Goal: Task Accomplishment & Management: Use online tool/utility

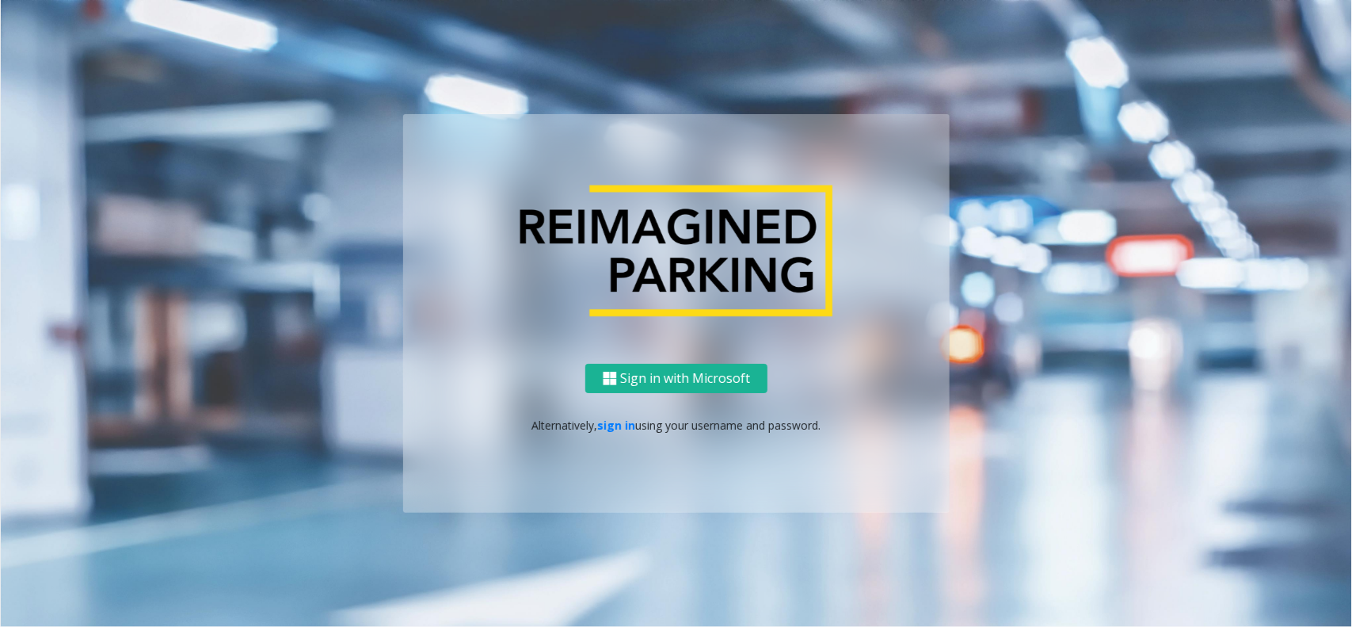
click at [600, 448] on div "Sign in with Microsoft Alternatively, sign in using your username and password." at bounding box center [676, 438] width 547 height 149
click at [610, 429] on link "sign in" at bounding box center [617, 424] width 38 height 15
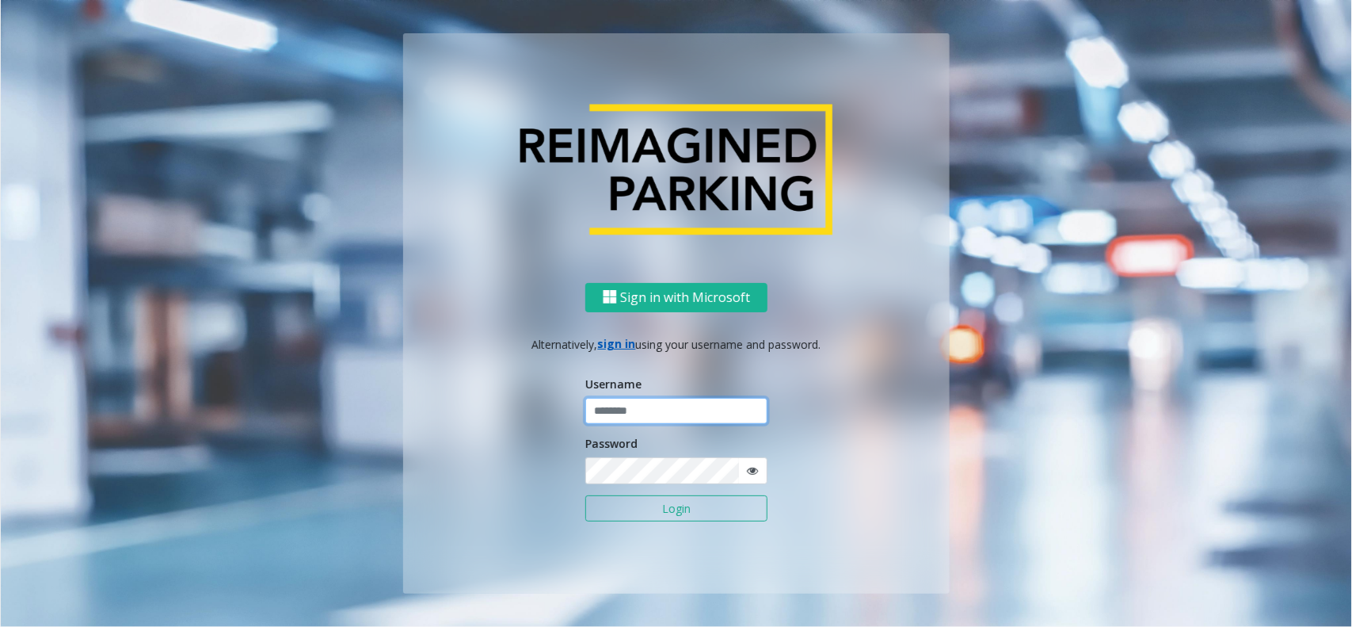
click at [635, 402] on input "text" at bounding box center [676, 411] width 182 height 27
type input "**********"
drag, startPoint x: 646, startPoint y: 499, endPoint x: 646, endPoint y: 449, distance: 49.9
click at [646, 500] on button "Login" at bounding box center [676, 508] width 182 height 27
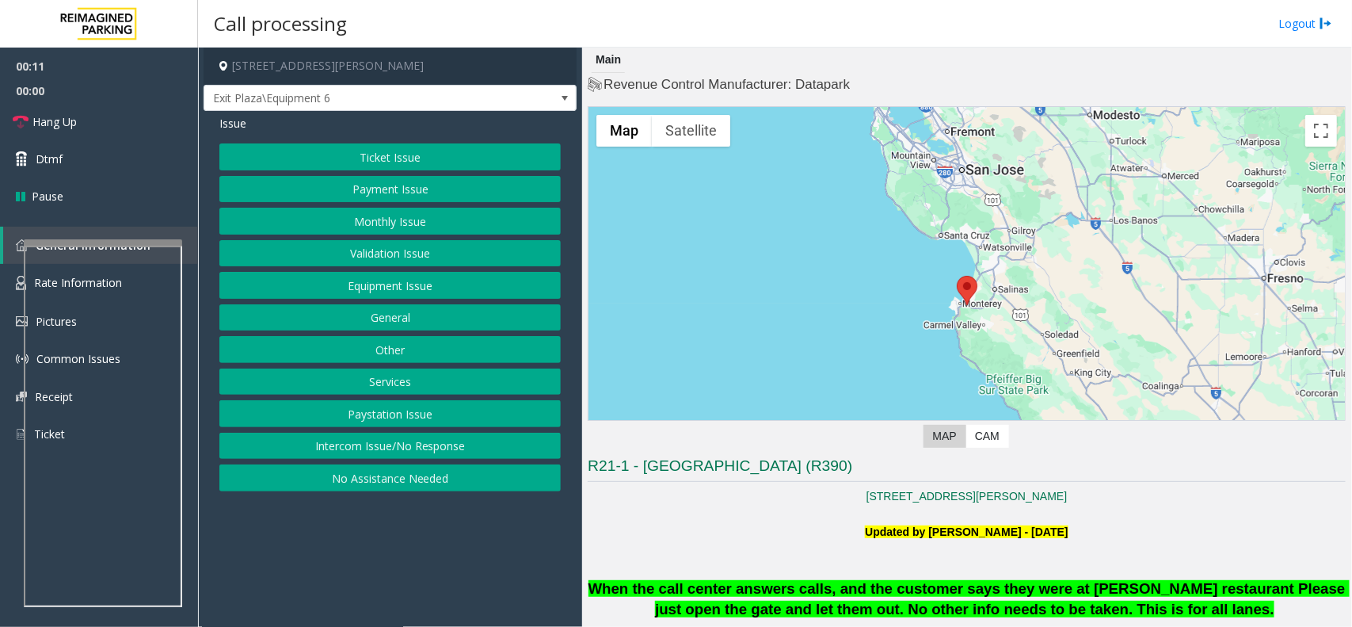
click at [429, 445] on button "Intercom Issue/No Response" at bounding box center [389, 445] width 341 height 27
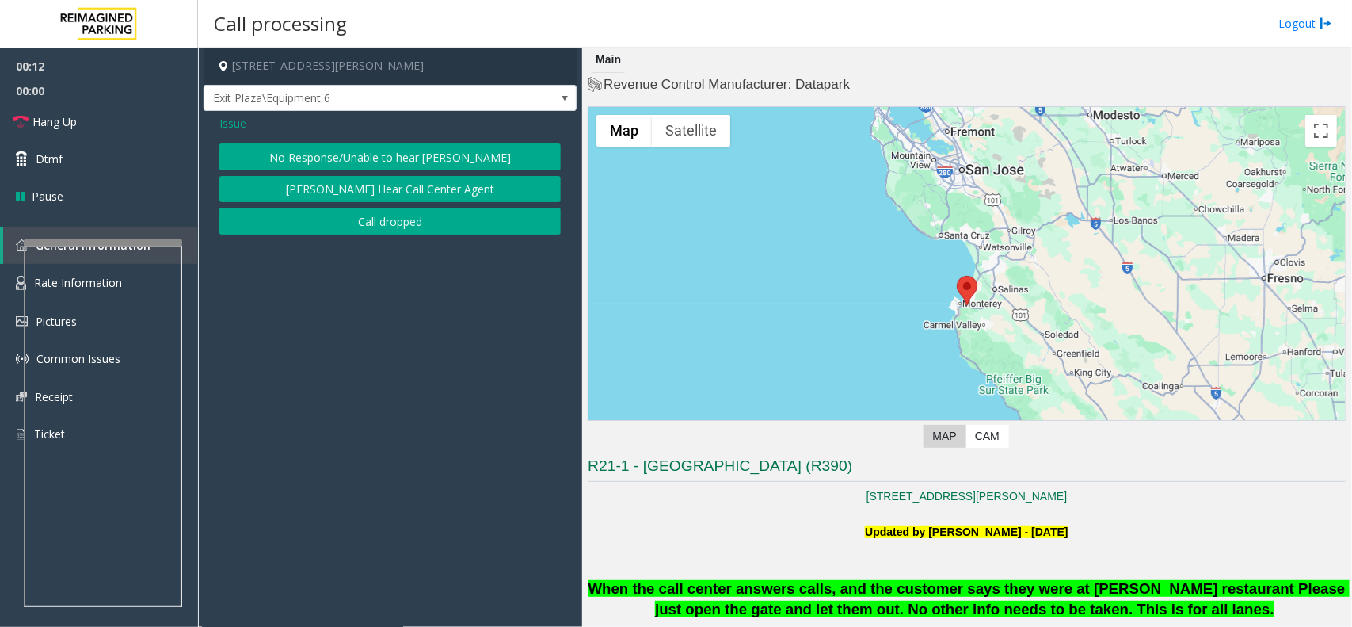
click at [385, 154] on button "No Response/Unable to hear [PERSON_NAME]" at bounding box center [389, 156] width 341 height 27
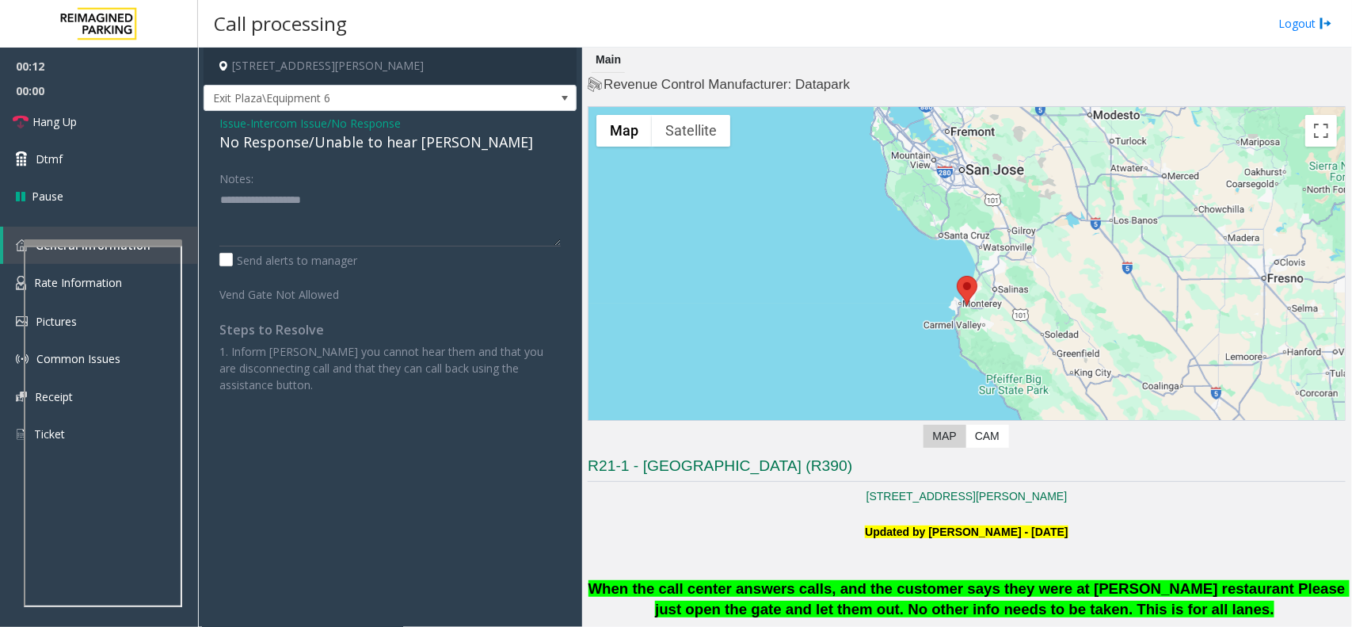
click at [386, 144] on div "No Response/Unable to hear [PERSON_NAME]" at bounding box center [389, 141] width 341 height 21
click at [484, 211] on textarea at bounding box center [389, 216] width 341 height 59
type textarea "**********"
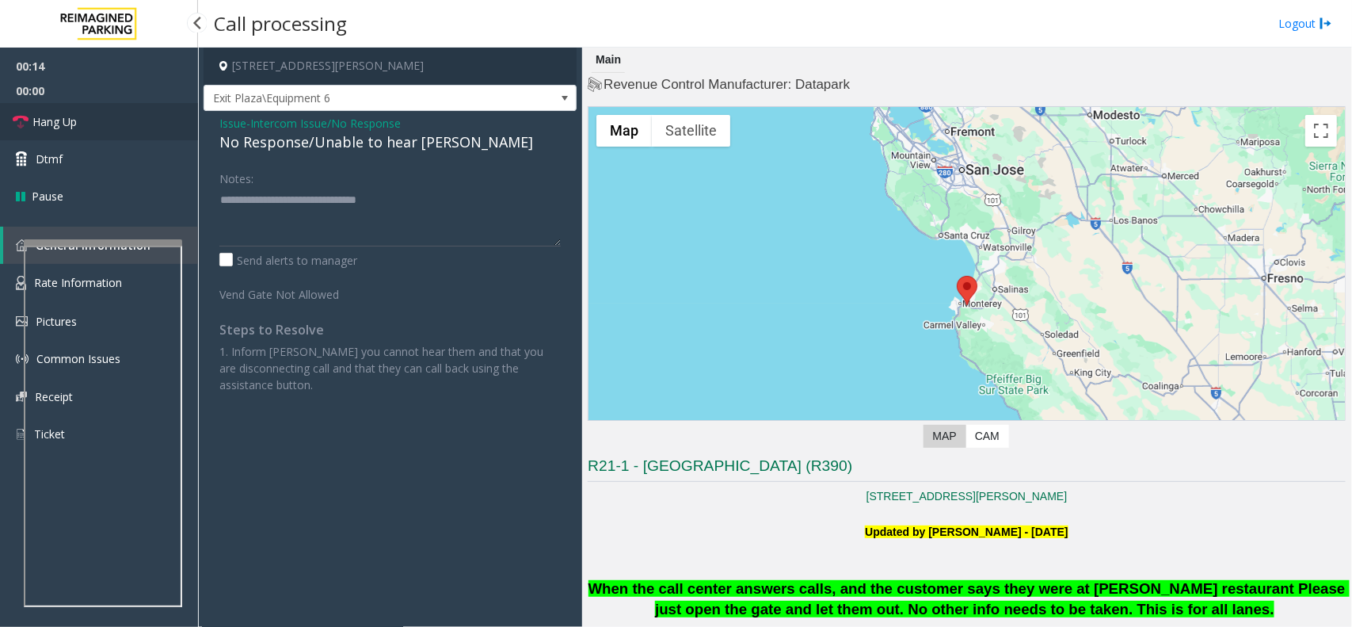
click at [44, 109] on link "Hang Up" at bounding box center [99, 121] width 198 height 37
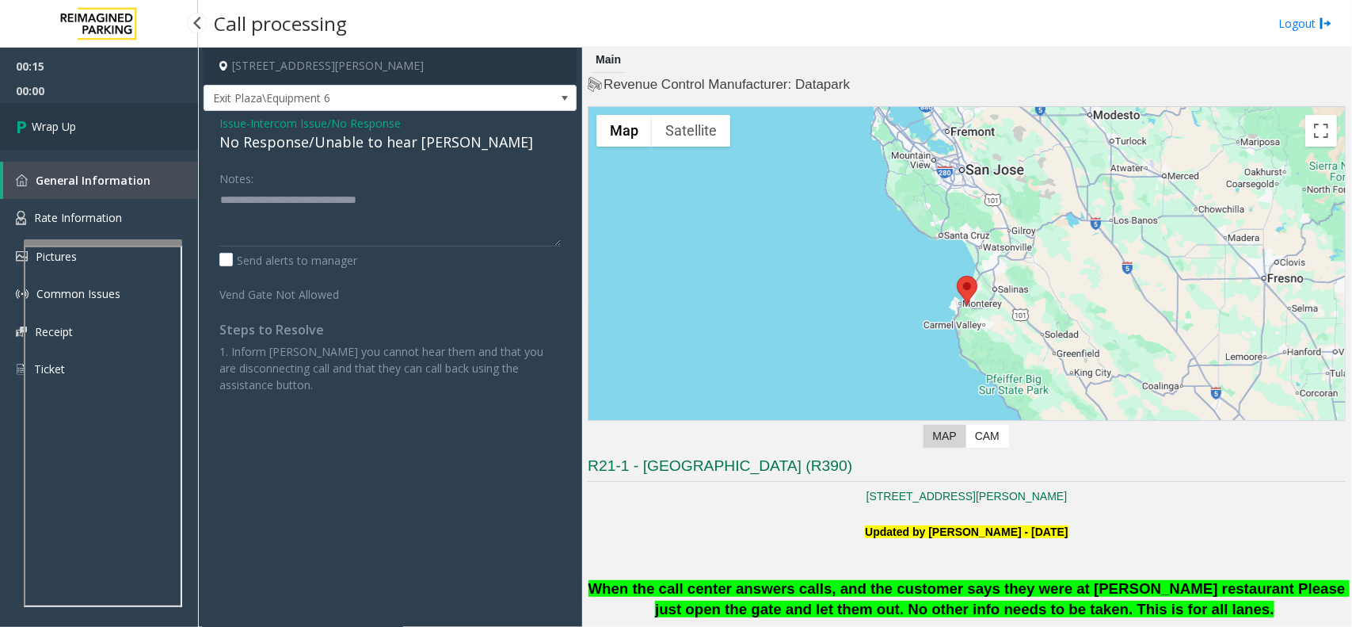
click at [44, 109] on link "Wrap Up" at bounding box center [99, 126] width 198 height 47
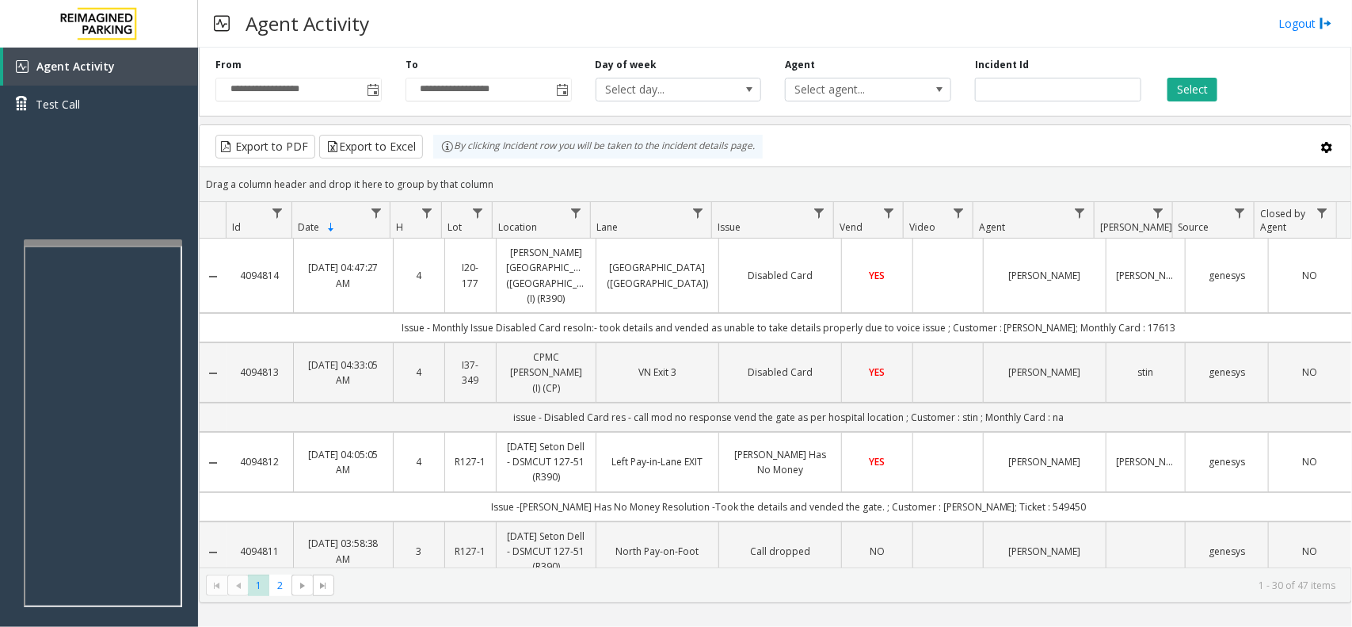
drag, startPoint x: 505, startPoint y: 192, endPoint x: 425, endPoint y: 159, distance: 85.6
click at [425, 159] on kendo-grid "Export to PDF Export to Excel By clicking Incident row you will be taken to the…" at bounding box center [775, 363] width 1153 height 478
click at [540, 185] on div "Drag a column header and drop it here to group by that column" at bounding box center [776, 184] width 1152 height 28
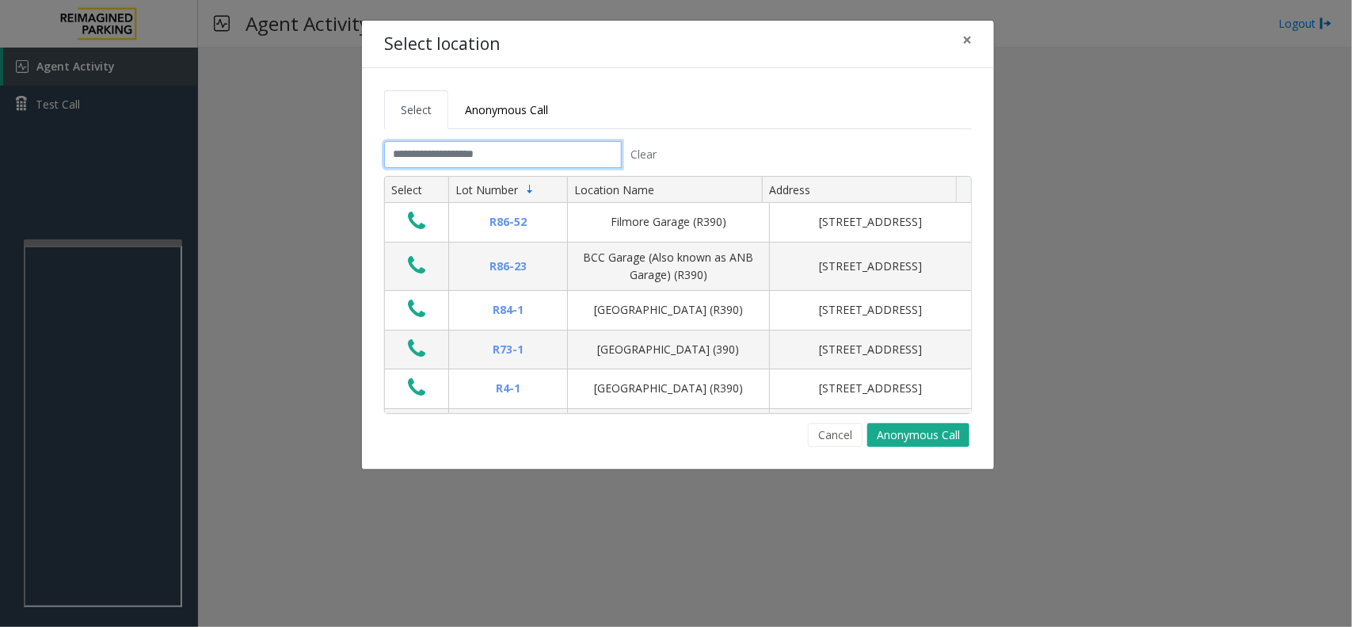
click at [528, 159] on input "text" at bounding box center [503, 154] width 238 height 27
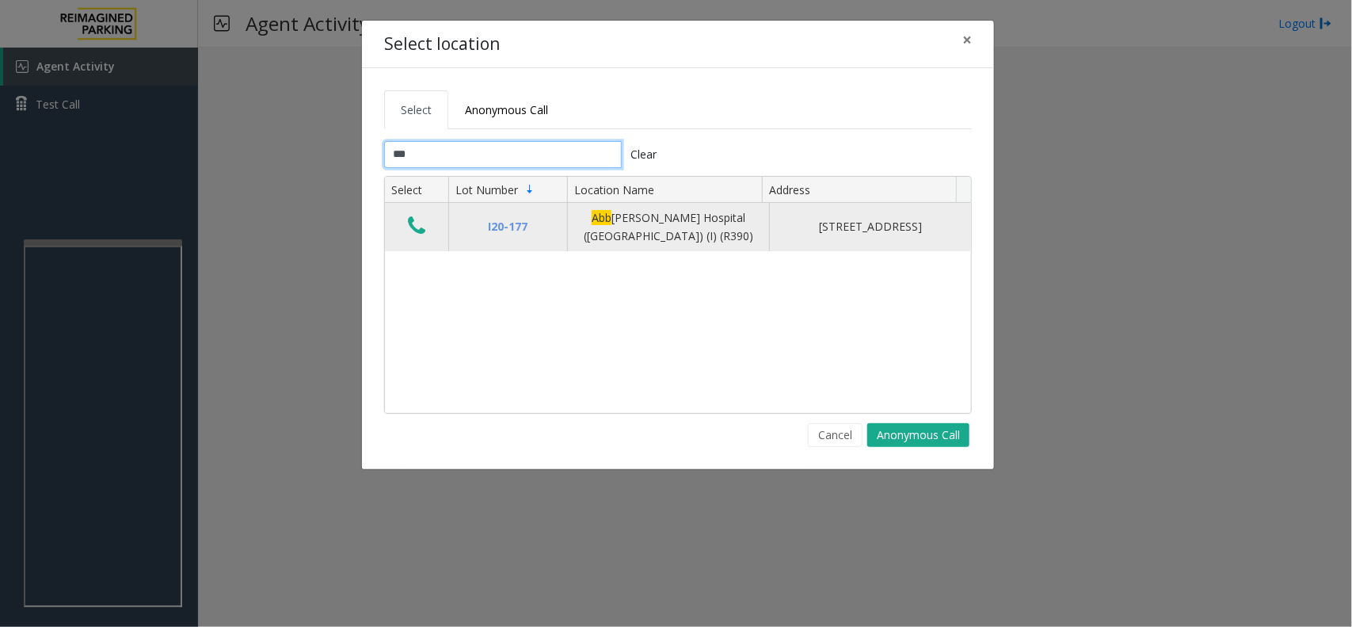
type input "***"
click at [414, 224] on icon "Data table" at bounding box center [416, 226] width 17 height 22
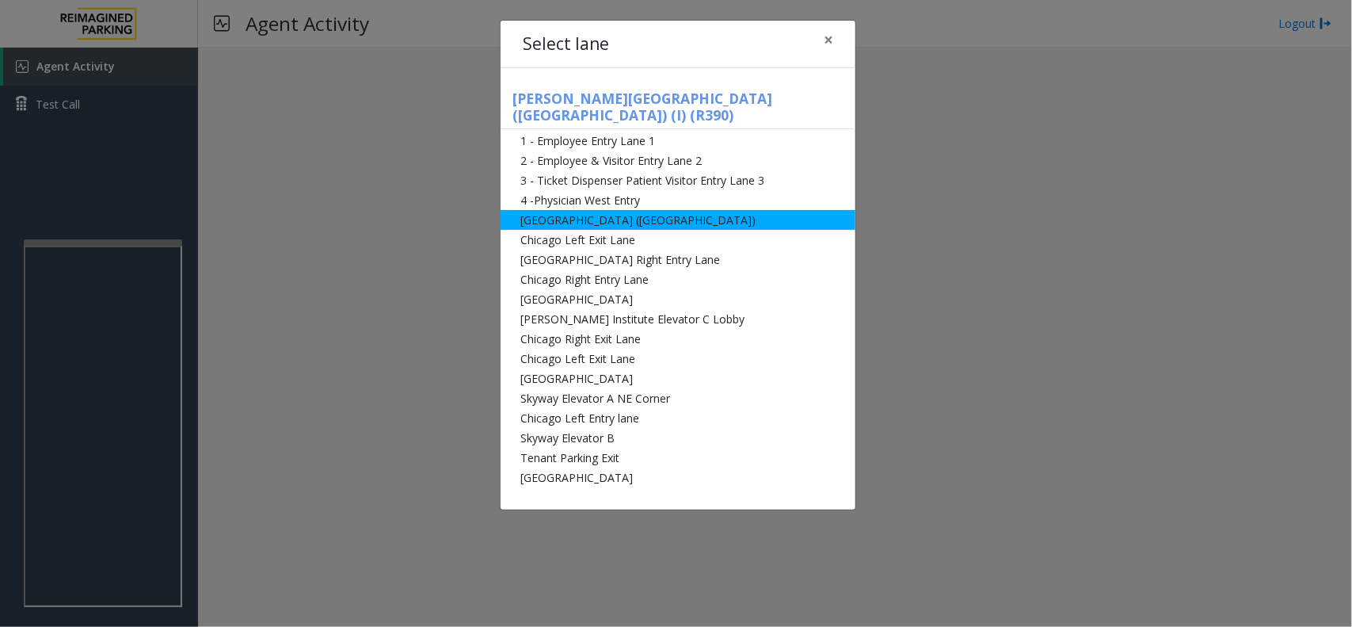
click at [600, 210] on li "[GEOGRAPHIC_DATA] ([GEOGRAPHIC_DATA])" at bounding box center [678, 220] width 355 height 20
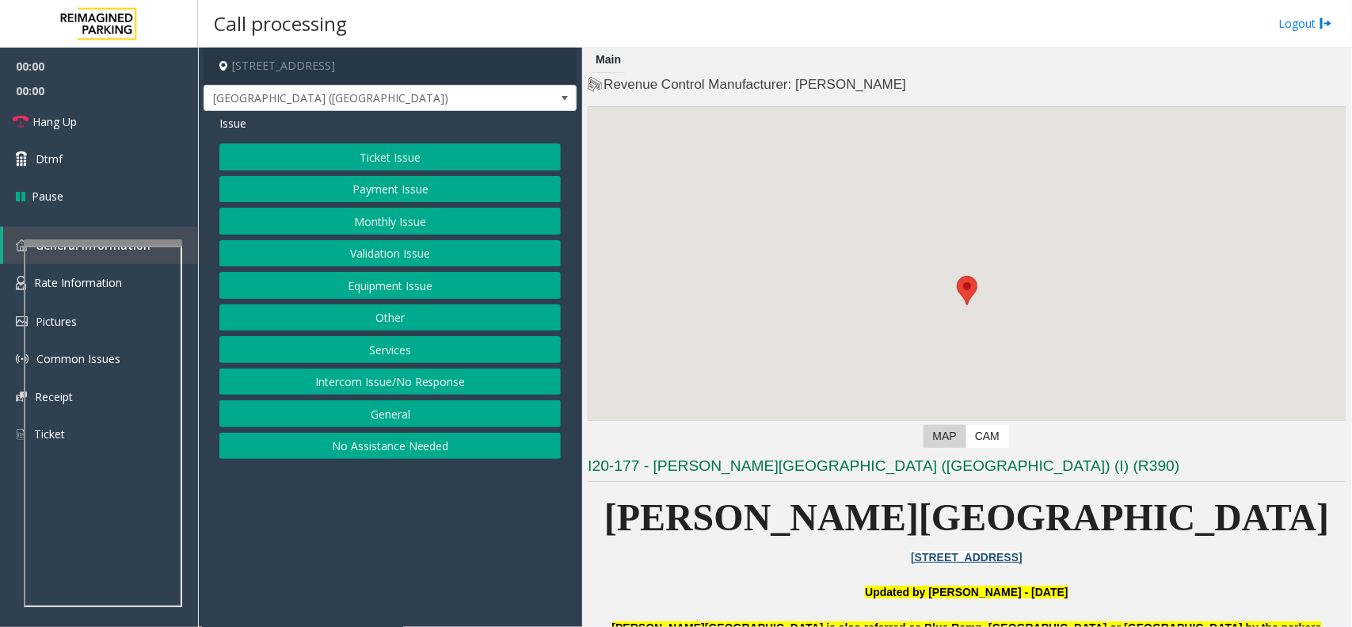
scroll to position [495, 0]
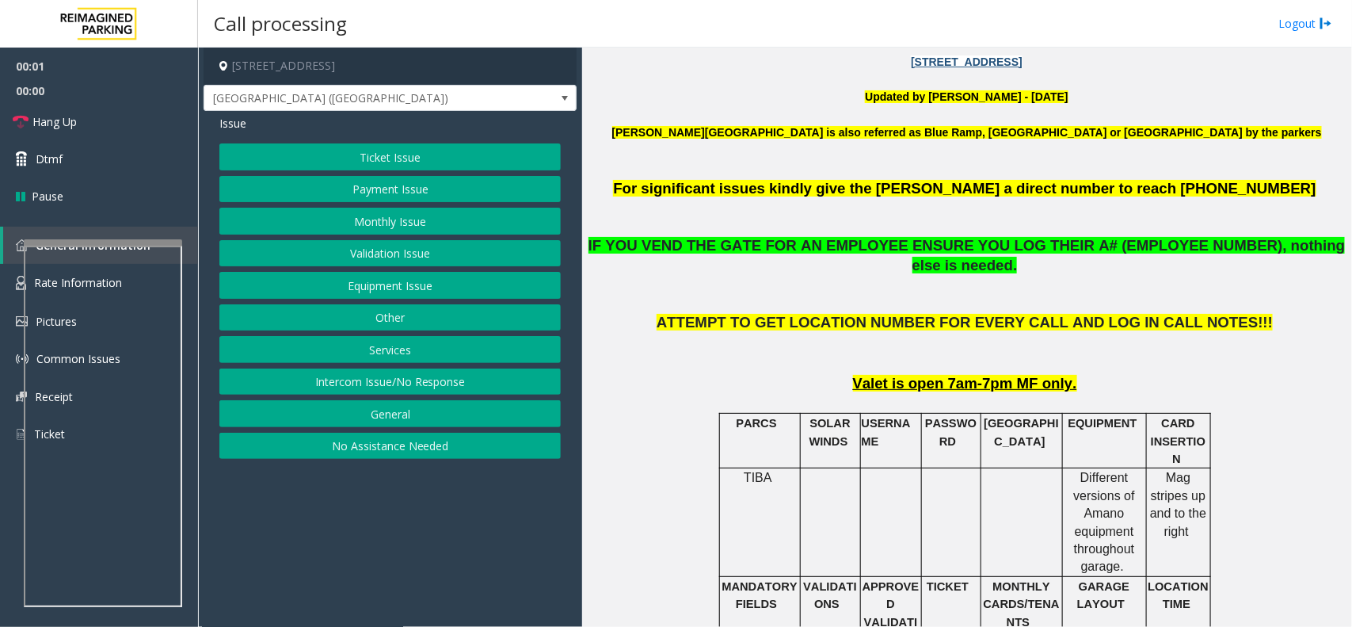
click at [432, 149] on button "Ticket Issue" at bounding box center [389, 156] width 341 height 27
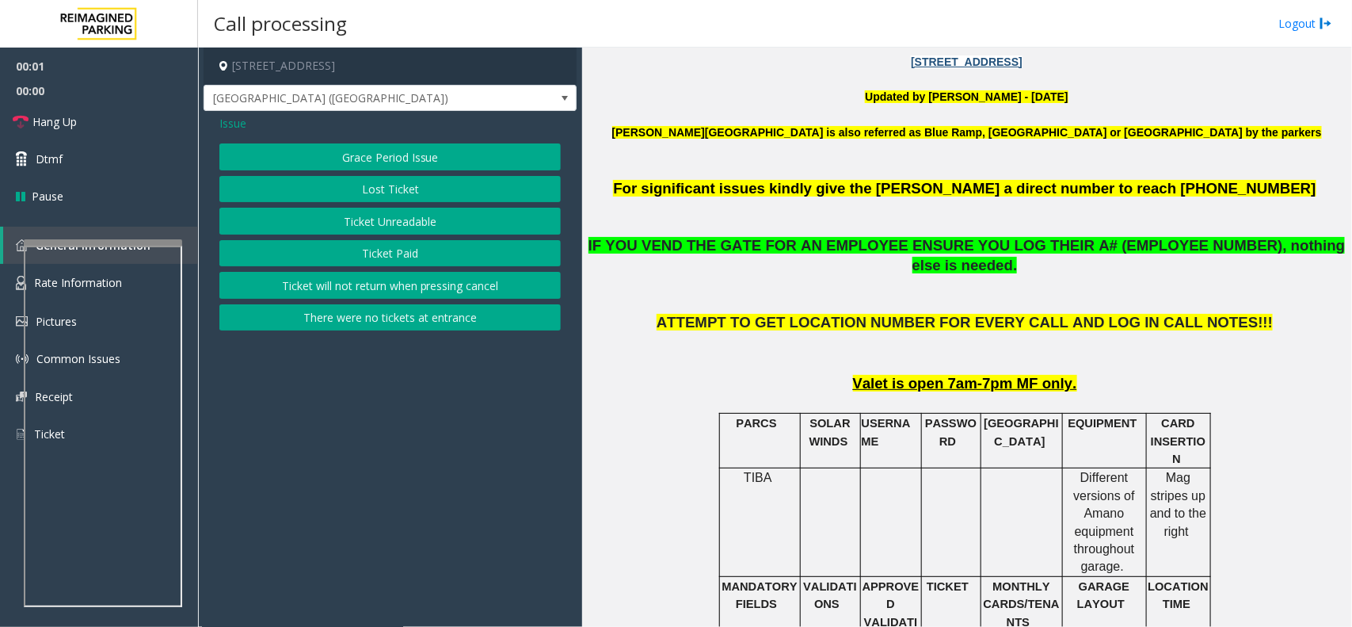
click at [417, 220] on button "Ticket Unreadable" at bounding box center [389, 221] width 341 height 27
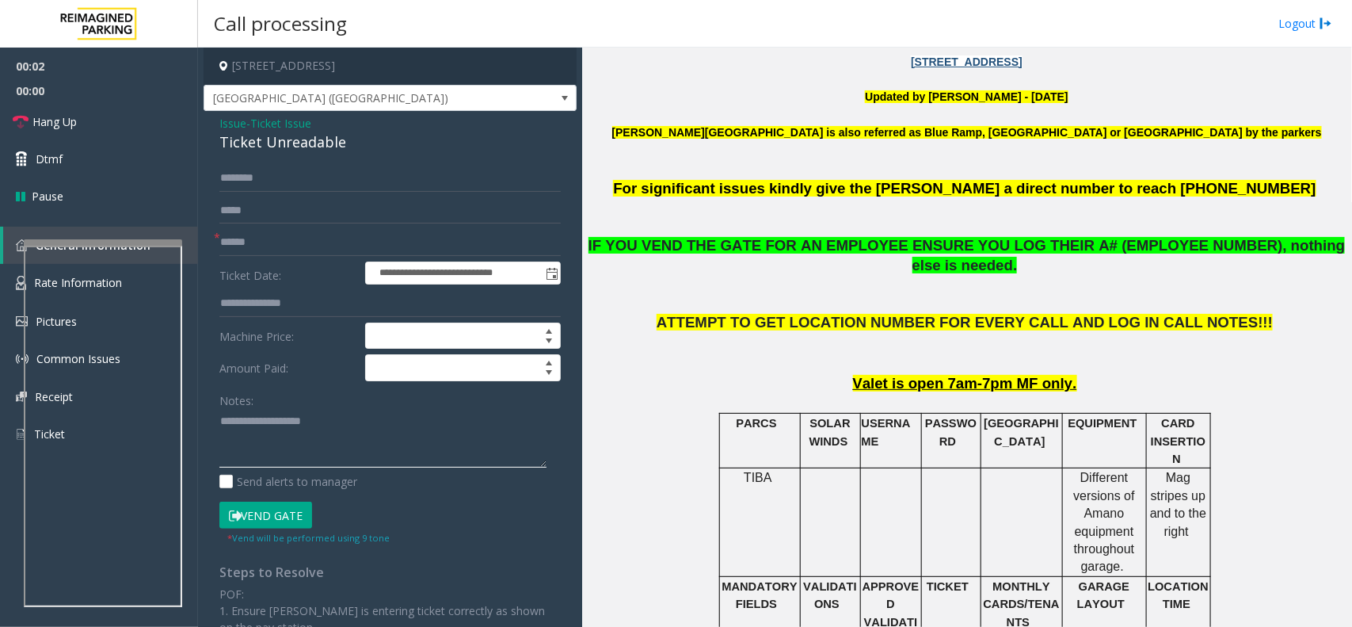
click at [315, 433] on textarea at bounding box center [382, 438] width 327 height 59
click at [317, 147] on div "Ticket Unreadable" at bounding box center [389, 141] width 341 height 21
copy div "Ticket Unreadable"
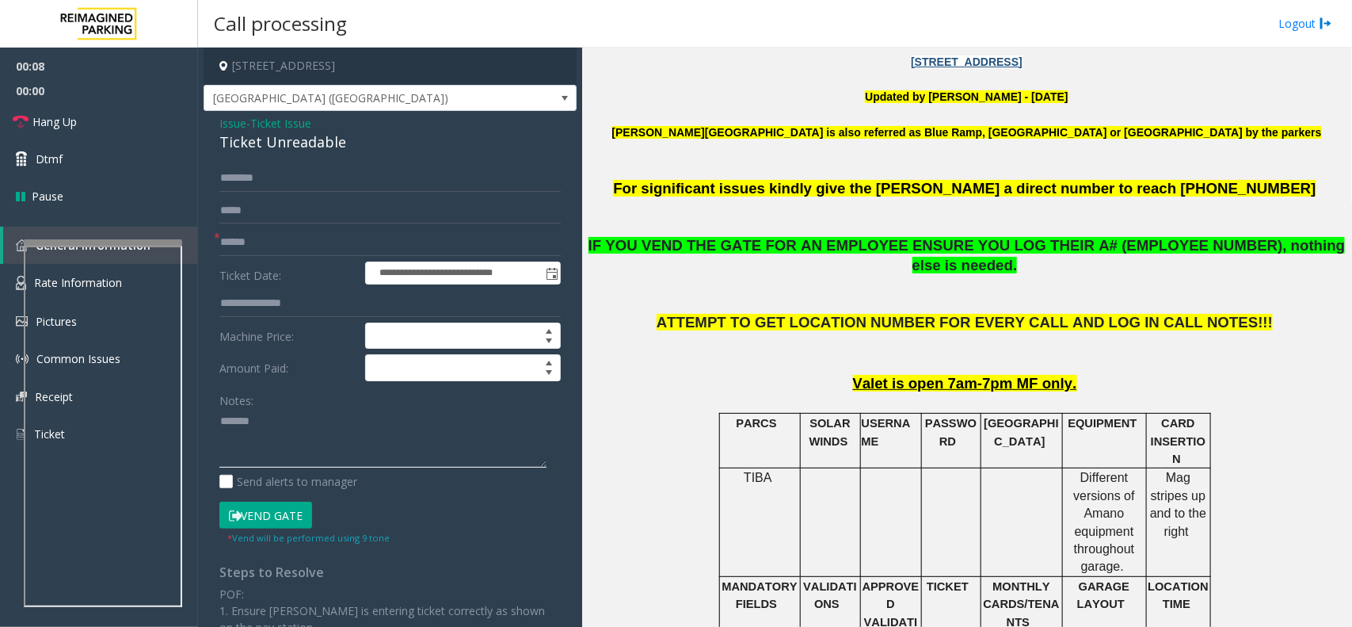
click at [273, 417] on textarea at bounding box center [382, 438] width 327 height 59
paste textarea "**********"
type textarea "**********"
click at [267, 248] on input "text" at bounding box center [389, 242] width 341 height 27
type input "**"
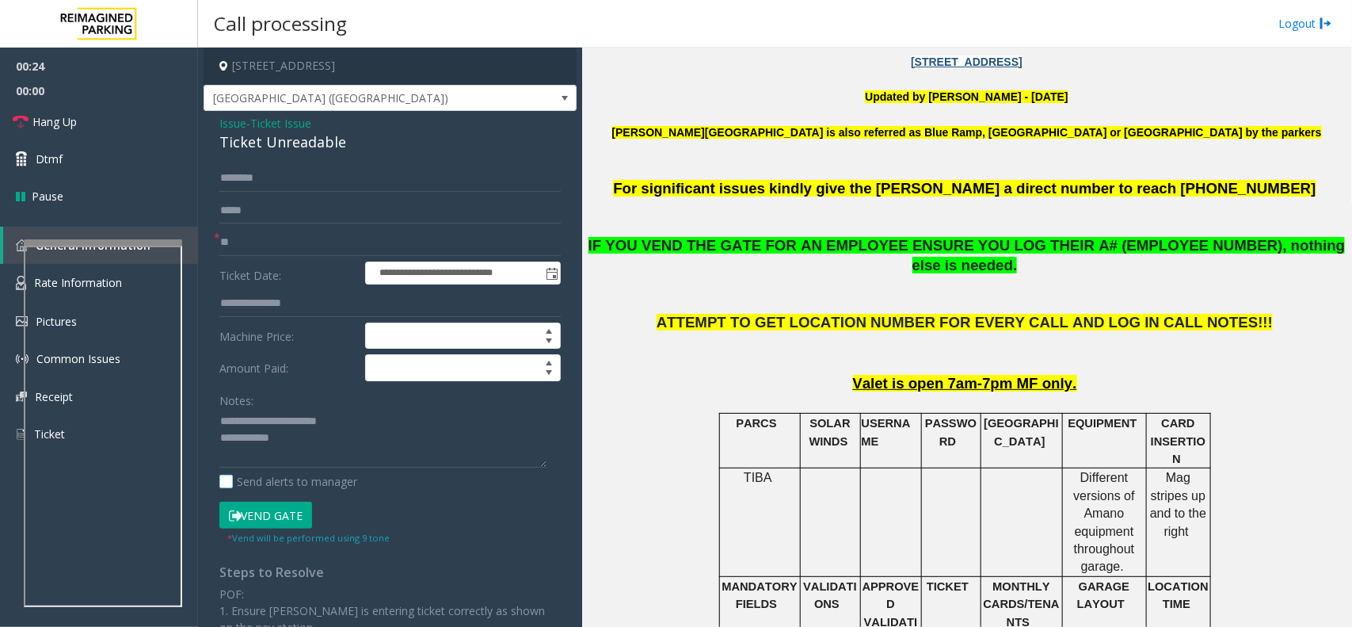
click at [277, 487] on label "Send alerts to manager" at bounding box center [288, 481] width 138 height 17
click at [270, 512] on button "Vend Gate" at bounding box center [265, 514] width 93 height 27
click at [307, 460] on textarea at bounding box center [382, 438] width 327 height 59
type textarea "**********"
click at [93, 135] on link "Hang Up" at bounding box center [99, 121] width 198 height 37
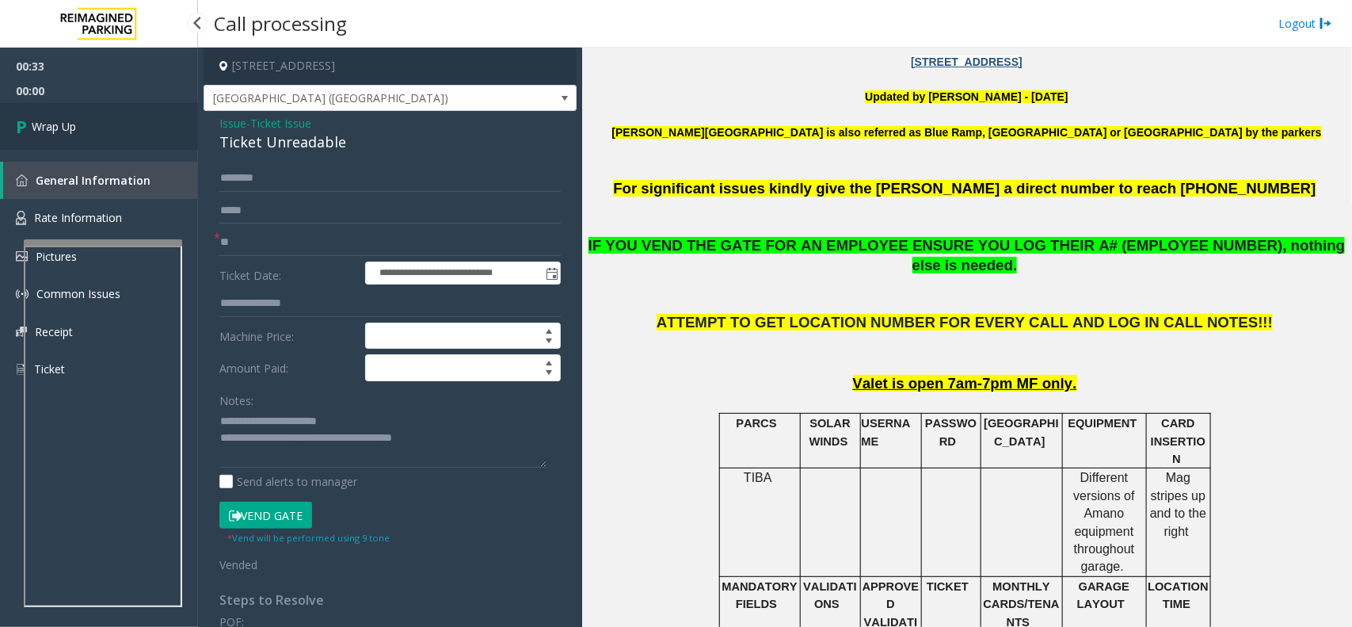
click at [93, 135] on link "Wrap Up" at bounding box center [99, 126] width 198 height 47
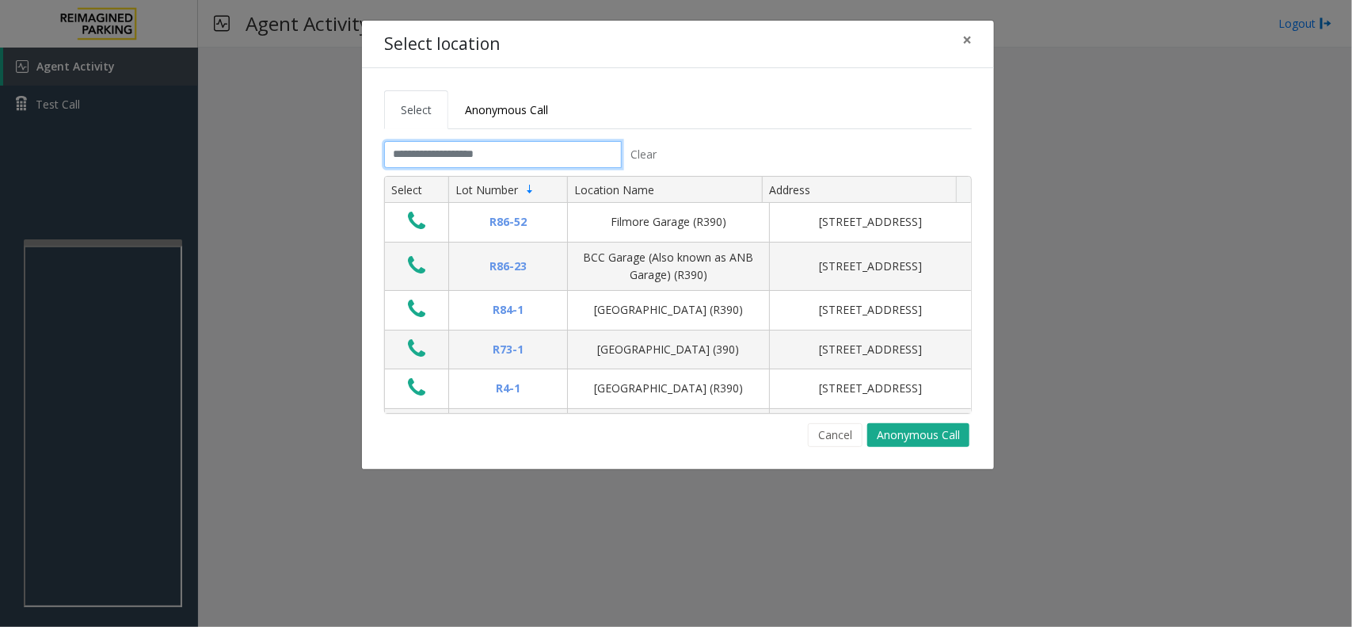
click at [444, 156] on input "text" at bounding box center [503, 154] width 238 height 27
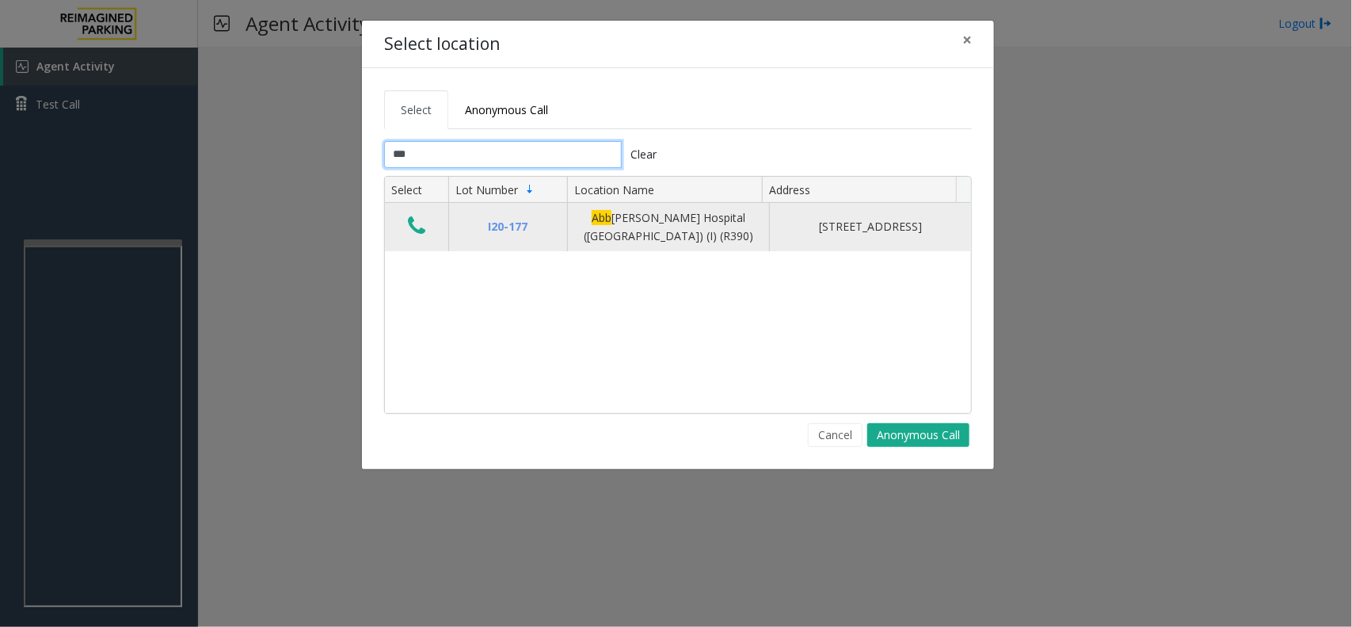
type input "***"
click at [413, 234] on icon "Data table" at bounding box center [416, 226] width 17 height 22
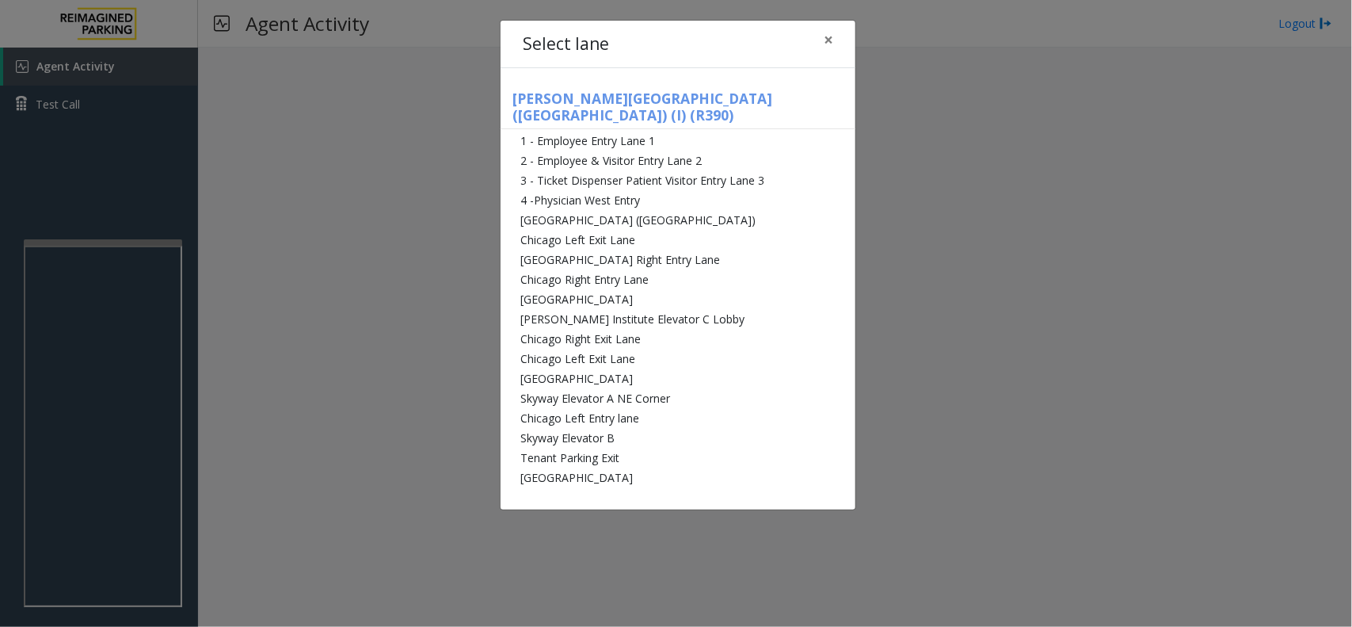
click at [588, 210] on li "[GEOGRAPHIC_DATA] ([GEOGRAPHIC_DATA])" at bounding box center [678, 220] width 355 height 20
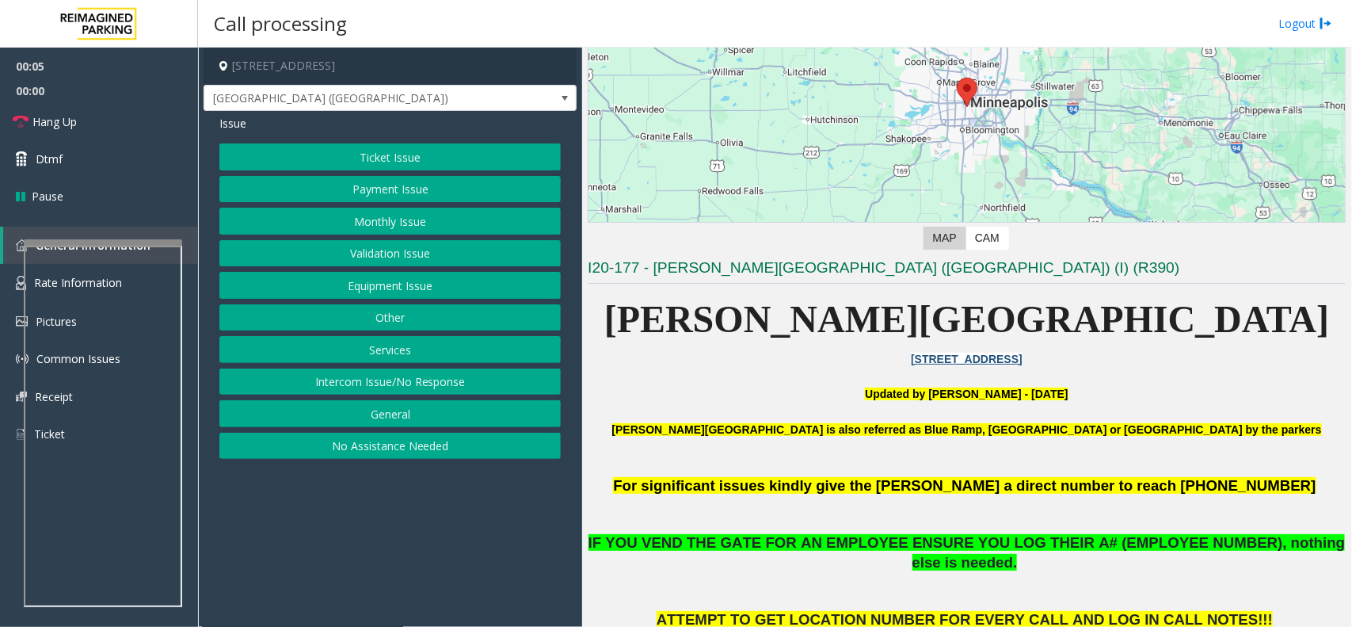
scroll to position [297, 0]
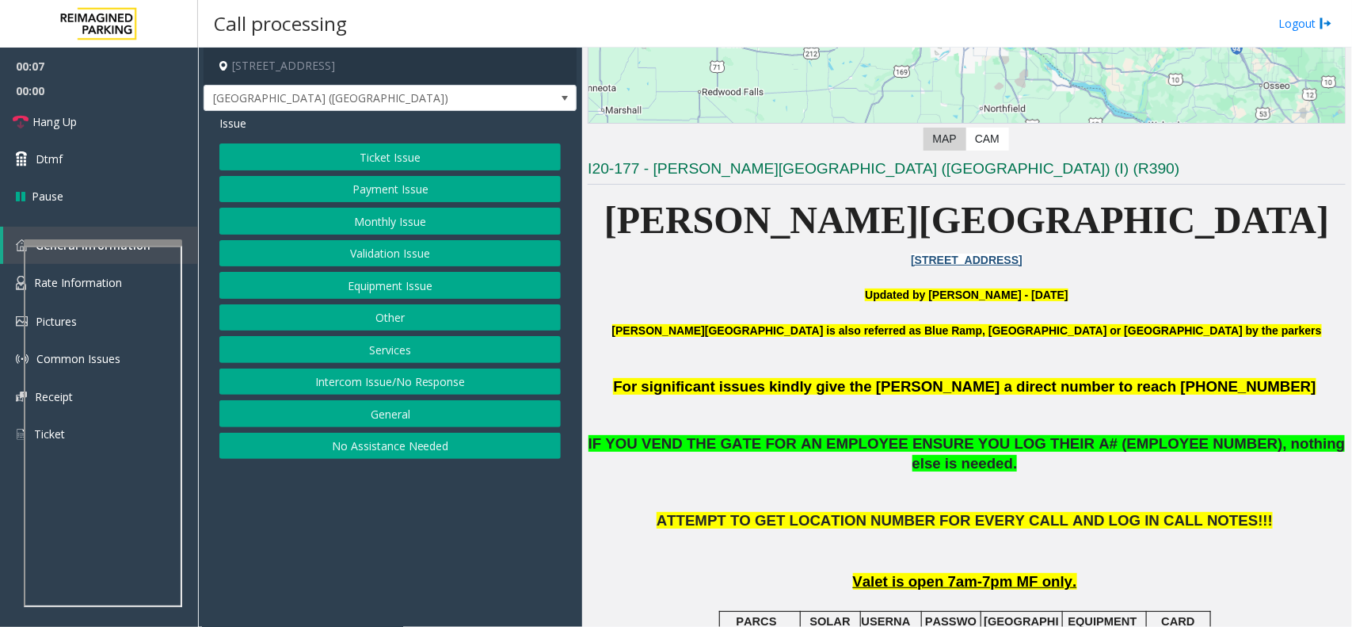
click at [487, 192] on button "Payment Issue" at bounding box center [389, 189] width 341 height 27
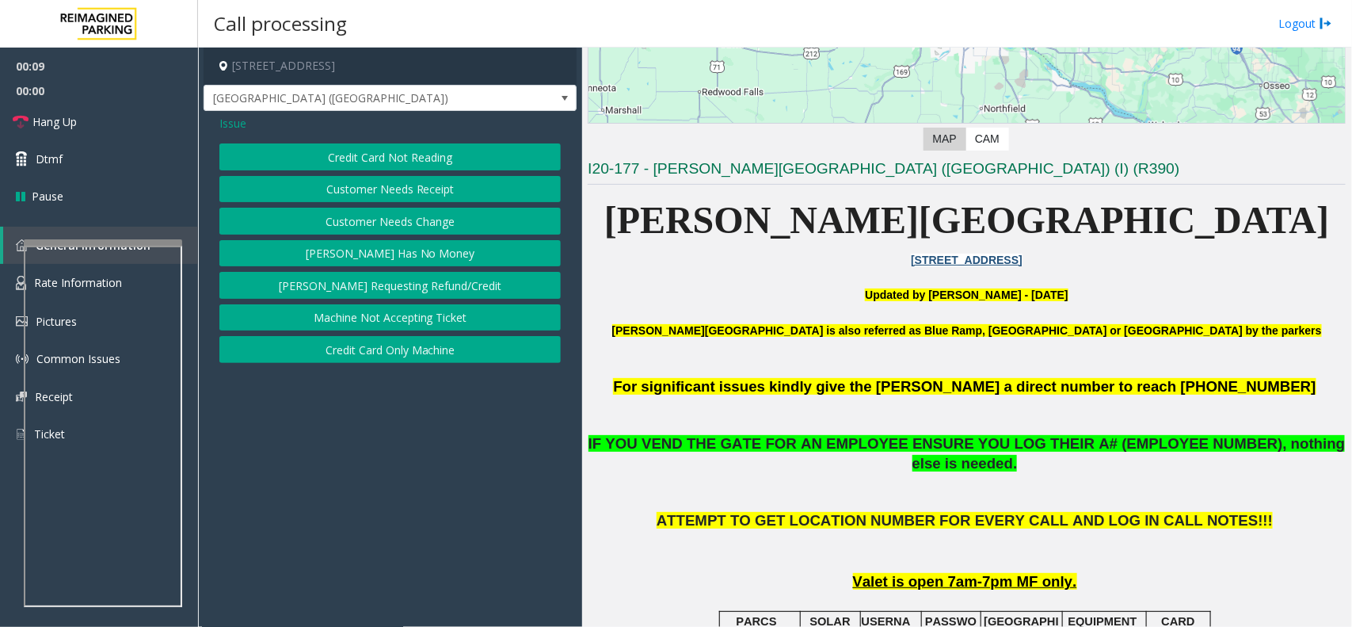
click at [476, 161] on button "Credit Card Not Reading" at bounding box center [389, 156] width 341 height 27
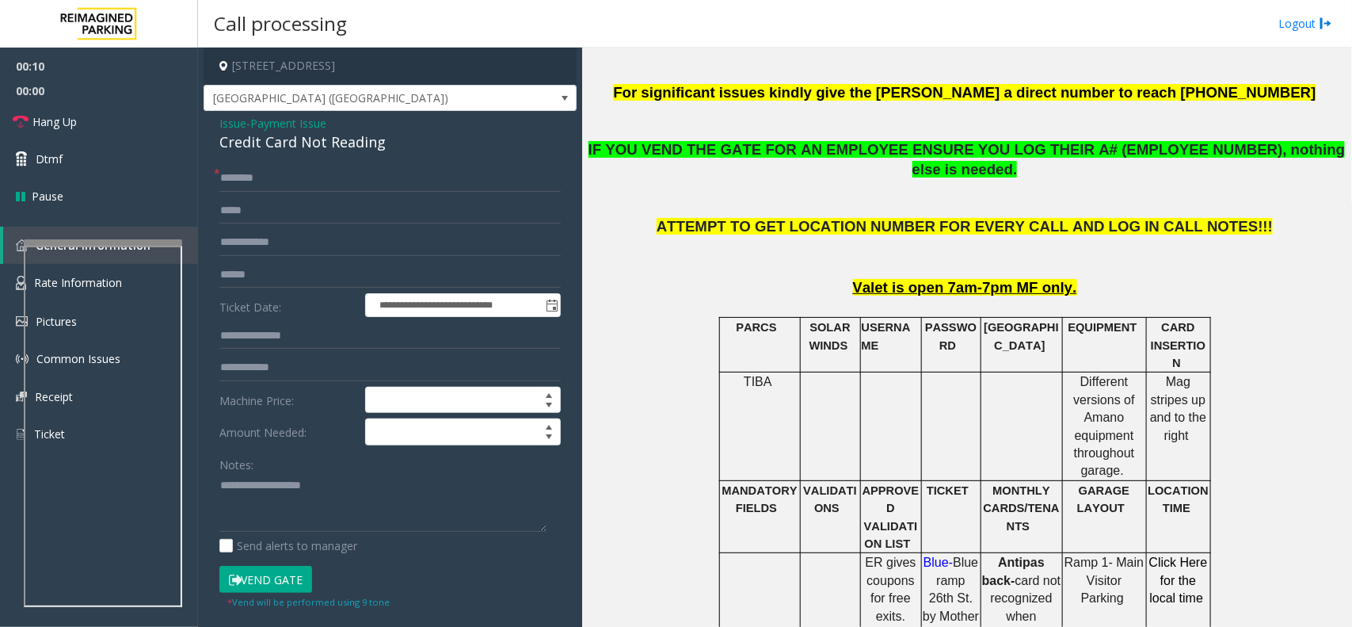
scroll to position [594, 0]
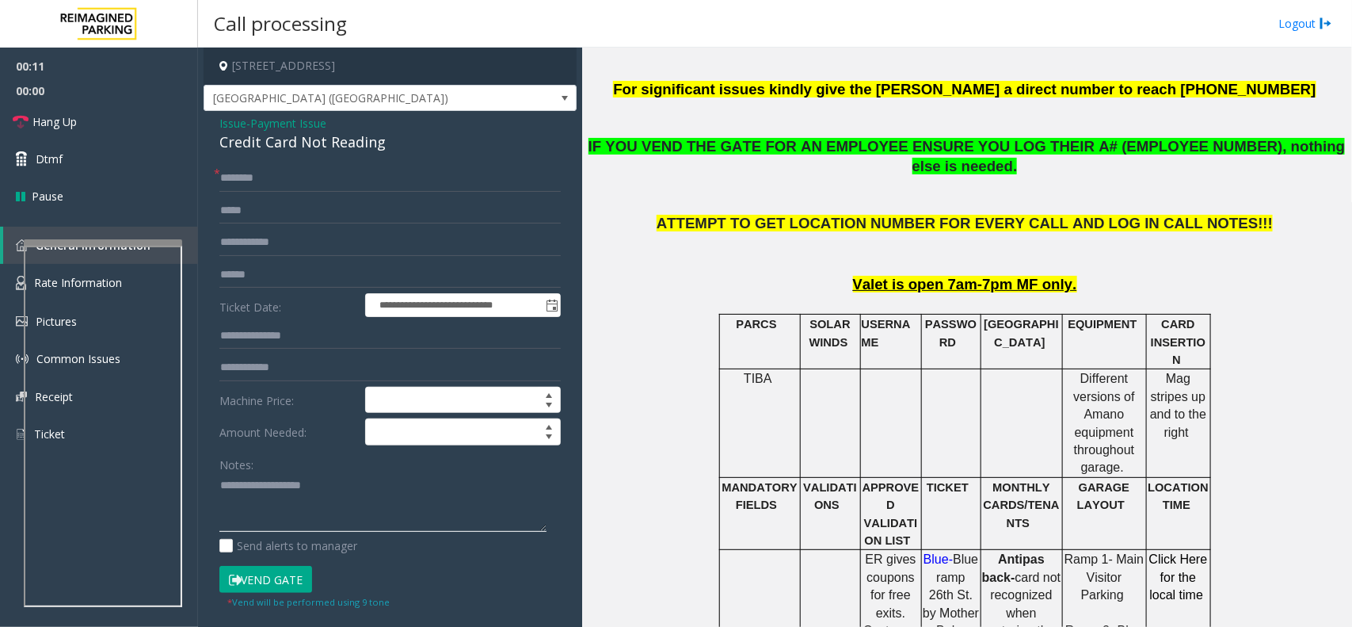
click at [305, 475] on textarea at bounding box center [382, 502] width 327 height 59
click at [329, 149] on div "Credit Card Not Reading" at bounding box center [389, 141] width 341 height 21
copy div "Credit Card Not Reading"
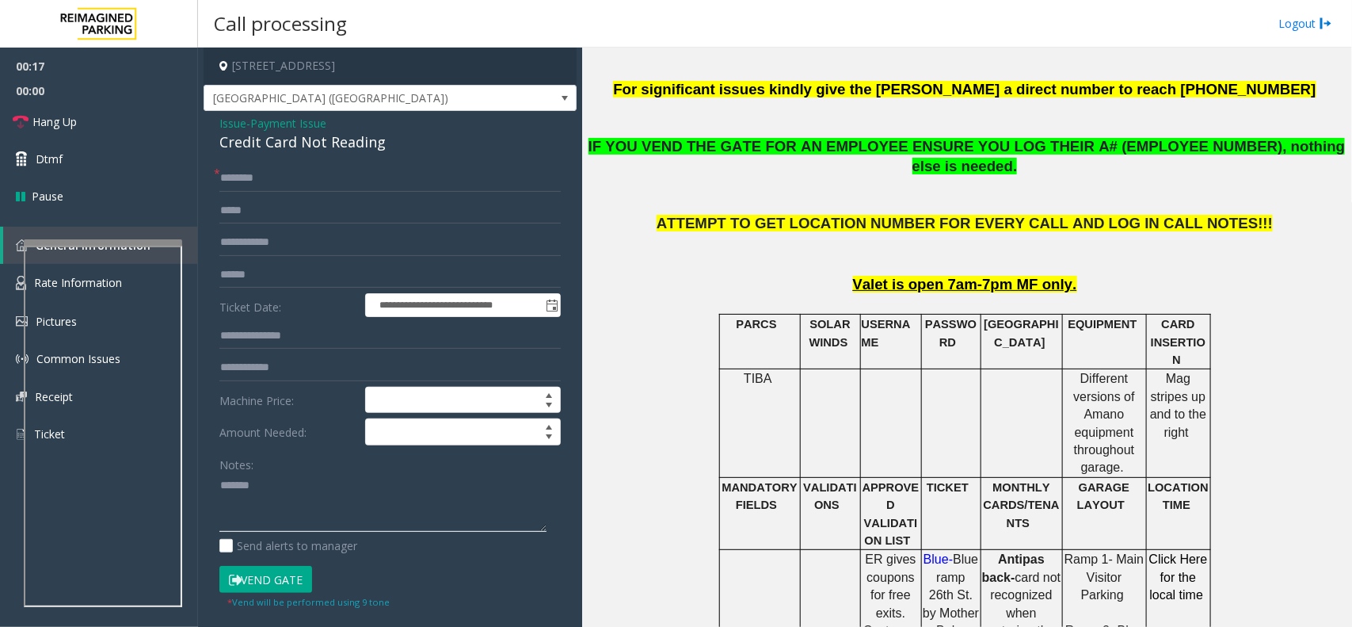
click at [323, 479] on textarea at bounding box center [382, 502] width 327 height 59
paste textarea "**********"
click at [264, 592] on button "Vend Gate" at bounding box center [265, 579] width 93 height 27
click at [271, 582] on button "Vend Gate" at bounding box center [265, 579] width 93 height 27
click at [277, 551] on label "Send alerts to manager" at bounding box center [288, 545] width 138 height 17
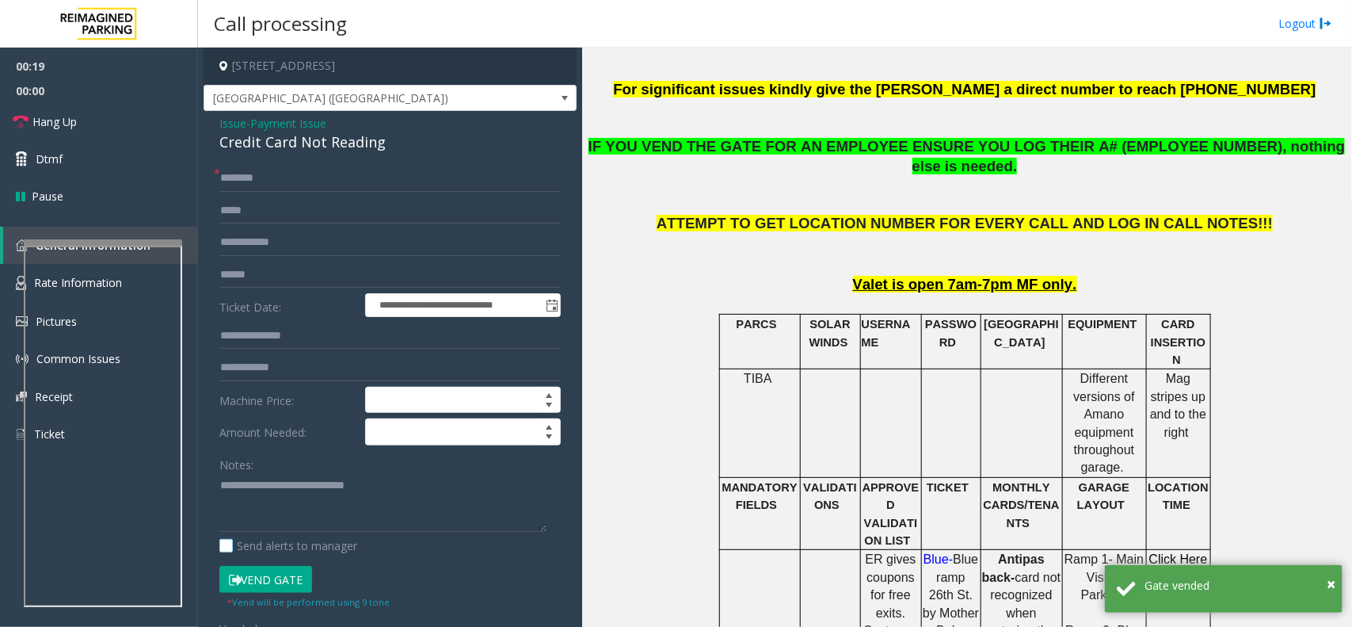
click at [275, 544] on label "Send alerts to manager" at bounding box center [288, 545] width 138 height 17
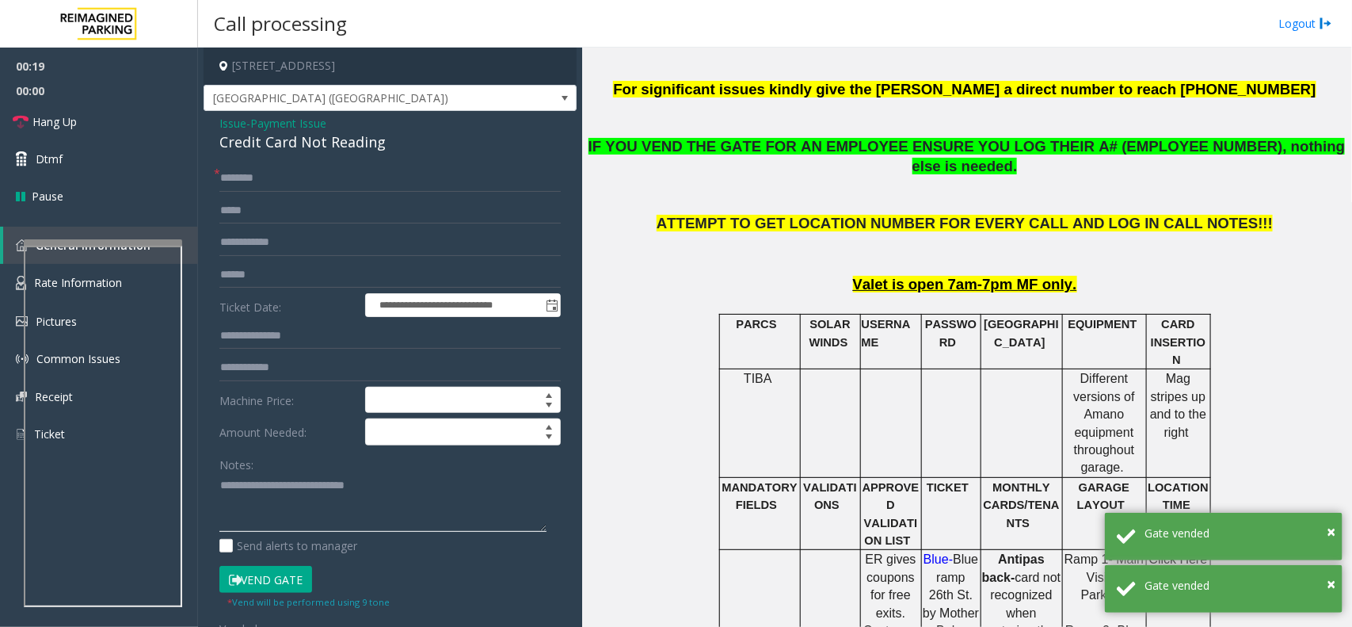
click at [281, 527] on textarea at bounding box center [382, 502] width 327 height 59
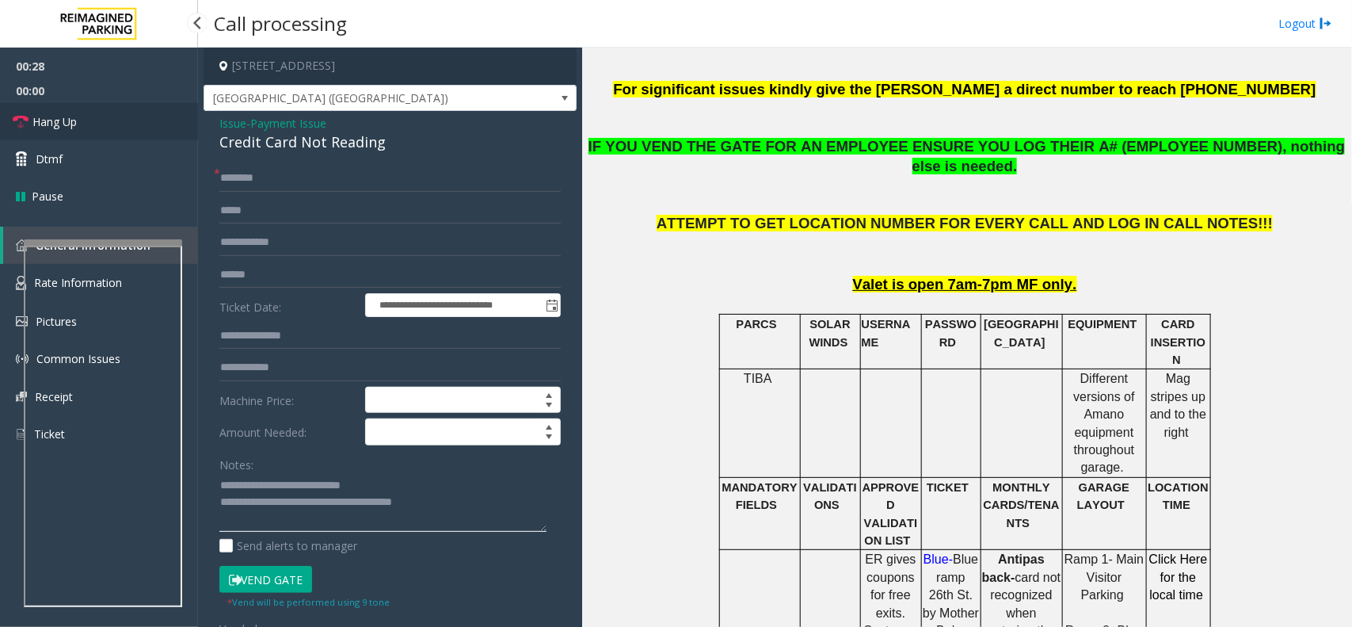
type textarea "**********"
click at [69, 107] on link "Hang Up" at bounding box center [99, 121] width 198 height 37
click at [264, 182] on input "text" at bounding box center [389, 178] width 341 height 27
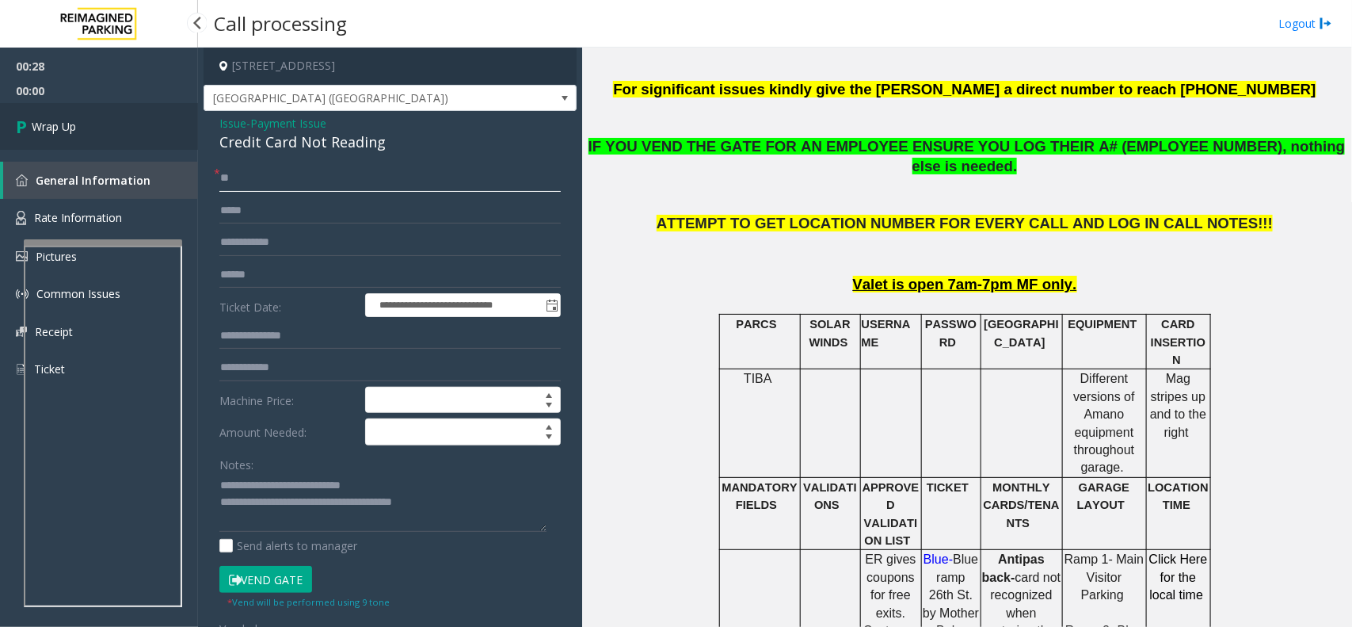
type input "**"
click at [84, 116] on link "Wrap Up" at bounding box center [99, 126] width 198 height 47
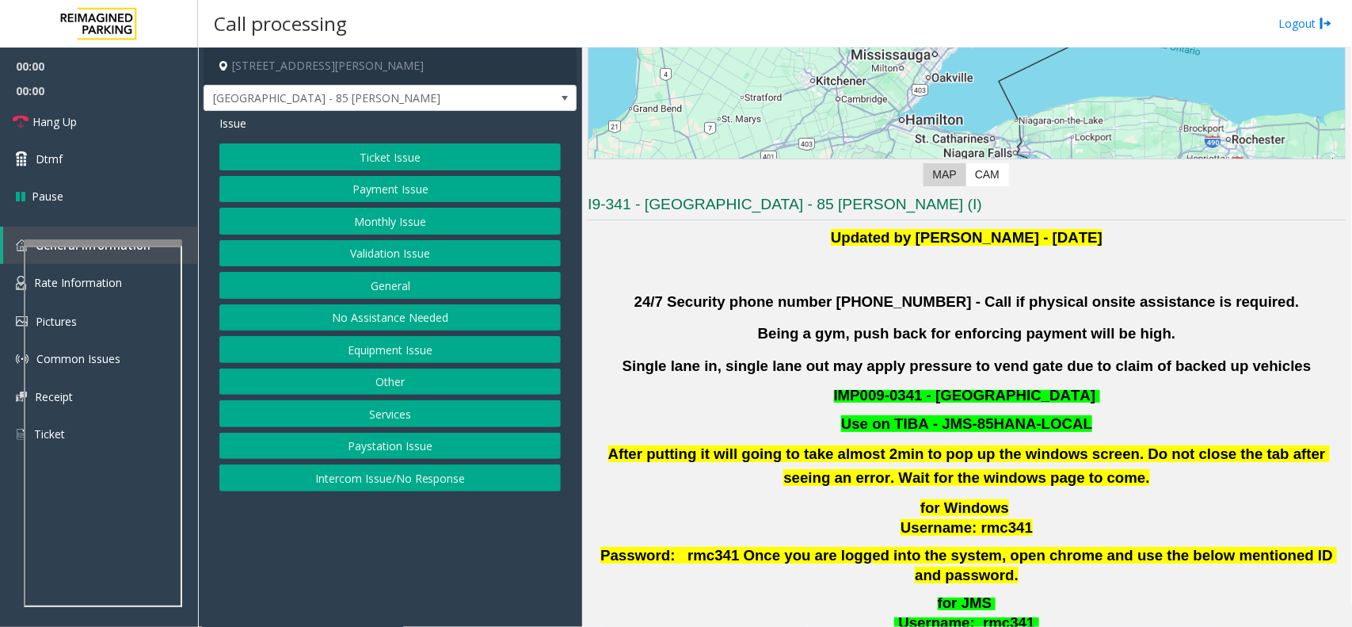
scroll to position [396, 0]
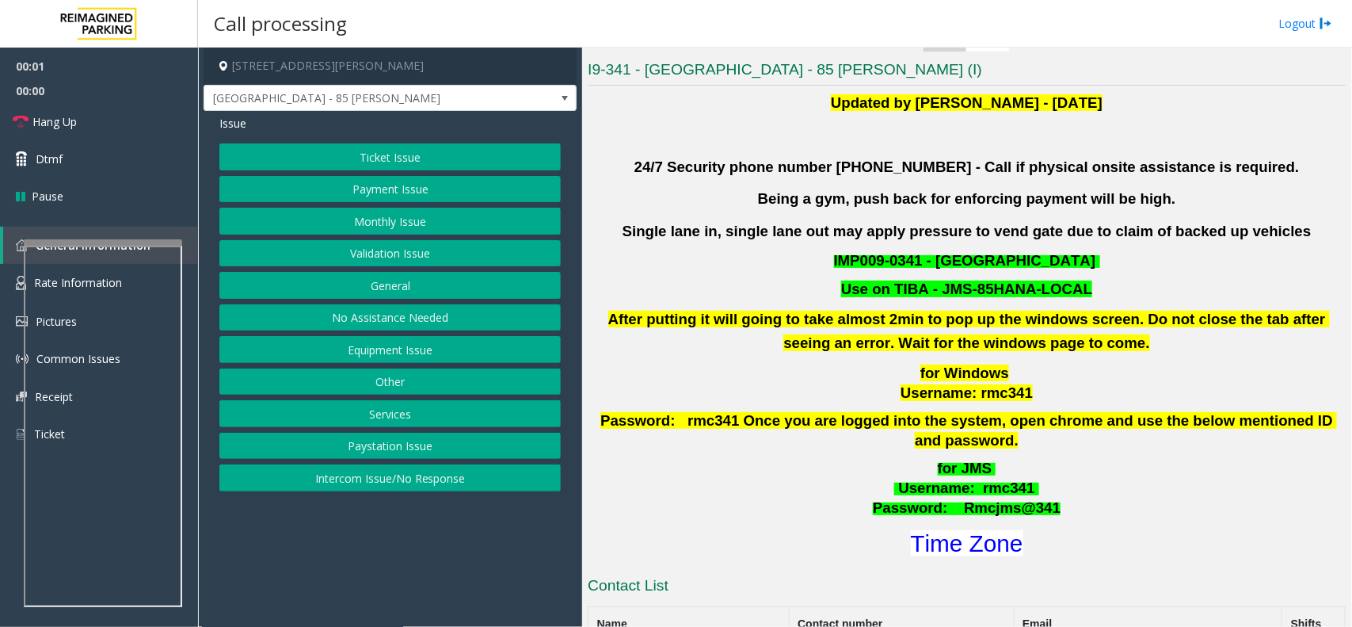
click at [432, 266] on button "Validation Issue" at bounding box center [389, 253] width 341 height 27
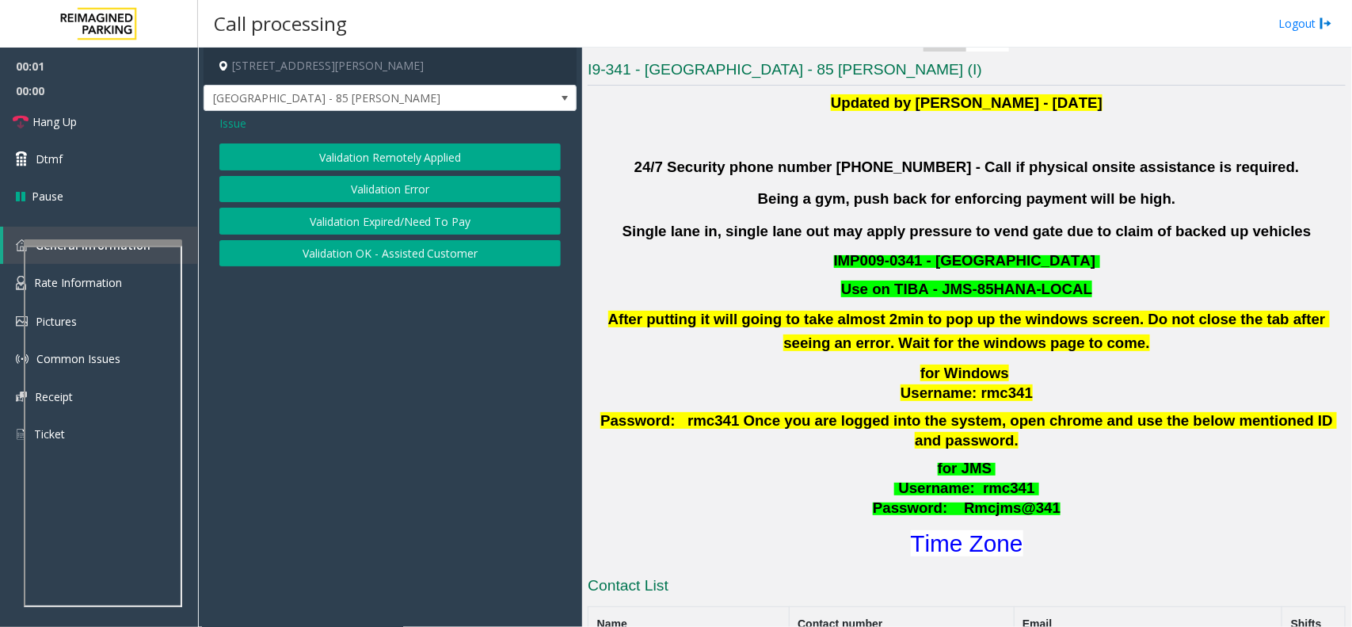
click at [446, 196] on button "Validation Error" at bounding box center [389, 189] width 341 height 27
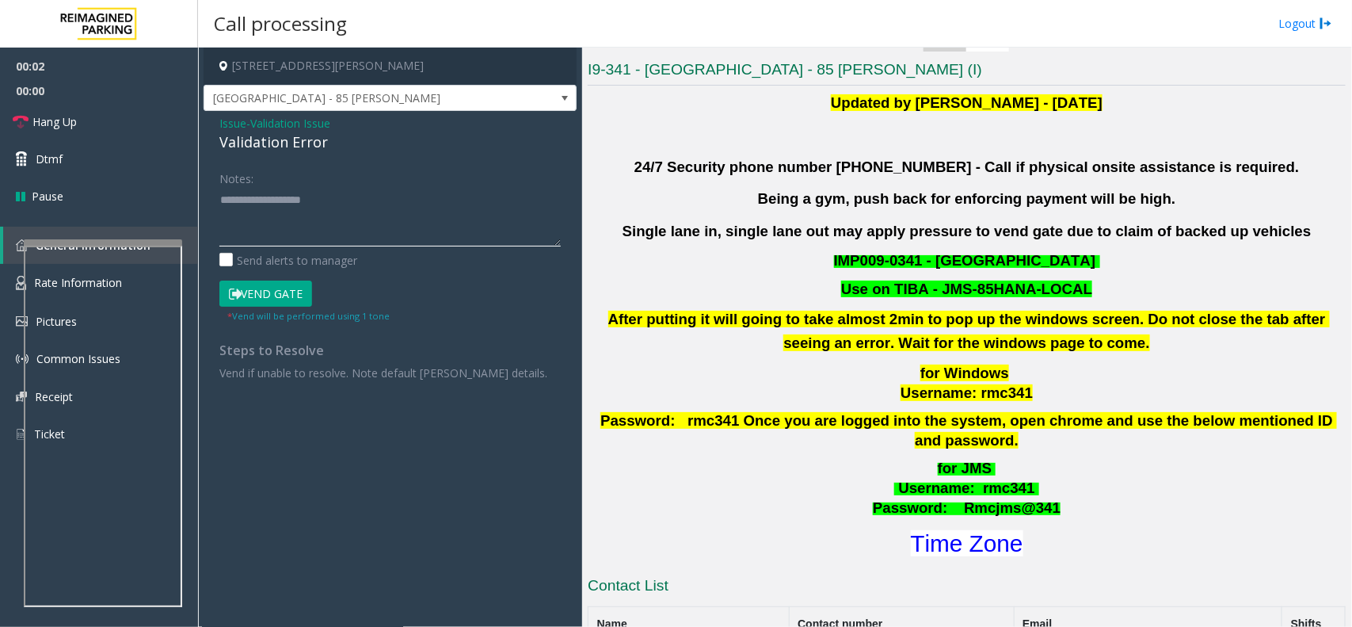
click at [383, 219] on textarea at bounding box center [389, 216] width 341 height 59
click at [311, 139] on div "Validation Error" at bounding box center [389, 141] width 341 height 21
copy div "Validation Error"
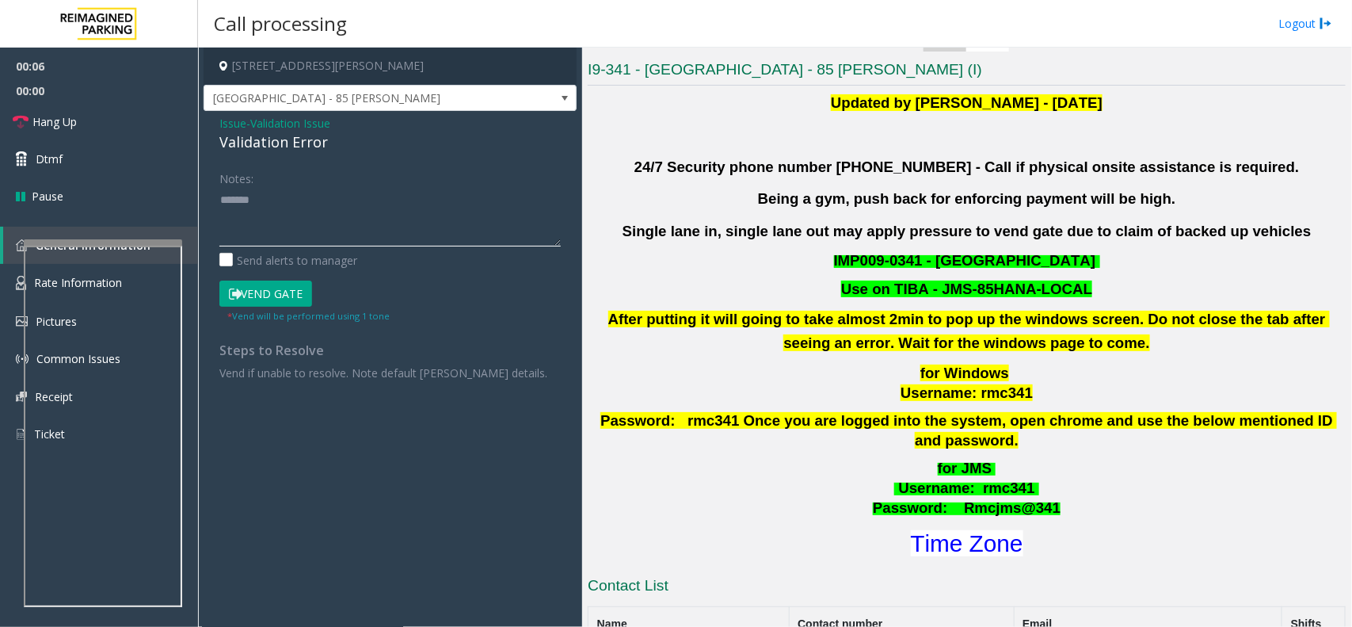
click at [327, 192] on textarea at bounding box center [389, 216] width 341 height 59
paste textarea "**********"
type textarea "**********"
click at [242, 123] on span "Issue" at bounding box center [232, 123] width 27 height 17
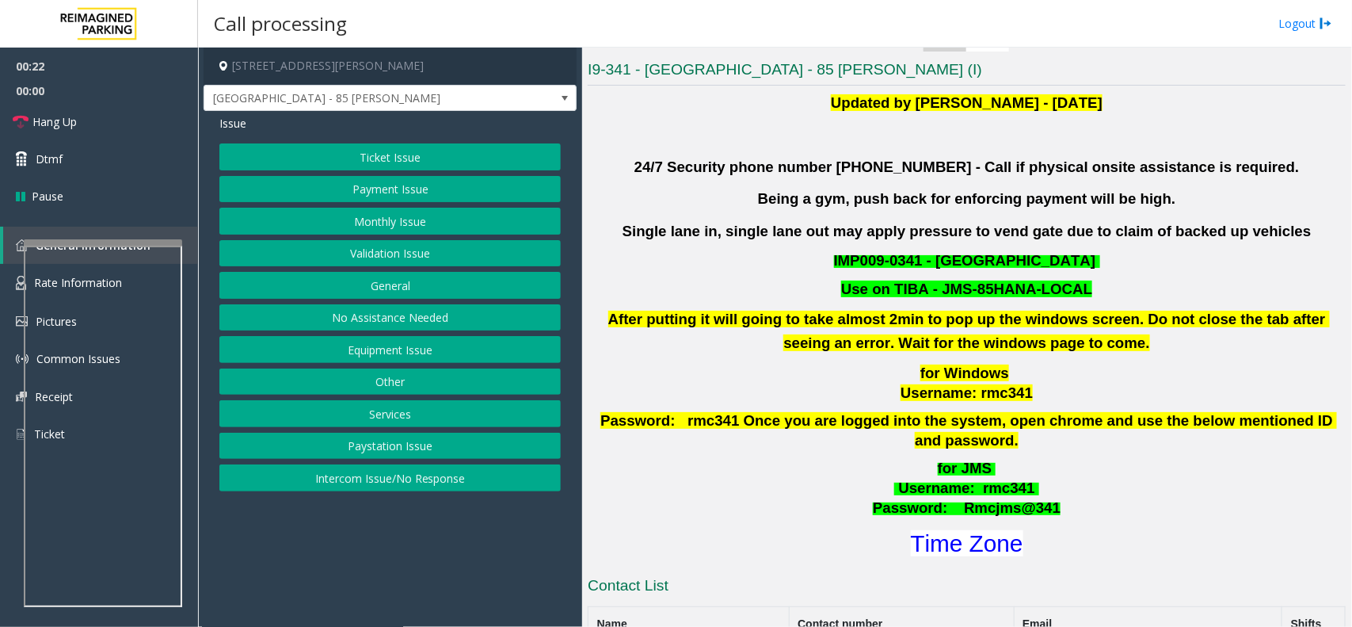
click at [444, 191] on button "Payment Issue" at bounding box center [389, 189] width 341 height 27
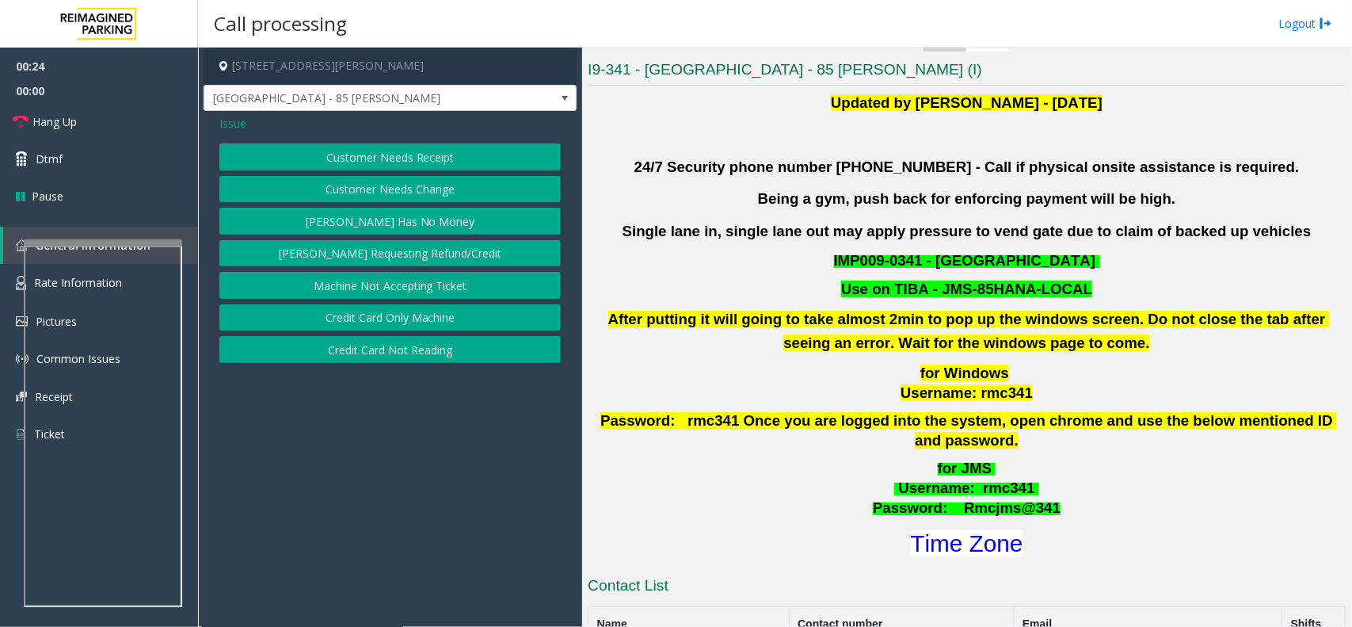
click at [401, 321] on button "Credit Card Only Machine" at bounding box center [389, 317] width 341 height 27
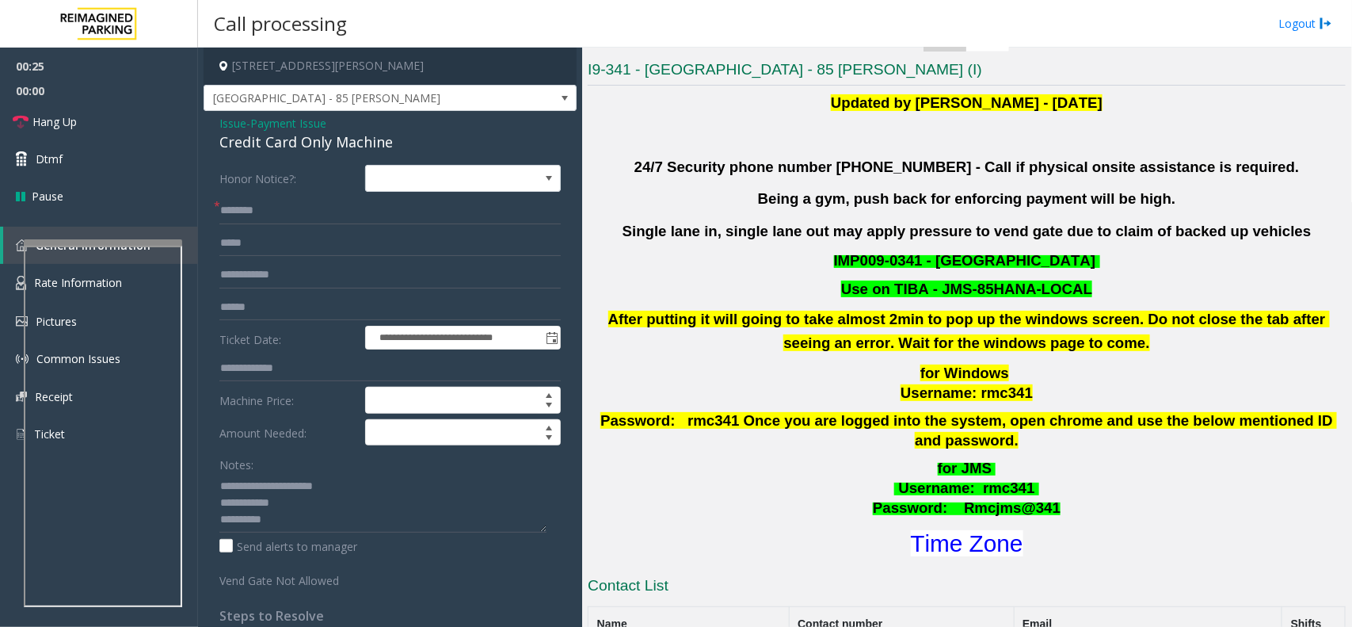
click at [244, 128] on span "Issue" at bounding box center [232, 123] width 27 height 17
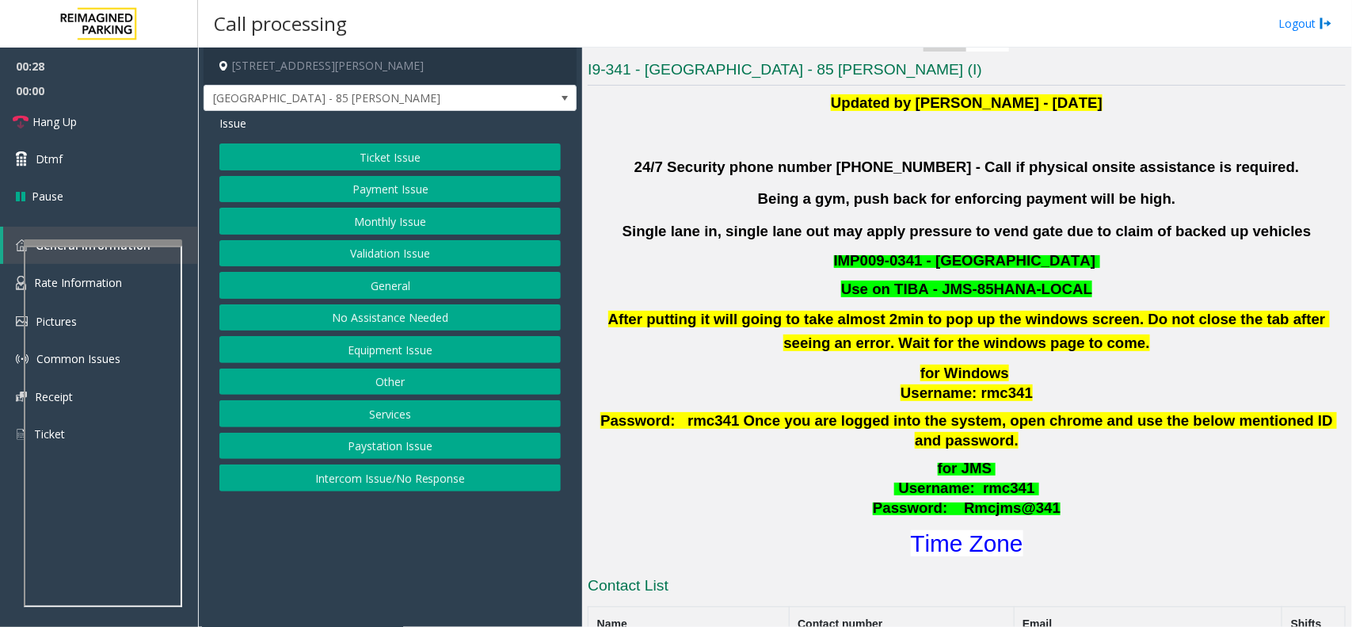
click at [384, 239] on div "Ticket Issue Payment Issue Monthly Issue Validation Issue General No Assistance…" at bounding box center [389, 317] width 341 height 348
click at [379, 250] on button "Validation Issue" at bounding box center [389, 253] width 341 height 27
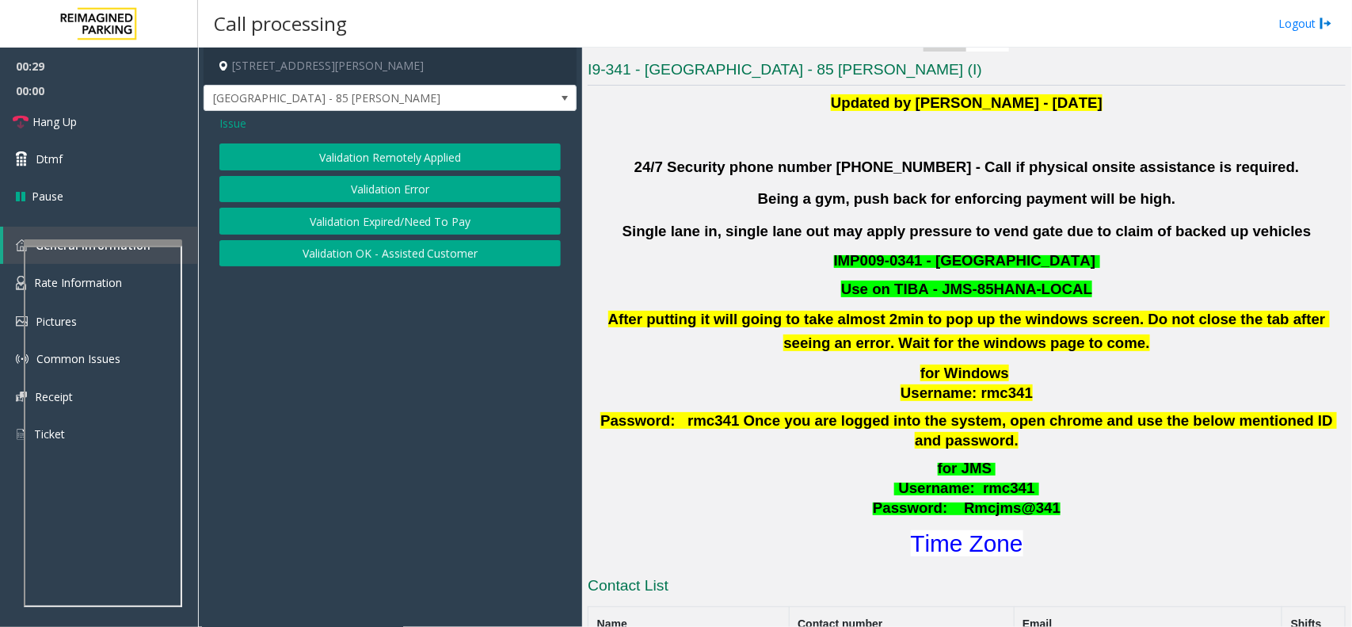
click at [384, 184] on button "Validation Error" at bounding box center [389, 189] width 341 height 27
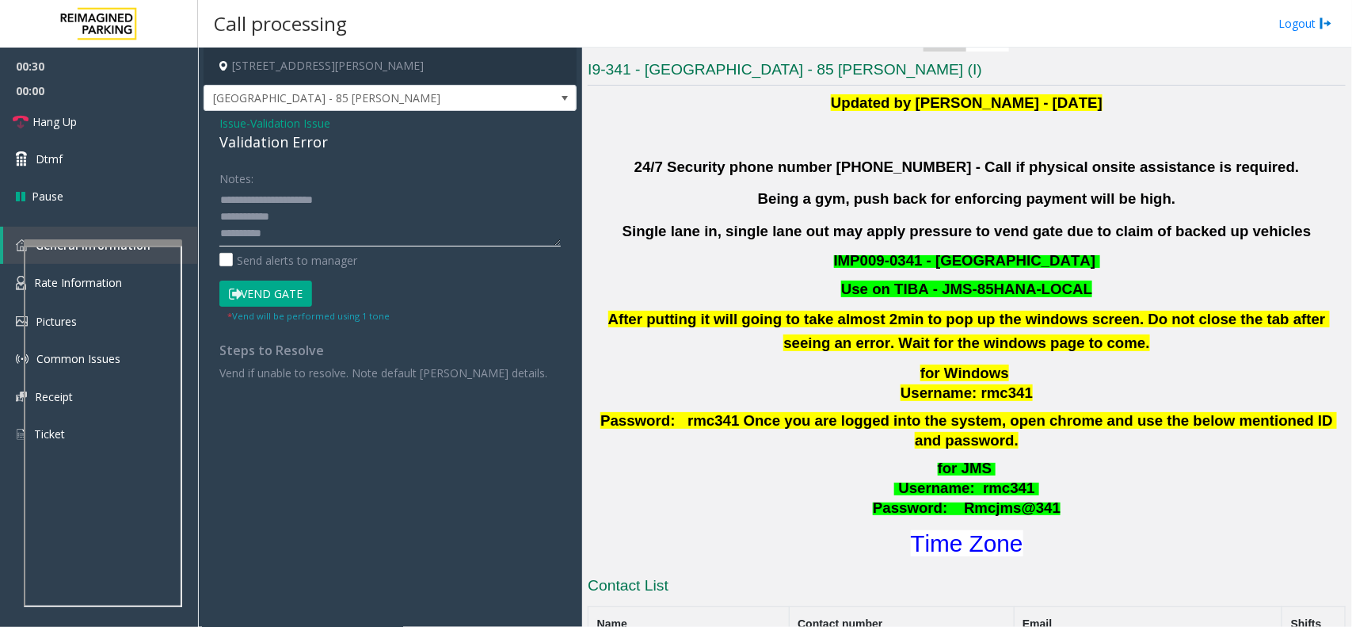
click at [317, 238] on textarea at bounding box center [389, 216] width 341 height 59
type textarea "**********"
click at [947, 530] on font "Time Zone" at bounding box center [967, 543] width 112 height 26
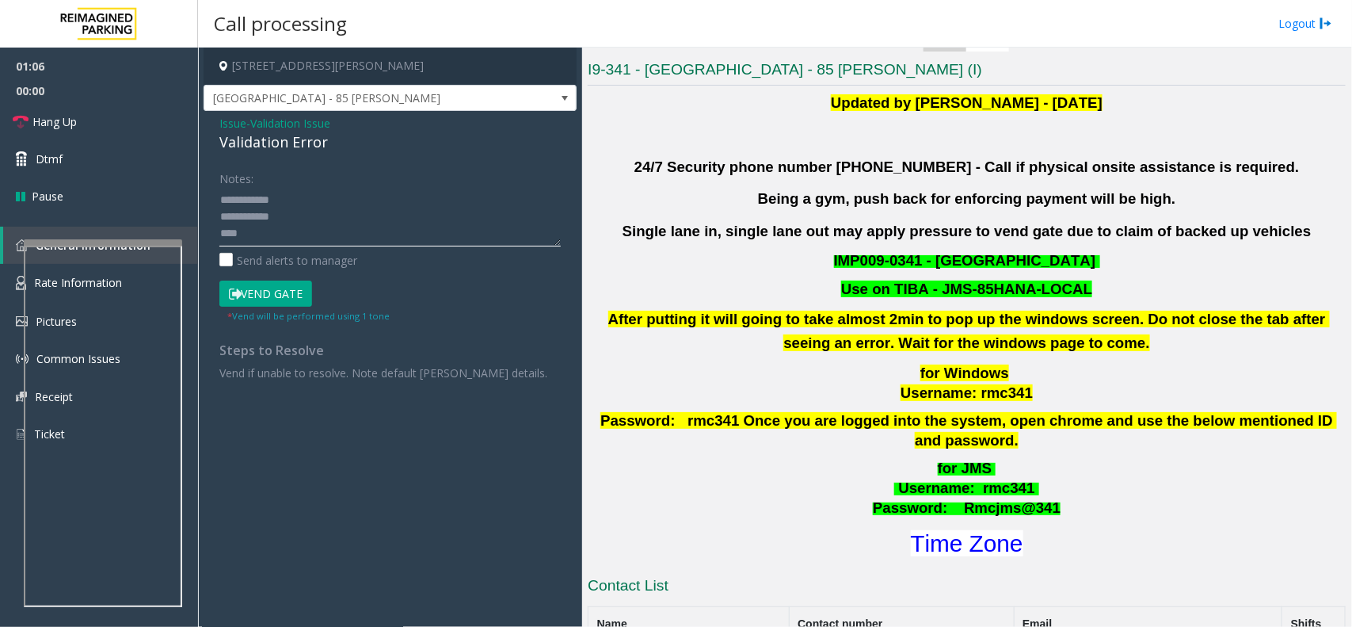
click at [305, 232] on textarea at bounding box center [389, 216] width 341 height 59
click at [337, 222] on textarea at bounding box center [389, 216] width 341 height 59
click at [345, 235] on textarea at bounding box center [389, 216] width 341 height 59
click at [235, 120] on span "Issue" at bounding box center [232, 123] width 27 height 17
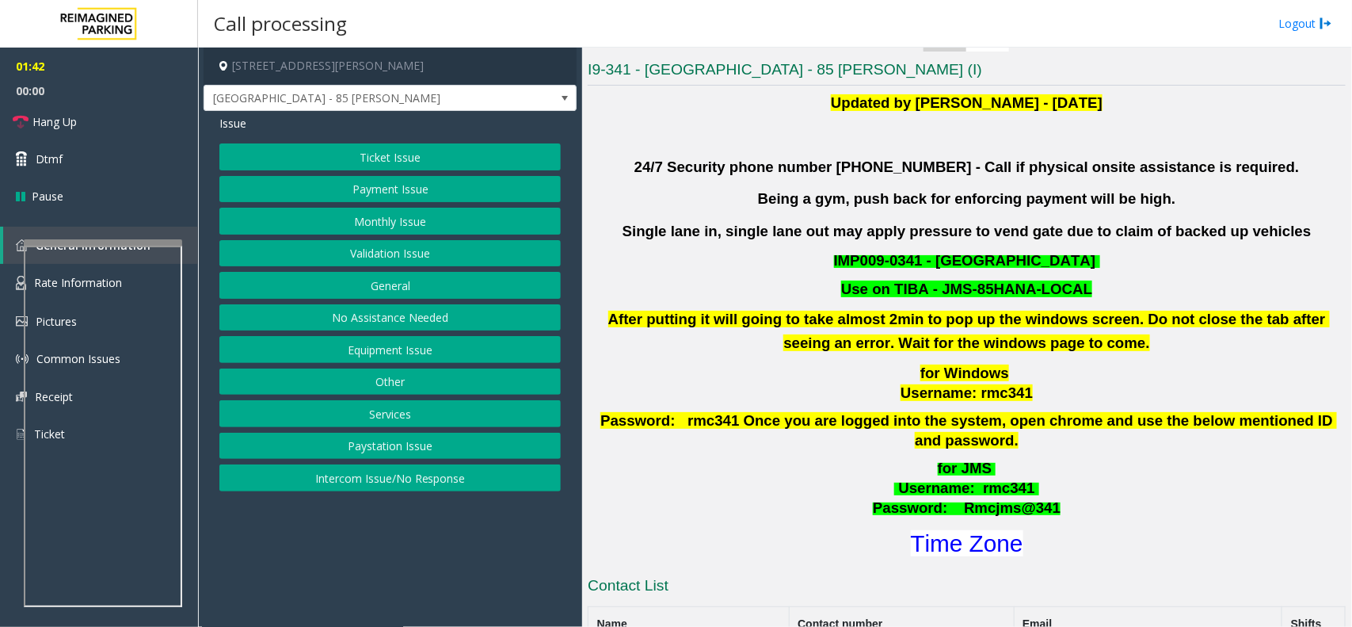
click at [421, 256] on button "Validation Issue" at bounding box center [389, 253] width 341 height 27
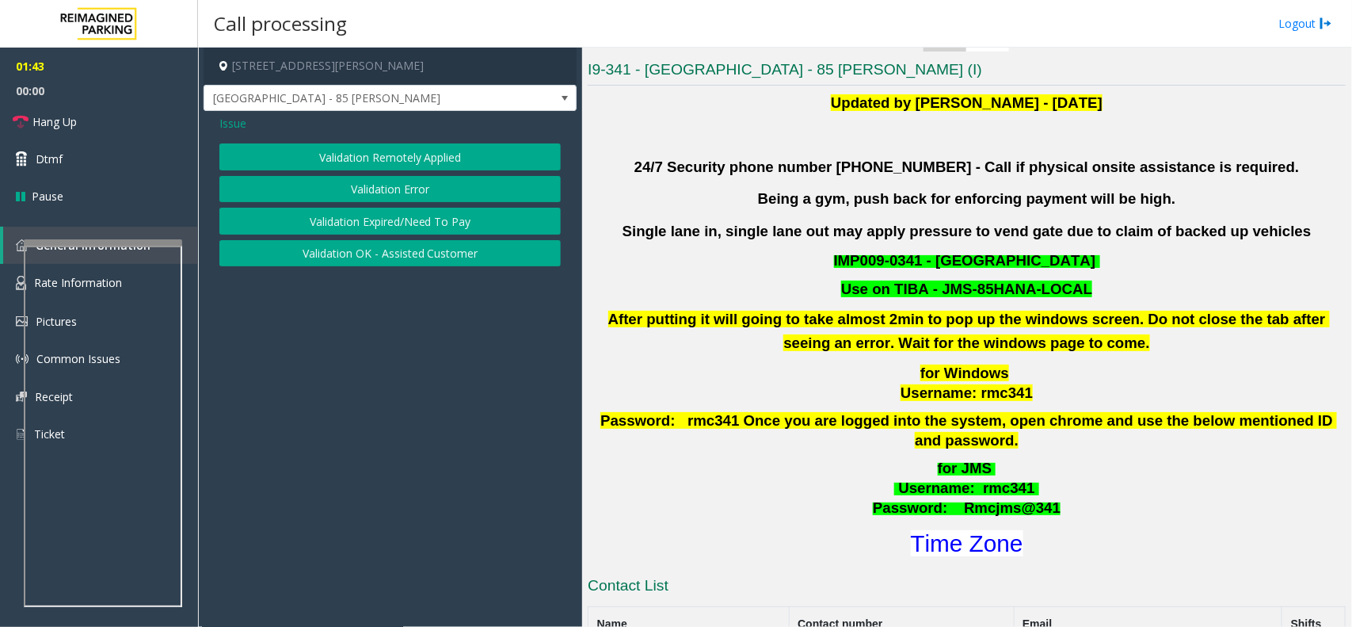
click at [418, 194] on button "Validation Error" at bounding box center [389, 189] width 341 height 27
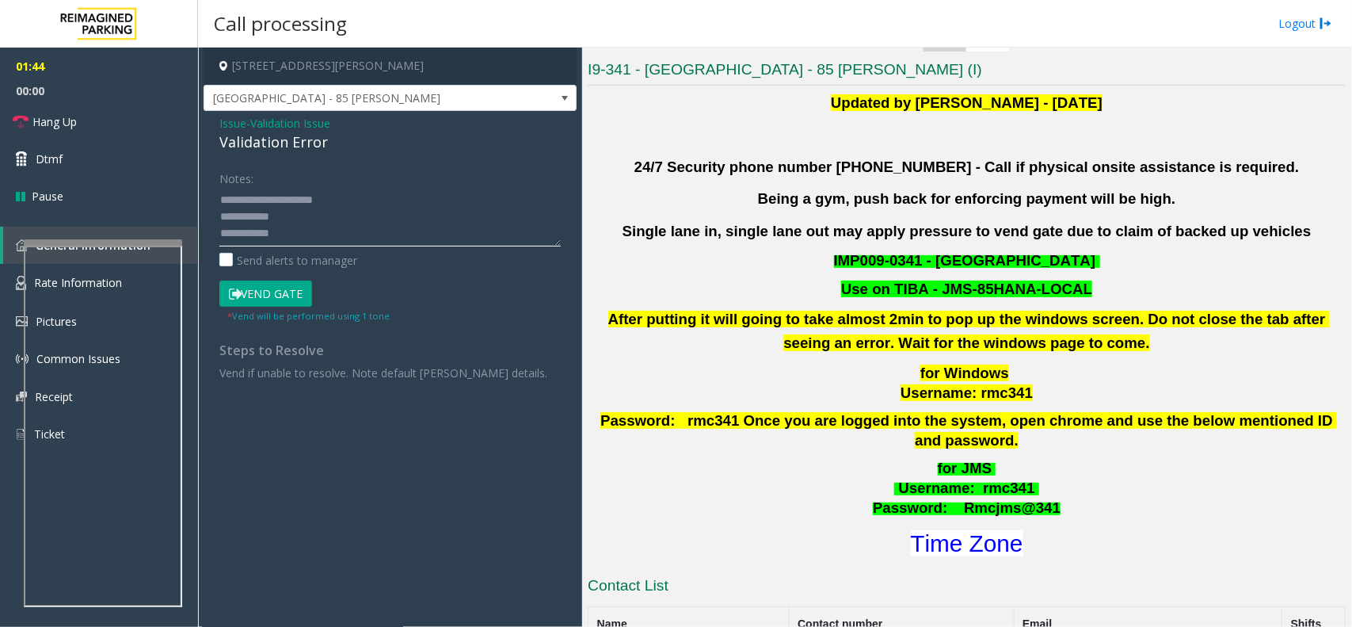
click at [358, 223] on textarea at bounding box center [389, 216] width 341 height 59
click at [291, 234] on textarea at bounding box center [389, 216] width 341 height 59
click at [148, 123] on link "Hang Up" at bounding box center [99, 121] width 198 height 37
click at [318, 224] on textarea at bounding box center [389, 216] width 341 height 59
click at [318, 231] on textarea at bounding box center [389, 216] width 341 height 59
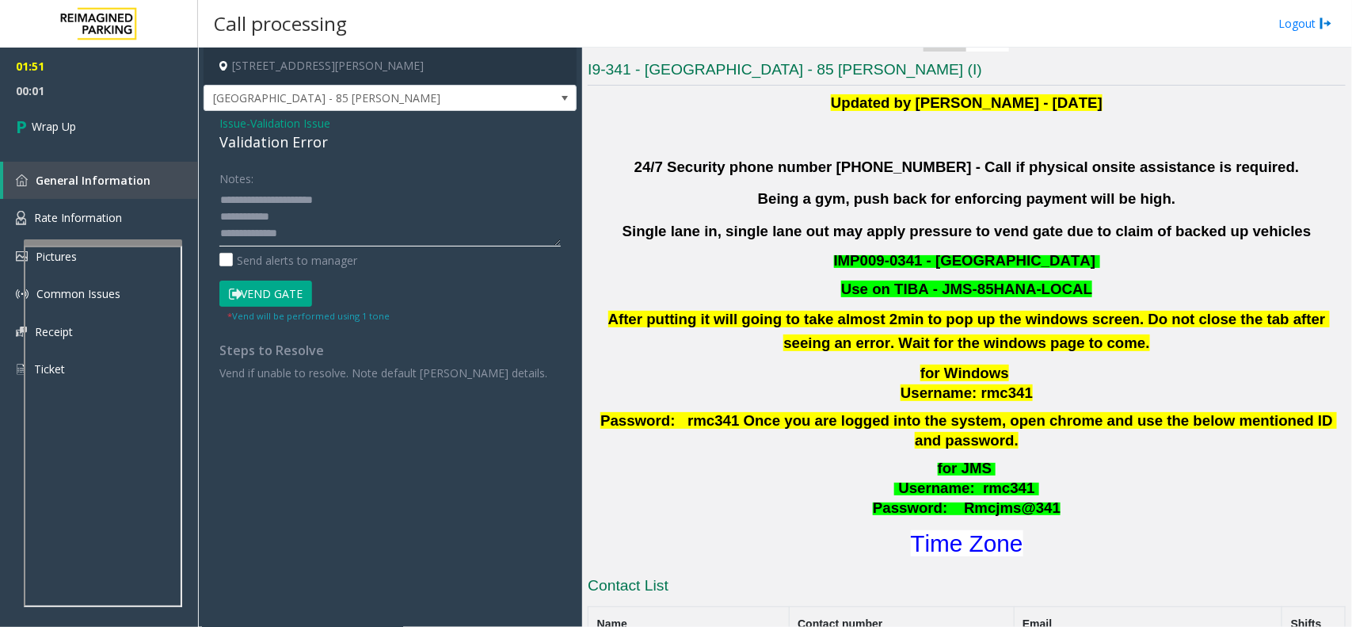
click at [322, 216] on textarea at bounding box center [389, 216] width 341 height 59
click at [267, 231] on textarea at bounding box center [389, 216] width 341 height 59
type textarea "**********"
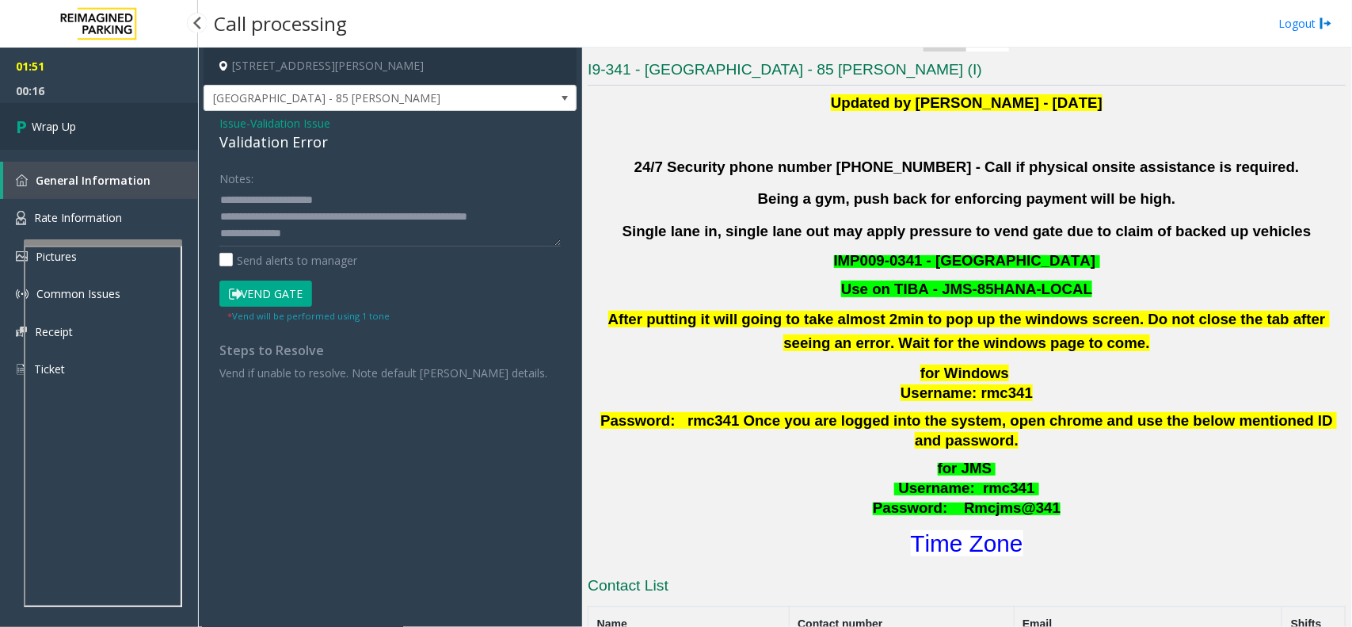
click at [154, 139] on link "Wrap Up" at bounding box center [99, 126] width 198 height 47
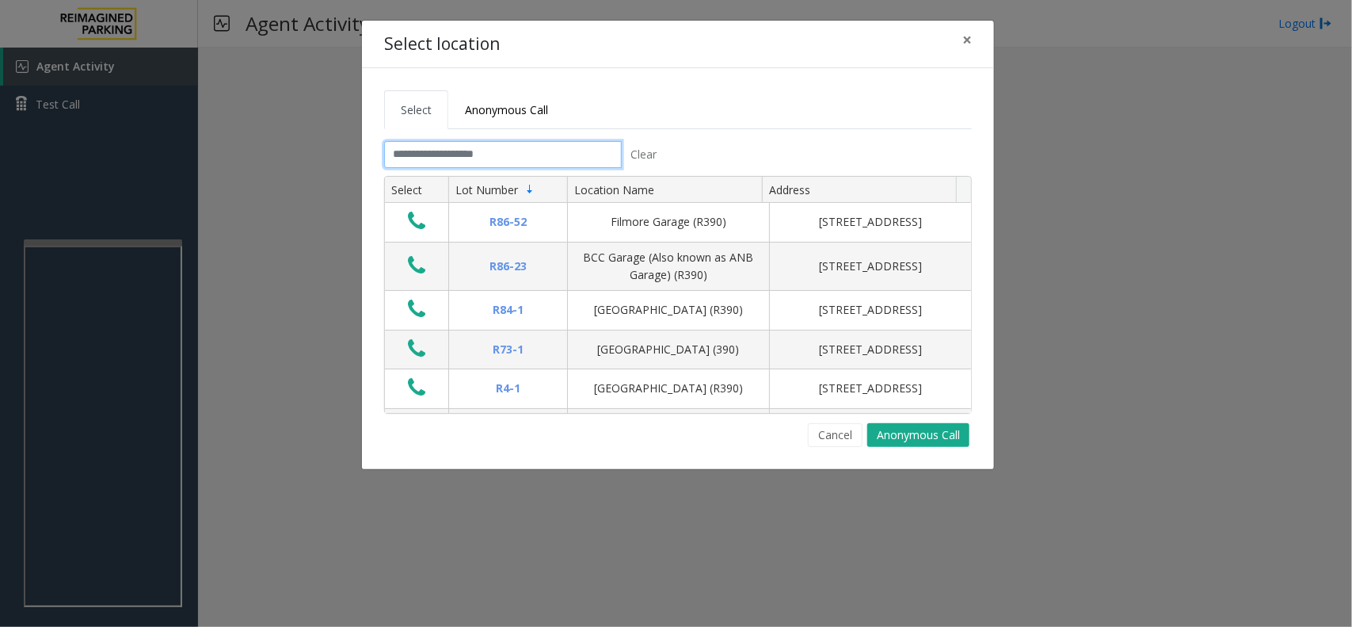
click at [551, 151] on input "text" at bounding box center [503, 154] width 238 height 27
click at [541, 153] on input "text" at bounding box center [503, 154] width 238 height 27
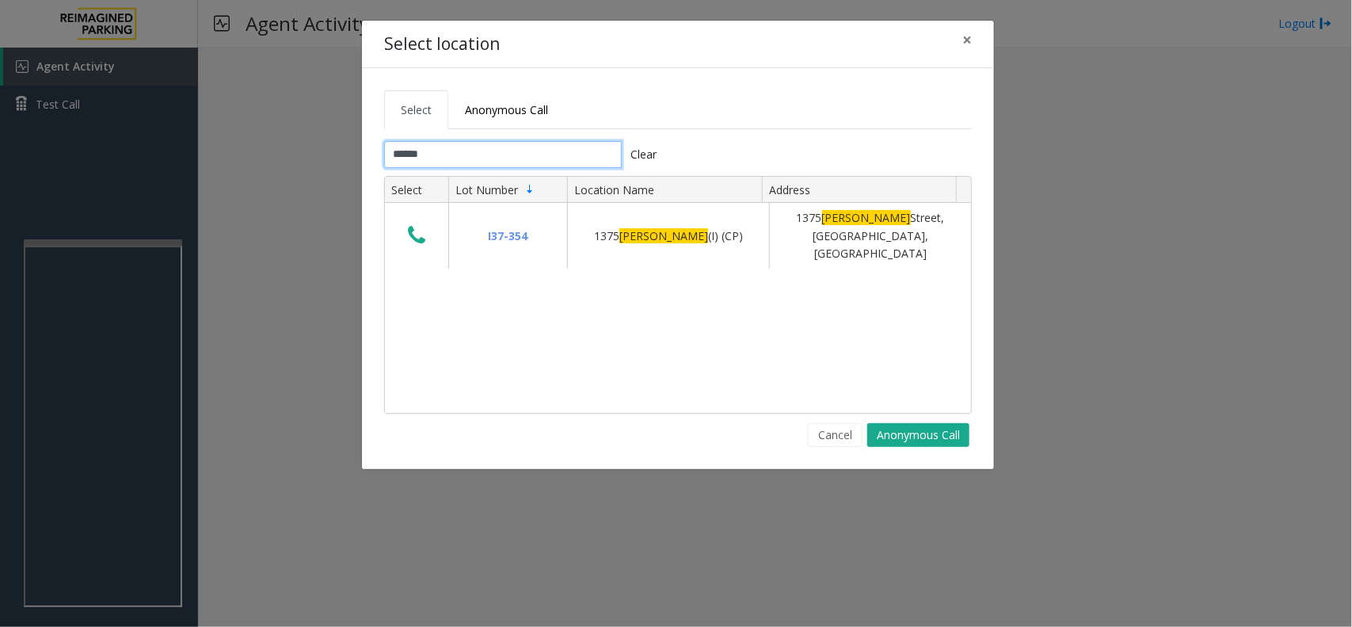
type input "******"
click at [967, 48] on span "×" at bounding box center [967, 40] width 10 height 22
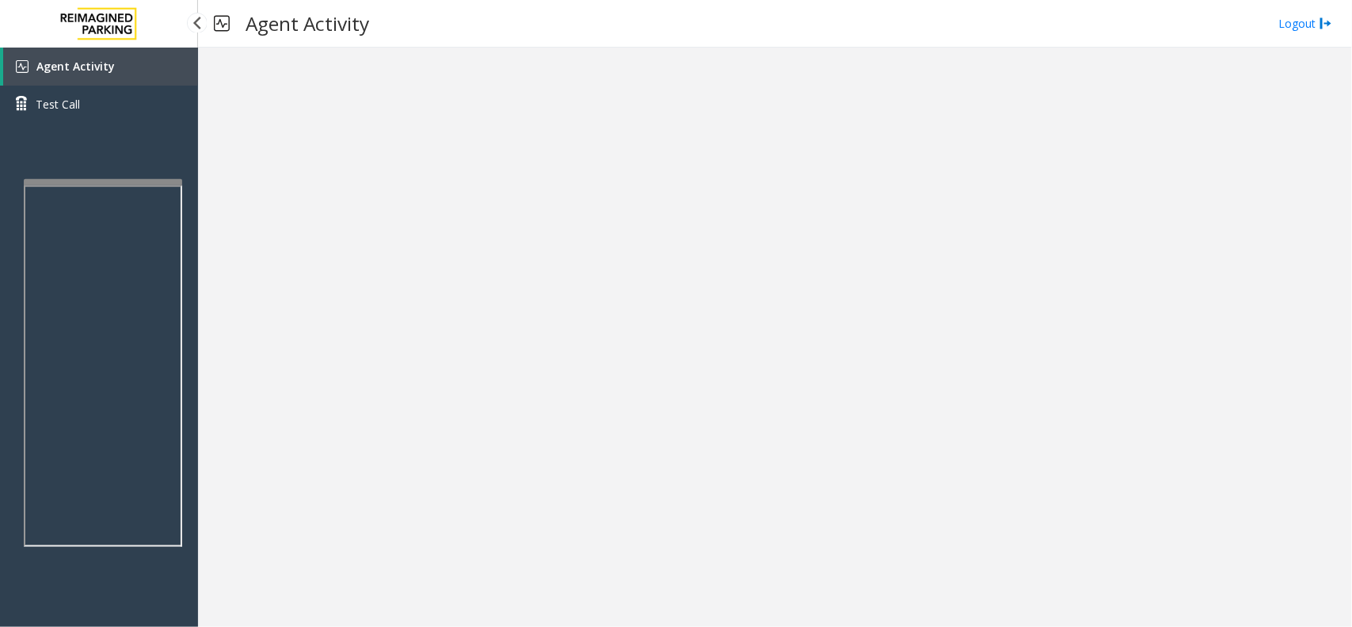
click at [151, 181] on div at bounding box center [103, 182] width 158 height 6
click at [159, 61] on link "Agent Activity" at bounding box center [100, 67] width 195 height 38
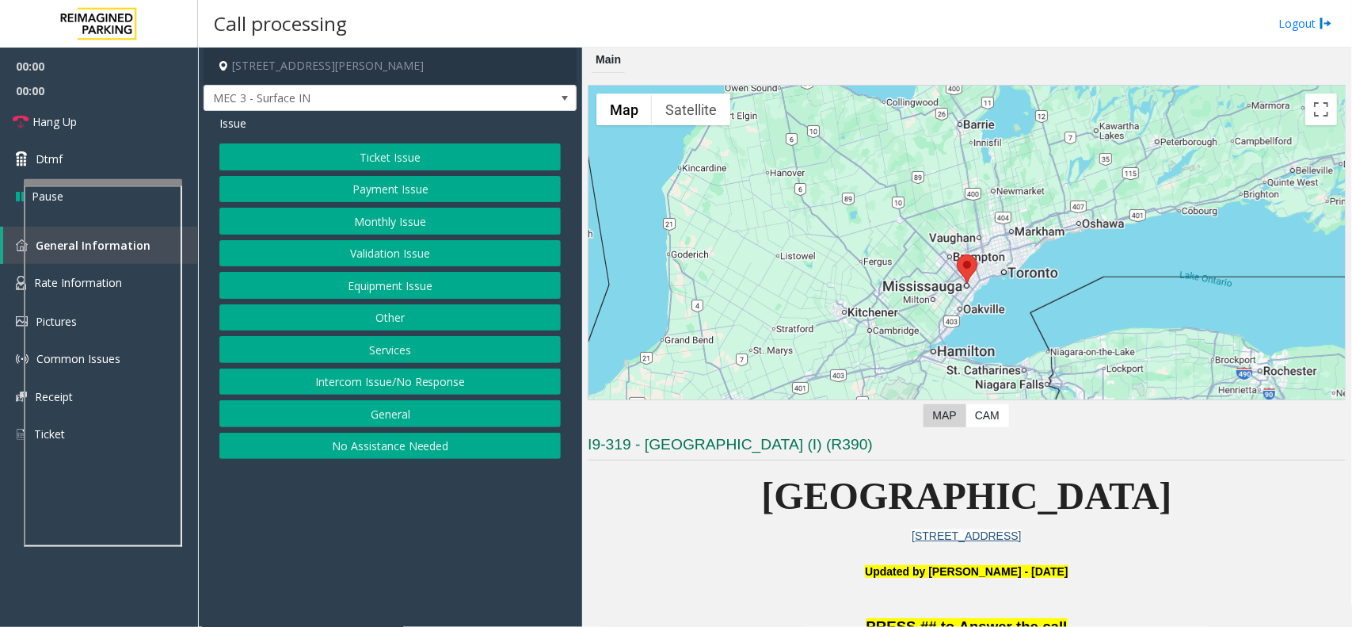
scroll to position [495, 0]
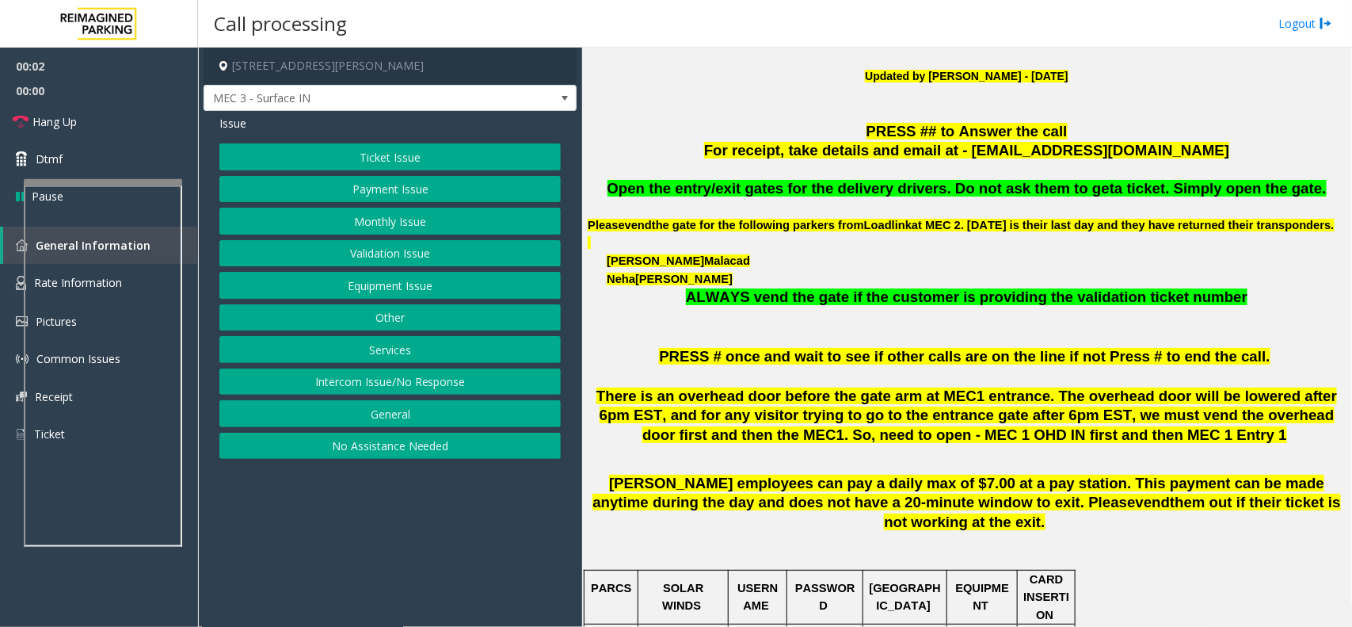
click at [845, 191] on span "Open the entry/exit gates for the delivery drivers. Do not ask them to get" at bounding box center [862, 188] width 508 height 17
click at [433, 323] on button "Other" at bounding box center [389, 317] width 341 height 27
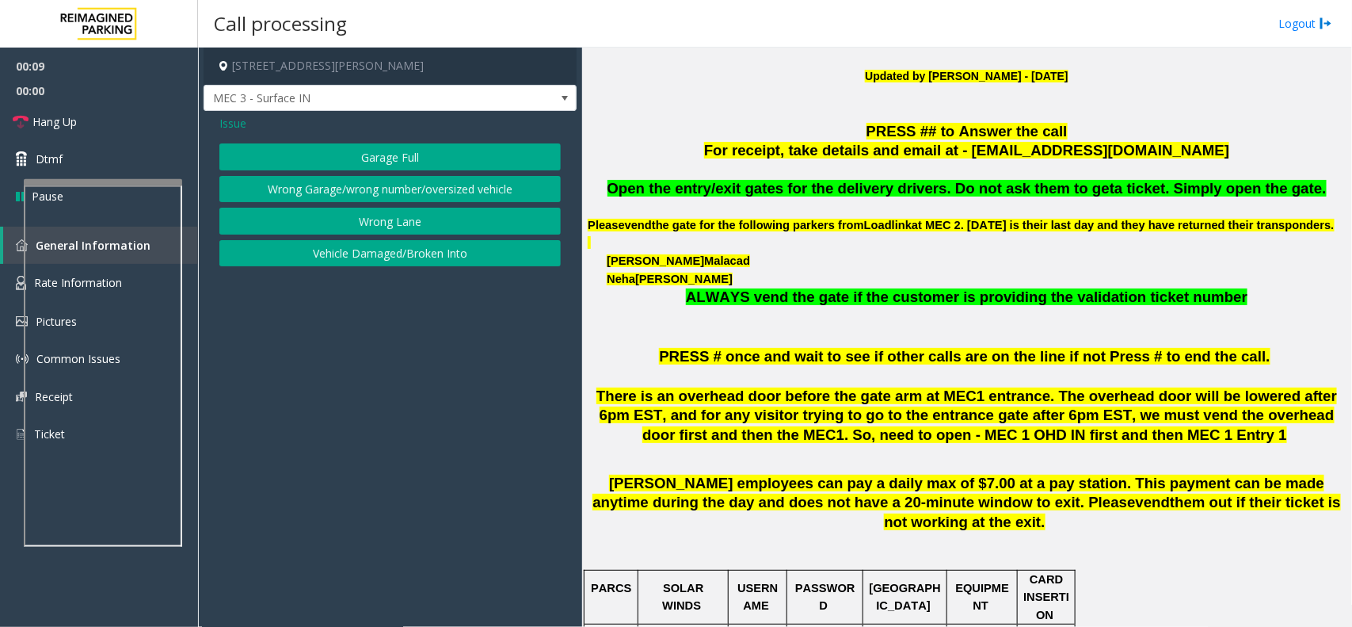
click at [416, 219] on button "Wrong Lane" at bounding box center [389, 221] width 341 height 27
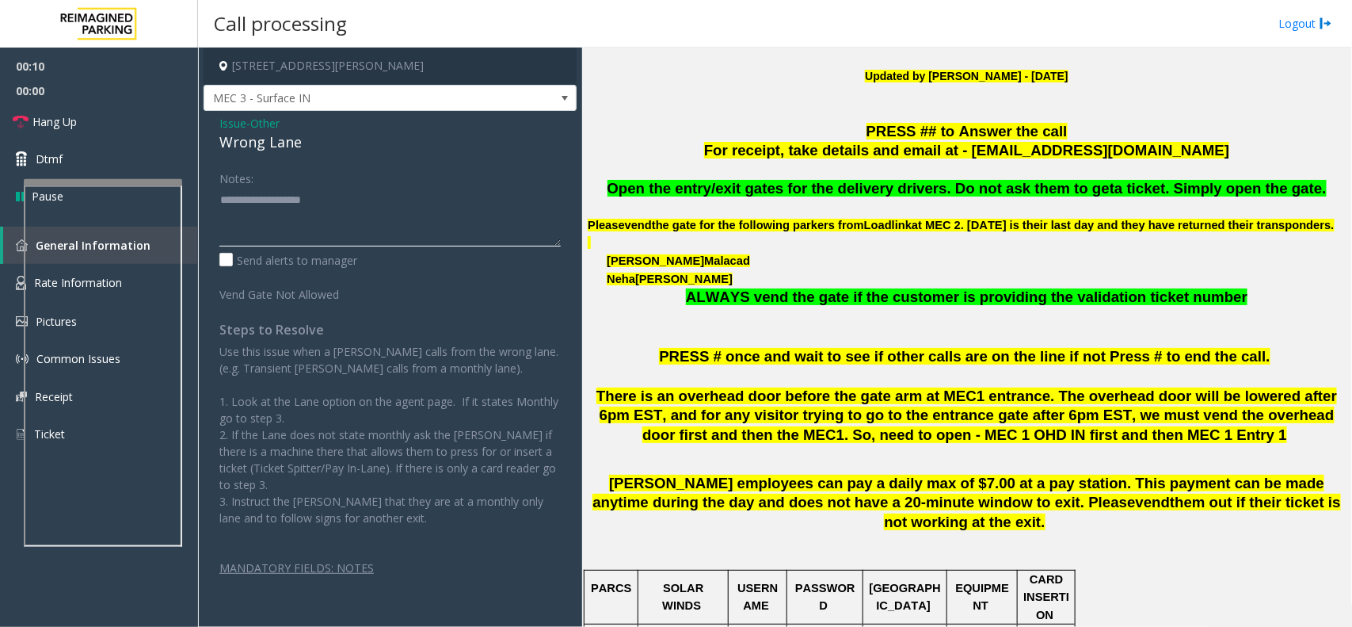
click at [351, 226] on textarea at bounding box center [389, 216] width 341 height 59
type textarea "******"
click at [235, 116] on span "Issue" at bounding box center [232, 123] width 27 height 17
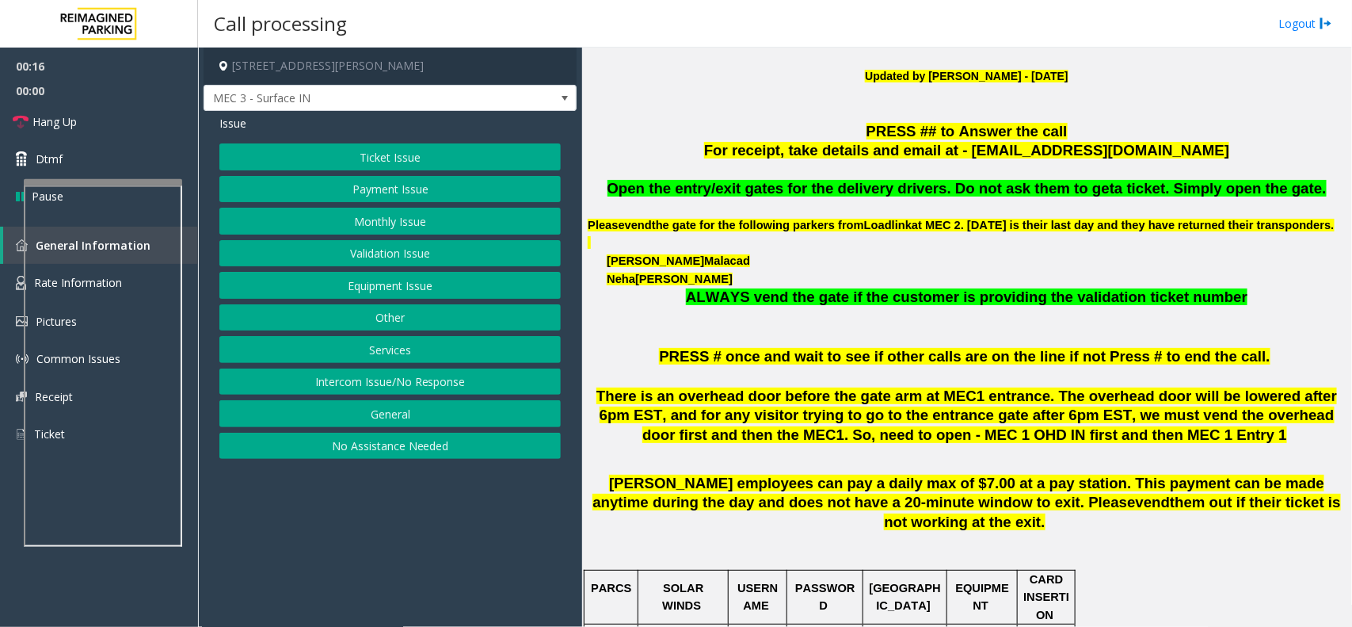
click at [414, 145] on button "Ticket Issue" at bounding box center [389, 156] width 341 height 27
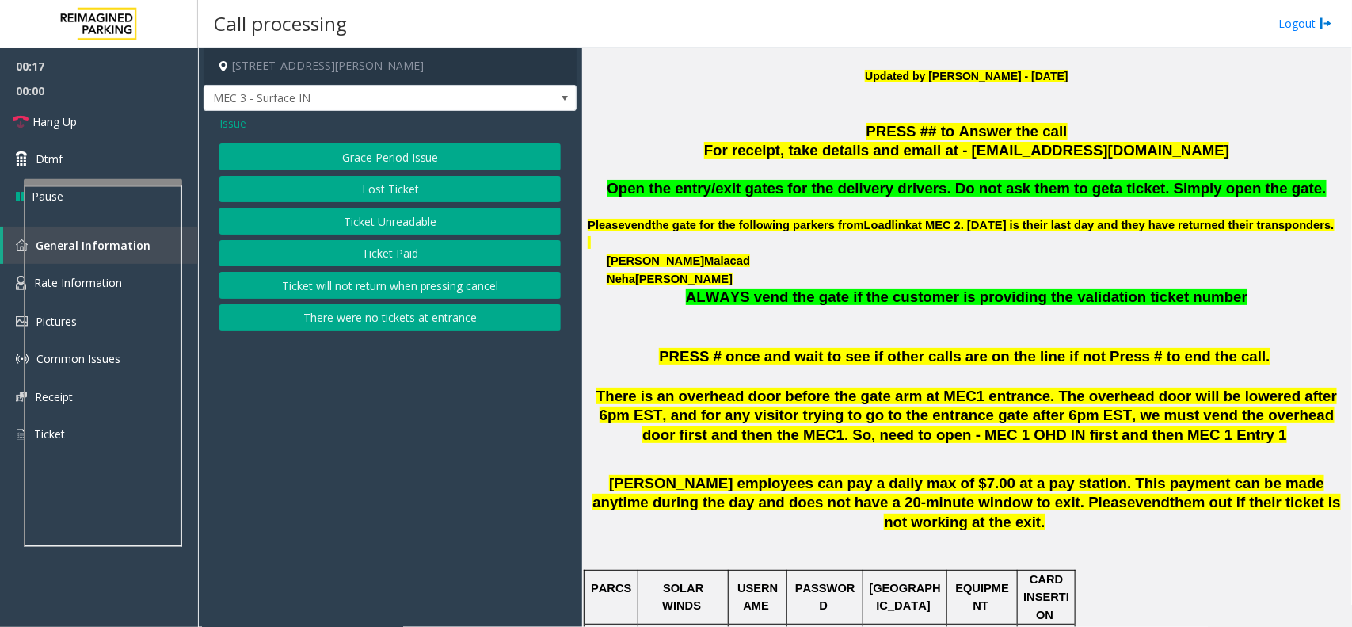
click at [398, 231] on button "Ticket Unreadable" at bounding box center [389, 221] width 341 height 27
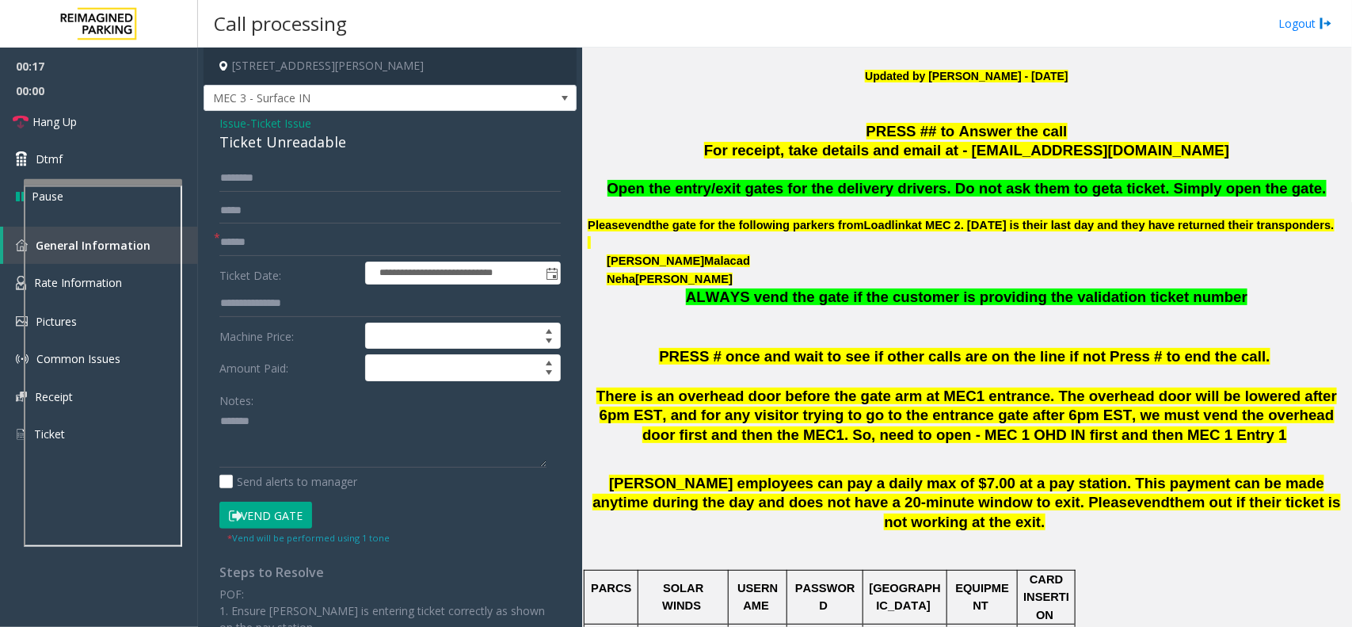
click at [257, 519] on button "Vend Gate" at bounding box center [265, 514] width 93 height 27
click at [227, 120] on span "Issue" at bounding box center [232, 123] width 27 height 17
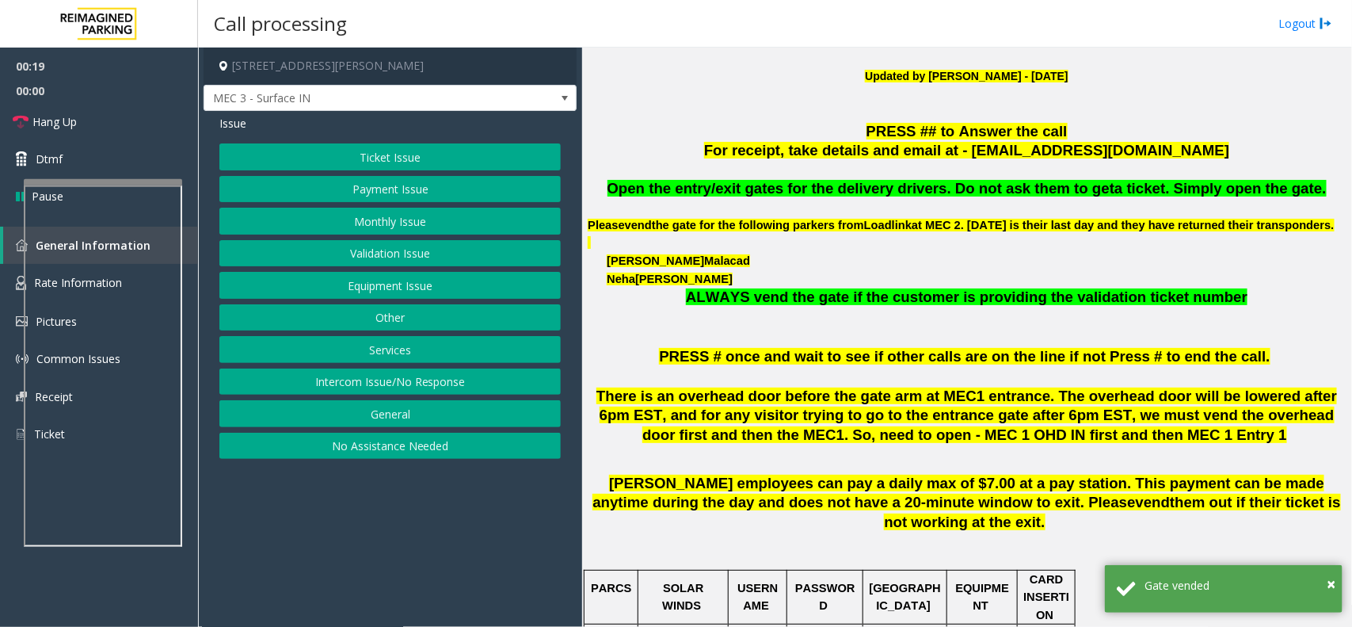
click at [396, 322] on button "Other" at bounding box center [389, 317] width 341 height 27
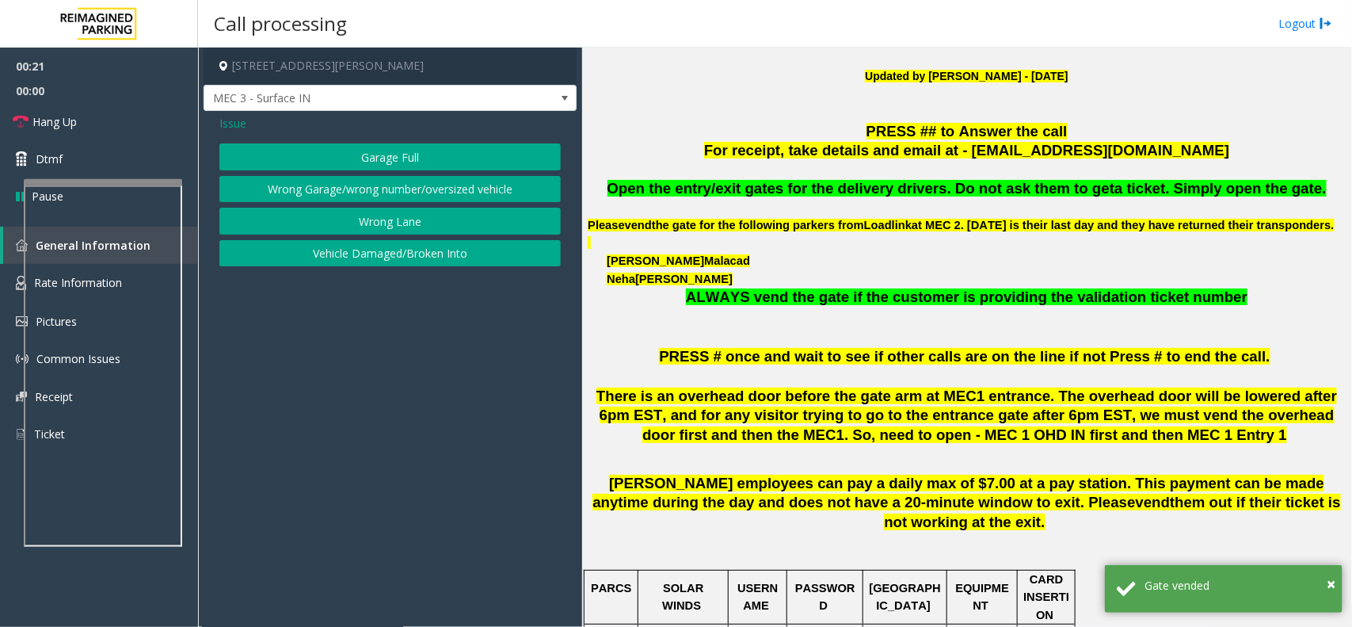
click at [351, 219] on button "Wrong Lane" at bounding box center [389, 221] width 341 height 27
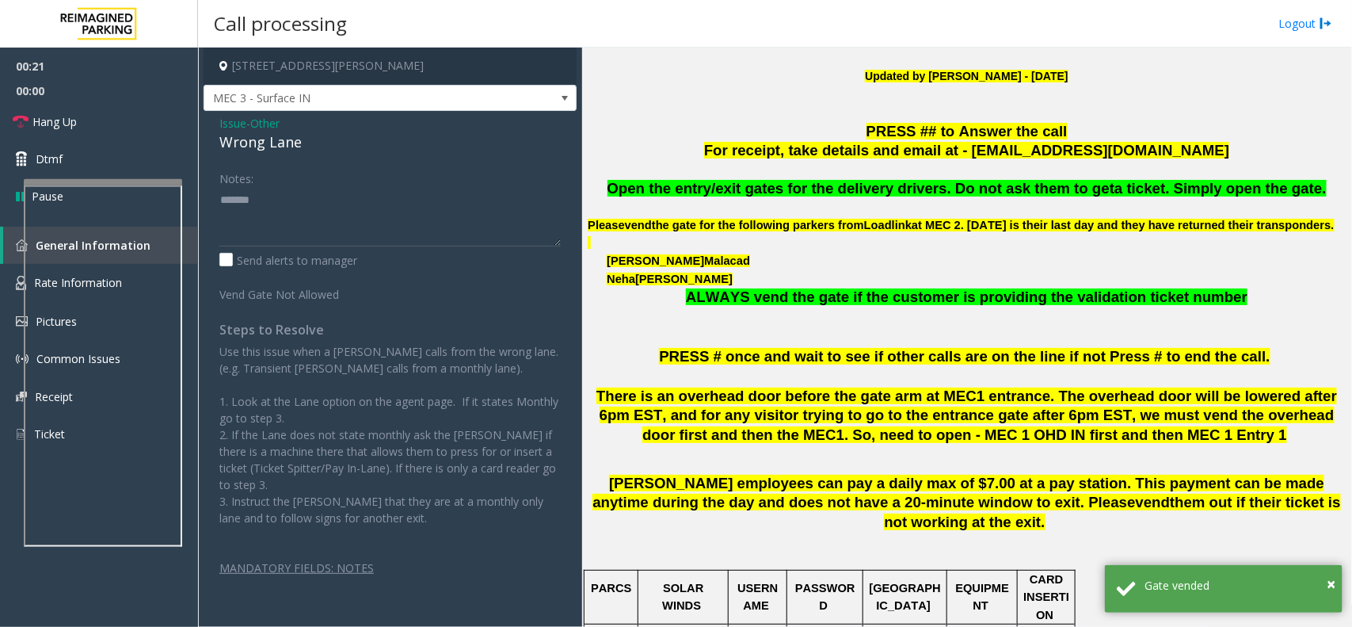
click at [278, 148] on div "Wrong Lane" at bounding box center [389, 141] width 341 height 21
copy div "Wrong Lane"
paste textarea "**********"
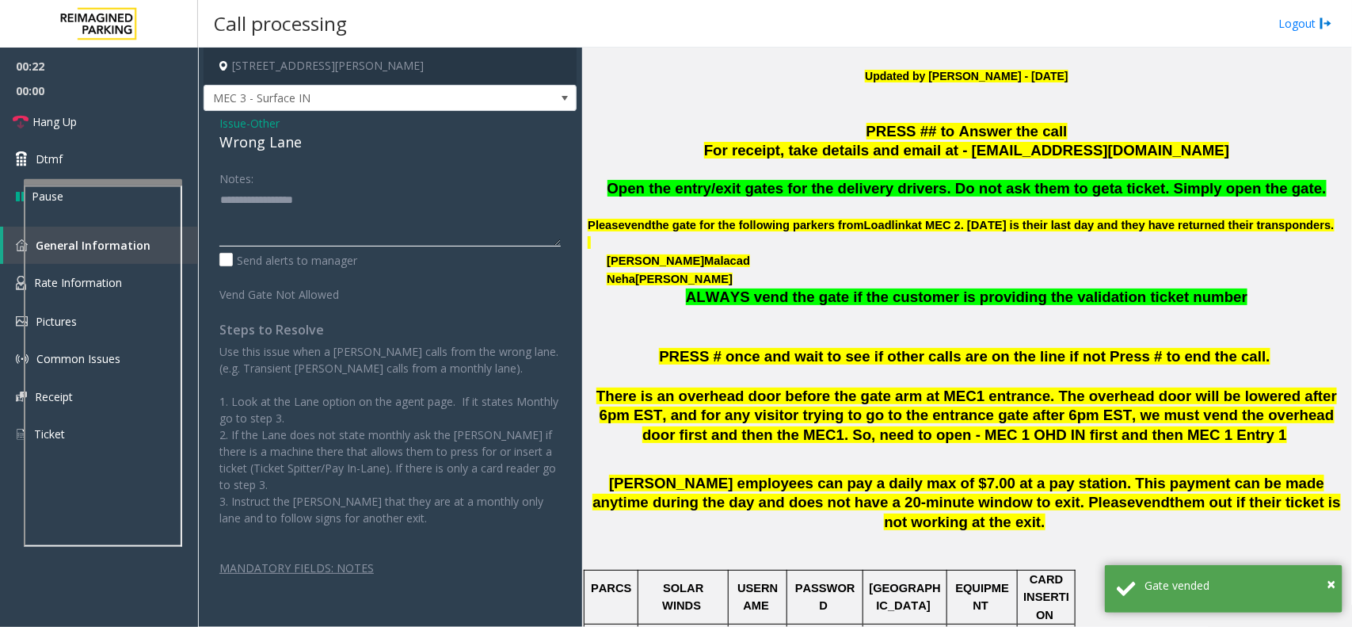
click at [290, 211] on textarea at bounding box center [389, 216] width 341 height 59
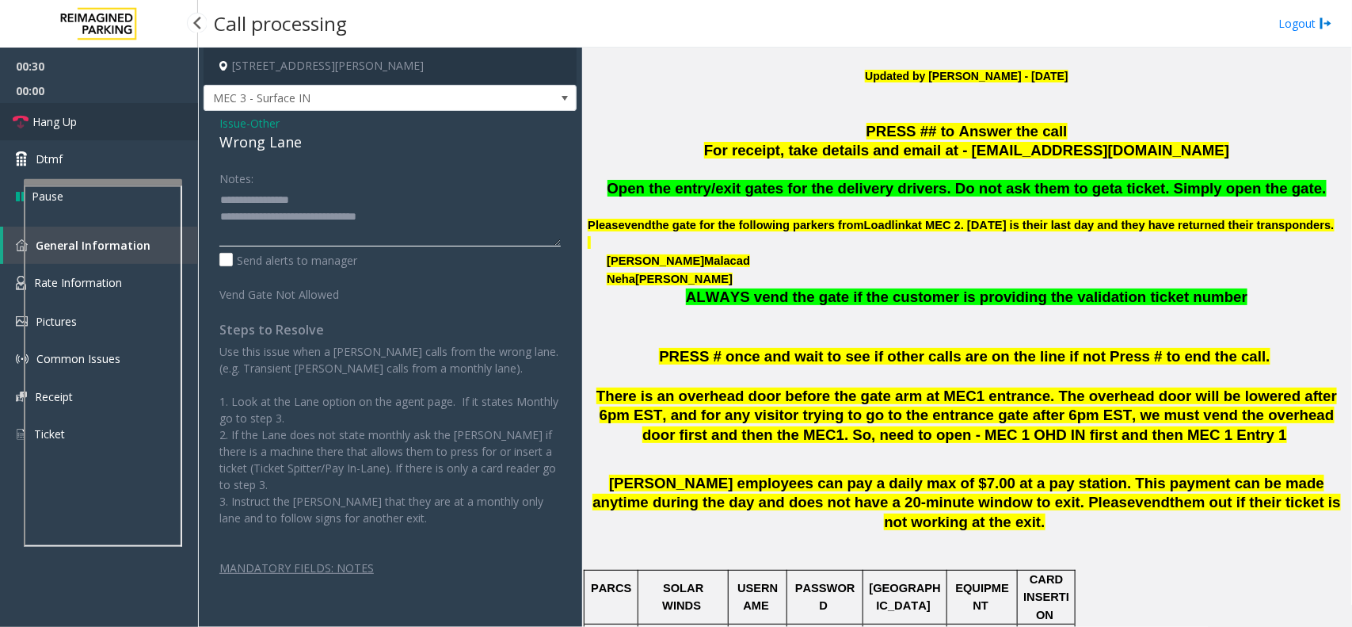
type textarea "**********"
click at [116, 125] on link "Hang Up" at bounding box center [99, 121] width 198 height 37
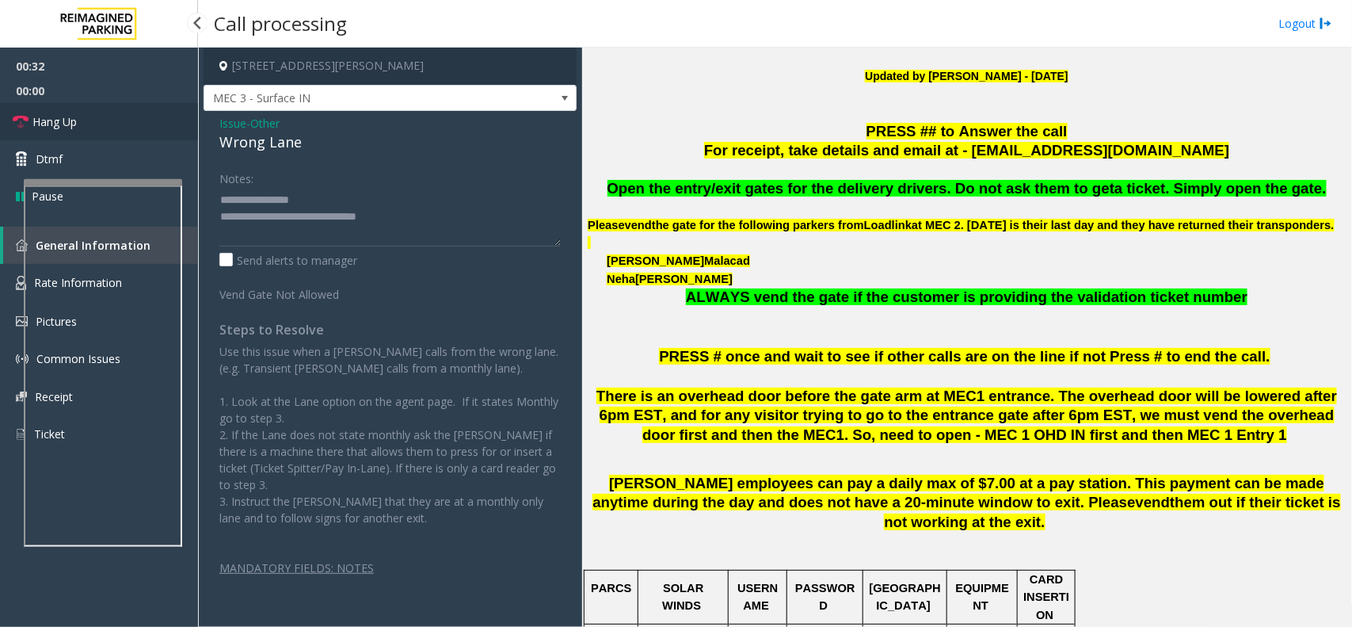
click at [116, 125] on link "Hang Up" at bounding box center [99, 121] width 198 height 37
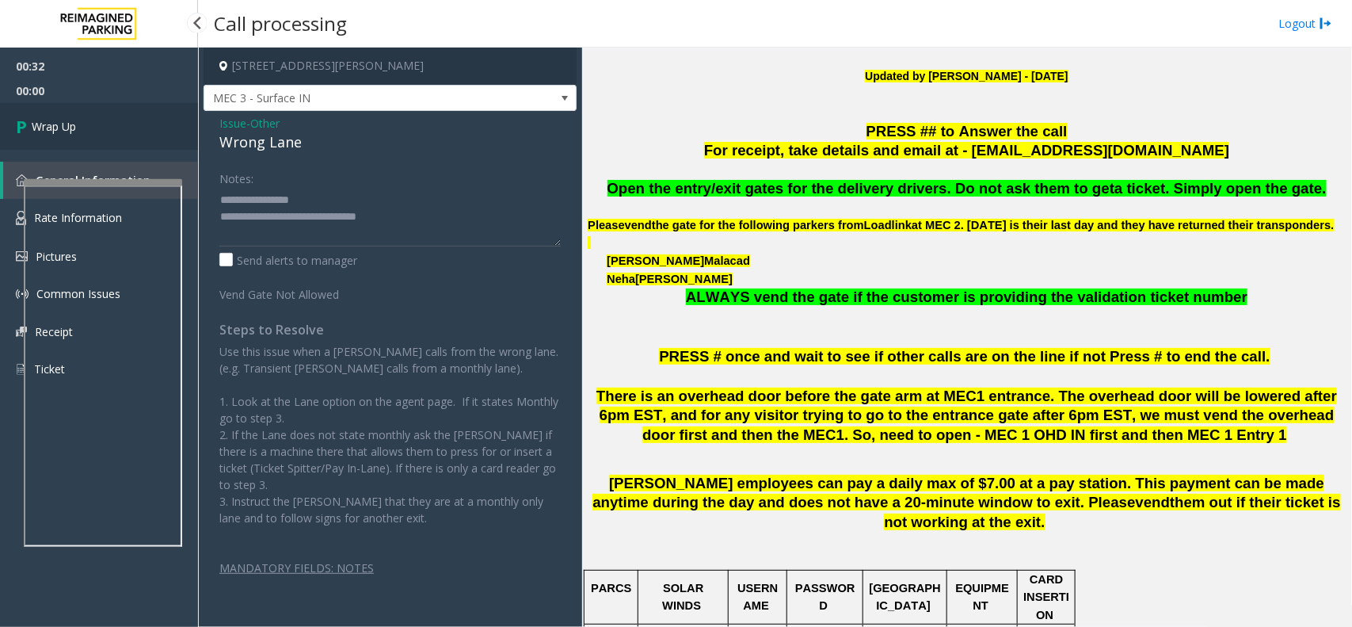
click at [116, 125] on link "Wrap Up" at bounding box center [99, 126] width 198 height 47
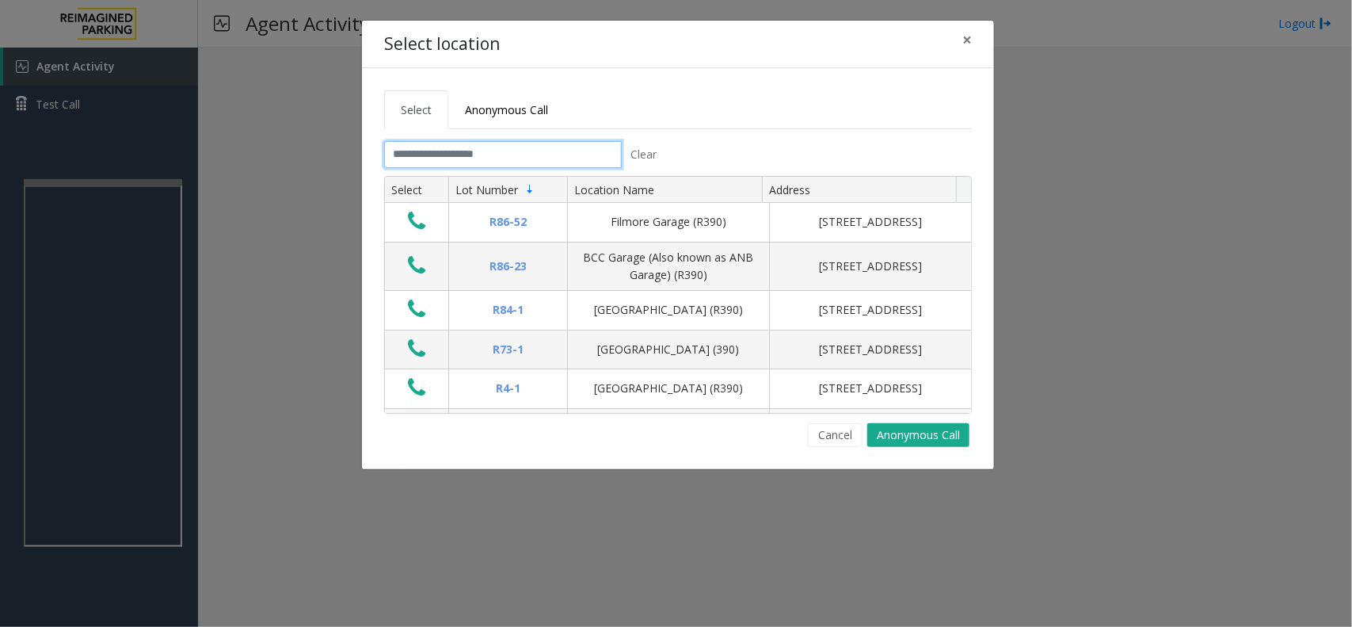
click at [575, 155] on input "text" at bounding box center [503, 154] width 238 height 27
click at [516, 156] on input "text" at bounding box center [503, 154] width 238 height 27
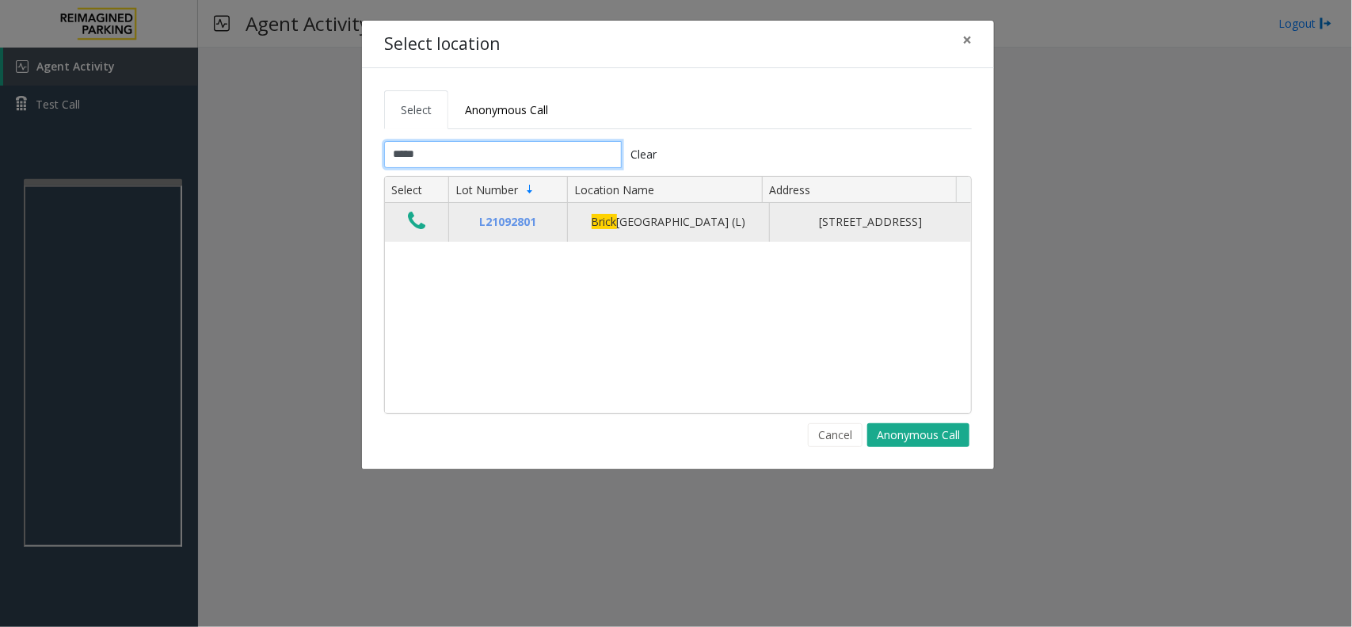
type input "*****"
click at [402, 219] on td "Data table" at bounding box center [416, 222] width 63 height 38
click at [414, 224] on icon "Data table" at bounding box center [416, 221] width 17 height 22
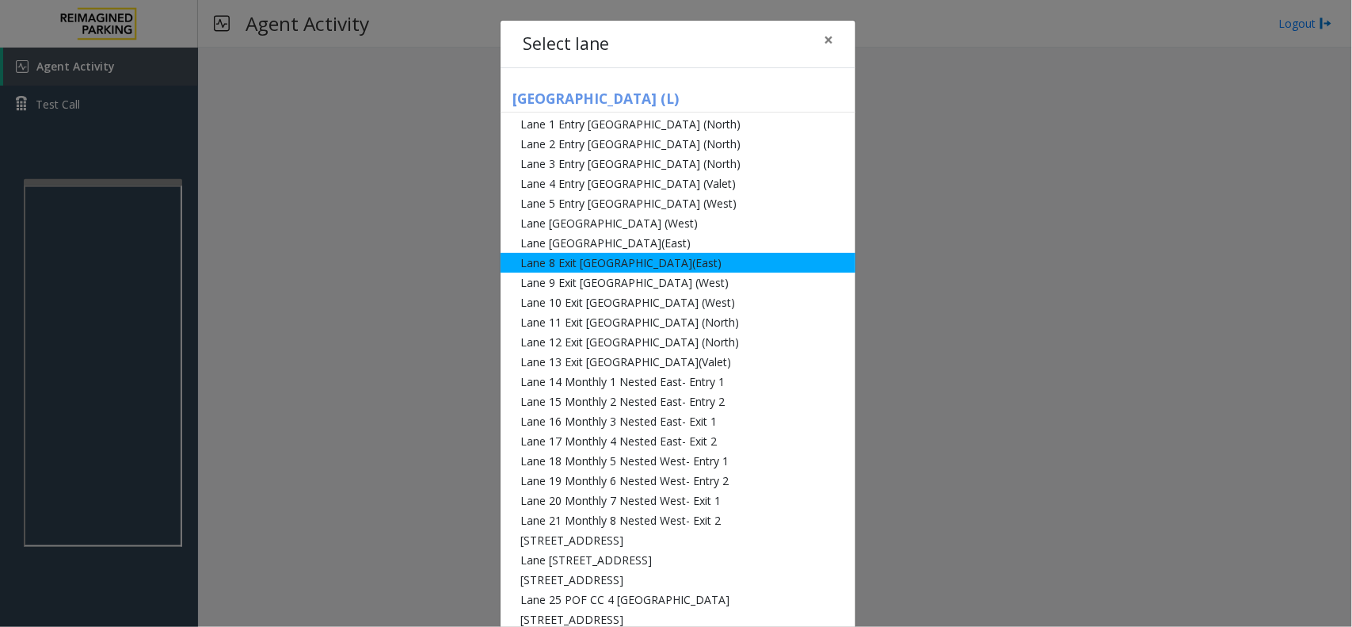
click at [693, 259] on li "Lane 8 Exit [GEOGRAPHIC_DATA](East)" at bounding box center [678, 263] width 355 height 20
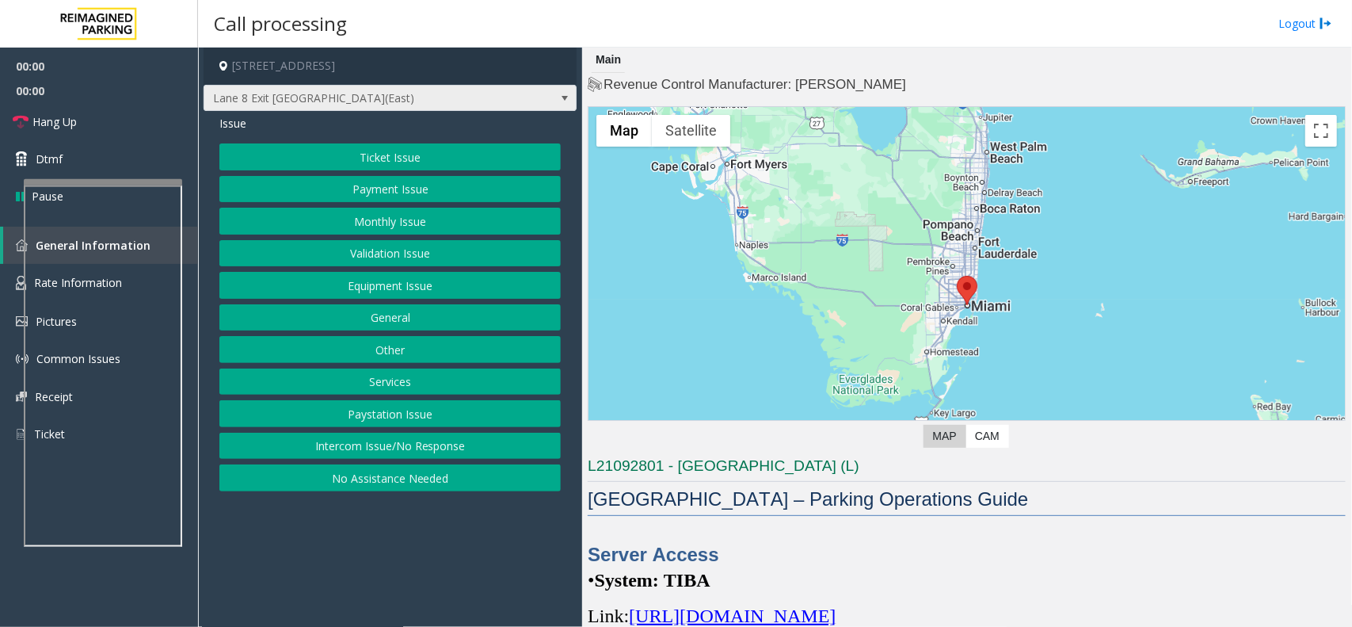
click at [499, 101] on span "Lane 8 Exit [GEOGRAPHIC_DATA](East)" at bounding box center [352, 98] width 297 height 25
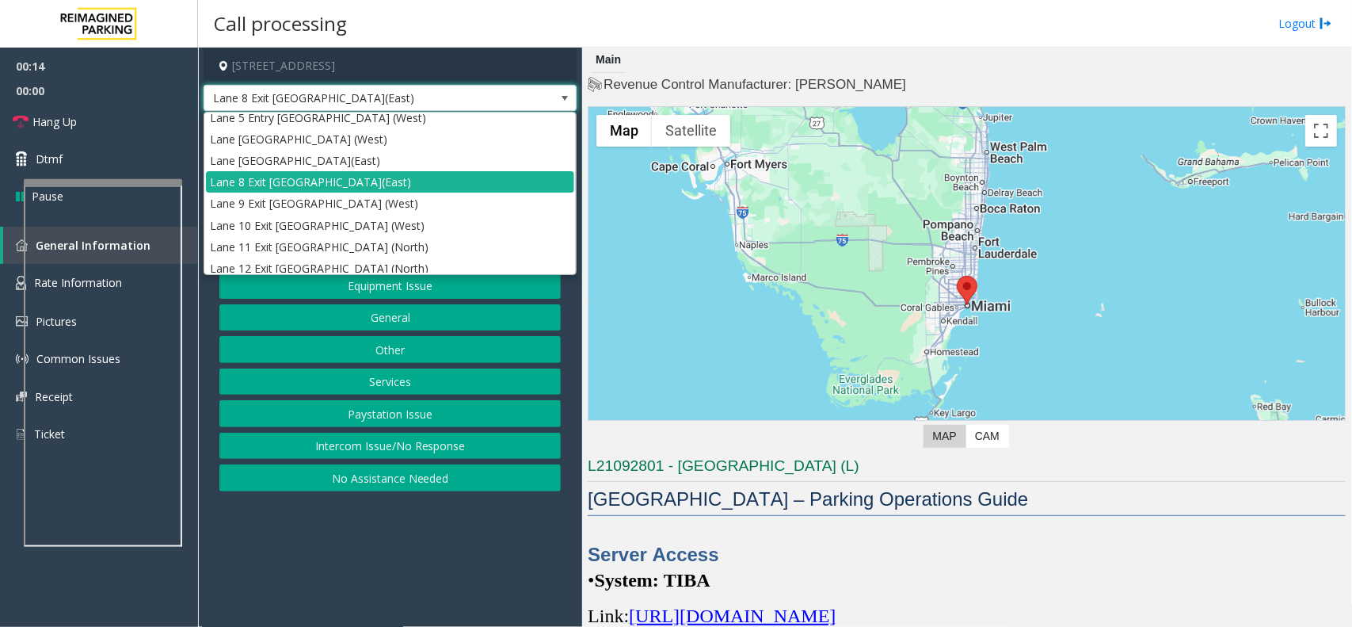
scroll to position [132, 0]
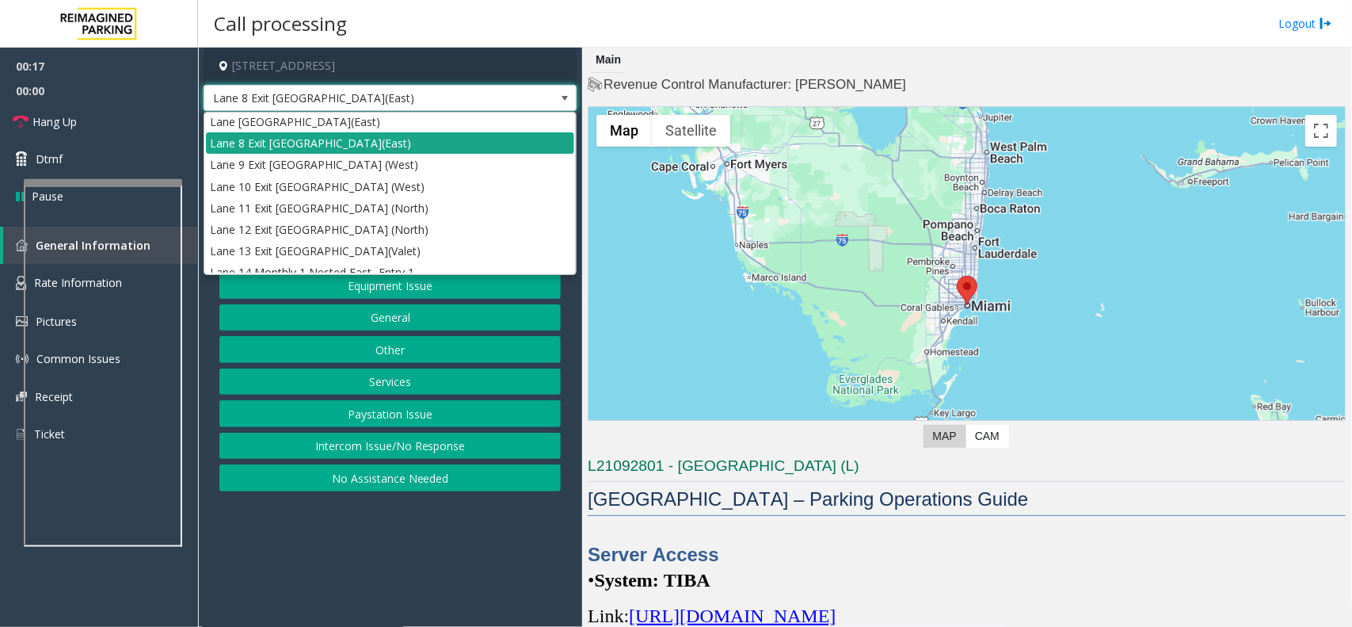
click at [513, 151] on li "Lane 8 Exit [GEOGRAPHIC_DATA](East)" at bounding box center [390, 142] width 368 height 21
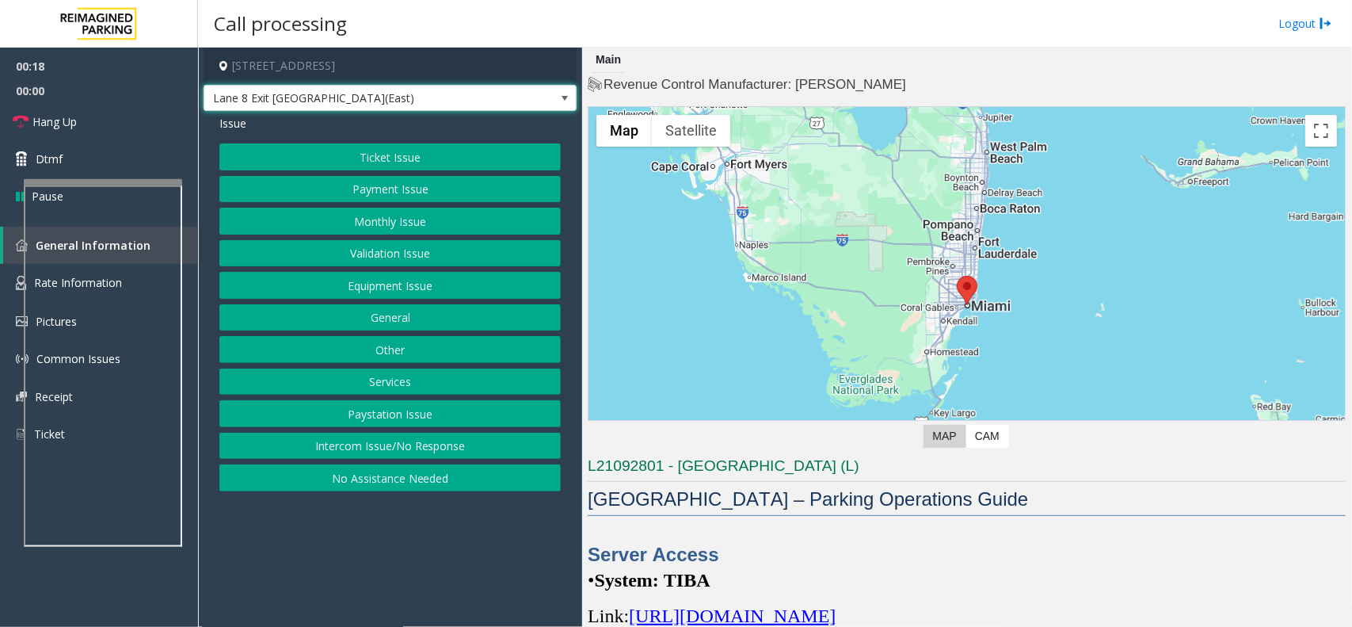
click at [442, 210] on button "Monthly Issue" at bounding box center [389, 221] width 341 height 27
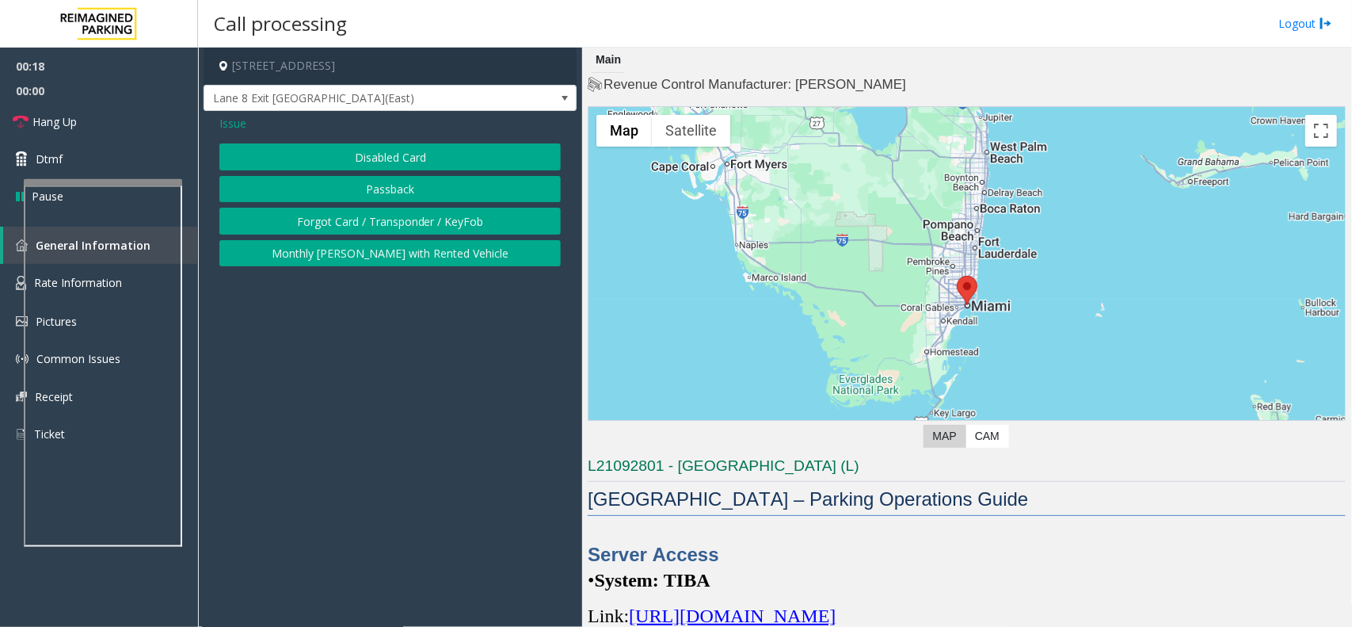
click at [433, 211] on button "Forgot Card / Transponder / KeyFob" at bounding box center [389, 221] width 341 height 27
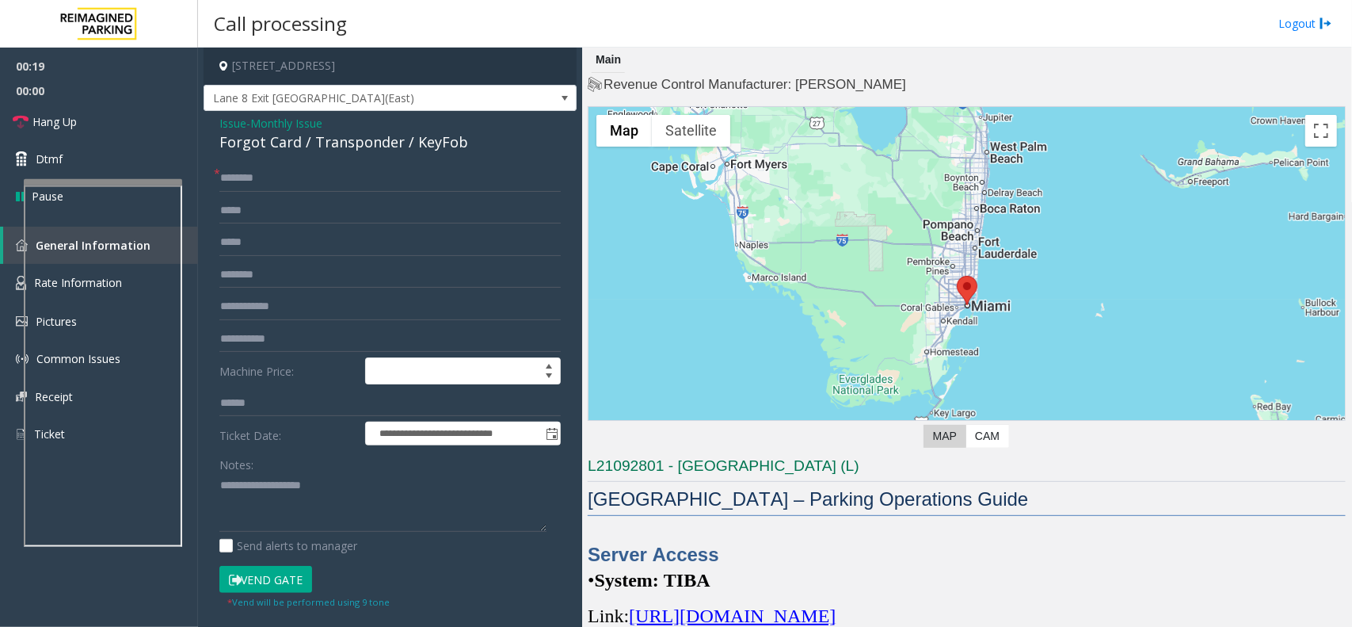
drag, startPoint x: 314, startPoint y: 464, endPoint x: 305, endPoint y: 484, distance: 22.0
click at [305, 483] on div "Notes:" at bounding box center [389, 492] width 341 height 82
click at [305, 484] on textarea at bounding box center [382, 502] width 327 height 59
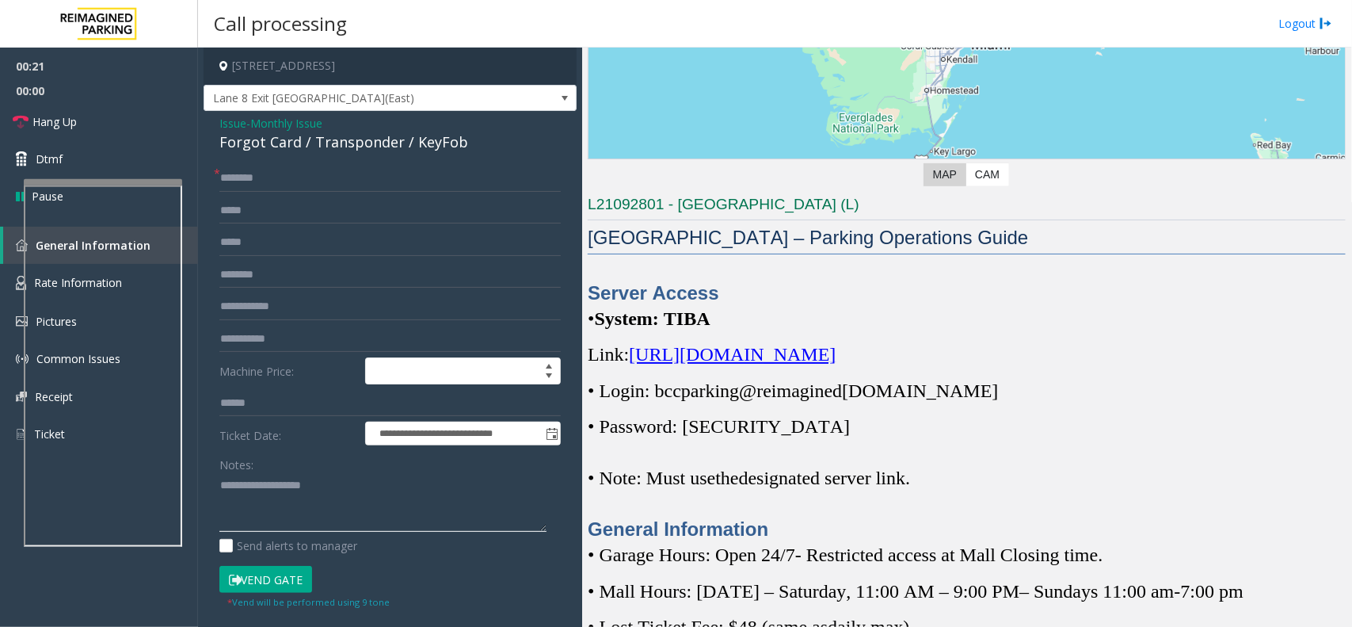
scroll to position [396, 0]
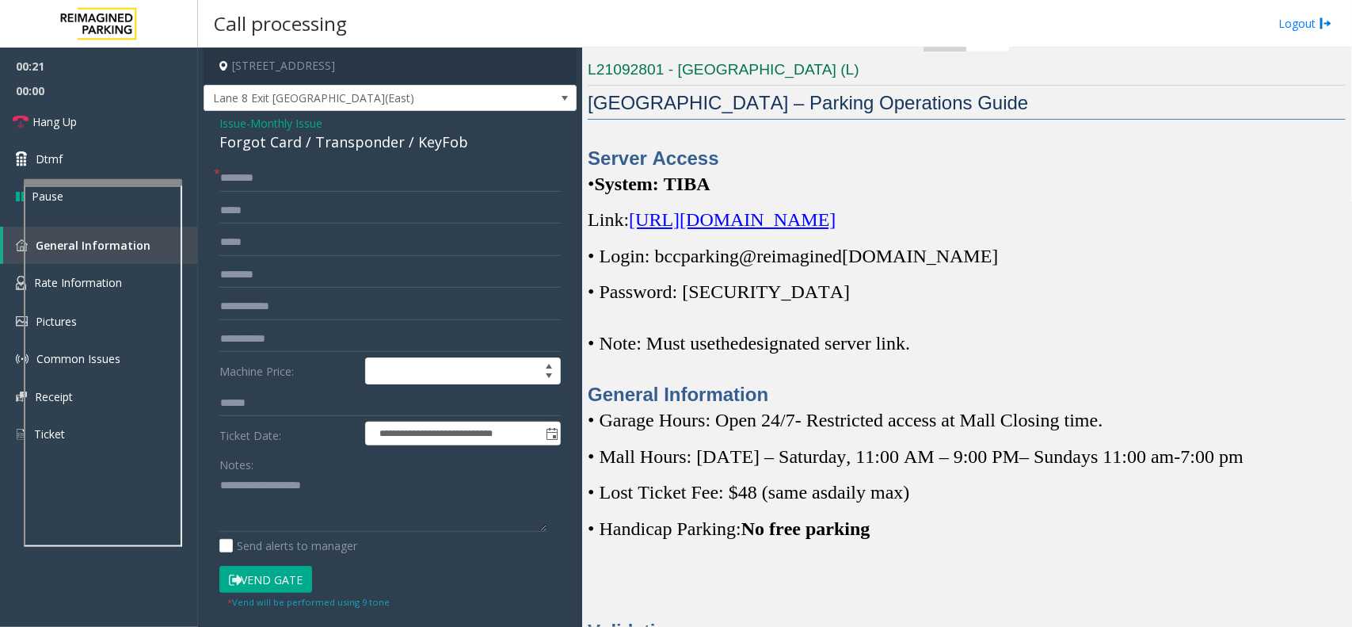
click at [996, 234] on div "Server Access • System: TIBA Link: [URL][DOMAIN_NAME] • Login: bccparking@re im…" at bounding box center [967, 276] width 758 height 263
click at [836, 227] on span "[URL][DOMAIN_NAME]" at bounding box center [732, 219] width 207 height 21
copy p "bccparking@re imagined [DOMAIN_NAME]"
drag, startPoint x: 954, startPoint y: 259, endPoint x: 651, endPoint y: 255, distance: 303.4
click at [651, 255] on p "• Login: bccparking@re imagined [DOMAIN_NAME]" at bounding box center [967, 255] width 758 height 25
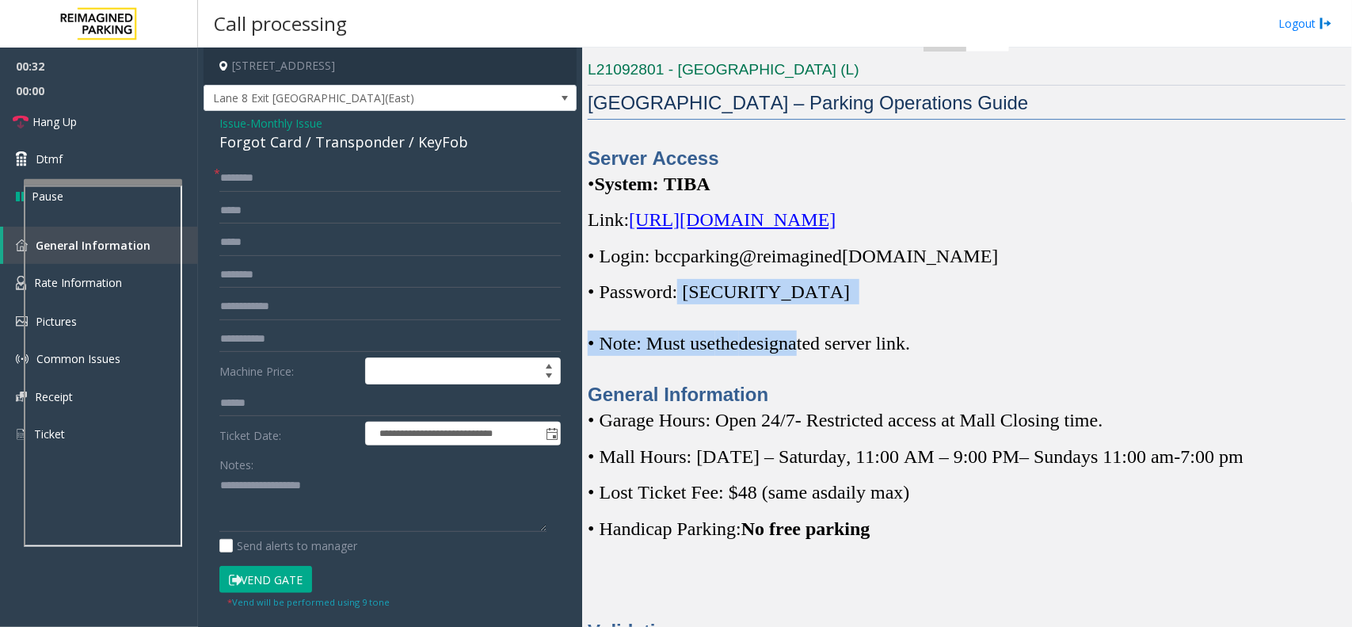
drag, startPoint x: 814, startPoint y: 306, endPoint x: 686, endPoint y: 299, distance: 128.5
click at [686, 299] on div "Server Access • System: TIBA Link: [URL][DOMAIN_NAME] • Login: bccparking@re im…" at bounding box center [967, 276] width 758 height 263
click at [743, 299] on span "• Password: [SECURITY_DATA]" at bounding box center [719, 291] width 262 height 21
copy p "Parking1!"
drag, startPoint x: 797, startPoint y: 299, endPoint x: 690, endPoint y: 298, distance: 106.9
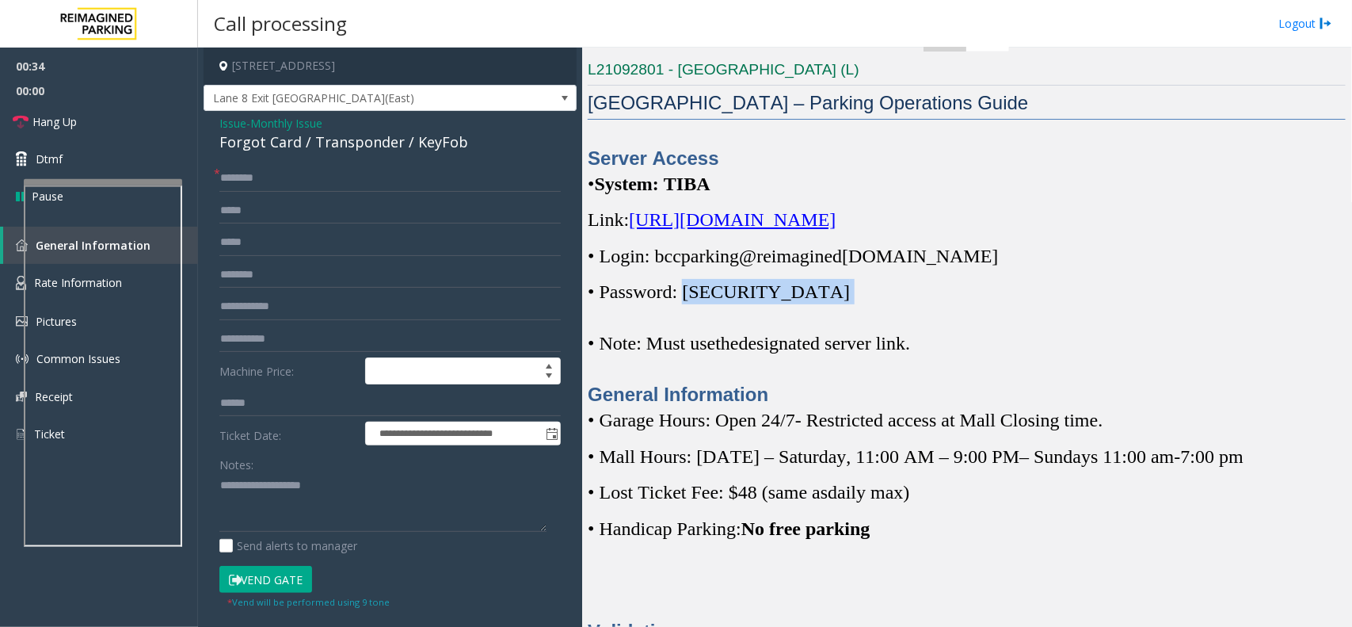
click at [690, 298] on p "• Password: [SECURITY_DATA]" at bounding box center [967, 291] width 758 height 25
click at [262, 181] on input "text" at bounding box center [389, 178] width 341 height 27
type input "**"
click at [303, 493] on textarea at bounding box center [382, 502] width 327 height 59
click at [360, 131] on div "Forgot Card / Transponder / KeyFob" at bounding box center [389, 141] width 341 height 21
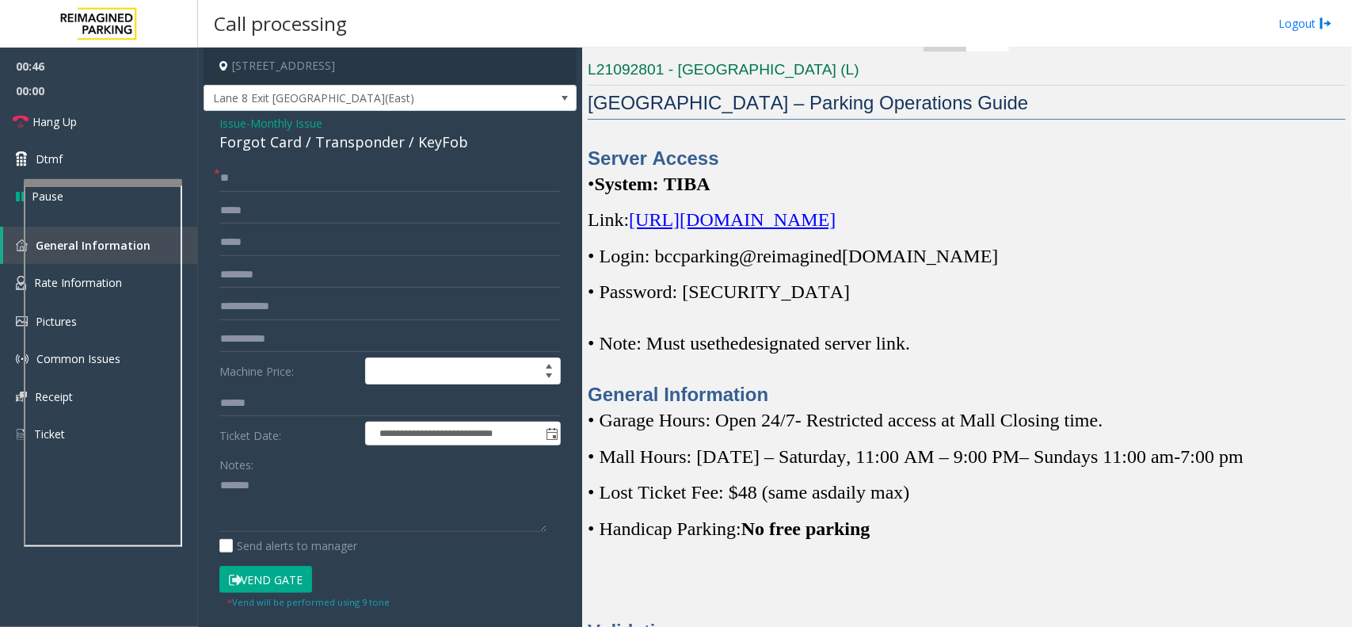
click at [357, 153] on div "Forgot Card / Transponder / KeyFob" at bounding box center [389, 141] width 341 height 21
click at [358, 145] on div "Forgot Card / Transponder / KeyFob" at bounding box center [389, 141] width 341 height 21
copy div "Transponder"
click at [322, 491] on textarea at bounding box center [382, 502] width 327 height 59
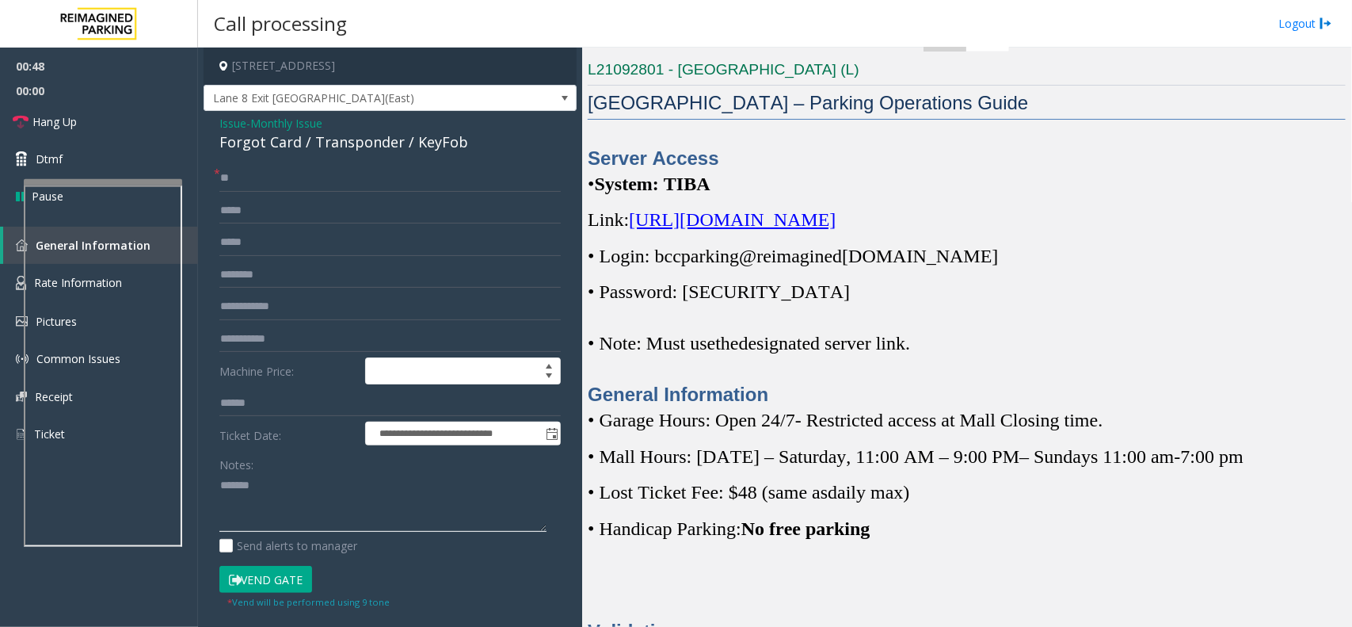
paste textarea "**********"
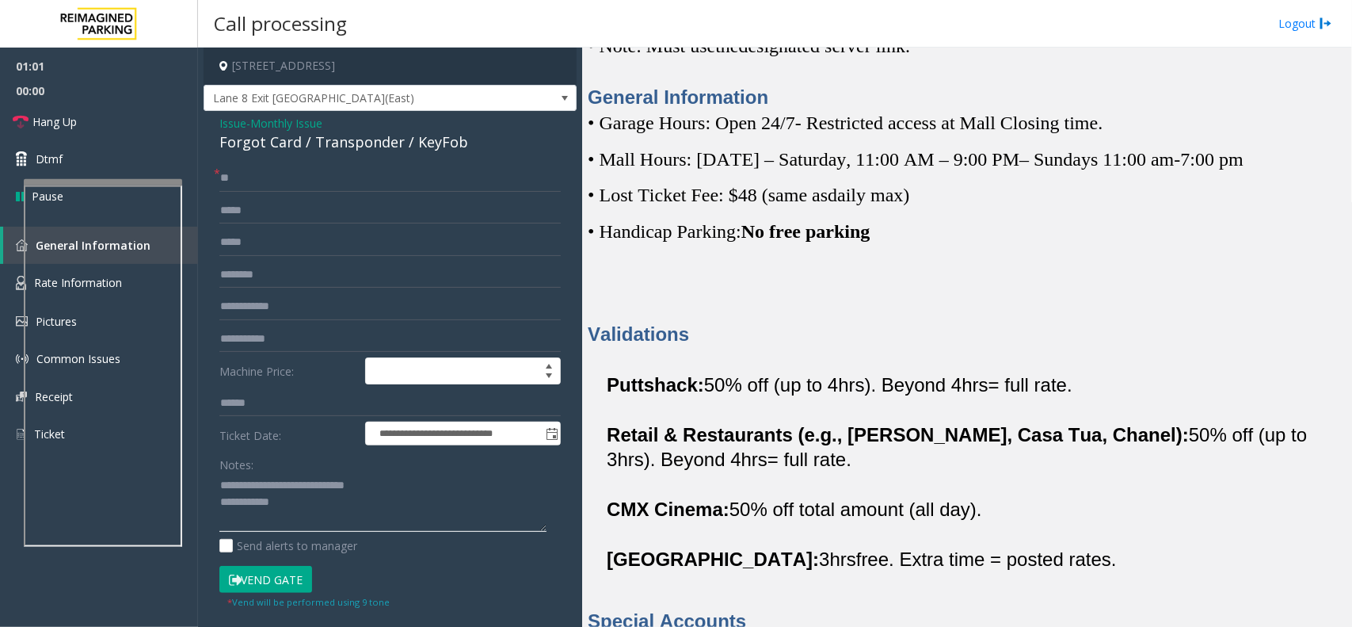
scroll to position [198, 0]
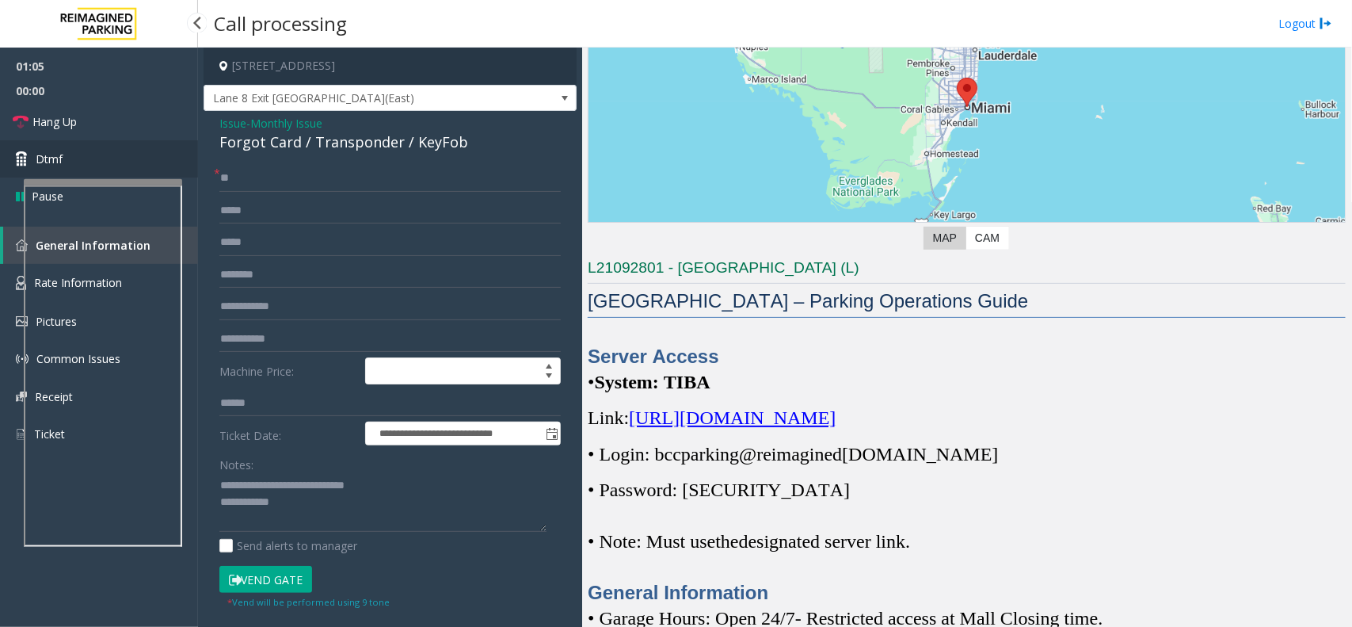
click at [161, 143] on link "Dtmf" at bounding box center [99, 158] width 198 height 37
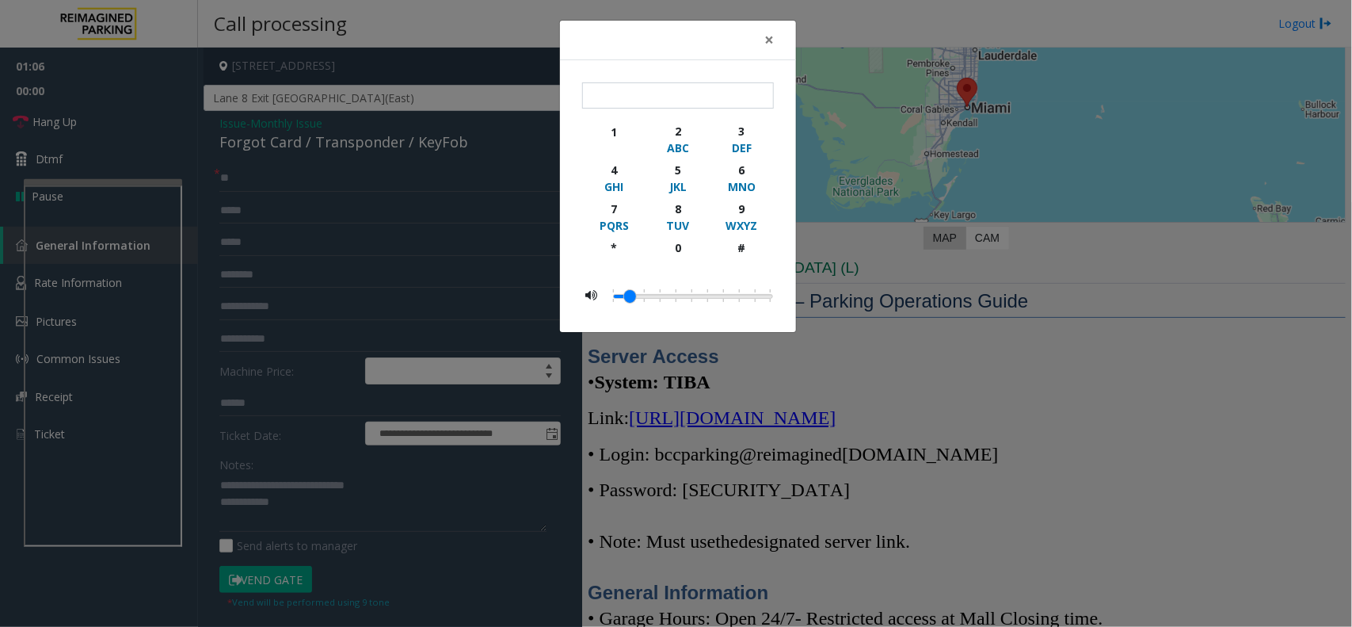
click at [166, 120] on div "× 1 2 ABC 3 DEF 4 GHI 5 JKL 6 MNO 7 PQRS 8 TUV 9 WXYZ * 0 #" at bounding box center [676, 313] width 1352 height 627
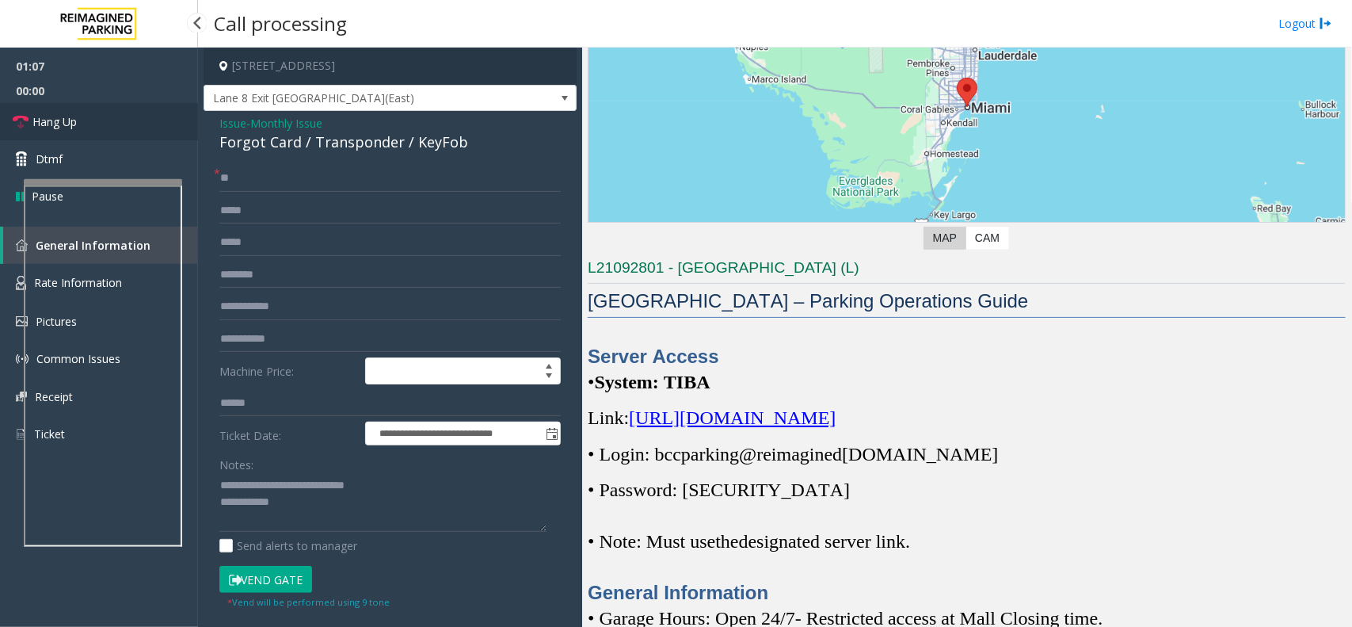
click at [155, 117] on link "Hang Up" at bounding box center [99, 121] width 198 height 37
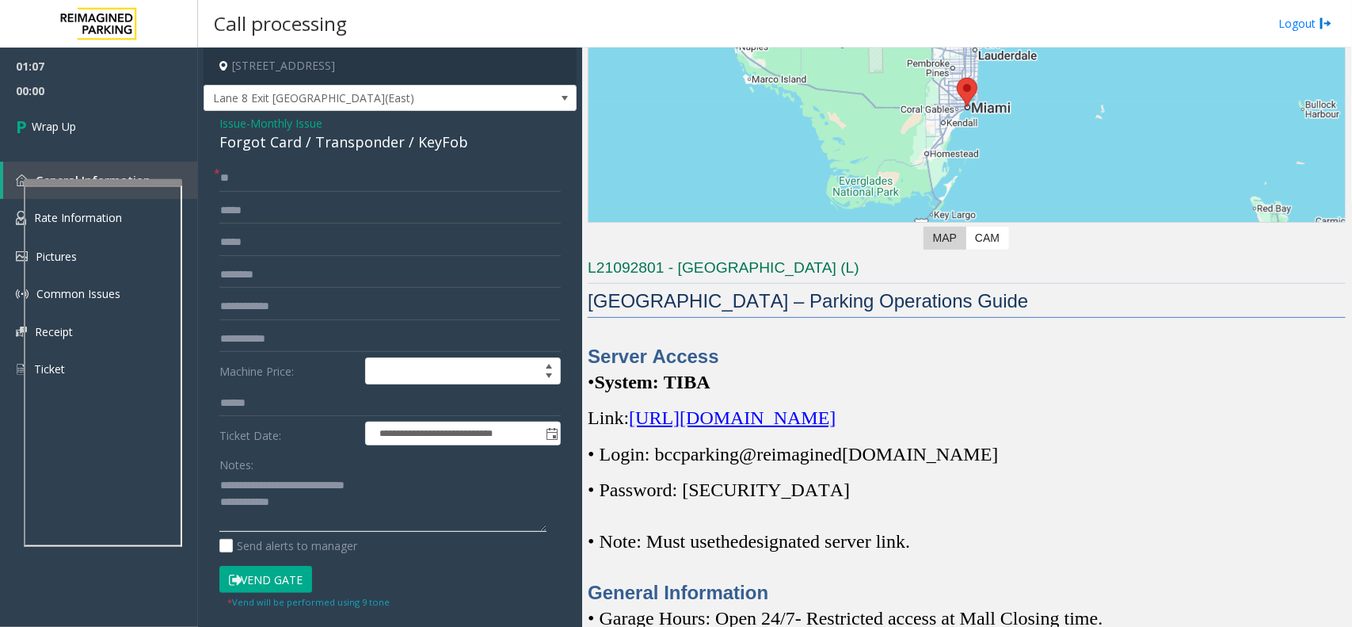
click at [351, 512] on textarea at bounding box center [382, 502] width 327 height 59
type textarea "**********"
click at [101, 143] on link "Wrap Up" at bounding box center [99, 126] width 198 height 47
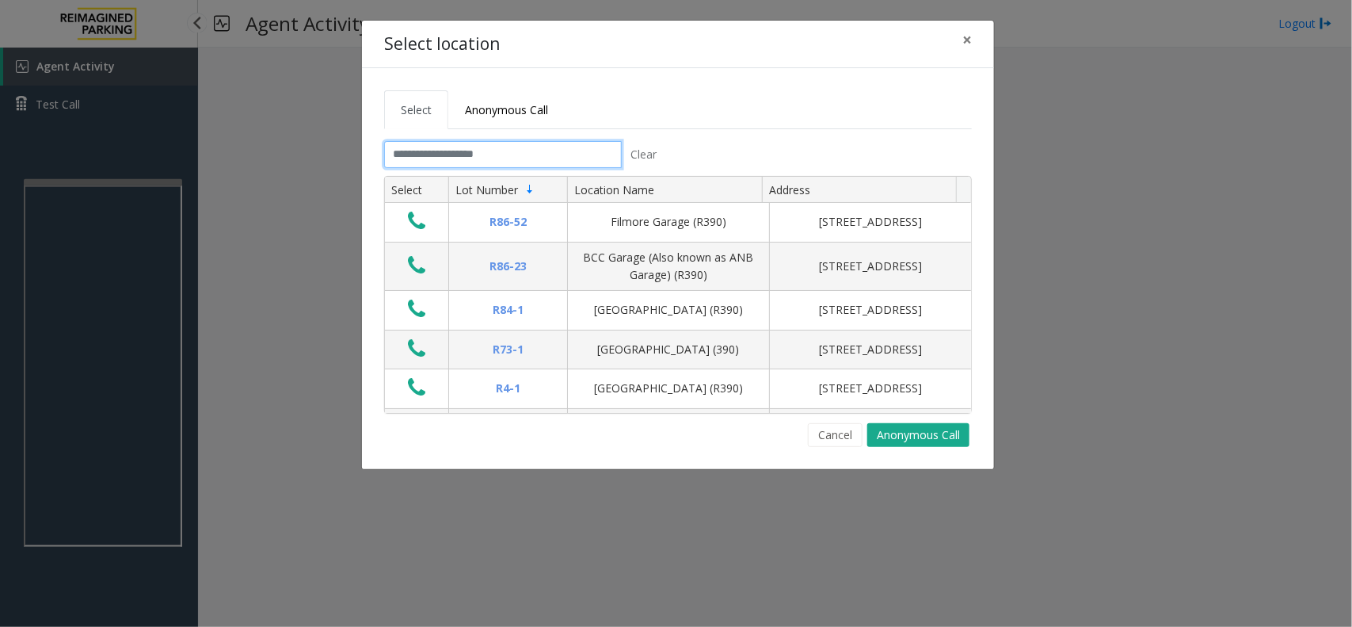
click at [553, 150] on input "text" at bounding box center [503, 154] width 238 height 27
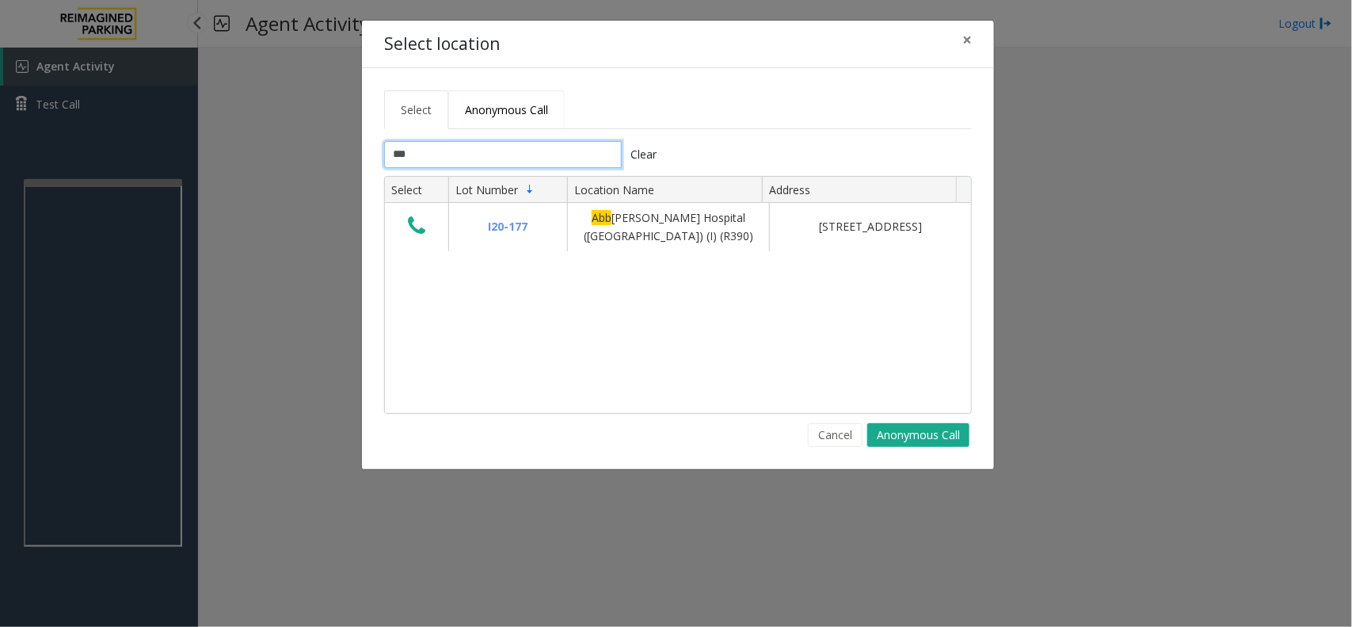
type input "***"
click at [520, 120] on link "Anonymous Call" at bounding box center [506, 109] width 116 height 39
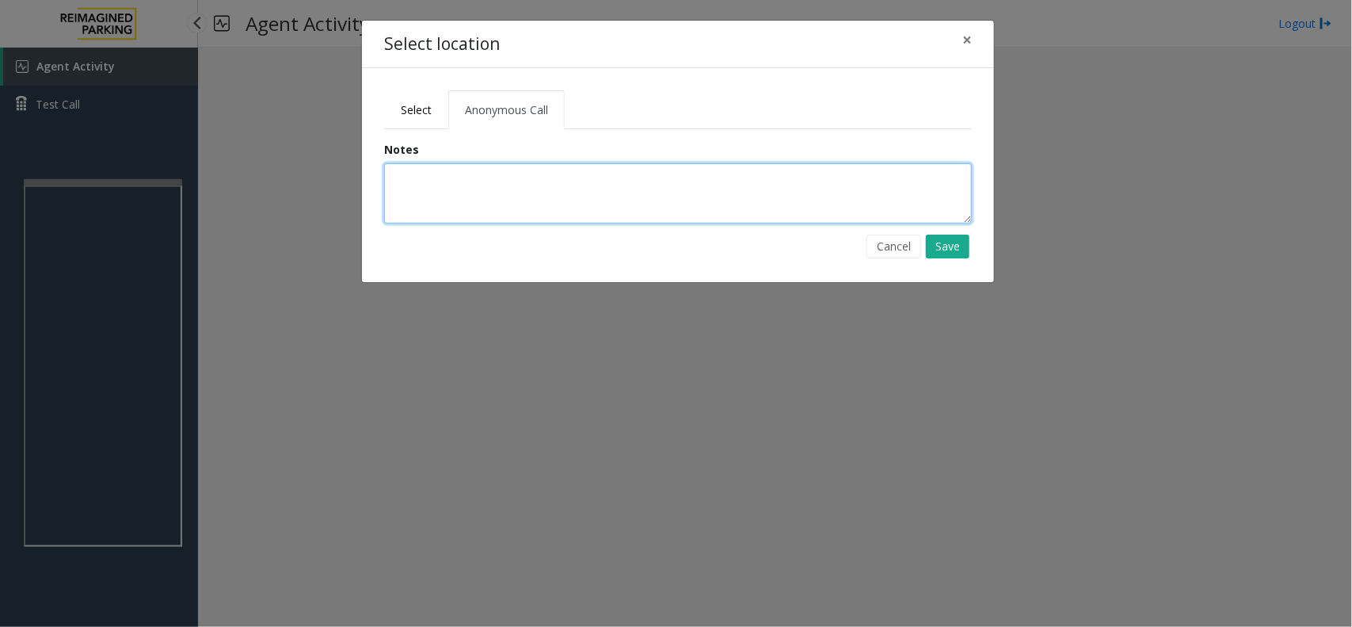
click at [528, 173] on textarea at bounding box center [678, 193] width 588 height 60
type textarea "**********"
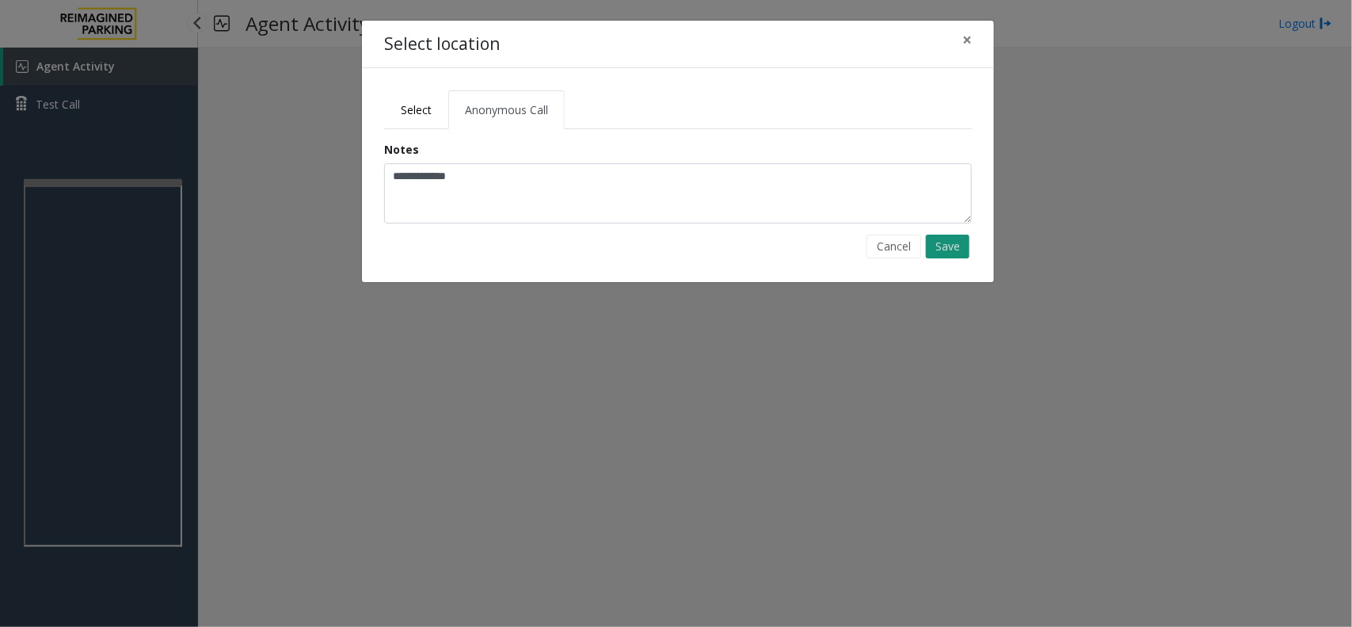
click at [935, 254] on button "Save" at bounding box center [948, 246] width 44 height 24
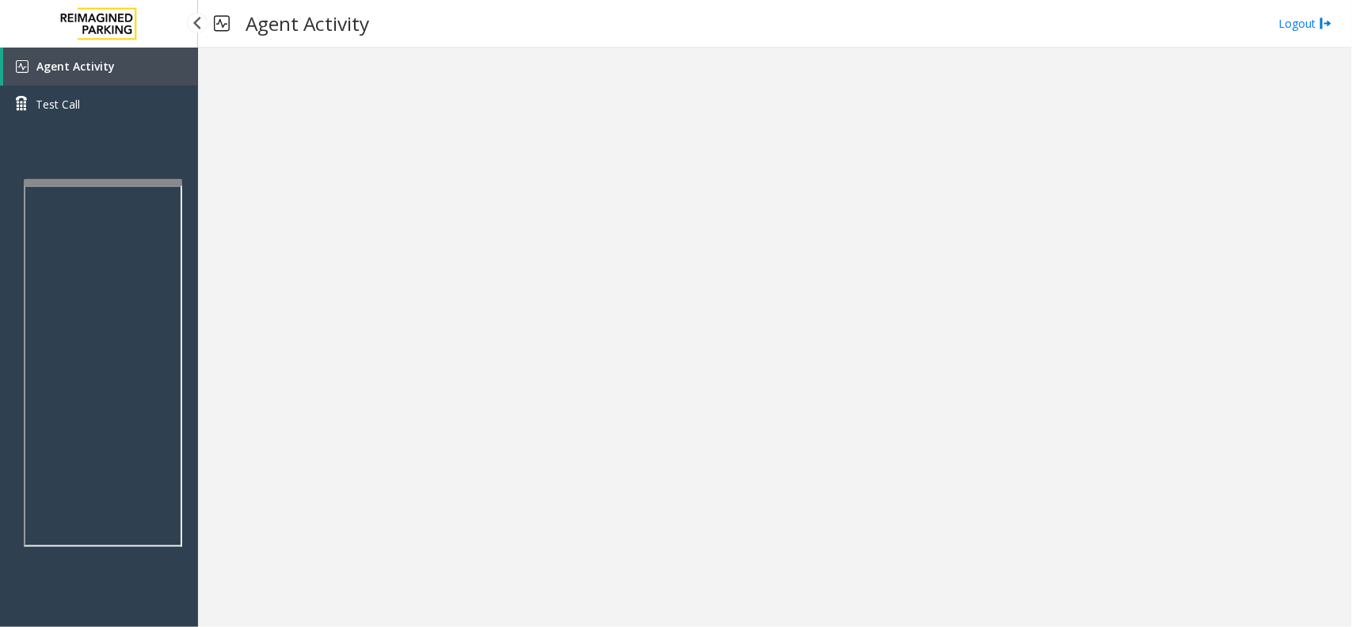
click at [145, 66] on link "Agent Activity" at bounding box center [100, 67] width 195 height 38
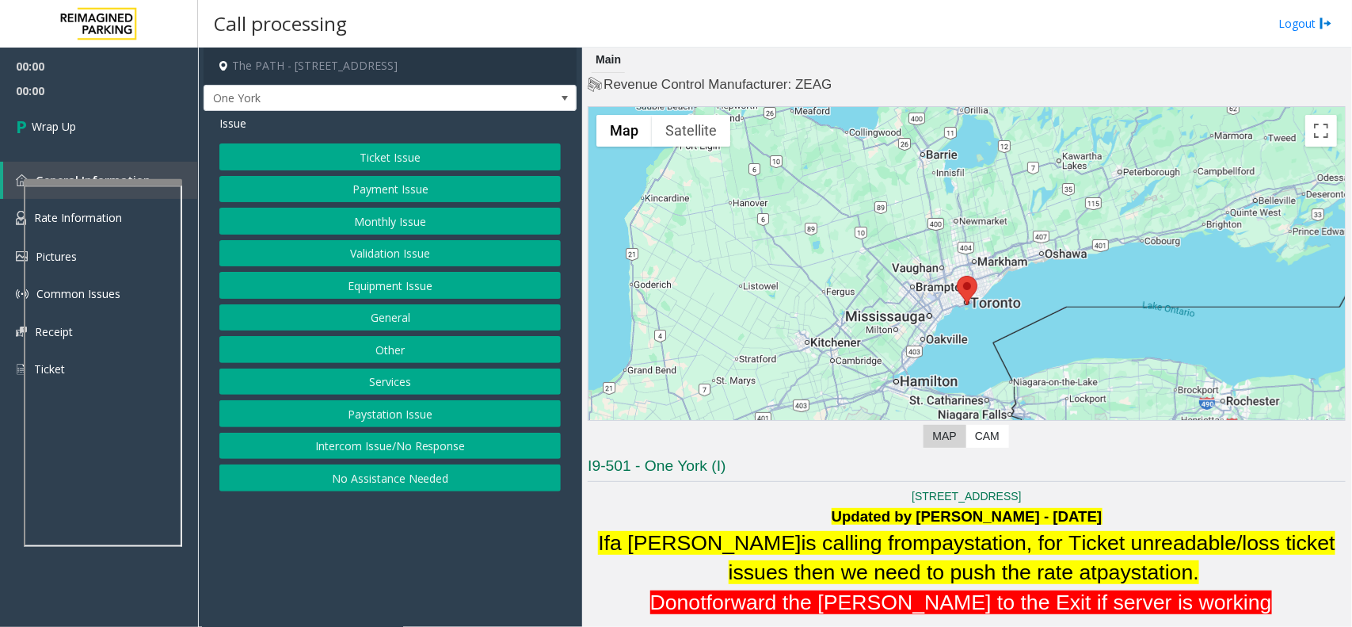
click at [396, 444] on button "Intercom Issue/No Response" at bounding box center [389, 445] width 341 height 27
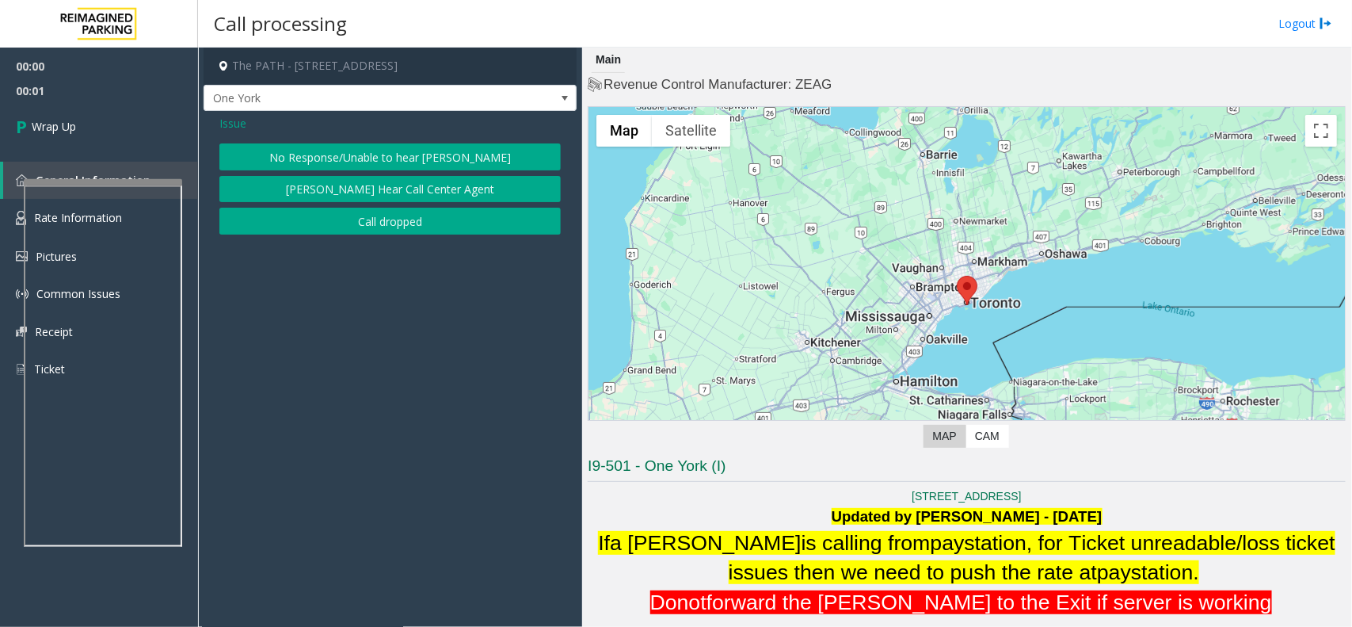
click at [414, 218] on button "Call dropped" at bounding box center [389, 221] width 341 height 27
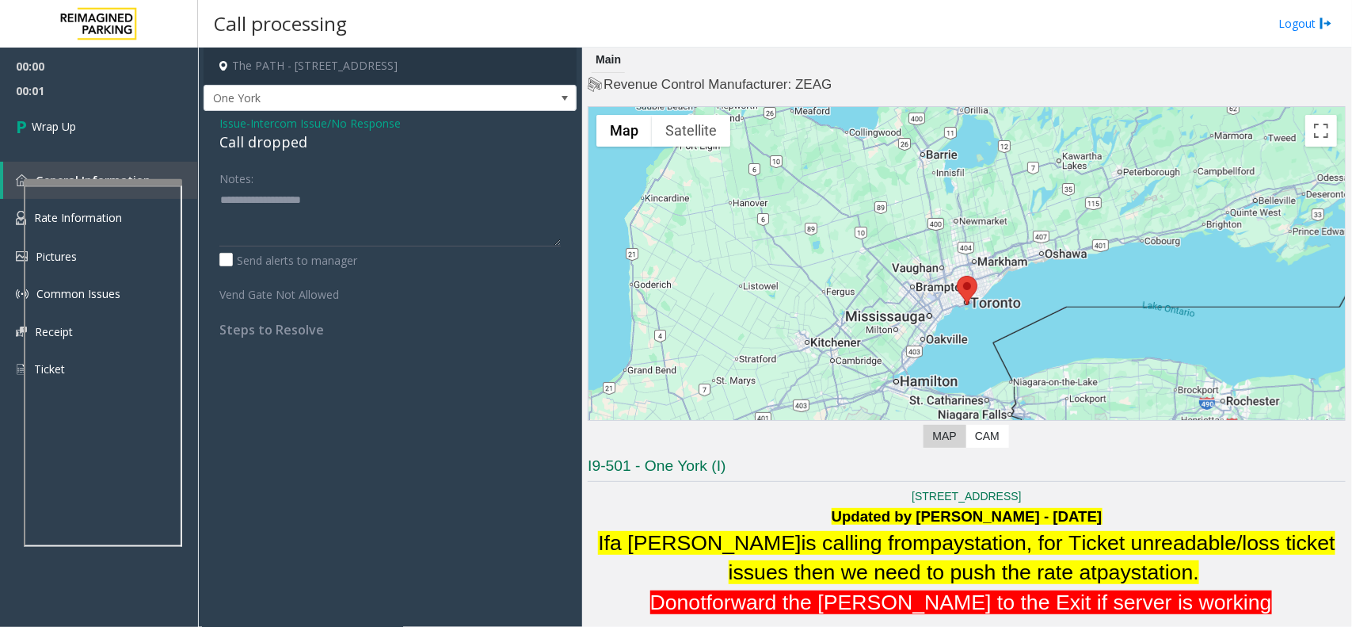
click at [290, 148] on div "Call dropped" at bounding box center [389, 141] width 341 height 21
type textarea "**********"
click at [120, 139] on link "Wrap Up" at bounding box center [99, 126] width 198 height 47
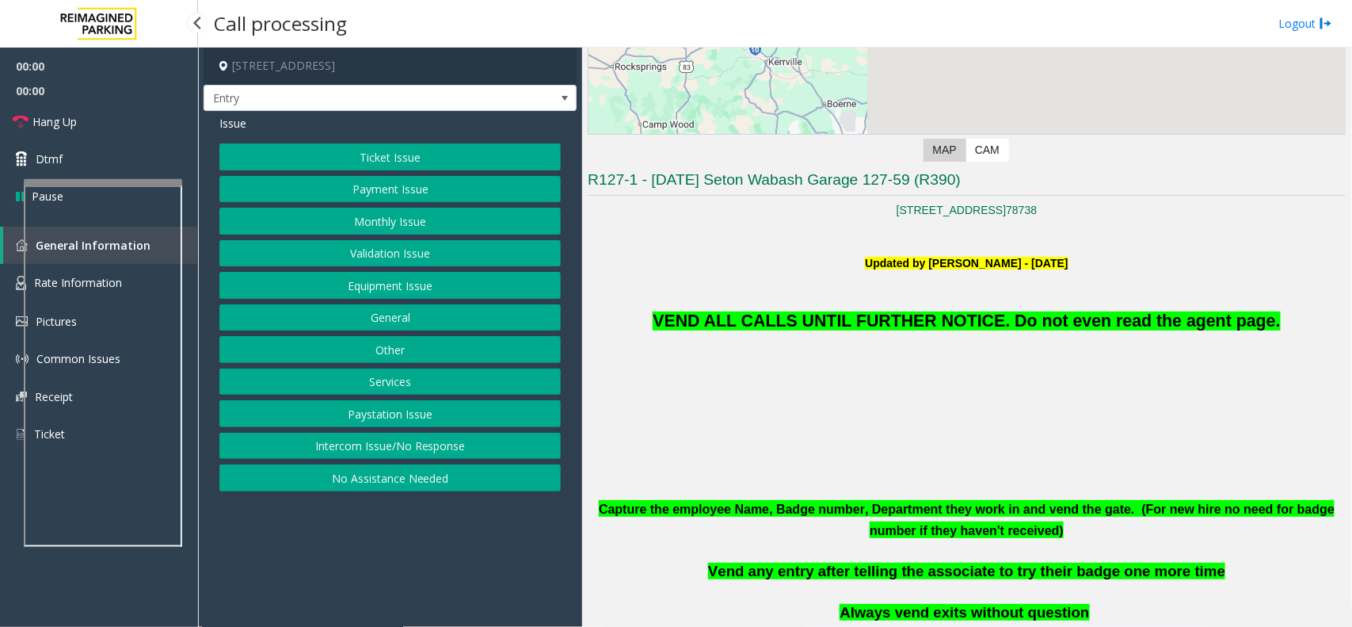
scroll to position [297, 0]
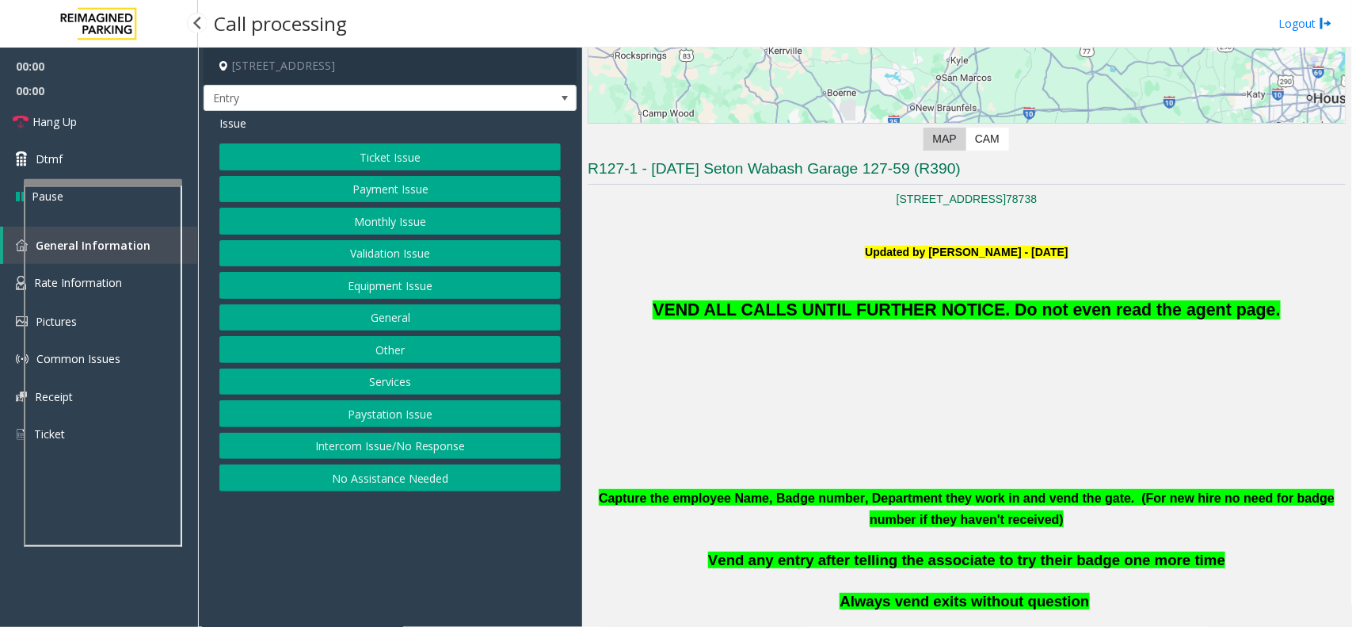
click at [932, 302] on span "VEND ALL CALLS UNTIL FURTHER NOTICE. Do not even read the agent page." at bounding box center [966, 309] width 627 height 19
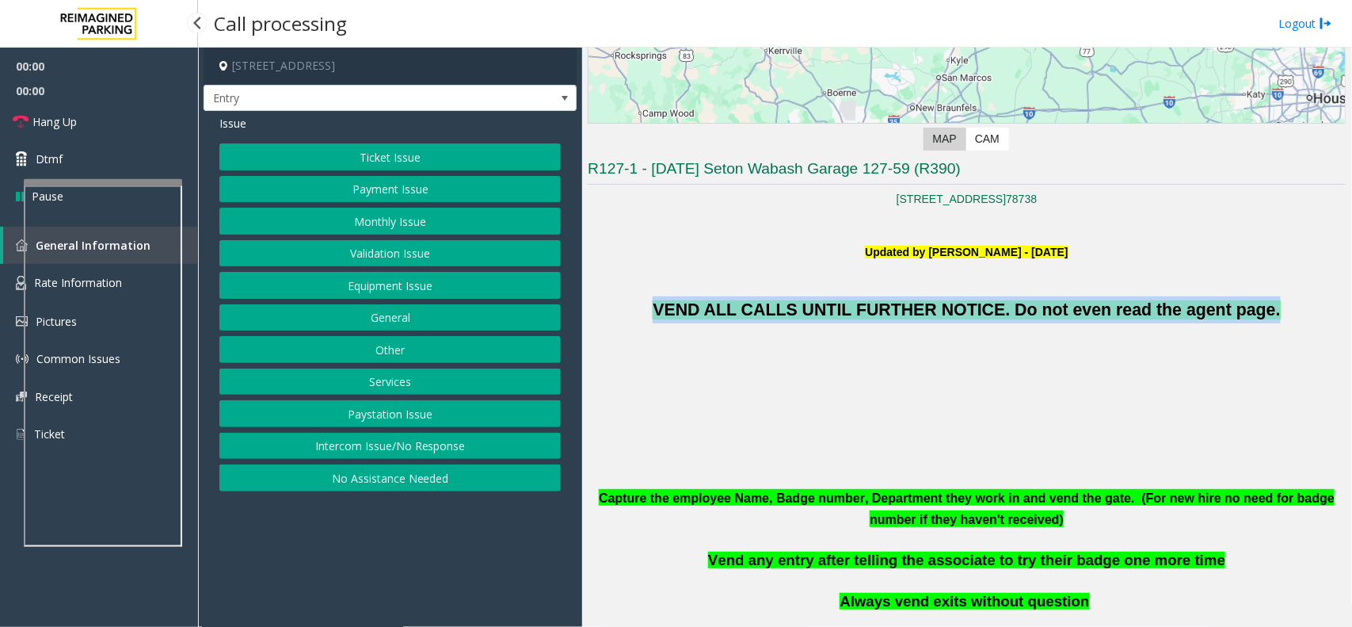
click at [932, 302] on span "VEND ALL CALLS UNTIL FURTHER NOTICE. Do not even read the agent page." at bounding box center [966, 309] width 627 height 19
copy span "VEND ALL CALLS UNTIL FURTHER NOTICE. Do not even read the agent page."
click at [394, 281] on button "Equipment Issue" at bounding box center [389, 285] width 341 height 27
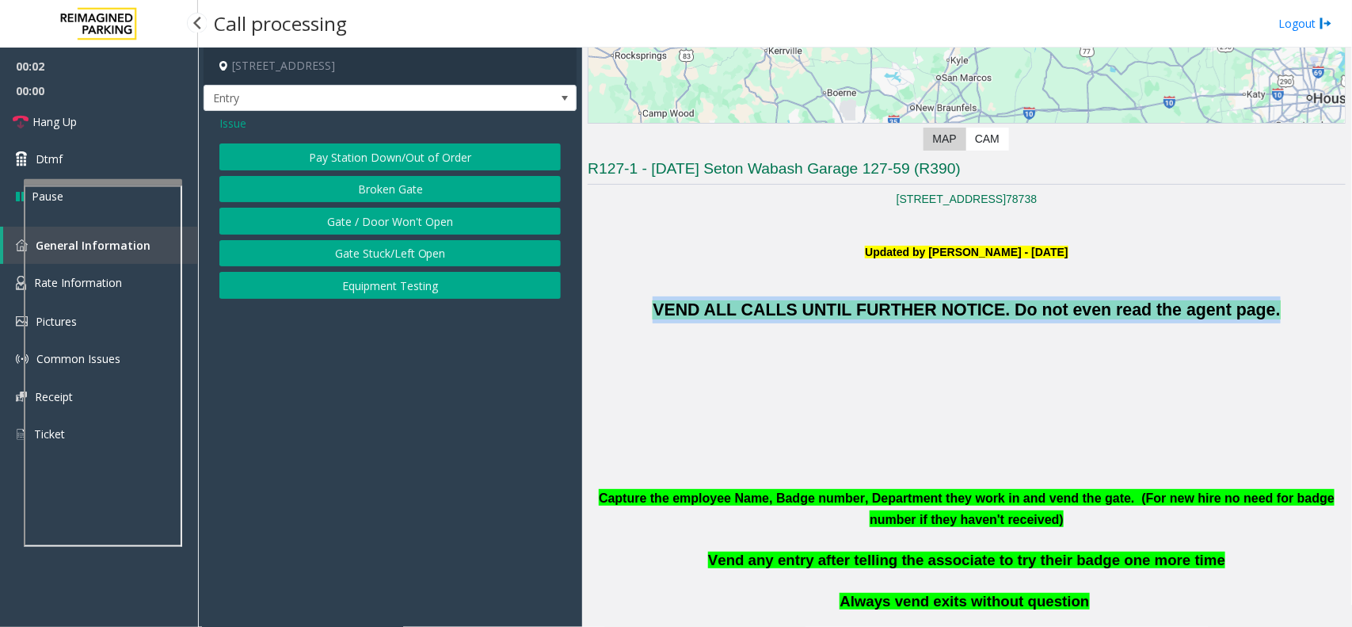
click at [394, 281] on button "Equipment Testing" at bounding box center [389, 285] width 341 height 27
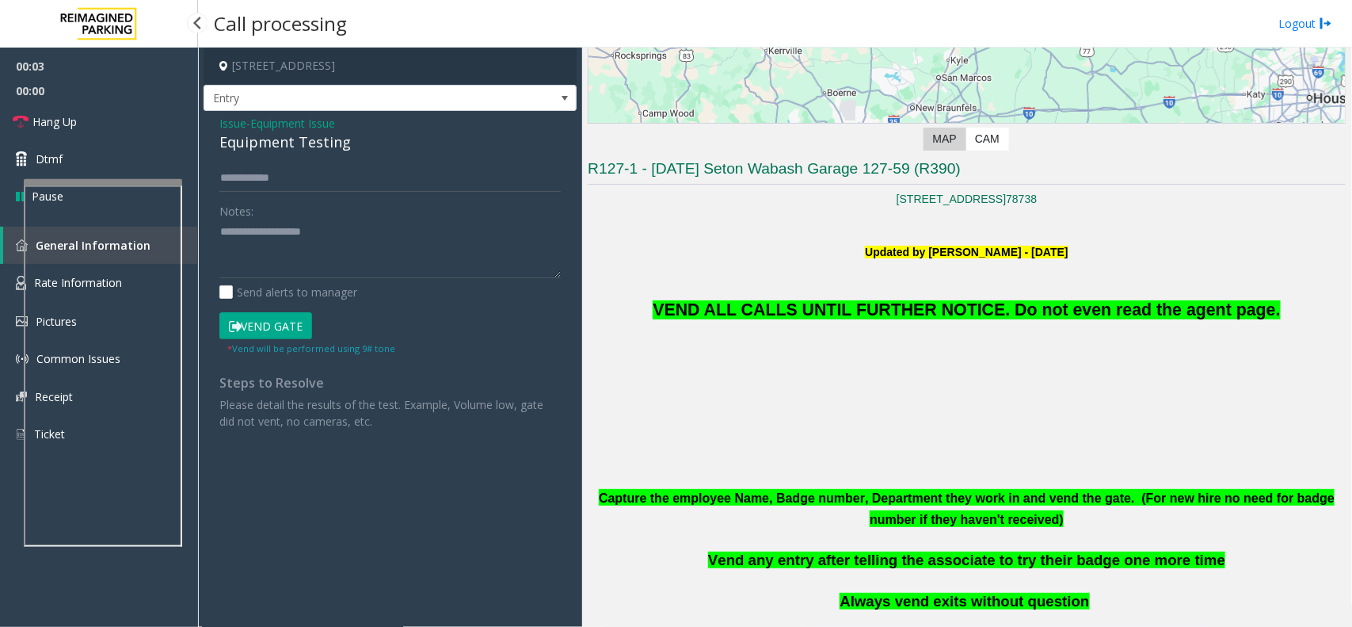
click at [224, 125] on span "Issue" at bounding box center [232, 123] width 27 height 17
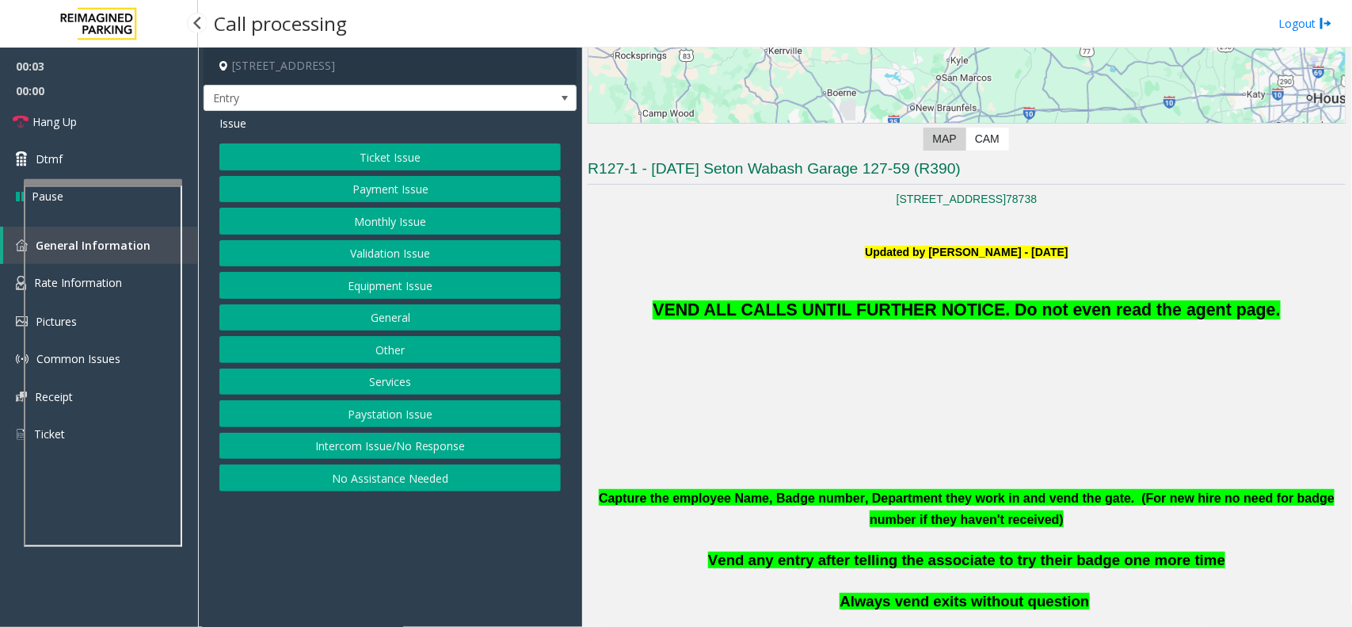
click at [409, 274] on button "Equipment Issue" at bounding box center [389, 285] width 341 height 27
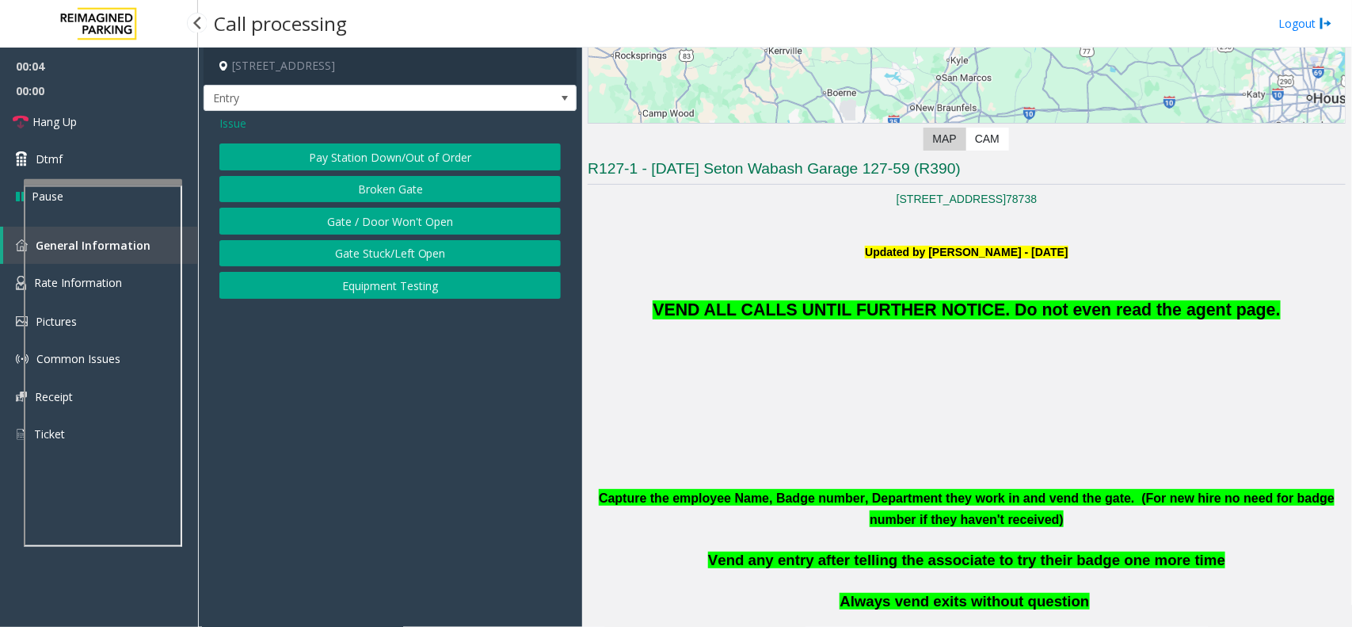
click at [216, 119] on div "Issue Pay Station Down/Out of Order Broken Gate Gate / Door Won't Open Gate Stu…" at bounding box center [390, 209] width 373 height 196
click at [231, 117] on span "Issue" at bounding box center [232, 123] width 27 height 17
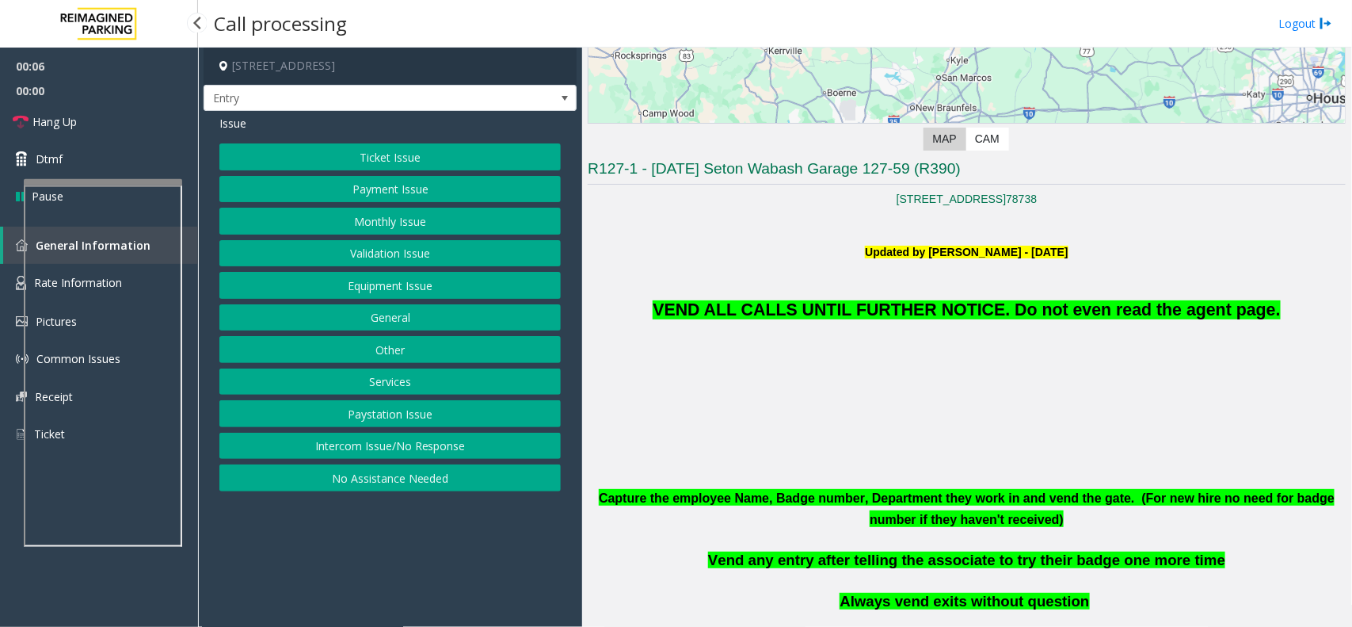
click at [412, 231] on button "Monthly Issue" at bounding box center [389, 221] width 341 height 27
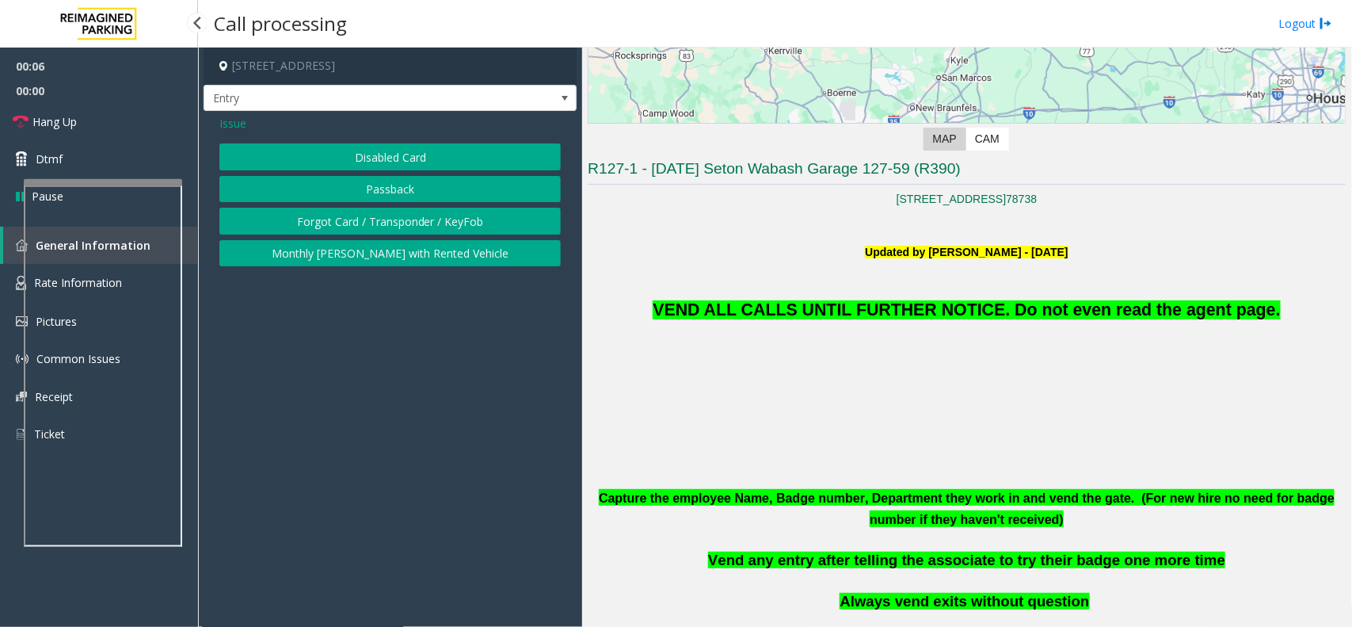
click at [410, 152] on button "Disabled Card" at bounding box center [389, 156] width 341 height 27
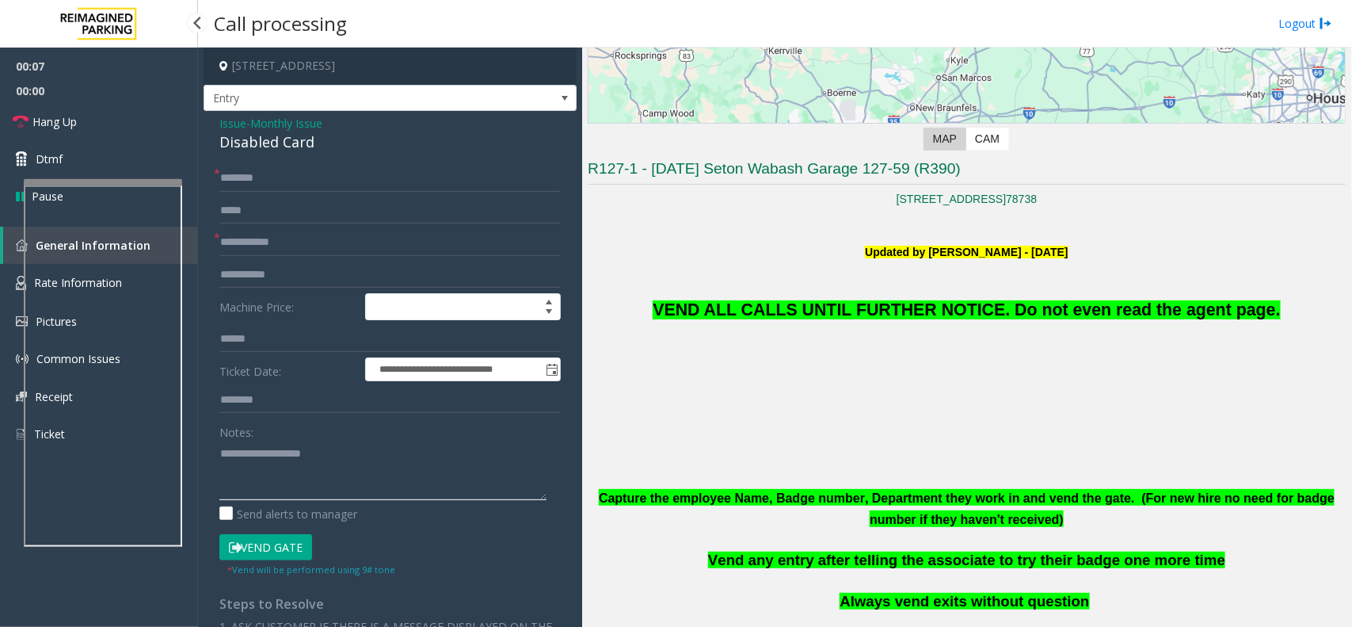
click at [307, 457] on textarea at bounding box center [382, 469] width 327 height 59
paste textarea "**********"
type textarea "**********"
click at [288, 539] on button "Vend Gate" at bounding box center [265, 547] width 93 height 27
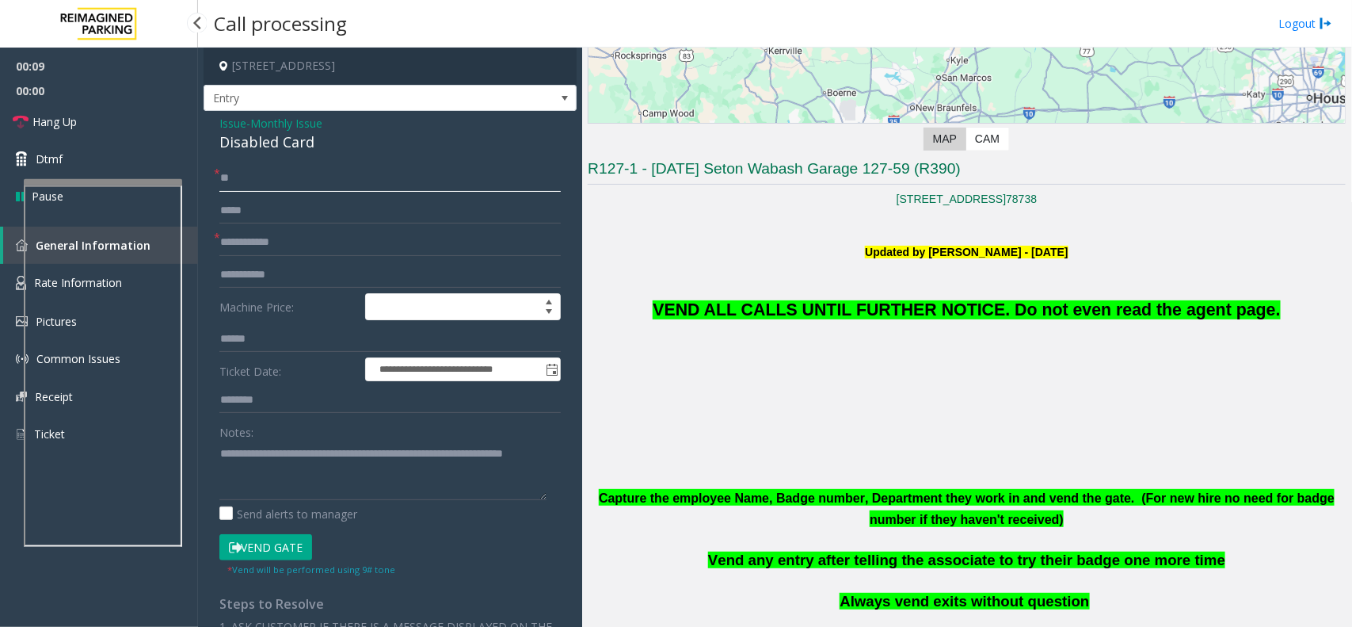
type input "**"
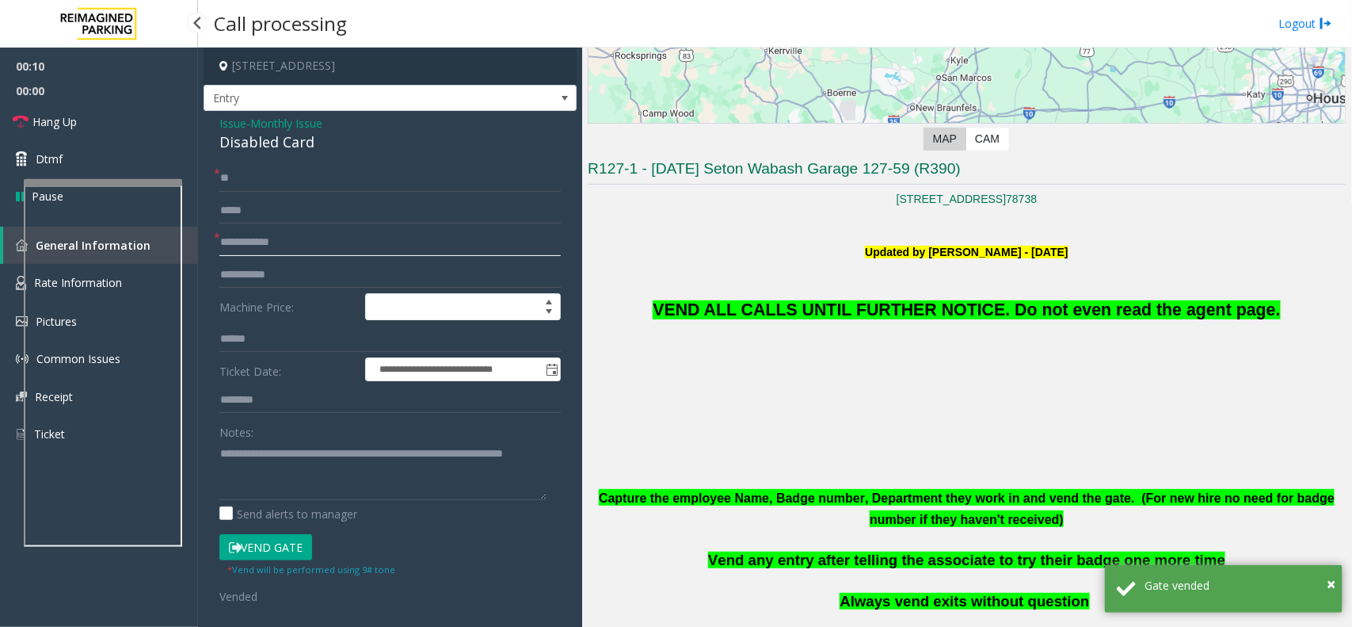
click at [299, 246] on input "text" at bounding box center [389, 242] width 341 height 27
type input "**"
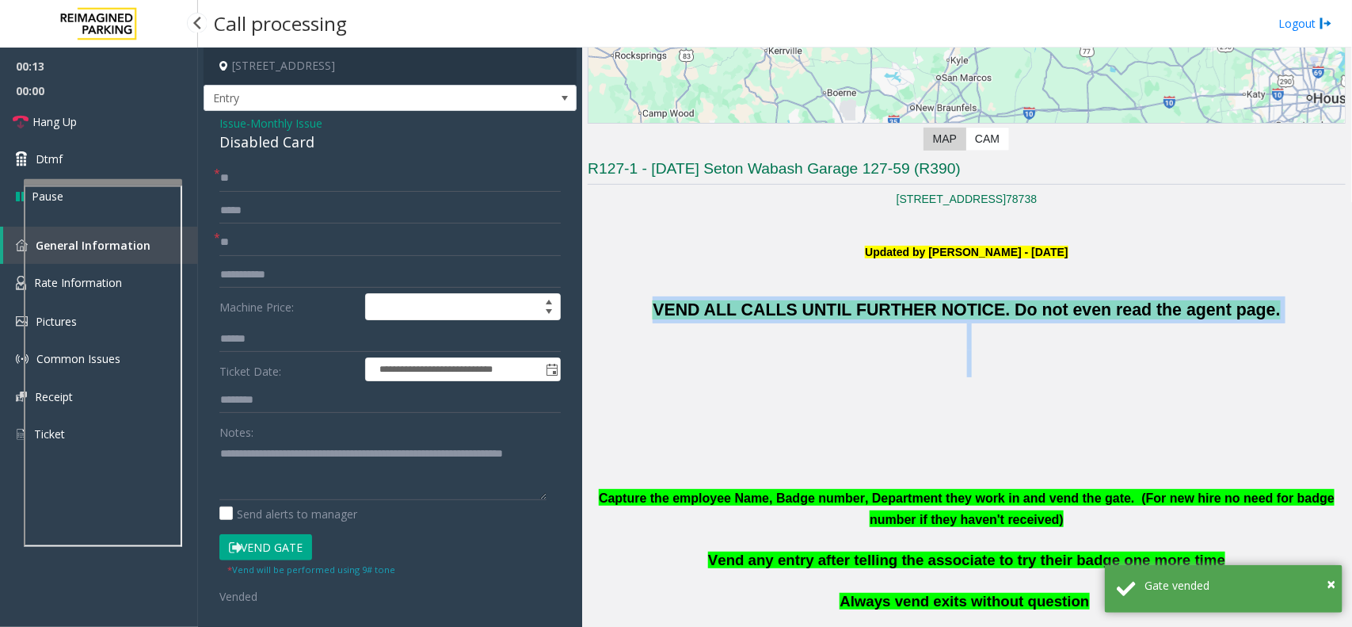
drag, startPoint x: 688, startPoint y: 298, endPoint x: 844, endPoint y: 394, distance: 183.5
click at [879, 392] on p at bounding box center [967, 391] width 758 height 27
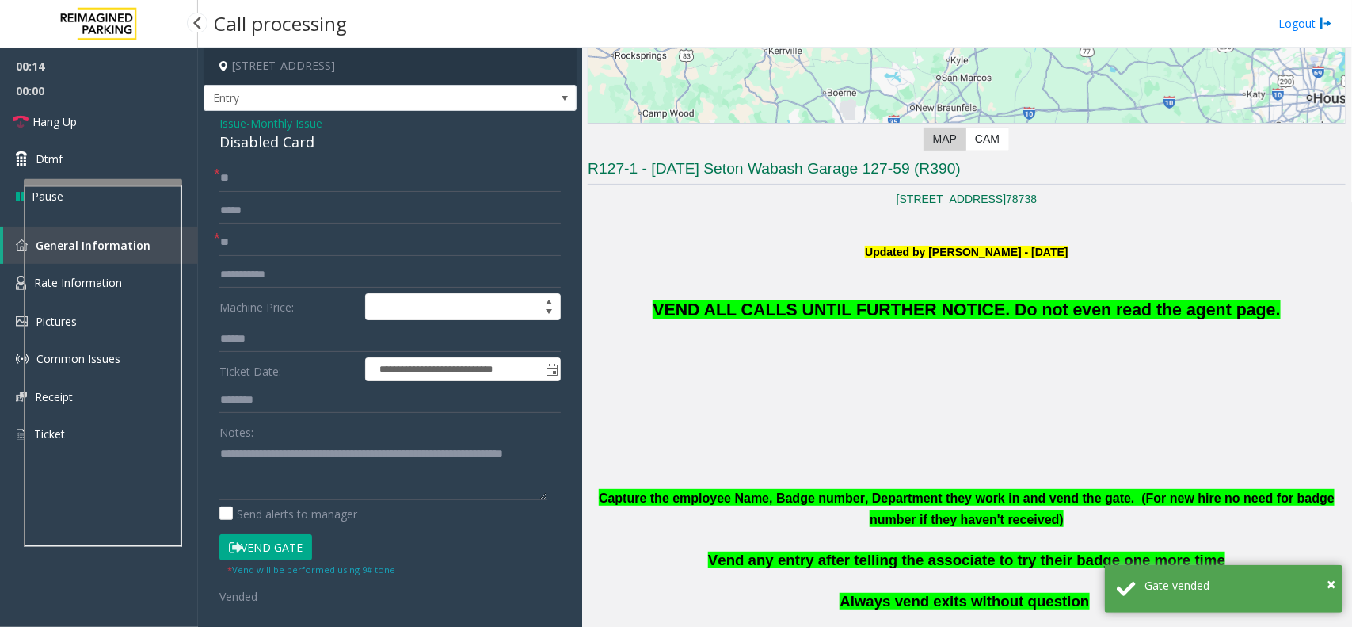
scroll to position [594, 0]
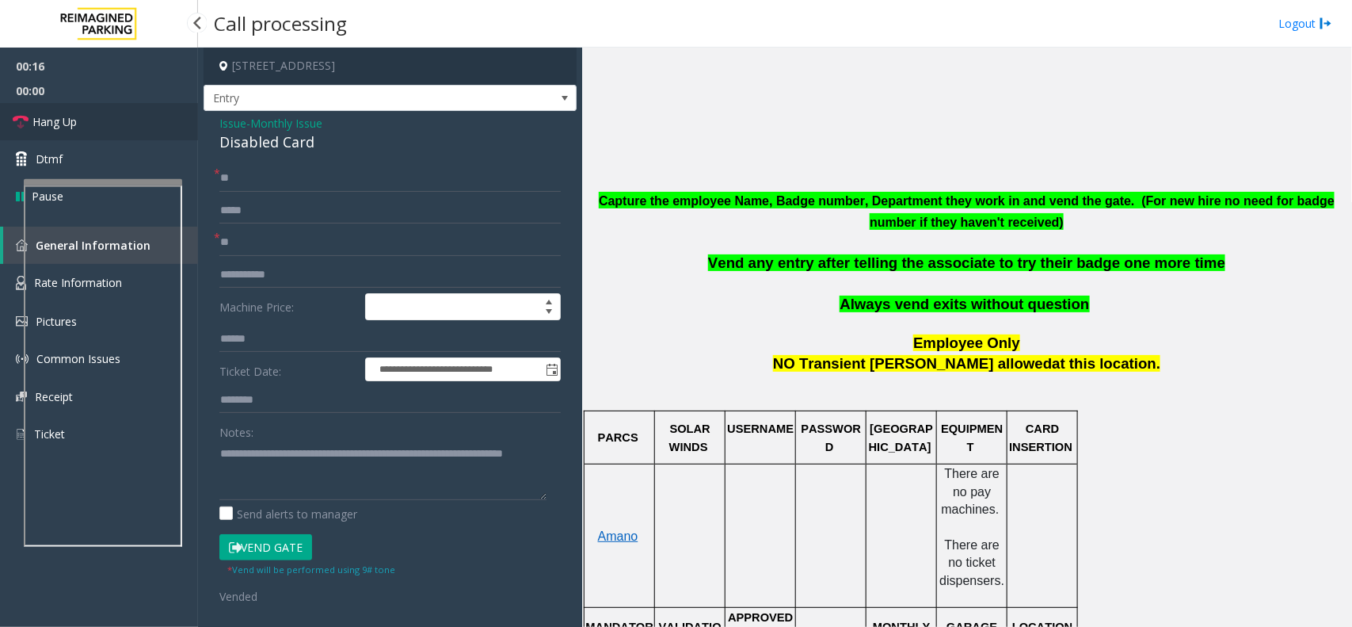
click at [66, 115] on span "Hang Up" at bounding box center [54, 121] width 44 height 17
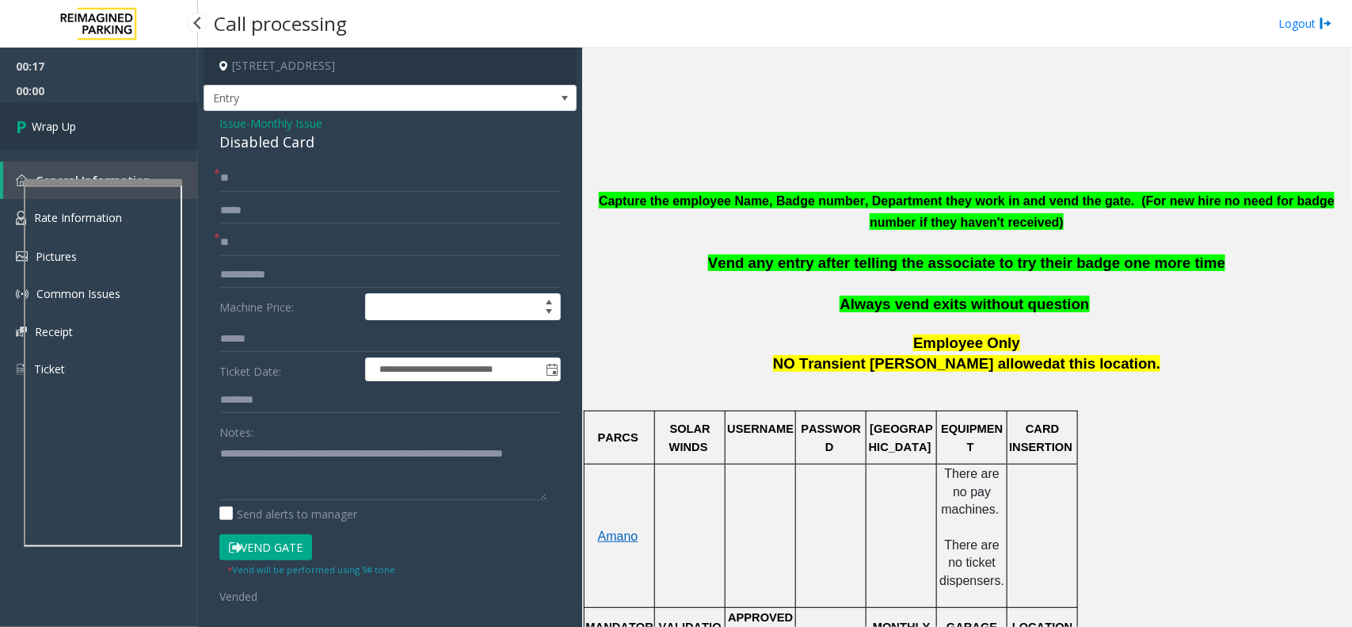
click at [66, 115] on link "Wrap Up" at bounding box center [99, 126] width 198 height 47
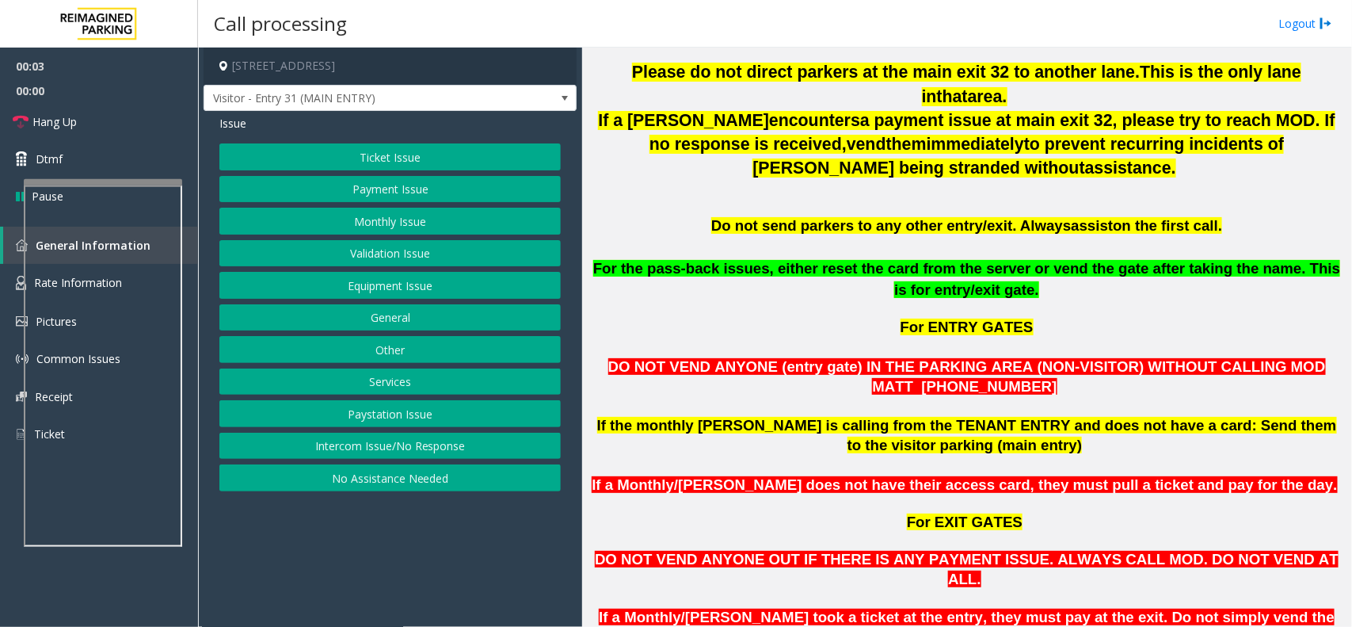
scroll to position [792, 0]
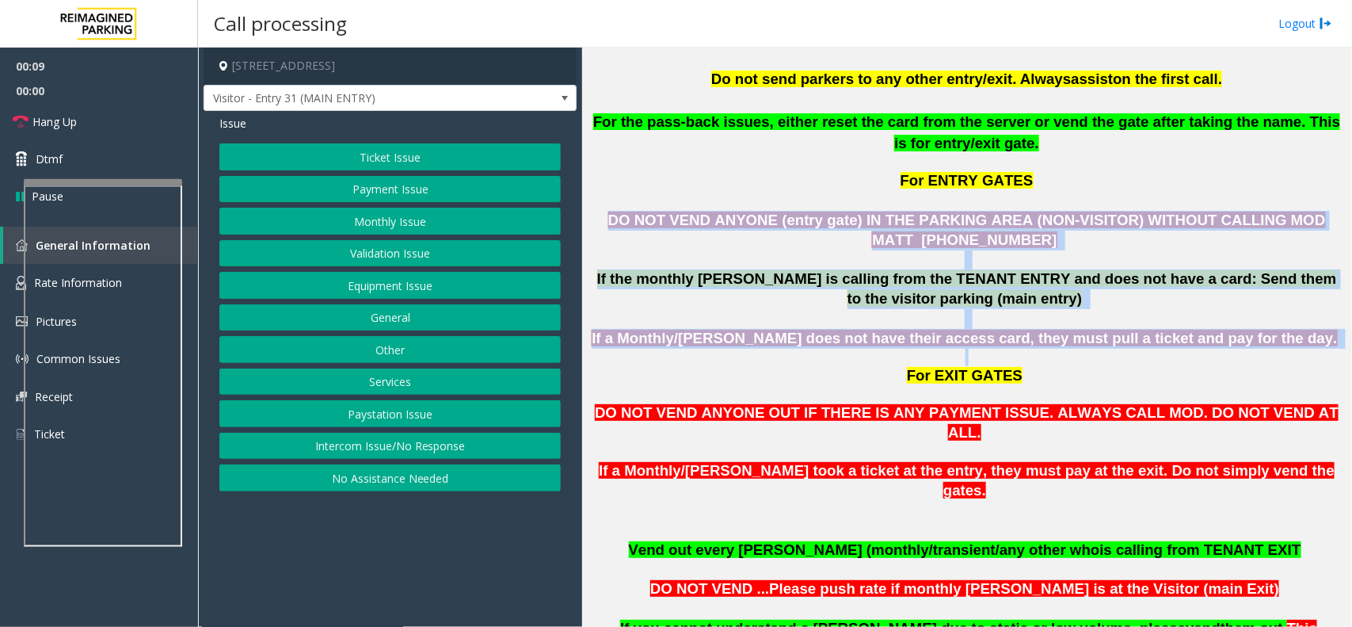
drag, startPoint x: 595, startPoint y: 191, endPoint x: 1046, endPoint y: 337, distance: 474.4
click at [1031, 309] on p at bounding box center [967, 319] width 758 height 20
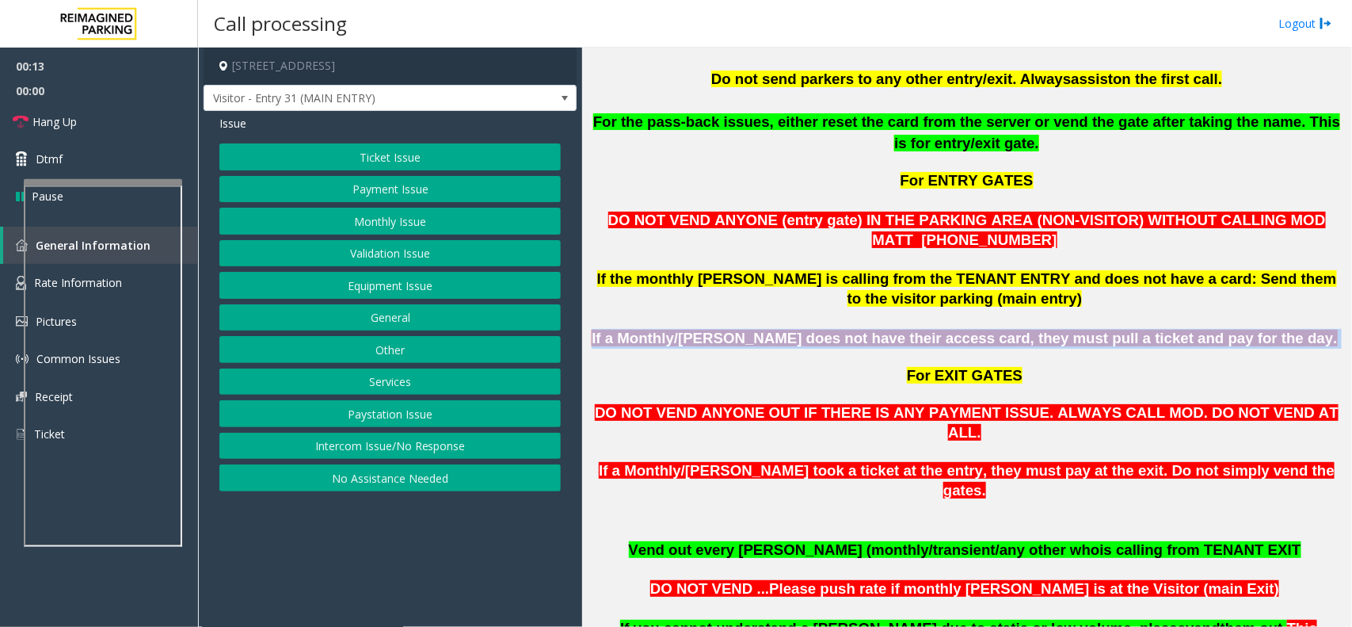
drag, startPoint x: 1293, startPoint y: 318, endPoint x: 636, endPoint y: 307, distance: 656.7
click at [636, 329] on p "If a Monthly/[PERSON_NAME] does not have their access card, they must pull a ti…" at bounding box center [967, 339] width 758 height 20
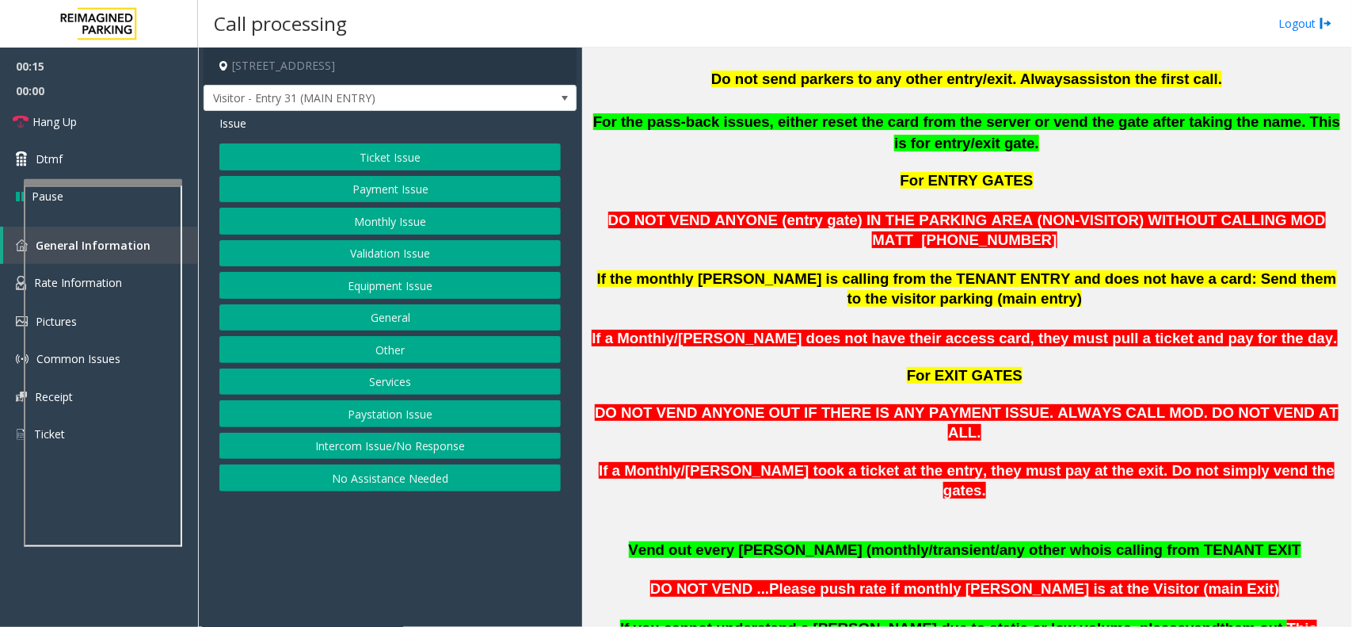
click at [636, 283] on p "If the monthly [PERSON_NAME] is calling from the TENANT ENTRY and does not have…" at bounding box center [967, 289] width 758 height 40
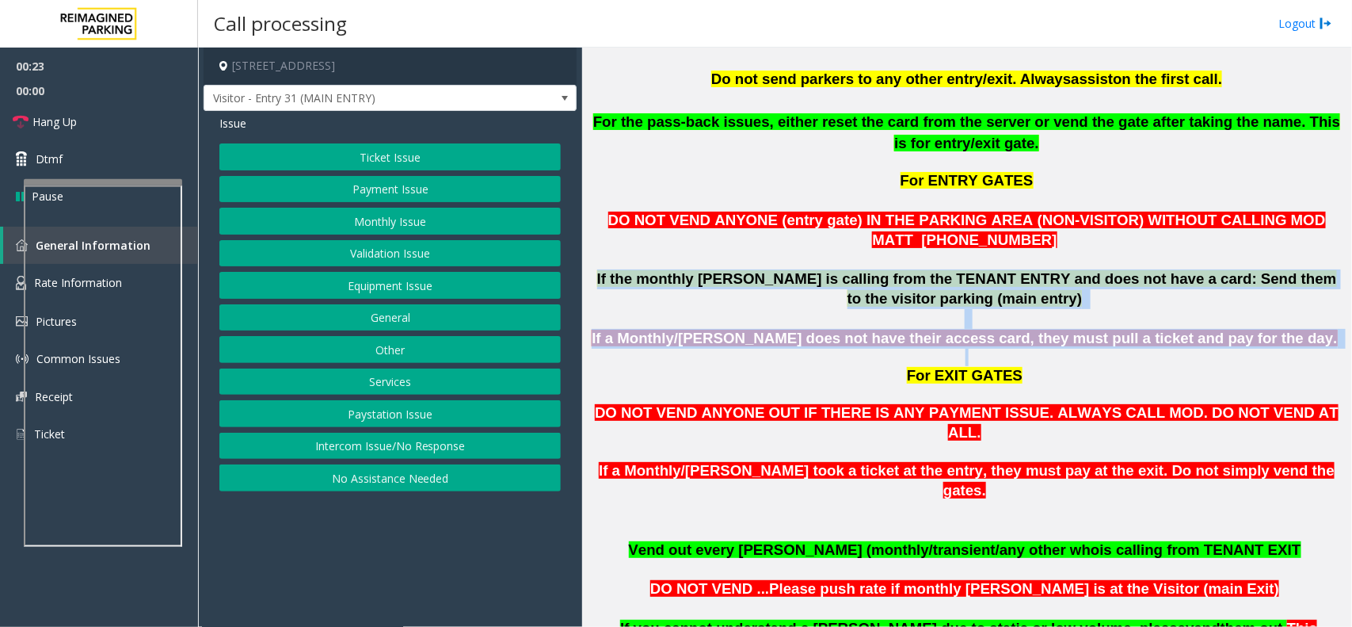
drag, startPoint x: 588, startPoint y: 252, endPoint x: 1283, endPoint y: 326, distance: 699.4
click at [1268, 349] on p "For EXIT GATES" at bounding box center [967, 367] width 758 height 37
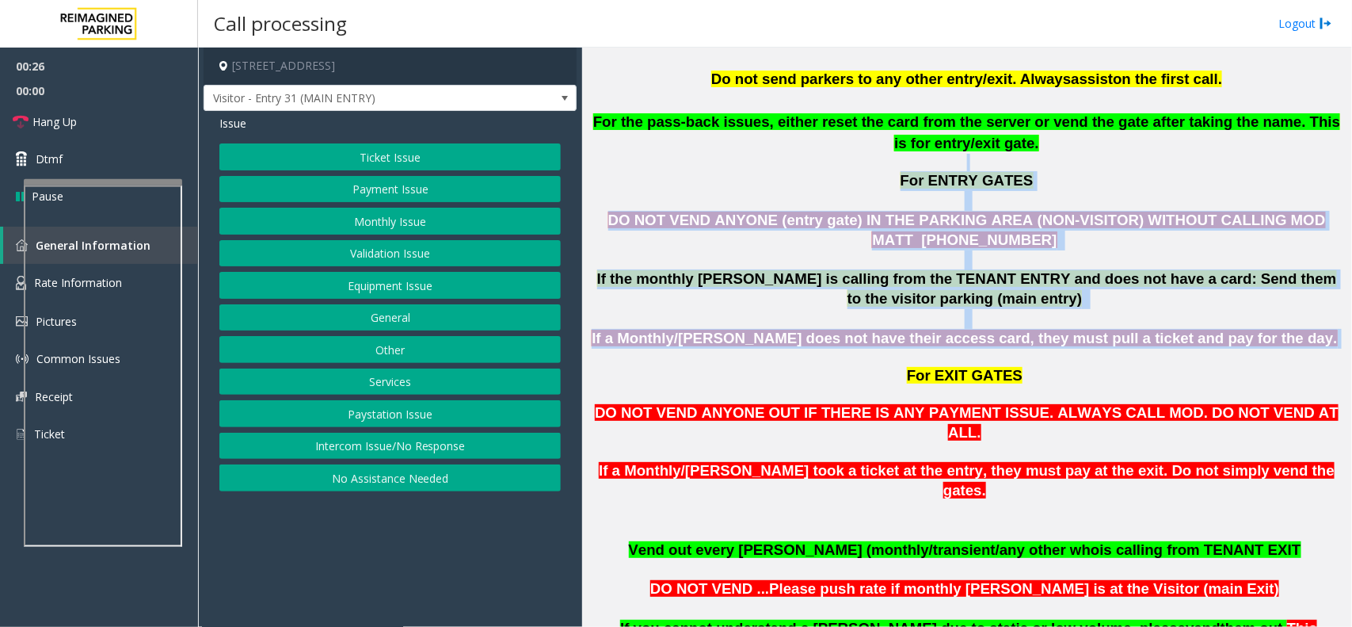
drag, startPoint x: 1290, startPoint y: 319, endPoint x: 749, endPoint y: 141, distance: 569.6
click at [737, 171] on p "For ENTRY GATES" at bounding box center [967, 181] width 758 height 20
drag, startPoint x: 599, startPoint y: 186, endPoint x: 1113, endPoint y: 329, distance: 533.5
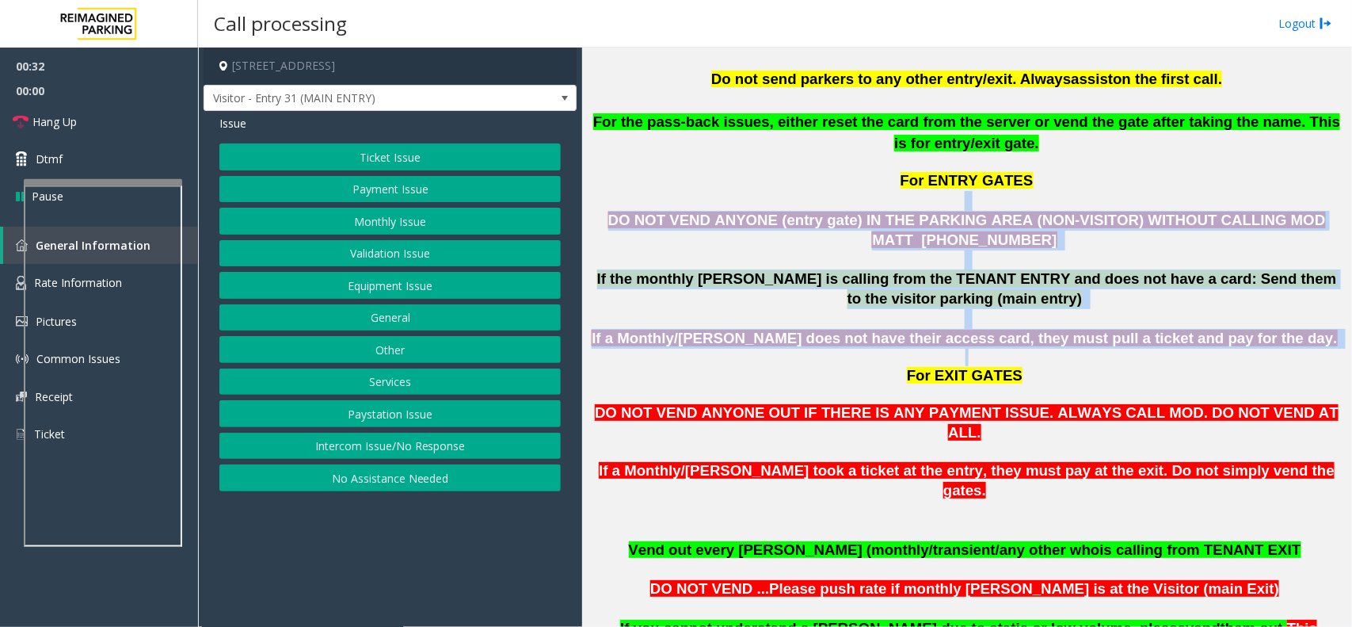
click at [1088, 330] on span "If a Monthly/[PERSON_NAME] does not have their access card, they must pull a ti…" at bounding box center [964, 338] width 745 height 17
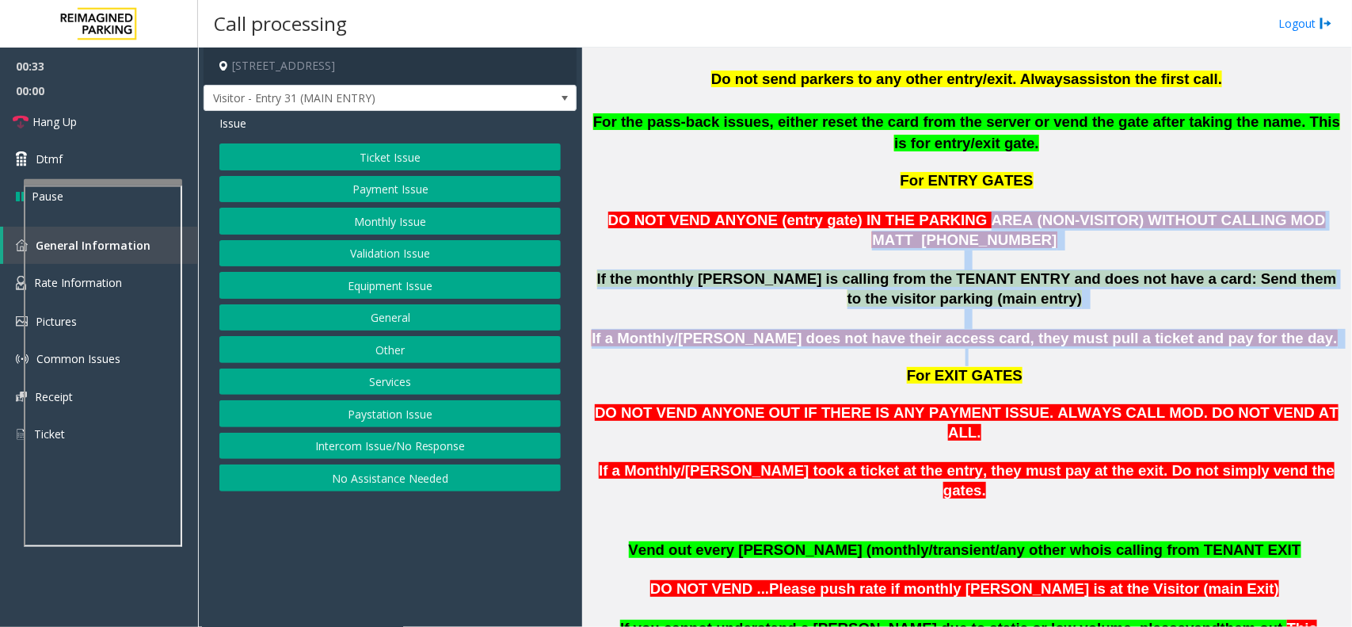
drag, startPoint x: 1050, startPoint y: 234, endPoint x: 931, endPoint y: 200, distance: 124.6
click at [885, 223] on p "DO NOT VEND ANYONE (entry gate) IN THE PARKING AREA (NON-VISITOR) WITHOUT CALLI…" at bounding box center [967, 231] width 758 height 40
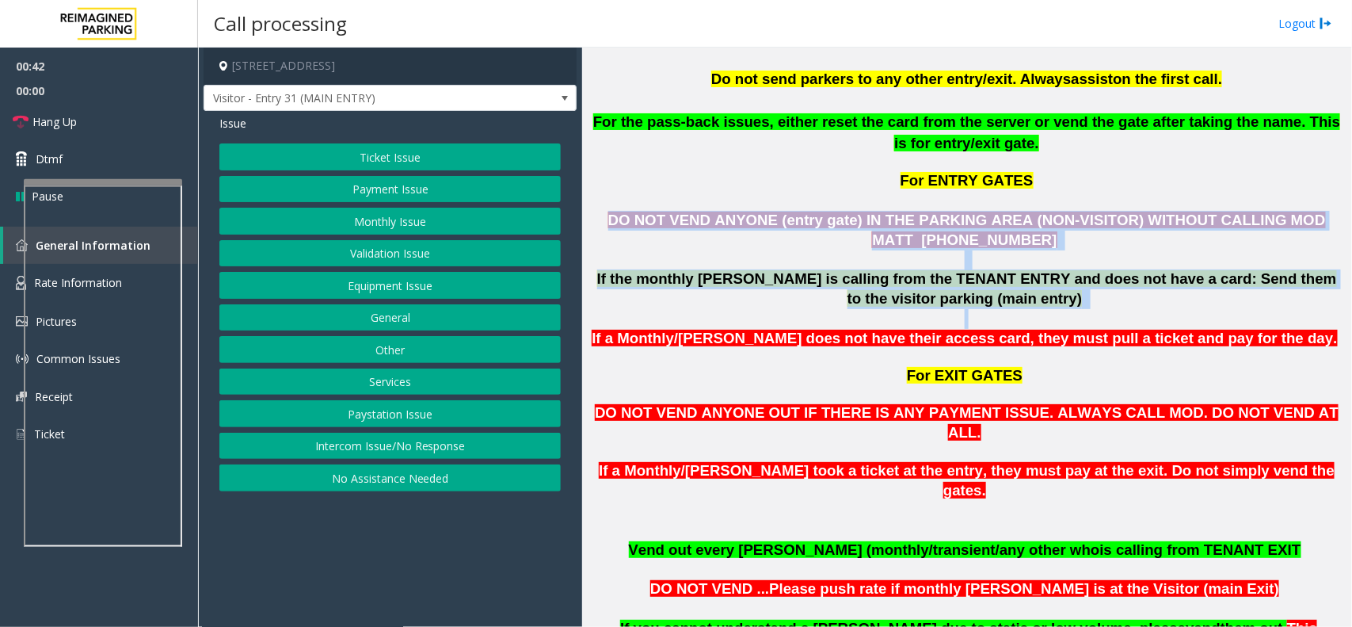
drag, startPoint x: 599, startPoint y: 191, endPoint x: 1002, endPoint y: 291, distance: 415.3
click at [1003, 309] on p at bounding box center [967, 319] width 758 height 20
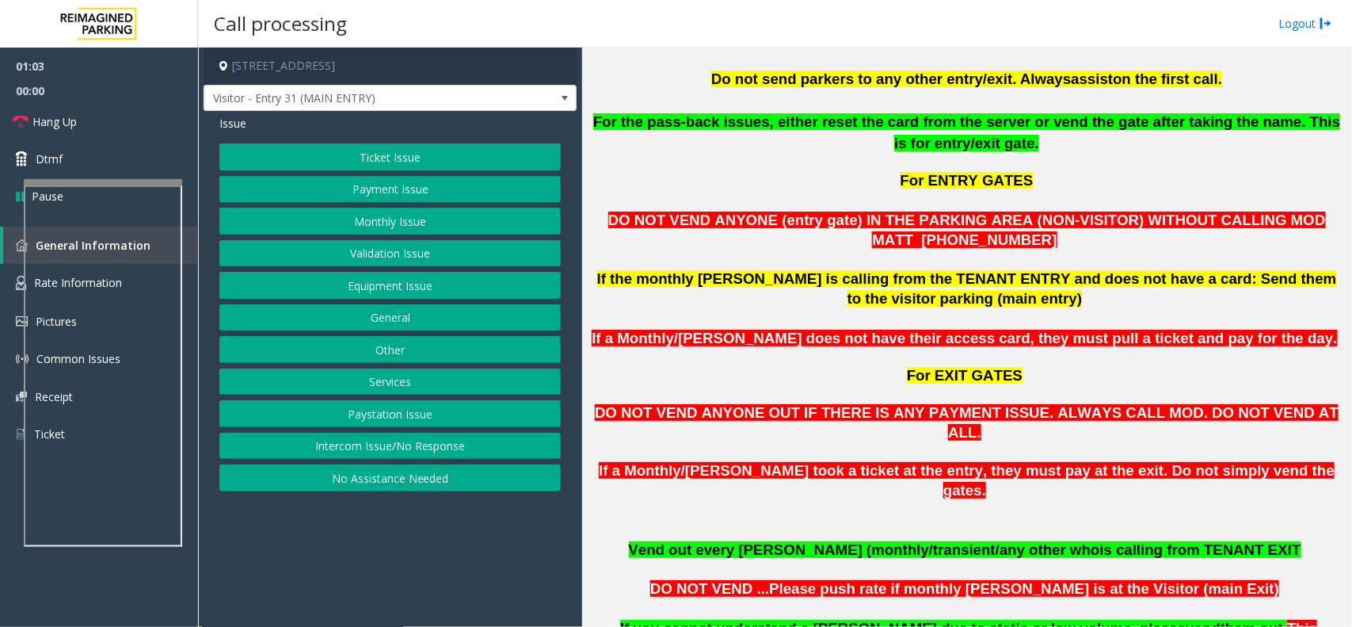
click at [402, 210] on button "Monthly Issue" at bounding box center [389, 221] width 341 height 27
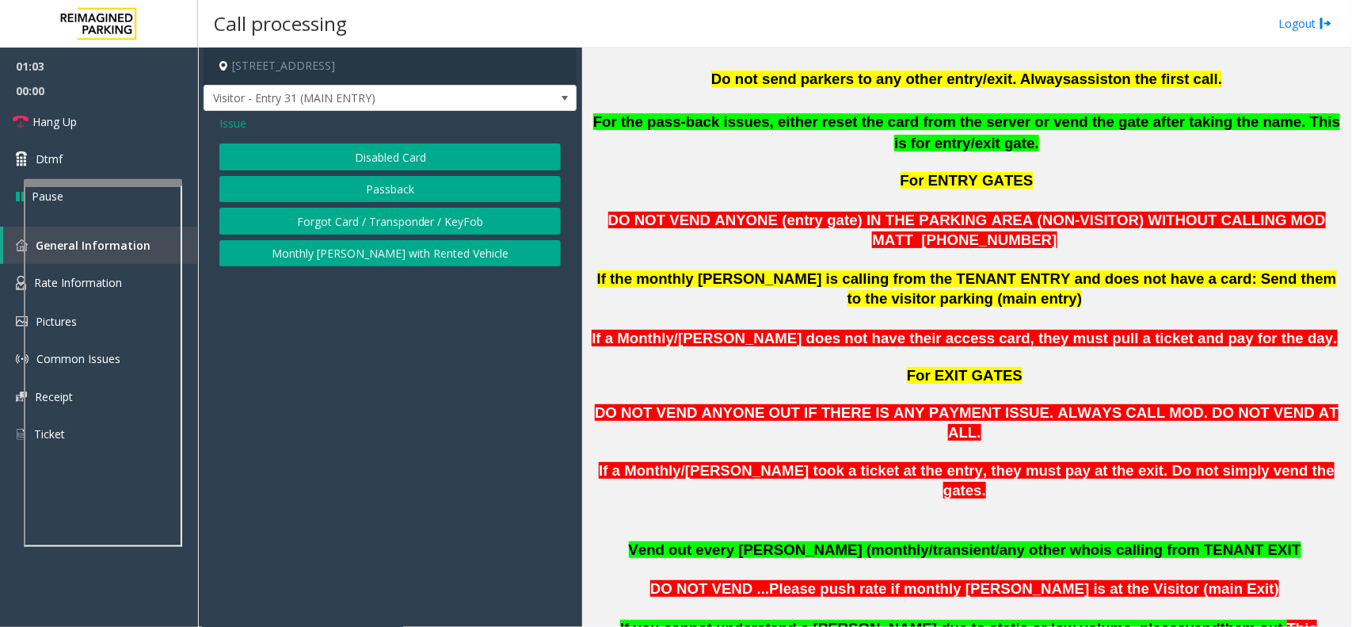
click at [402, 150] on button "Disabled Card" at bounding box center [389, 156] width 341 height 27
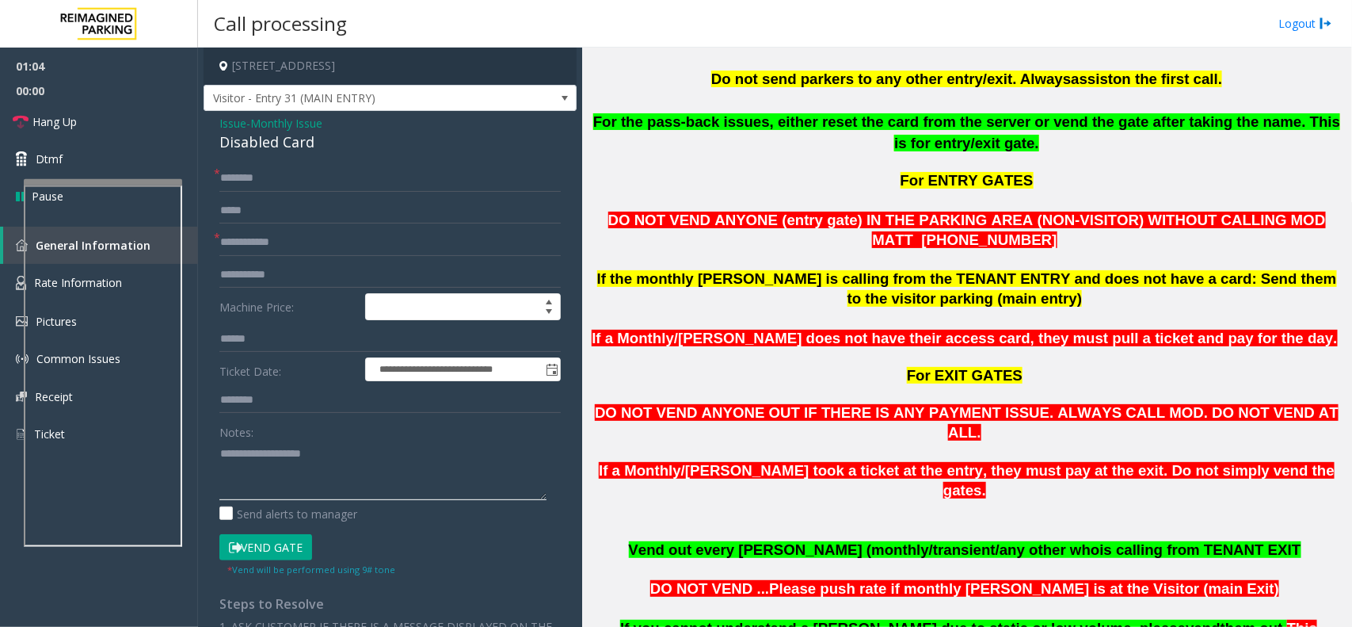
click at [273, 448] on textarea at bounding box center [382, 469] width 327 height 59
click at [140, 124] on link "Hang Up" at bounding box center [99, 121] width 198 height 37
click at [272, 141] on div "Disabled Card" at bounding box center [389, 141] width 341 height 21
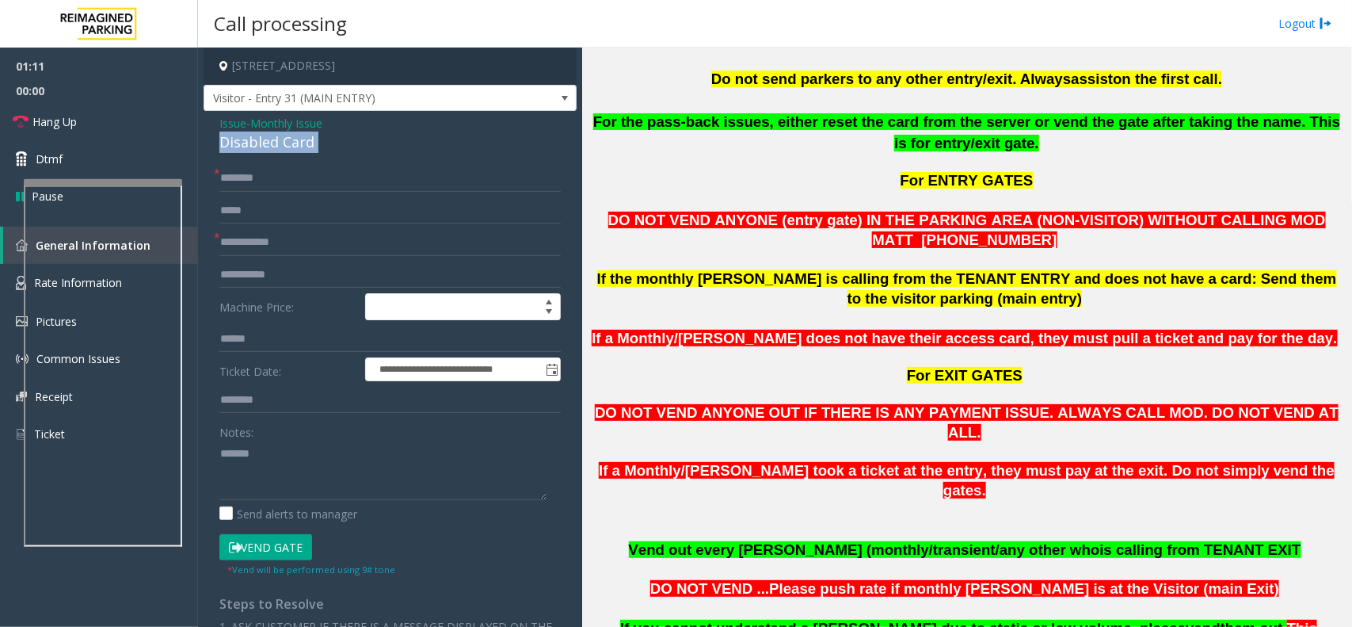
copy div "Disabled Card"
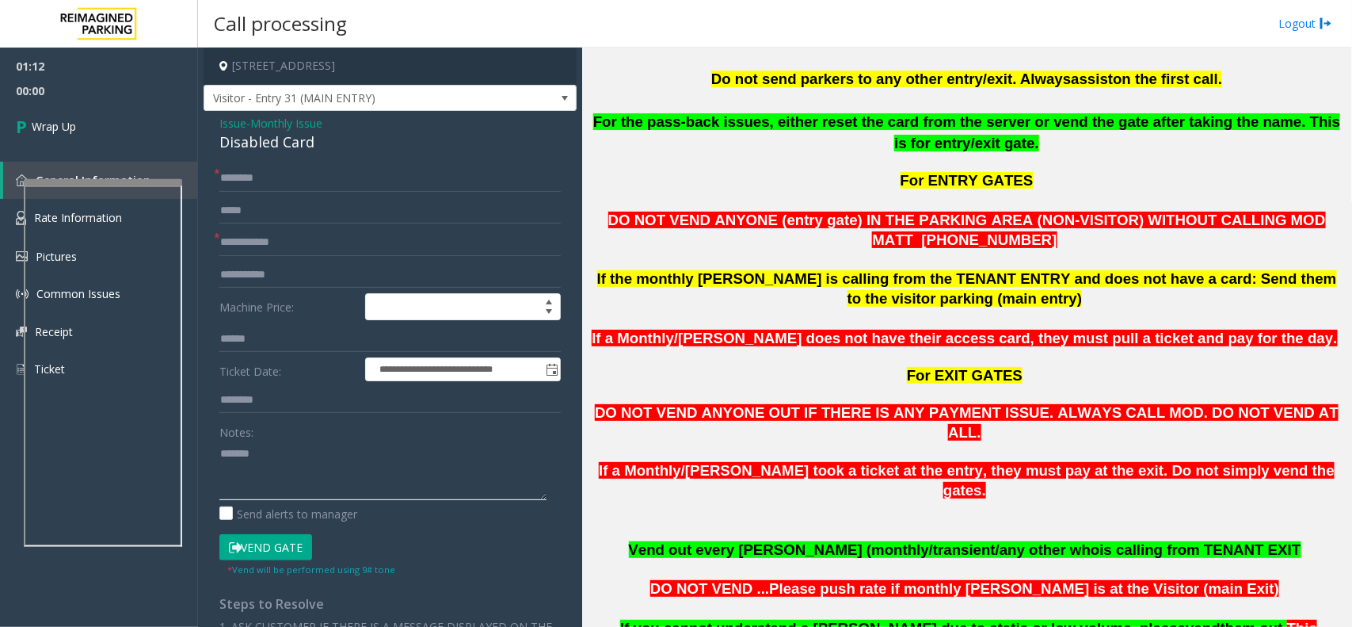
click at [318, 464] on textarea at bounding box center [382, 469] width 327 height 59
paste textarea "**********"
type textarea "**********"
click at [275, 231] on input "text" at bounding box center [389, 242] width 341 height 27
type input "**"
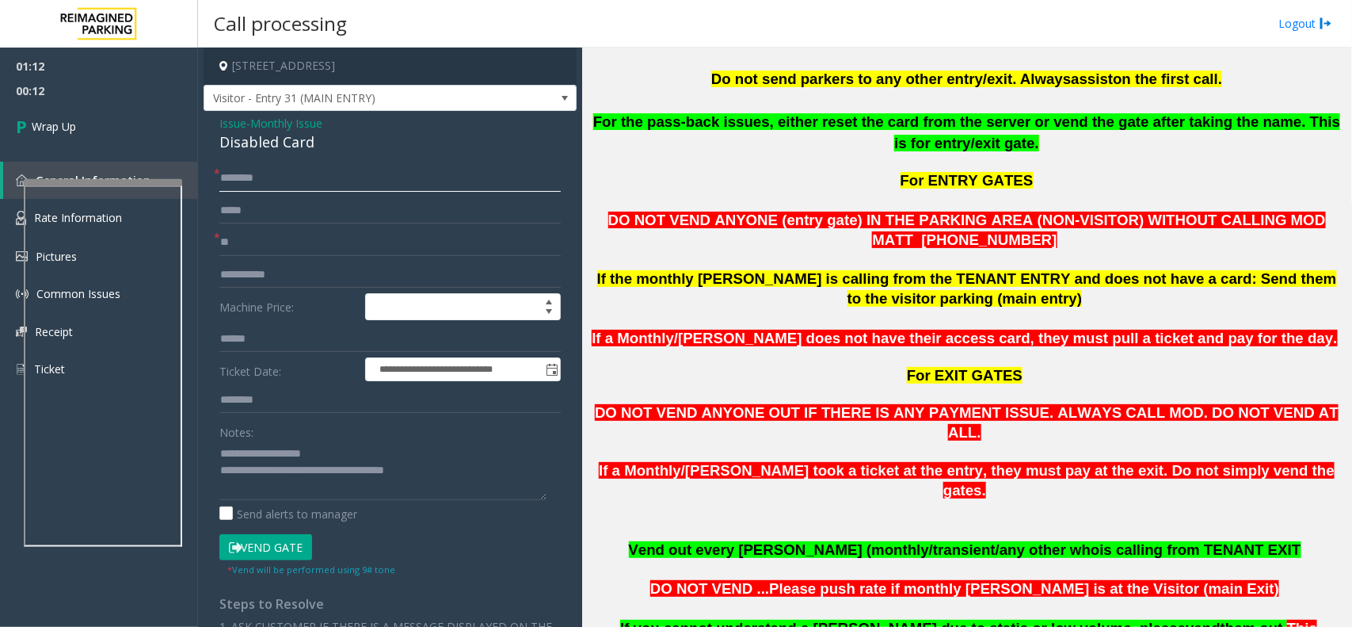
click at [268, 173] on input "text" at bounding box center [389, 178] width 341 height 27
type input "**"
click at [192, 147] on link "Wrap Up" at bounding box center [99, 126] width 198 height 47
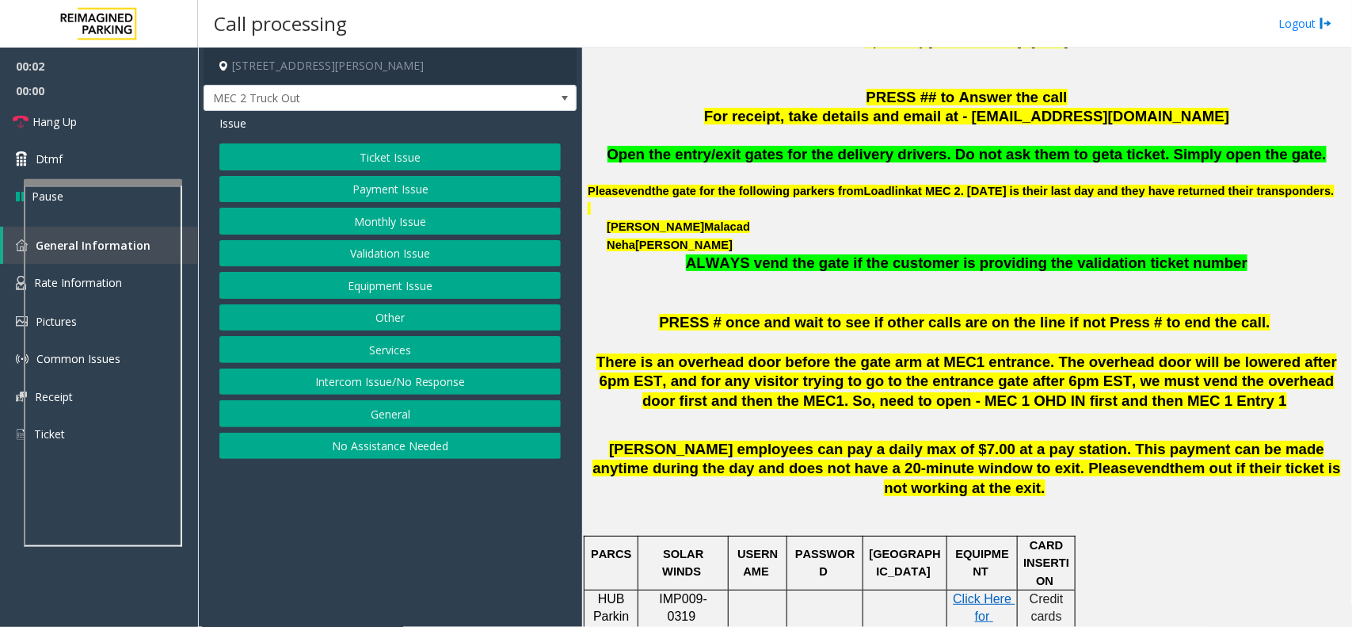
scroll to position [495, 0]
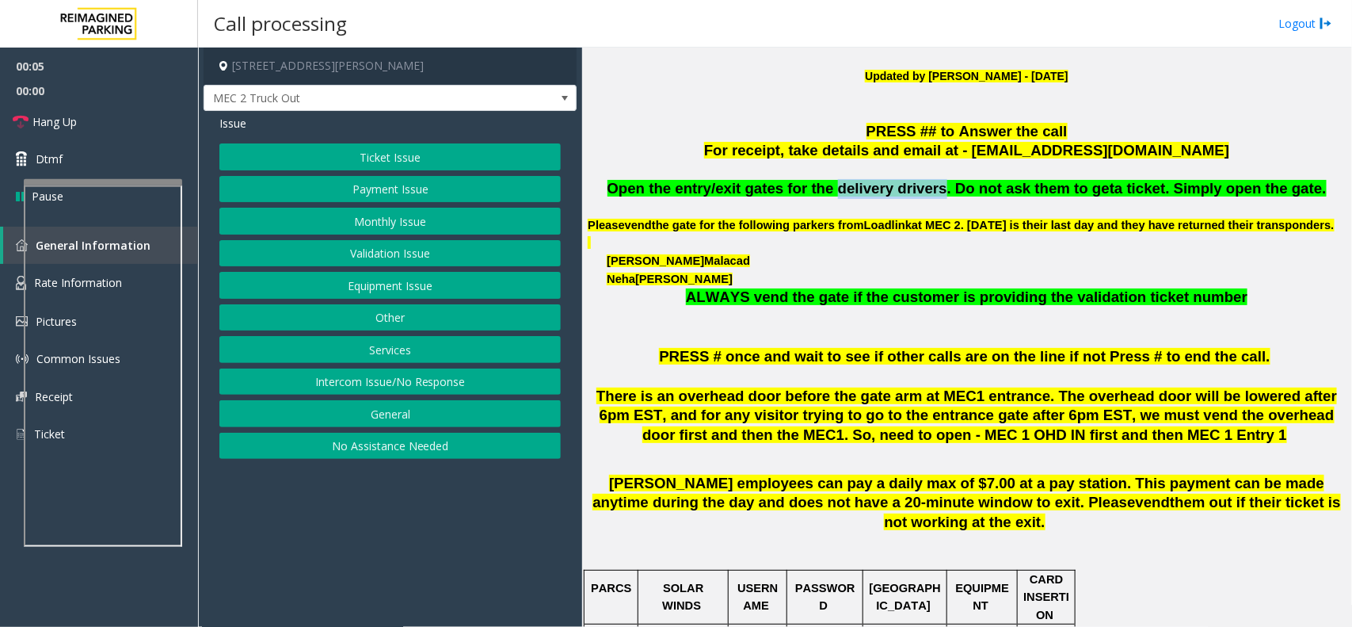
copy span "delivery drivers"
drag, startPoint x: 939, startPoint y: 185, endPoint x: 848, endPoint y: 194, distance: 91.6
click at [848, 194] on span "Open the entry/exit gates for the delivery drivers. Do not ask them to get" at bounding box center [862, 188] width 508 height 17
click at [401, 345] on button "Services" at bounding box center [389, 349] width 341 height 27
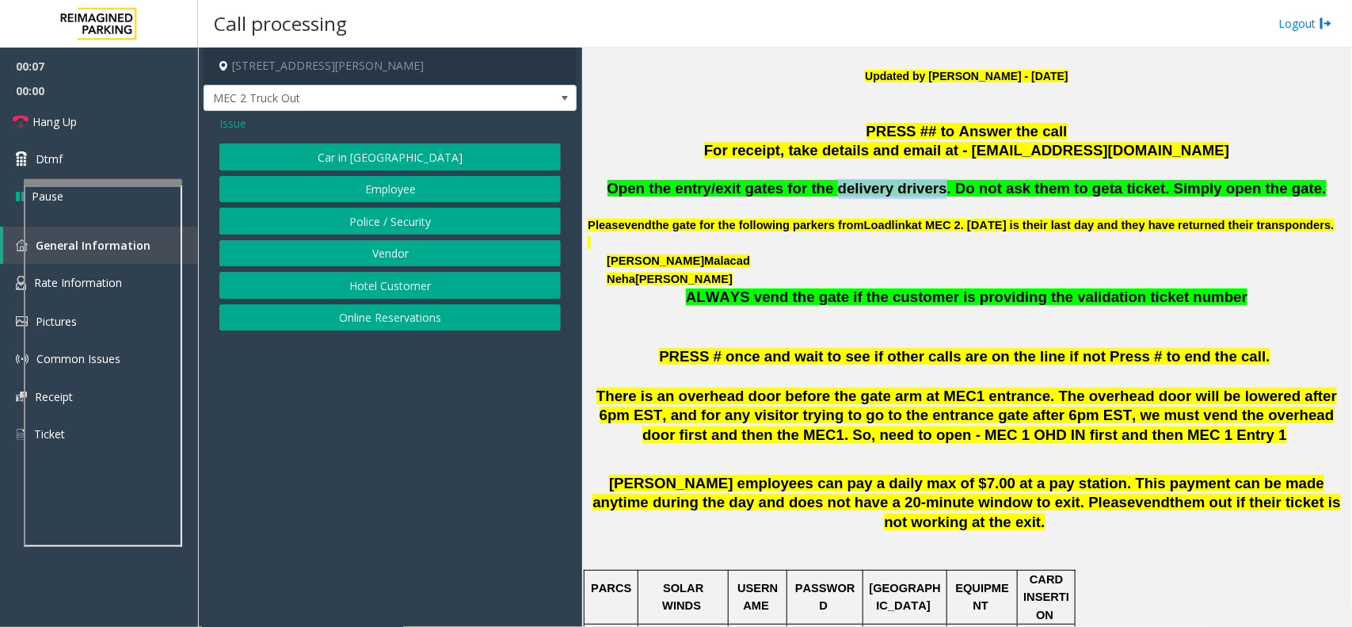
click at [397, 255] on button "Vendor" at bounding box center [389, 253] width 341 height 27
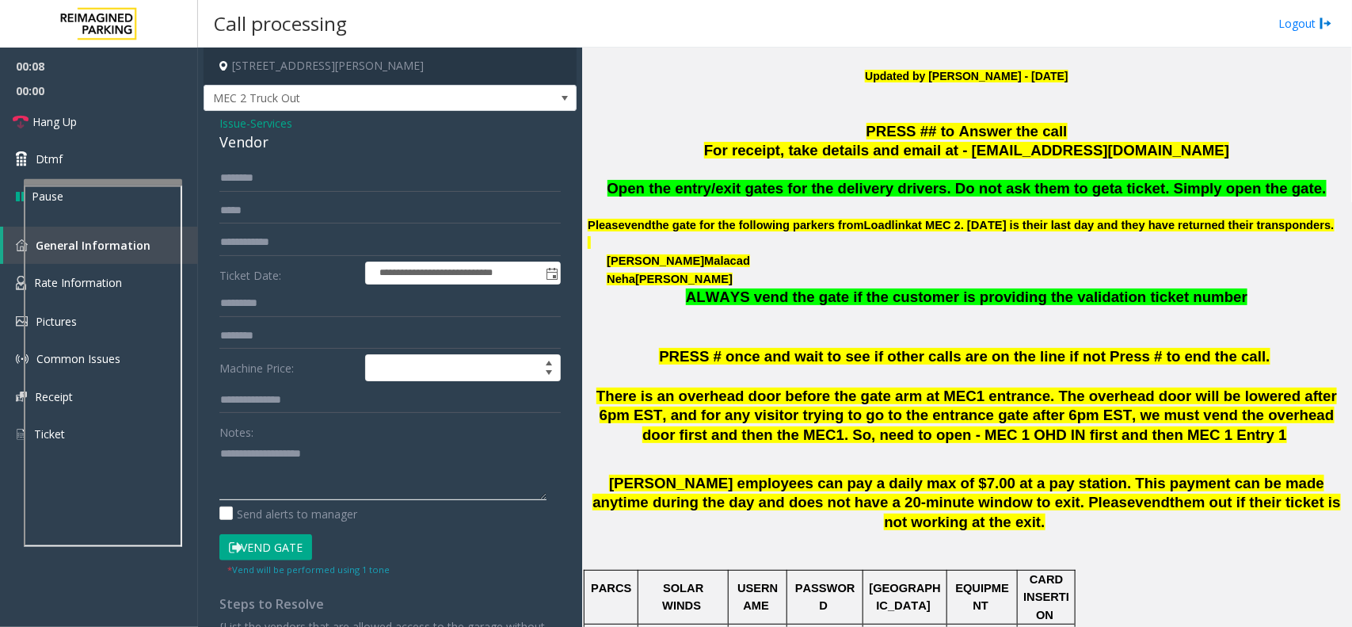
click at [291, 466] on textarea at bounding box center [382, 469] width 327 height 59
paste textarea "**********"
type textarea "**********"
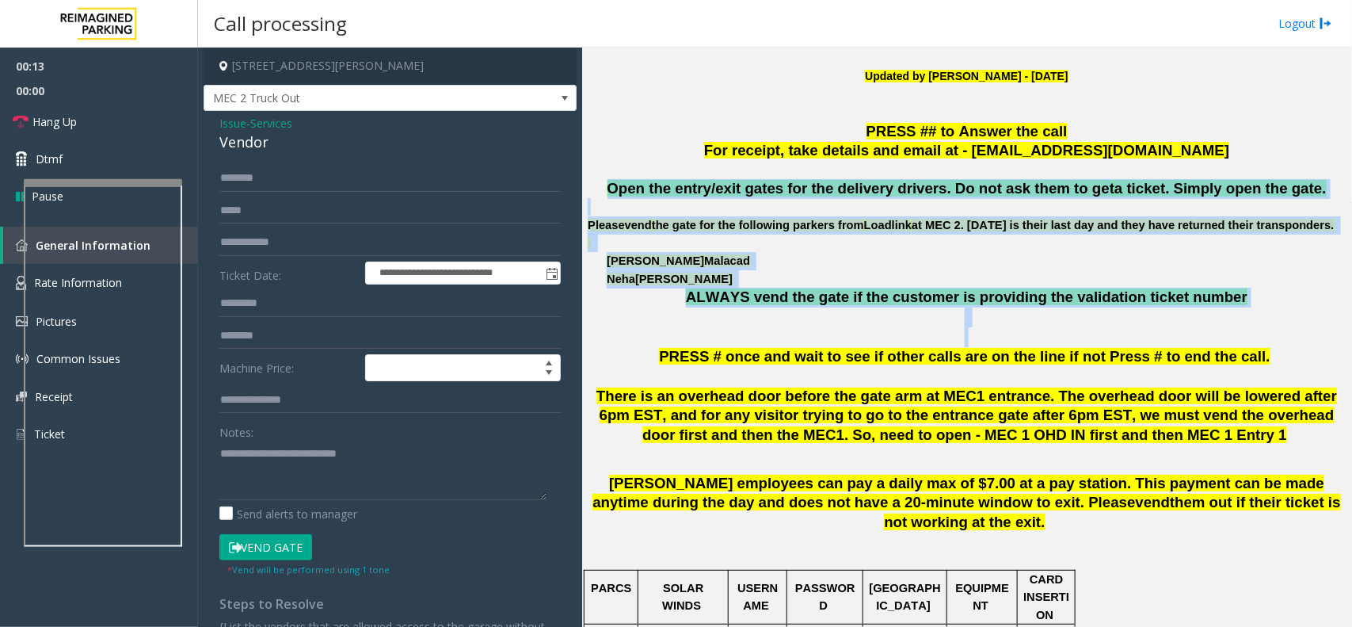
drag, startPoint x: 639, startPoint y: 180, endPoint x: 1015, endPoint y: 349, distance: 411.9
click at [1015, 347] on p at bounding box center [967, 337] width 758 height 20
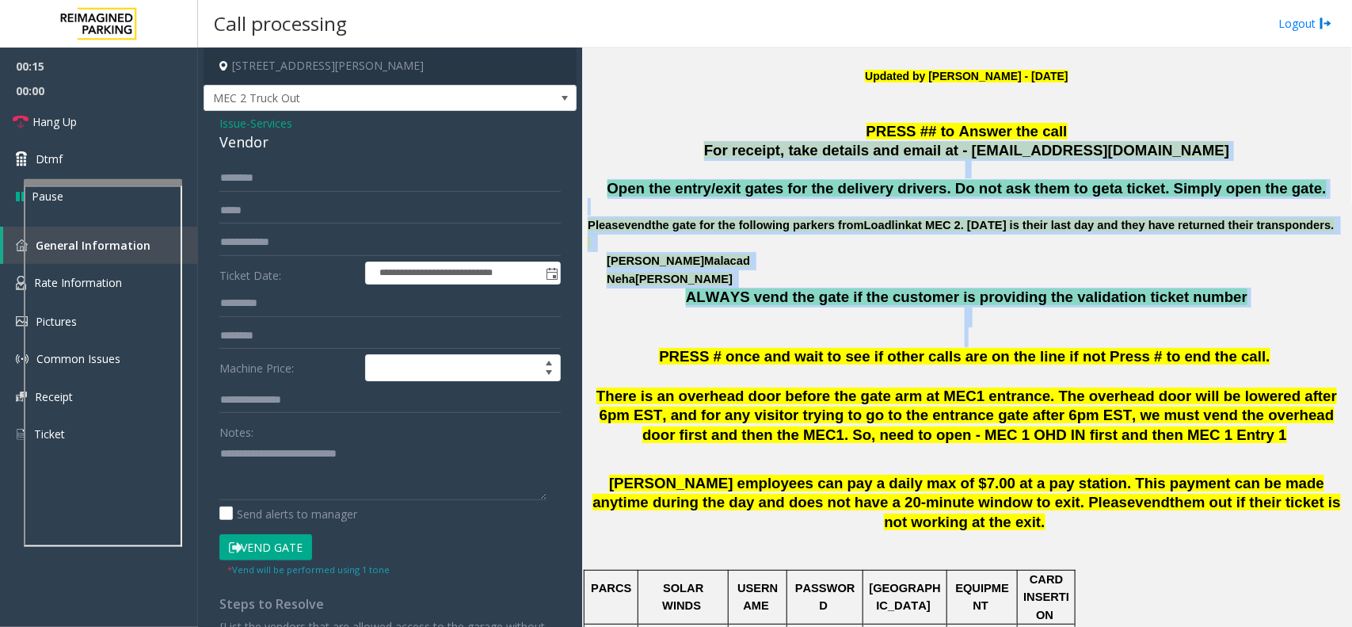
drag, startPoint x: 1193, startPoint y: 343, endPoint x: 745, endPoint y: 155, distance: 485.3
click at [268, 555] on button "Vend Gate" at bounding box center [265, 547] width 93 height 27
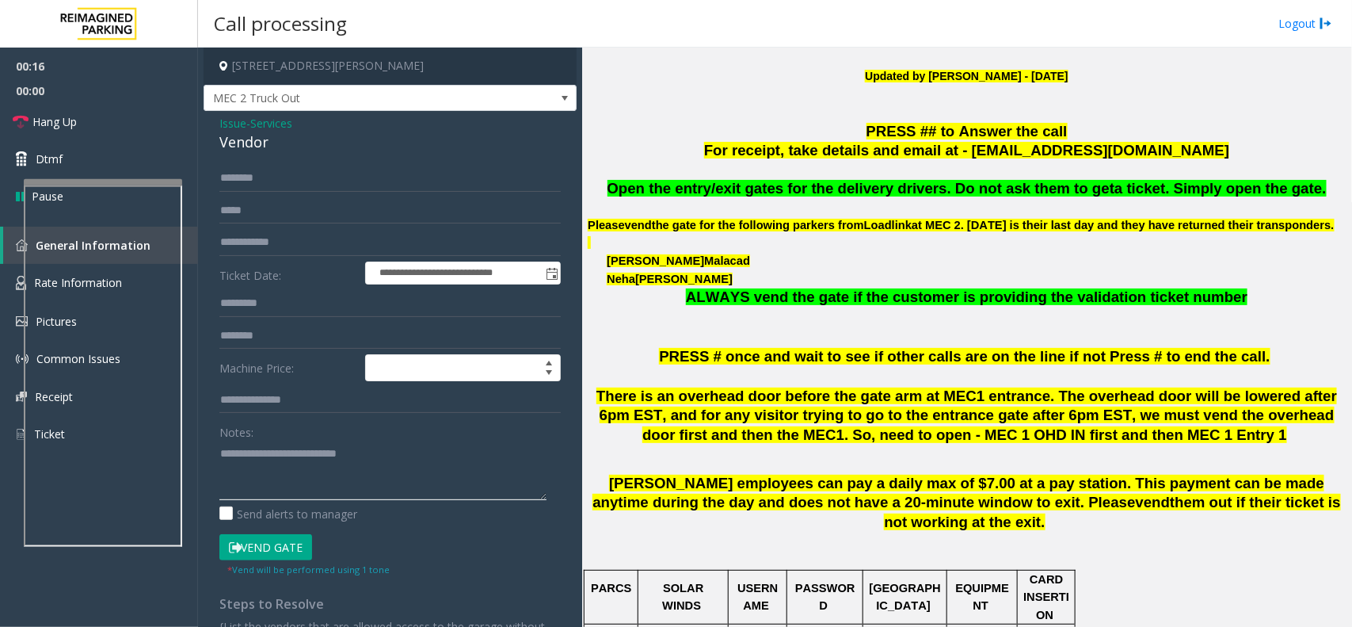
click at [396, 470] on textarea at bounding box center [382, 469] width 327 height 59
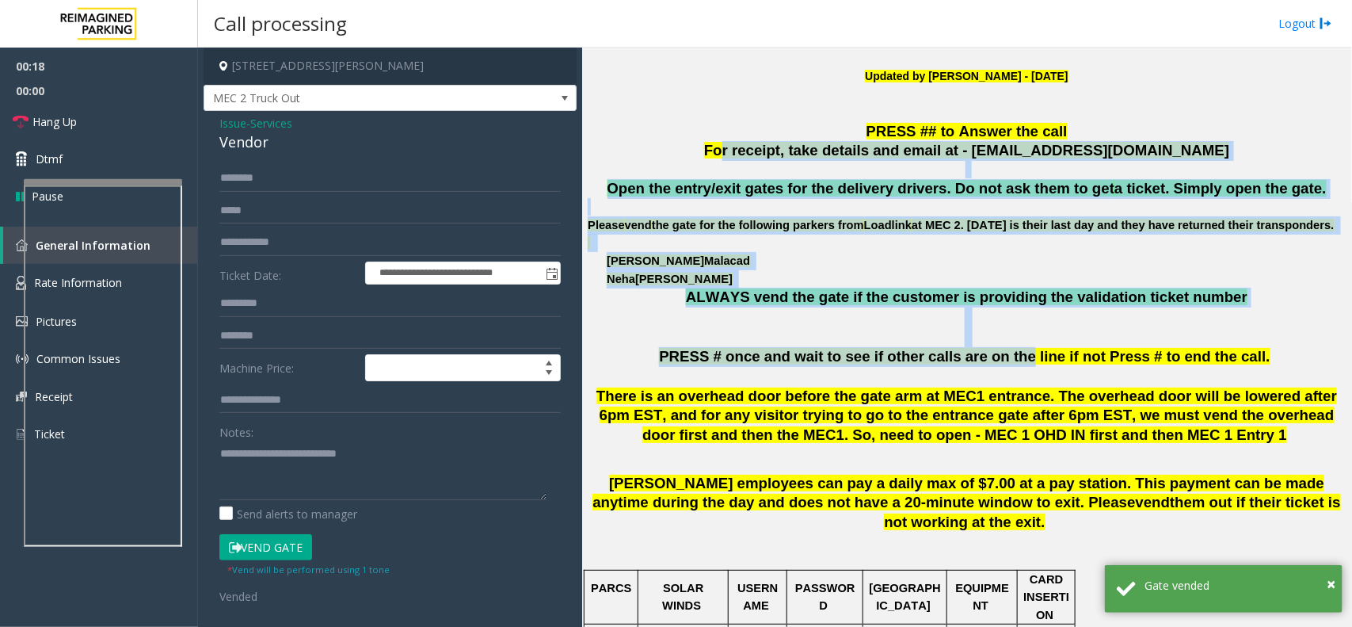
drag, startPoint x: 774, startPoint y: 147, endPoint x: 1019, endPoint y: 373, distance: 333.6
click at [1019, 364] on span "PRESS # once and wait to see if other calls are on the line if not Press # to e…" at bounding box center [964, 356] width 611 height 17
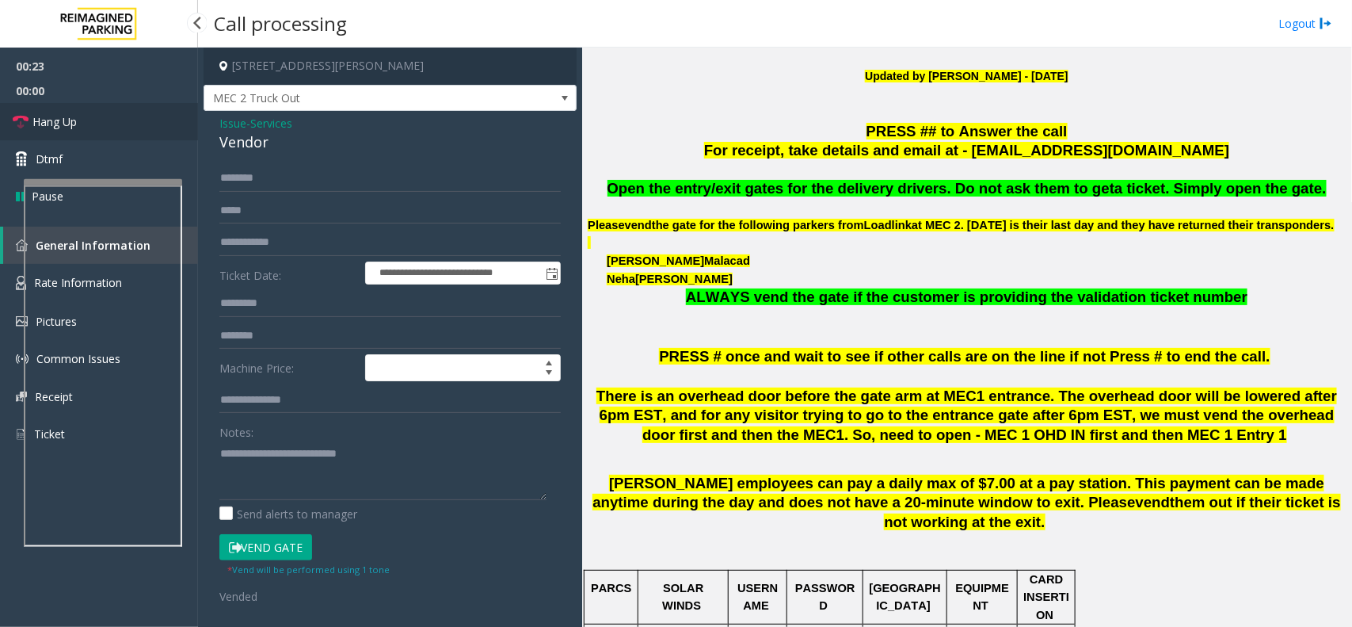
click at [143, 115] on link "Hang Up" at bounding box center [99, 121] width 198 height 37
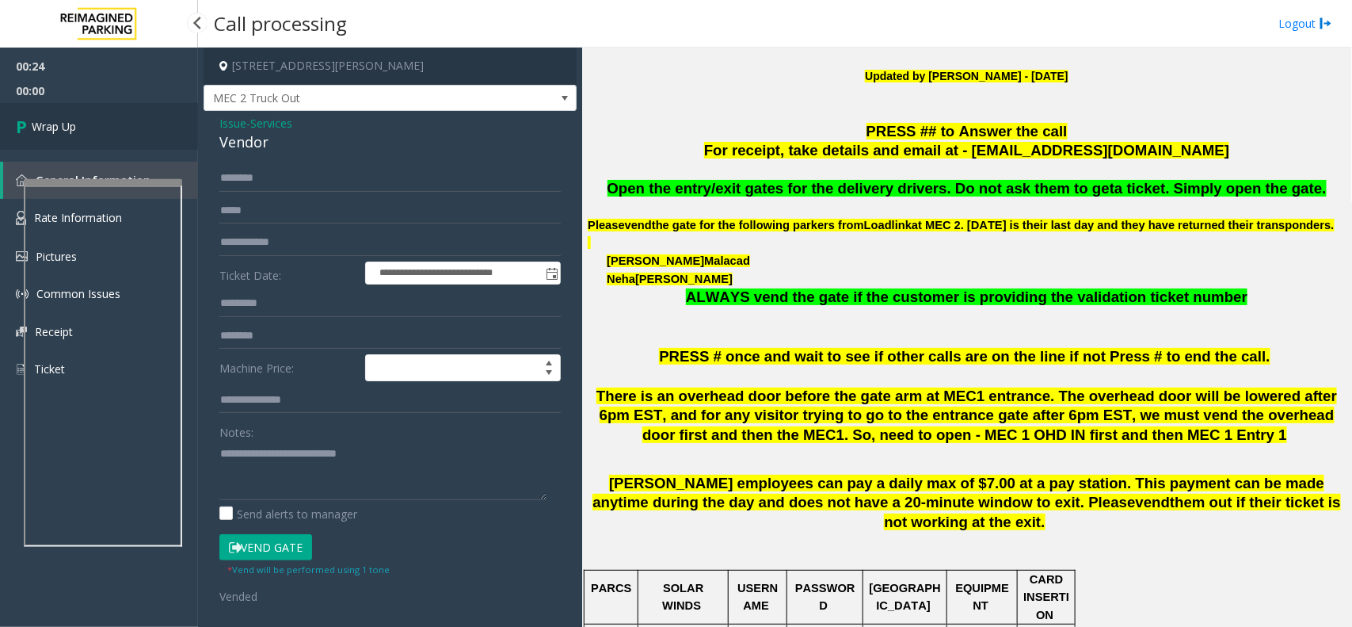
click at [143, 116] on link "Wrap Up" at bounding box center [99, 126] width 198 height 47
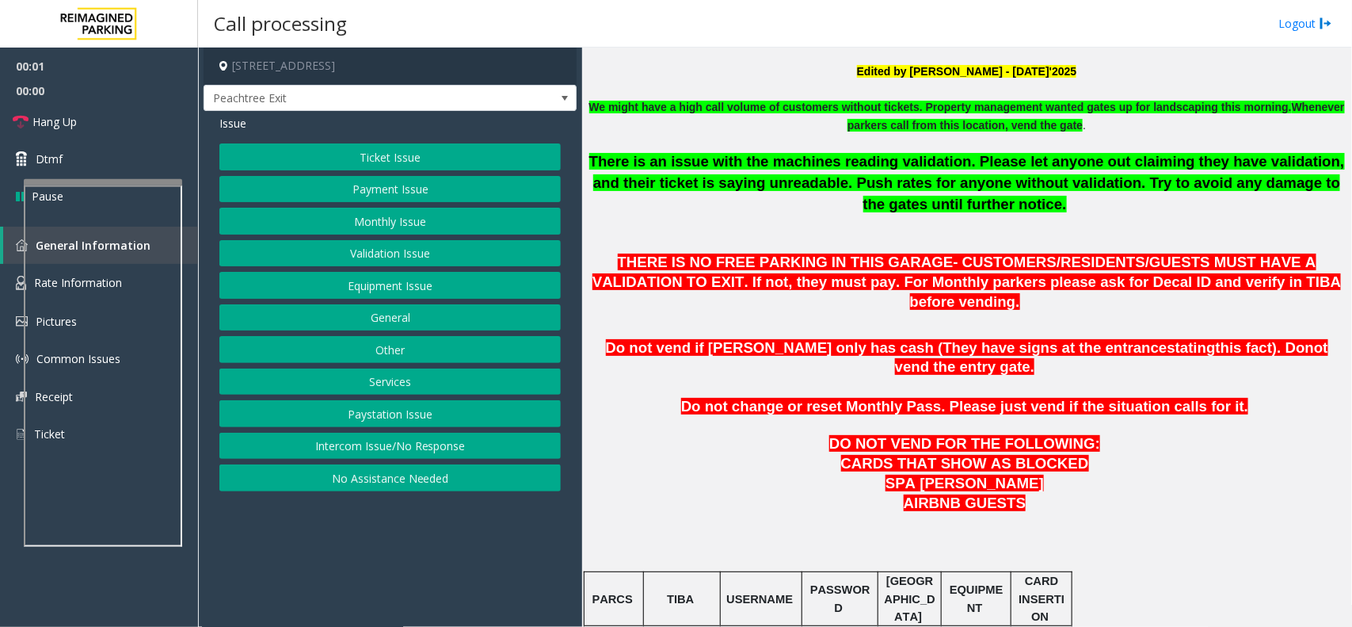
scroll to position [891, 0]
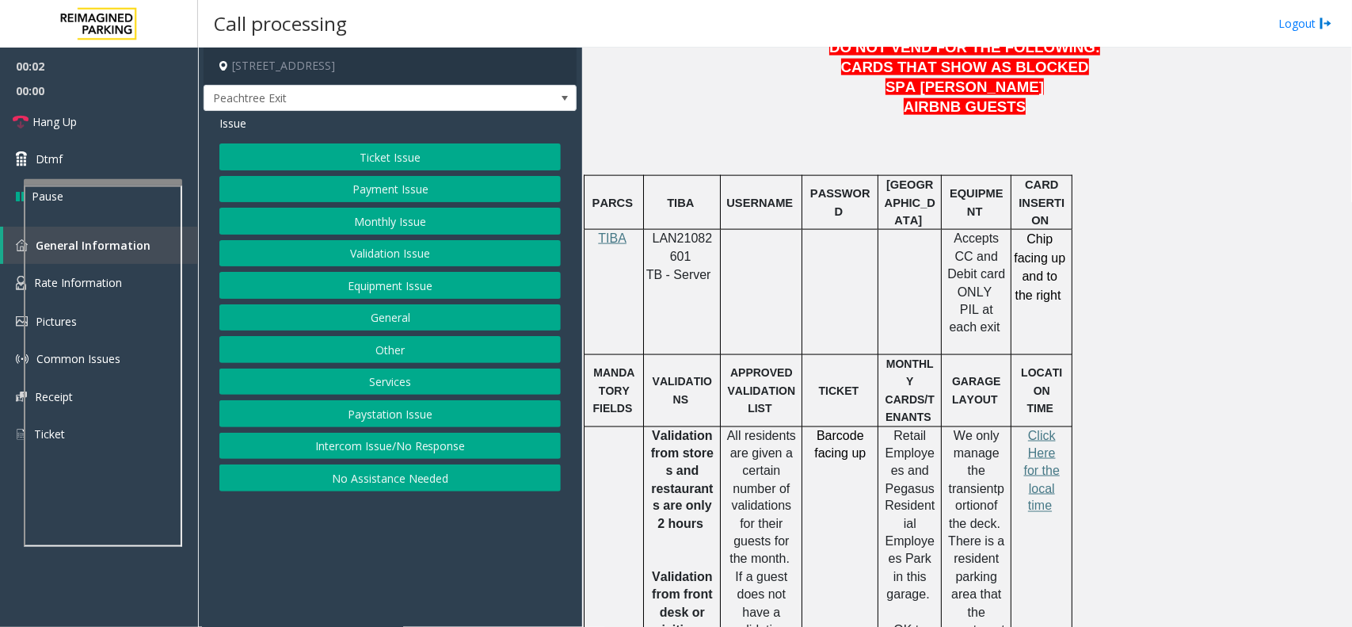
click at [691, 230] on p "LAN21082601" at bounding box center [682, 248] width 65 height 36
copy p "LAN21082601"
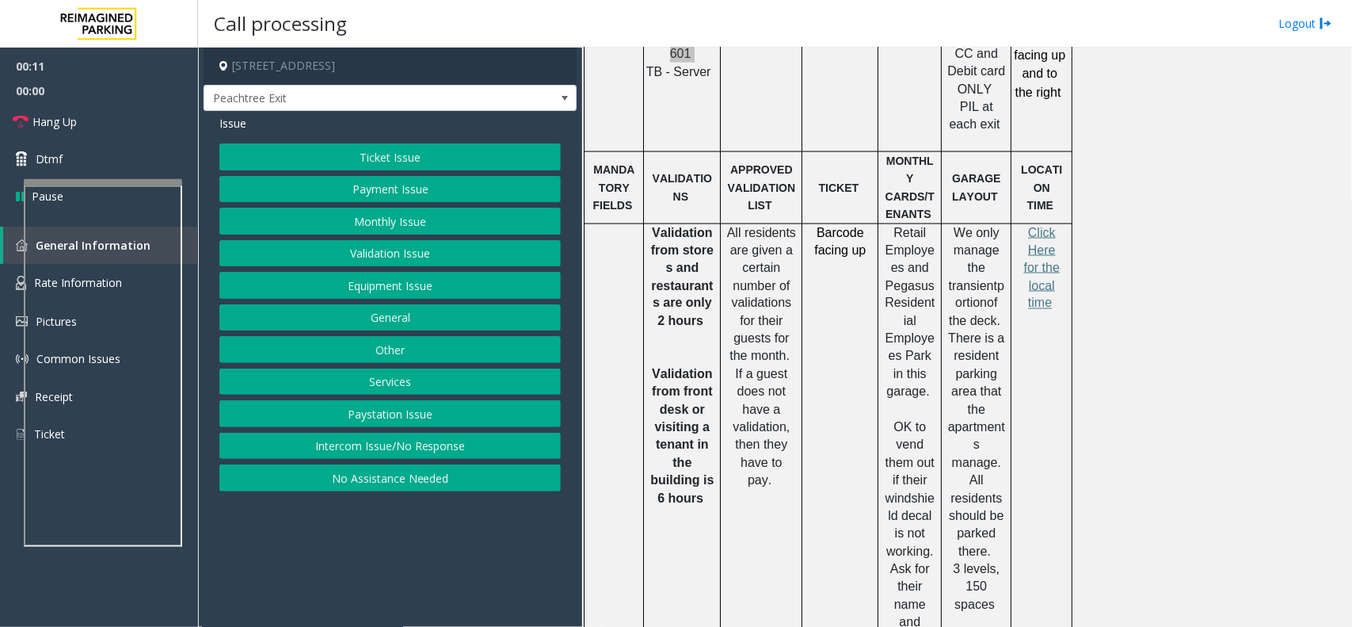
scroll to position [792, 0]
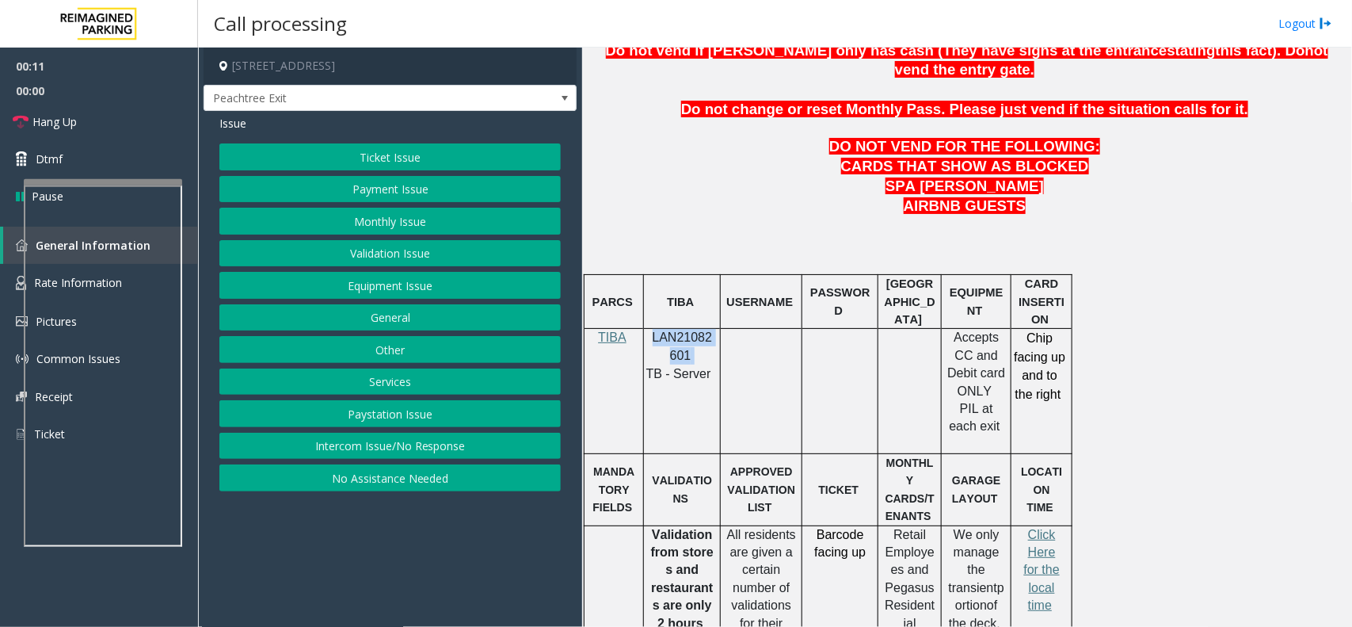
click at [343, 442] on button "Intercom Issue/No Response" at bounding box center [389, 445] width 341 height 27
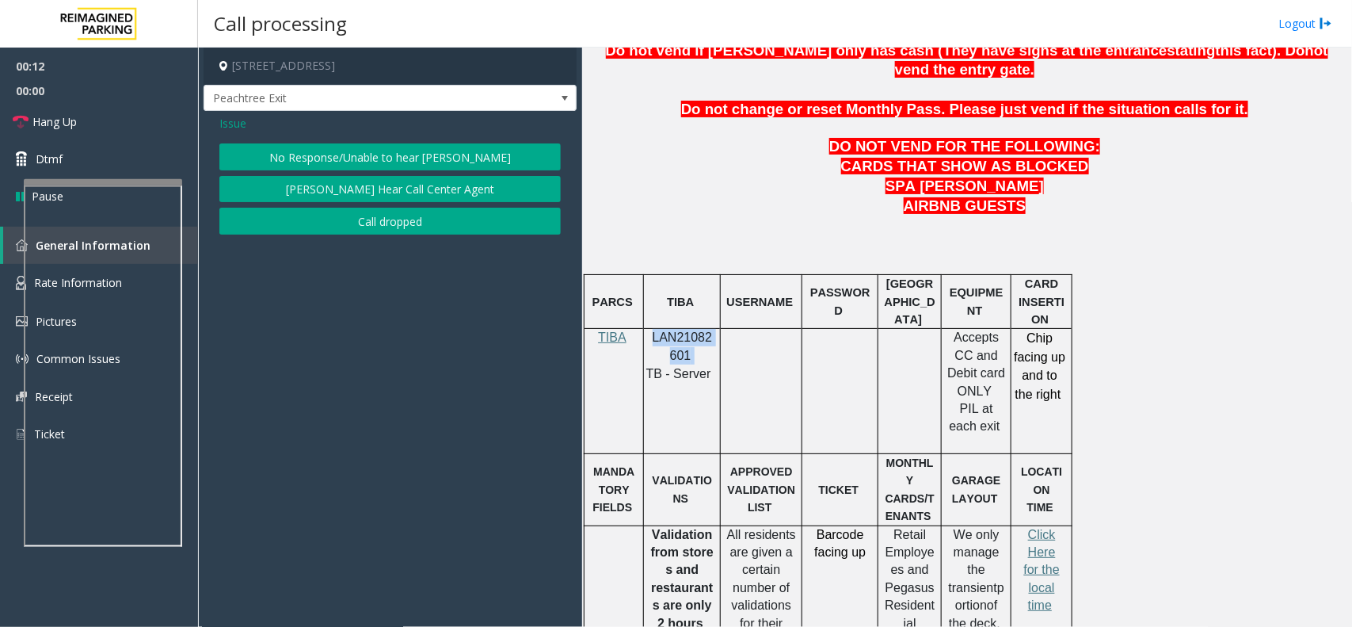
click at [394, 154] on button "No Response/Unable to hear [PERSON_NAME]" at bounding box center [389, 156] width 341 height 27
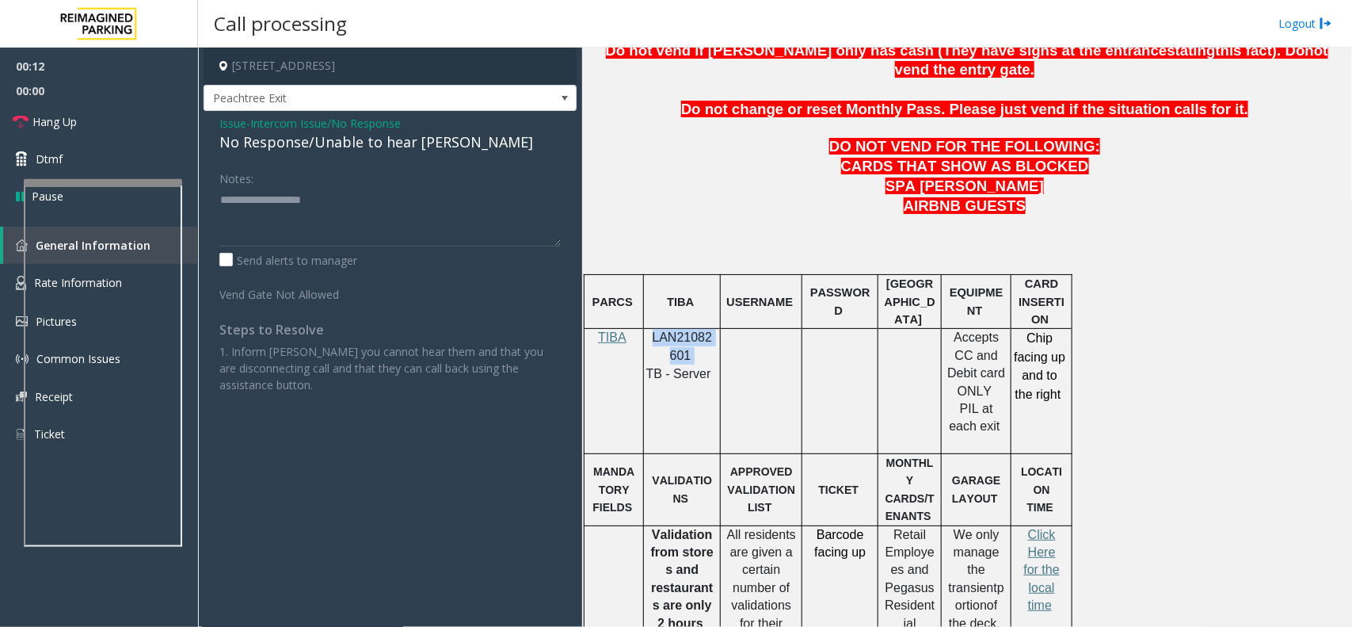
click at [394, 153] on div "No Response/Unable to hear [PERSON_NAME]" at bounding box center [389, 141] width 341 height 21
click at [463, 189] on textarea at bounding box center [389, 216] width 341 height 59
type textarea "**********"
click at [145, 112] on link "Hang Up" at bounding box center [99, 121] width 198 height 37
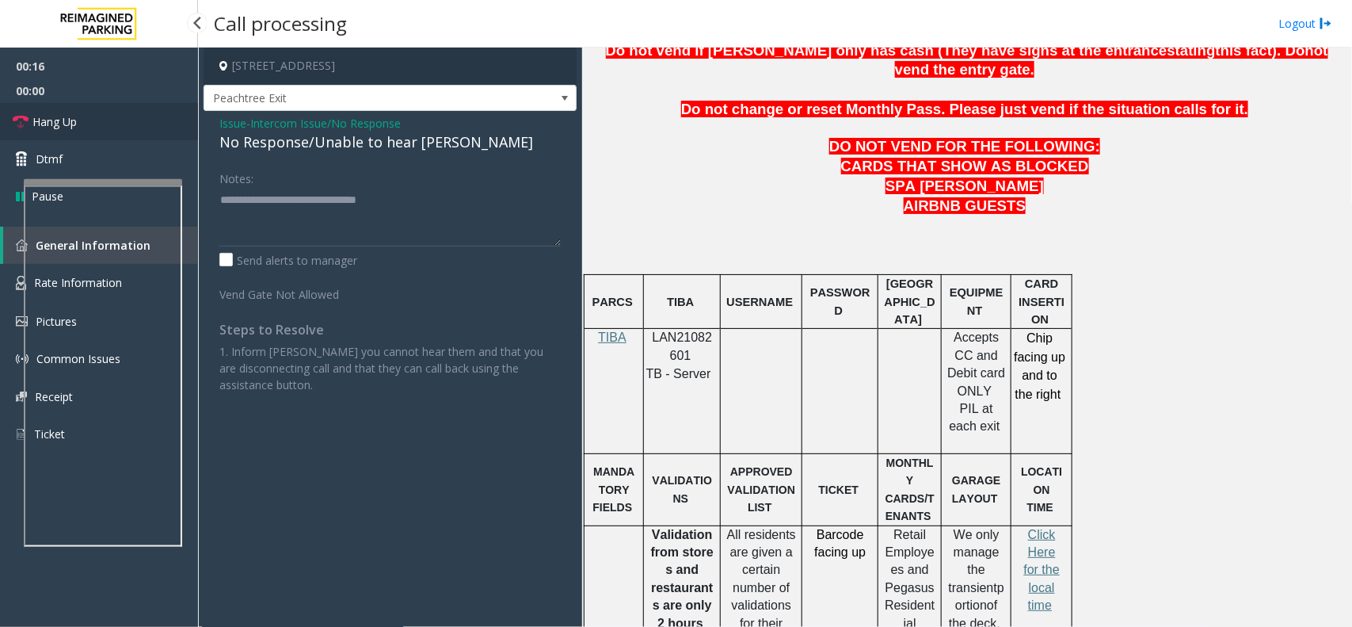
click at [145, 112] on link "Hang Up" at bounding box center [99, 121] width 198 height 37
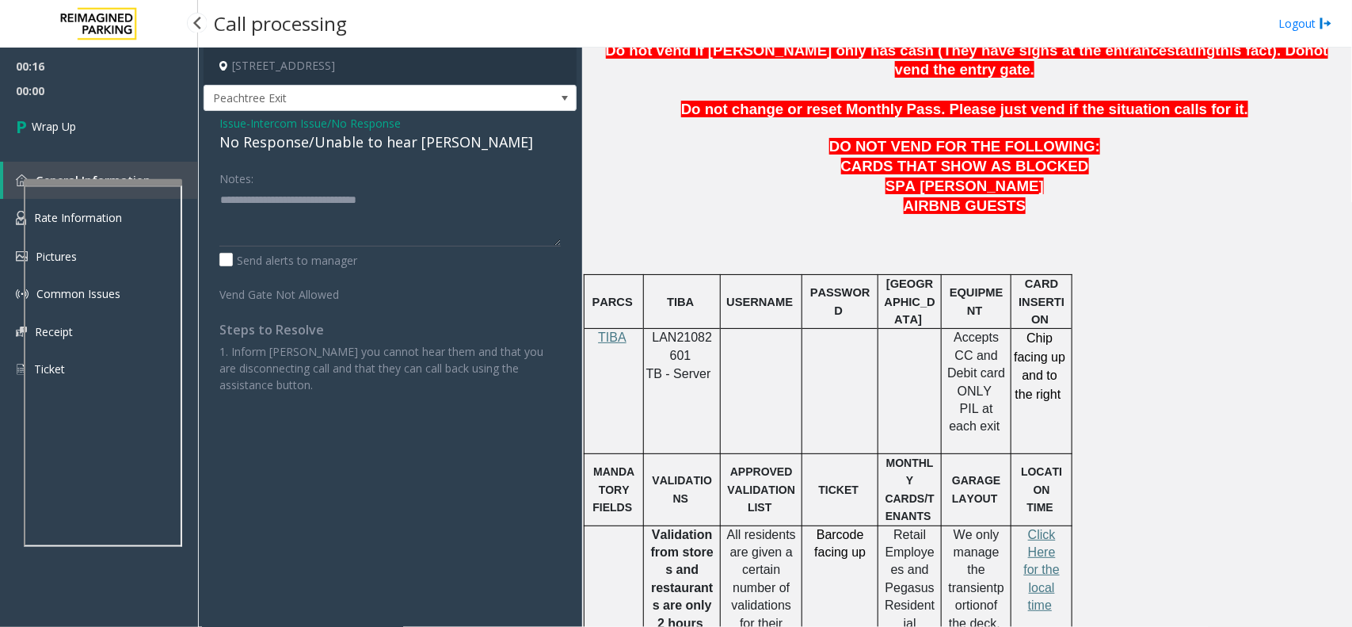
click at [145, 112] on link "Wrap Up" at bounding box center [99, 126] width 198 height 47
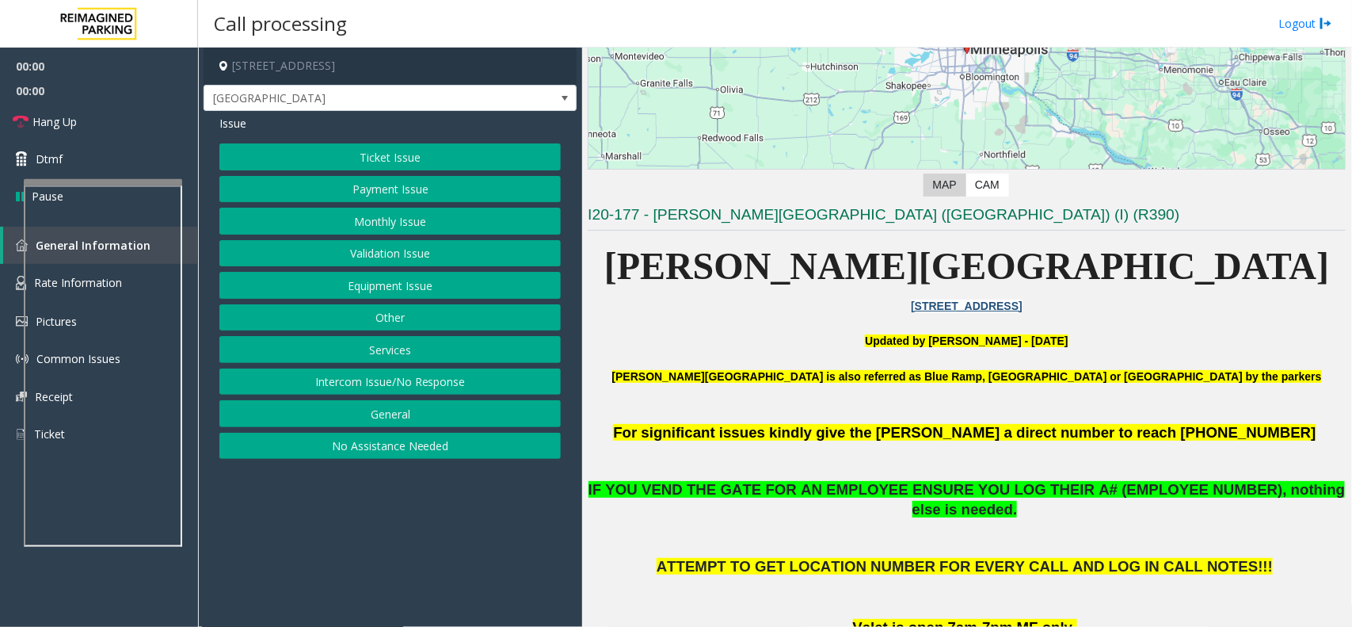
scroll to position [495, 0]
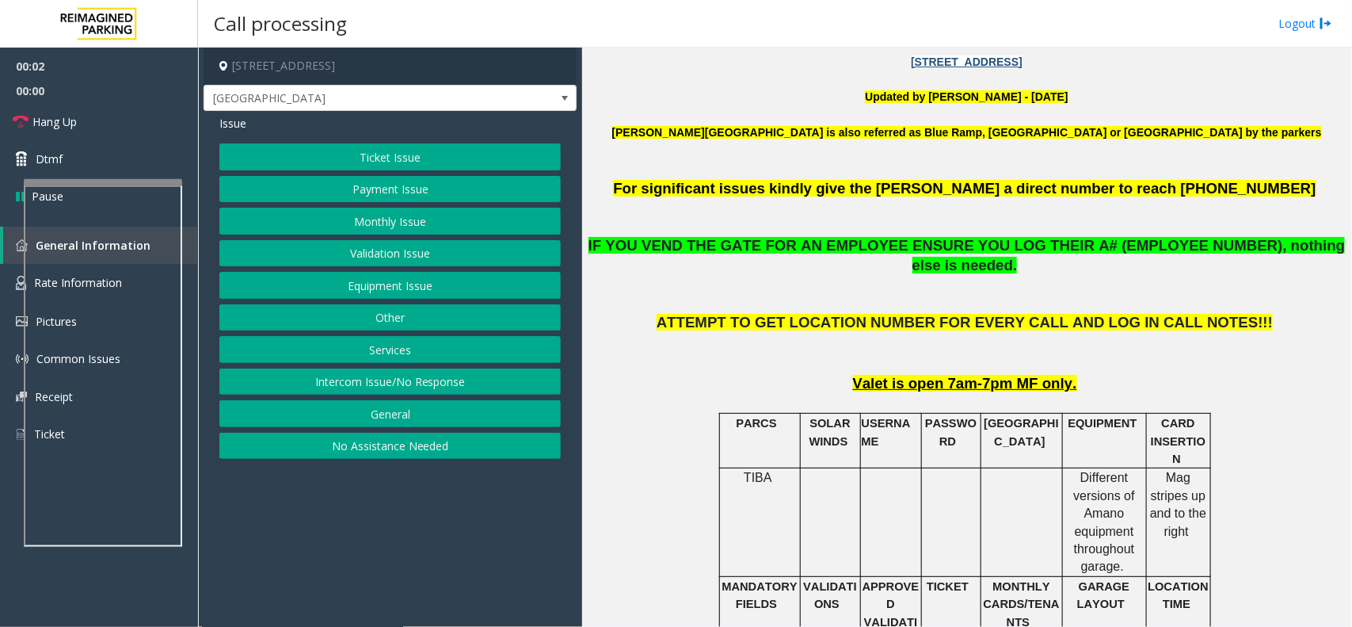
click at [429, 224] on button "Monthly Issue" at bounding box center [389, 221] width 341 height 27
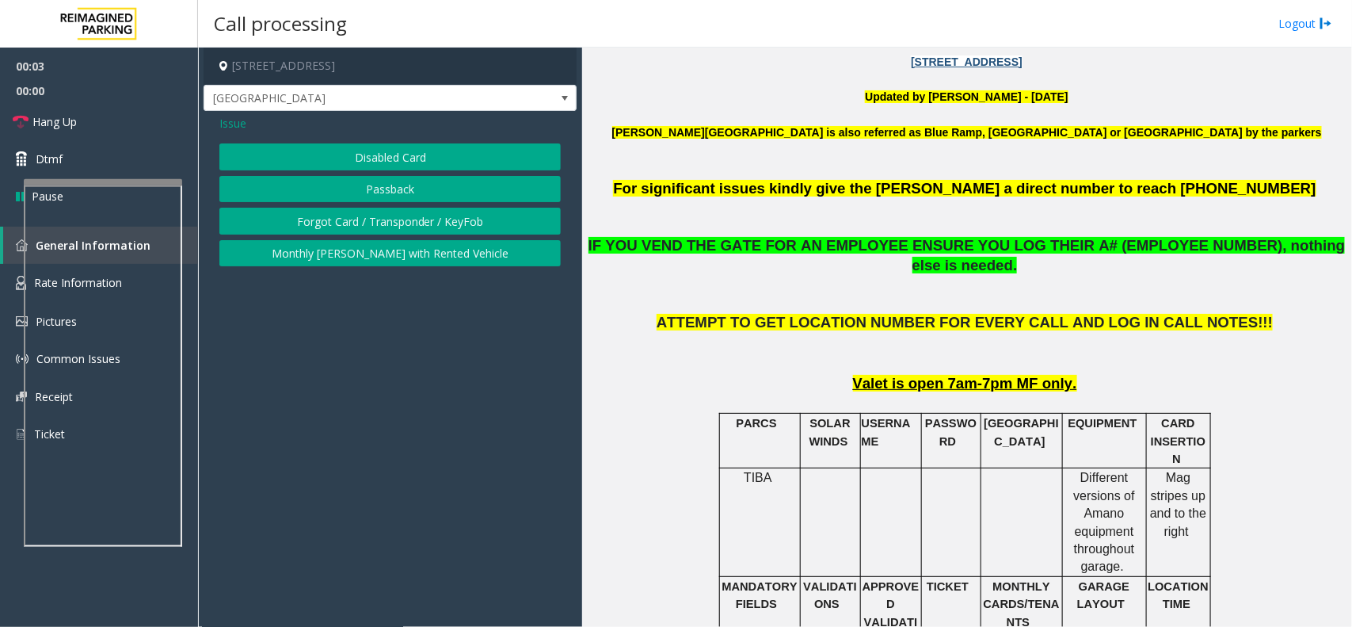
click at [429, 168] on button "Disabled Card" at bounding box center [389, 156] width 341 height 27
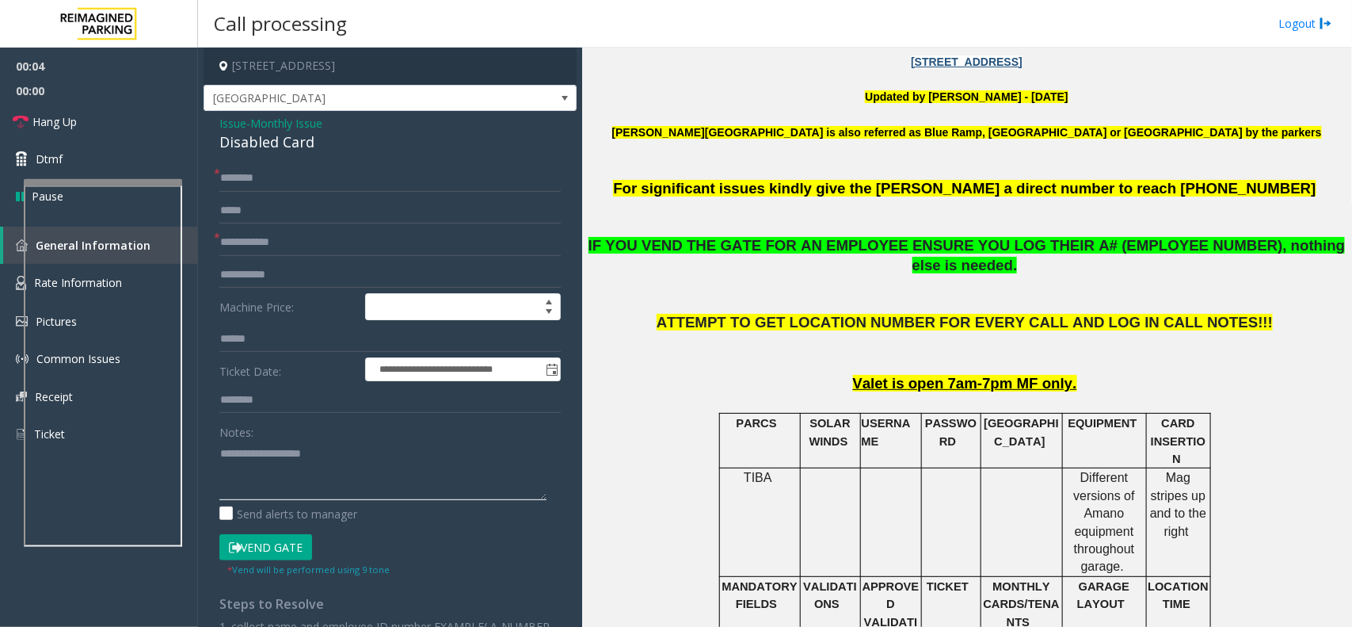
click at [325, 495] on textarea at bounding box center [382, 469] width 327 height 59
type textarea "******"
click at [239, 242] on input "text" at bounding box center [389, 242] width 341 height 27
type input "*******"
click at [313, 440] on div "Notes:" at bounding box center [389, 459] width 341 height 82
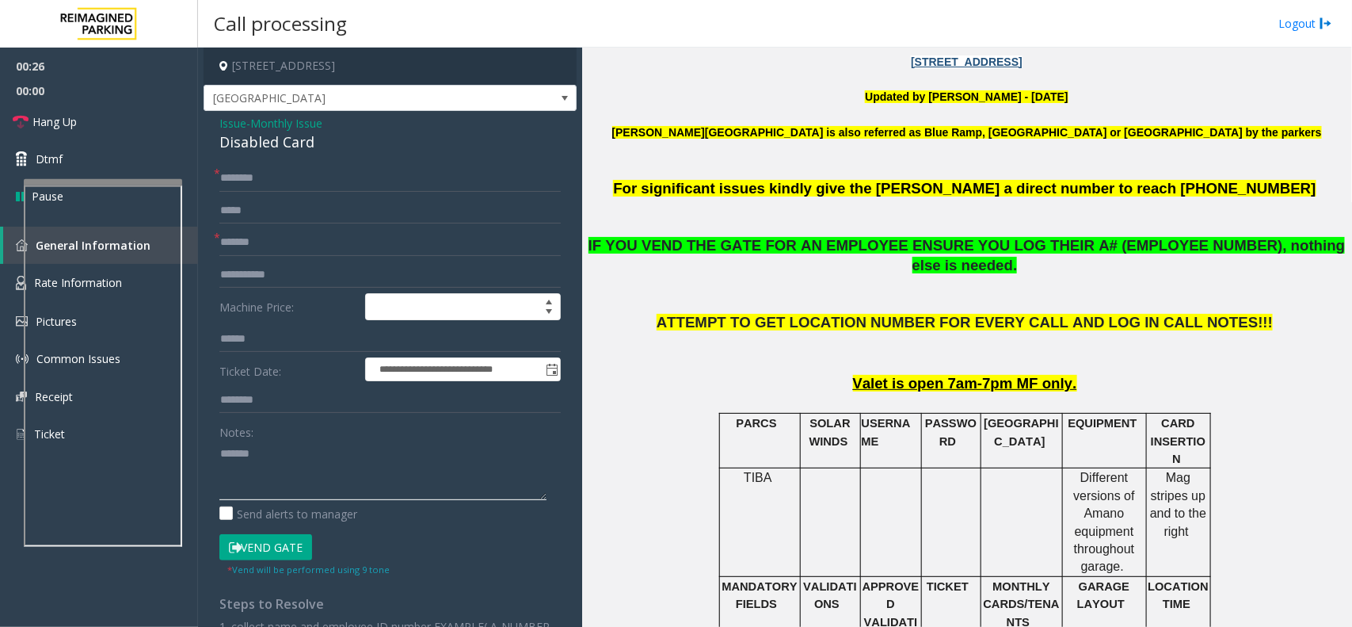
click at [309, 458] on textarea at bounding box center [382, 469] width 327 height 59
click at [299, 186] on input "text" at bounding box center [389, 178] width 341 height 27
type input "**"
click at [283, 547] on button "Vend Gate" at bounding box center [265, 547] width 93 height 27
click at [284, 144] on div "Disabled Card" at bounding box center [389, 141] width 341 height 21
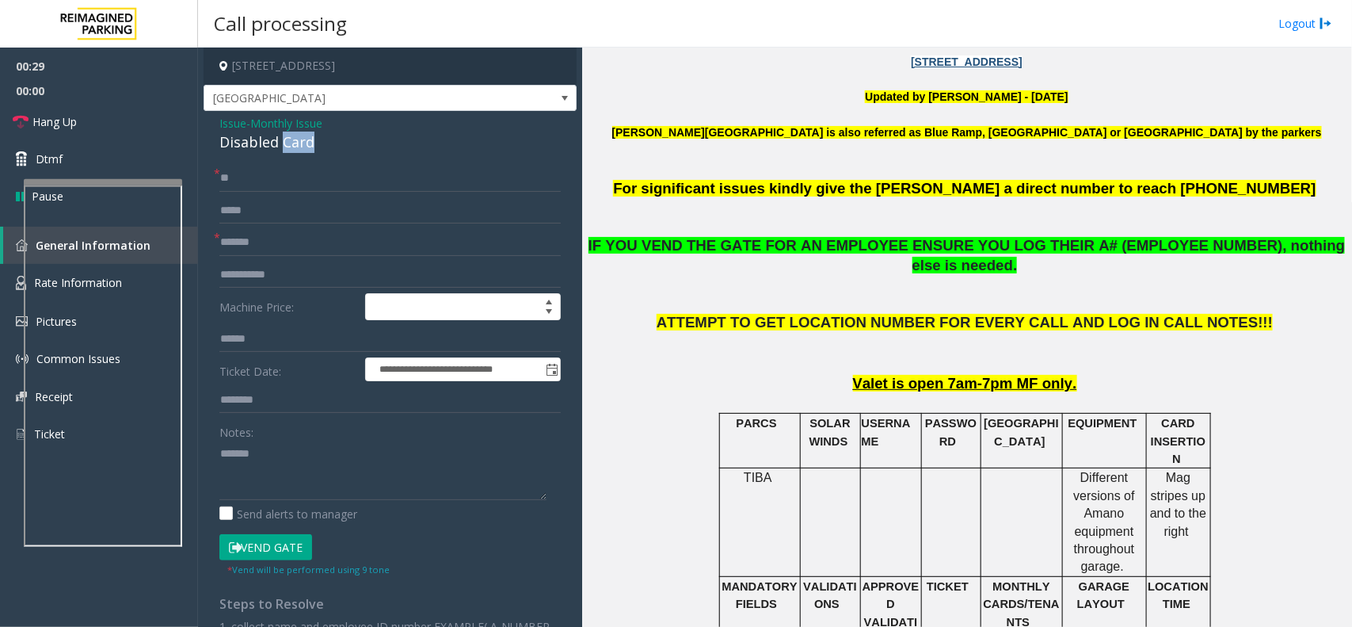
click at [284, 144] on div "Disabled Card" at bounding box center [389, 141] width 341 height 21
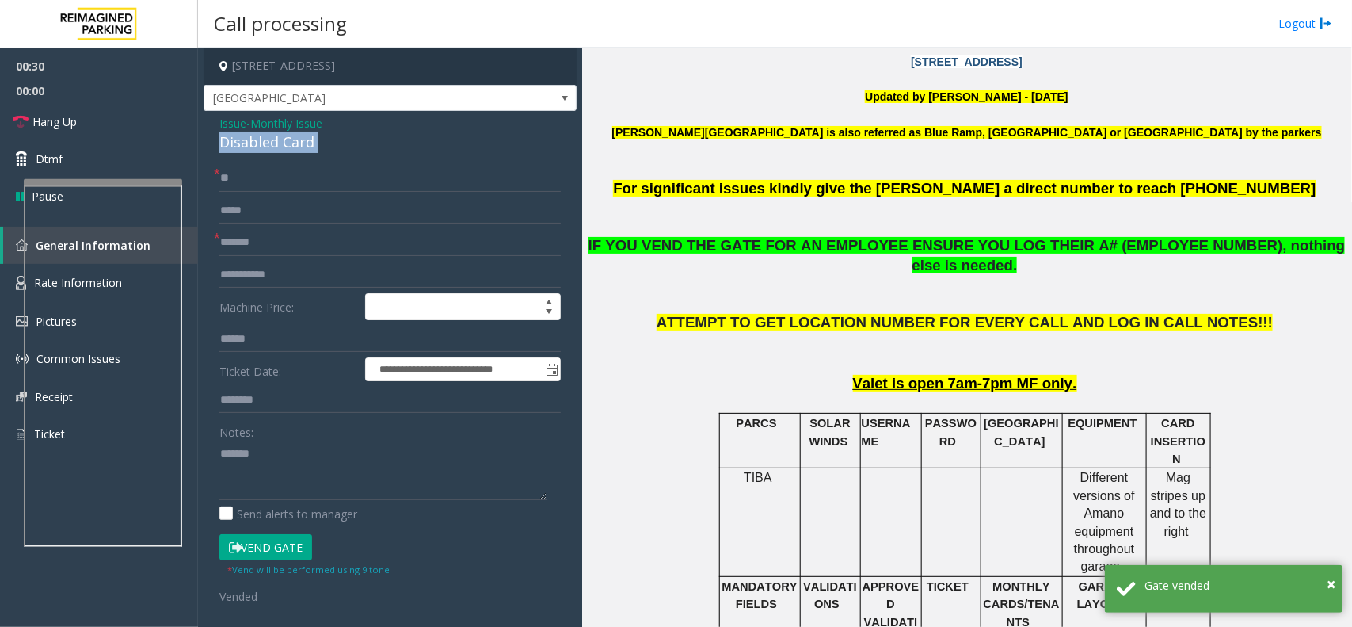
copy div "Disabled Card"
click at [314, 477] on textarea at bounding box center [382, 469] width 327 height 59
paste textarea "**********"
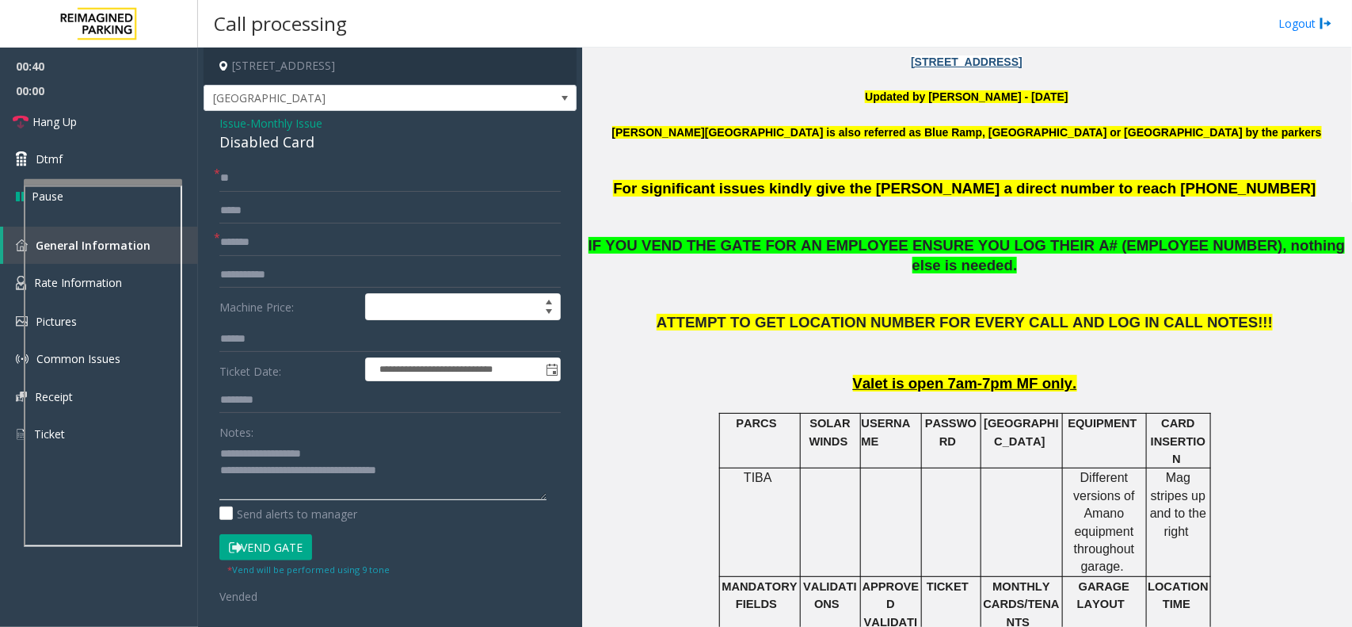
type textarea "**********"
click at [219, 243] on span "*" at bounding box center [217, 237] width 6 height 17
click at [101, 112] on link "Hang Up" at bounding box center [99, 121] width 198 height 37
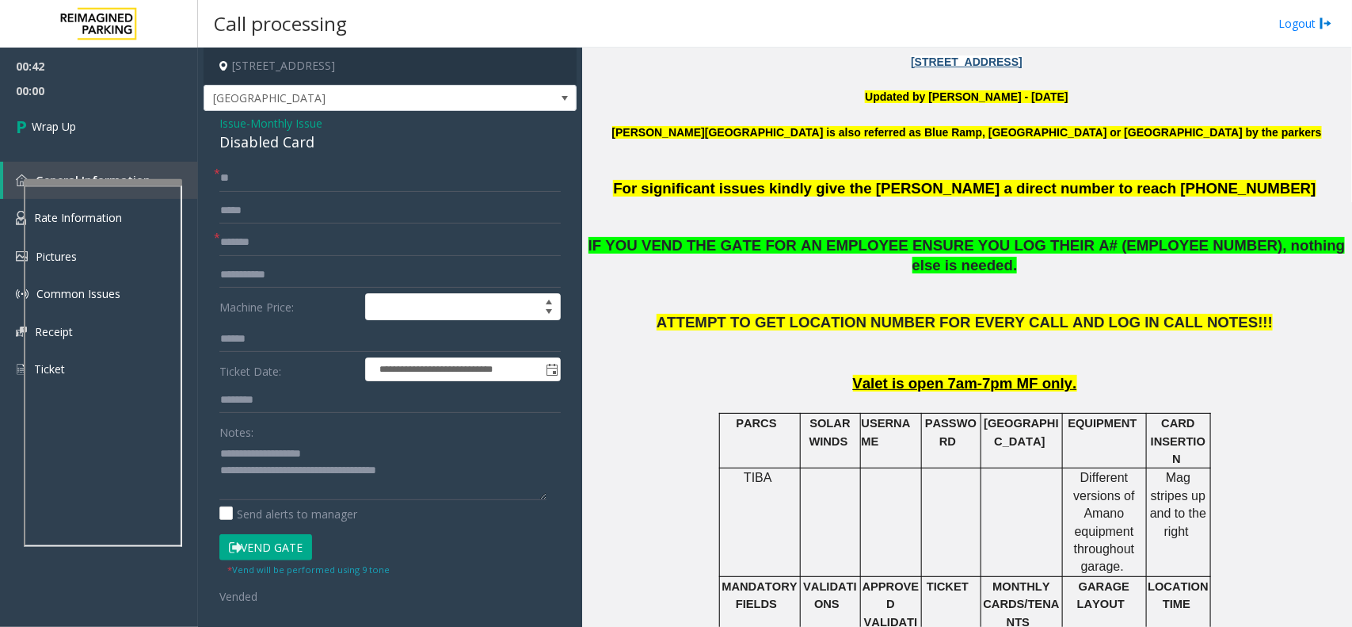
click at [219, 242] on span "*" at bounding box center [217, 237] width 6 height 17
click at [223, 242] on input "*******" at bounding box center [389, 242] width 341 height 27
click at [220, 243] on input "*******" at bounding box center [389, 242] width 341 height 27
type input "**********"
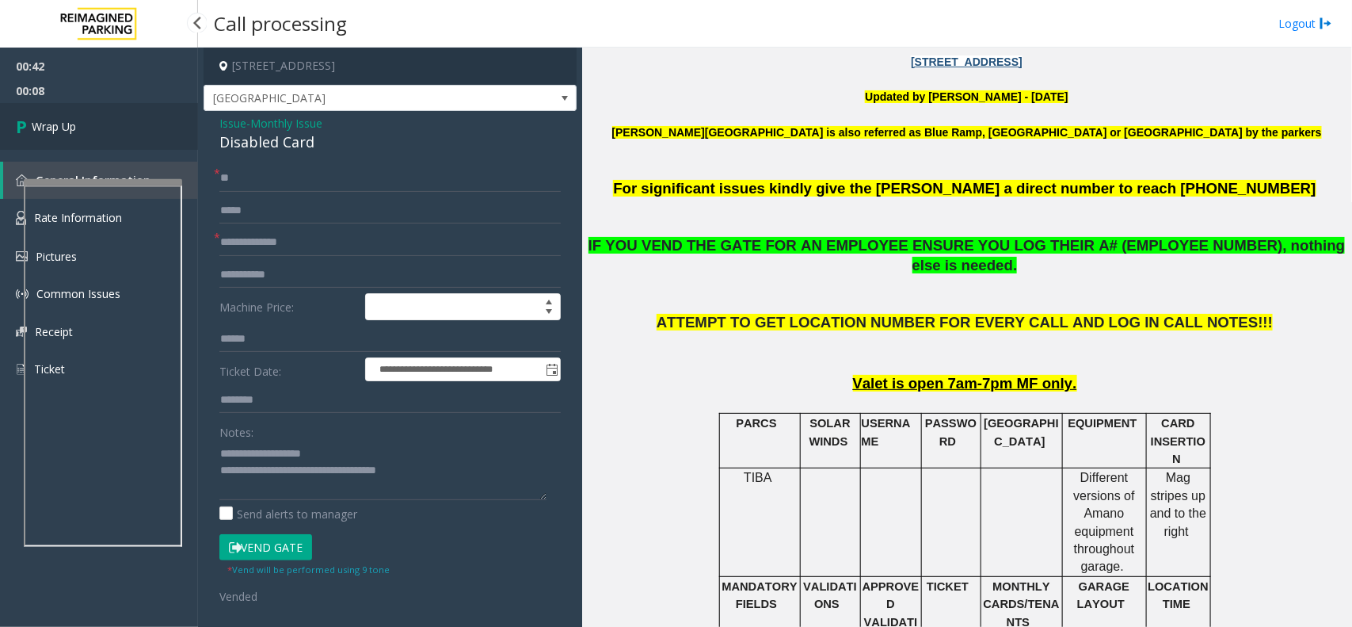
click at [83, 124] on link "Wrap Up" at bounding box center [99, 126] width 198 height 47
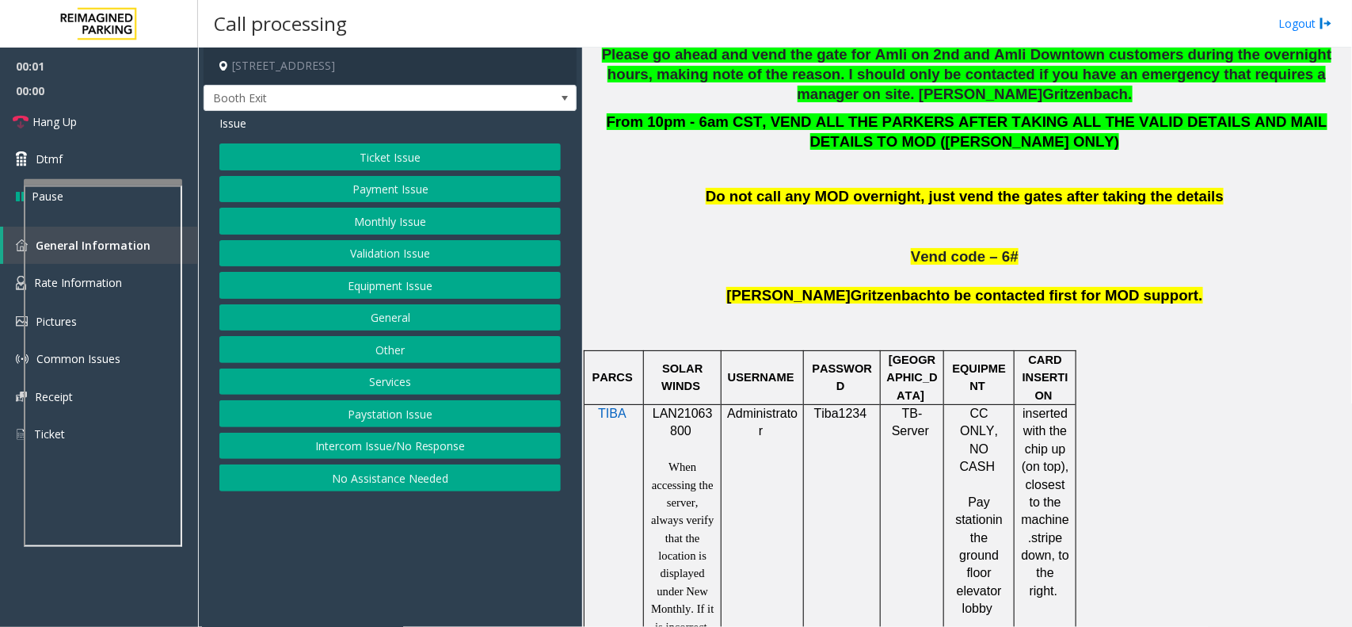
scroll to position [792, 0]
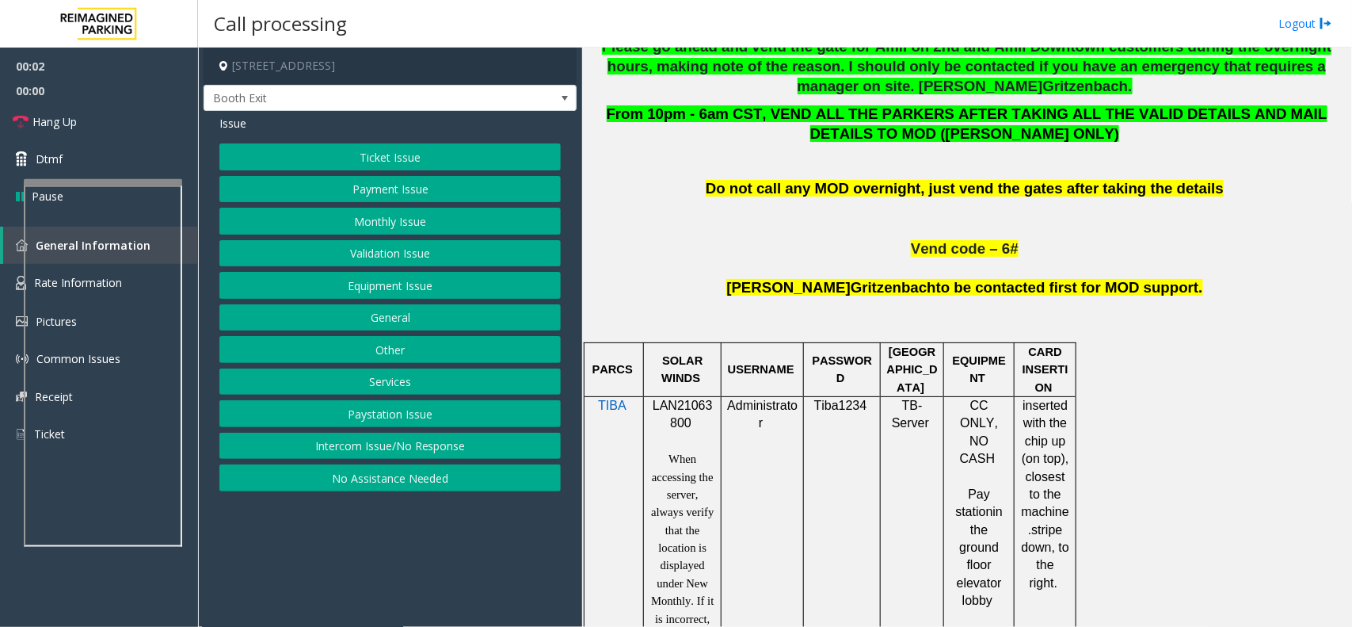
click at [695, 406] on span "LAN21063800" at bounding box center [683, 413] width 60 height 31
copy p "LAN21063800"
click at [333, 246] on button "Validation Issue" at bounding box center [389, 253] width 341 height 27
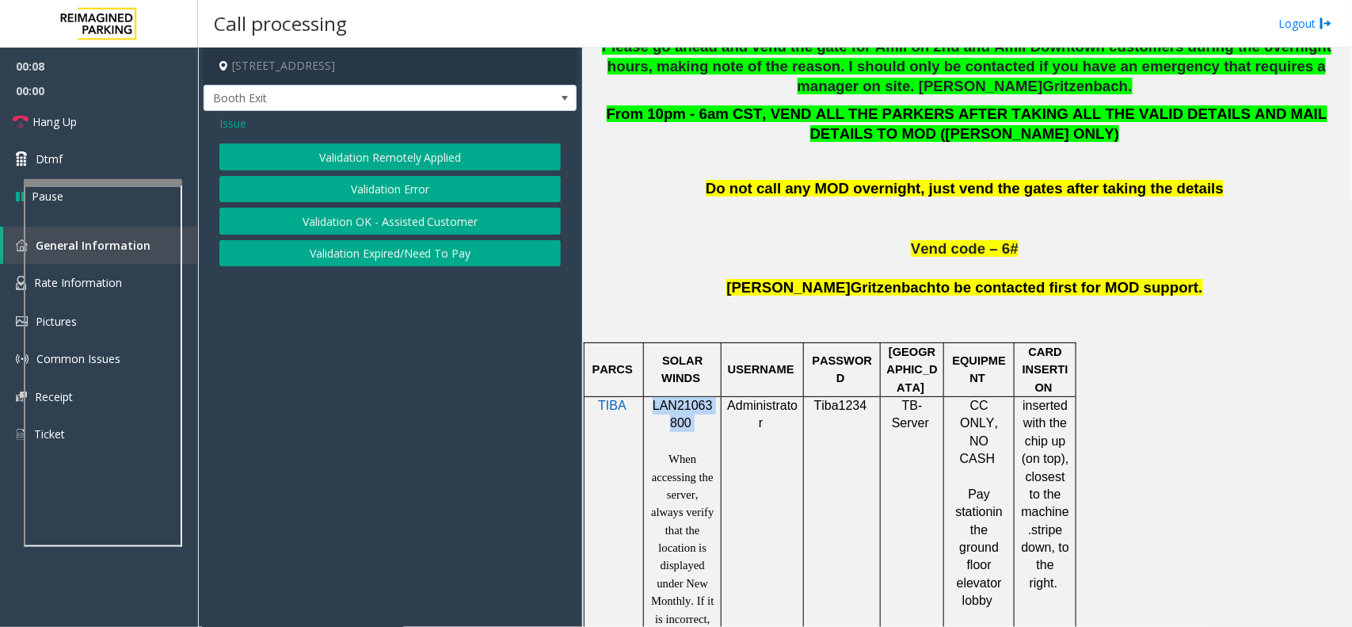
click at [386, 188] on button "Validation Error" at bounding box center [389, 189] width 341 height 27
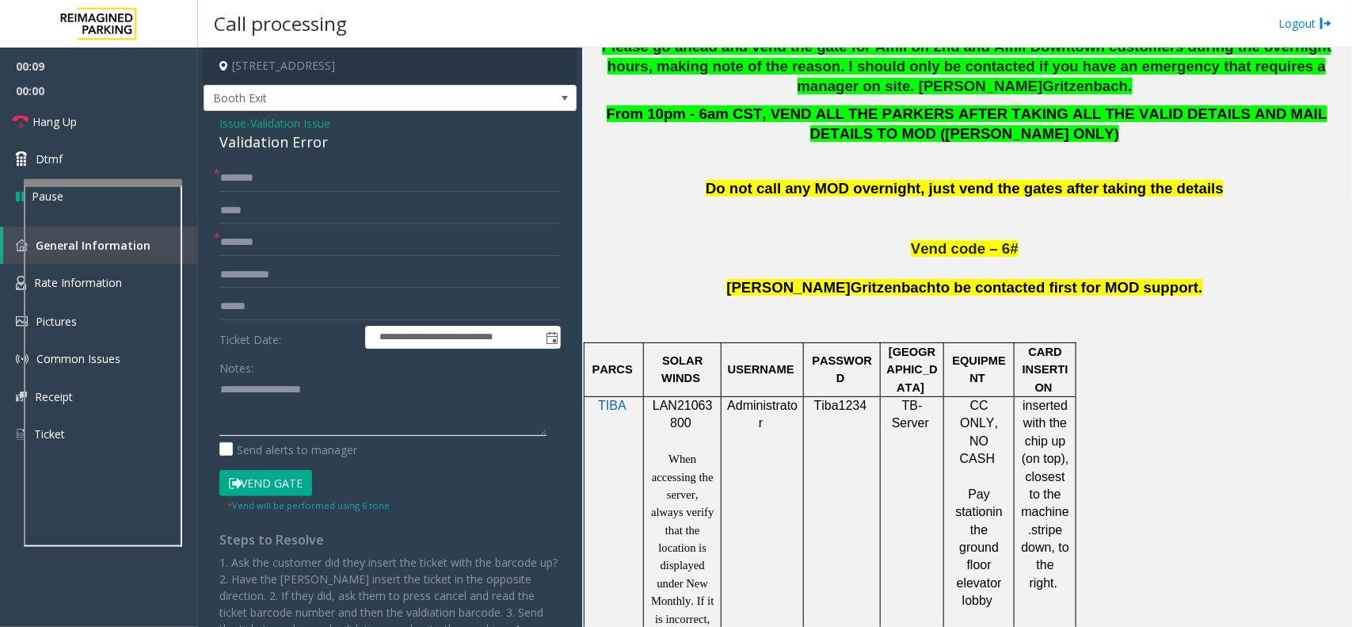
click at [301, 396] on textarea at bounding box center [382, 405] width 327 height 59
click at [289, 135] on div "Validation Error" at bounding box center [389, 141] width 341 height 21
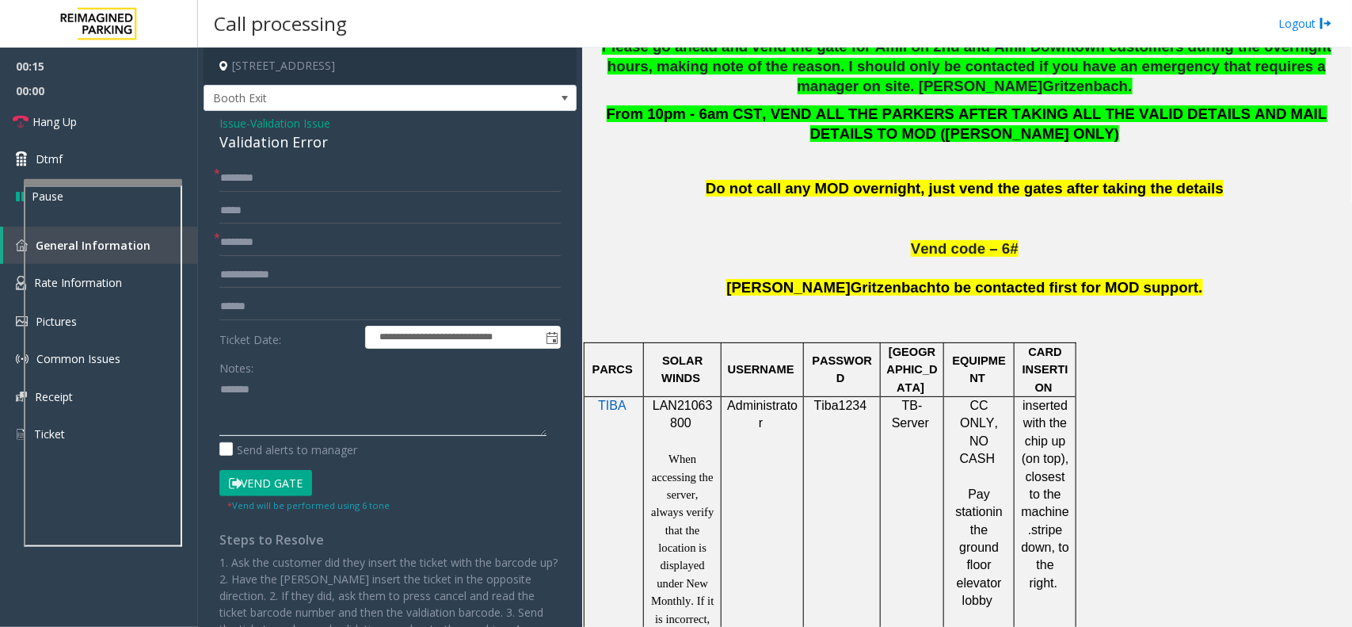
click at [276, 416] on textarea at bounding box center [382, 405] width 327 height 59
paste textarea "**********"
type textarea "**********"
click at [275, 246] on input "text" at bounding box center [389, 242] width 341 height 27
type input "*******"
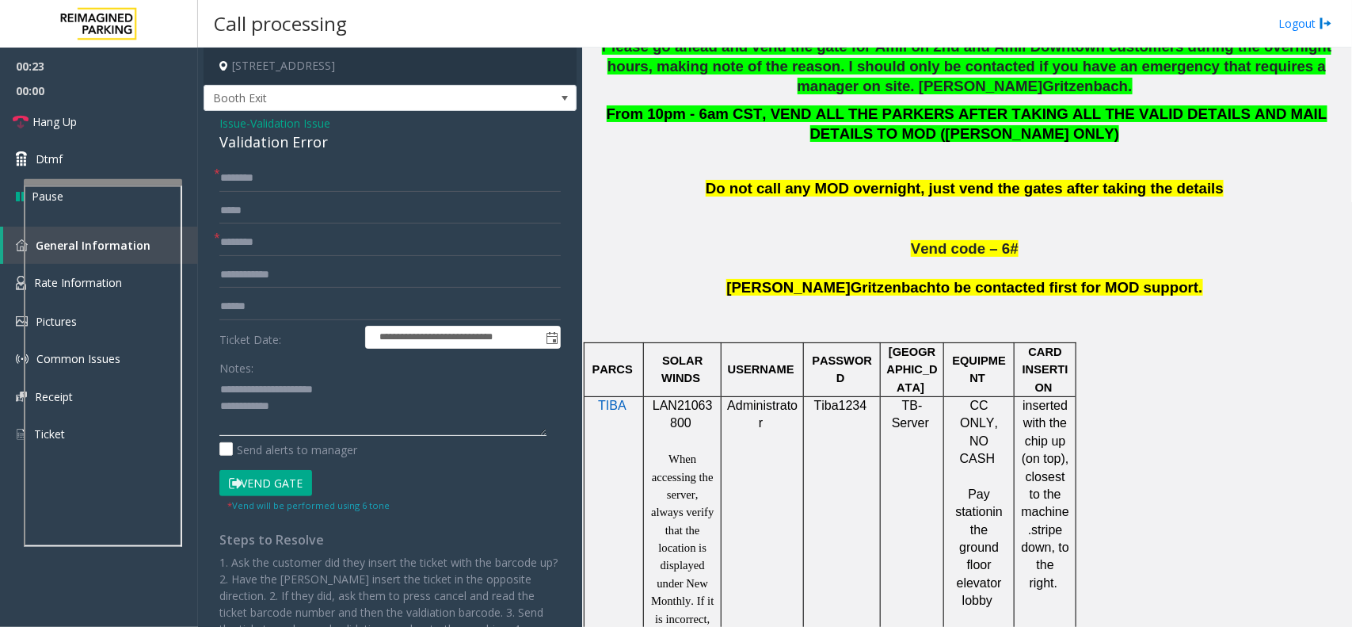
click at [318, 405] on textarea at bounding box center [382, 405] width 327 height 59
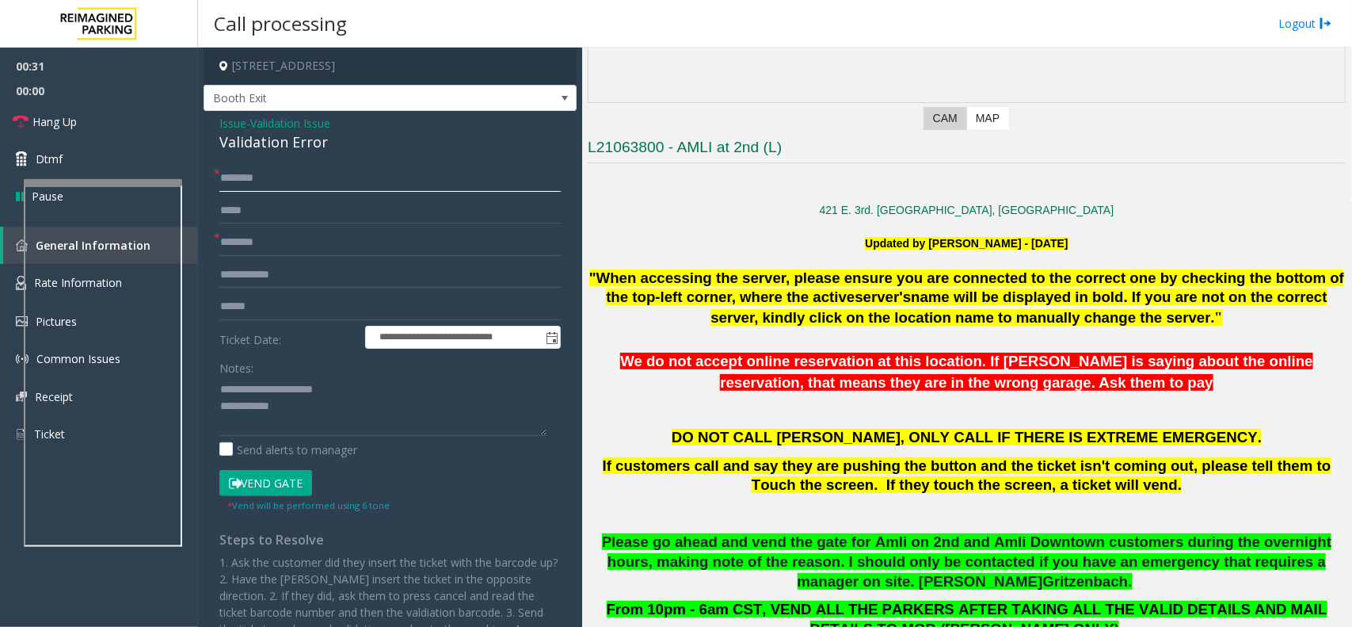
click at [326, 179] on input "text" at bounding box center [389, 178] width 341 height 27
type input "**"
click at [325, 412] on textarea at bounding box center [382, 405] width 327 height 59
type textarea "**********"
click at [266, 303] on input "text" at bounding box center [389, 306] width 341 height 27
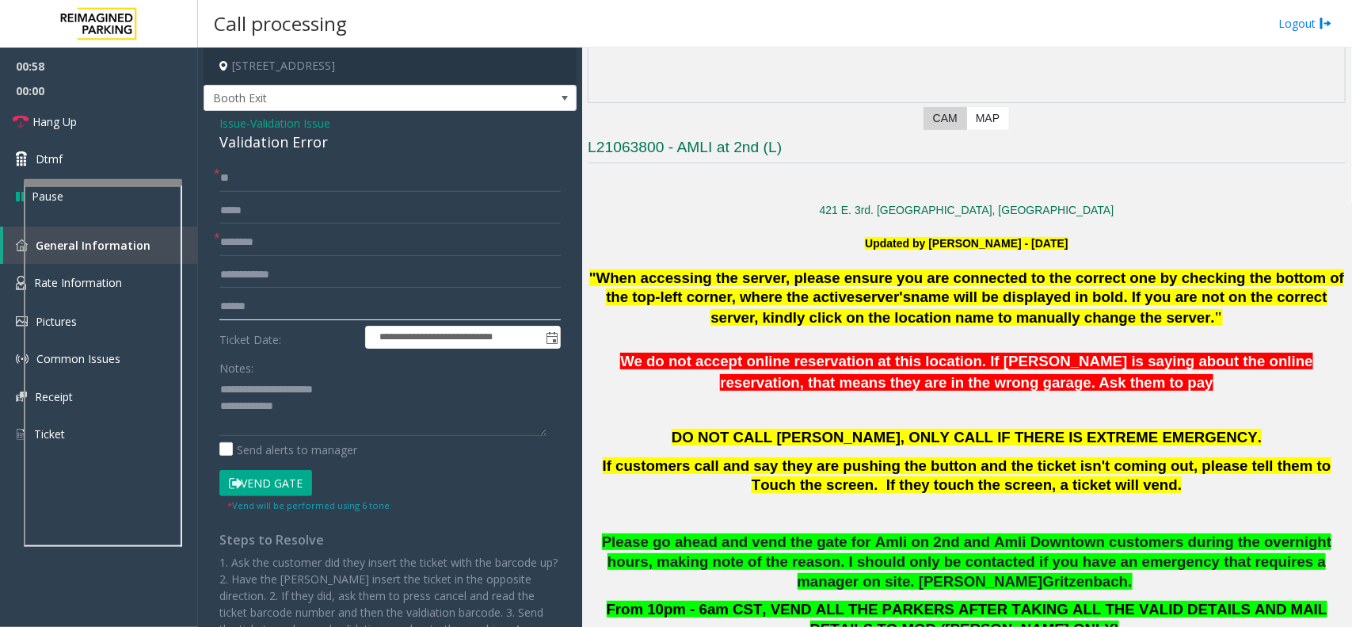
click at [262, 295] on input "text" at bounding box center [389, 306] width 341 height 27
type input "*******"
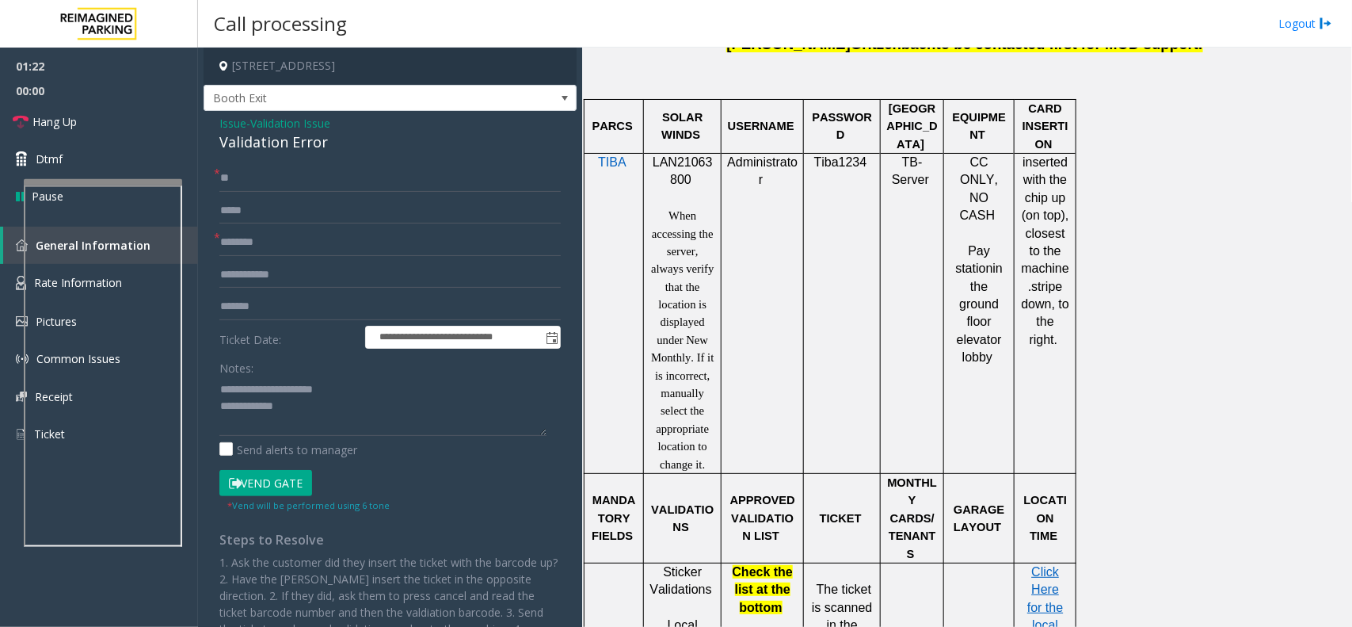
scroll to position [1287, 0]
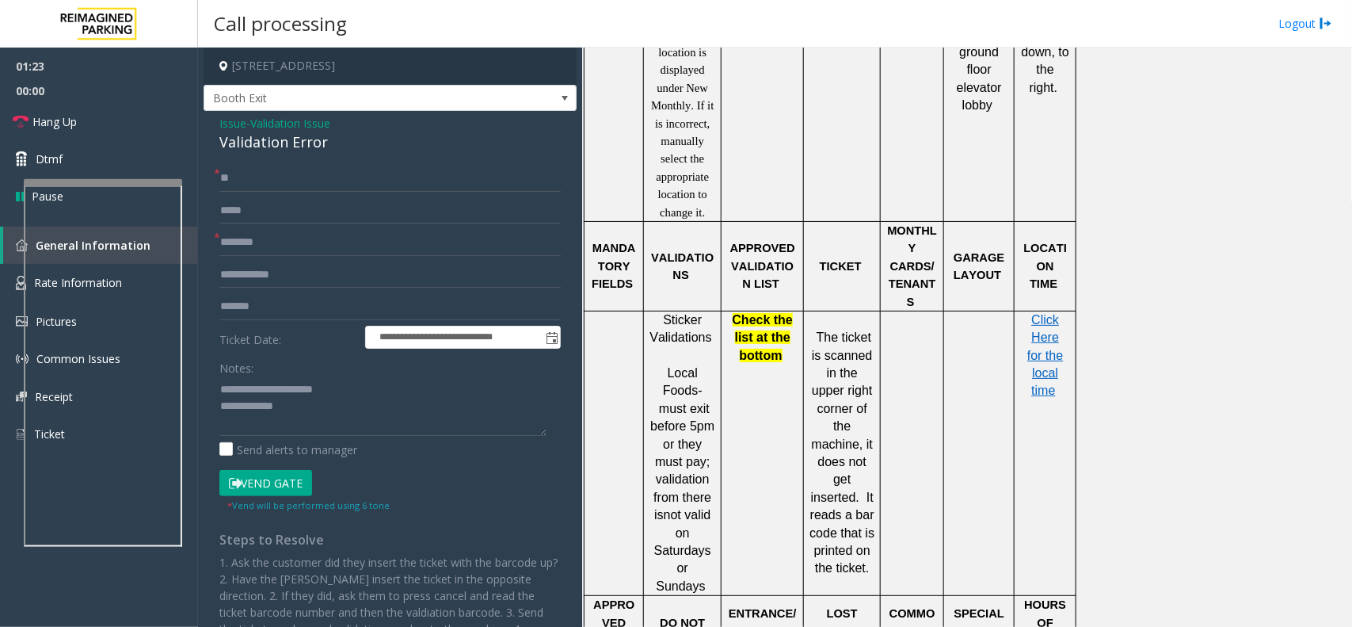
click at [1058, 355] on p "Click Here for the local time" at bounding box center [1045, 355] width 50 height 89
click at [1055, 354] on span "Click Here for the local time" at bounding box center [1045, 355] width 36 height 85
click at [279, 178] on input "**" at bounding box center [389, 178] width 341 height 27
type input "*"
type input "*****"
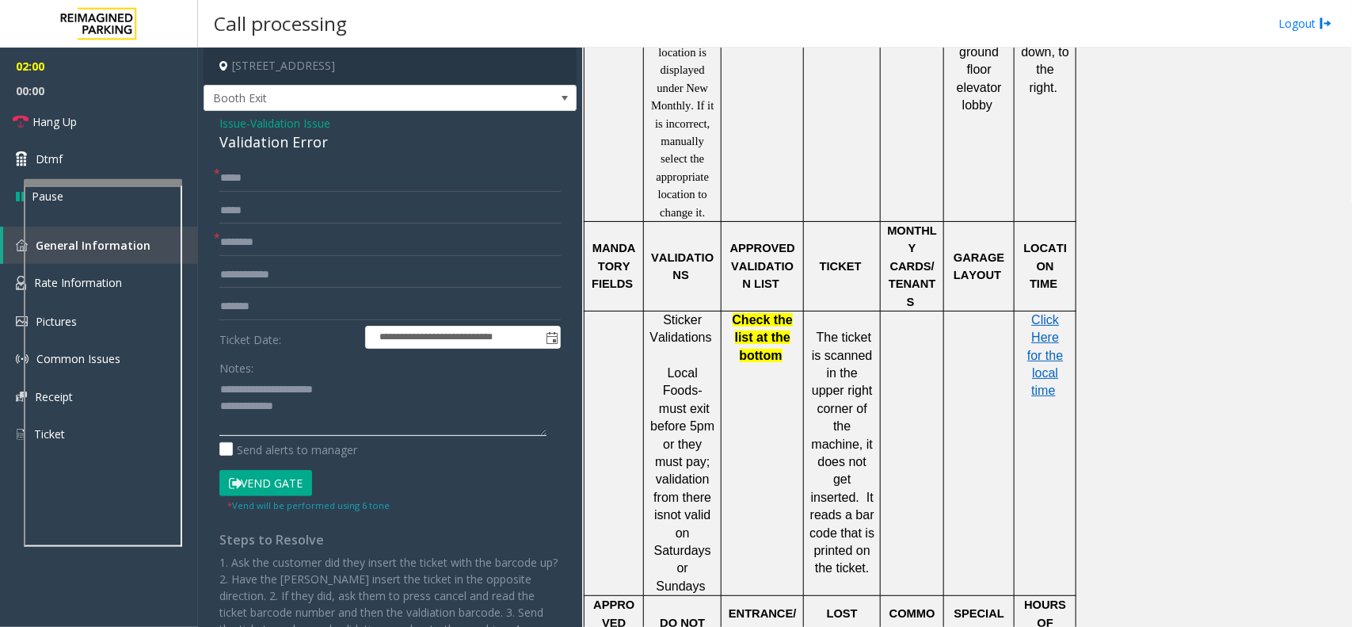
click at [346, 421] on textarea at bounding box center [382, 405] width 327 height 59
click at [287, 484] on button "Vend Gate" at bounding box center [265, 483] width 93 height 27
click at [335, 422] on textarea at bounding box center [382, 405] width 327 height 59
click at [482, 413] on textarea at bounding box center [382, 405] width 327 height 59
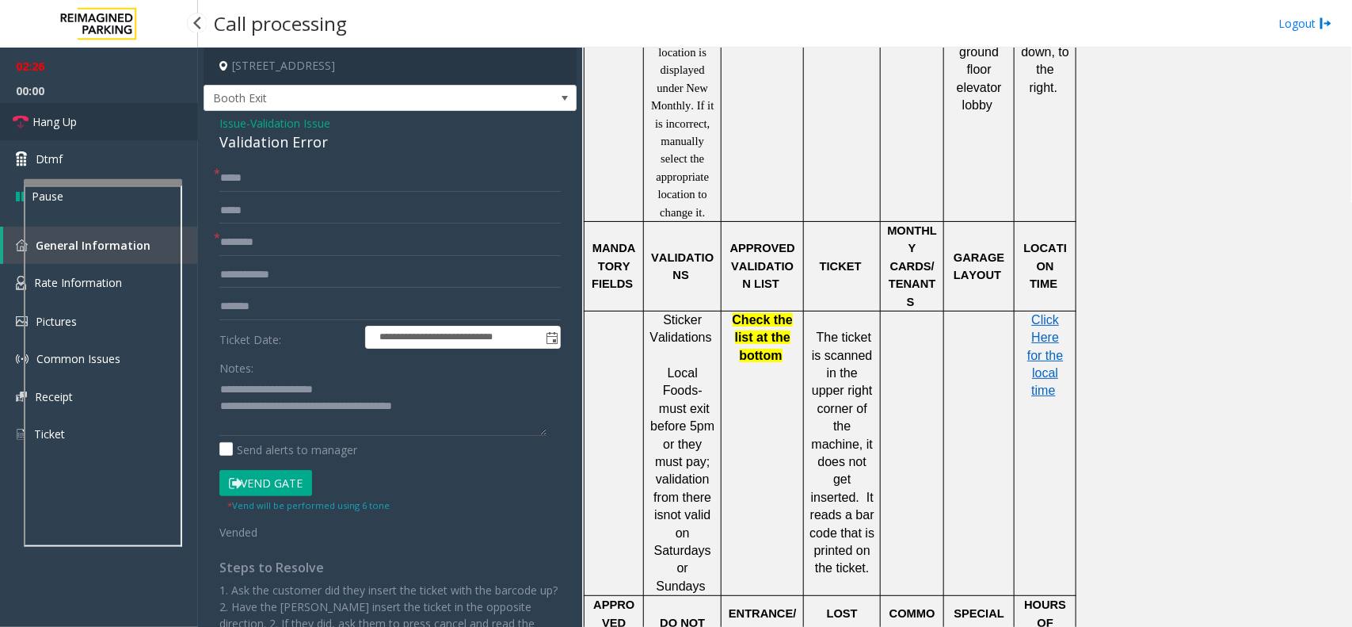
click at [80, 121] on link "Hang Up" at bounding box center [99, 121] width 198 height 37
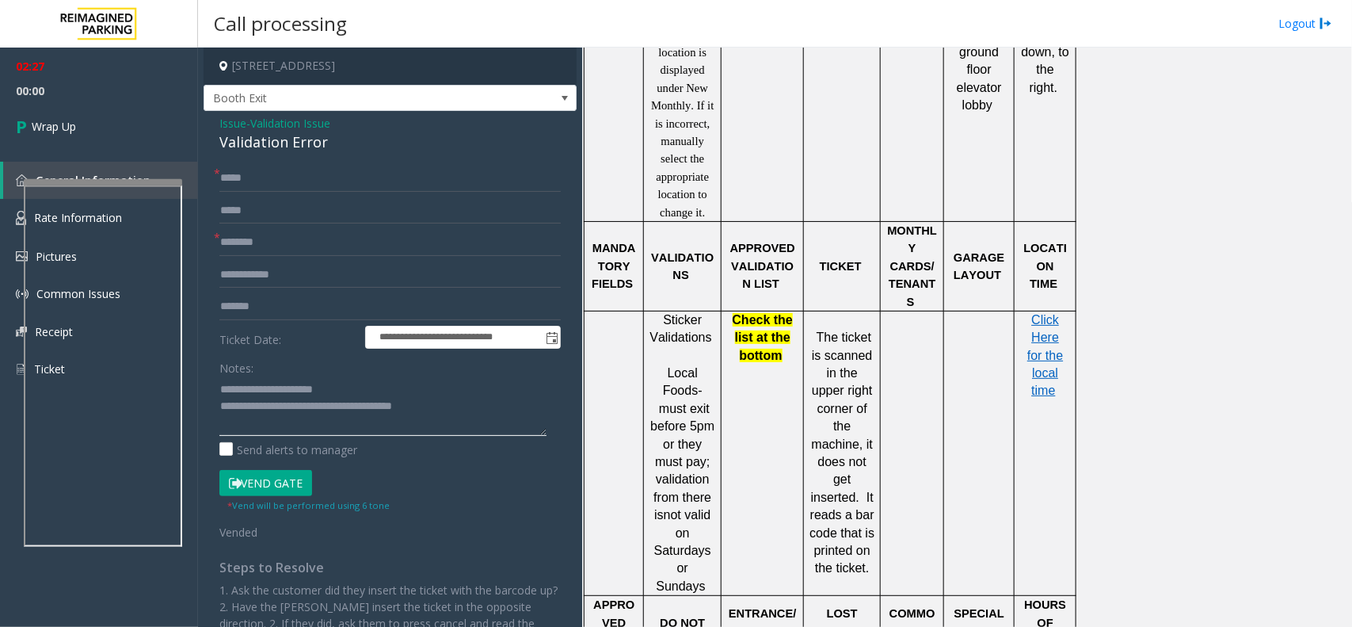
click at [476, 416] on textarea at bounding box center [382, 405] width 327 height 59
type textarea "**********"
click at [92, 135] on link "Wrap Up" at bounding box center [99, 126] width 198 height 47
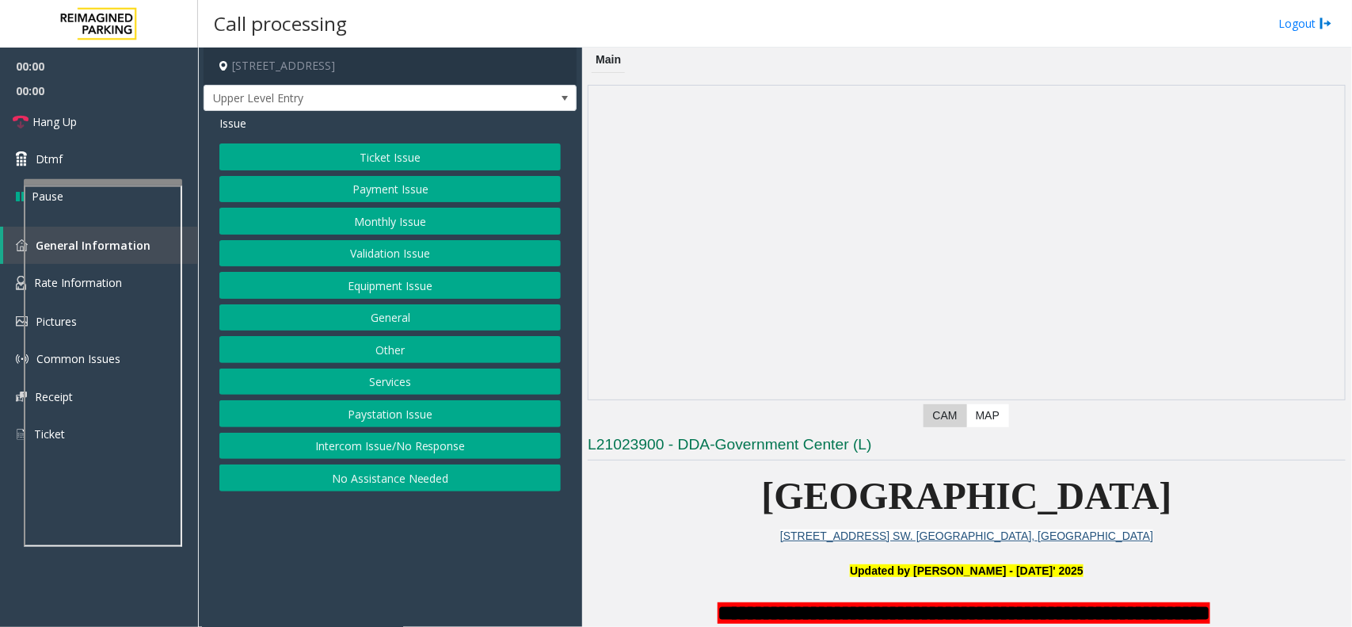
scroll to position [495, 0]
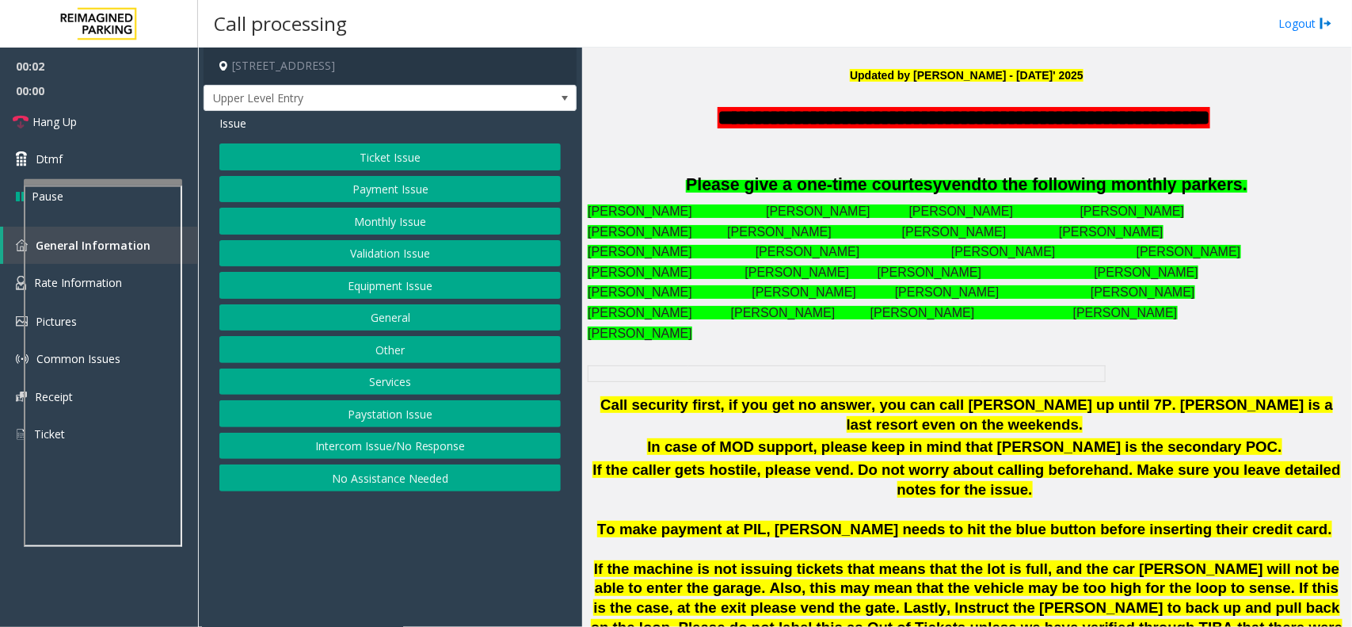
click at [455, 436] on button "Intercom Issue/No Response" at bounding box center [389, 445] width 341 height 27
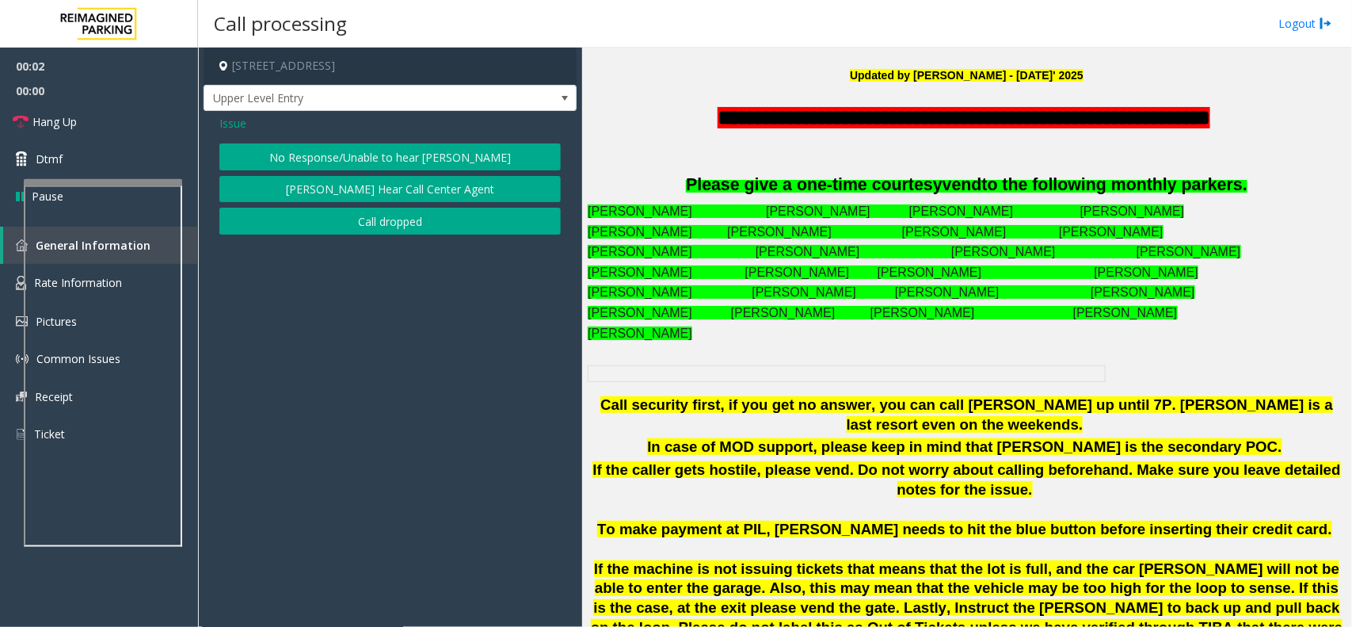
click at [448, 151] on button "No Response/Unable to hear [PERSON_NAME]" at bounding box center [389, 156] width 341 height 27
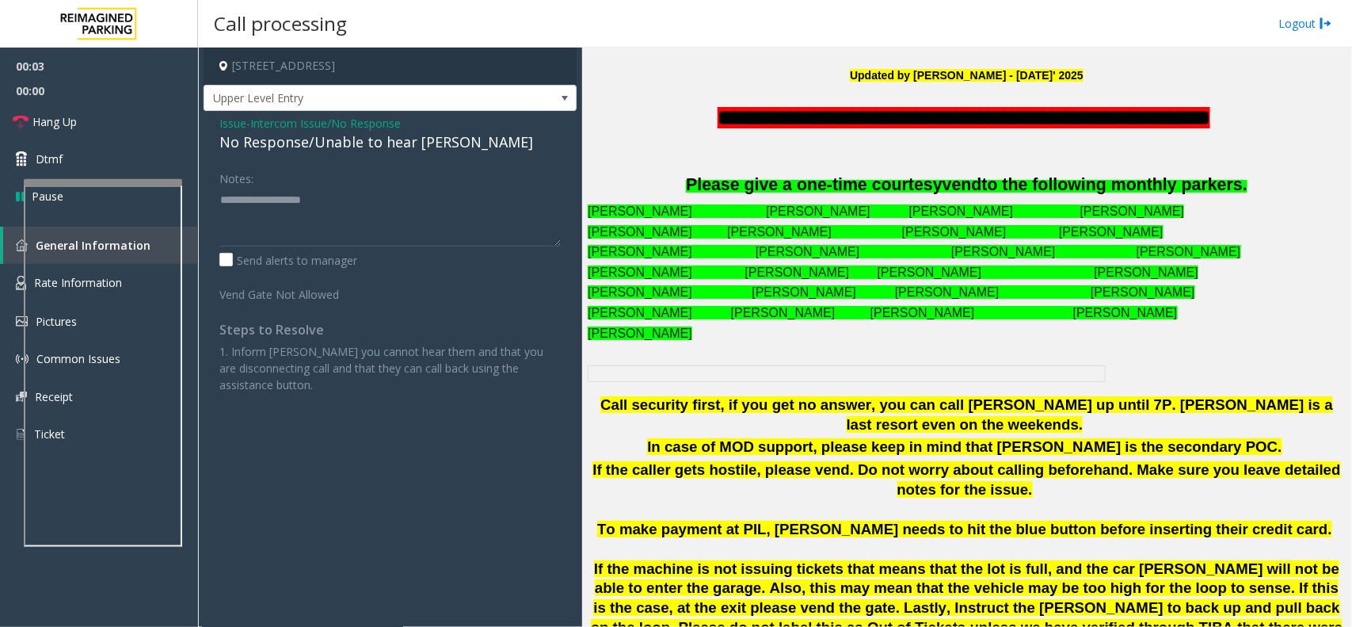
click at [410, 139] on div "No Response/Unable to hear [PERSON_NAME]" at bounding box center [389, 141] width 341 height 21
click at [464, 200] on textarea at bounding box center [389, 216] width 341 height 59
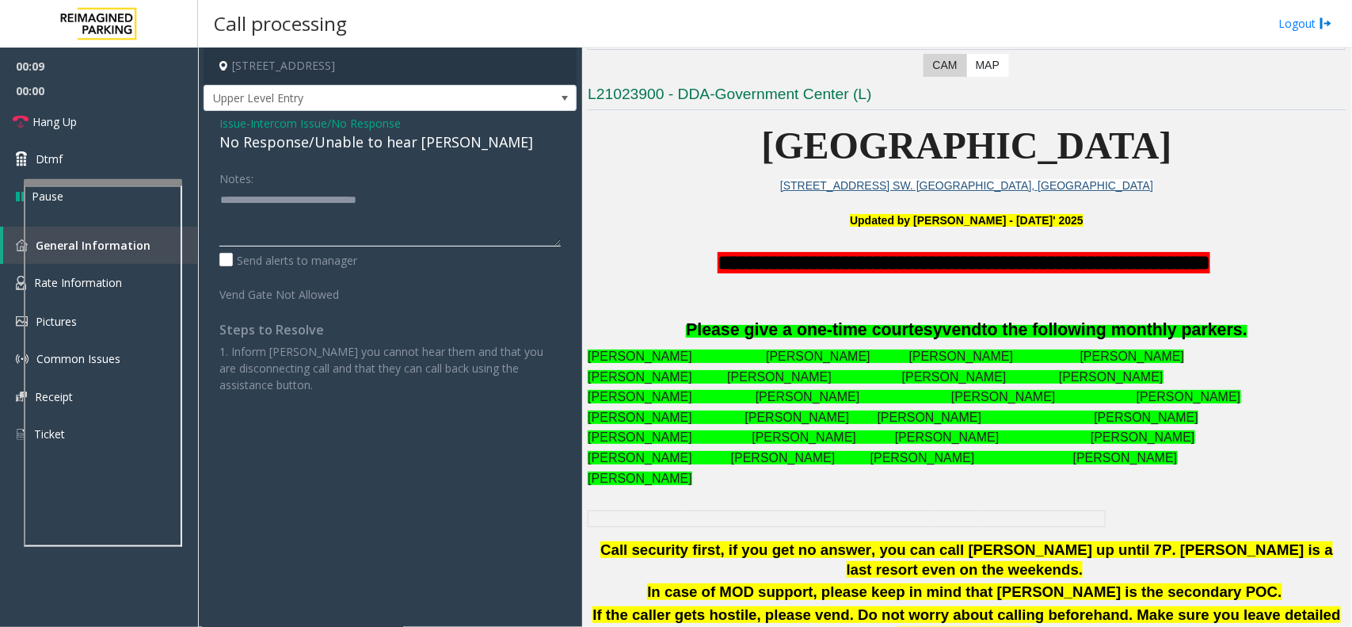
scroll to position [198, 0]
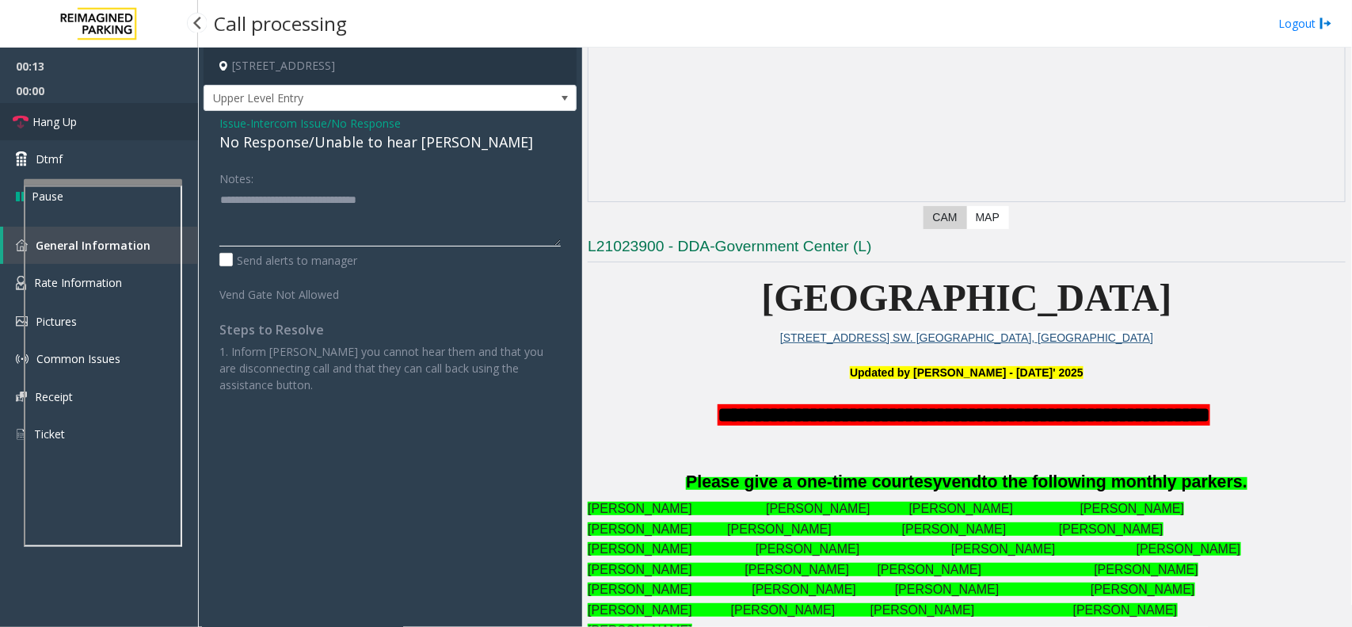
type textarea "**********"
click at [96, 116] on link "Hang Up" at bounding box center [99, 121] width 198 height 37
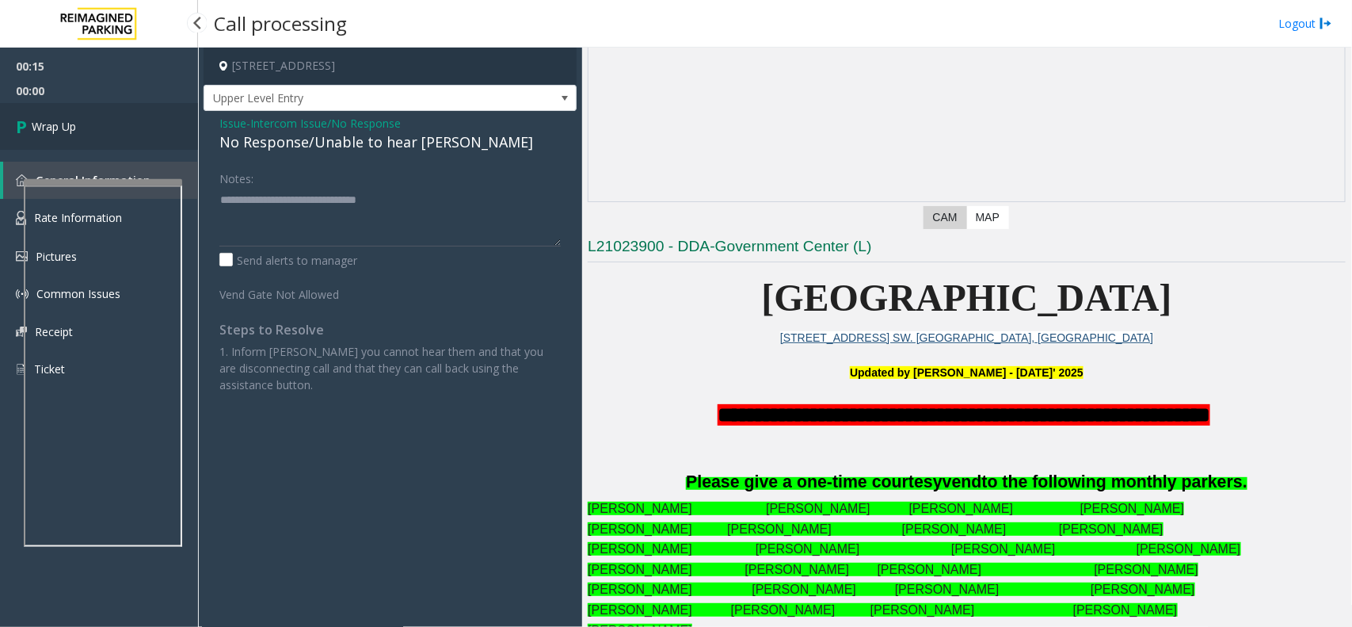
click at [96, 116] on link "Wrap Up" at bounding box center [99, 126] width 198 height 47
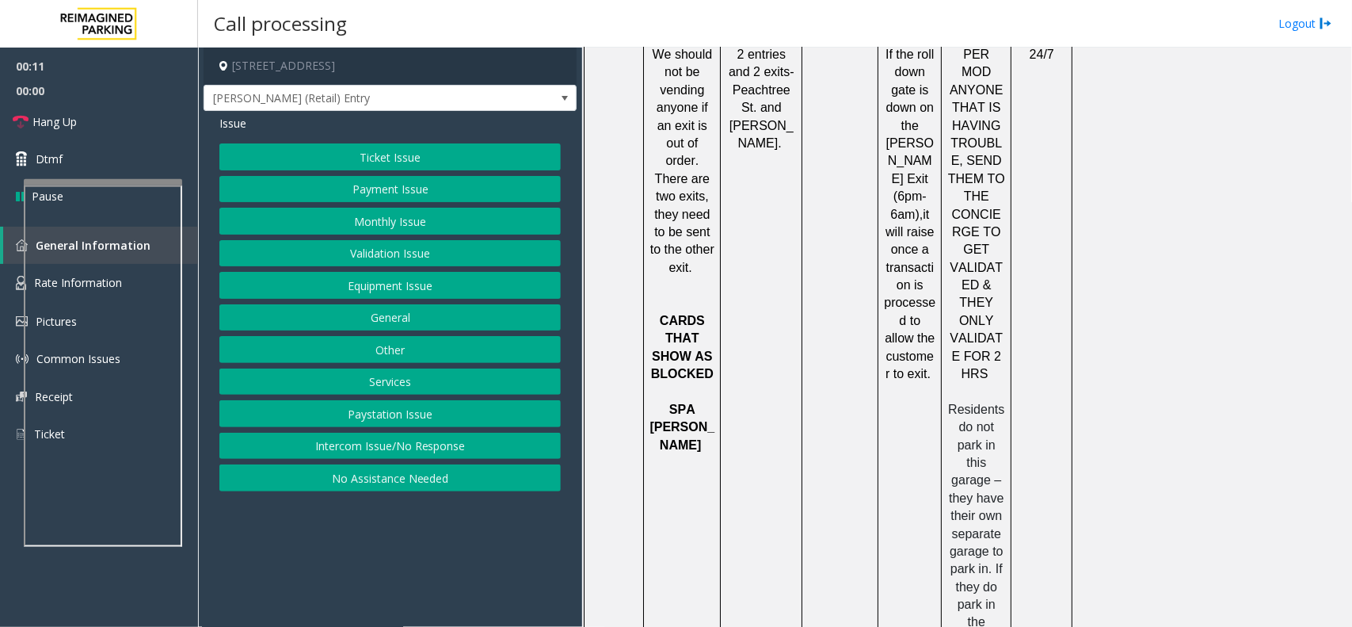
scroll to position [1519, 0]
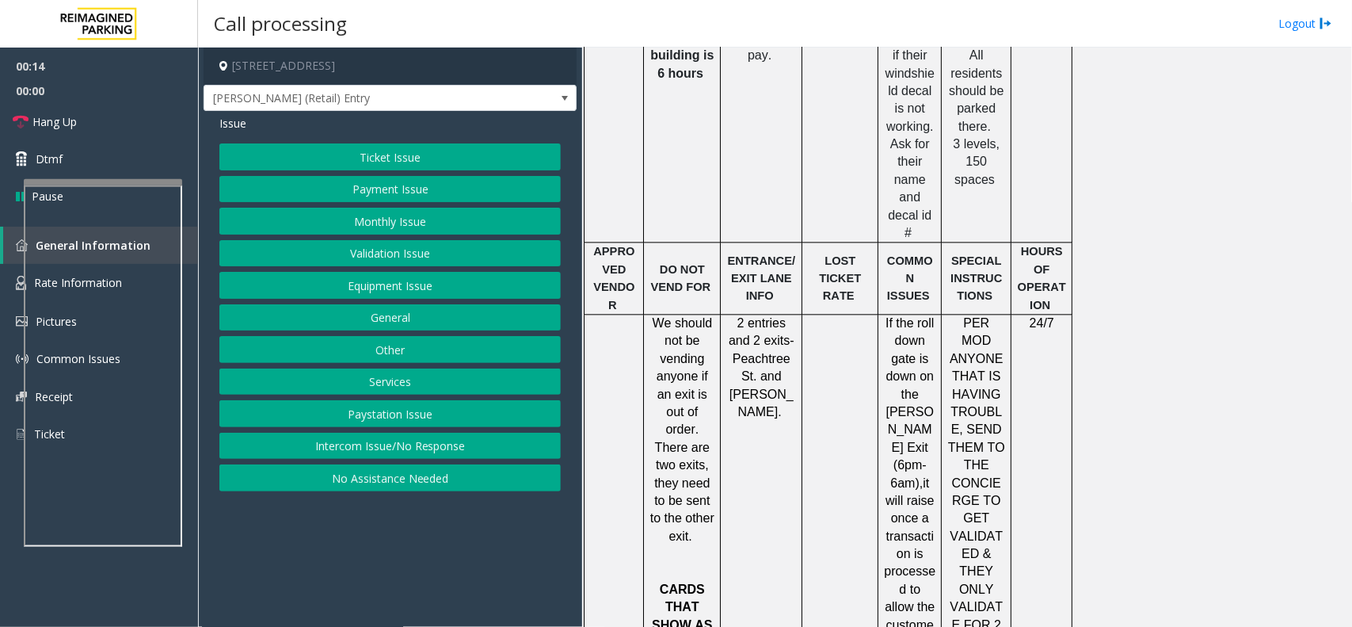
click at [437, 291] on button "Equipment Issue" at bounding box center [389, 285] width 341 height 27
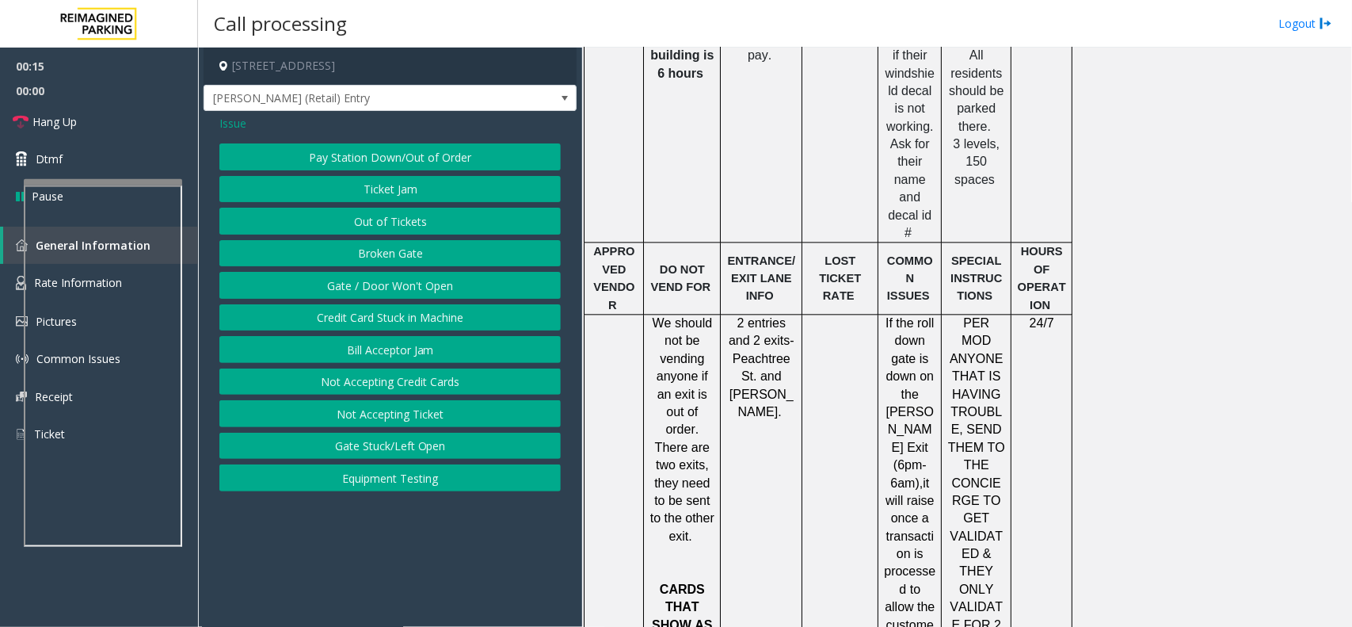
click at [242, 131] on span "Issue" at bounding box center [232, 123] width 27 height 17
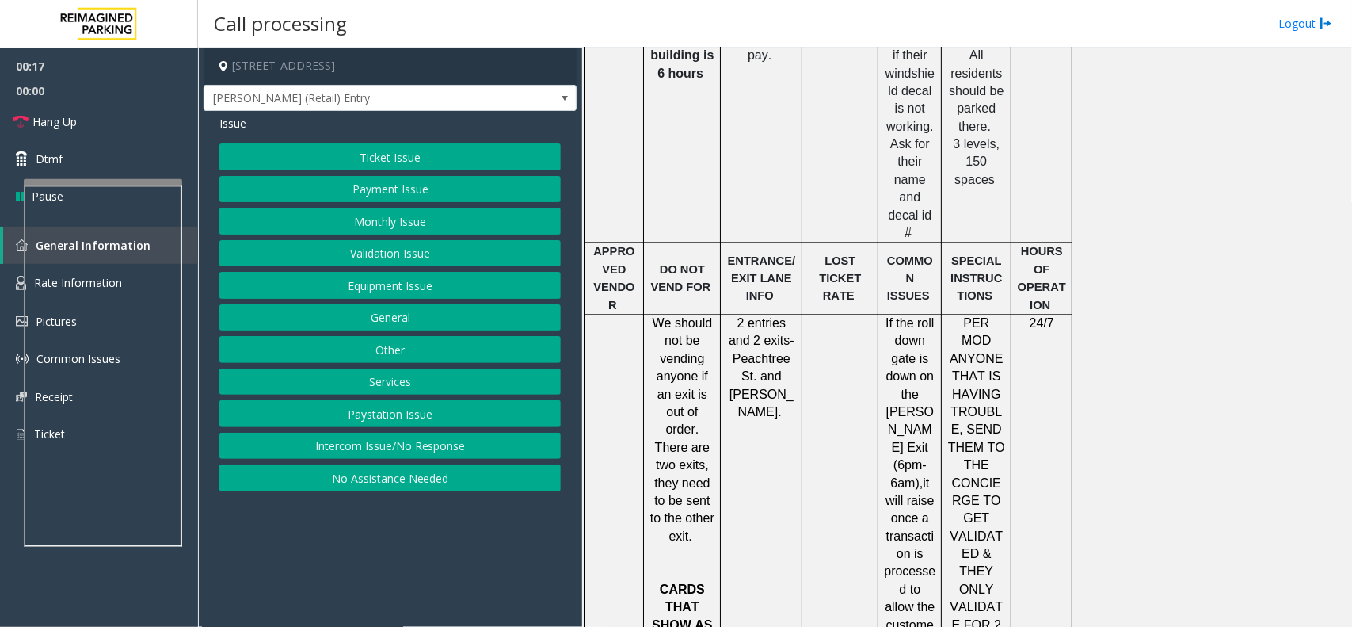
click at [387, 389] on button "Services" at bounding box center [389, 381] width 341 height 27
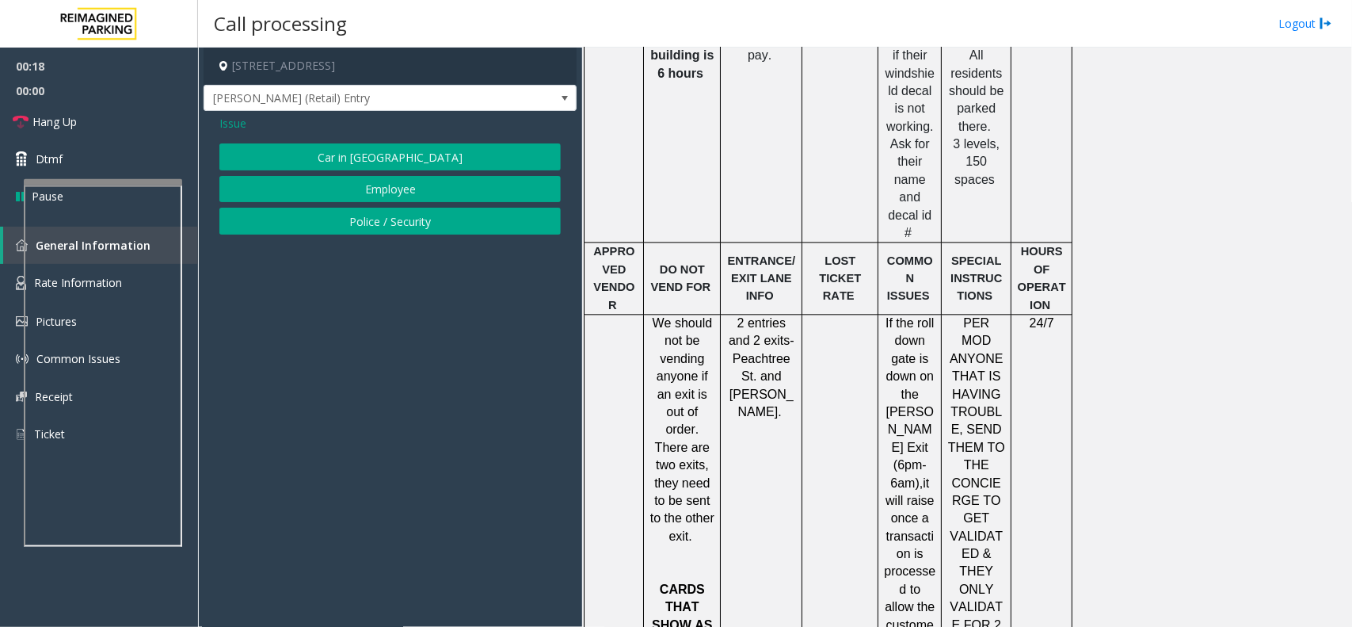
click at [238, 128] on span "Issue" at bounding box center [232, 123] width 27 height 17
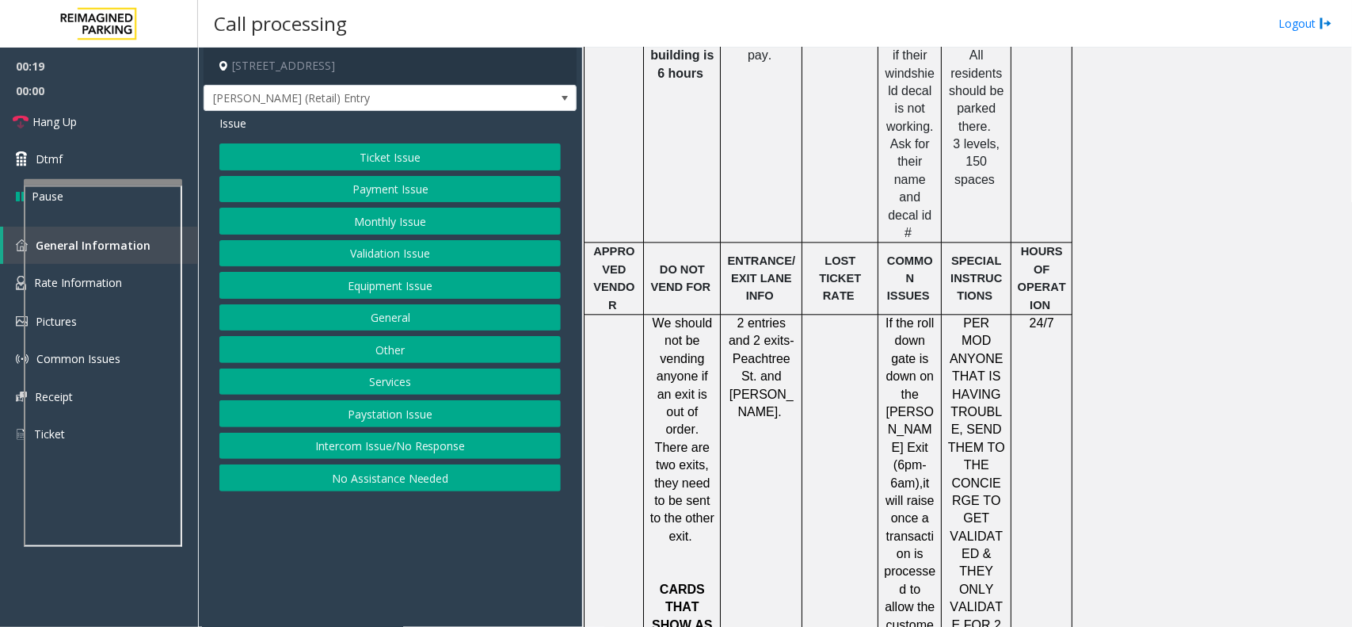
click at [408, 295] on button "Equipment Issue" at bounding box center [389, 285] width 341 height 27
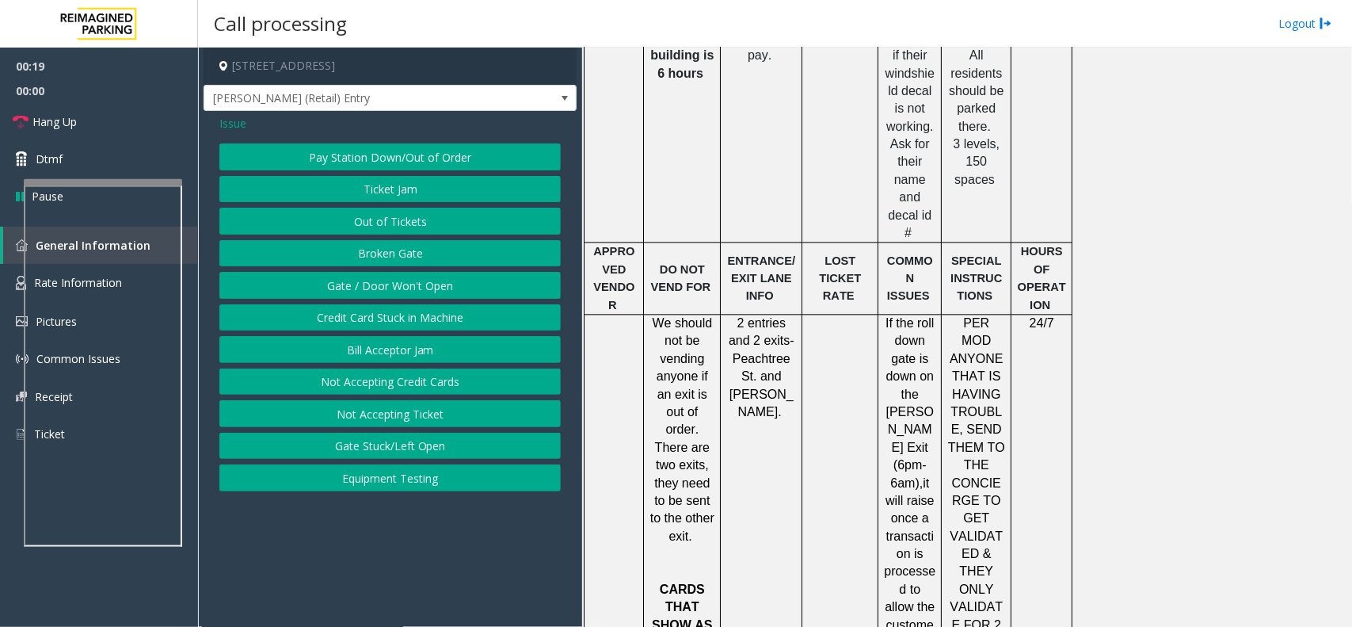
click at [408, 295] on button "Gate / Door Won't Open" at bounding box center [389, 285] width 341 height 27
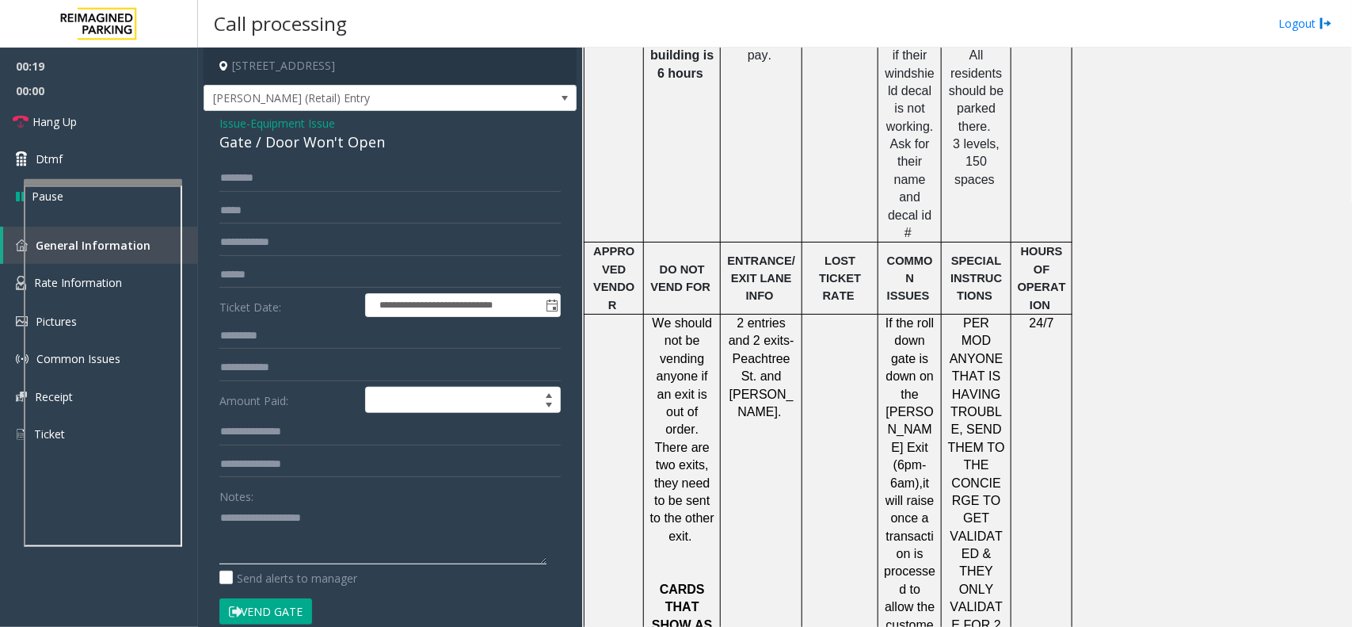
click at [329, 527] on textarea at bounding box center [382, 534] width 327 height 59
click at [135, 116] on link "Hang Up" at bounding box center [99, 121] width 198 height 37
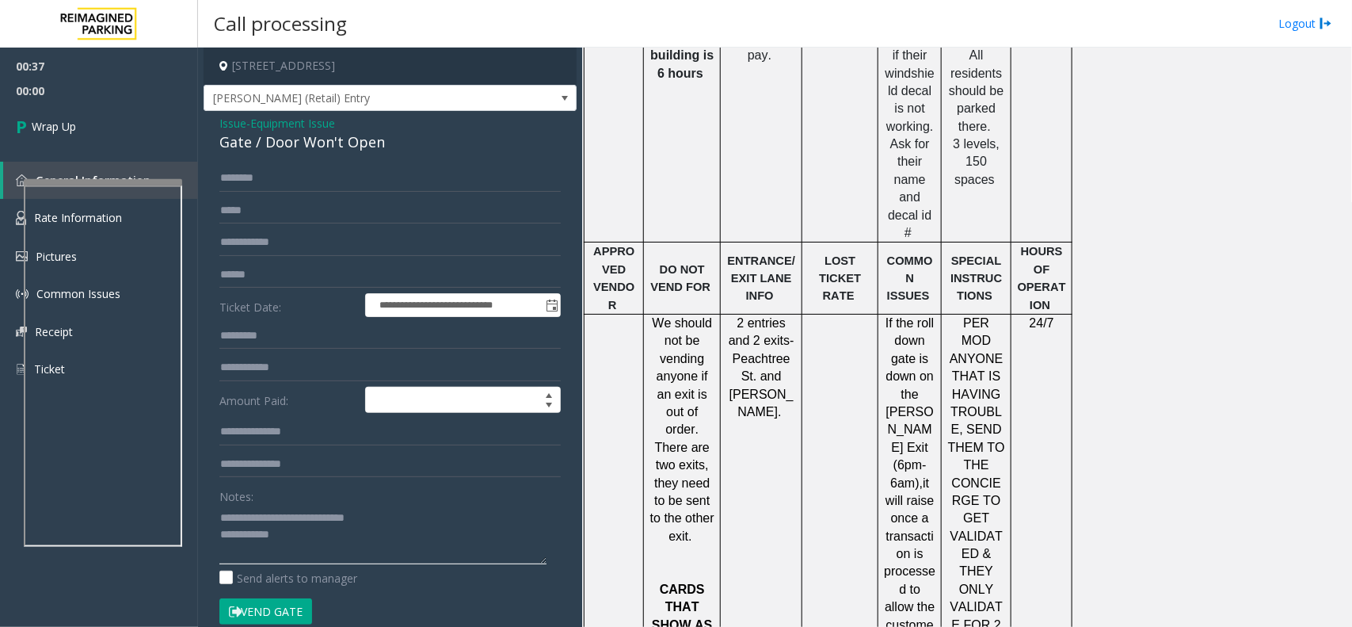
click at [337, 557] on textarea at bounding box center [382, 534] width 327 height 59
type textarea "**********"
click at [105, 132] on link "Wrap Up" at bounding box center [99, 126] width 198 height 47
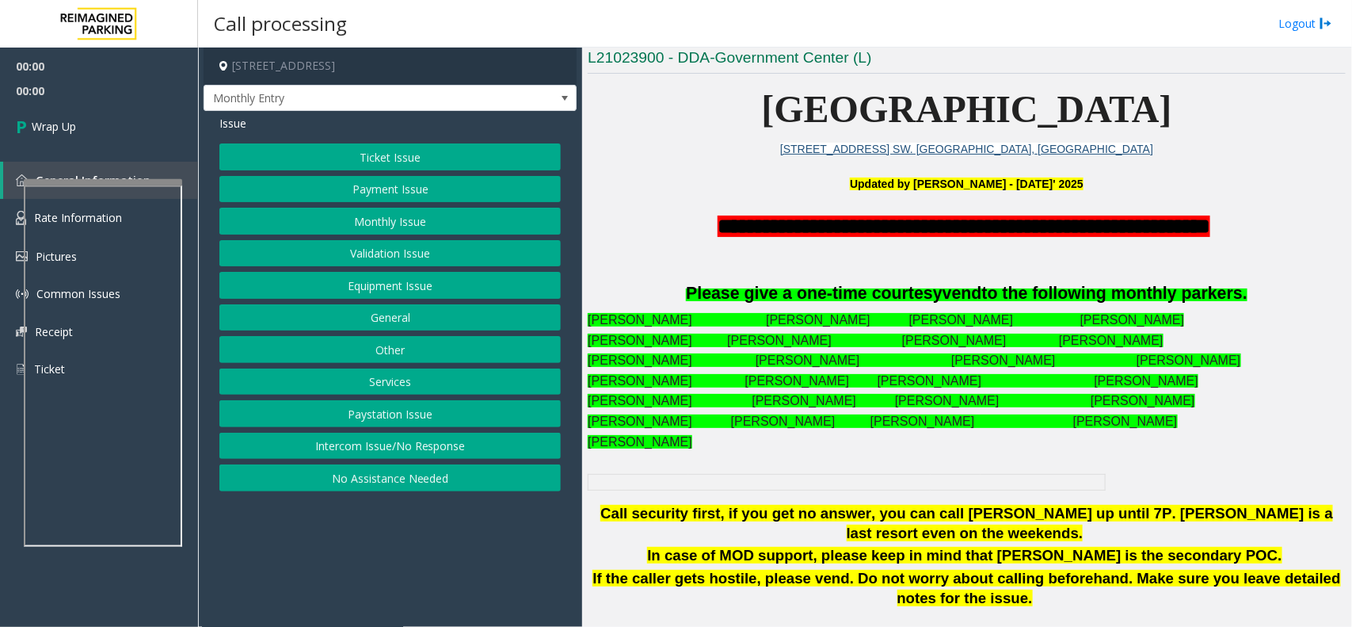
scroll to position [396, 0]
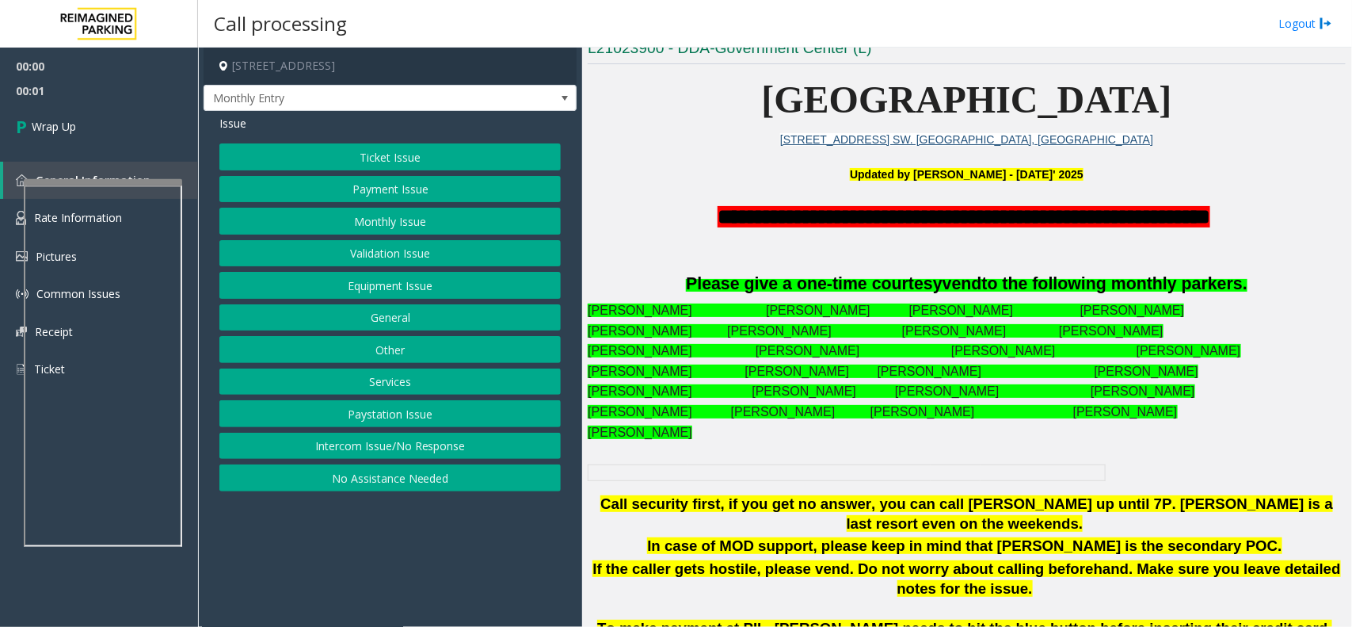
click at [421, 440] on button "Intercom Issue/No Response" at bounding box center [389, 445] width 341 height 27
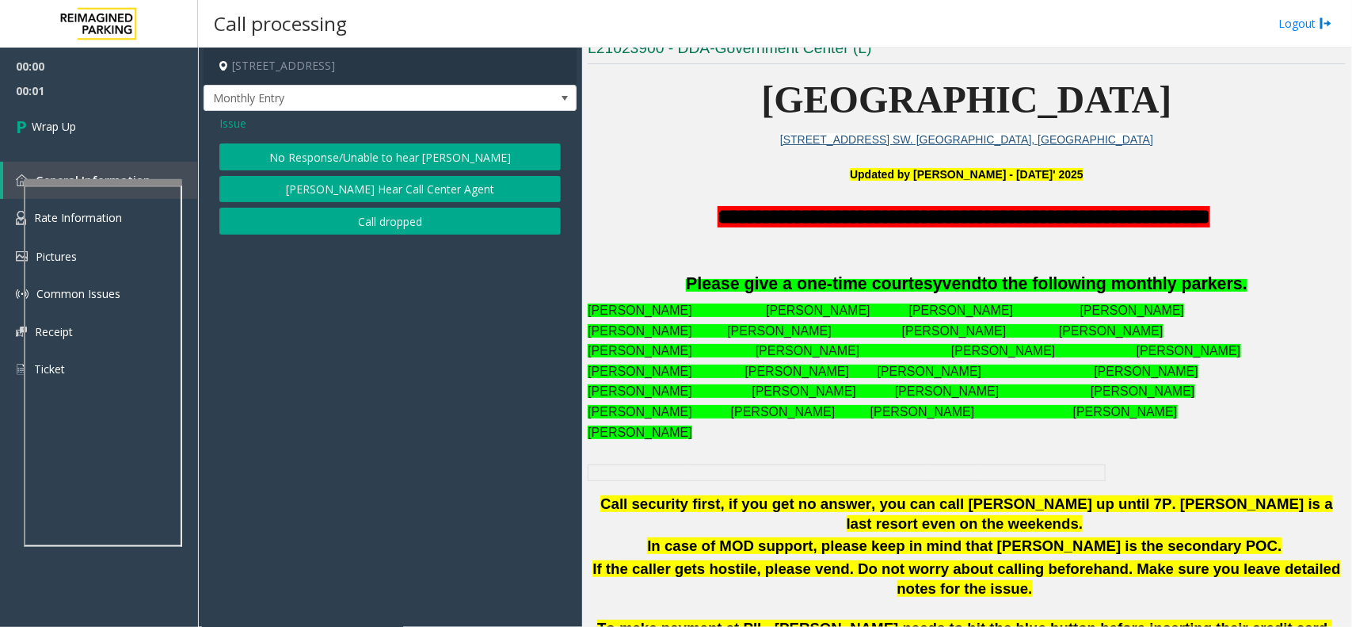
click at [321, 219] on button "Call dropped" at bounding box center [389, 221] width 341 height 27
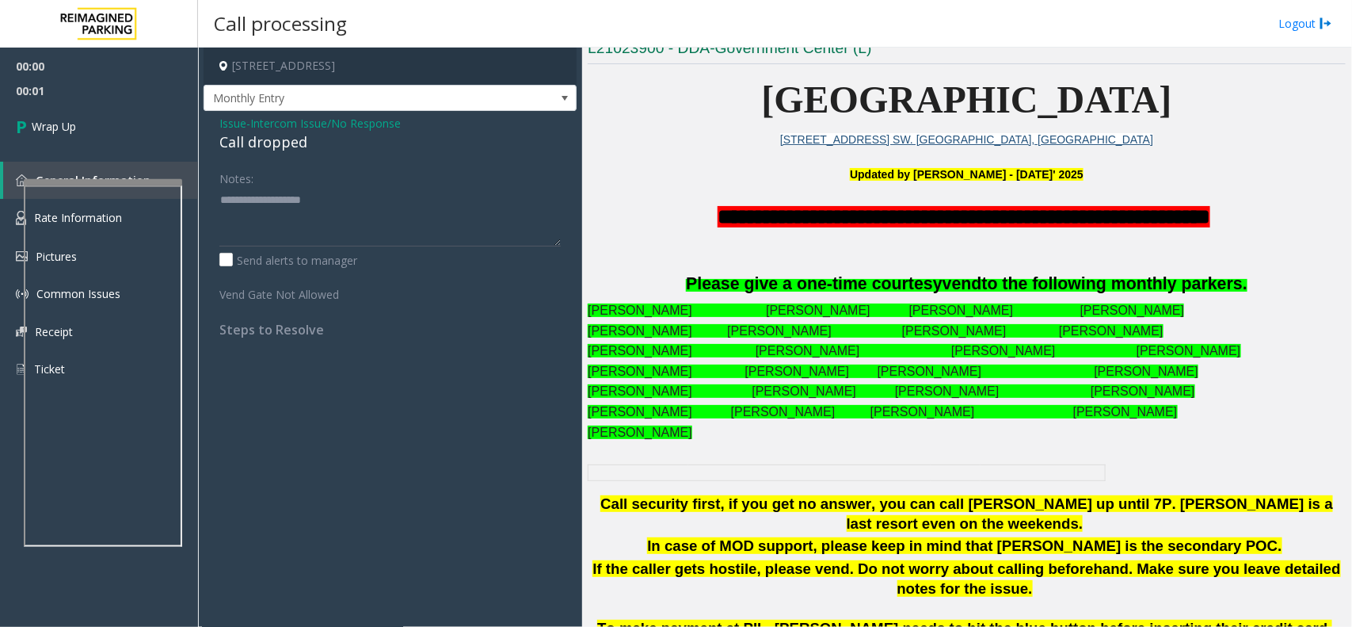
click at [236, 140] on div "Call dropped" at bounding box center [389, 141] width 341 height 21
type textarea "**********"
click at [97, 123] on link "Wrap Up" at bounding box center [99, 126] width 198 height 47
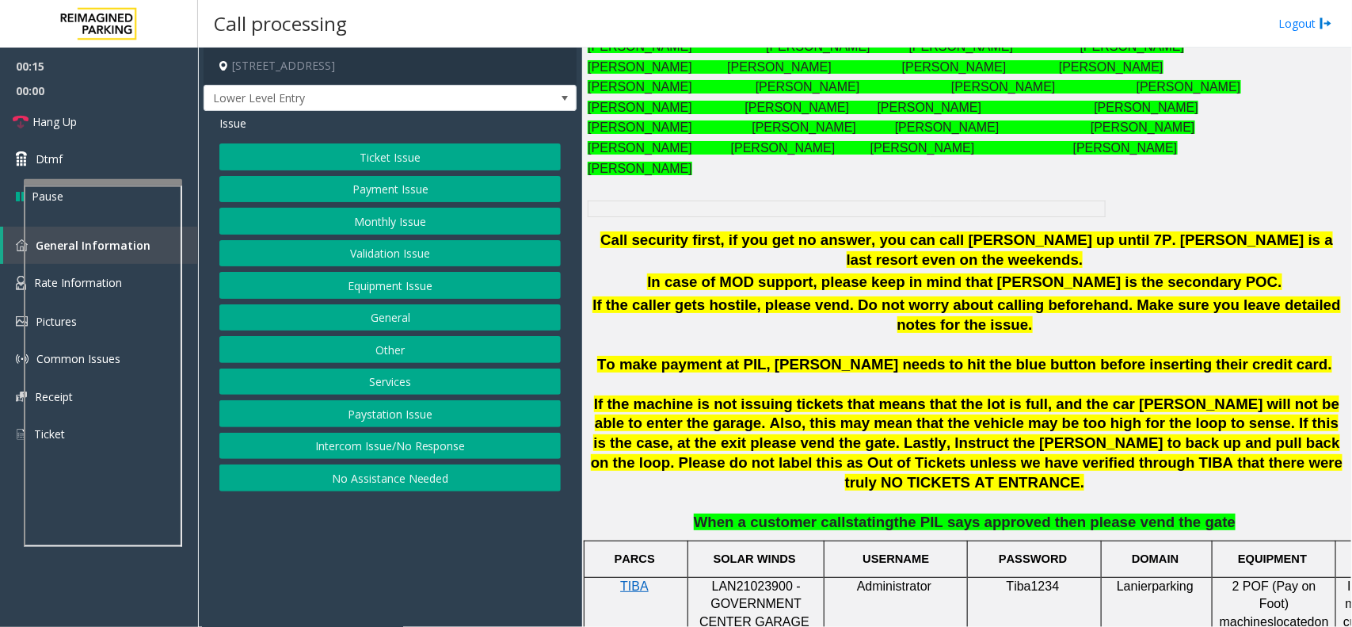
scroll to position [638, 0]
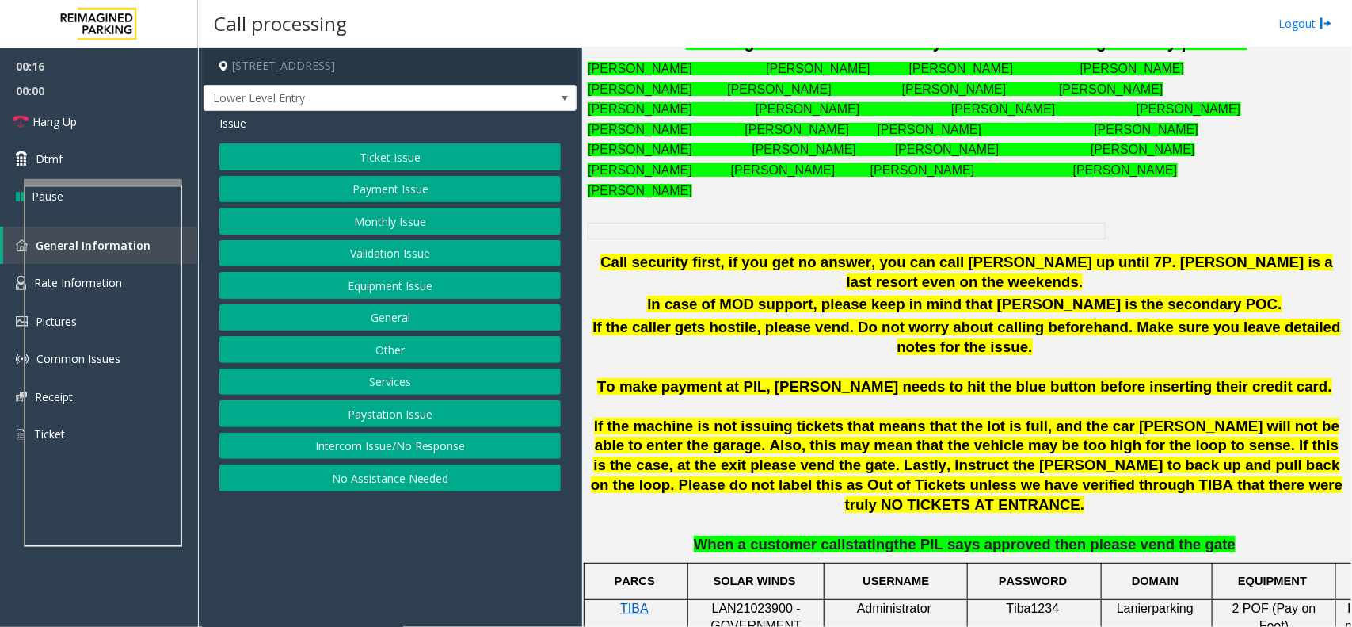
click at [433, 448] on button "Intercom Issue/No Response" at bounding box center [389, 445] width 341 height 27
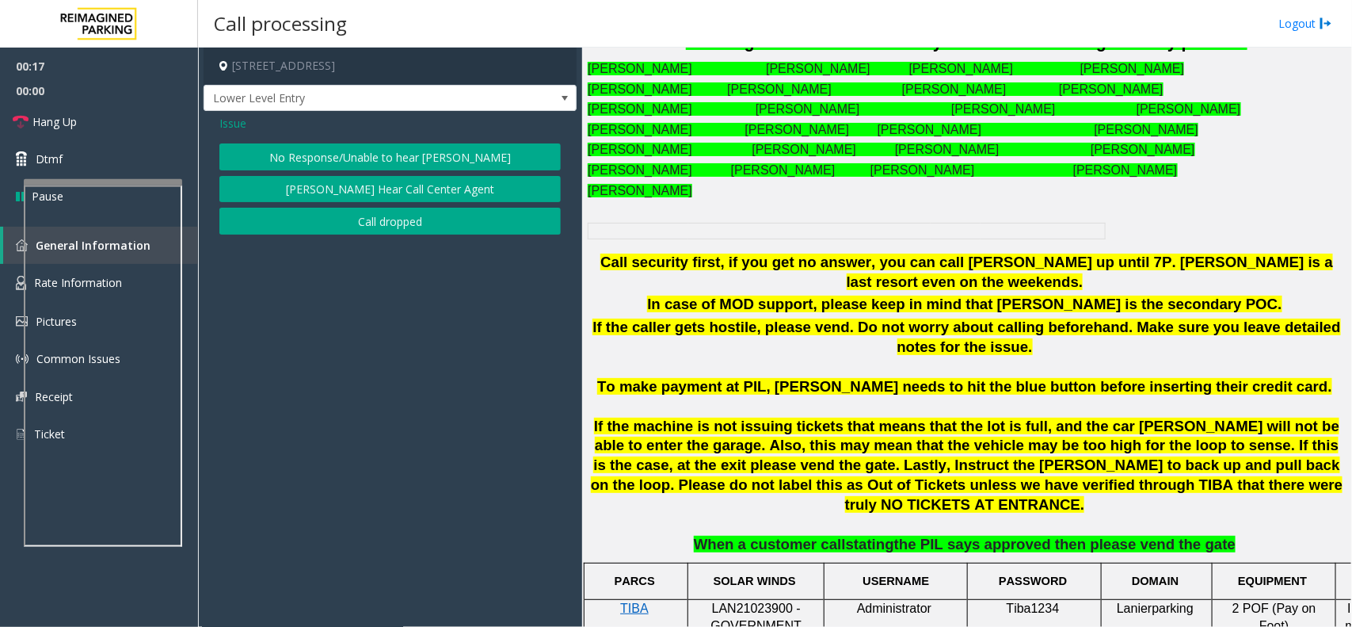
click at [408, 161] on button "No Response/Unable to hear [PERSON_NAME]" at bounding box center [389, 156] width 341 height 27
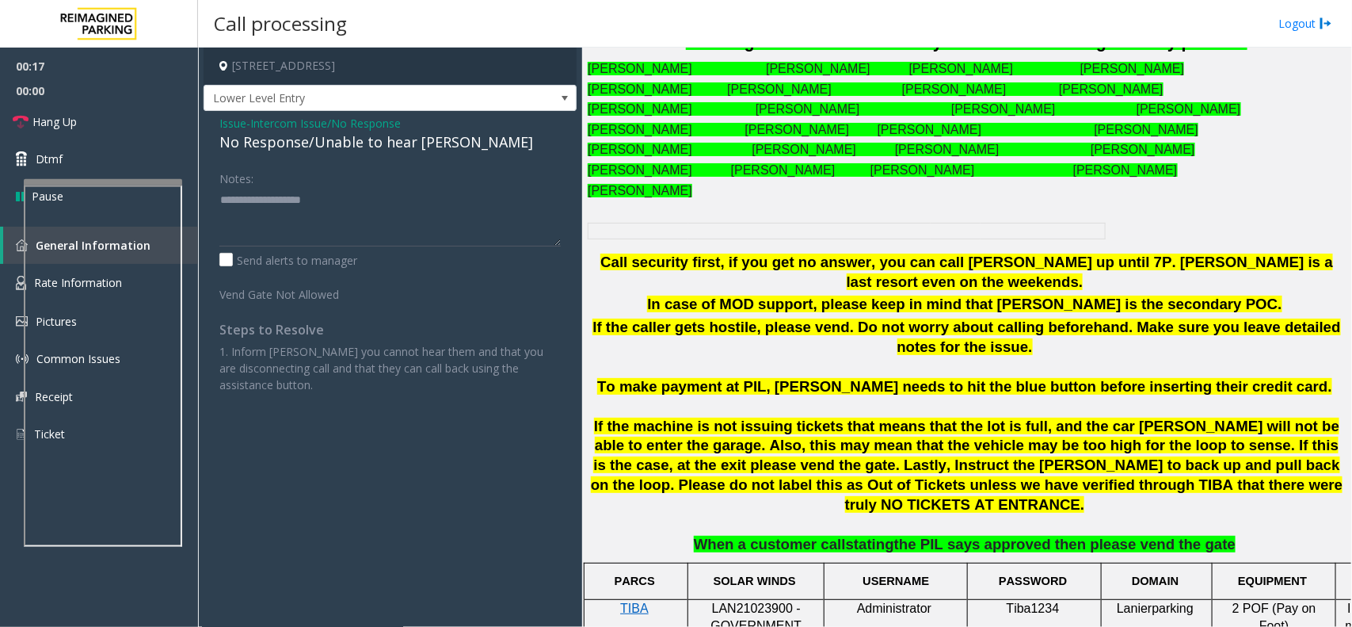
click at [408, 152] on div "No Response/Unable to hear [PERSON_NAME]" at bounding box center [389, 141] width 341 height 21
click at [410, 149] on div "No Response/Unable to hear [PERSON_NAME]" at bounding box center [389, 141] width 341 height 21
click at [446, 208] on textarea at bounding box center [389, 216] width 341 height 59
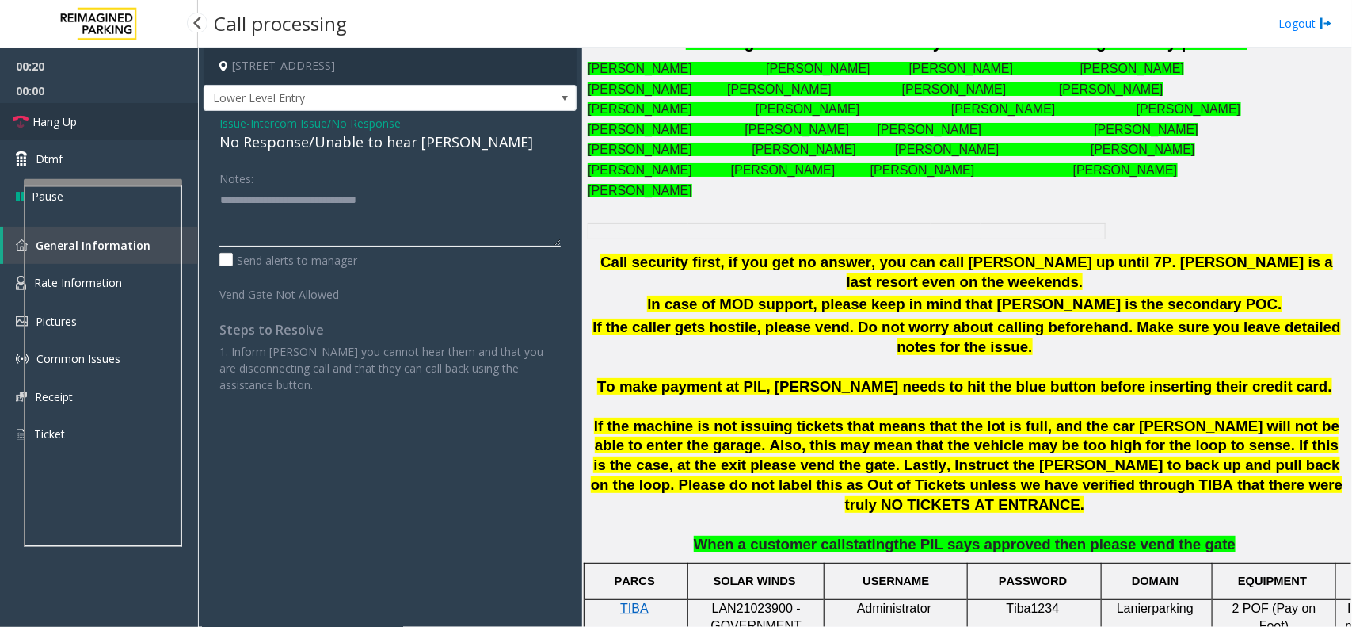
type textarea "**********"
click at [49, 119] on span "Hang Up" at bounding box center [54, 121] width 44 height 17
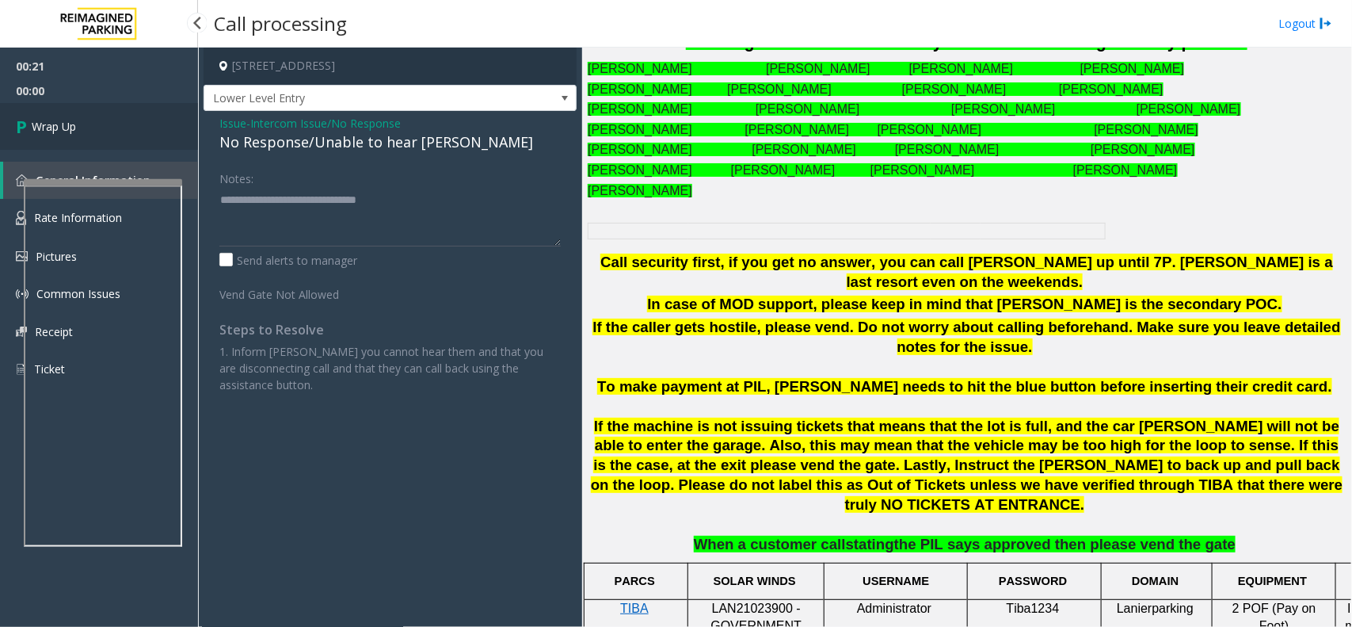
click at [49, 119] on span "Wrap Up" at bounding box center [54, 126] width 44 height 17
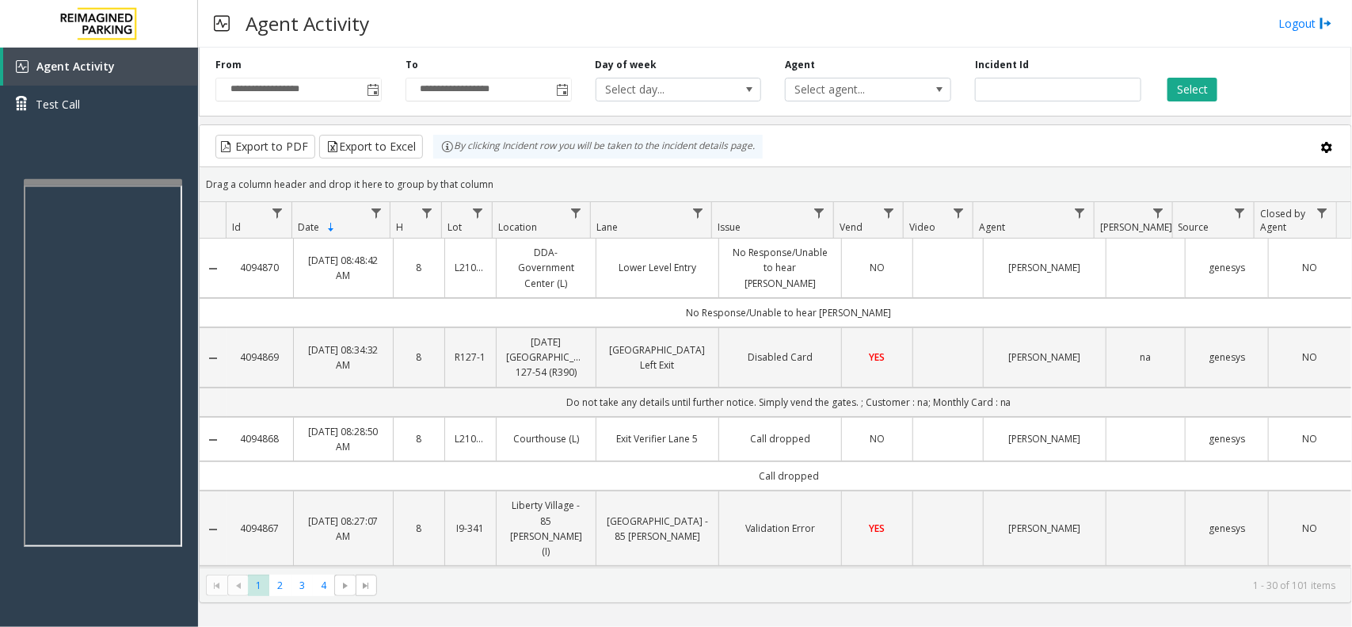
click at [776, 624] on div "**********" at bounding box center [775, 337] width 1154 height 579
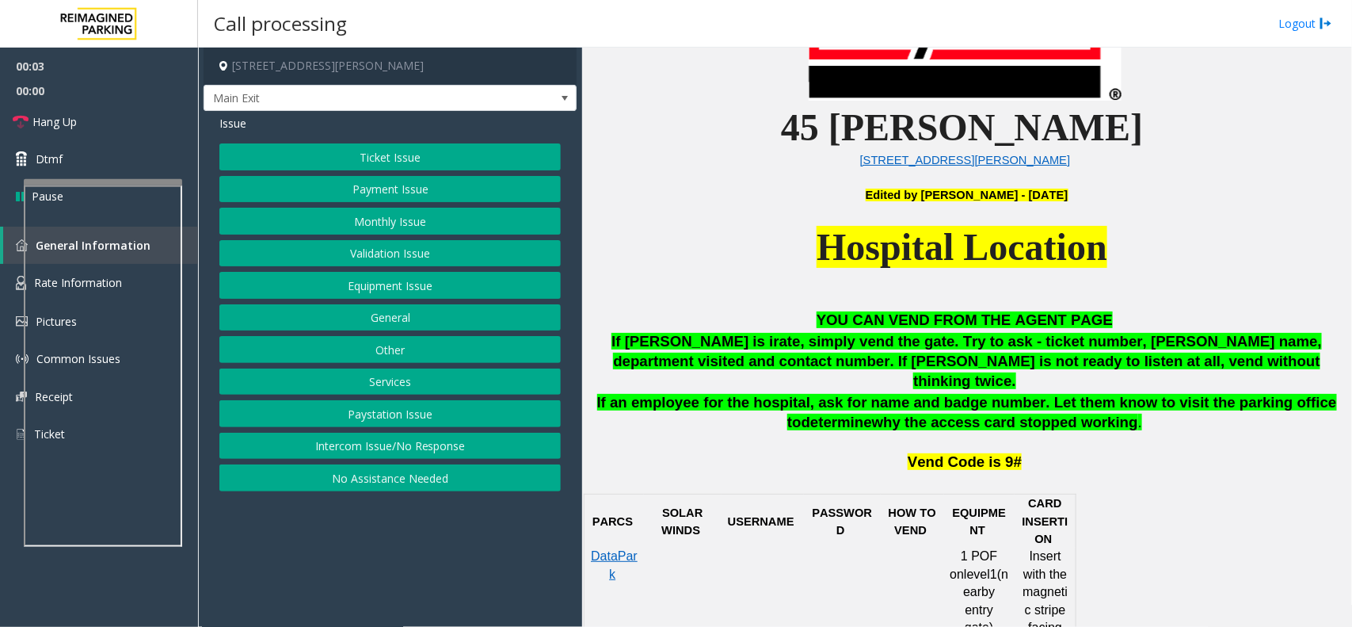
scroll to position [594, 0]
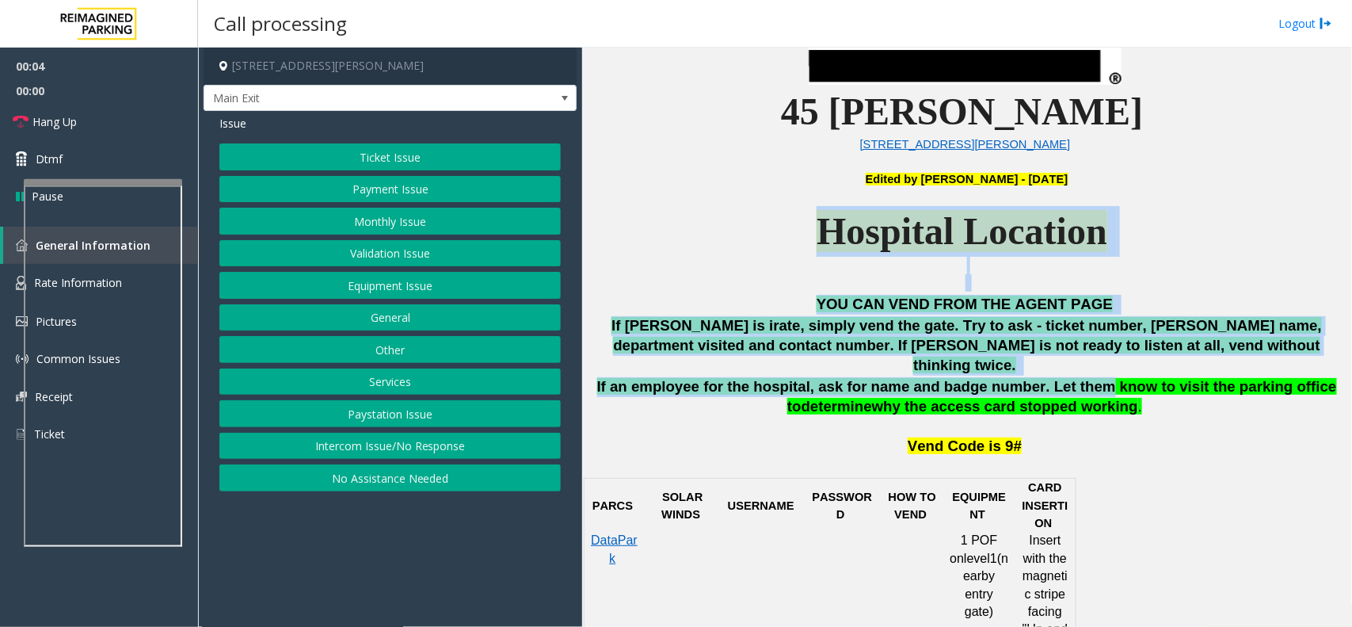
drag, startPoint x: 729, startPoint y: 218, endPoint x: 1047, endPoint y: 360, distance: 348.9
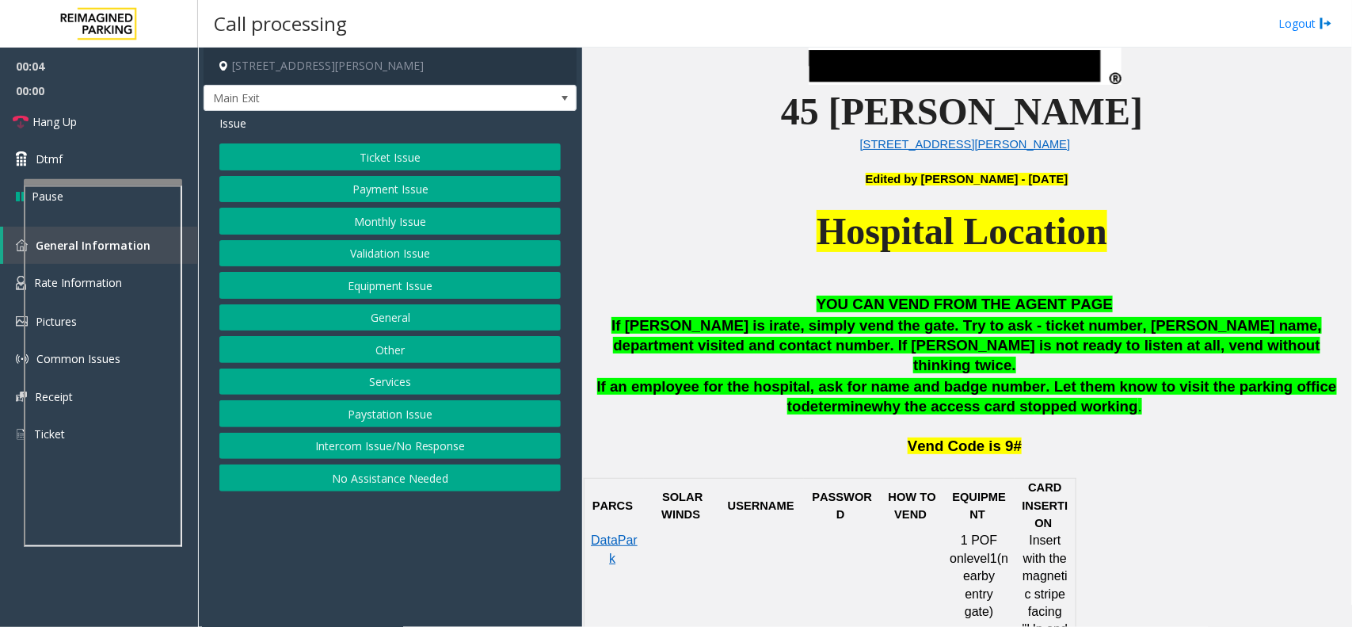
click at [1088, 394] on p "If an employee for the hospital, ask for name and badge number. Let them know t…" at bounding box center [967, 397] width 758 height 40
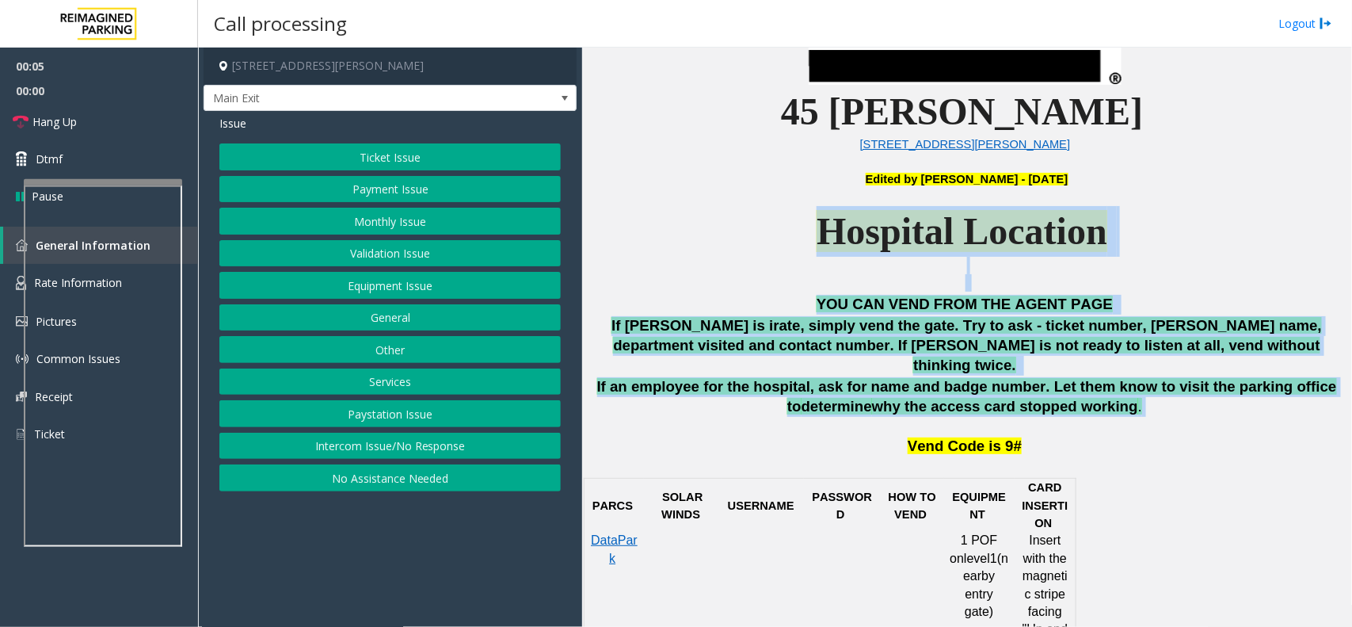
drag, startPoint x: 1088, startPoint y: 394, endPoint x: 908, endPoint y: 258, distance: 225.1
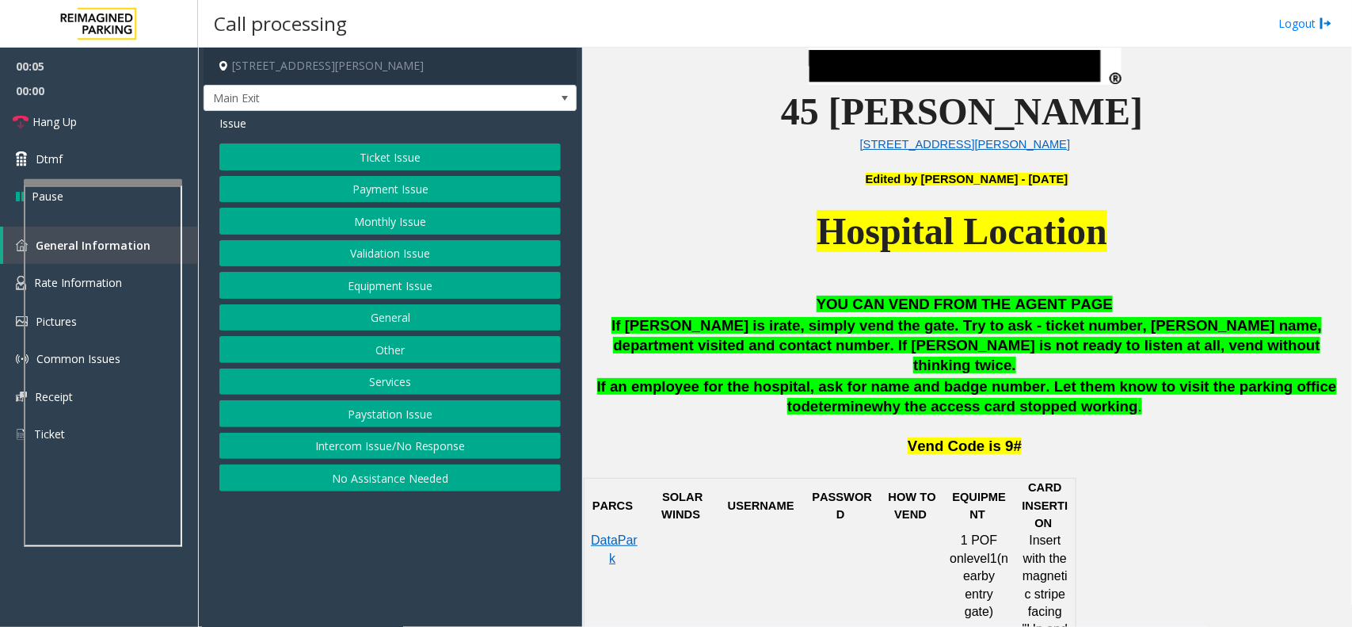
click at [768, 255] on p "Hospital Location" at bounding box center [967, 249] width 758 height 86
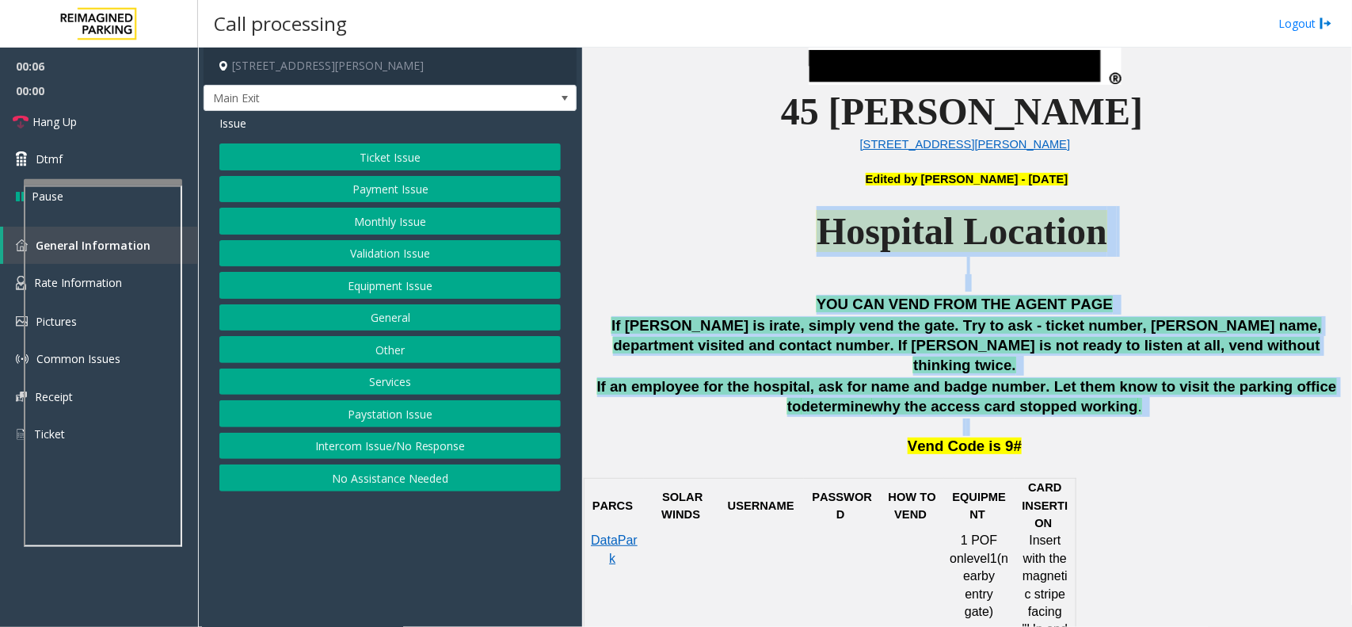
drag, startPoint x: 768, startPoint y: 254, endPoint x: 1091, endPoint y: 410, distance: 358.2
click at [1098, 418] on p "Vend Code is 9#" at bounding box center [965, 437] width 762 height 39
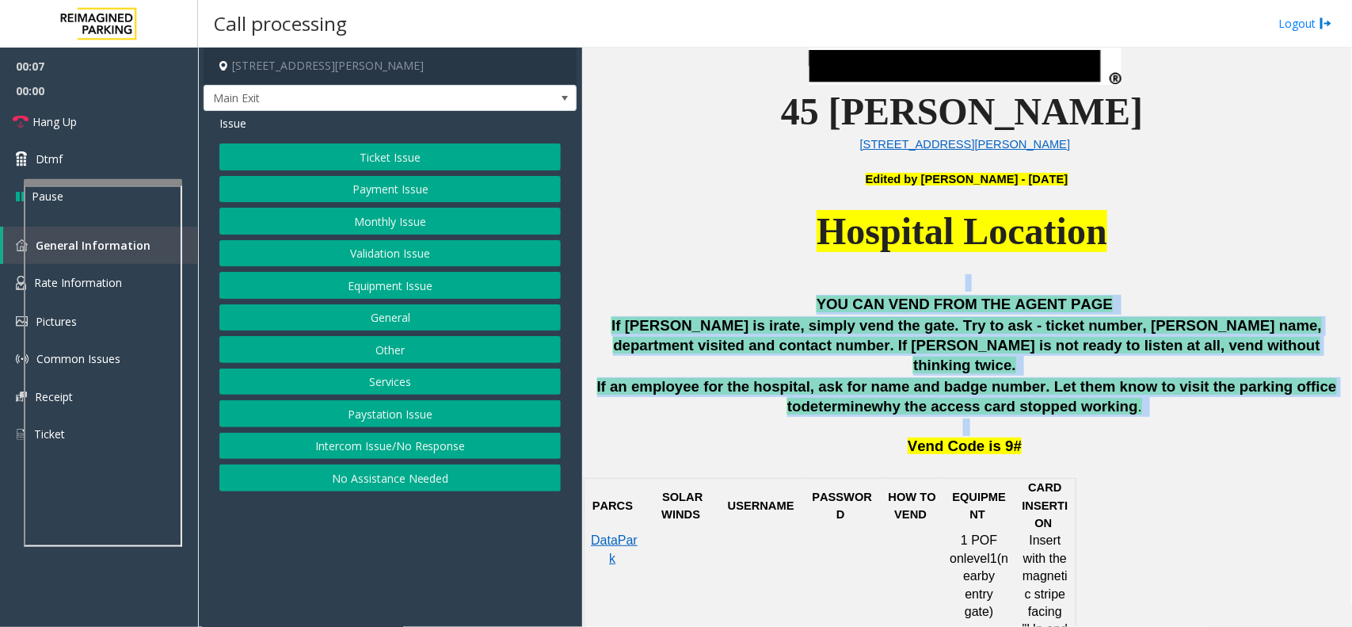
drag, startPoint x: 1098, startPoint y: 410, endPoint x: 856, endPoint y: 278, distance: 275.4
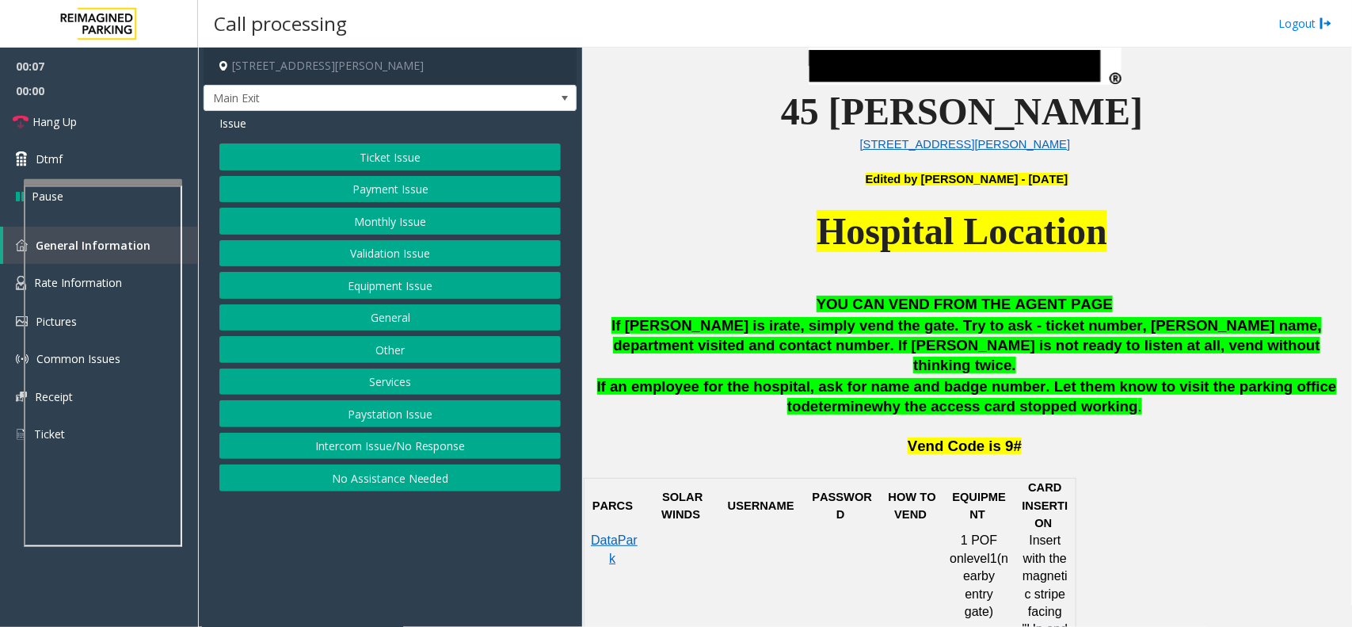
click at [783, 259] on p "Hospital Location" at bounding box center [967, 249] width 758 height 86
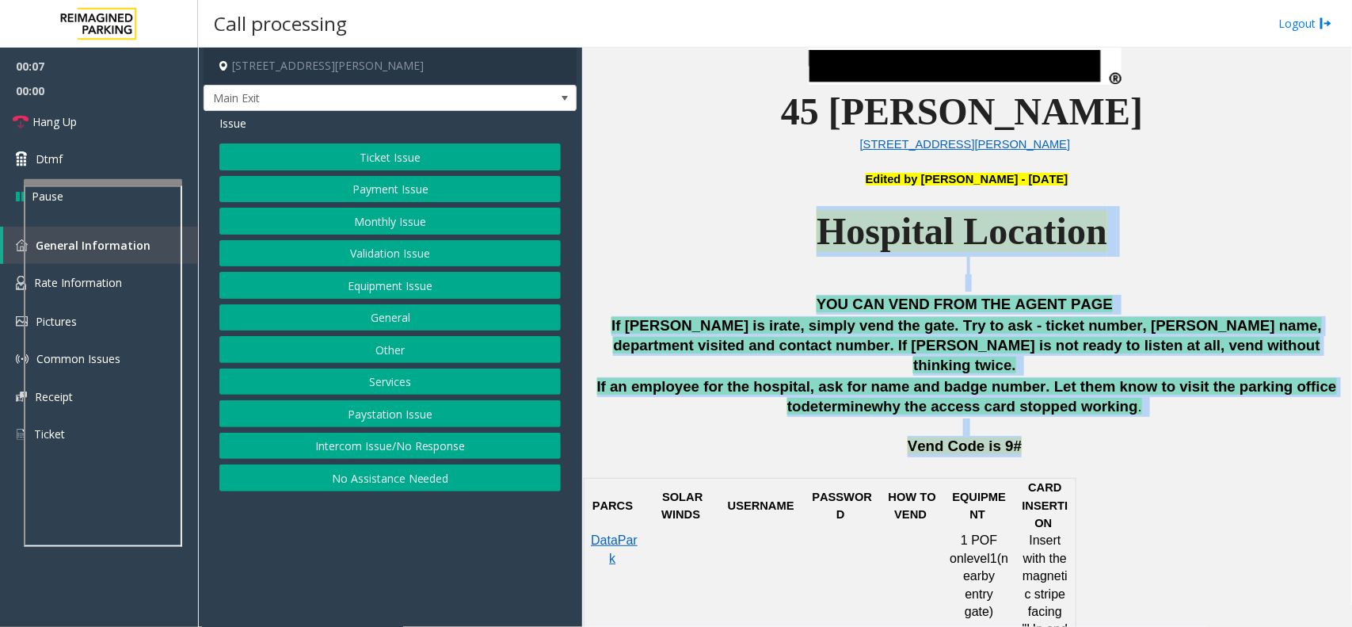
drag, startPoint x: 782, startPoint y: 257, endPoint x: 1083, endPoint y: 422, distance: 343.1
click at [1083, 422] on p "Vend Code is 9#" at bounding box center [965, 437] width 762 height 39
drag, startPoint x: 1095, startPoint y: 417, endPoint x: 817, endPoint y: 273, distance: 312.5
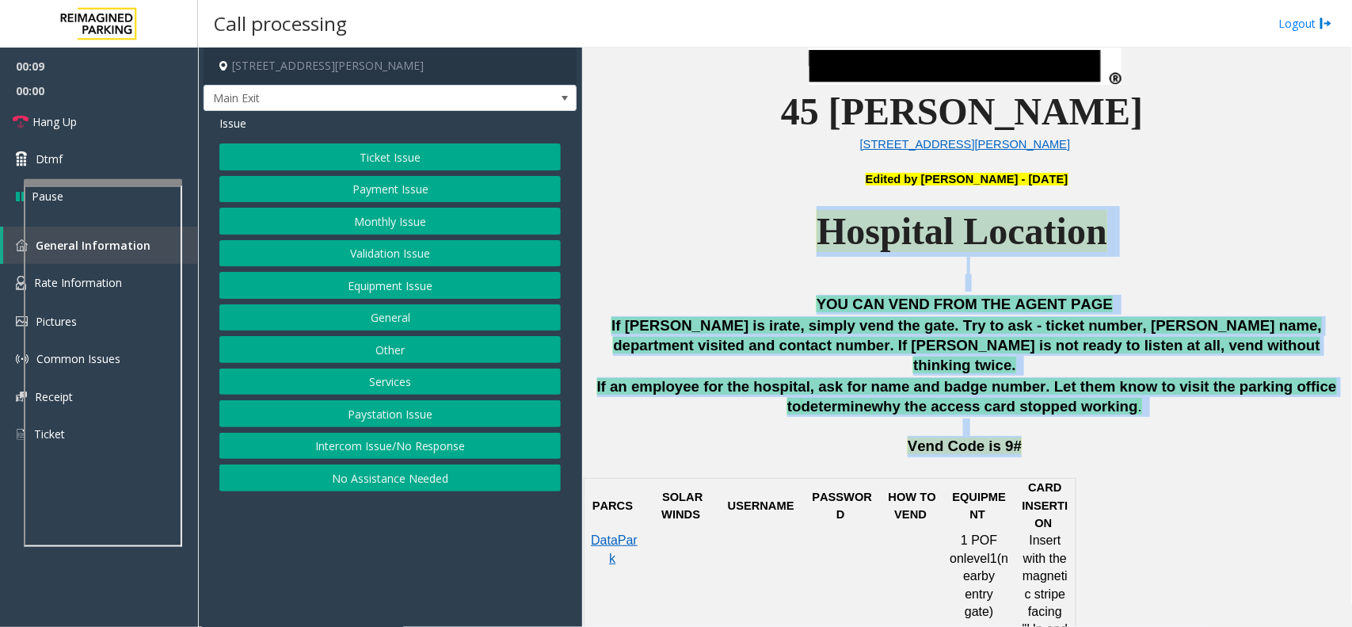
click at [809, 271] on p "Hospital Location" at bounding box center [967, 249] width 758 height 86
drag, startPoint x: 768, startPoint y: 200, endPoint x: 1050, endPoint y: 391, distance: 339.4
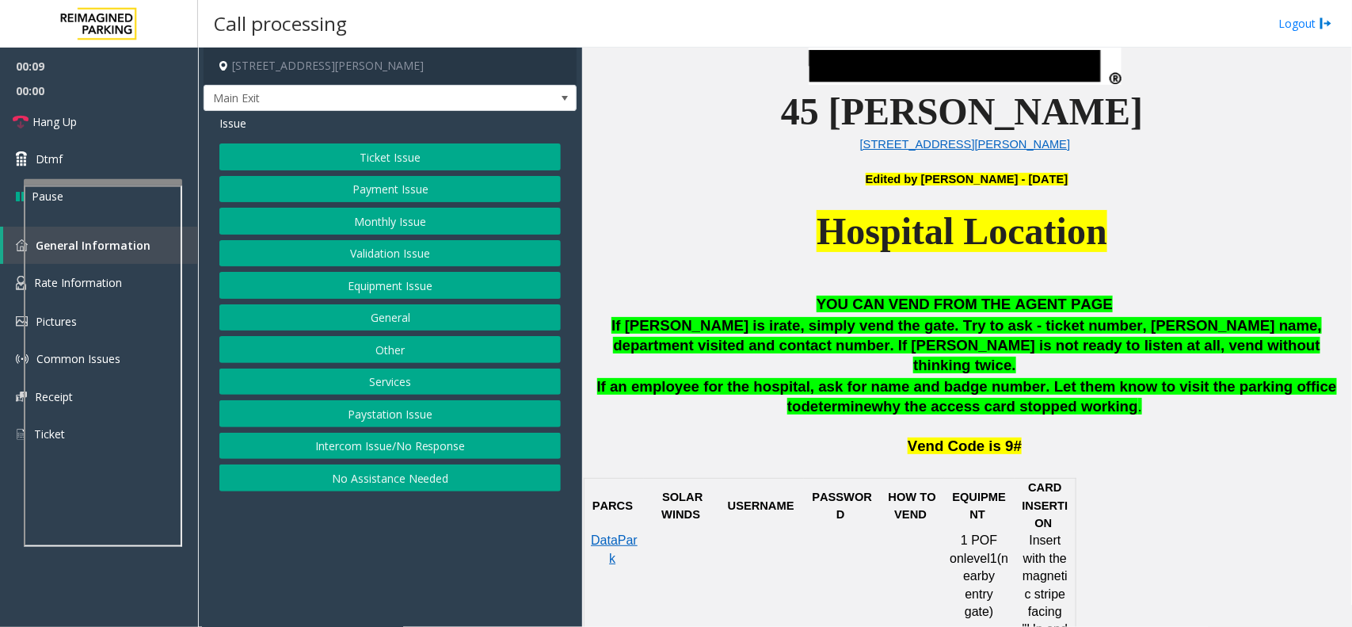
click at [1118, 398] on div "YOU CAN VEND FROM THE AGENT PAGE If [PERSON_NAME] is irate, simply vend the gat…" at bounding box center [967, 376] width 758 height 162
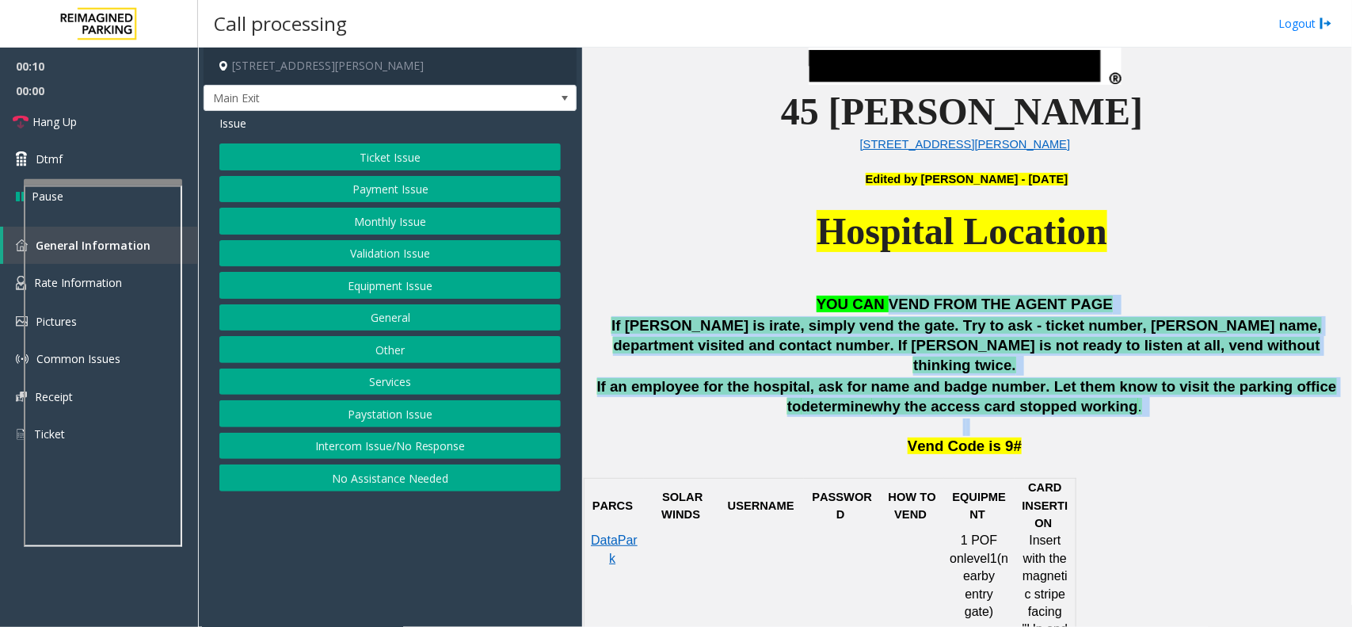
drag, startPoint x: 1118, startPoint y: 398, endPoint x: 895, endPoint y: 301, distance: 243.4
click at [895, 301] on div "YOU CAN VEND FROM THE AGENT PAGE If [PERSON_NAME] is irate, simply vend the gat…" at bounding box center [967, 376] width 758 height 162
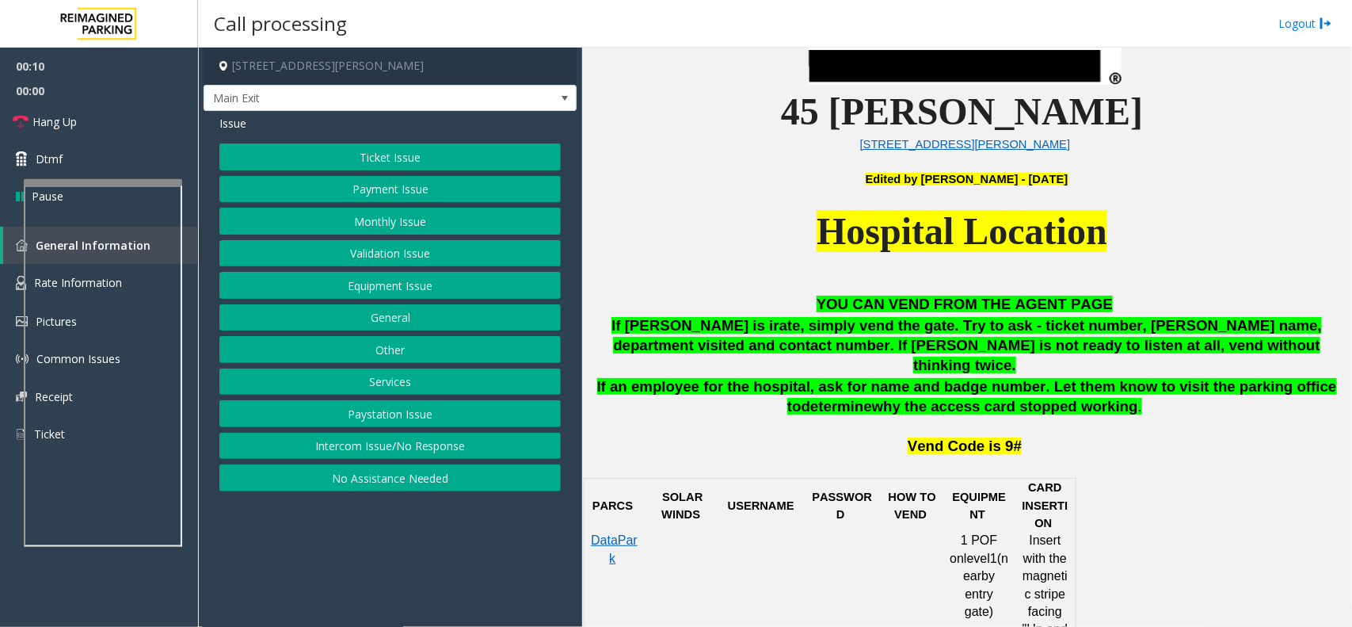
click at [829, 246] on span "Hospital Location" at bounding box center [962, 231] width 291 height 42
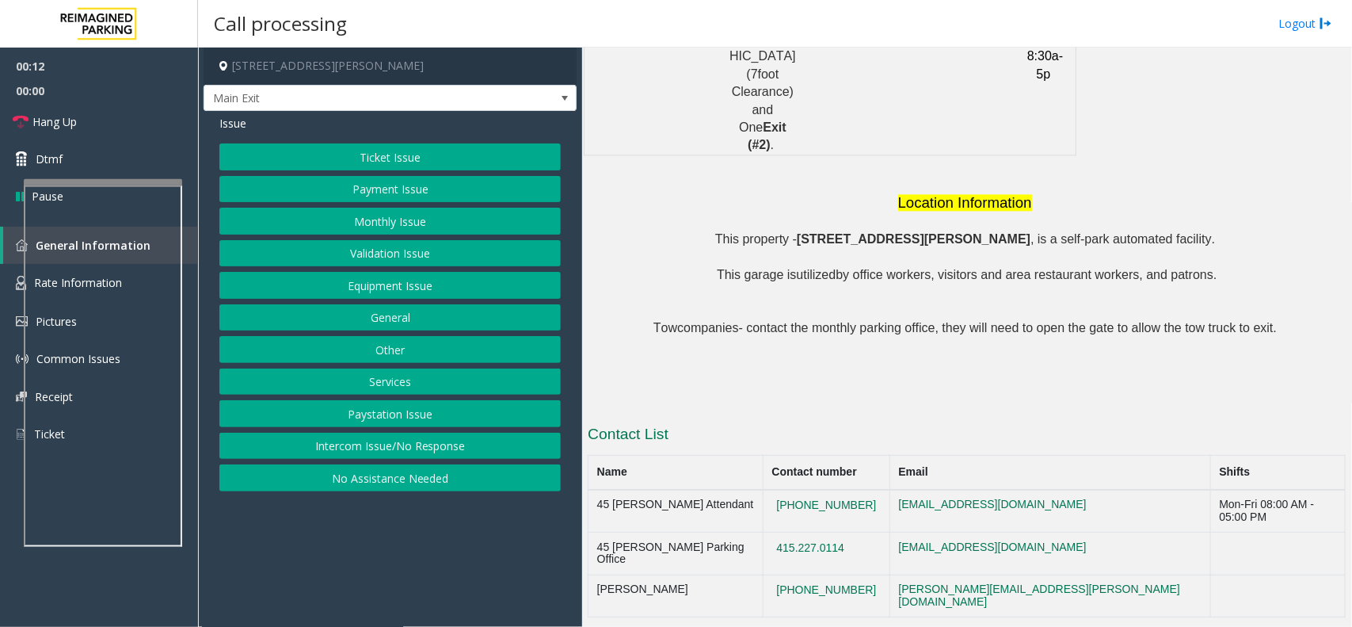
scroll to position [1179, 0]
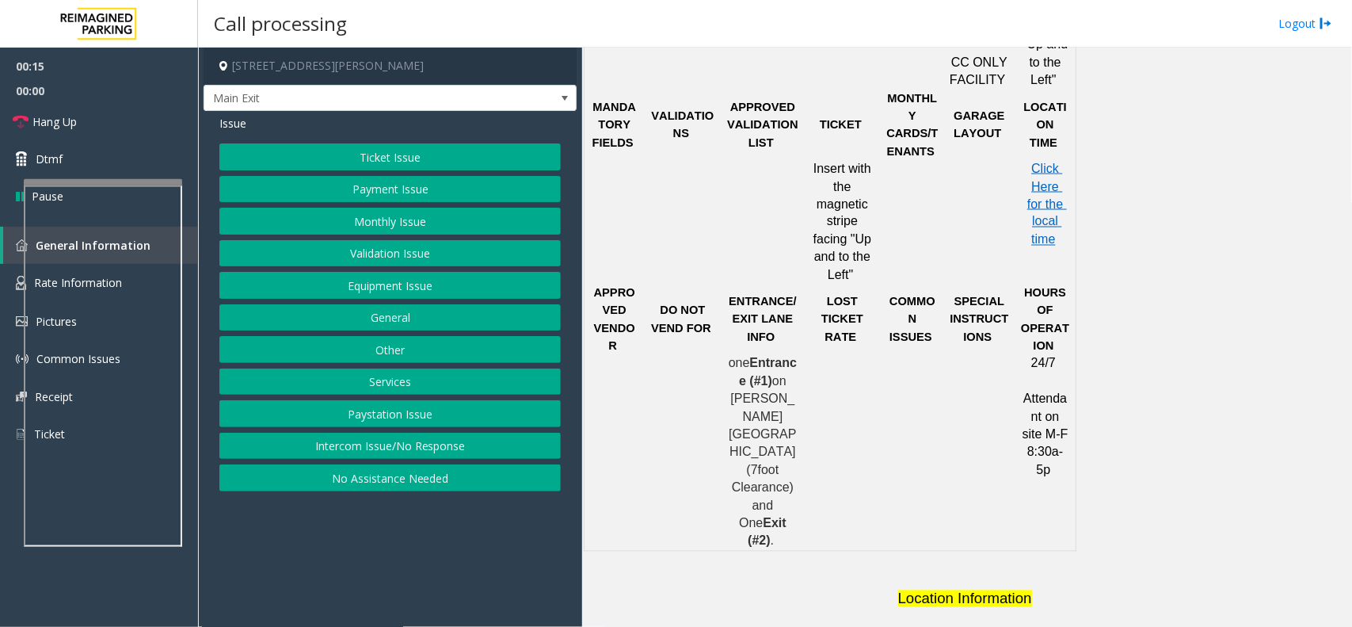
click at [405, 449] on button "Intercom Issue/No Response" at bounding box center [389, 445] width 341 height 27
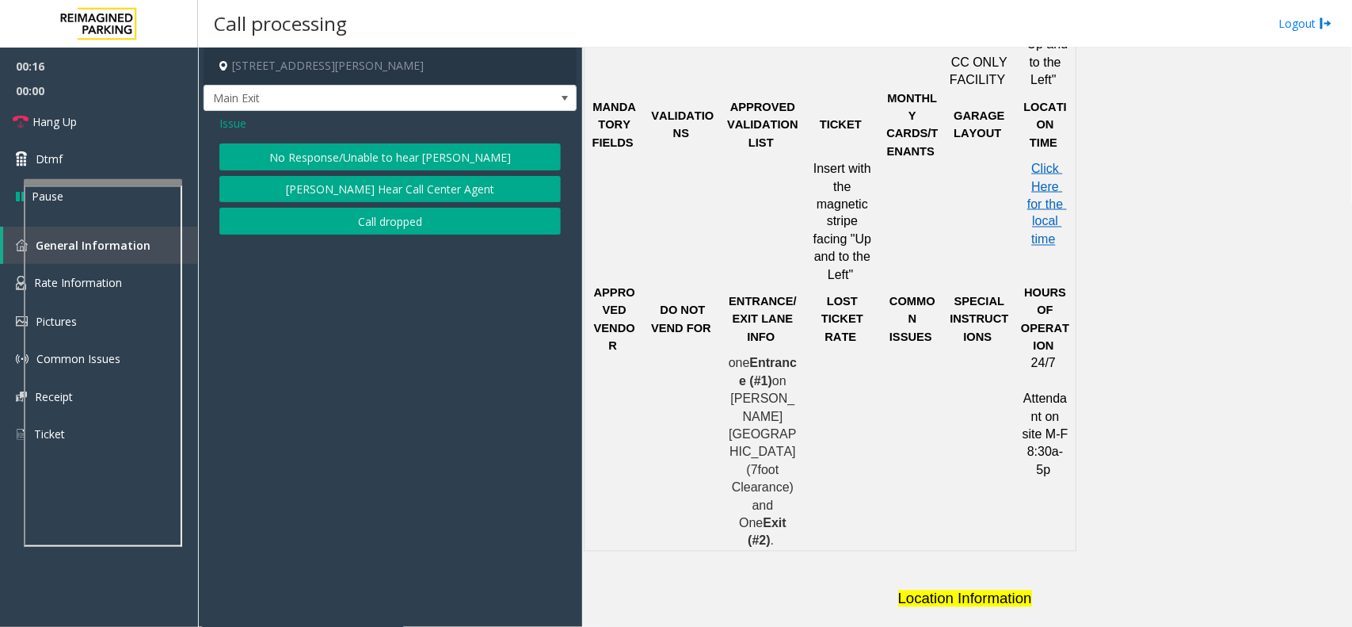
click at [402, 162] on button "No Response/Unable to hear [PERSON_NAME]" at bounding box center [389, 156] width 341 height 27
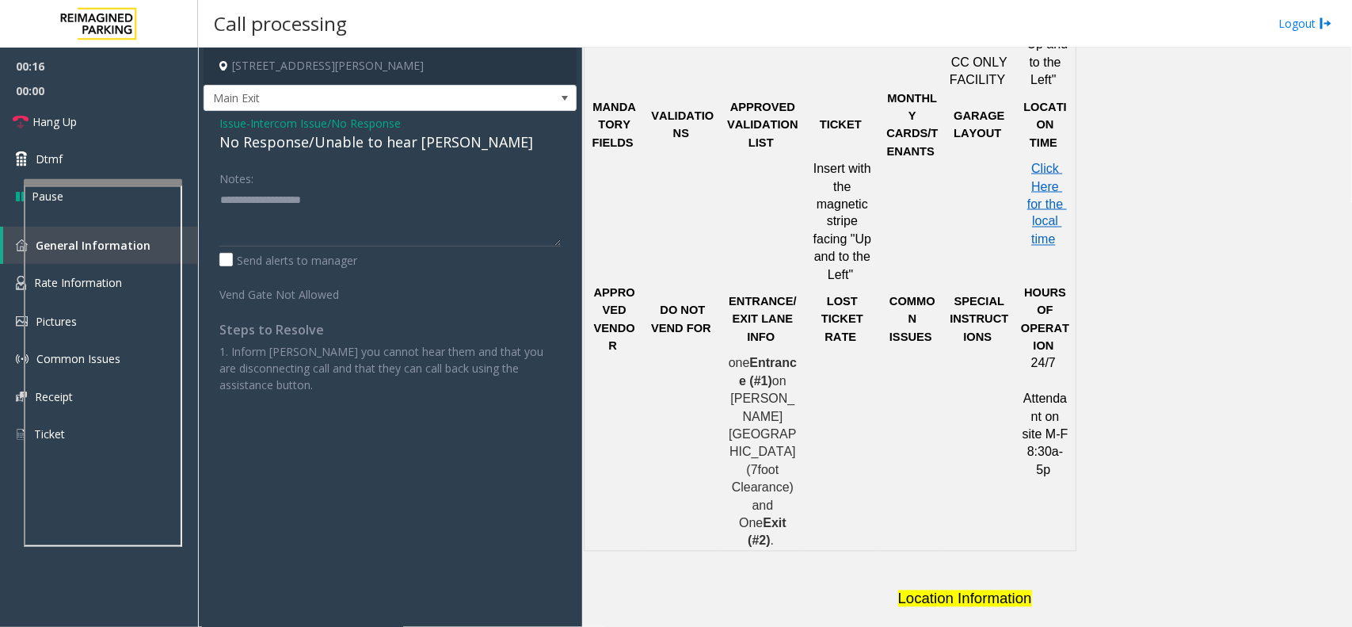
click at [397, 137] on div "No Response/Unable to hear [PERSON_NAME]" at bounding box center [389, 141] width 341 height 21
click at [477, 194] on textarea at bounding box center [389, 216] width 341 height 59
type textarea "**********"
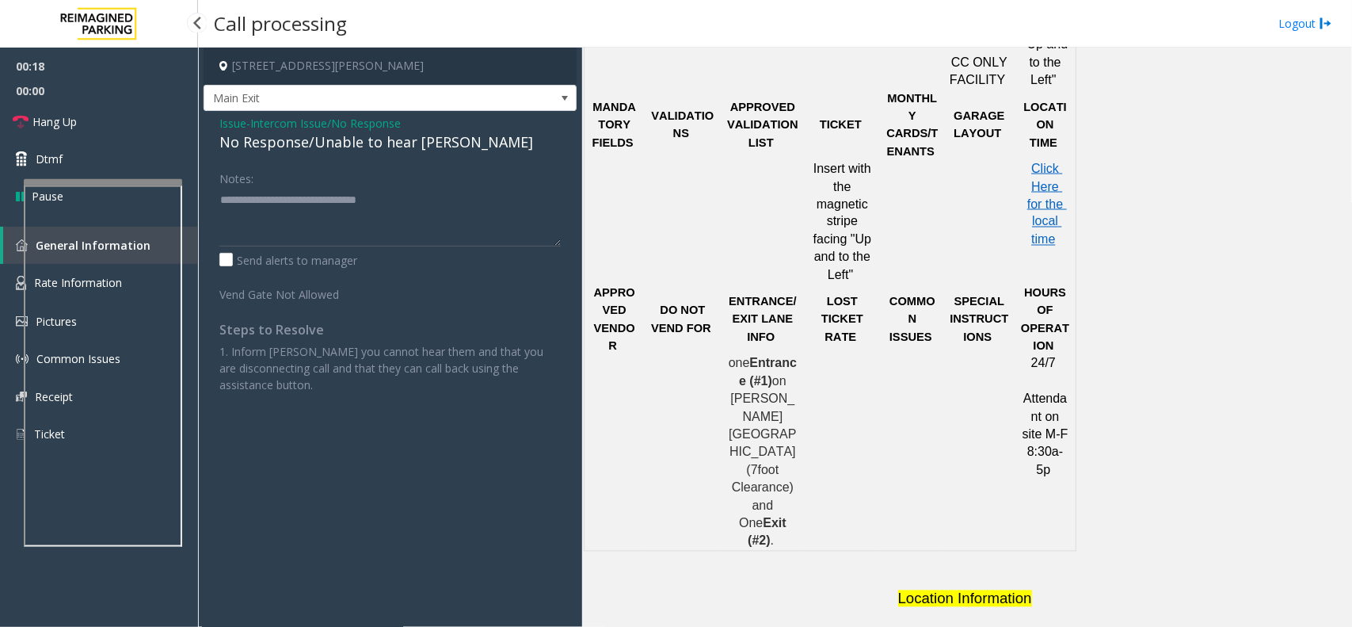
click at [88, 87] on span "00:00" at bounding box center [99, 90] width 198 height 25
click at [96, 116] on link "Hang Up" at bounding box center [99, 121] width 198 height 37
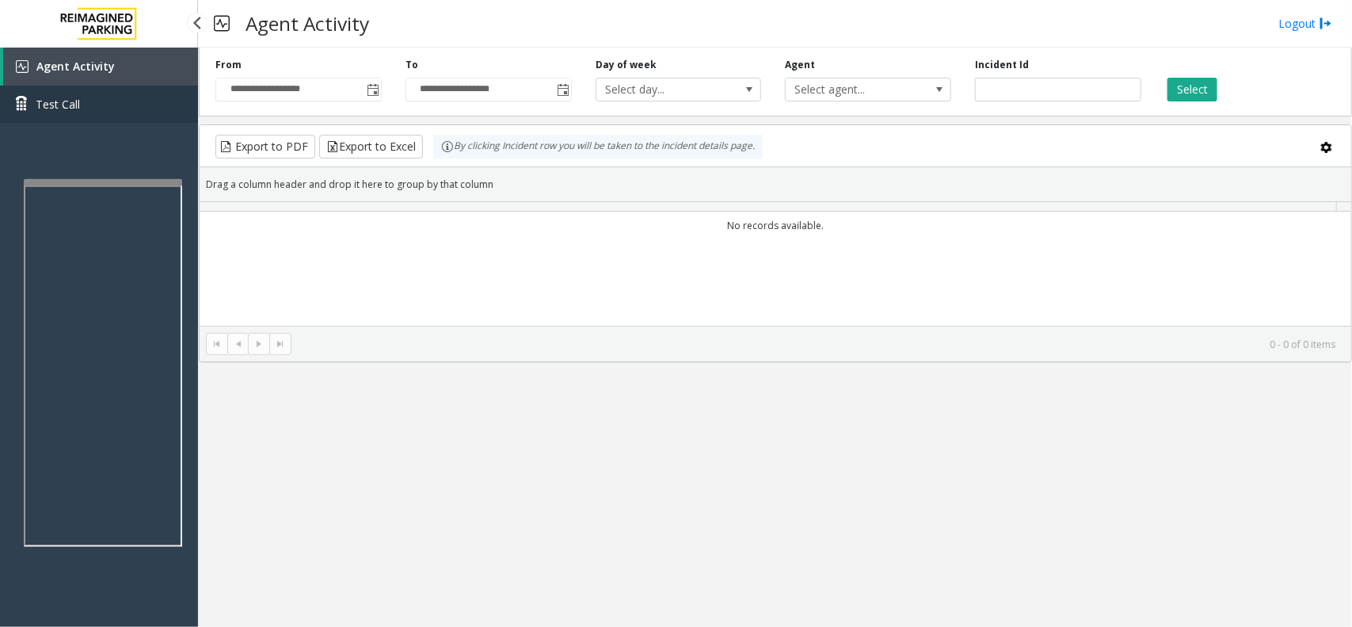
click at [96, 116] on link "Test Call" at bounding box center [99, 104] width 198 height 37
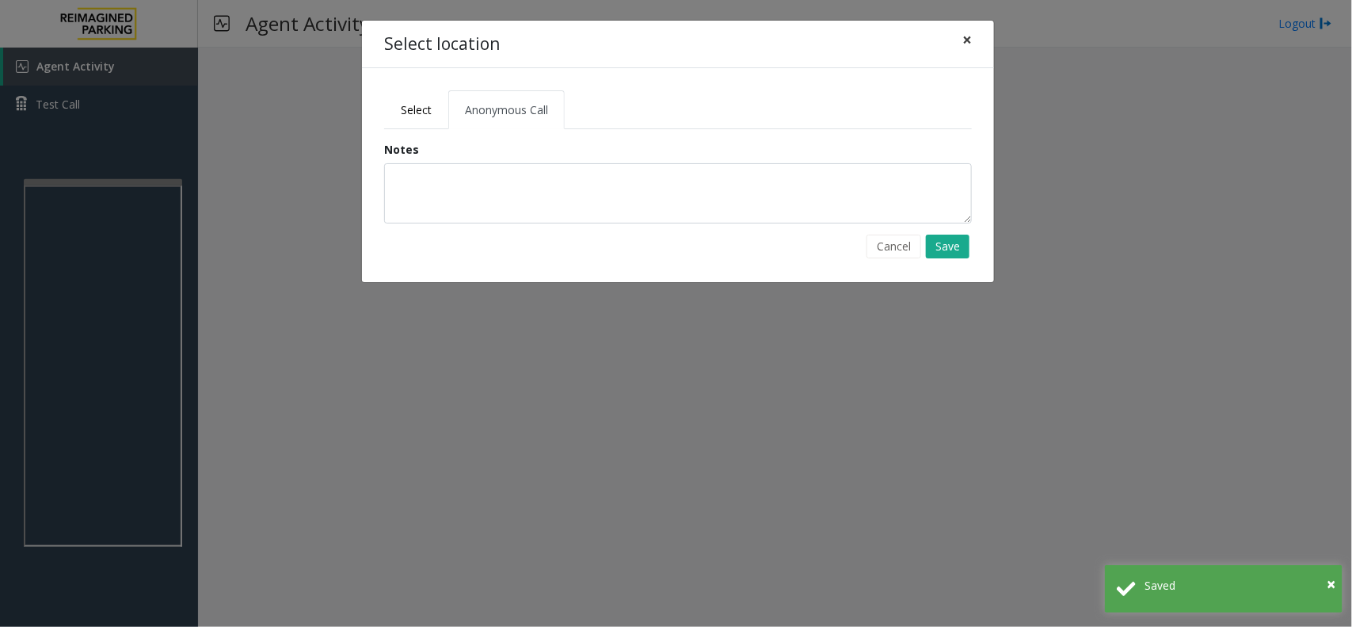
drag, startPoint x: 973, startPoint y: 36, endPoint x: 920, endPoint y: 46, distance: 53.1
click at [972, 37] on button "×" at bounding box center [967, 40] width 32 height 39
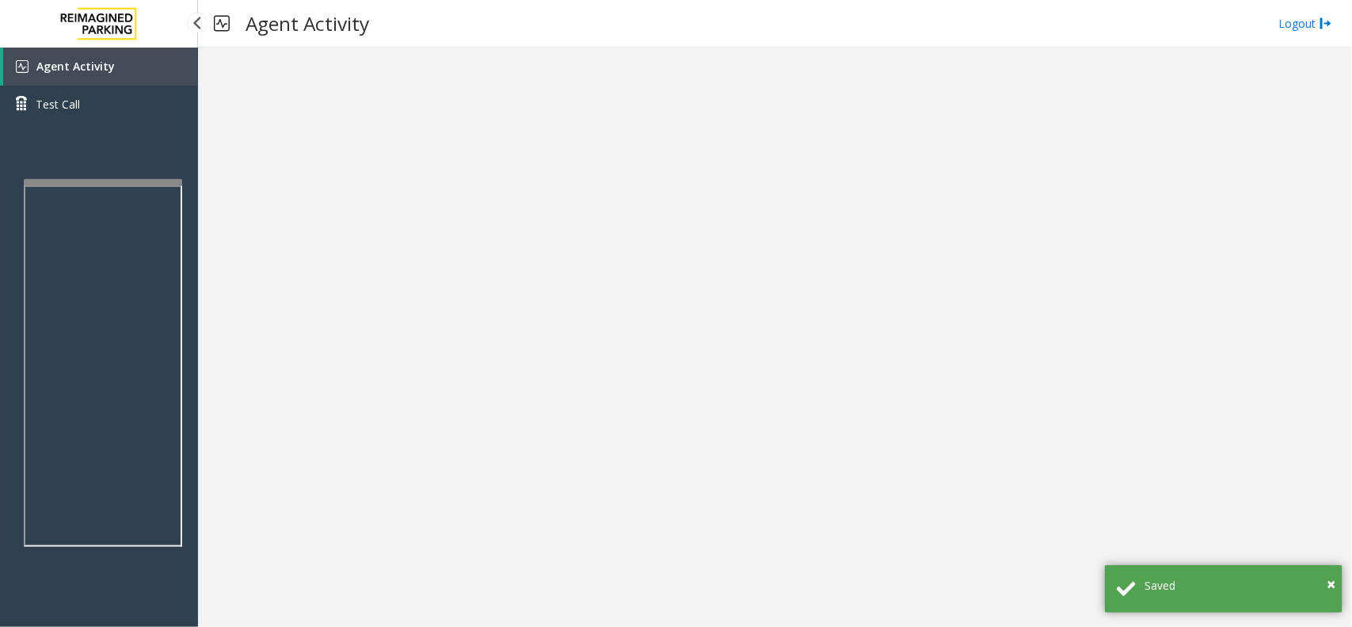
click at [107, 68] on span "Agent Activity" at bounding box center [75, 66] width 78 height 15
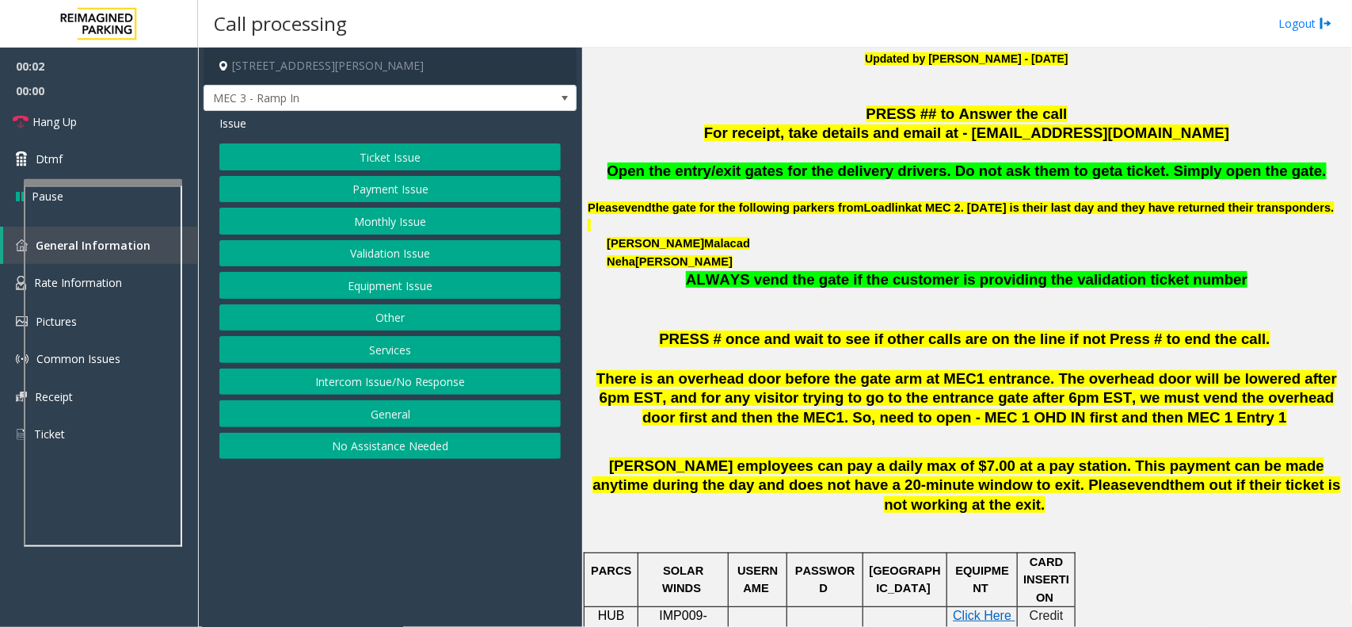
scroll to position [594, 0]
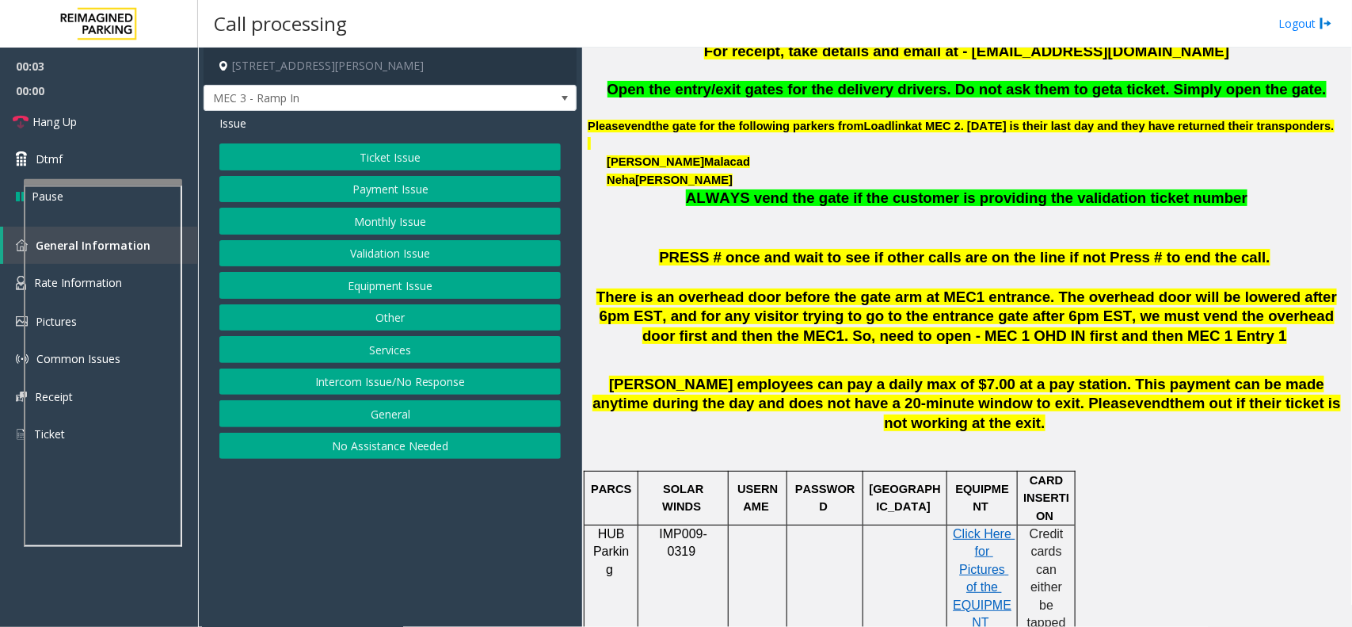
click at [377, 220] on button "Monthly Issue" at bounding box center [389, 221] width 341 height 27
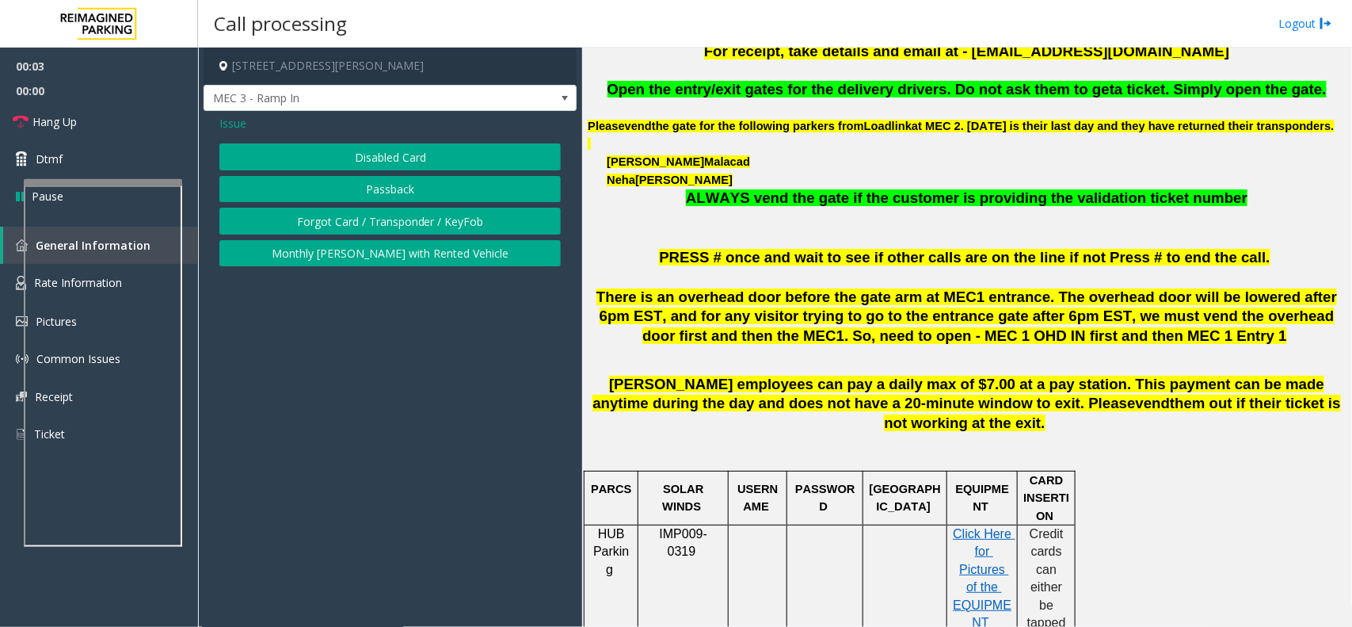
click at [377, 214] on button "Forgot Card / Transponder / KeyFob" at bounding box center [389, 221] width 341 height 27
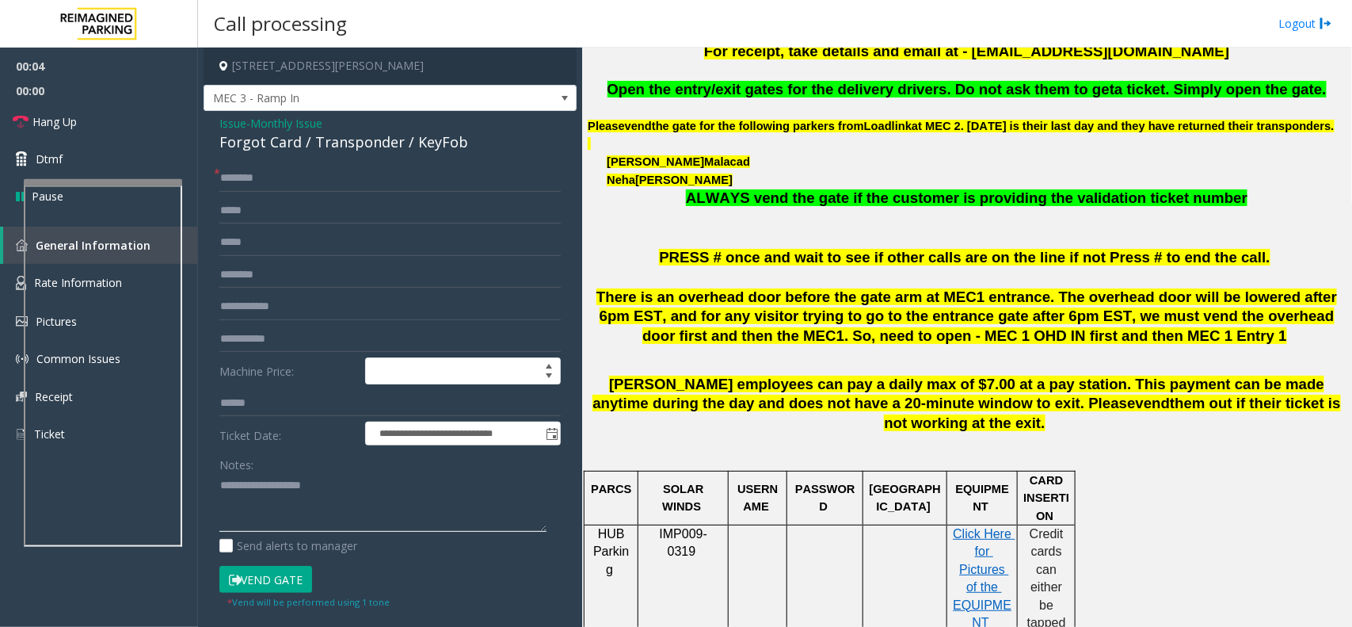
click at [301, 508] on textarea at bounding box center [382, 502] width 327 height 59
type textarea "******"
click at [337, 147] on div "Forgot Card / Transponder / KeyFob" at bounding box center [389, 141] width 341 height 21
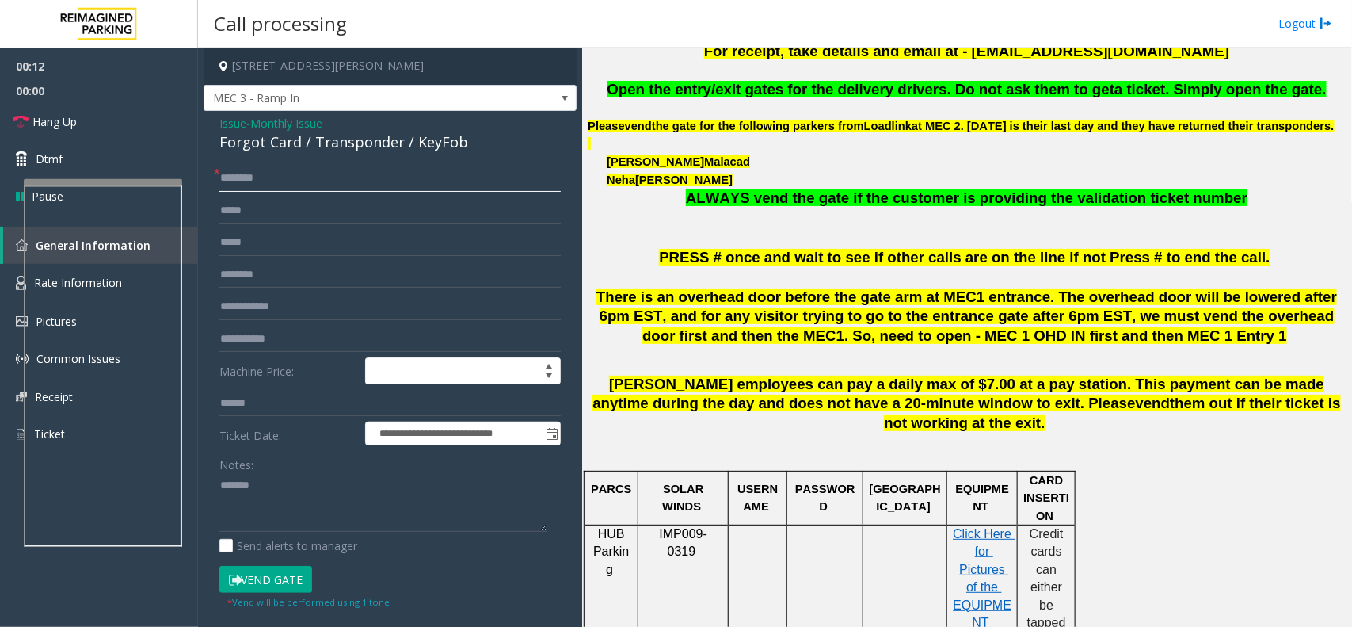
click at [341, 183] on input "text" at bounding box center [389, 178] width 341 height 27
type input "*******"
click at [303, 519] on textarea at bounding box center [382, 502] width 327 height 59
click at [349, 500] on textarea at bounding box center [382, 502] width 327 height 59
click at [310, 158] on div "**********" at bounding box center [390, 479] width 373 height 737
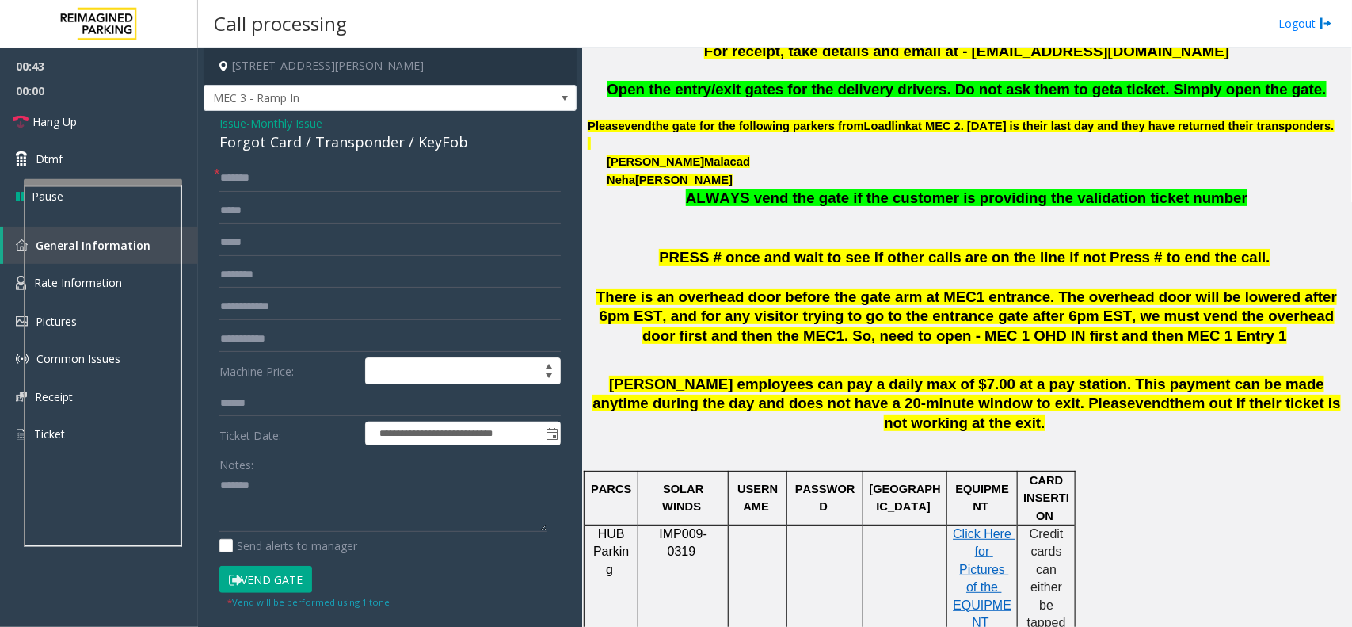
click at [318, 147] on div "Forgot Card / Transponder / KeyFob" at bounding box center [389, 141] width 341 height 21
click at [309, 516] on textarea at bounding box center [382, 502] width 327 height 59
paste textarea "**********"
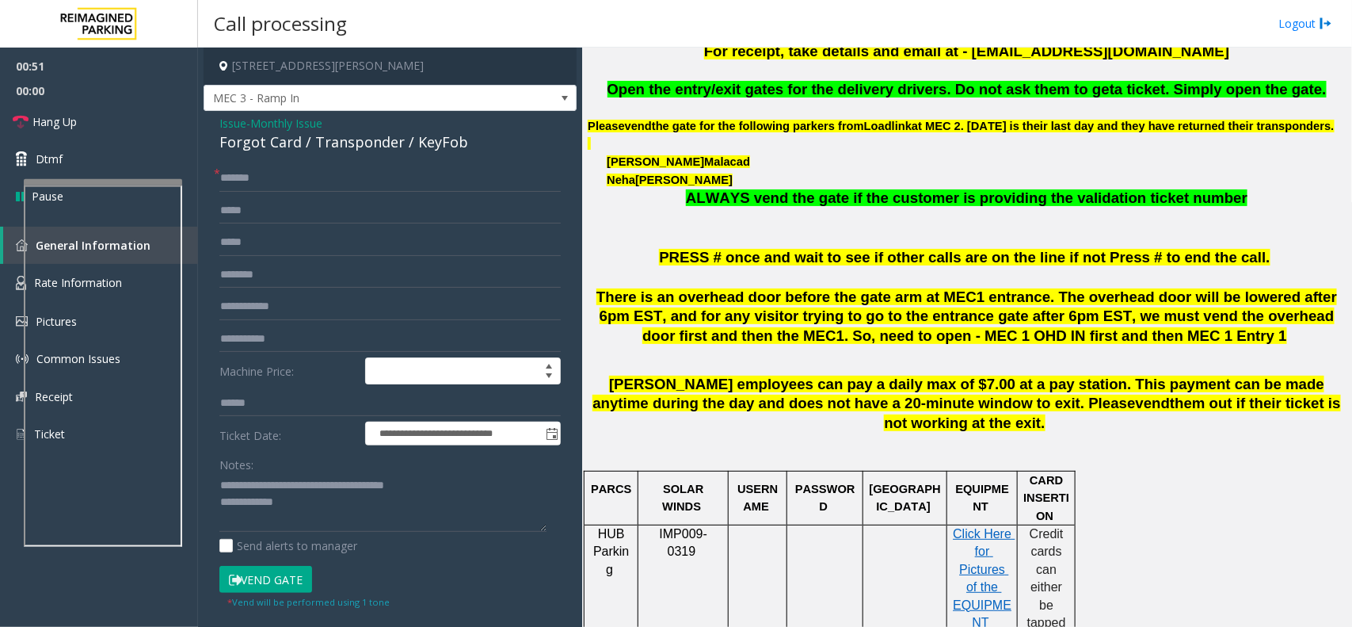
click at [246, 574] on button "Vend Gate" at bounding box center [265, 579] width 93 height 27
click at [325, 524] on textarea at bounding box center [382, 502] width 327 height 59
type textarea "**********"
click at [113, 116] on link "Hang Up" at bounding box center [99, 121] width 198 height 37
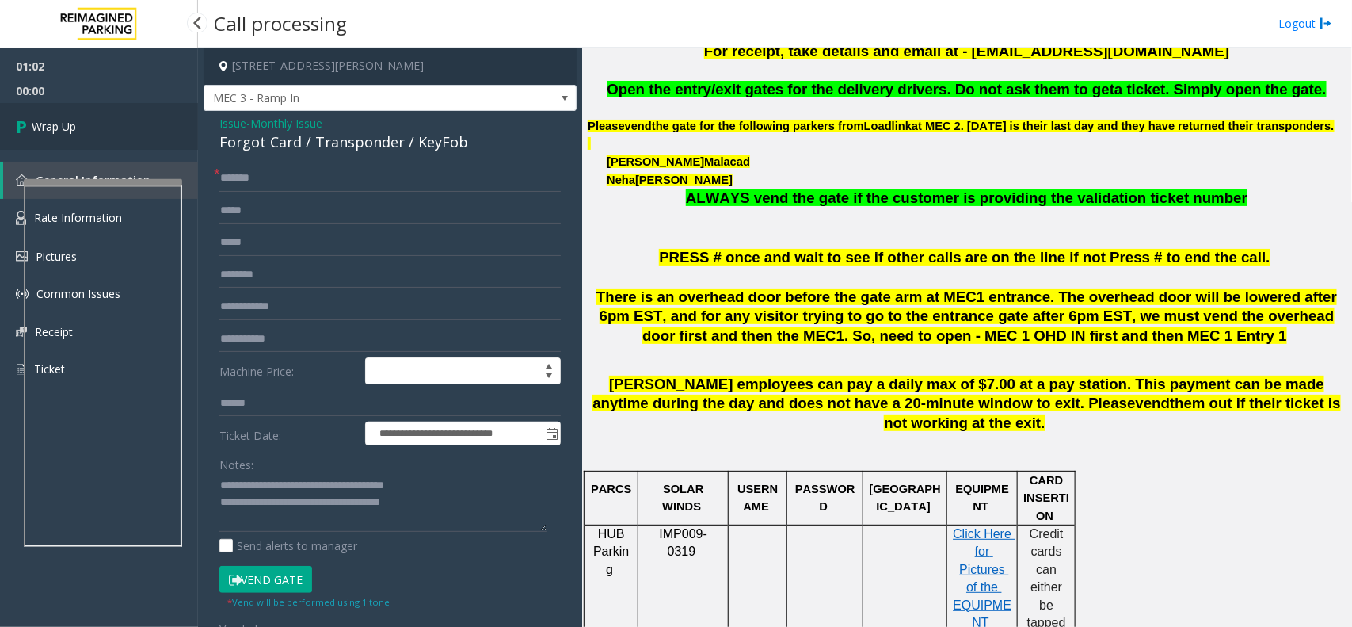
click at [113, 116] on link "Wrap Up" at bounding box center [99, 126] width 198 height 47
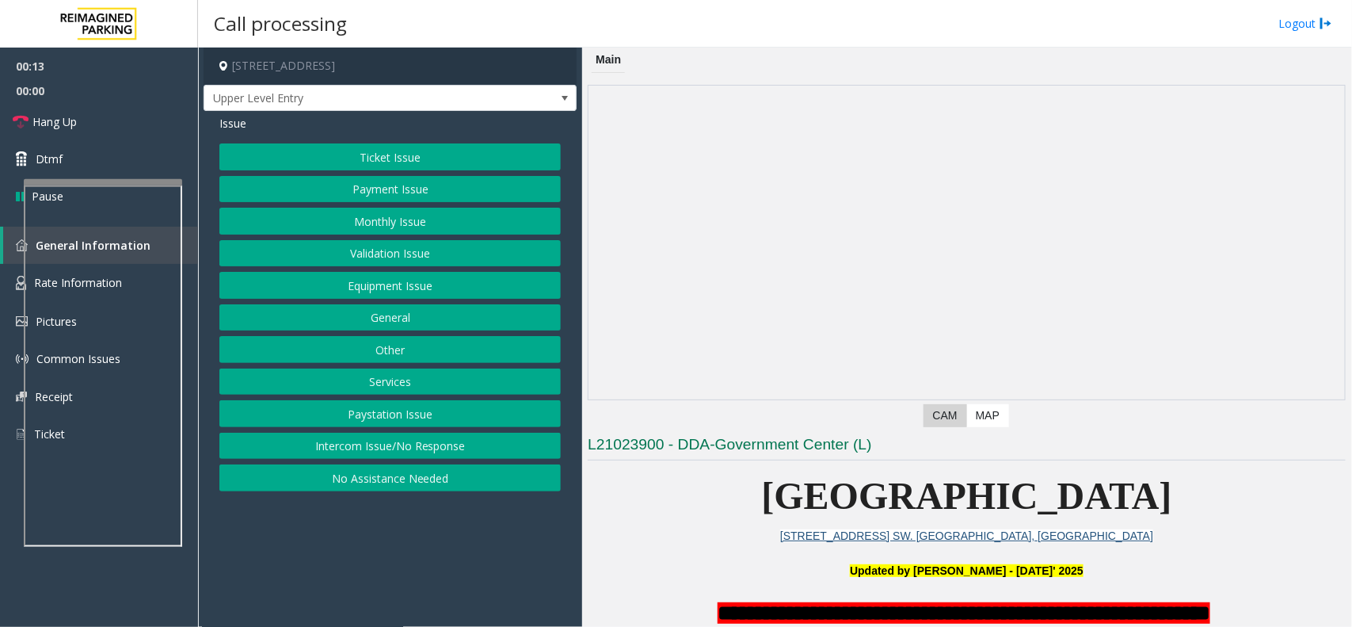
click at [437, 440] on button "Intercom Issue/No Response" at bounding box center [389, 445] width 341 height 27
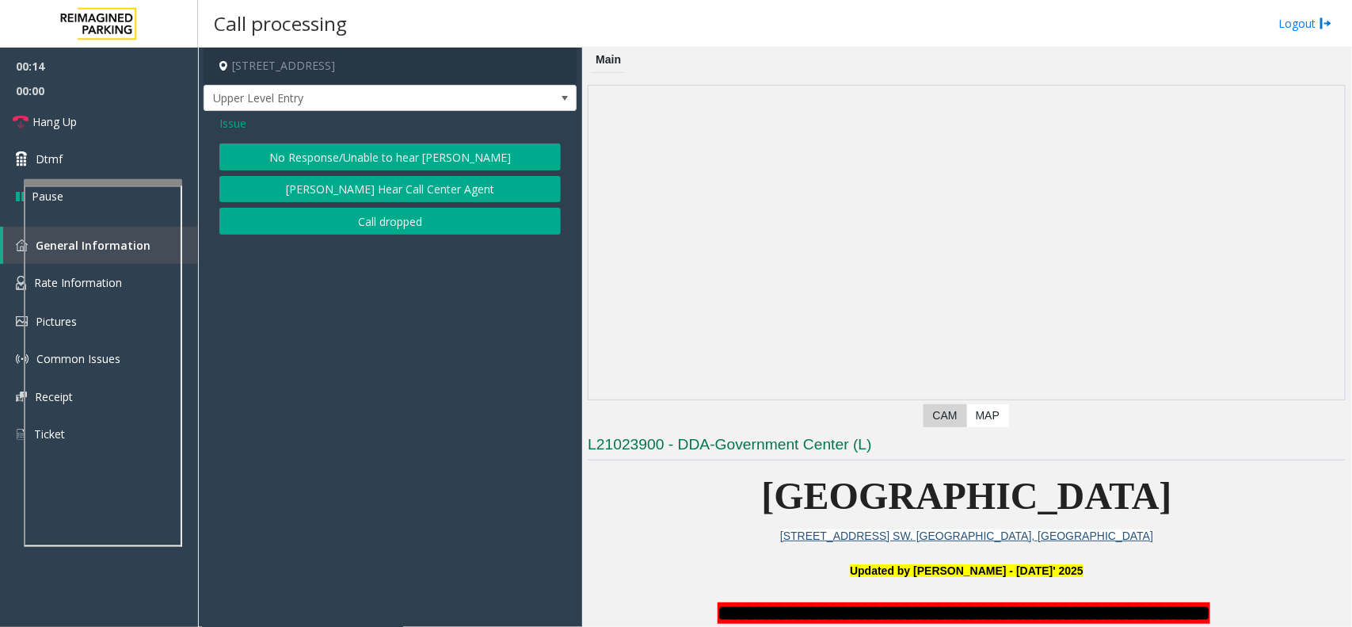
click at [405, 154] on button "No Response/Unable to hear [PERSON_NAME]" at bounding box center [389, 156] width 341 height 27
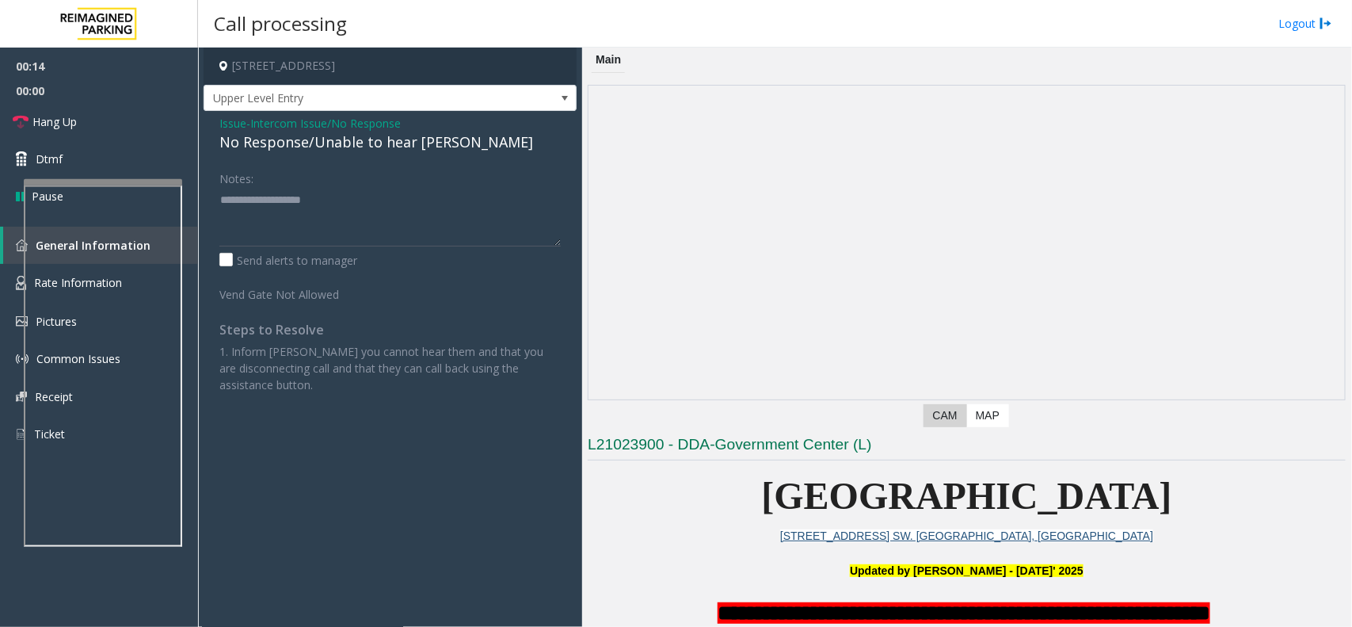
click at [405, 143] on div "No Response/Unable to hear [PERSON_NAME]" at bounding box center [389, 141] width 341 height 21
type textarea "**********"
click at [111, 105] on link "Hang Up" at bounding box center [99, 121] width 198 height 37
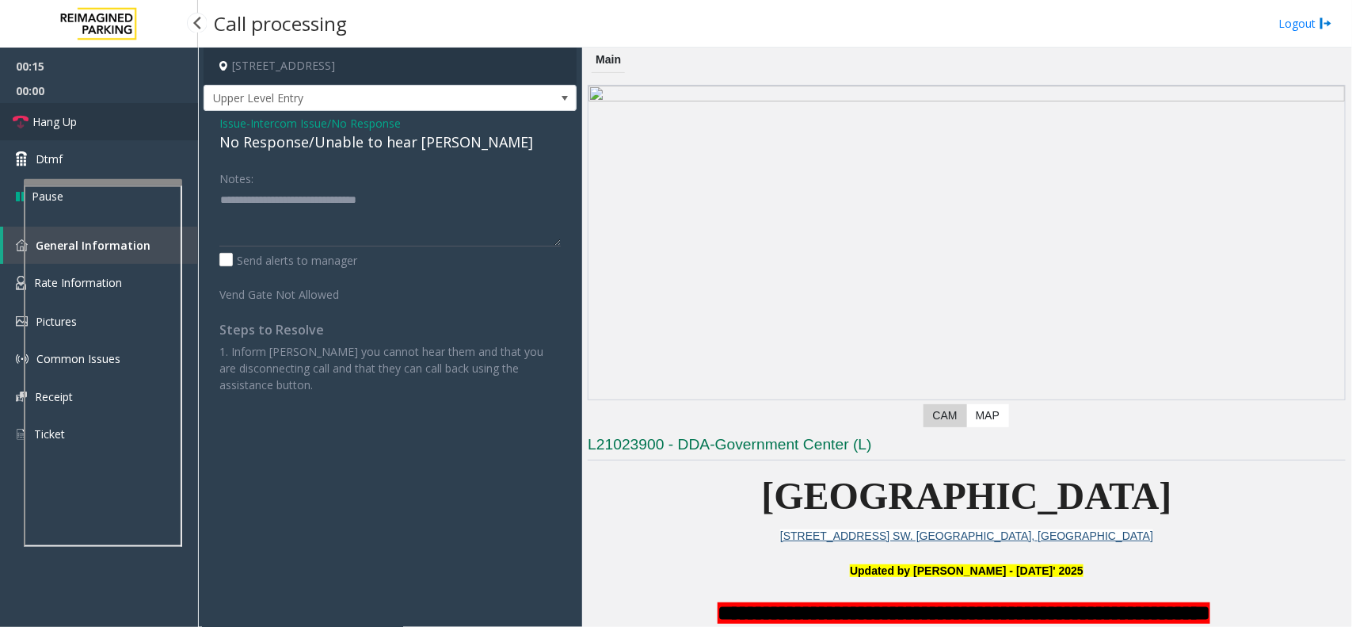
click at [111, 105] on link "Hang Up" at bounding box center [99, 121] width 198 height 37
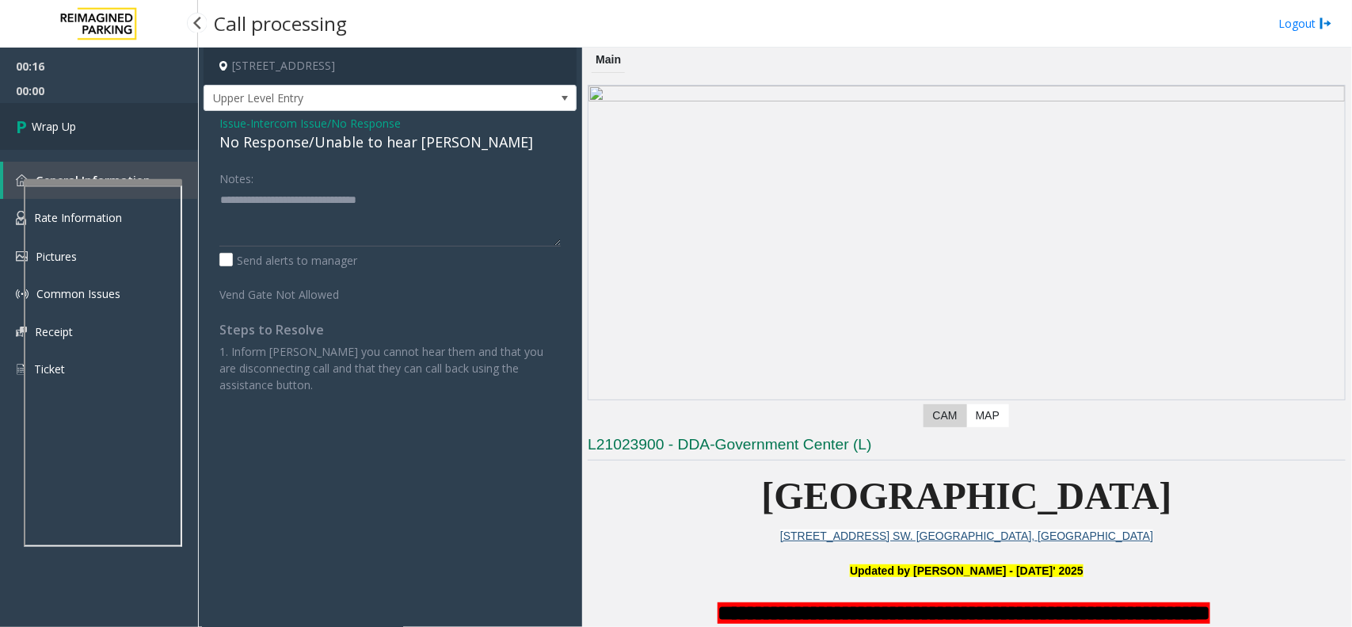
click at [111, 105] on link "Wrap Up" at bounding box center [99, 126] width 198 height 47
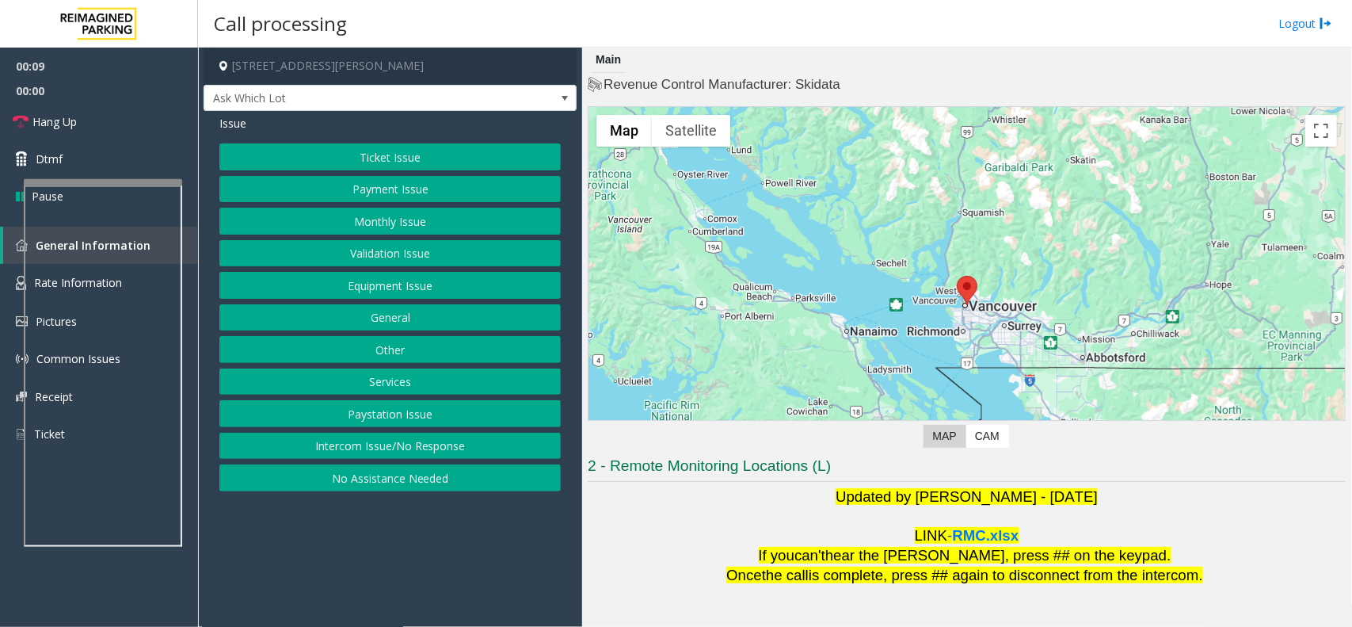
click at [301, 135] on div "Issue Ticket Issue Payment Issue Monthly Issue Validation Issue Equipment Issue…" at bounding box center [390, 305] width 373 height 388
click at [303, 164] on button "Ticket Issue" at bounding box center [389, 156] width 341 height 27
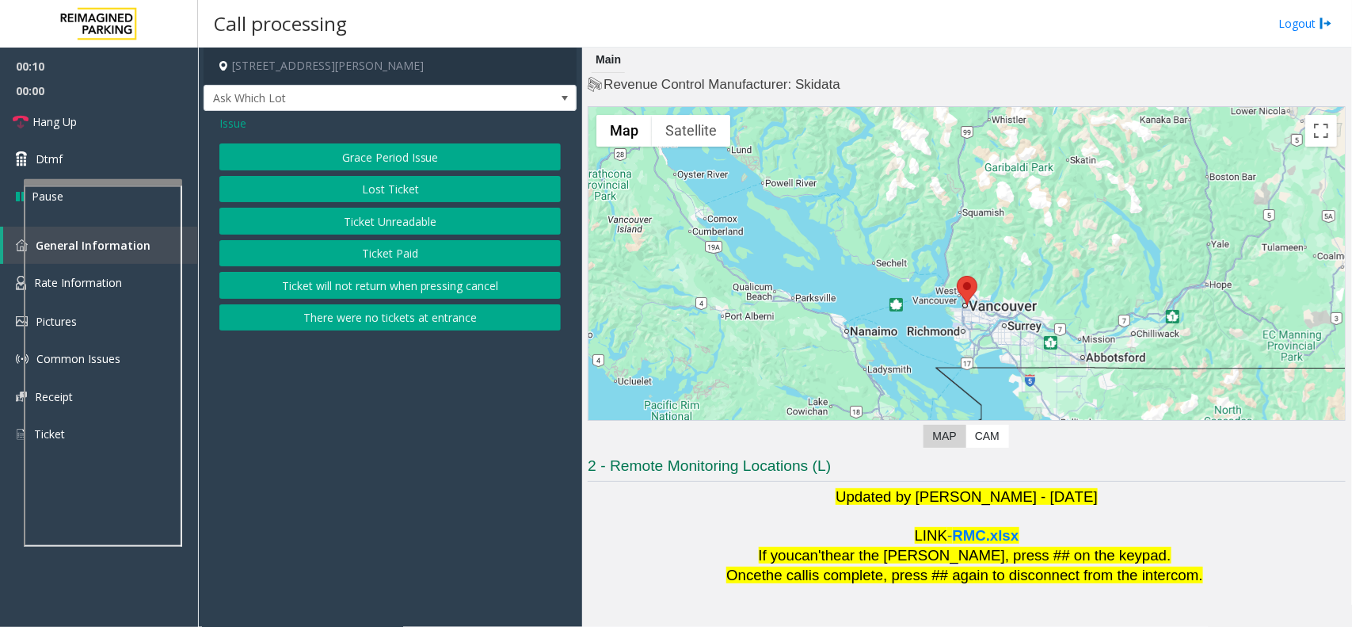
click at [329, 231] on button "Ticket Unreadable" at bounding box center [389, 221] width 341 height 27
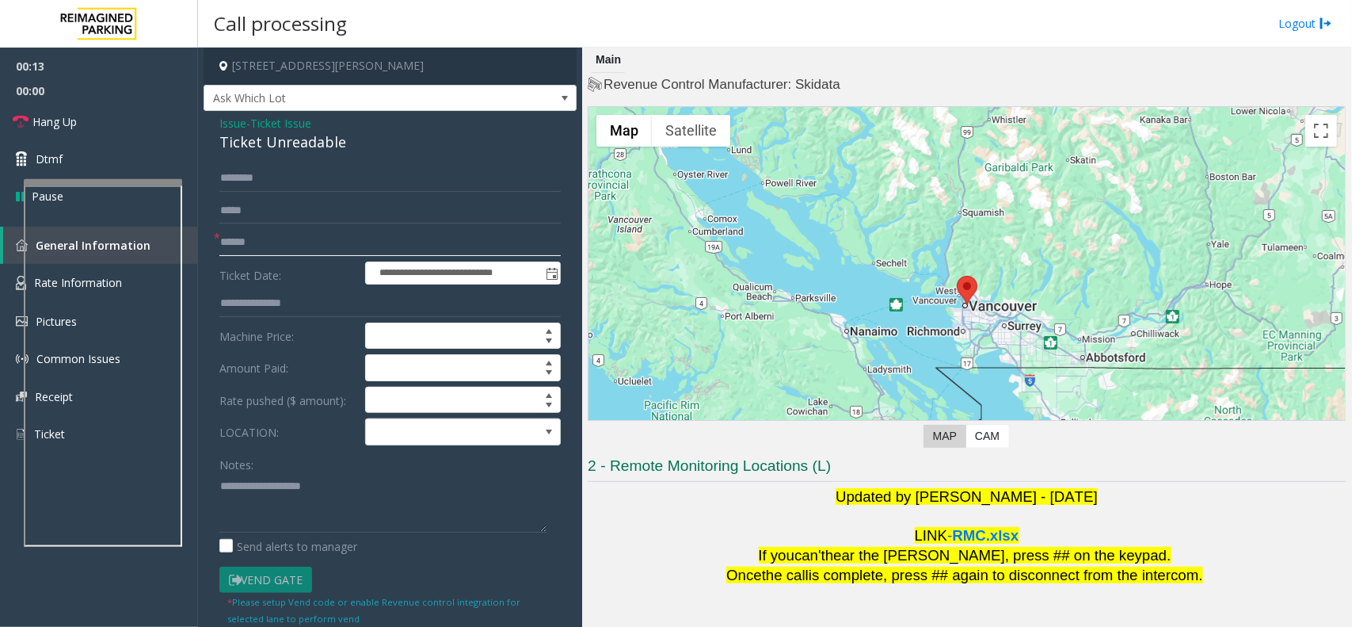
click at [326, 232] on input "text" at bounding box center [389, 242] width 341 height 27
click at [543, 429] on span at bounding box center [549, 431] width 13 height 13
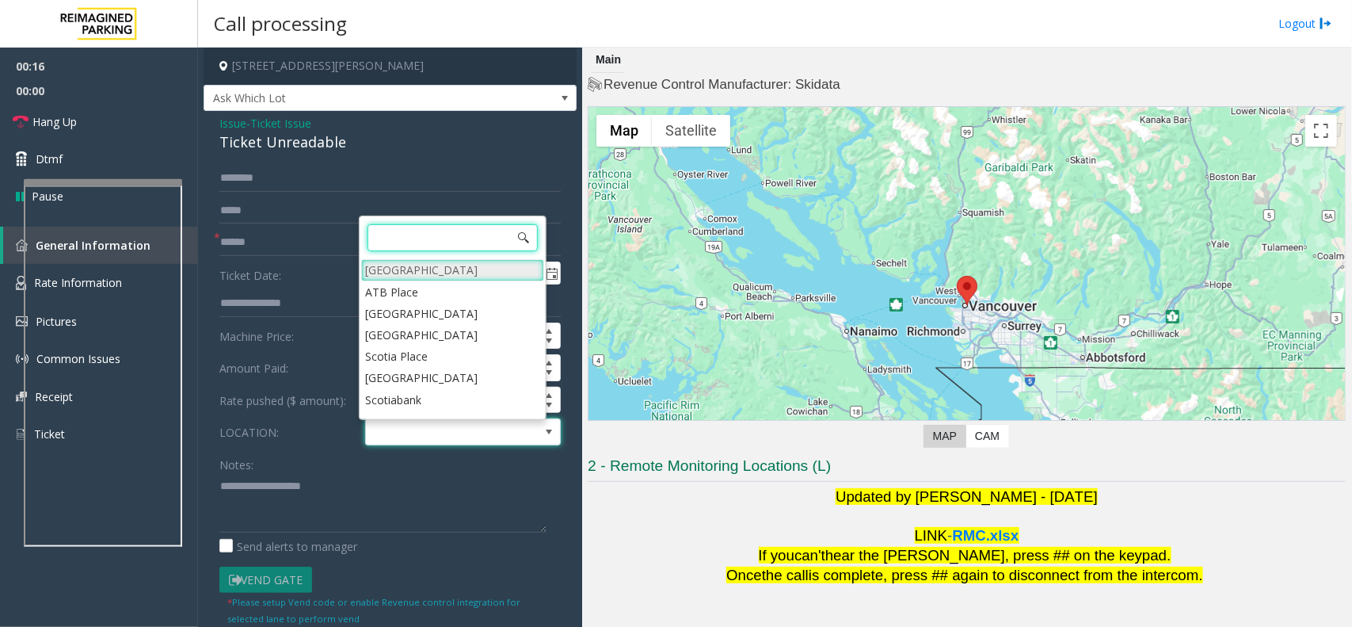
click at [457, 276] on Village "[GEOGRAPHIC_DATA]" at bounding box center [452, 269] width 183 height 21
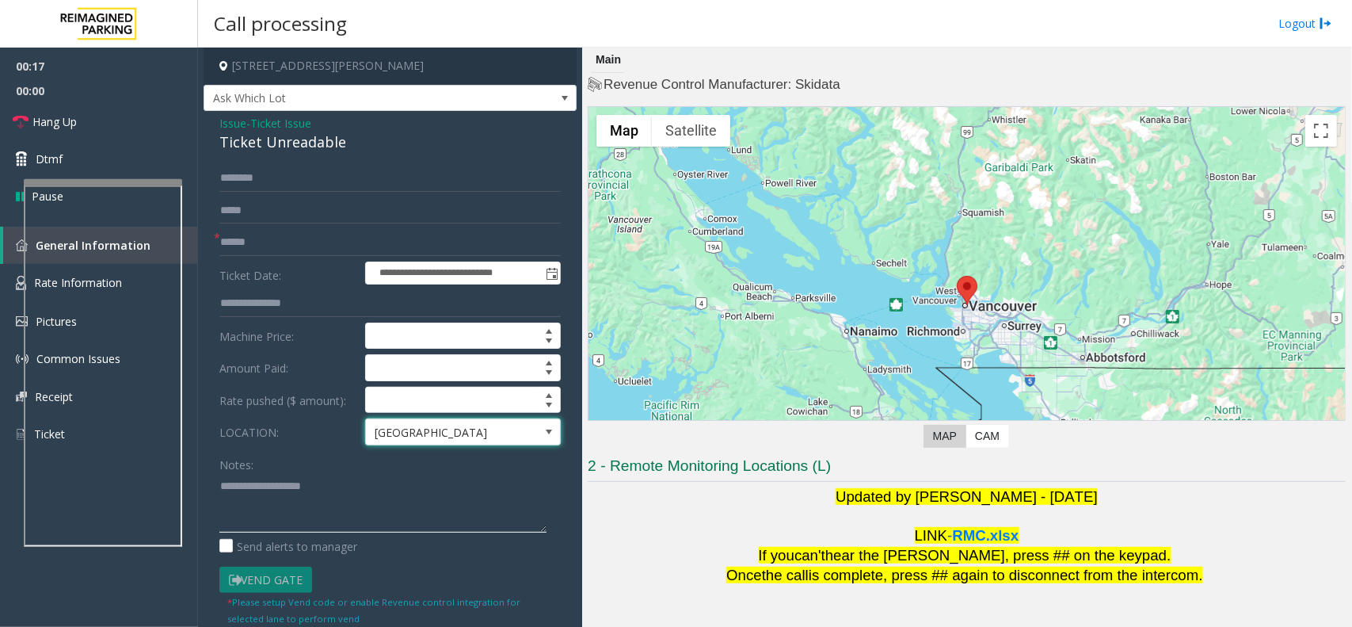
click at [347, 495] on textarea at bounding box center [382, 502] width 327 height 59
click at [351, 488] on textarea at bounding box center [382, 502] width 327 height 59
click at [307, 150] on div "Ticket Unreadable" at bounding box center [389, 141] width 341 height 21
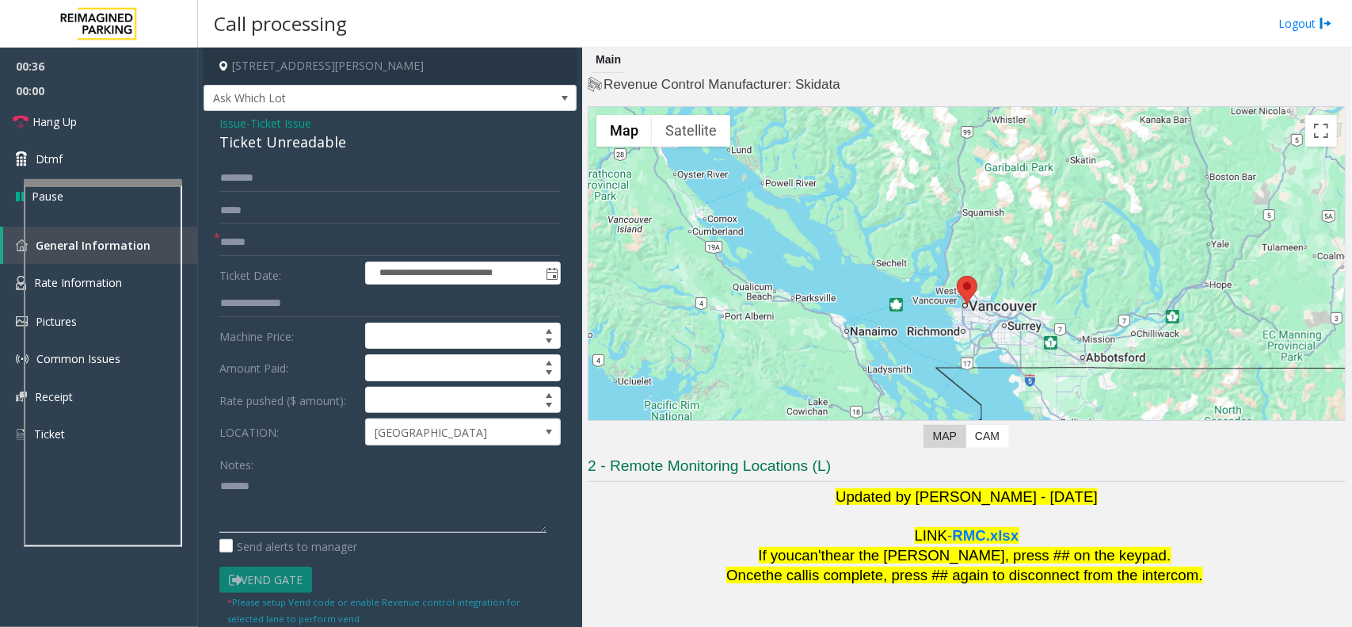
click at [303, 509] on textarea at bounding box center [382, 502] width 327 height 59
paste textarea "**********"
type textarea "**********"
click at [279, 238] on input "text" at bounding box center [389, 242] width 341 height 27
click at [235, 239] on input "text" at bounding box center [389, 242] width 341 height 27
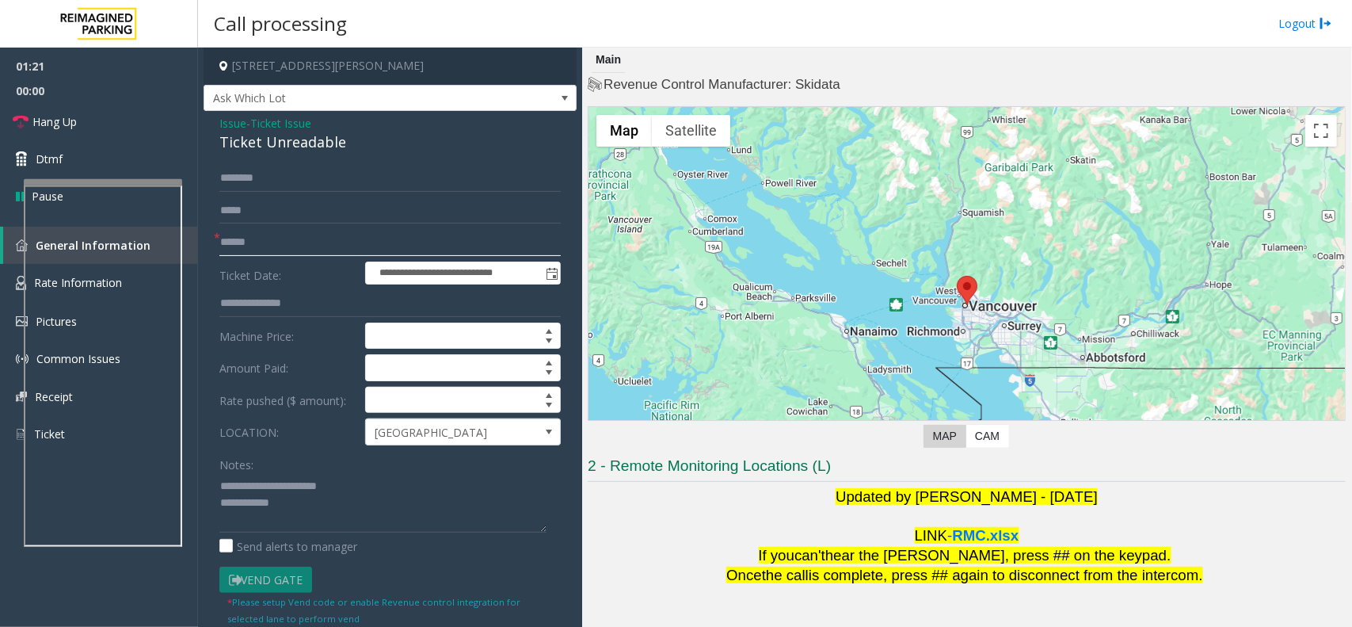
click at [227, 253] on input "text" at bounding box center [389, 242] width 341 height 27
type input "*******"
click at [354, 531] on textarea at bounding box center [382, 502] width 327 height 59
click at [368, 512] on textarea at bounding box center [382, 502] width 327 height 59
click at [383, 483] on textarea at bounding box center [382, 502] width 327 height 59
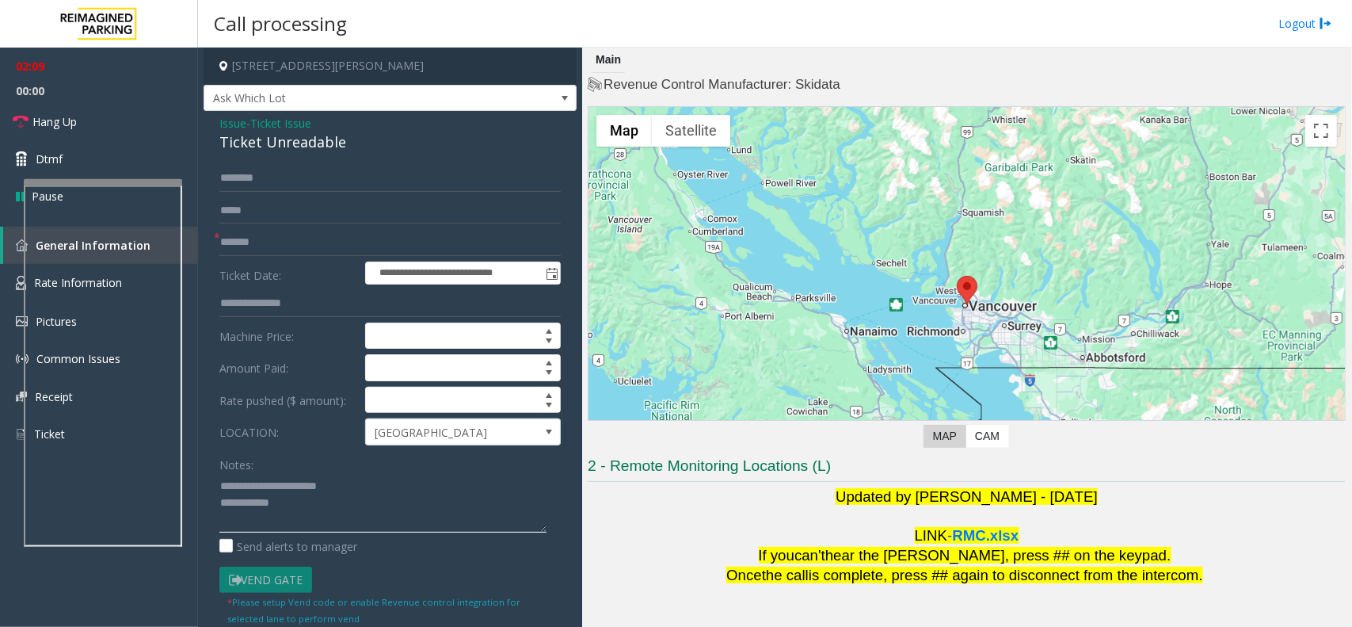
click at [374, 512] on textarea at bounding box center [382, 502] width 327 height 59
type textarea "**********"
click at [89, 91] on span "00:00" at bounding box center [99, 90] width 198 height 25
click at [88, 133] on link "Hang Up" at bounding box center [99, 121] width 198 height 37
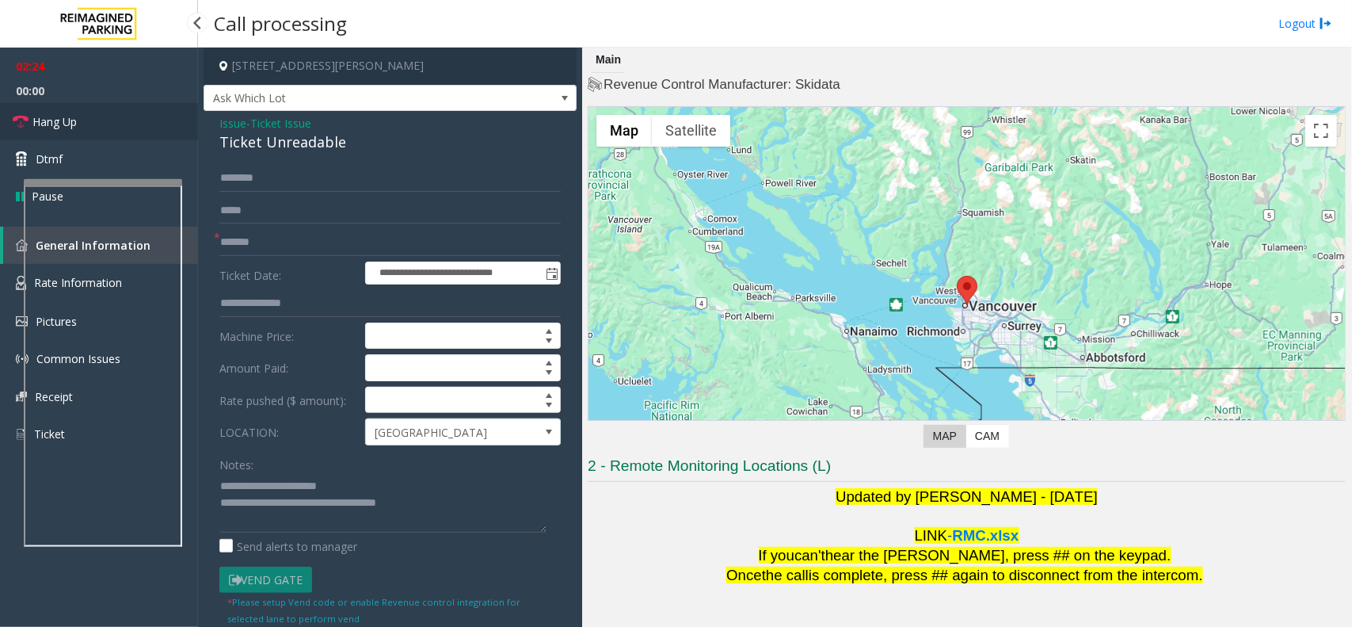
click at [88, 133] on link "Hang Up" at bounding box center [99, 121] width 198 height 37
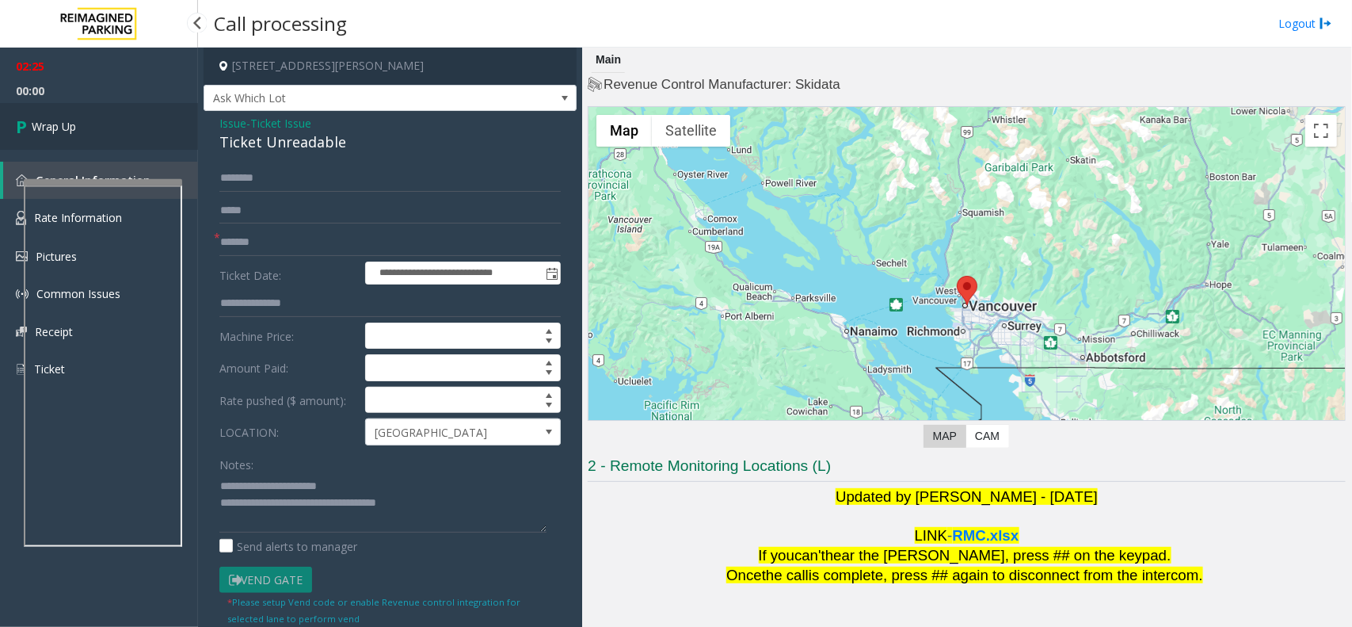
click at [88, 133] on link "Wrap Up" at bounding box center [99, 126] width 198 height 47
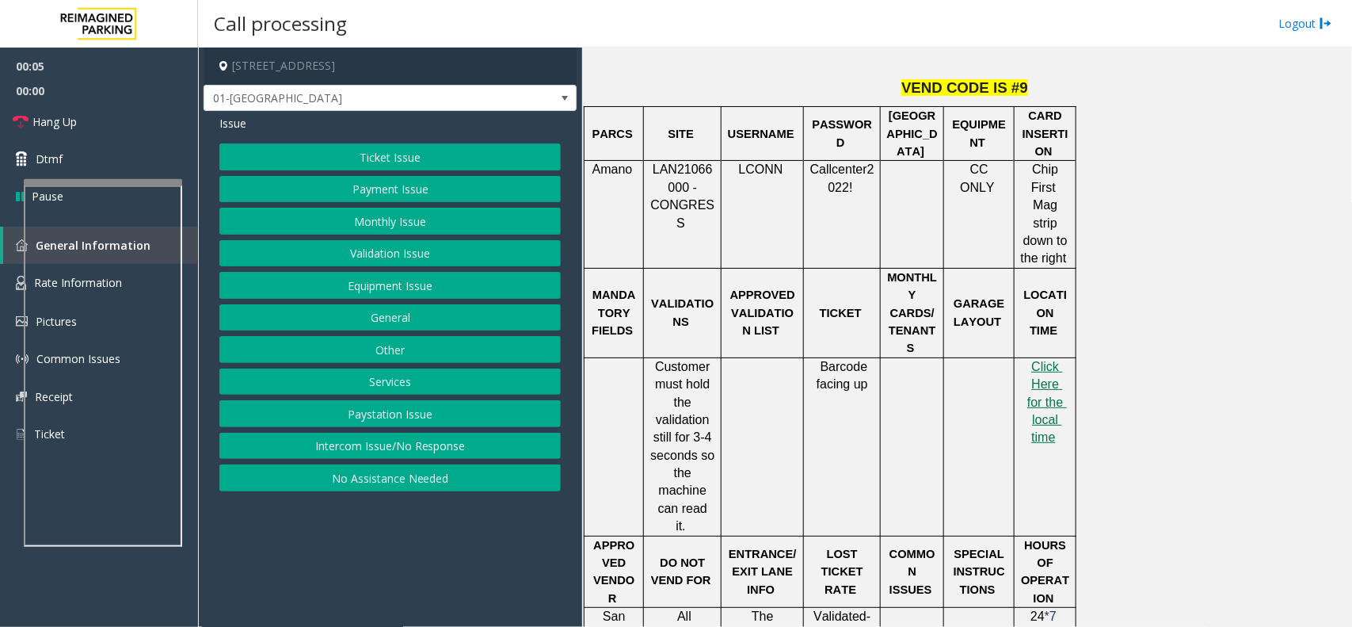
scroll to position [693, 0]
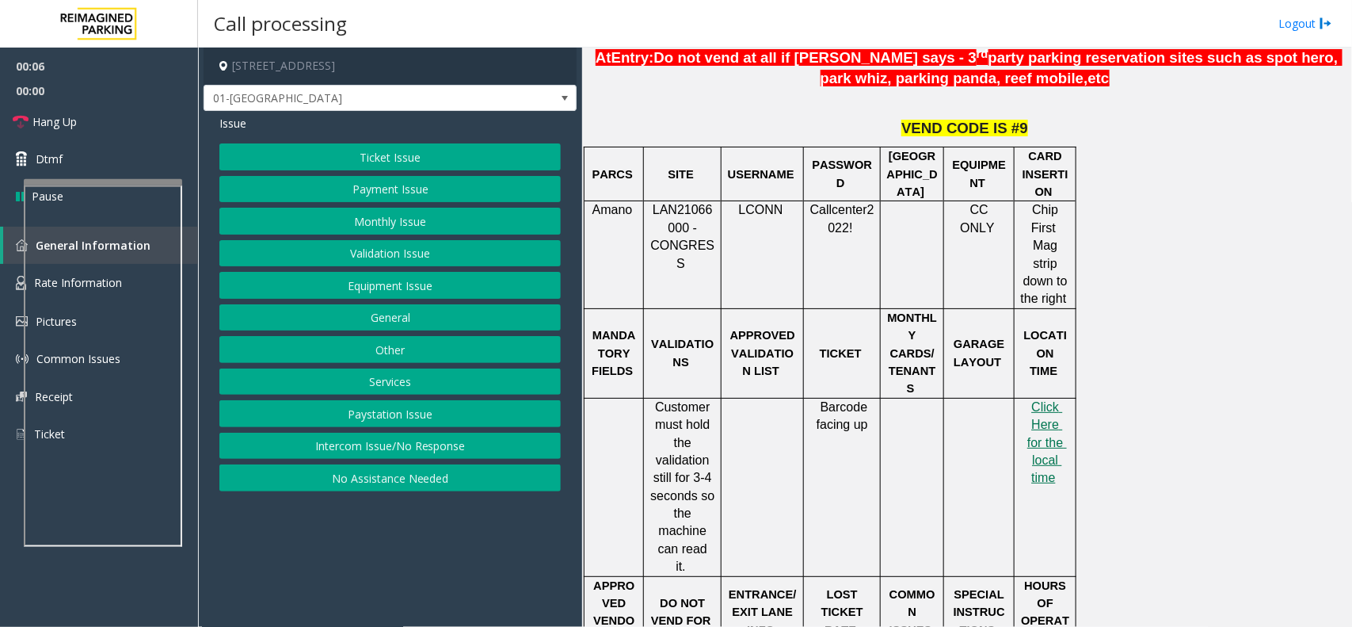
click at [350, 224] on button "Monthly Issue" at bounding box center [389, 221] width 341 height 27
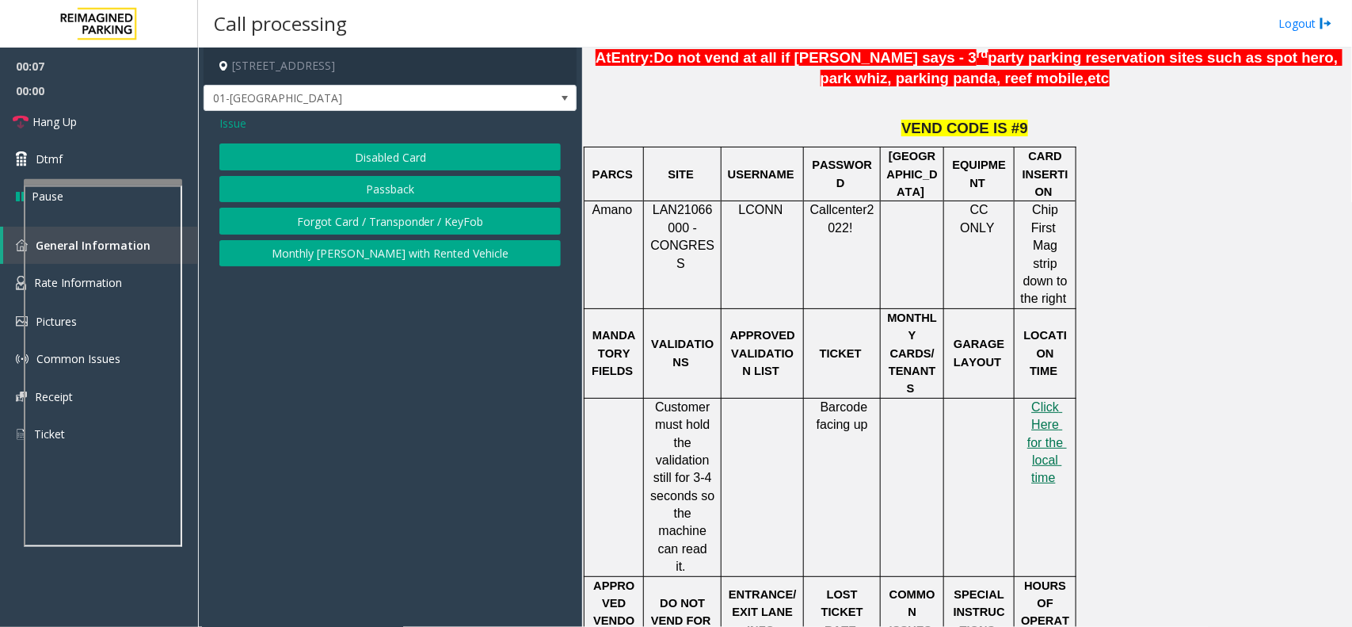
click at [350, 224] on button "Forgot Card / Transponder / KeyFob" at bounding box center [389, 221] width 341 height 27
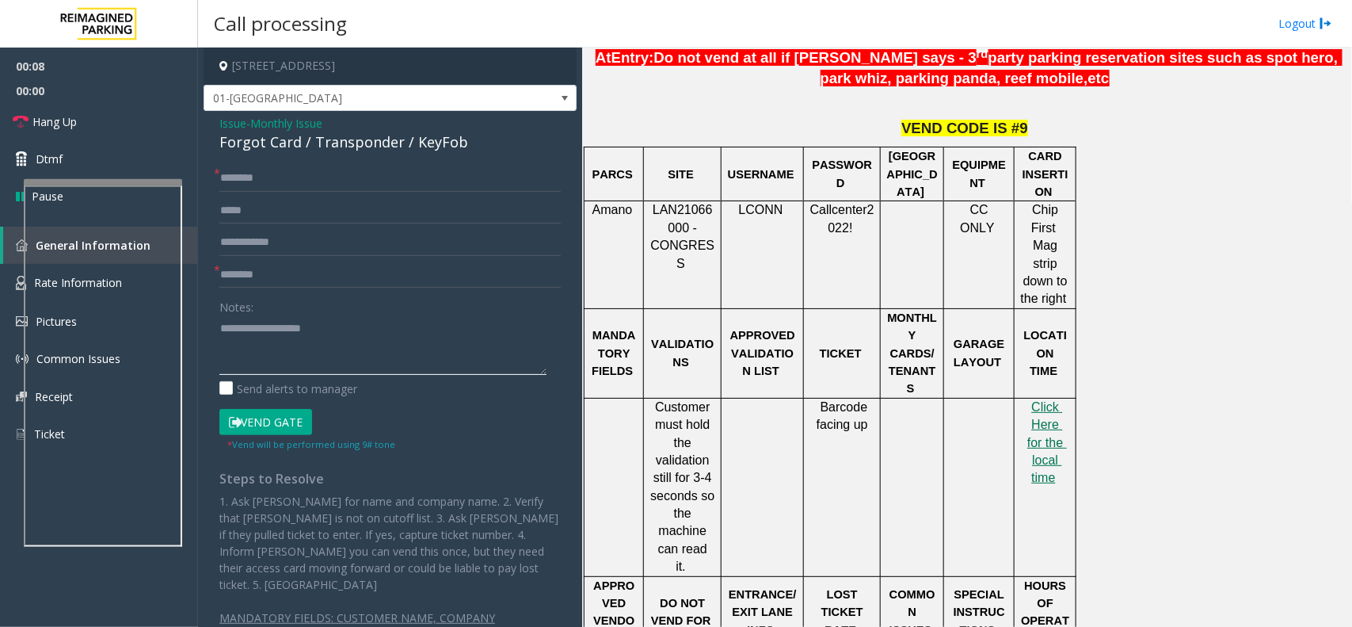
click at [351, 351] on textarea at bounding box center [382, 344] width 327 height 59
click at [440, 143] on div "Forgot Card / Transponder / KeyFob" at bounding box center [389, 141] width 341 height 21
click at [394, 363] on textarea at bounding box center [382, 344] width 327 height 59
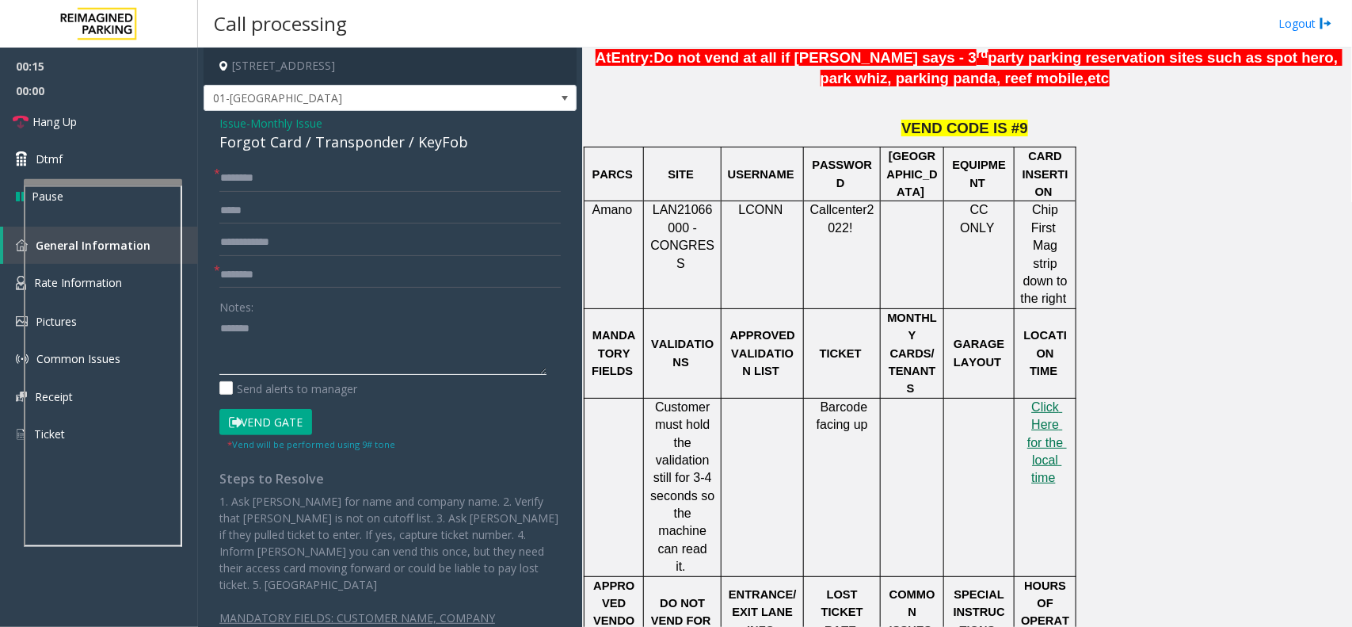
paste textarea "**********"
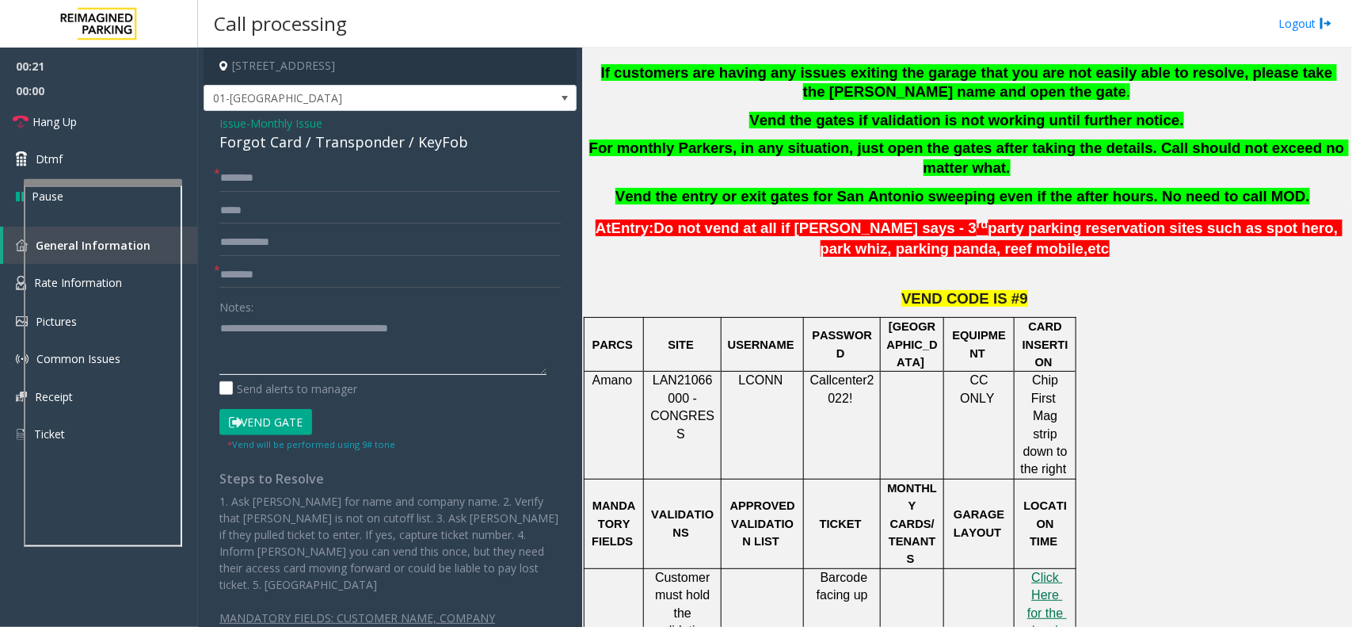
scroll to position [396, 0]
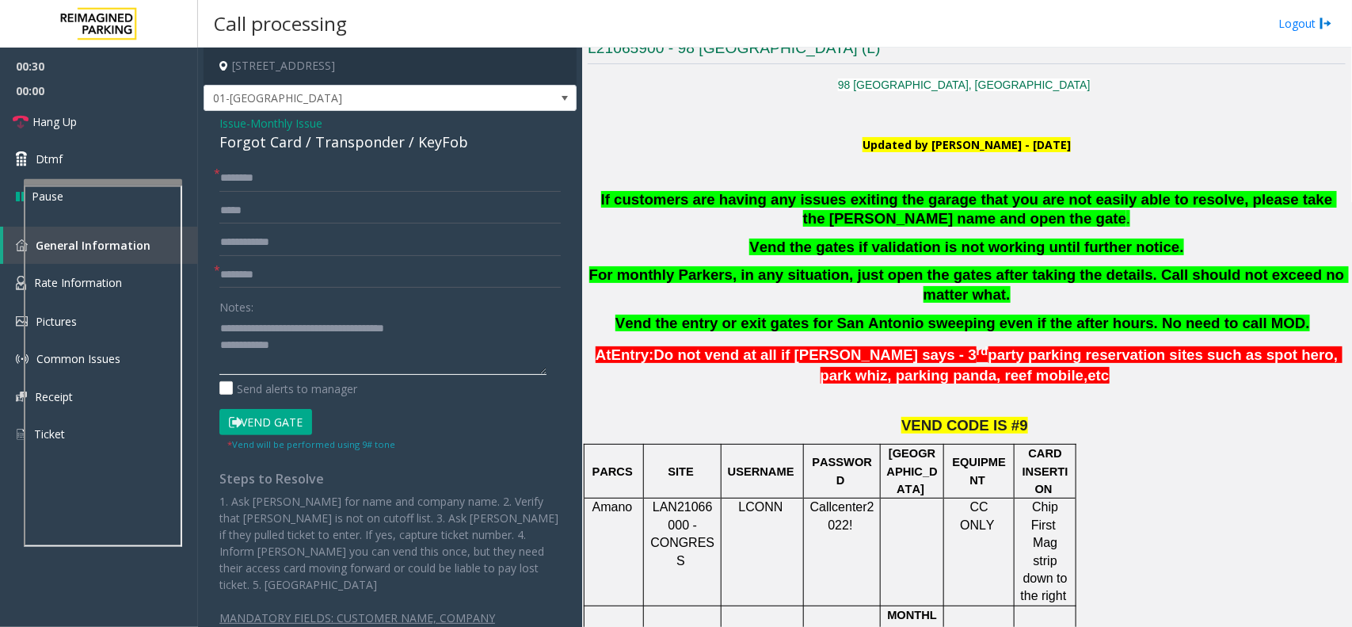
type textarea "**********"
click at [317, 242] on input "text" at bounding box center [389, 242] width 341 height 27
click at [315, 274] on input "text" at bounding box center [389, 274] width 341 height 27
type input "***"
click at [314, 178] on input "text" at bounding box center [389, 178] width 341 height 27
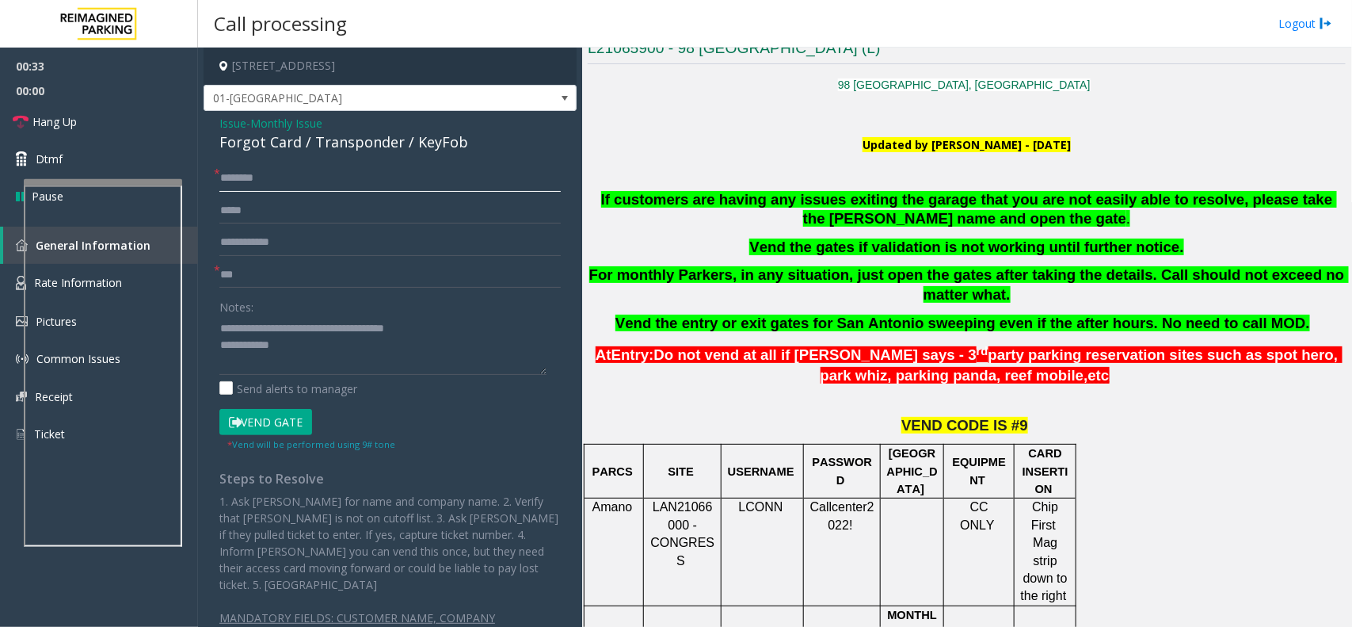
type input "*"
click at [323, 170] on input "*" at bounding box center [389, 178] width 341 height 27
type input "**"
click at [386, 359] on textarea at bounding box center [382, 344] width 327 height 59
click at [113, 120] on link "Hang Up" at bounding box center [99, 121] width 198 height 37
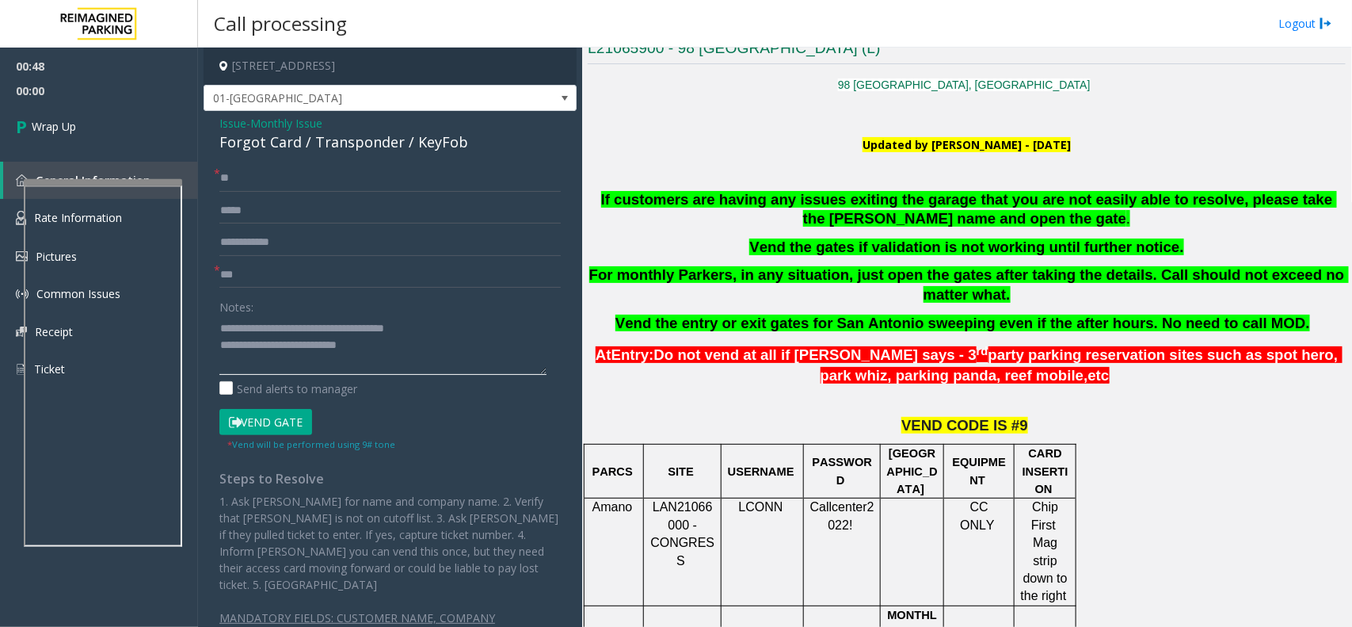
click at [428, 341] on textarea at bounding box center [382, 344] width 327 height 59
type textarea "**********"
click at [143, 143] on link "Wrap Up" at bounding box center [99, 126] width 198 height 47
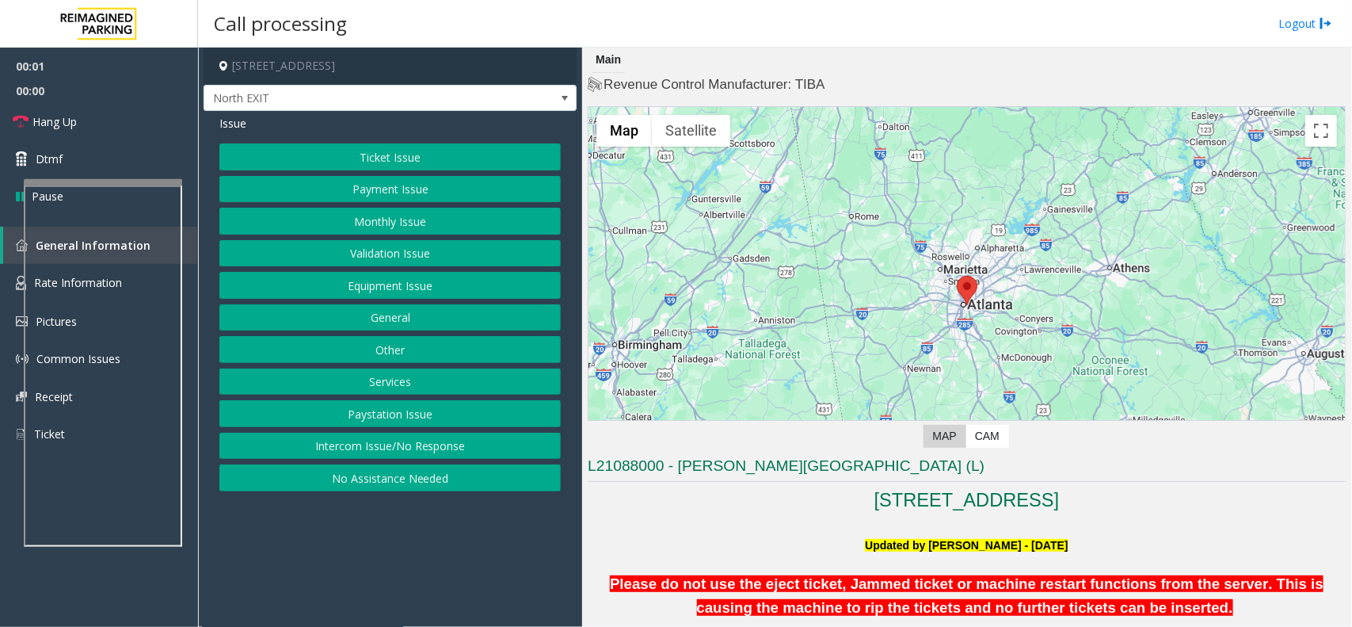
scroll to position [396, 0]
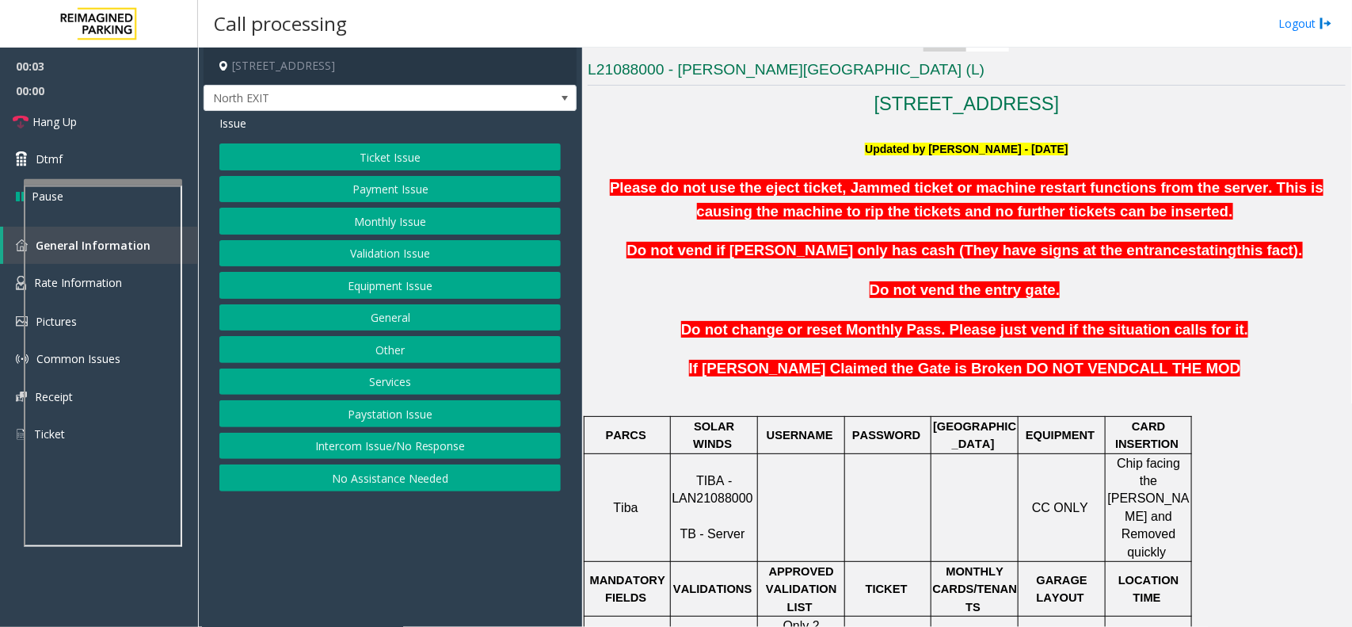
click at [722, 487] on span "TIBA - LAN21088000" at bounding box center [712, 489] width 81 height 31
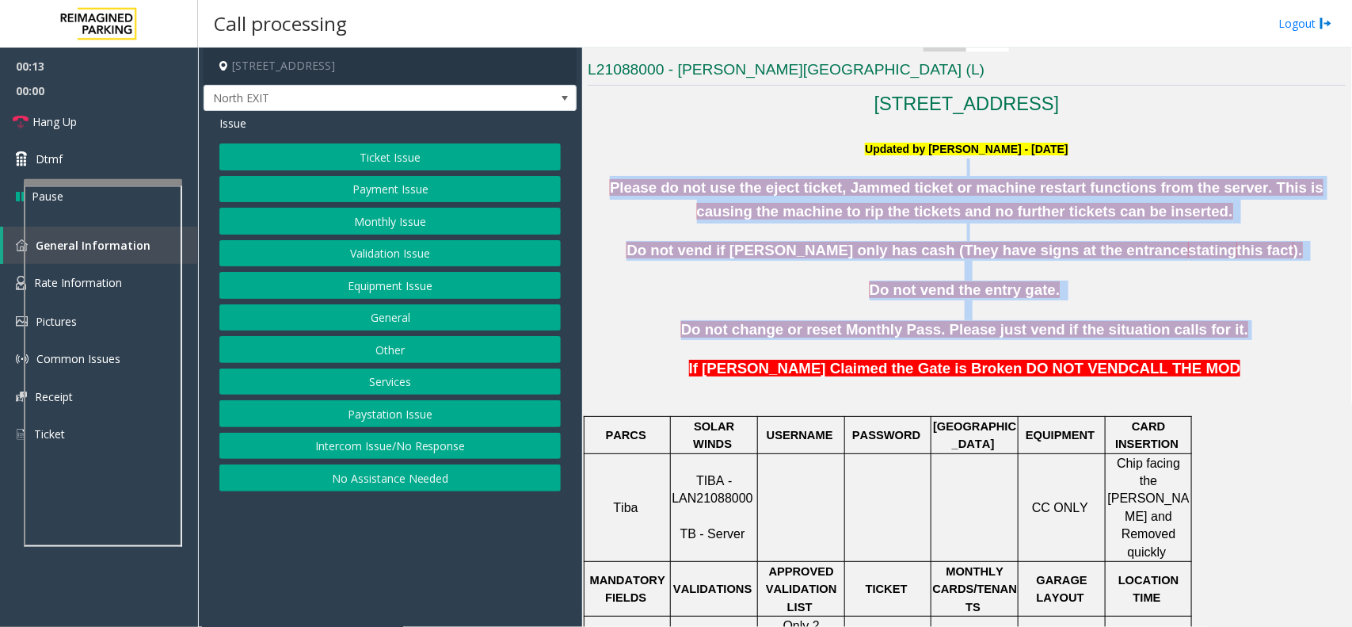
drag, startPoint x: 1313, startPoint y: 5, endPoint x: 874, endPoint y: 353, distance: 561.0
click at [882, 345] on p at bounding box center [967, 349] width 758 height 20
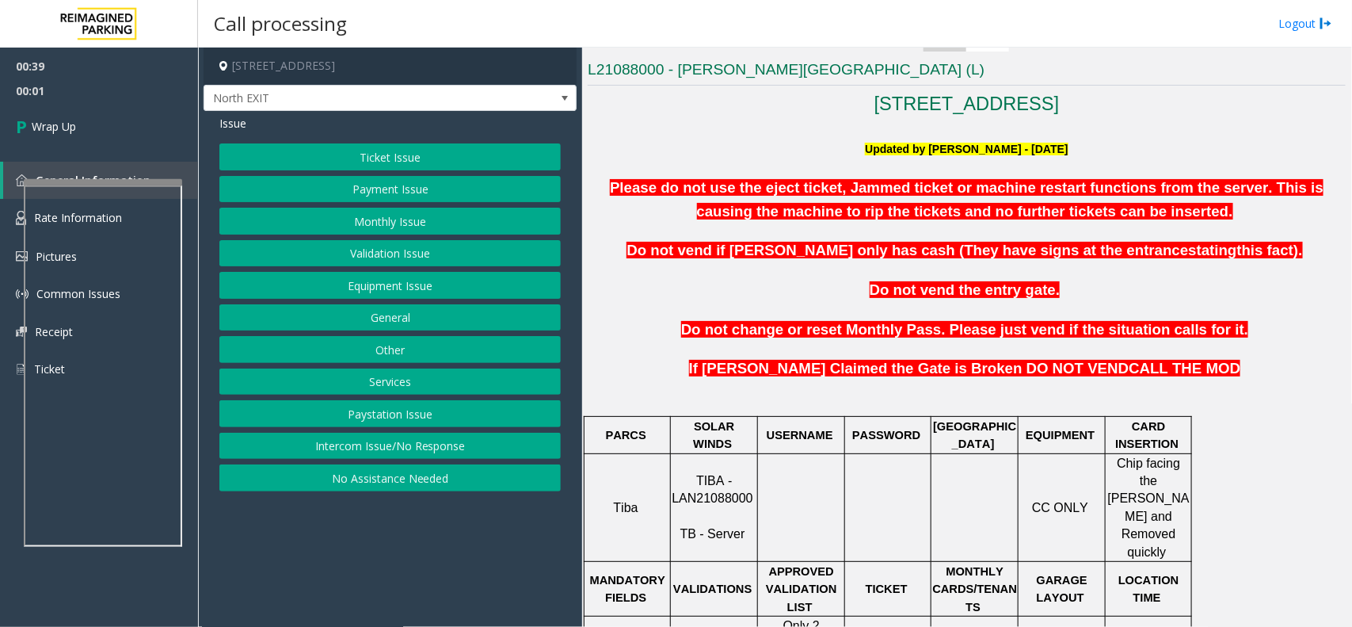
click at [470, 298] on button "Equipment Issue" at bounding box center [389, 285] width 341 height 27
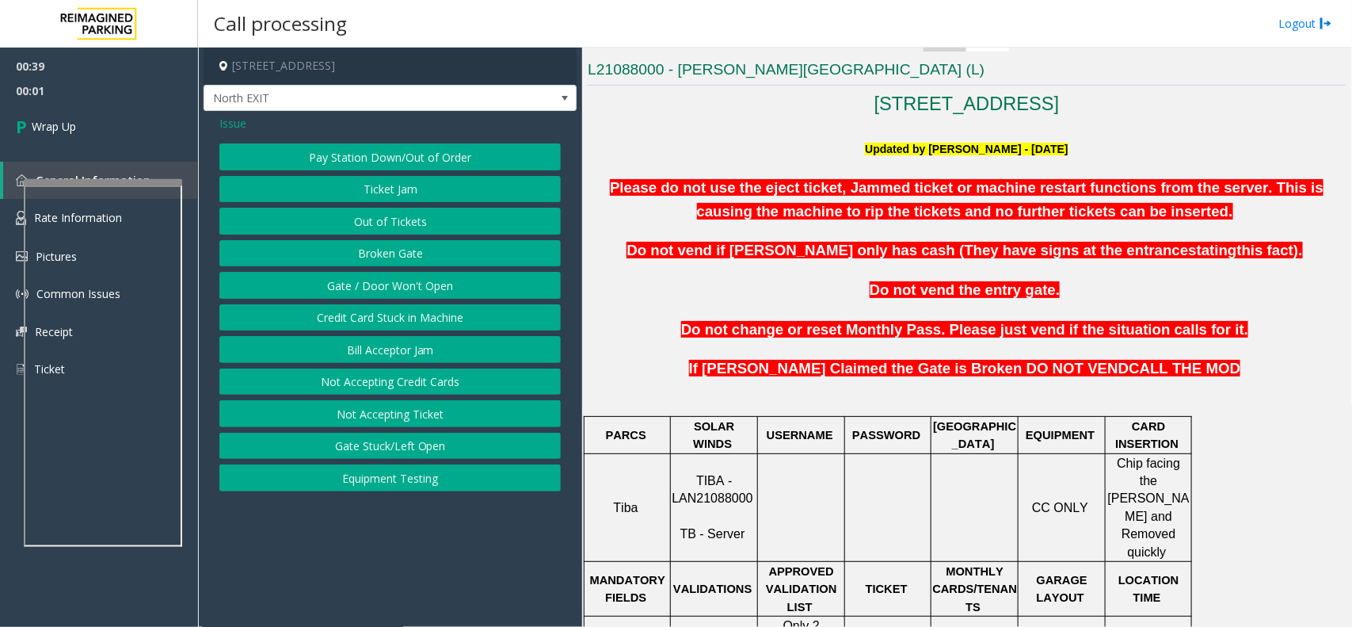
click at [468, 295] on button "Gate / Door Won't Open" at bounding box center [389, 285] width 341 height 27
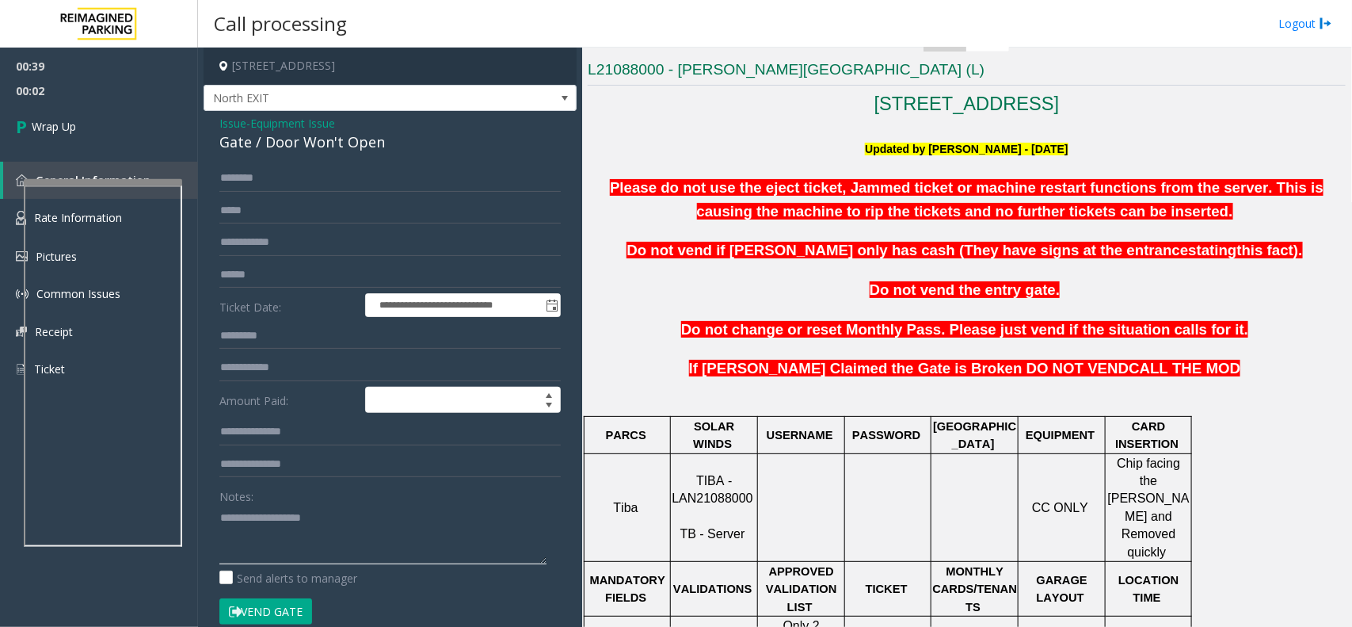
click at [339, 520] on textarea at bounding box center [382, 534] width 327 height 59
click at [379, 140] on div "Gate / Door Won't Open" at bounding box center [389, 141] width 341 height 21
click at [374, 139] on div "Gate / Door Won't Open" at bounding box center [389, 141] width 341 height 21
click at [370, 139] on div "Gate / Door Won't Open" at bounding box center [389, 141] width 341 height 21
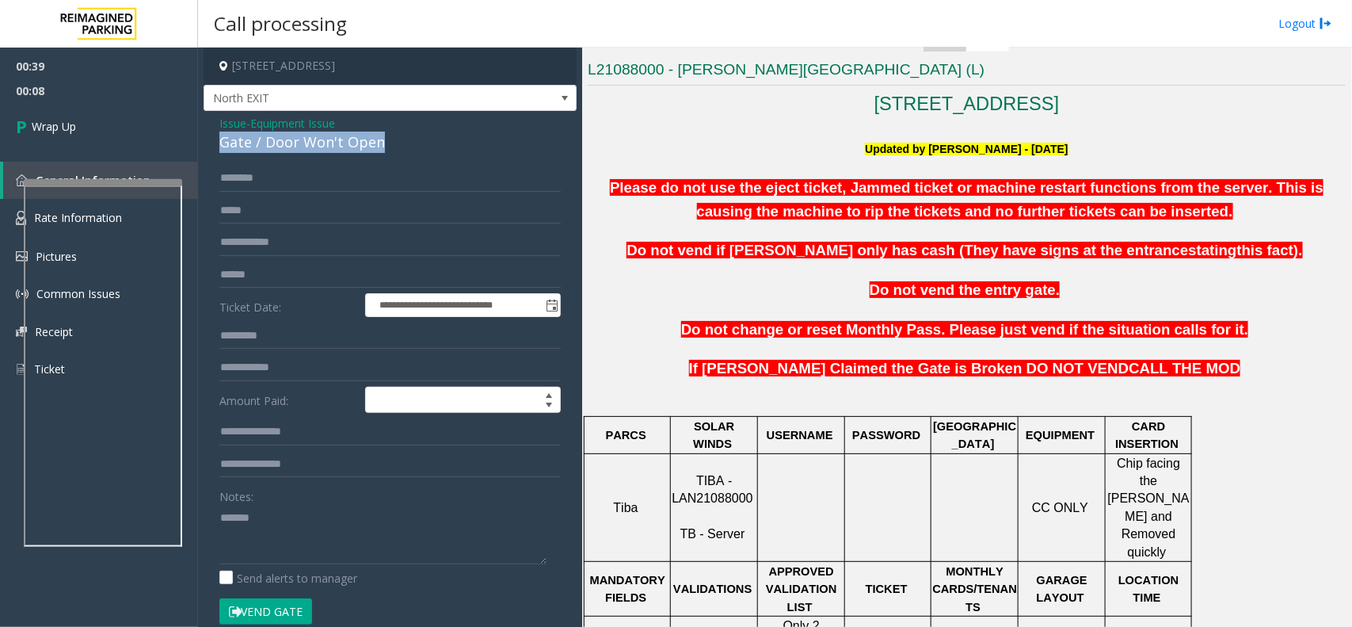
click at [370, 139] on div "Gate / Door Won't Open" at bounding box center [389, 141] width 341 height 21
click at [356, 539] on textarea at bounding box center [382, 534] width 327 height 59
paste textarea "**********"
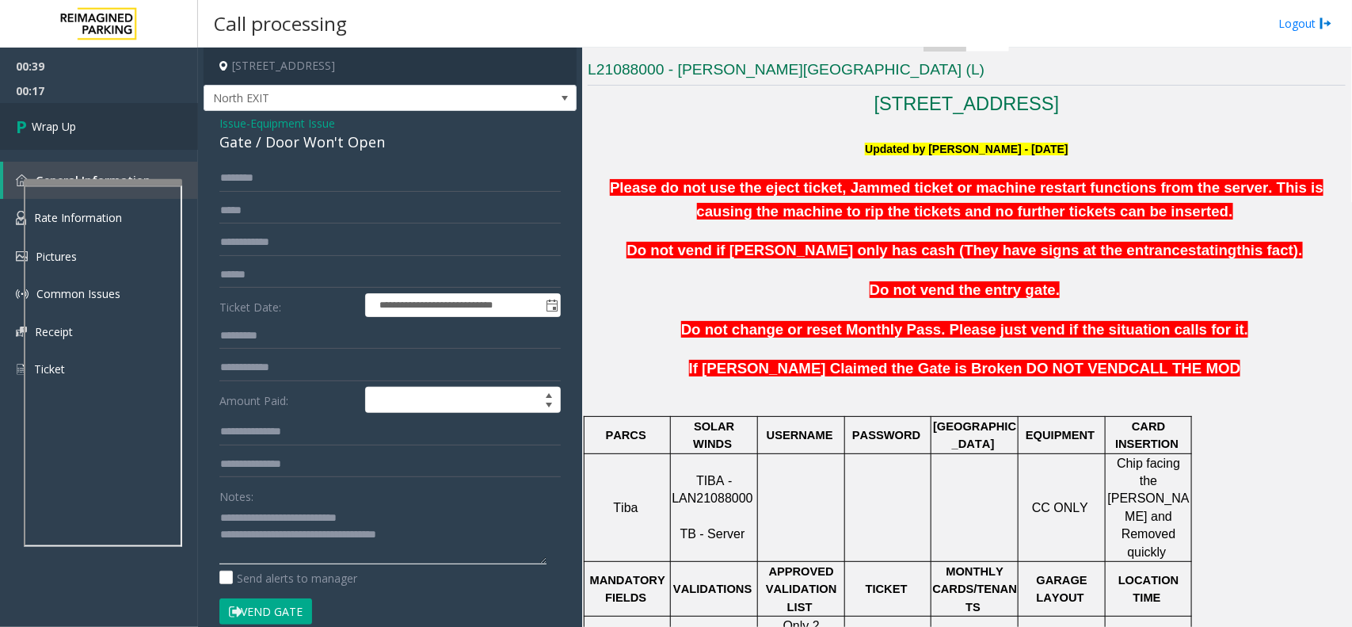
type textarea "**********"
click at [105, 112] on link "Wrap Up" at bounding box center [99, 126] width 198 height 47
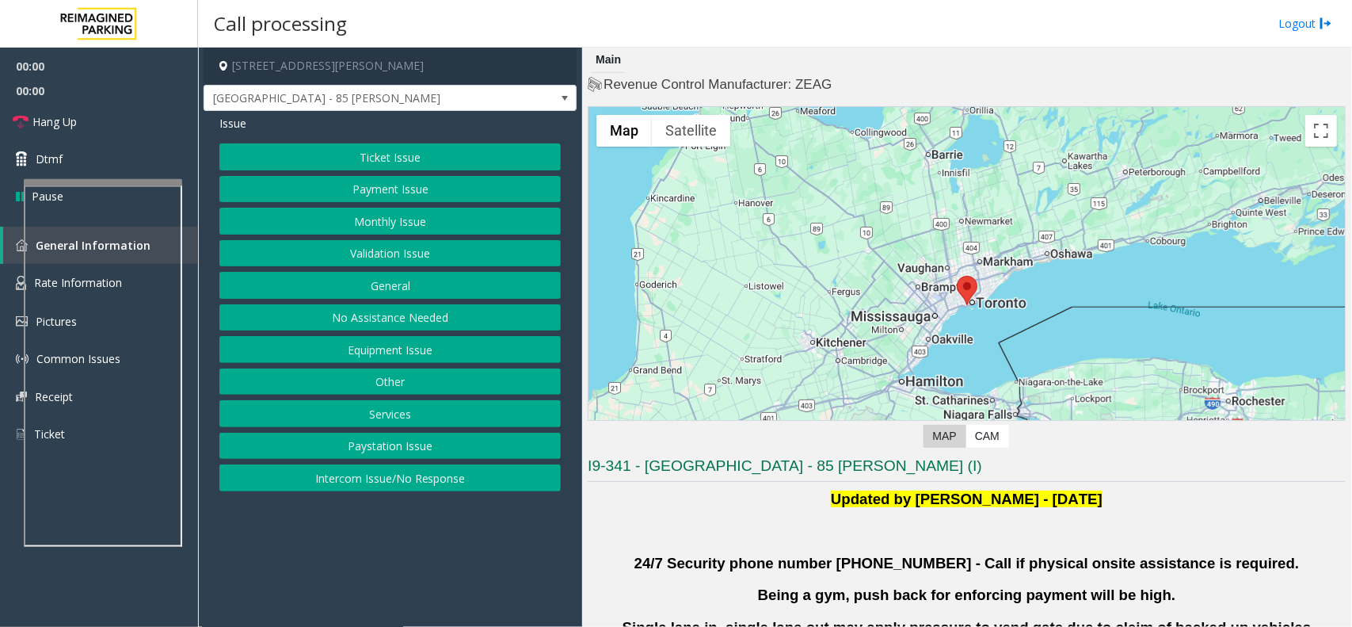
click at [390, 240] on button "Validation Issue" at bounding box center [389, 253] width 341 height 27
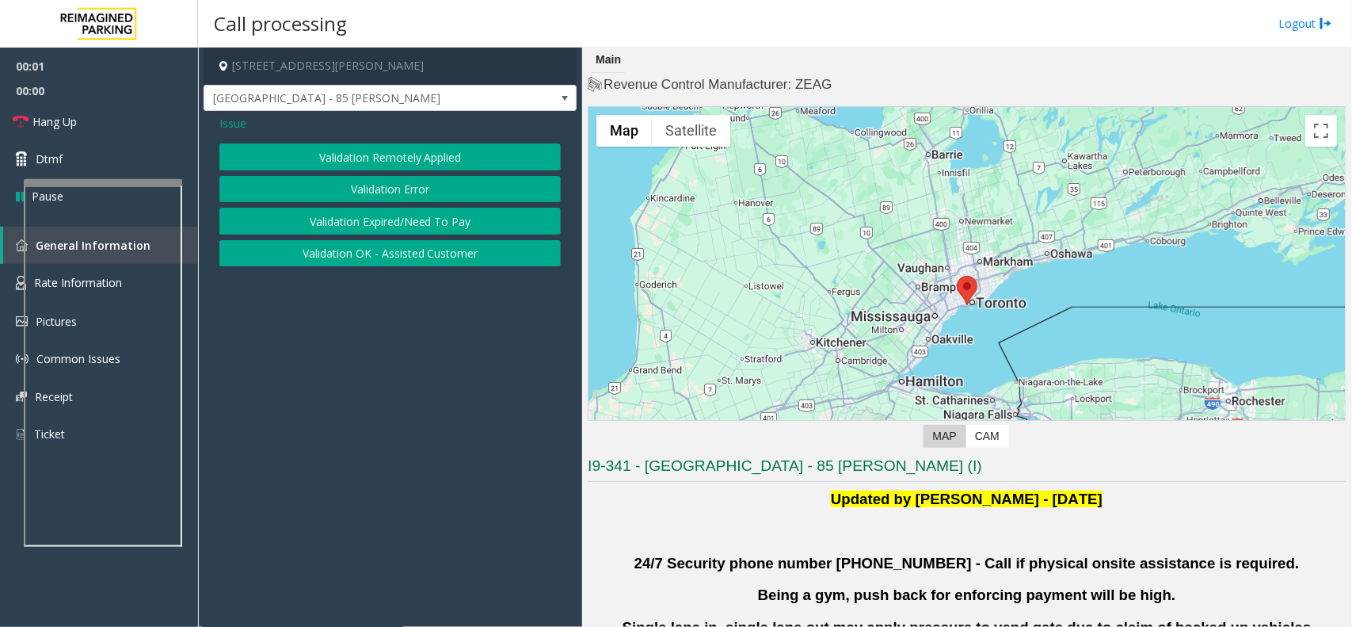
click at [406, 182] on button "Validation Error" at bounding box center [389, 189] width 341 height 27
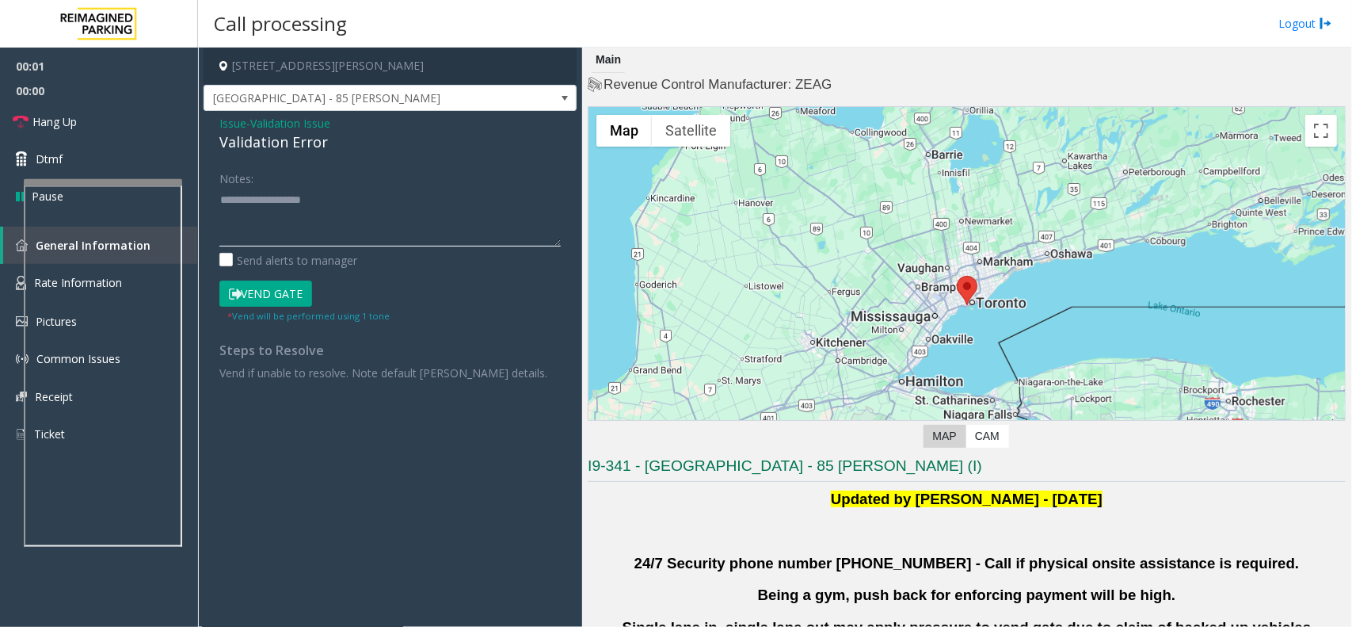
click at [338, 220] on textarea at bounding box center [389, 216] width 341 height 59
click at [299, 145] on div "Validation Error" at bounding box center [389, 141] width 341 height 21
click at [303, 196] on textarea at bounding box center [389, 216] width 341 height 59
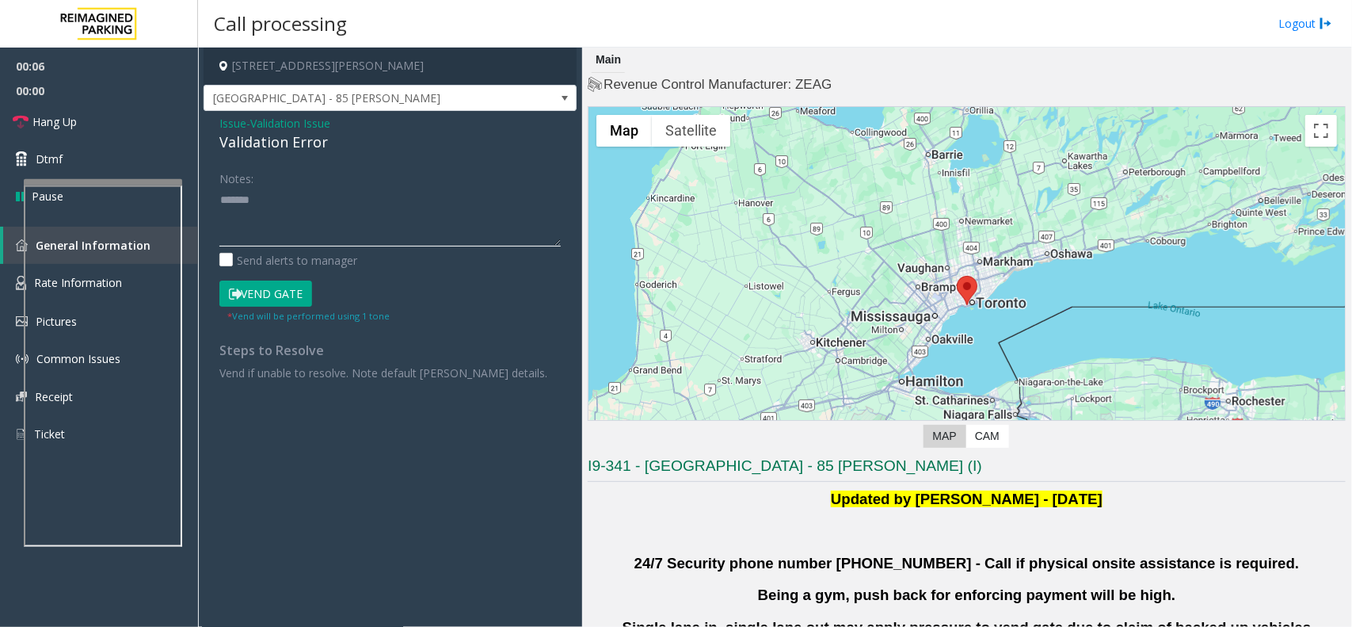
paste textarea "**********"
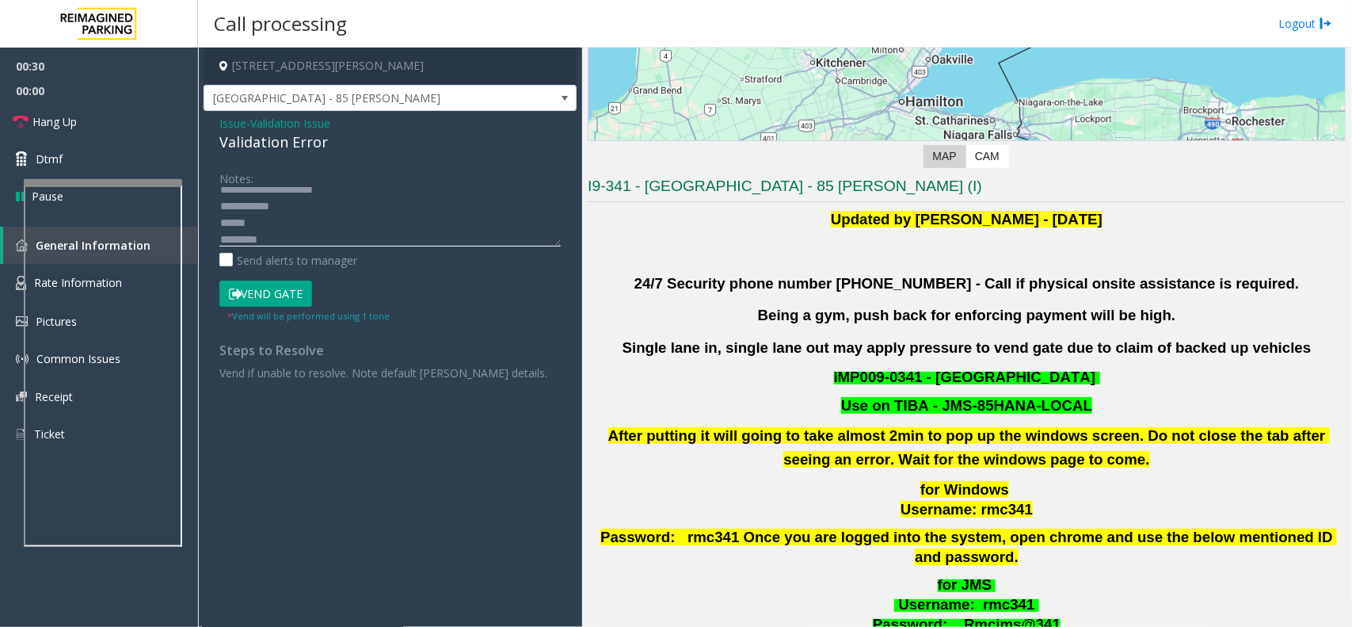
scroll to position [396, 0]
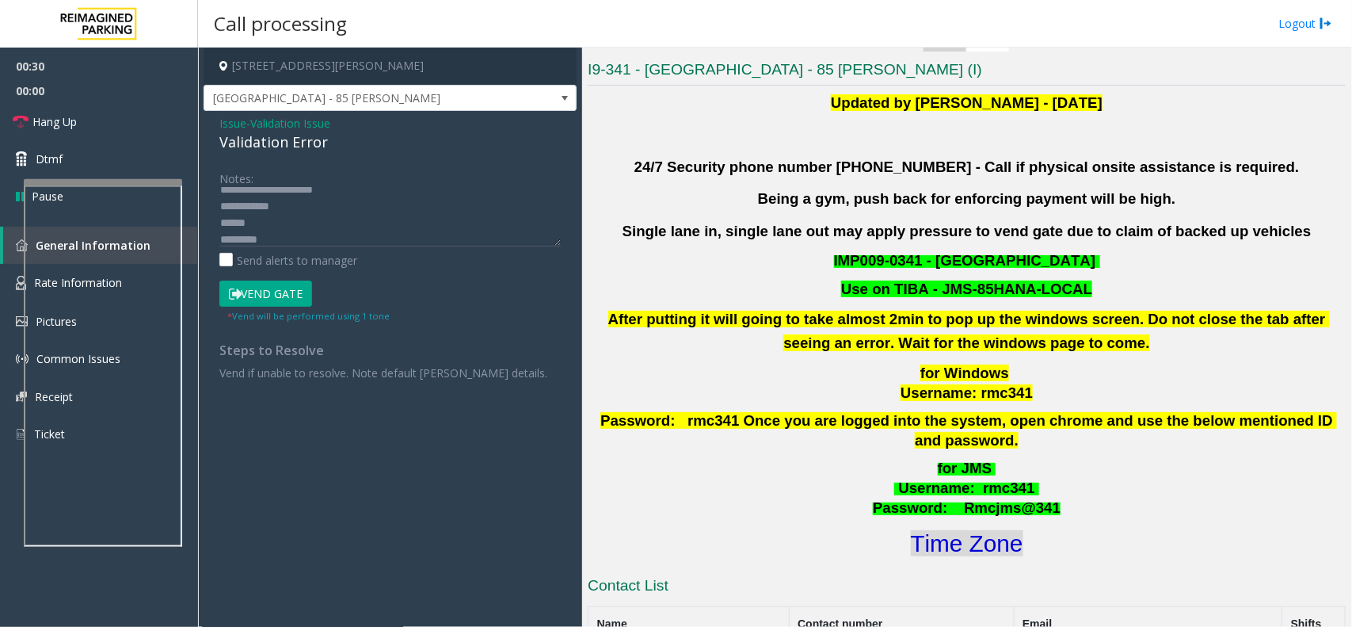
click at [976, 530] on font "Time Zone" at bounding box center [967, 543] width 112 height 26
click at [360, 216] on textarea at bounding box center [389, 216] width 341 height 59
click at [364, 211] on textarea at bounding box center [389, 216] width 341 height 59
click at [293, 274] on form "Notes: Send alerts to manager Vend Gate * Vend will be performed using 1 tone" at bounding box center [389, 244] width 341 height 158
click at [256, 299] on button "Vend Gate" at bounding box center [265, 293] width 93 height 27
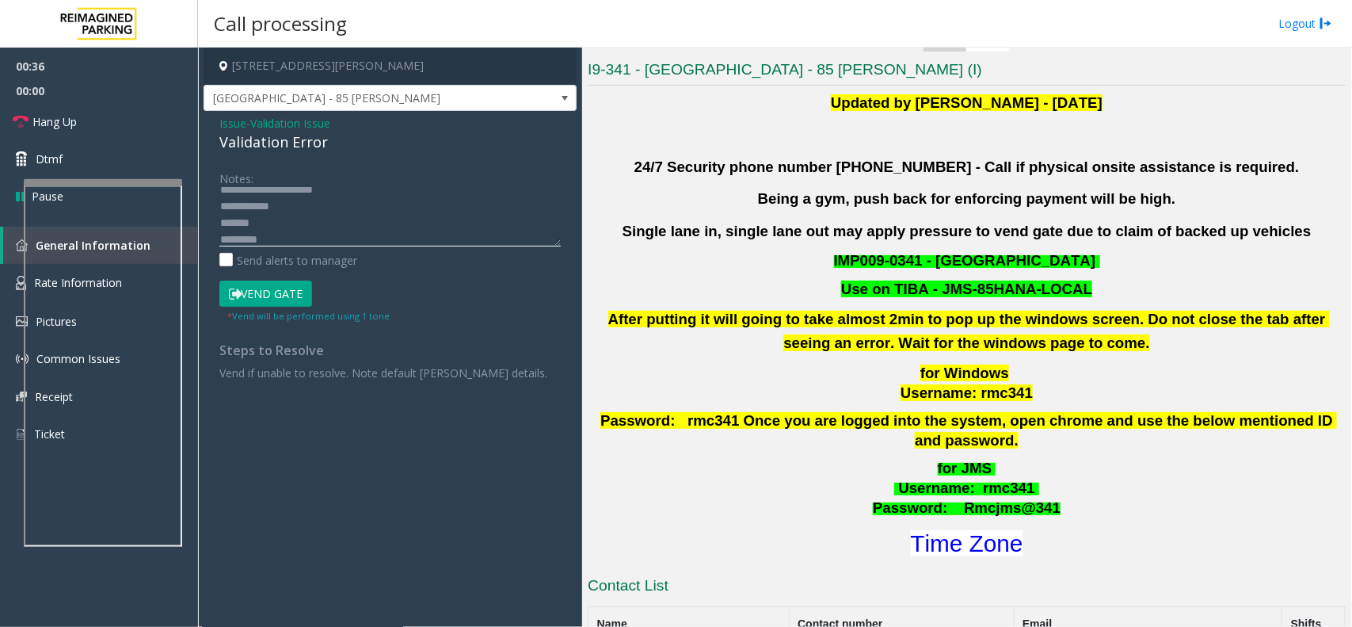
click at [330, 208] on textarea at bounding box center [389, 216] width 341 height 59
click at [379, 164] on div "Issue - Validation Issue Validation Error Notes: Send alerts to manager Vend Ga…" at bounding box center [390, 267] width 373 height 313
click at [394, 187] on textarea at bounding box center [389, 216] width 341 height 59
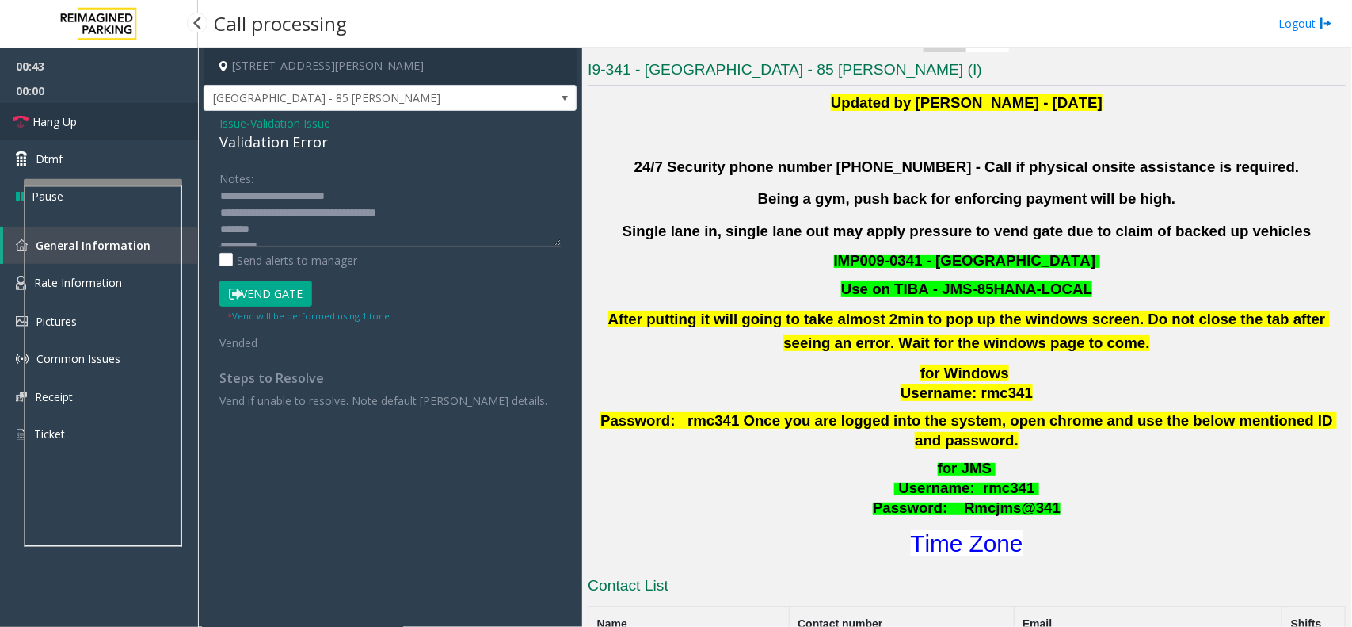
click at [143, 120] on link "Hang Up" at bounding box center [99, 121] width 198 height 37
click at [389, 195] on textarea at bounding box center [389, 216] width 341 height 59
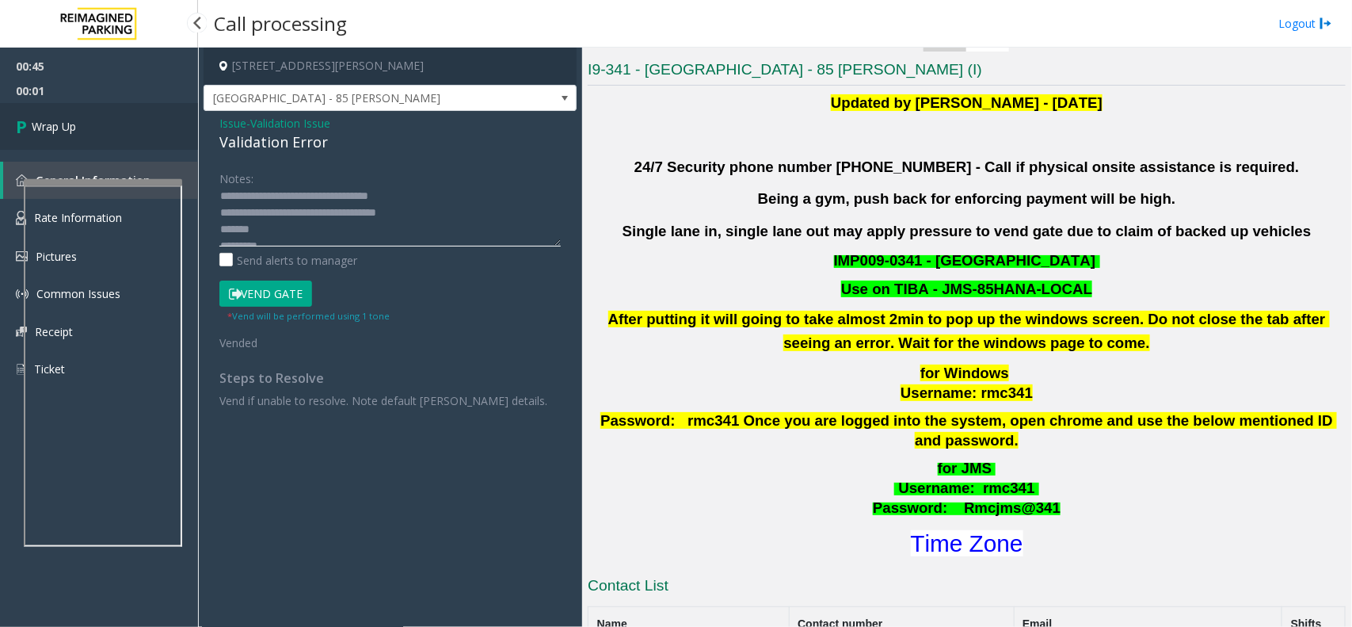
type textarea "**********"
click at [133, 131] on link "Wrap Up" at bounding box center [99, 126] width 198 height 47
click at [133, 131] on div "00:45 00:02 Wrap Up General Information Rate Information Pictures Common Issues…" at bounding box center [99, 224] width 198 height 353
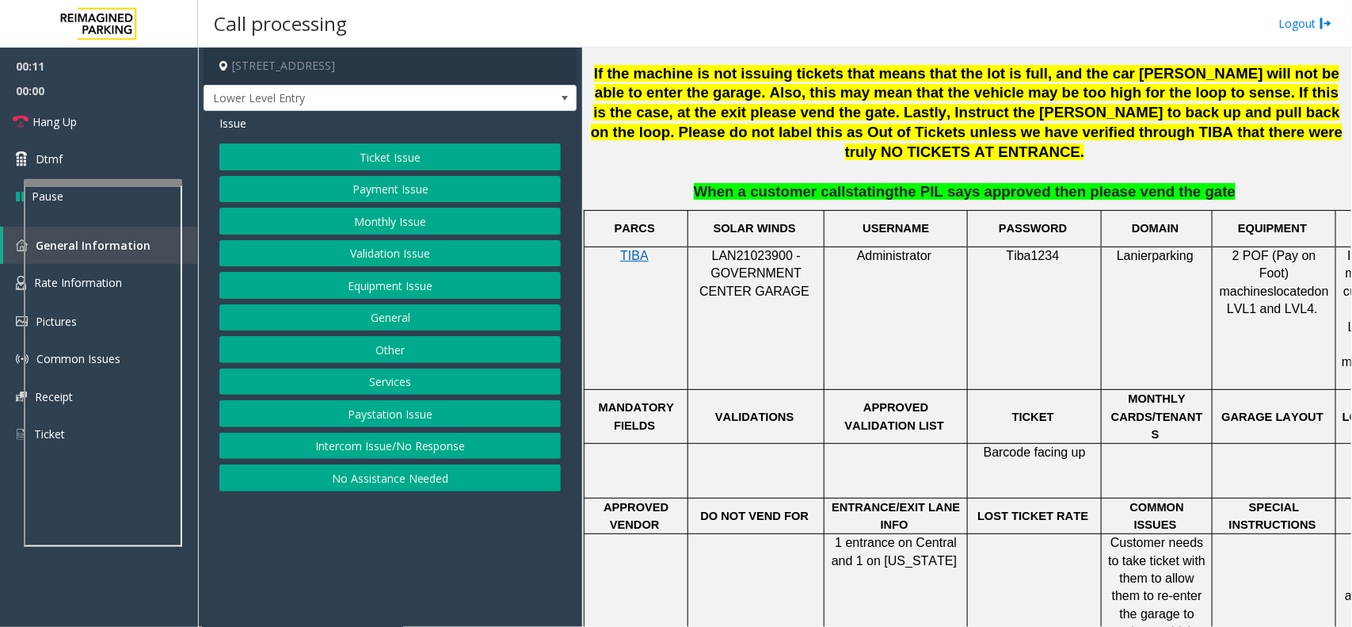
scroll to position [495, 0]
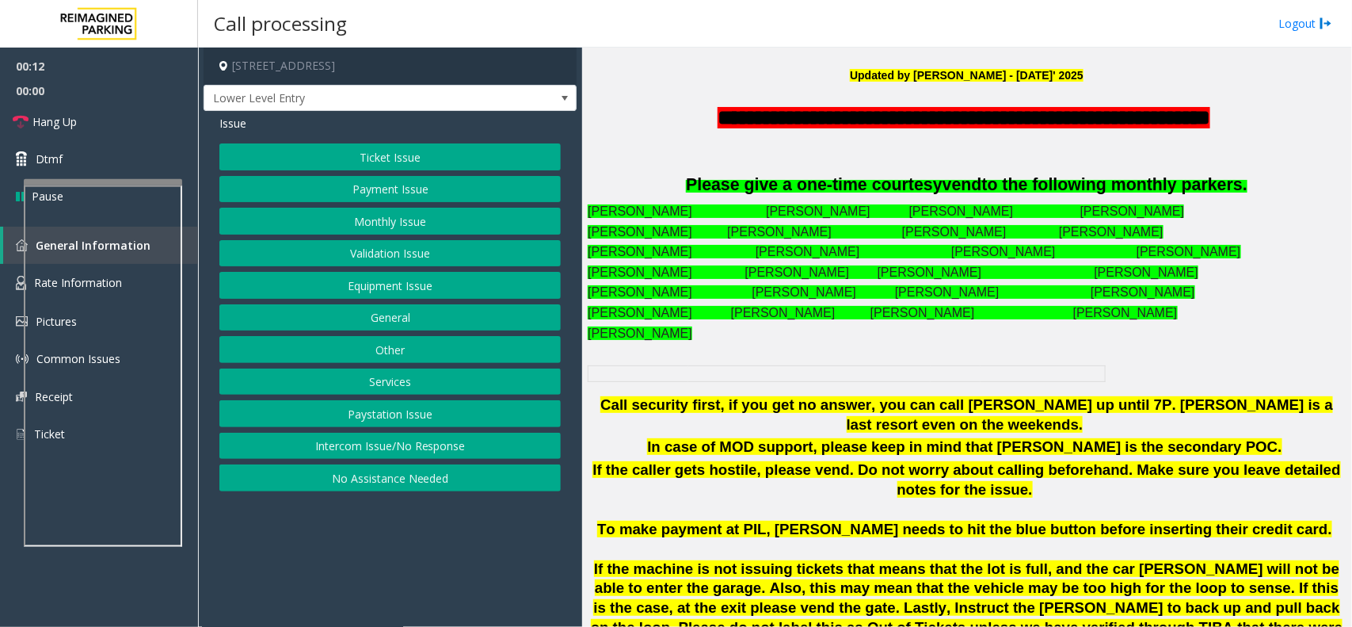
click at [424, 455] on button "Intercom Issue/No Response" at bounding box center [389, 445] width 341 height 27
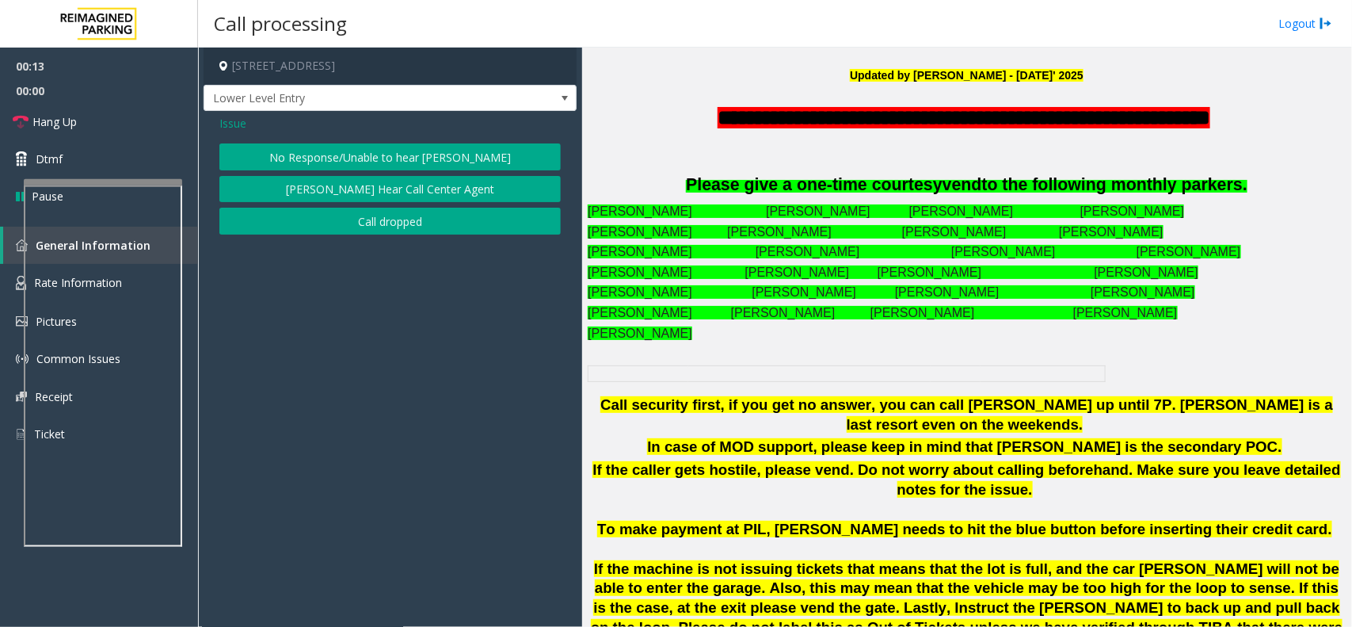
click at [369, 152] on button "No Response/Unable to hear [PERSON_NAME]" at bounding box center [389, 156] width 341 height 27
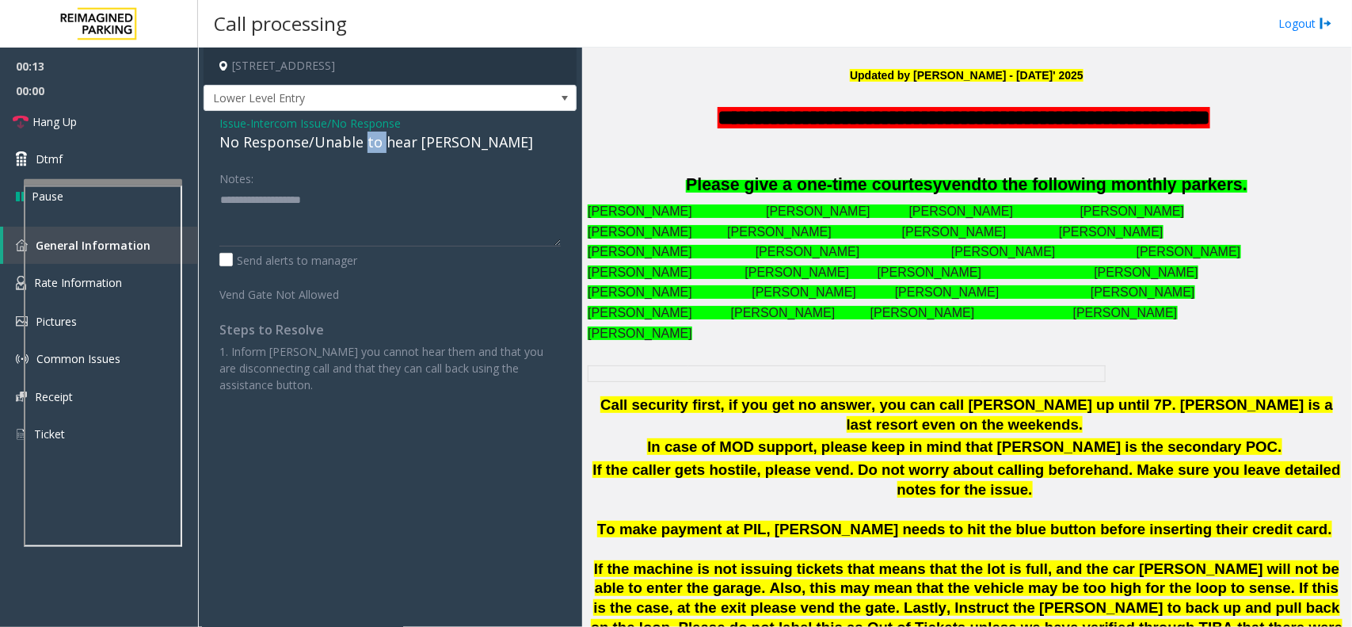
click at [369, 152] on div "No Response/Unable to hear [PERSON_NAME]" at bounding box center [389, 141] width 341 height 21
click at [432, 216] on textarea at bounding box center [389, 216] width 341 height 59
type textarea "**********"
click at [139, 127] on link "Hang Up" at bounding box center [99, 121] width 198 height 37
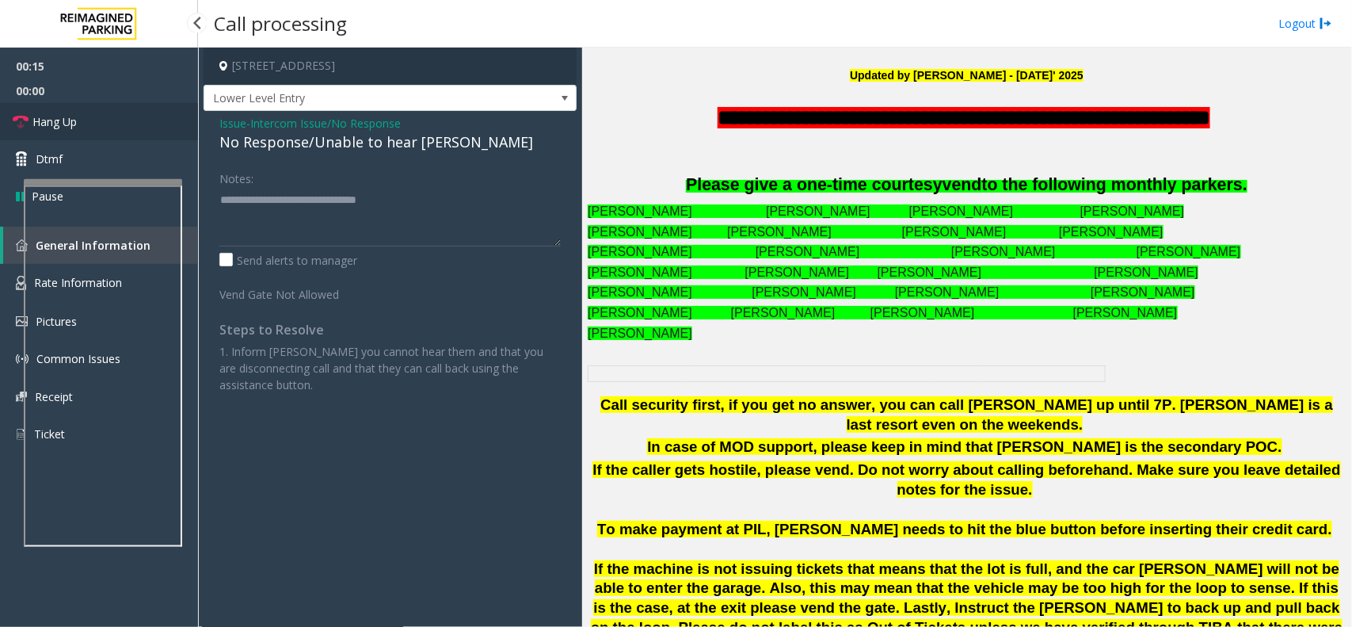
click at [139, 127] on link "Hang Up" at bounding box center [99, 121] width 198 height 37
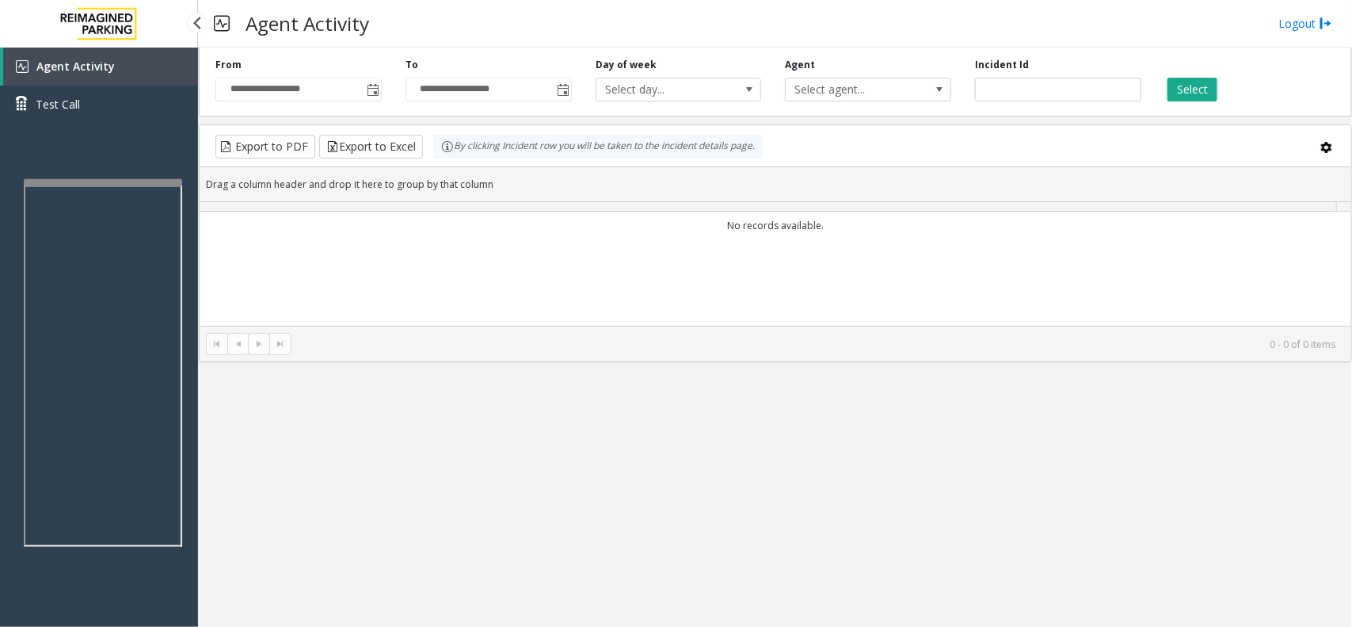
click at [139, 127] on div "Agent Activity Test Call" at bounding box center [99, 91] width 198 height 87
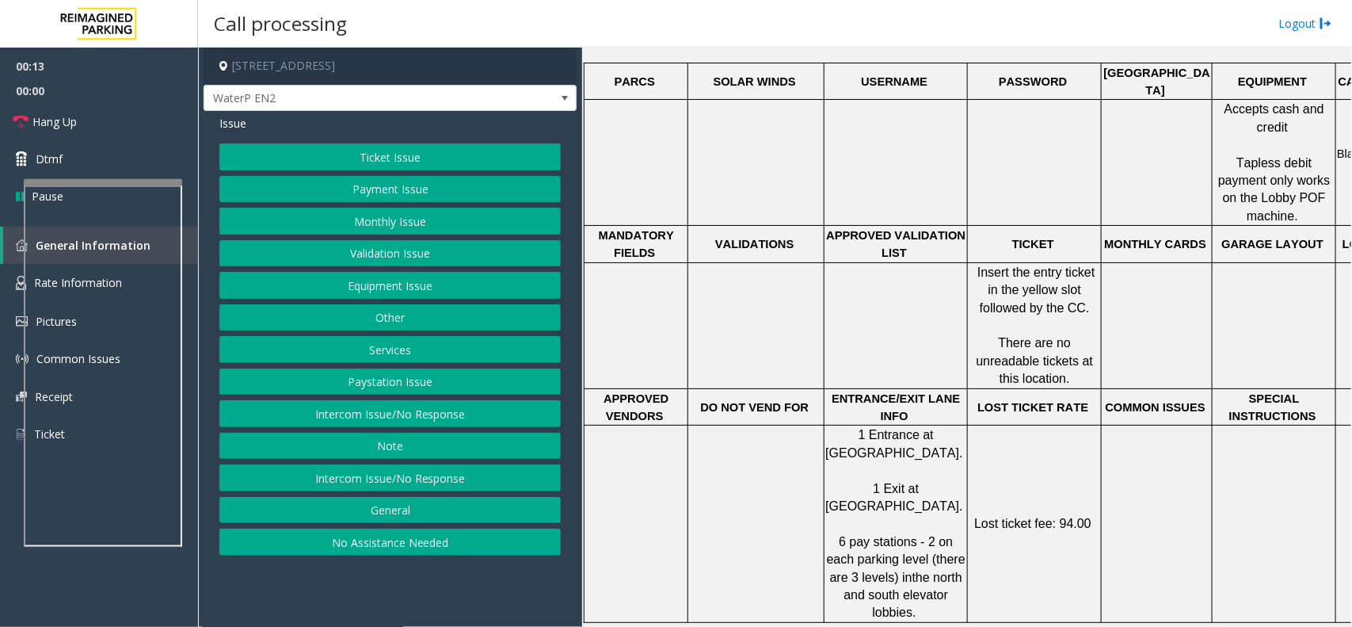
scroll to position [198, 0]
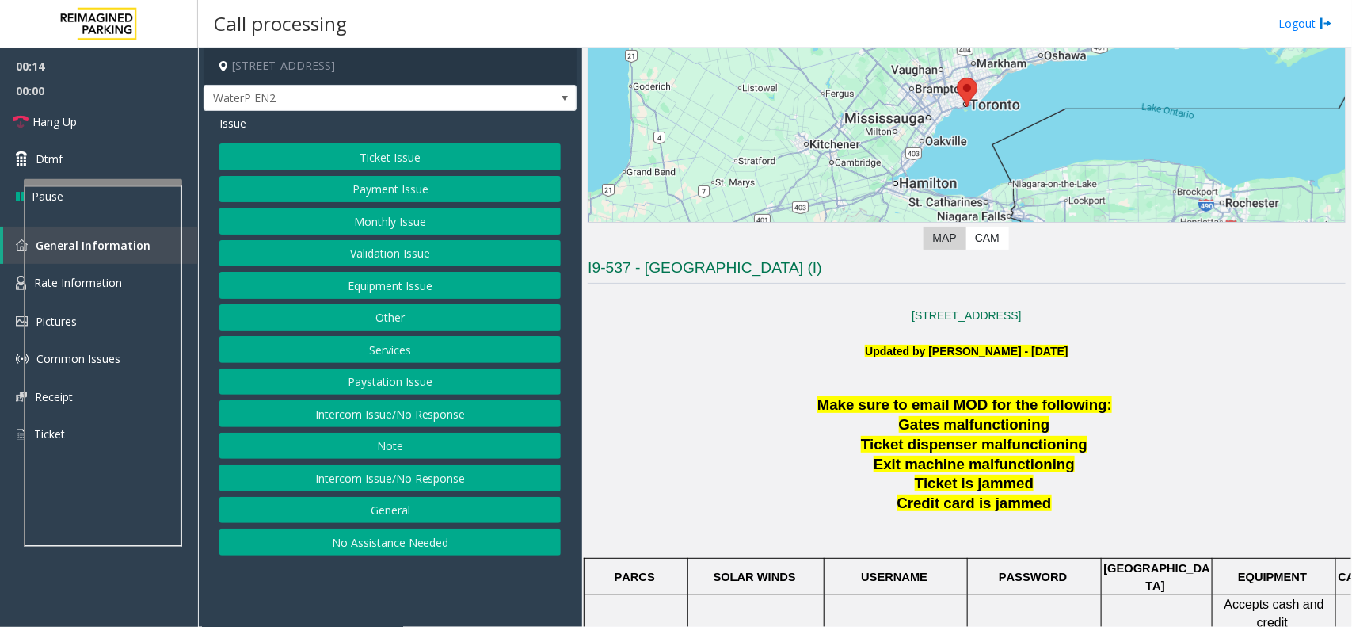
click at [441, 410] on button "Intercom Issue/No Response" at bounding box center [389, 413] width 341 height 27
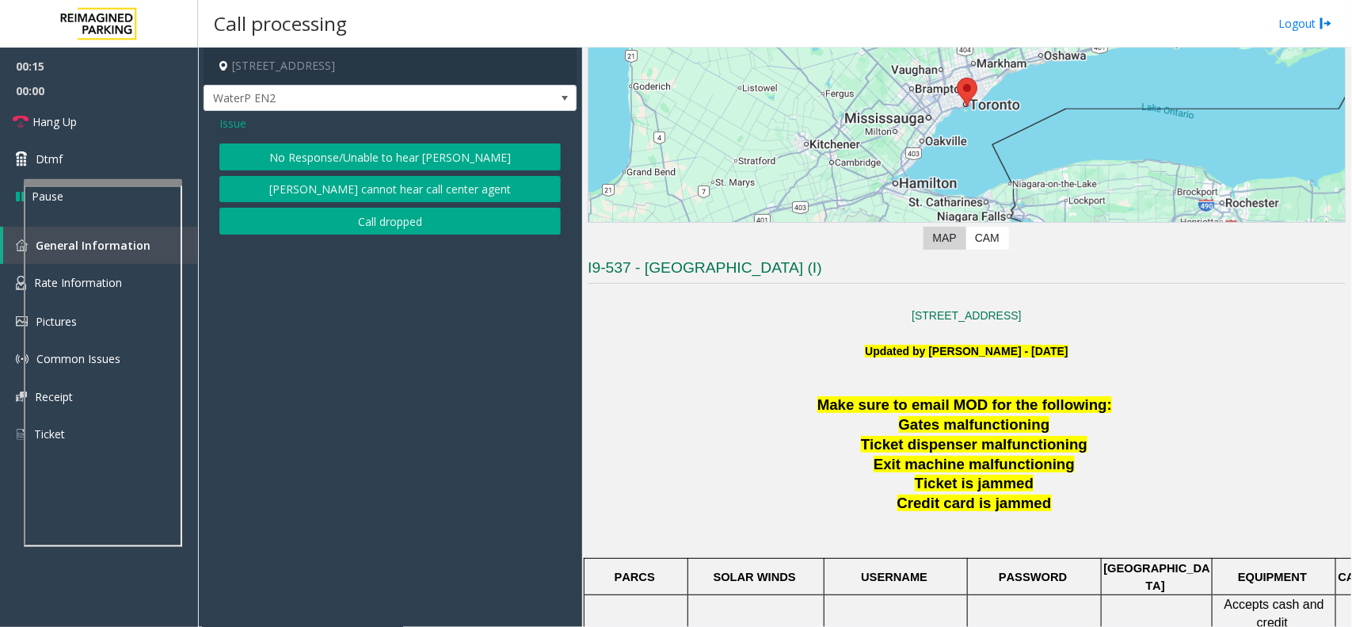
click at [406, 162] on button "No Response/Unable to hear [PERSON_NAME]" at bounding box center [389, 156] width 341 height 27
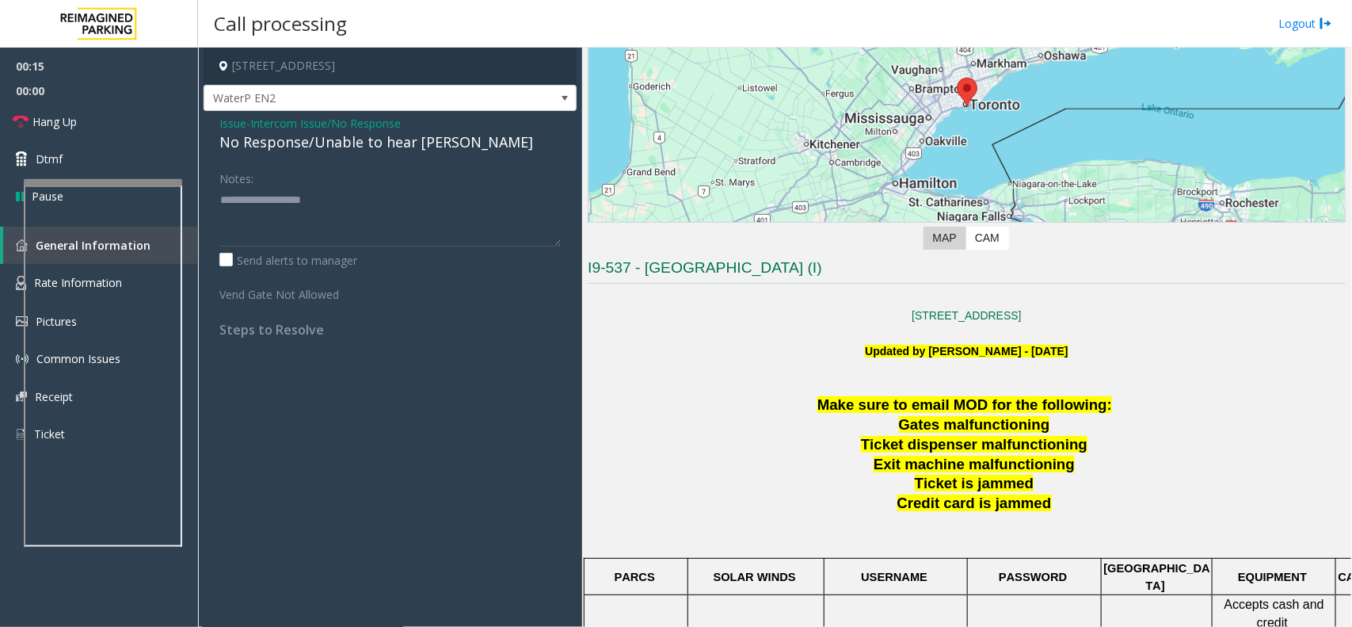
click at [397, 150] on div "No Response/Unable to hear [PERSON_NAME]" at bounding box center [389, 141] width 341 height 21
click at [449, 206] on textarea at bounding box center [389, 216] width 341 height 59
type textarea "**********"
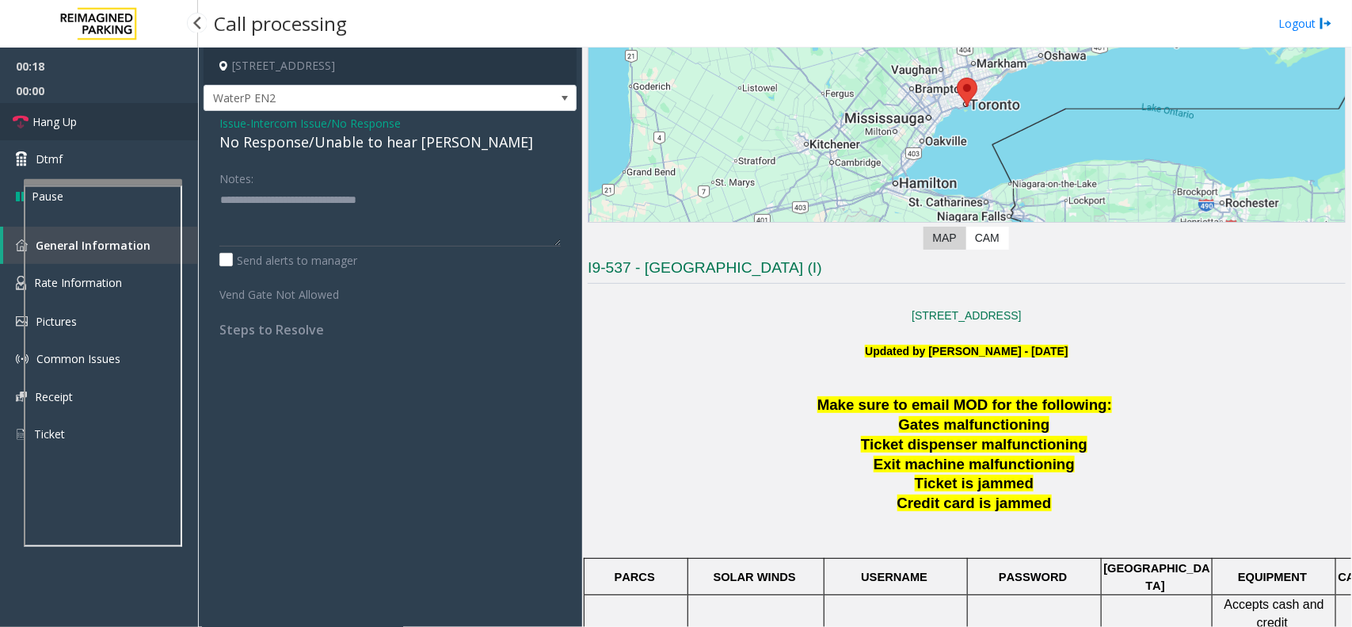
click at [124, 119] on link "Hang Up" at bounding box center [99, 121] width 198 height 37
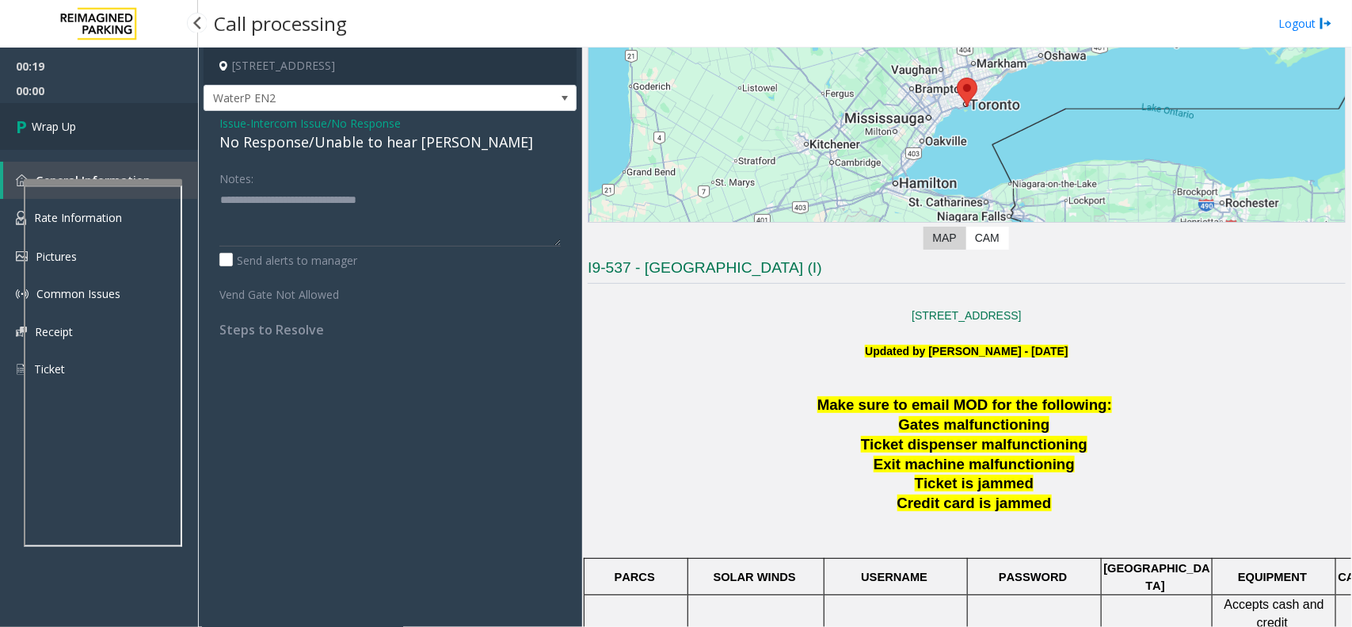
click at [124, 119] on link "Wrap Up" at bounding box center [99, 126] width 198 height 47
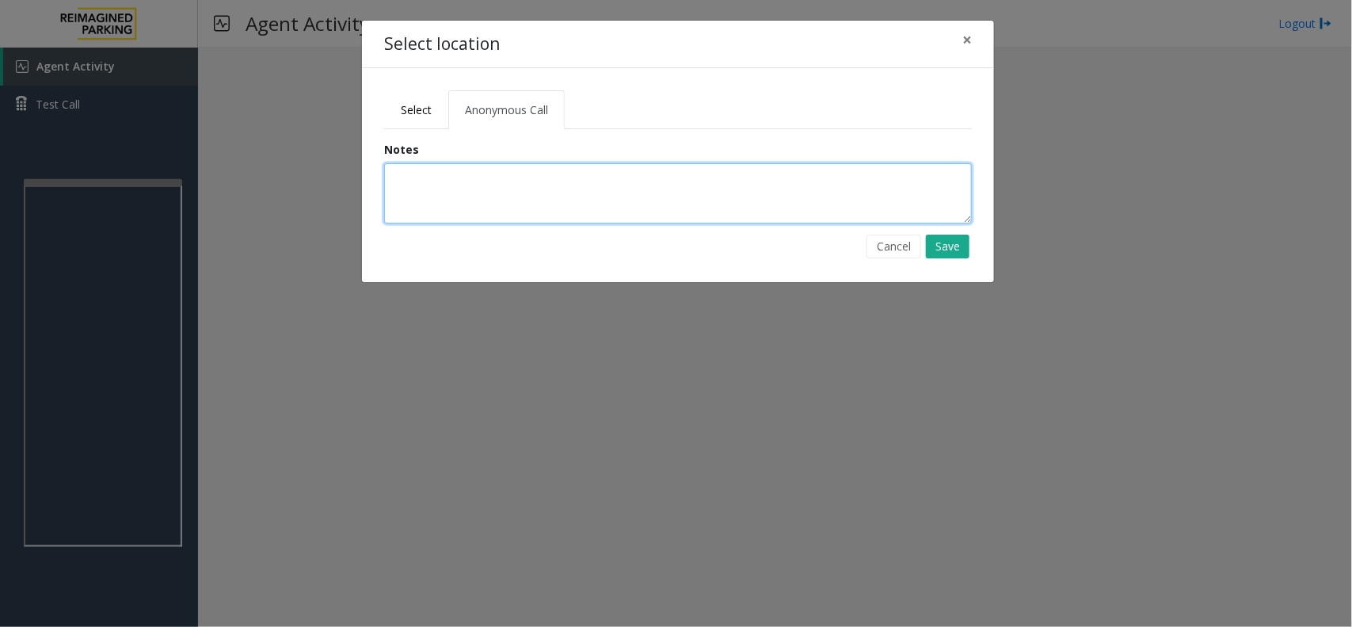
click at [465, 206] on textarea at bounding box center [678, 193] width 588 height 60
type textarea "**********"
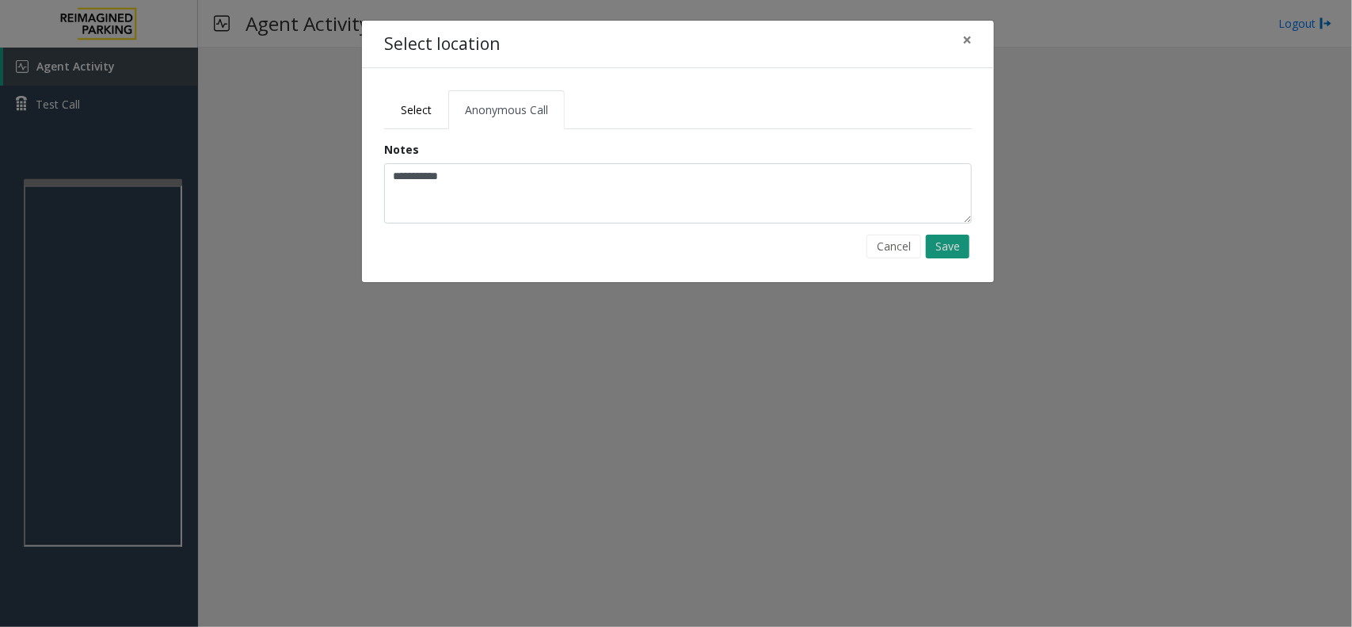
click at [939, 243] on button "Save" at bounding box center [948, 246] width 44 height 24
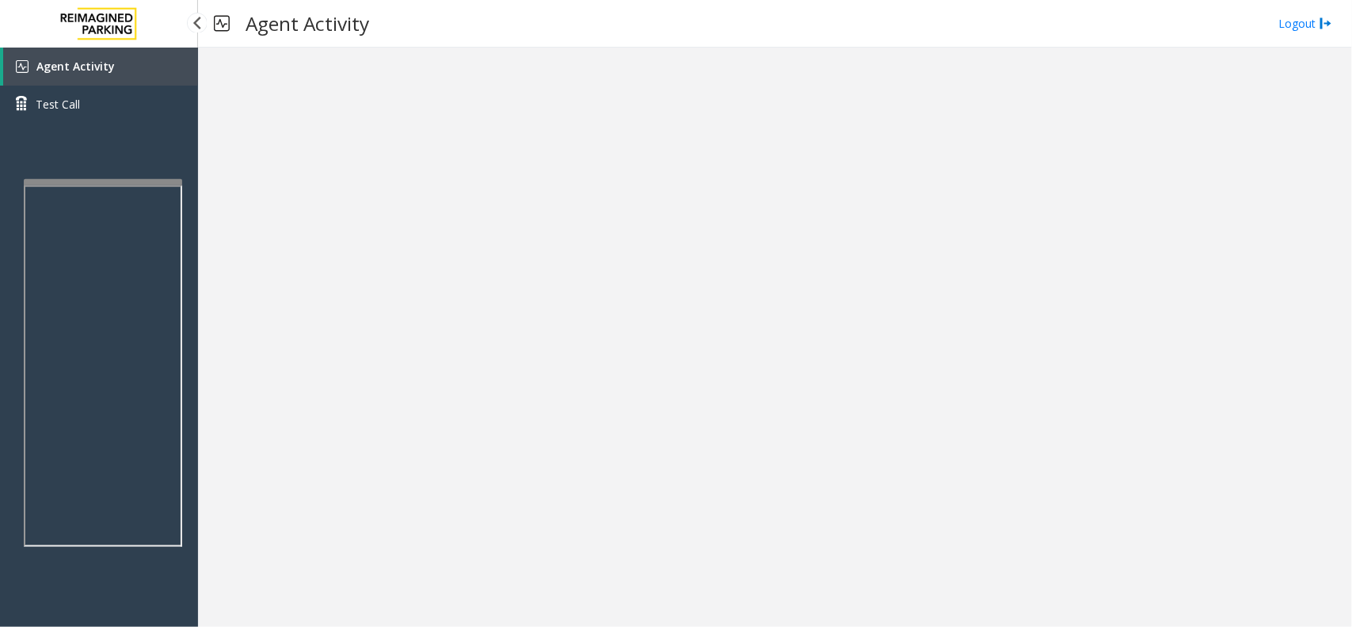
click at [135, 57] on link "Agent Activity" at bounding box center [100, 67] width 195 height 38
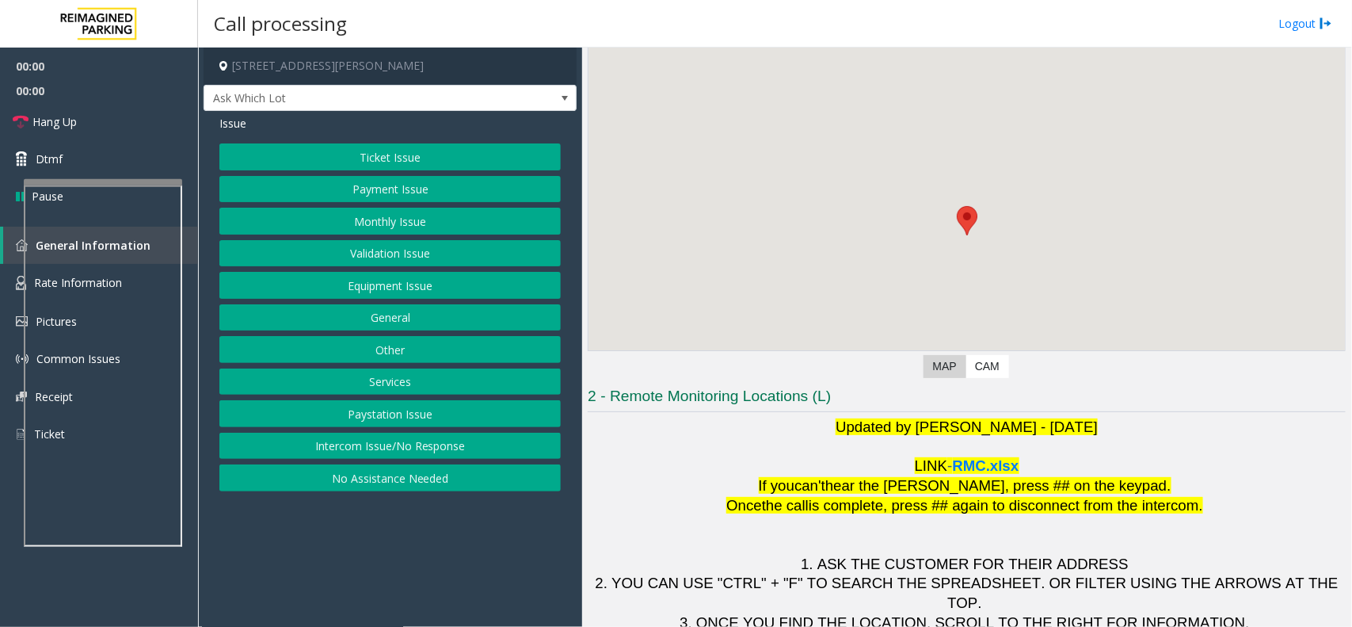
scroll to position [131, 0]
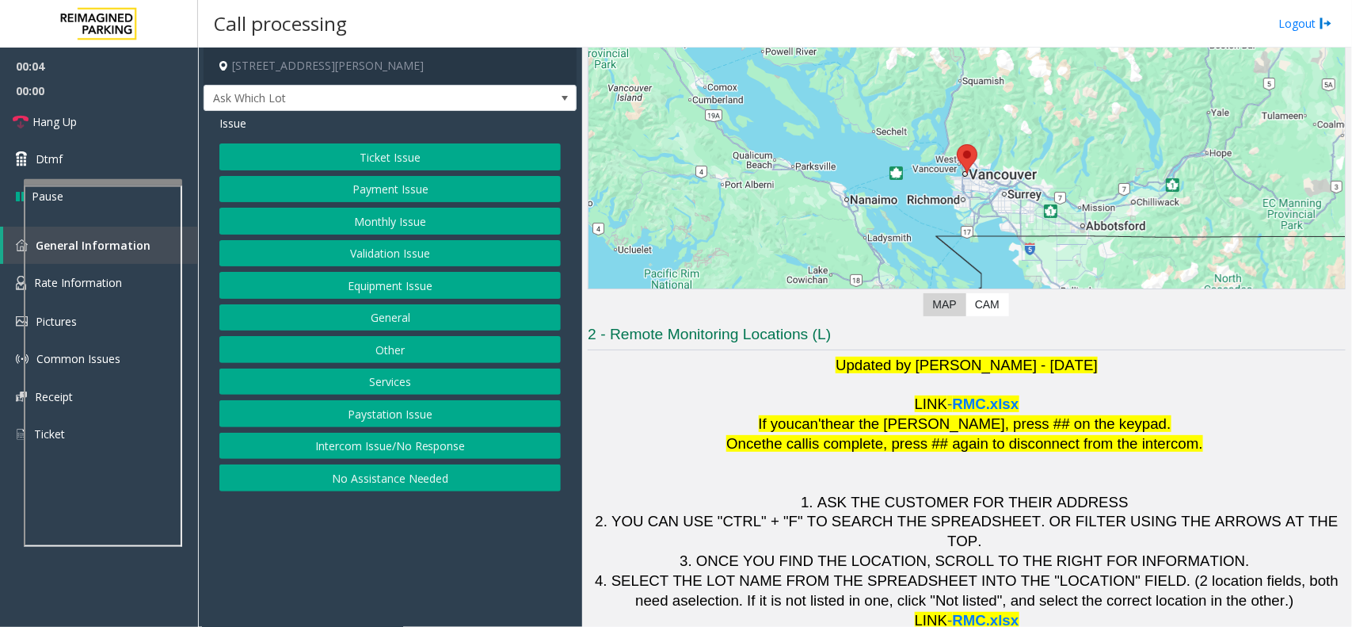
click at [433, 159] on button "Ticket Issue" at bounding box center [389, 156] width 341 height 27
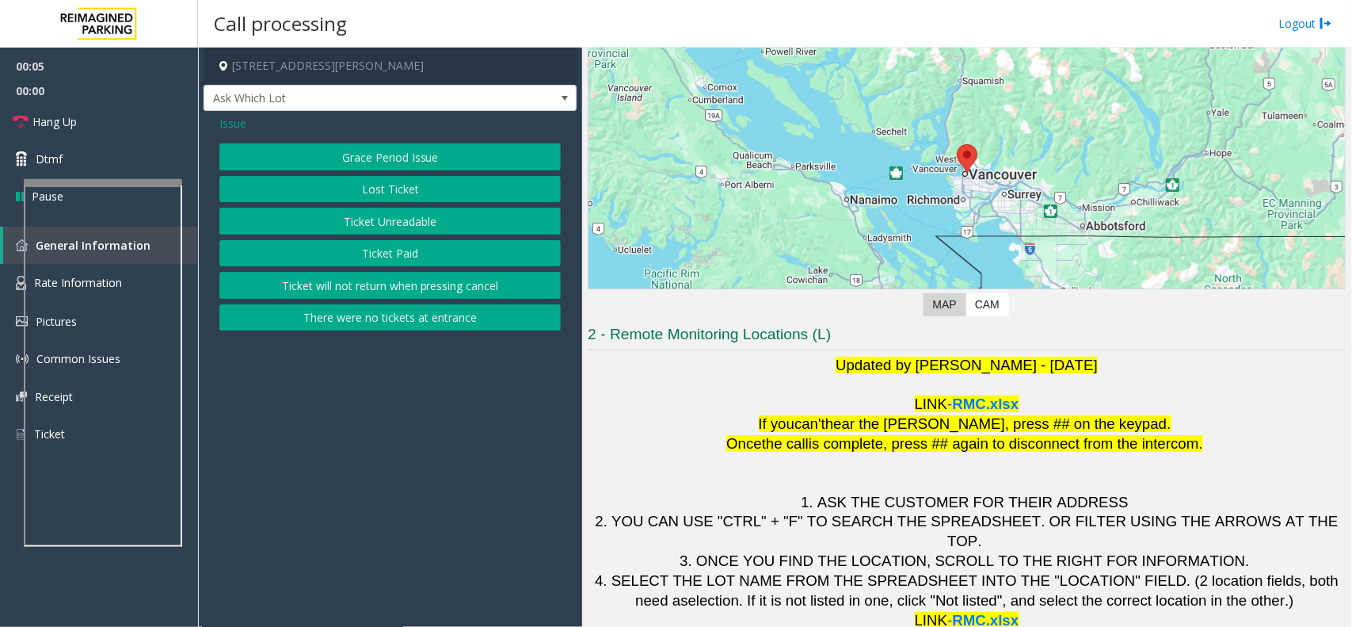
click at [418, 218] on button "Ticket Unreadable" at bounding box center [389, 221] width 341 height 27
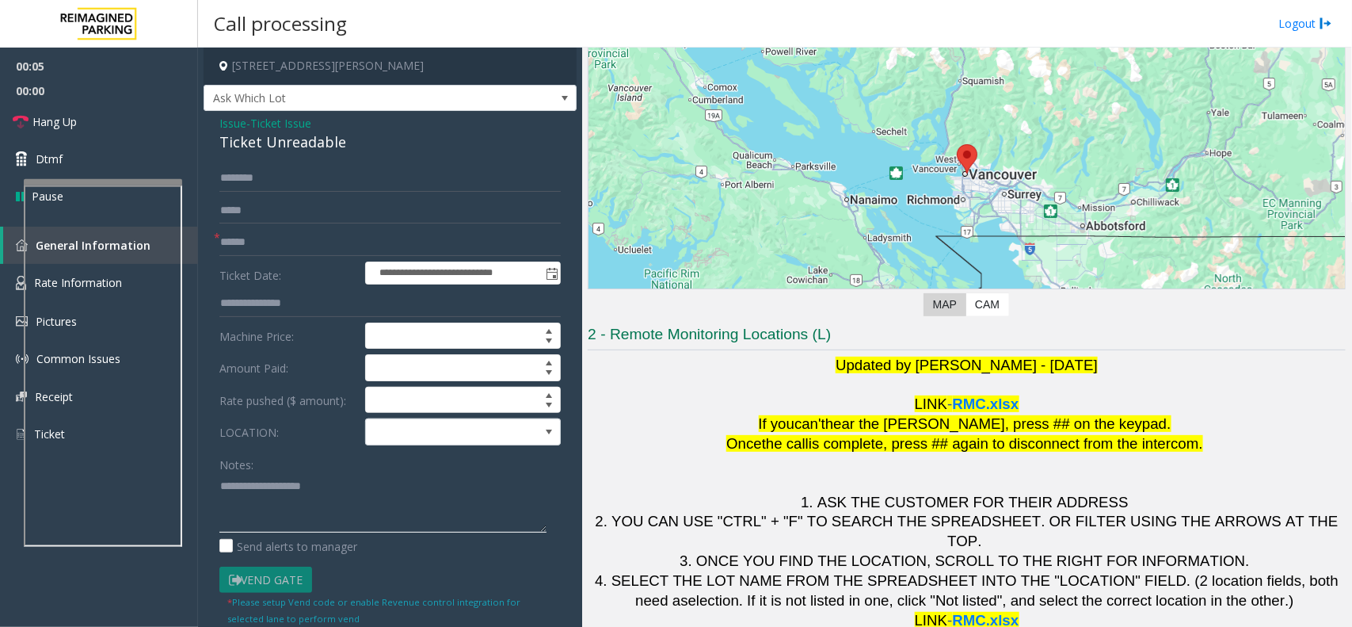
click at [309, 512] on textarea at bounding box center [382, 502] width 327 height 59
click at [307, 143] on div "Ticket Unreadable" at bounding box center [389, 141] width 341 height 21
copy div "Ticket Unreadable"
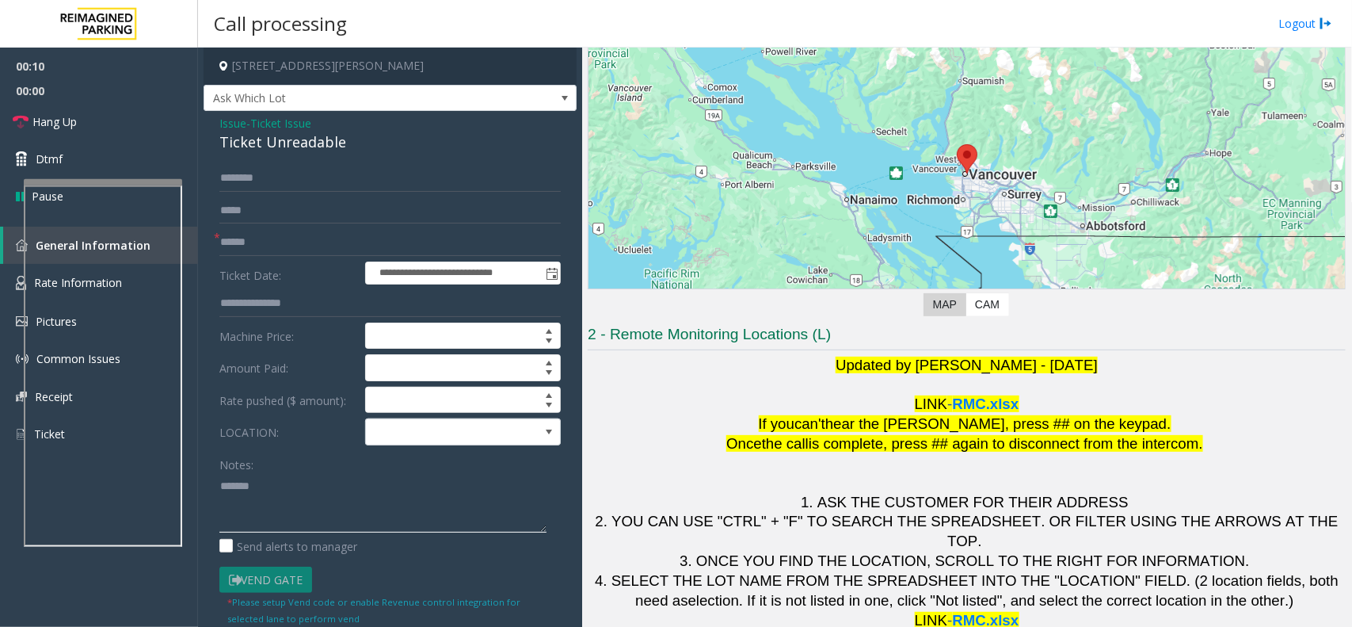
click at [309, 475] on textarea at bounding box center [382, 502] width 327 height 59
paste textarea "**********"
type textarea "**********"
click at [543, 436] on span at bounding box center [549, 431] width 13 height 13
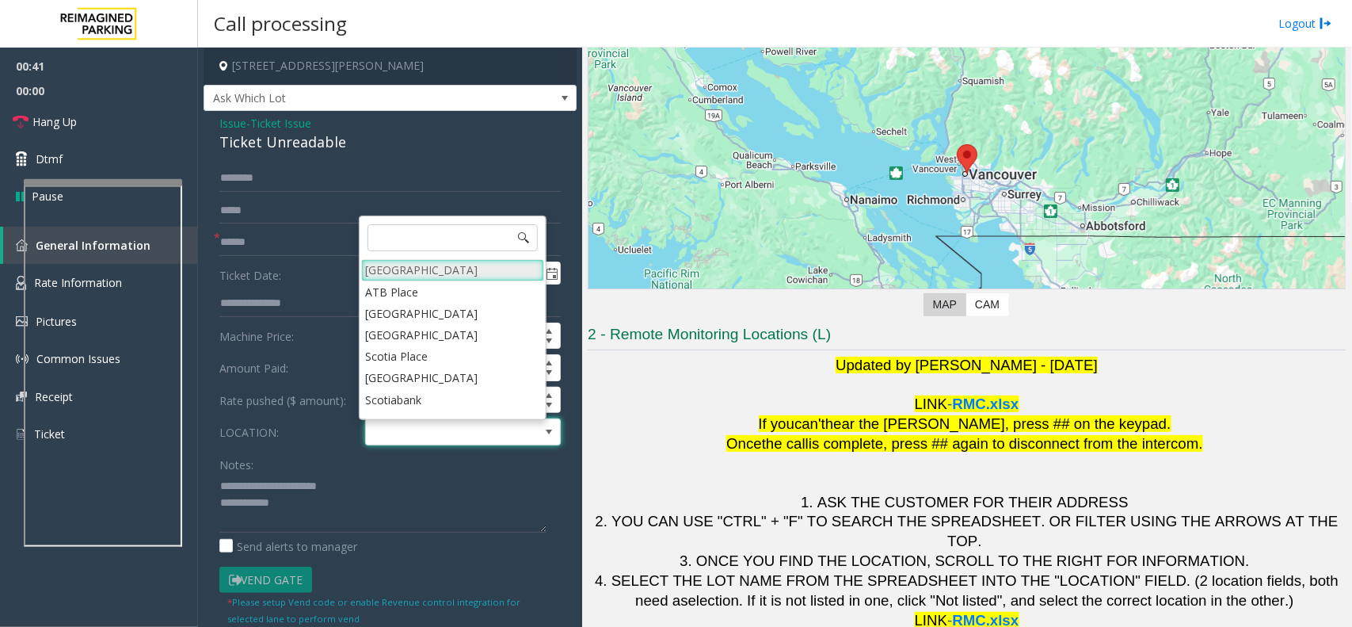
click at [469, 268] on Village "[GEOGRAPHIC_DATA]" at bounding box center [452, 269] width 183 height 21
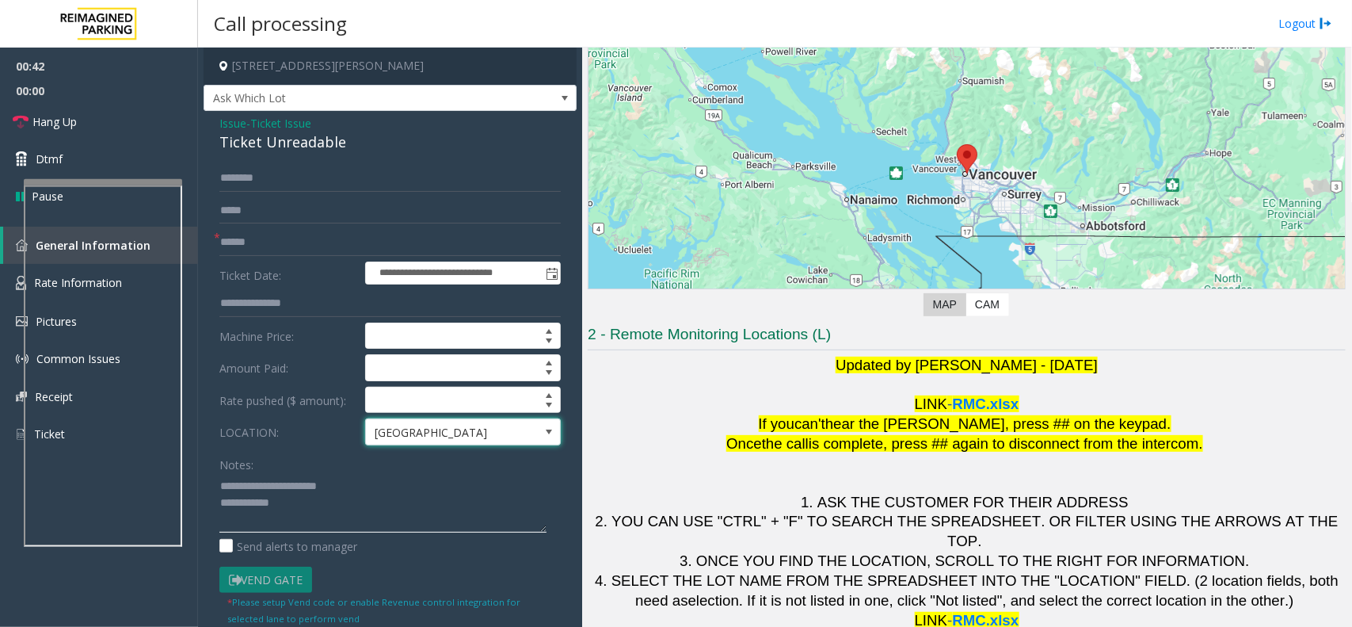
click at [343, 508] on textarea at bounding box center [382, 502] width 327 height 59
click at [321, 254] on input "text" at bounding box center [389, 242] width 341 height 27
type input "*******"
click at [361, 508] on textarea at bounding box center [382, 502] width 327 height 59
type textarea "**********"
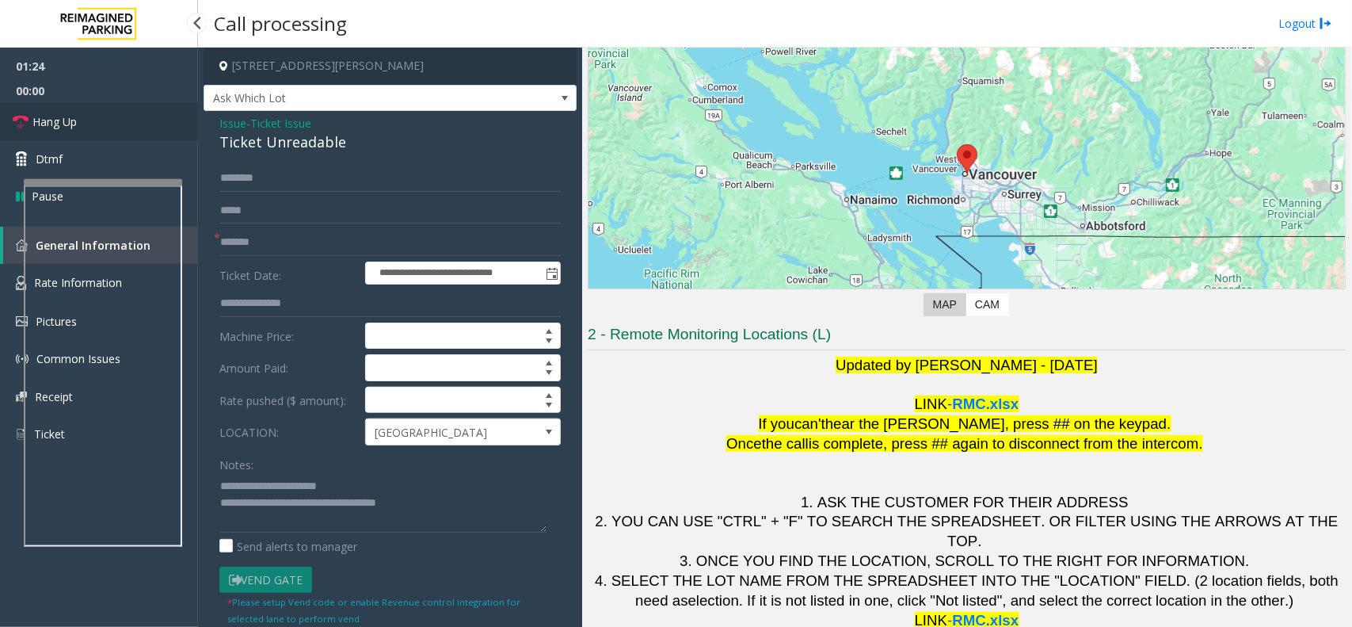
click at [129, 132] on link "Hang Up" at bounding box center [99, 121] width 198 height 37
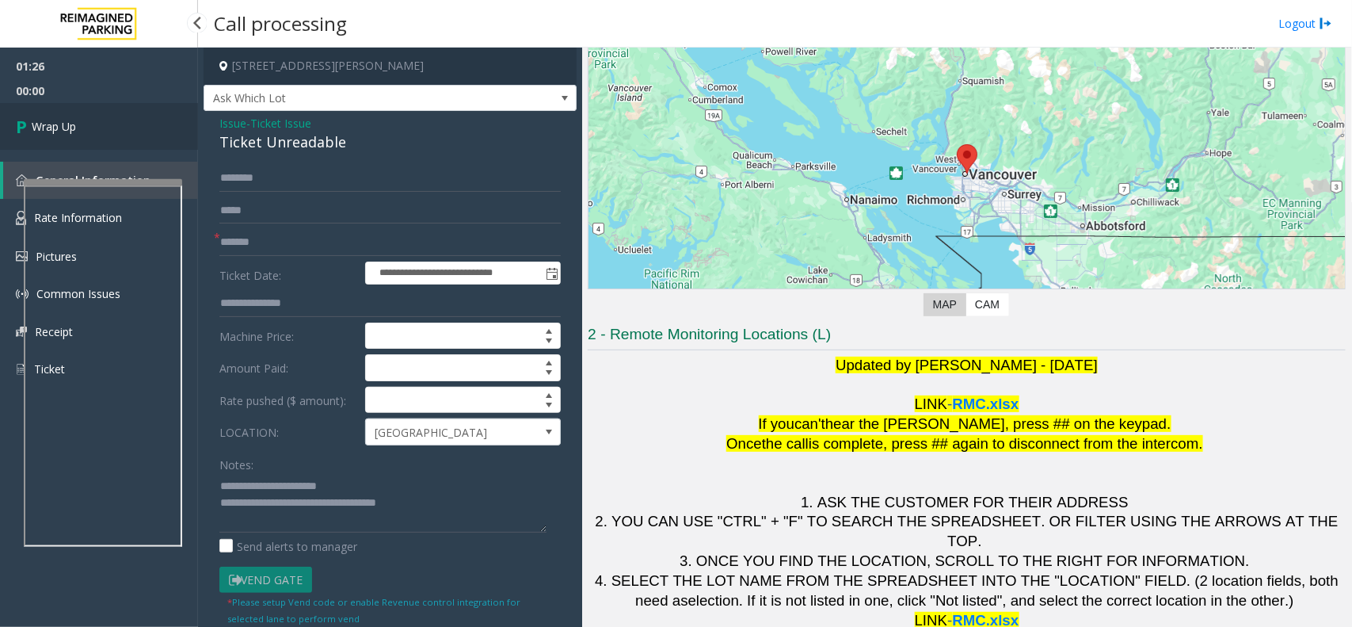
click at [129, 132] on link "Wrap Up" at bounding box center [99, 126] width 198 height 47
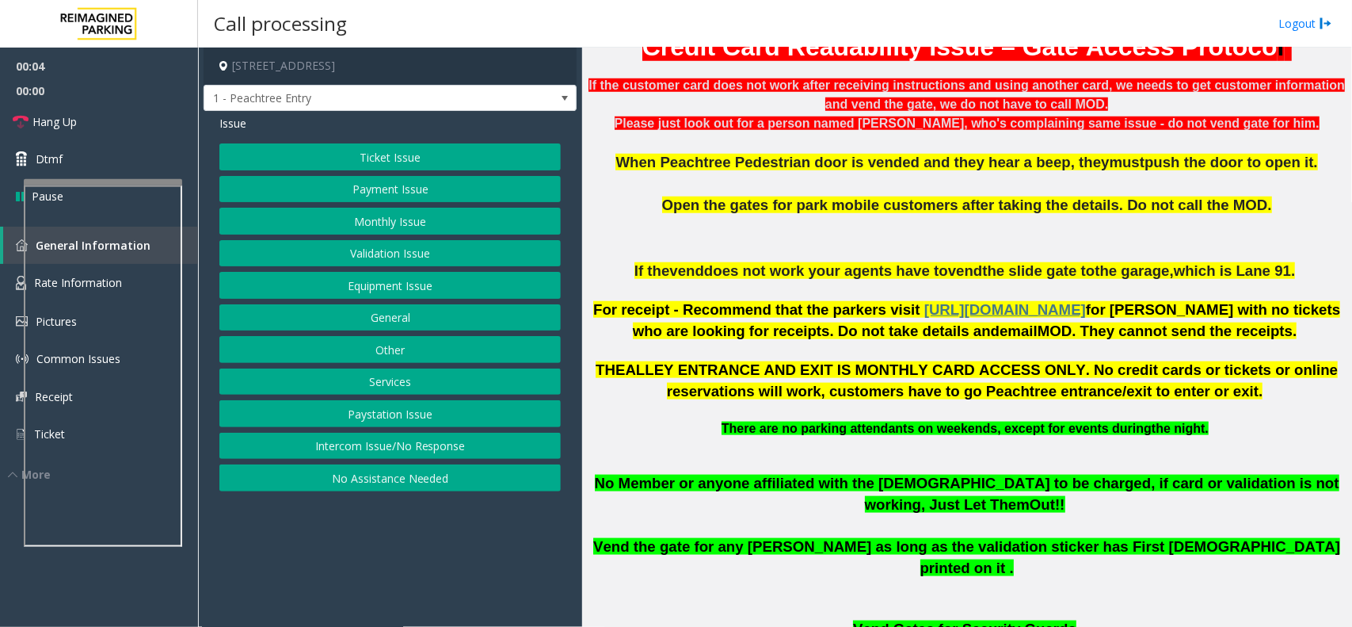
scroll to position [594, 0]
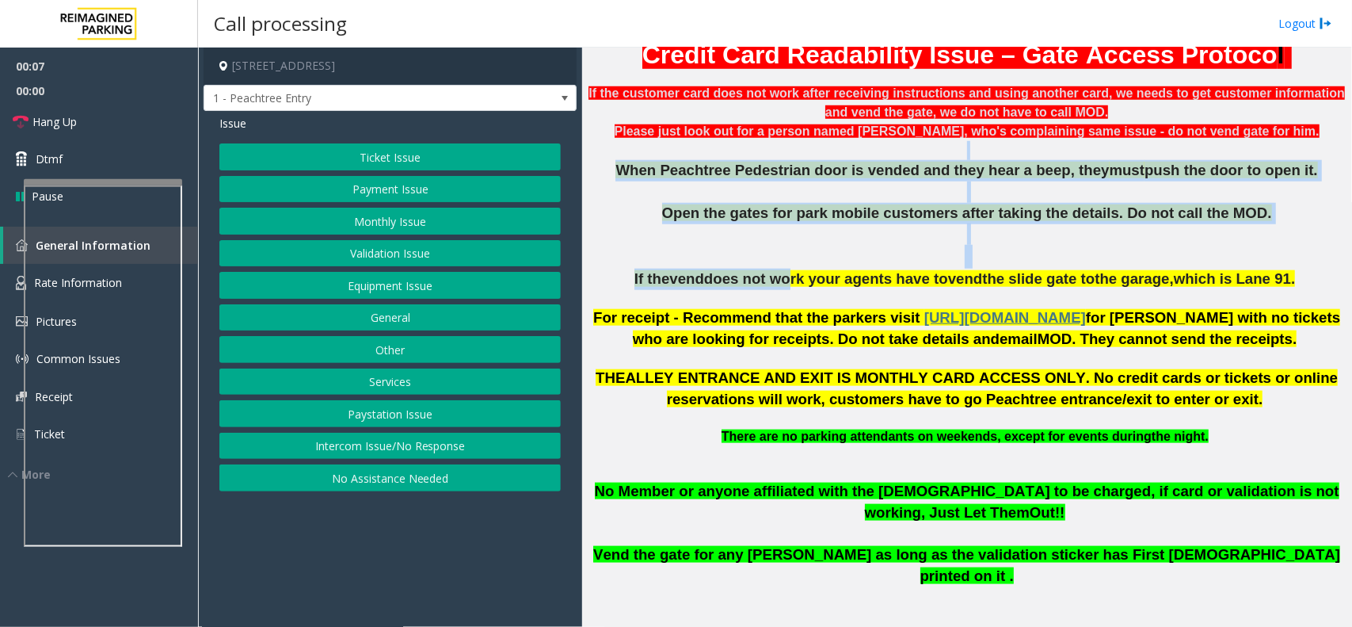
drag, startPoint x: 650, startPoint y: 159, endPoint x: 837, endPoint y: 311, distance: 241.6
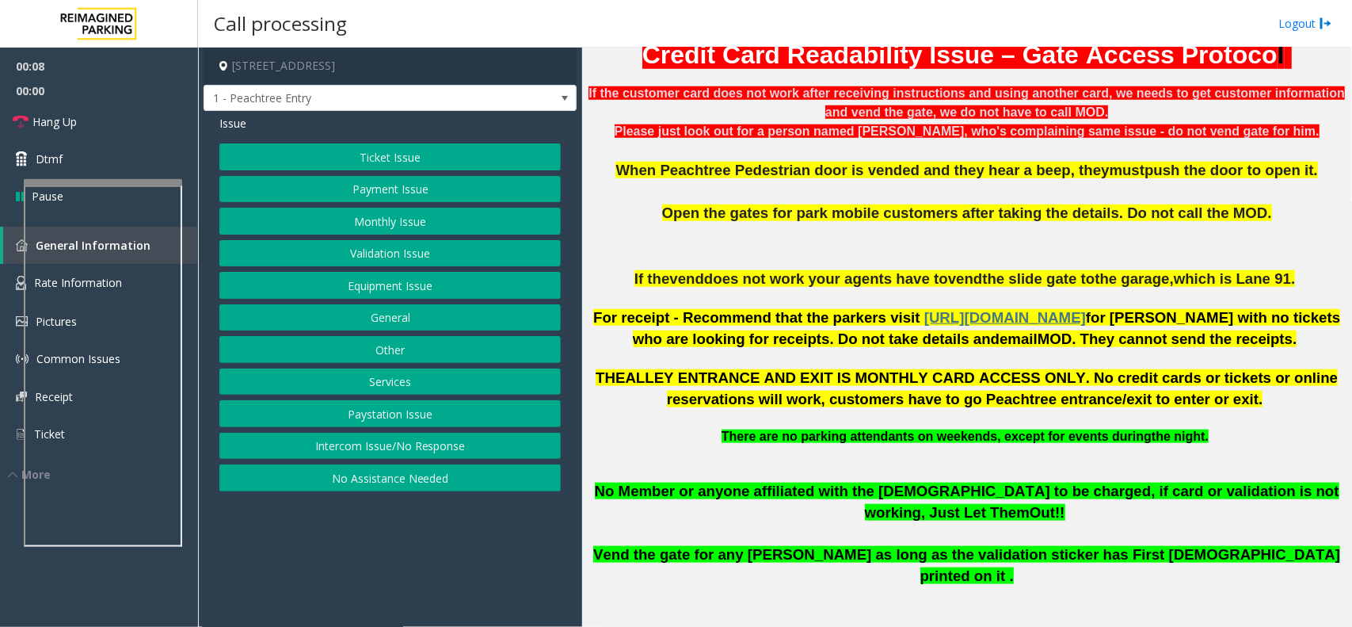
click at [1081, 438] on span "There are no parking attendants on weekends, except for events during" at bounding box center [937, 435] width 430 height 13
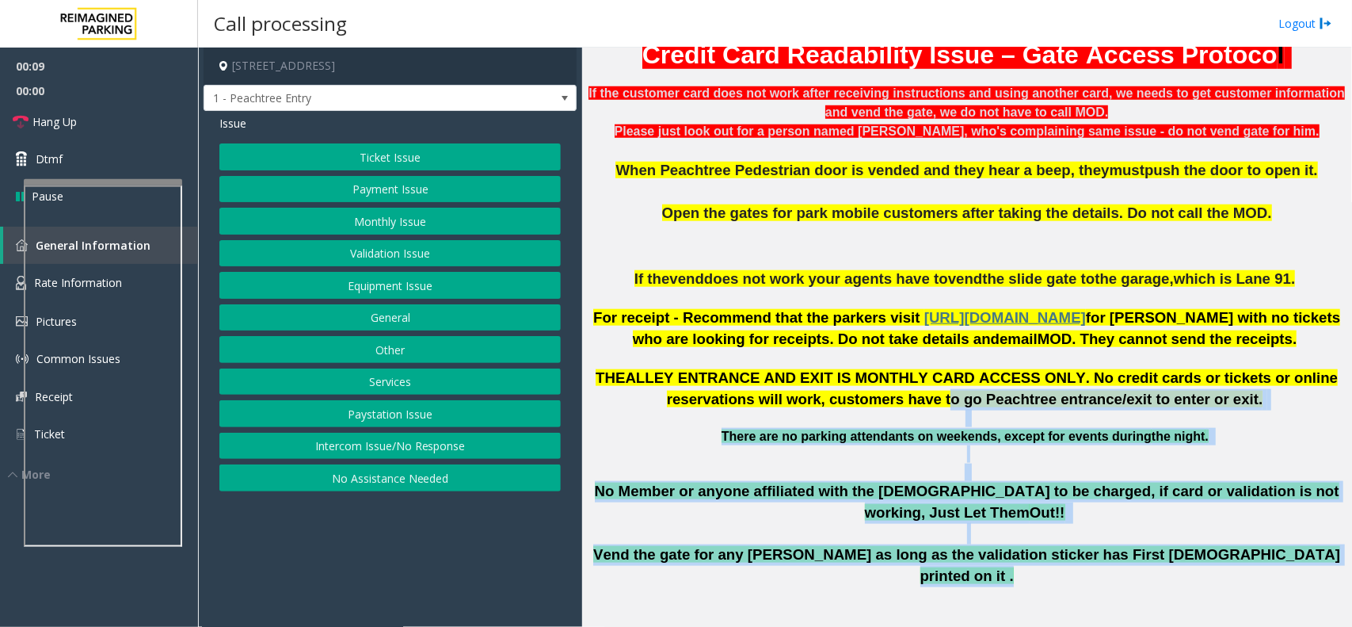
drag, startPoint x: 1204, startPoint y: 554, endPoint x: 885, endPoint y: 397, distance: 356.0
click at [676, 436] on p "There are no parking attendants on weekends, except for events during the night…" at bounding box center [967, 436] width 758 height 17
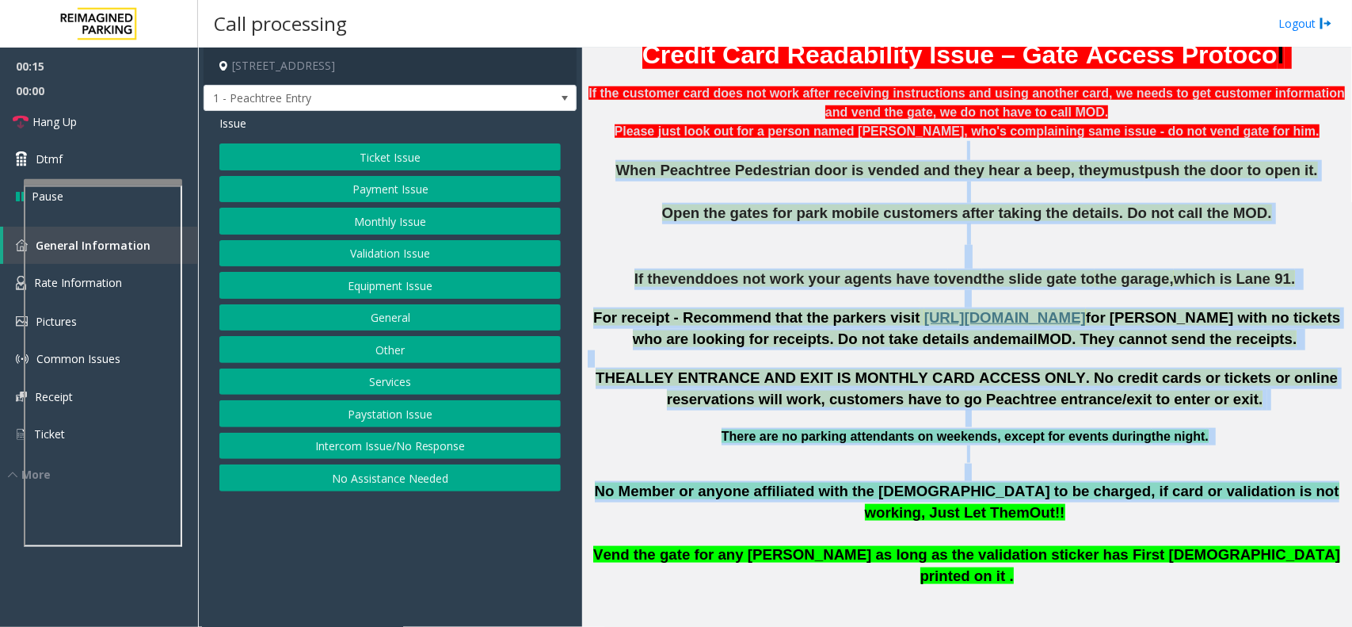
drag, startPoint x: 634, startPoint y: 145, endPoint x: 1213, endPoint y: 486, distance: 671.8
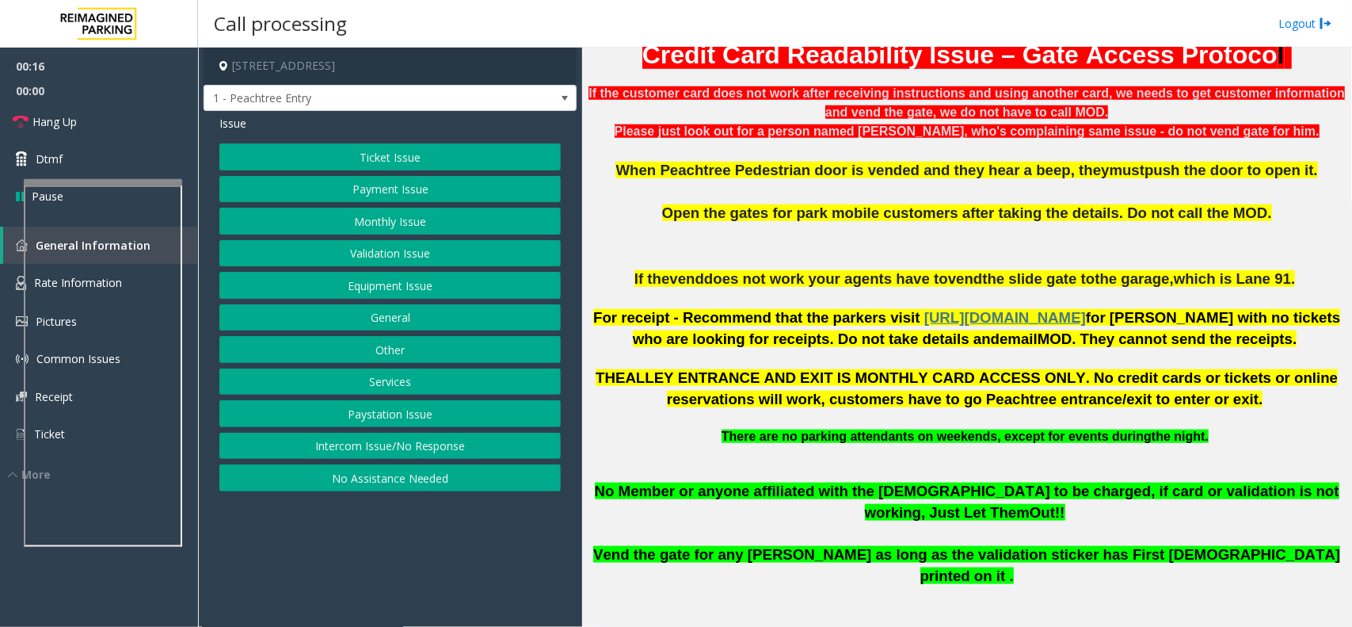
click at [1217, 626] on p "Vend Gates for Security Guards" at bounding box center [967, 637] width 758 height 20
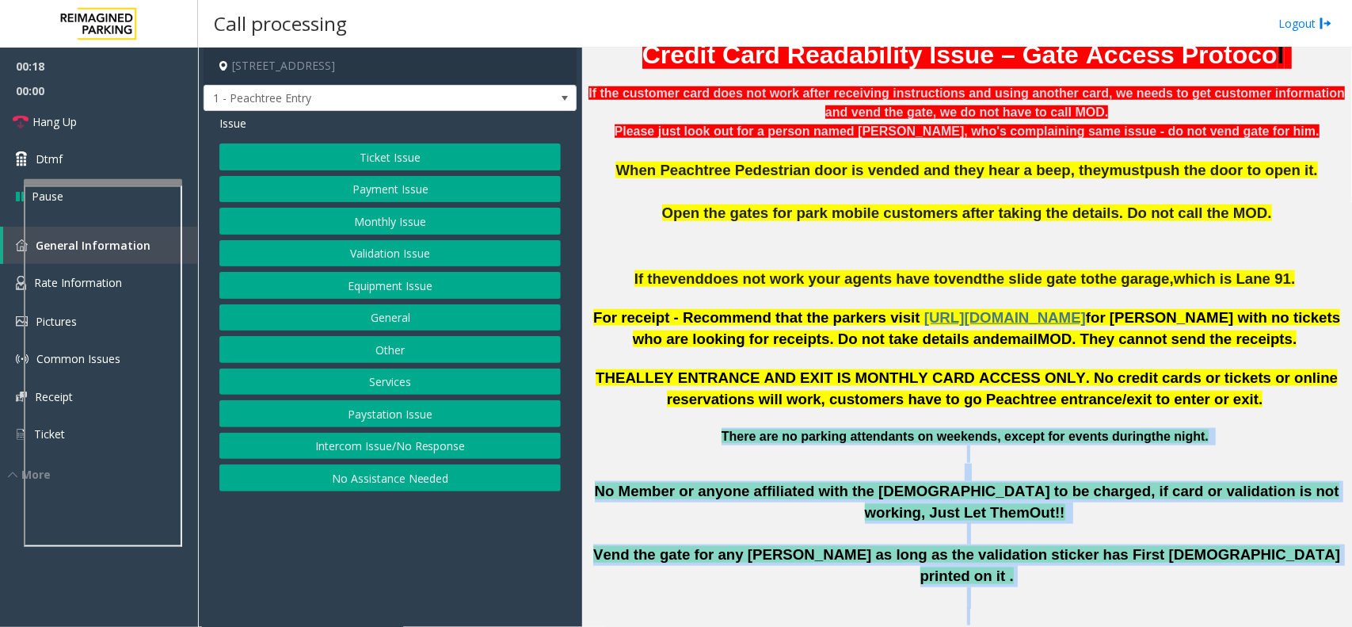
drag, startPoint x: 1193, startPoint y: 596, endPoint x: 697, endPoint y: 441, distance: 519.4
click at [697, 441] on p "There are no parking attendants on weekends, except for events during the night…" at bounding box center [967, 436] width 758 height 17
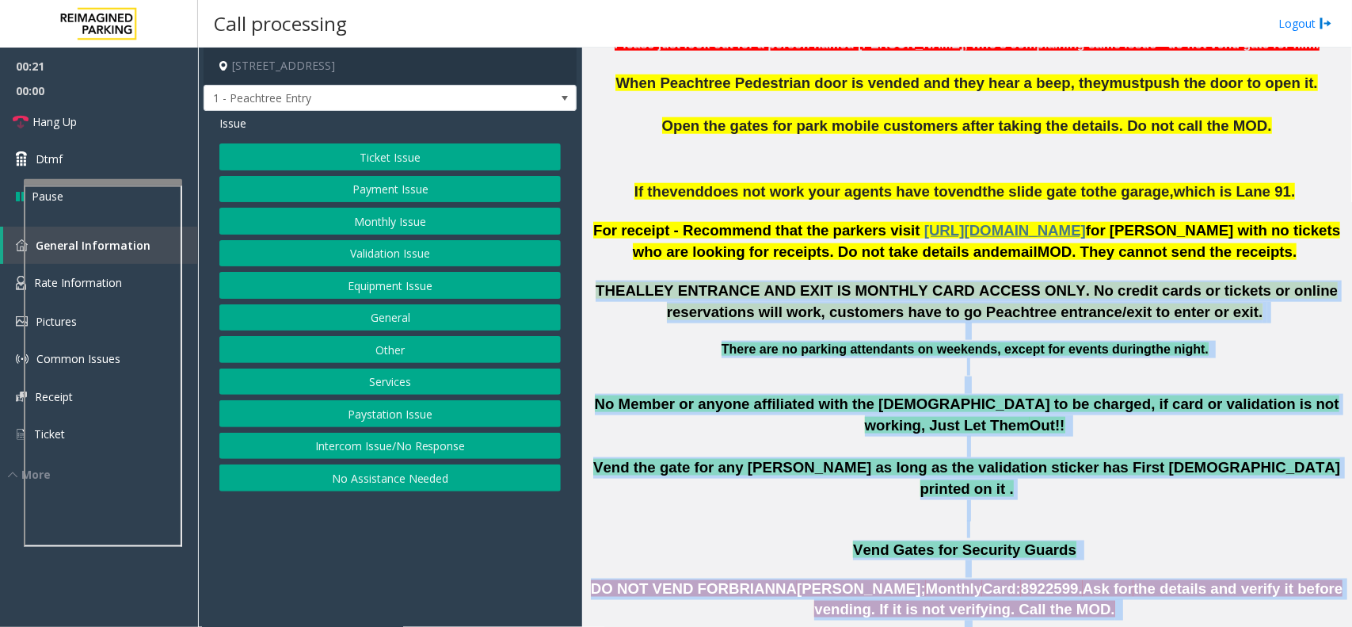
drag, startPoint x: 598, startPoint y: 376, endPoint x: 1074, endPoint y: 614, distance: 532.1
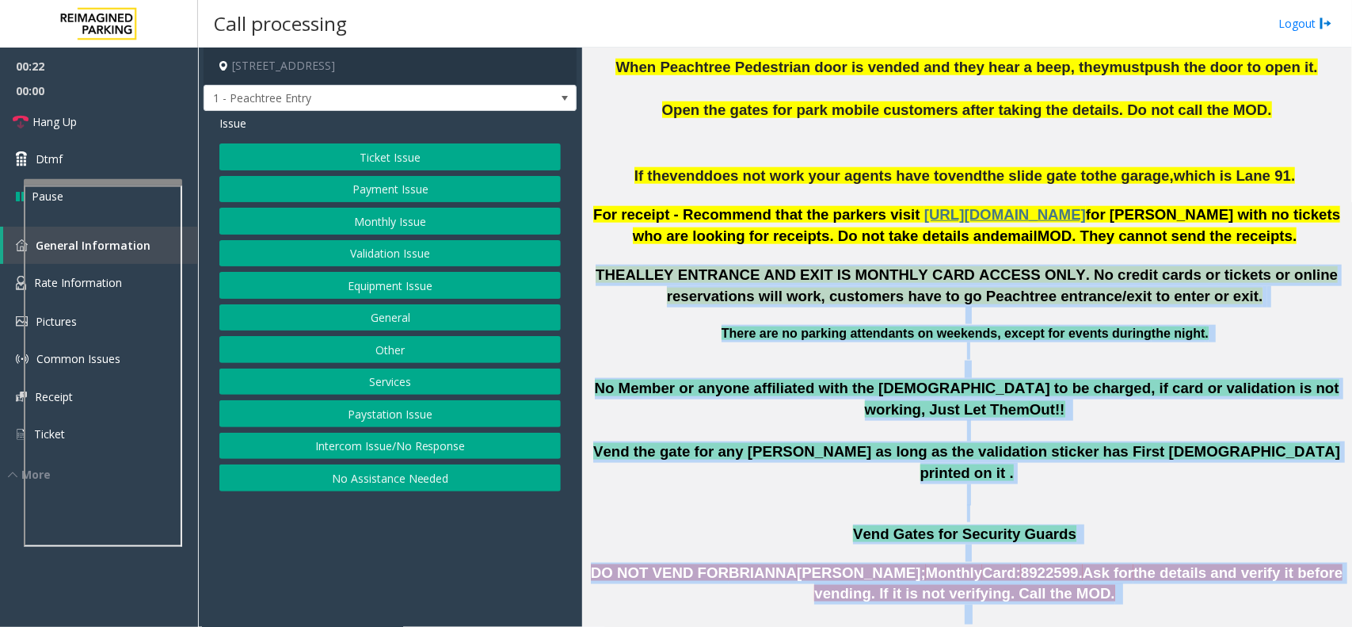
click at [1075, 524] on p "Vend Gates for Security Guards" at bounding box center [967, 534] width 758 height 20
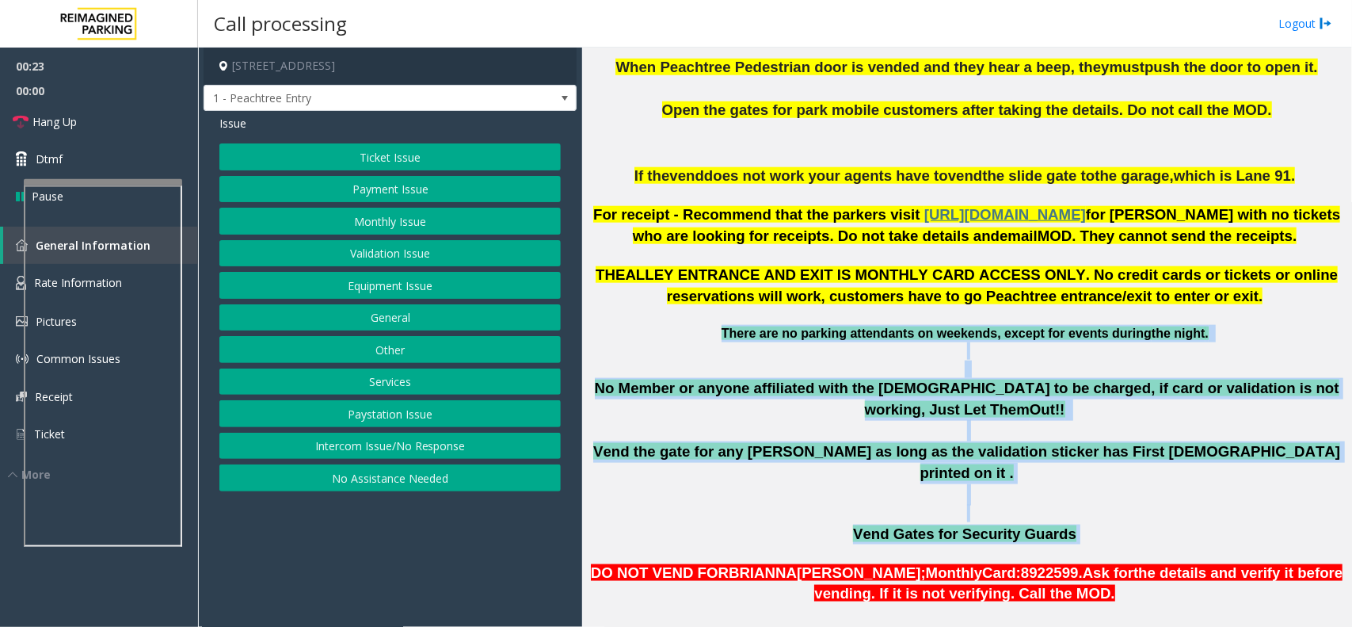
drag, startPoint x: 1075, startPoint y: 496, endPoint x: 722, endPoint y: 326, distance: 392.2
click at [688, 330] on p "There are no parking attendants on weekends, except for events during the night…" at bounding box center [967, 333] width 758 height 17
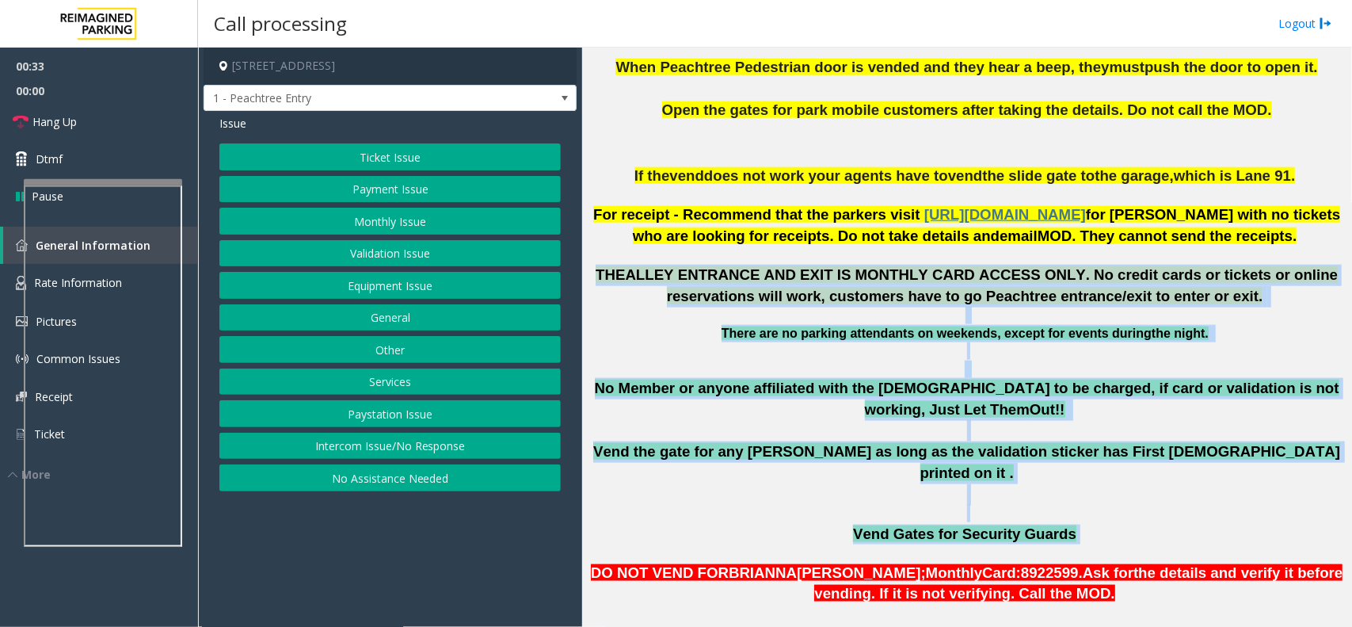
drag, startPoint x: 592, startPoint y: 277, endPoint x: 1240, endPoint y: 485, distance: 680.4
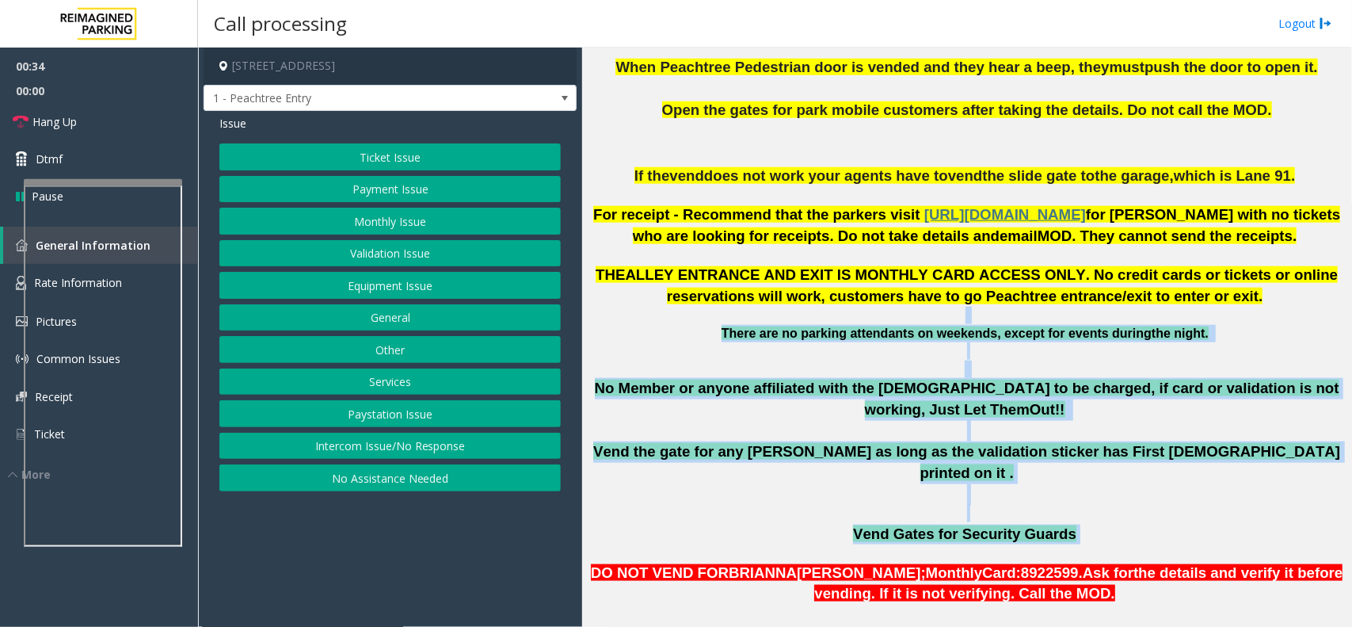
drag, startPoint x: 1095, startPoint y: 493, endPoint x: 756, endPoint y: 319, distance: 380.1
click at [703, 327] on p "There are no parking attendants on weekends, except for events during the night…" at bounding box center [967, 333] width 758 height 17
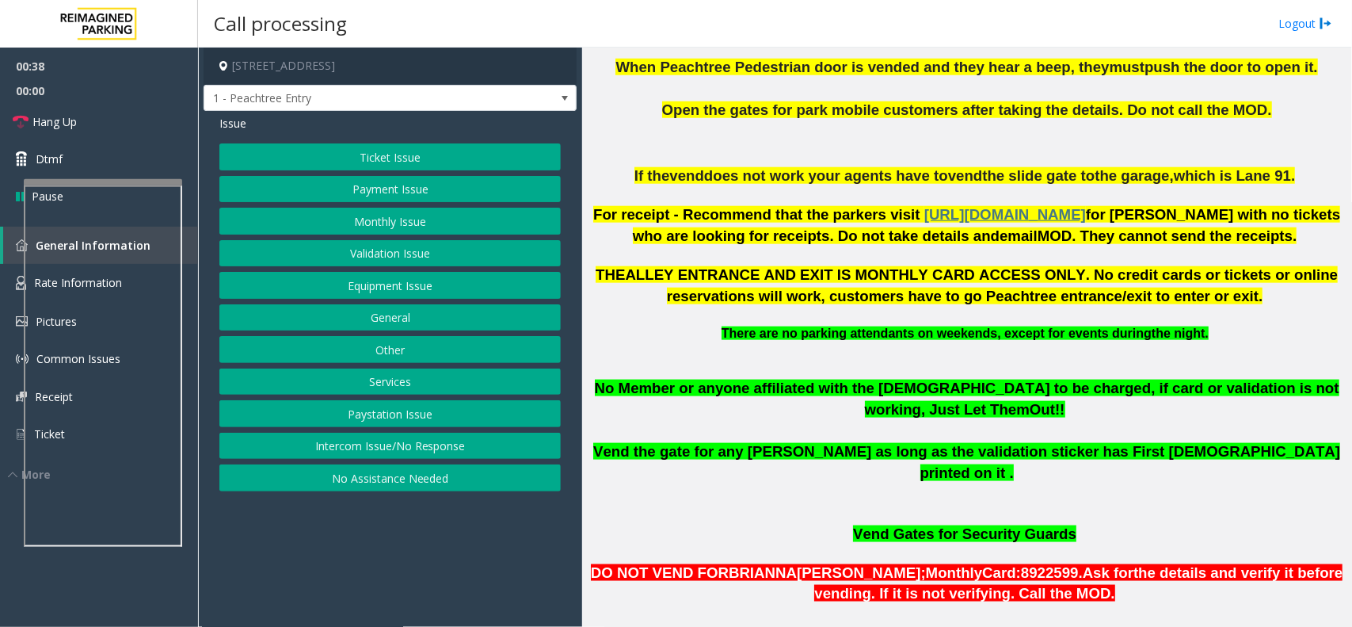
click at [702, 327] on p "There are no parking attendants on weekends, except for events during the night…" at bounding box center [967, 333] width 758 height 17
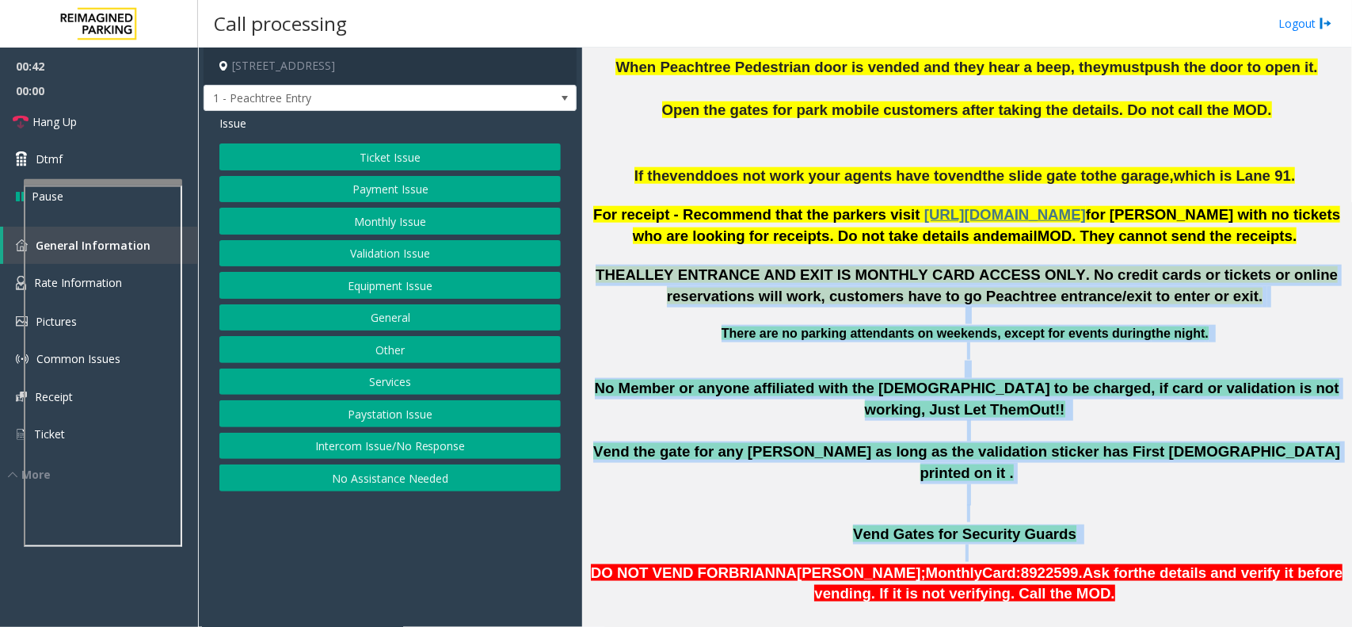
drag, startPoint x: 596, startPoint y: 273, endPoint x: 1076, endPoint y: 511, distance: 534.9
click at [1081, 524] on p "Vend Gates for Security Guards" at bounding box center [967, 534] width 758 height 20
drag, startPoint x: 1081, startPoint y: 495, endPoint x: 606, endPoint y: 263, distance: 528.9
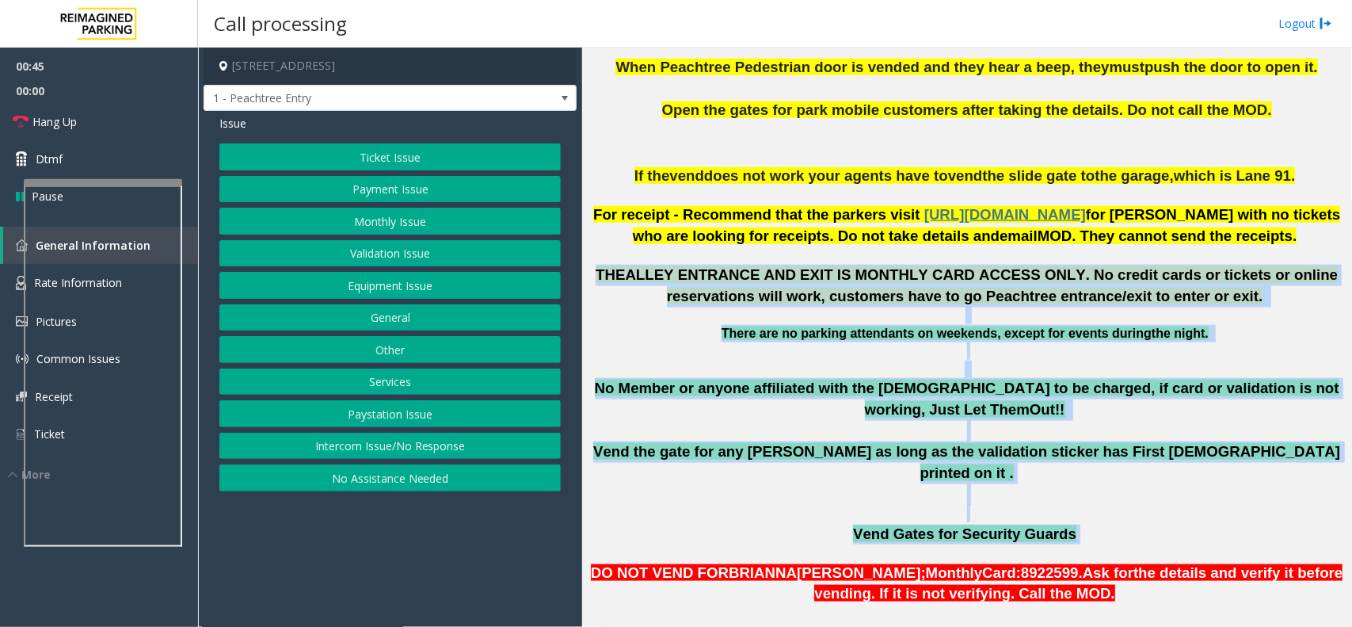
click at [957, 318] on p "THE ALLEY ENTRANCE AND EXIT IS MONTHLY CARD ACCESS ONLY. No credit cards or tic…" at bounding box center [967, 295] width 758 height 60
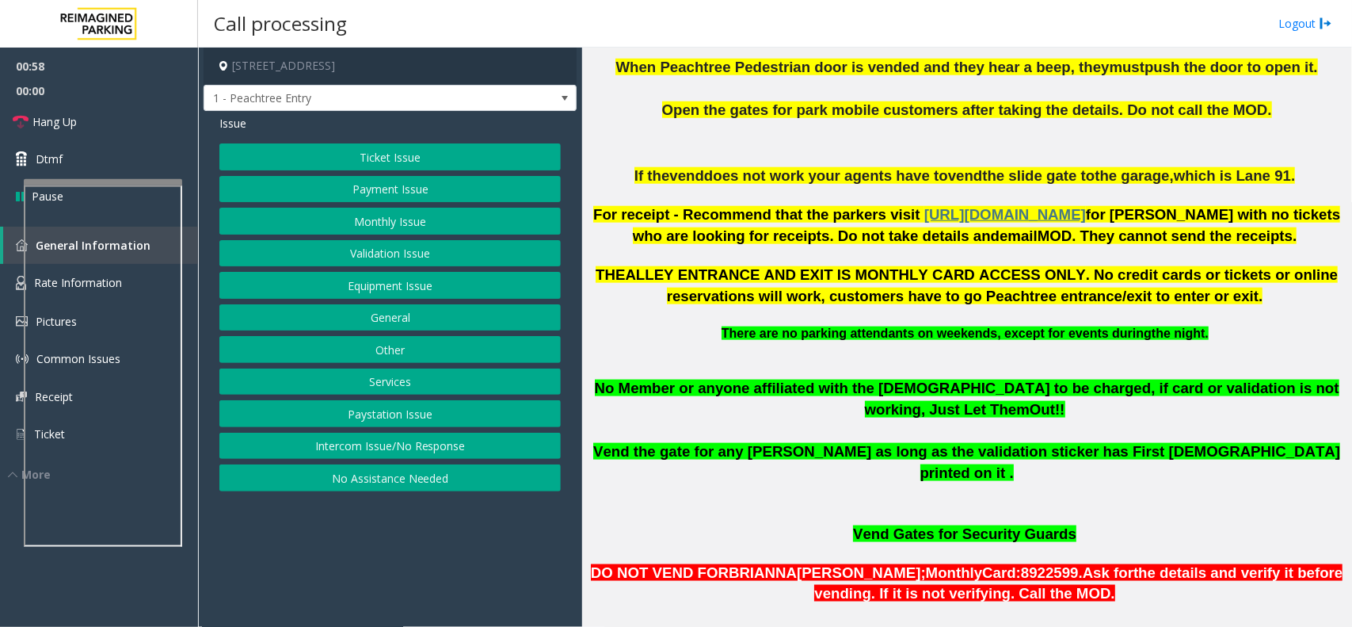
click at [364, 263] on button "Validation Issue" at bounding box center [389, 253] width 341 height 27
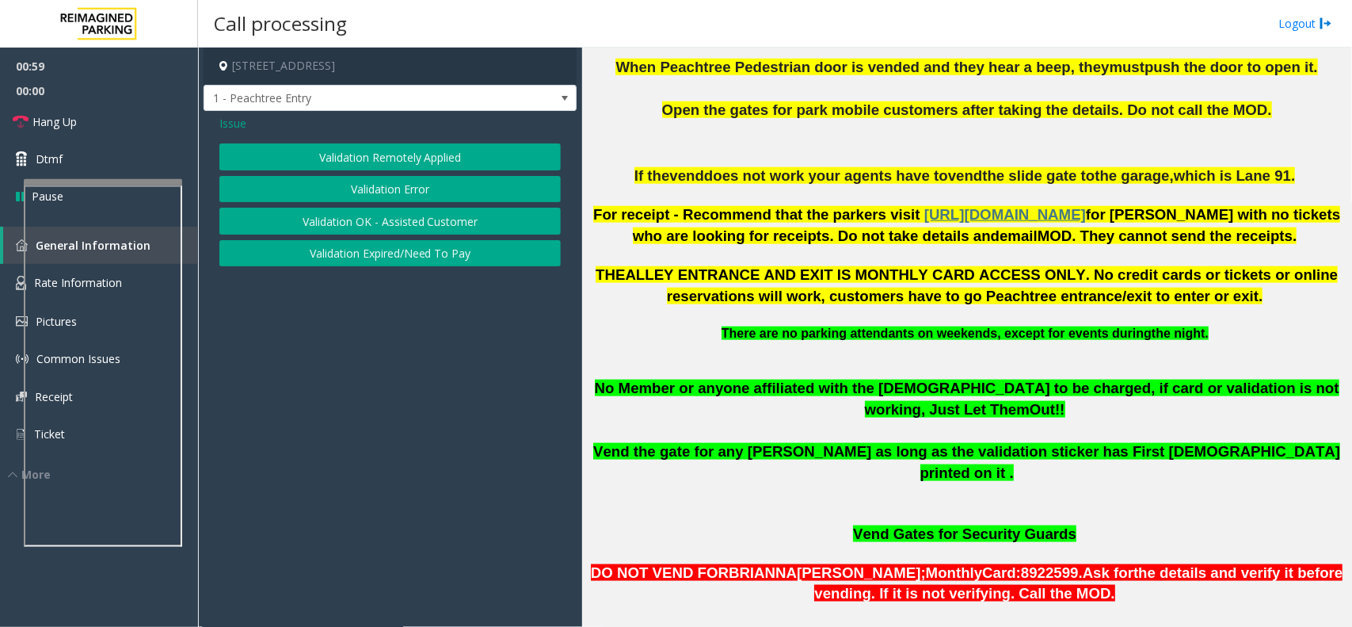
click at [240, 128] on span "Issue" at bounding box center [232, 123] width 27 height 17
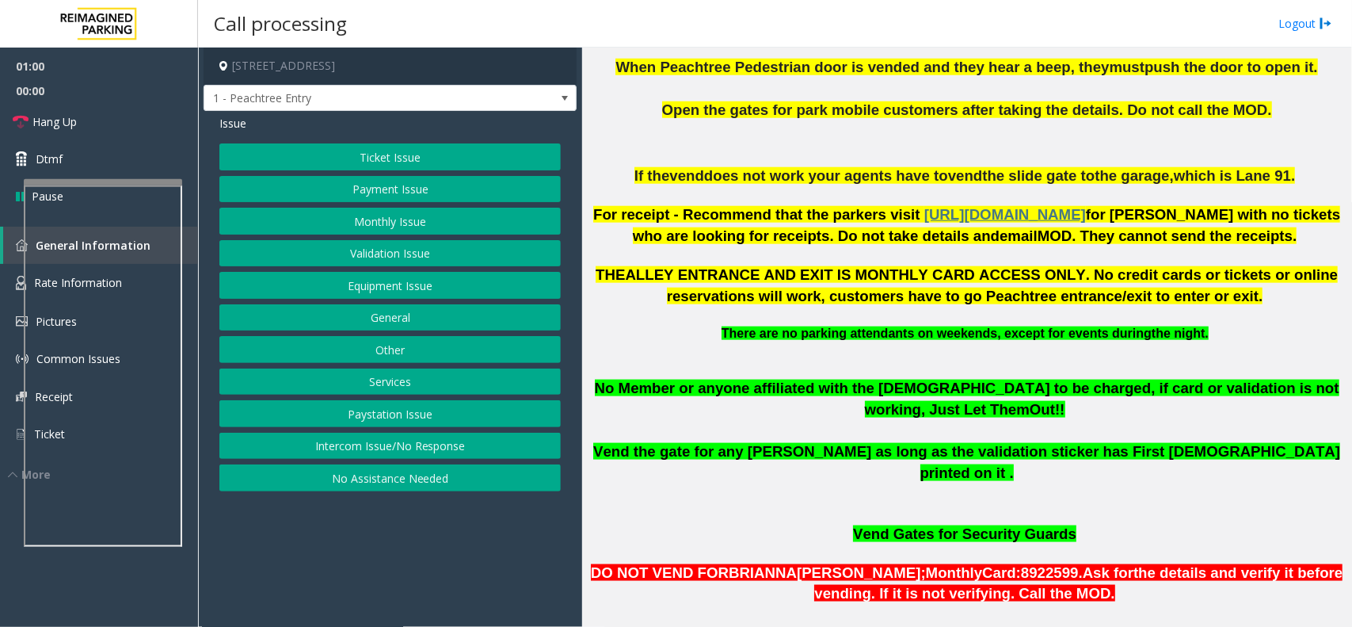
click at [382, 282] on button "Equipment Issue" at bounding box center [389, 285] width 341 height 27
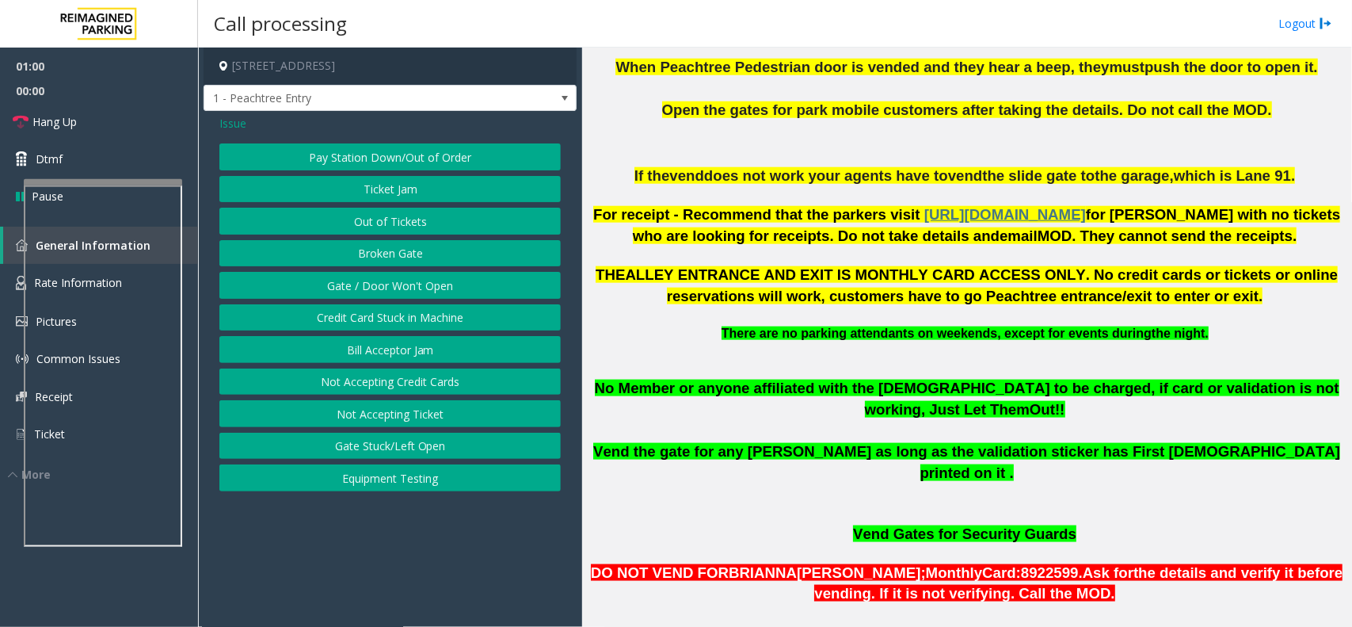
click at [382, 282] on button "Gate / Door Won't Open" at bounding box center [389, 285] width 341 height 27
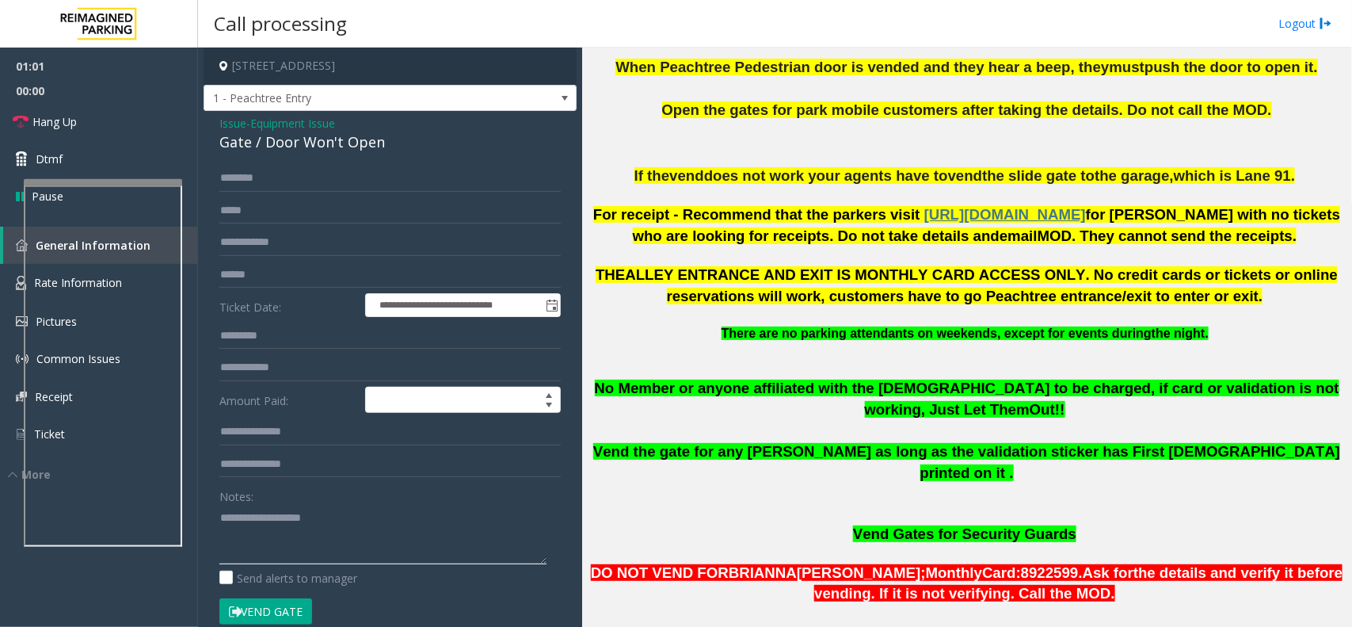
click at [349, 521] on textarea at bounding box center [382, 534] width 327 height 59
click at [341, 141] on div "Gate / Door Won't Open" at bounding box center [389, 141] width 341 height 21
copy div "Gate / Door Won't Open"
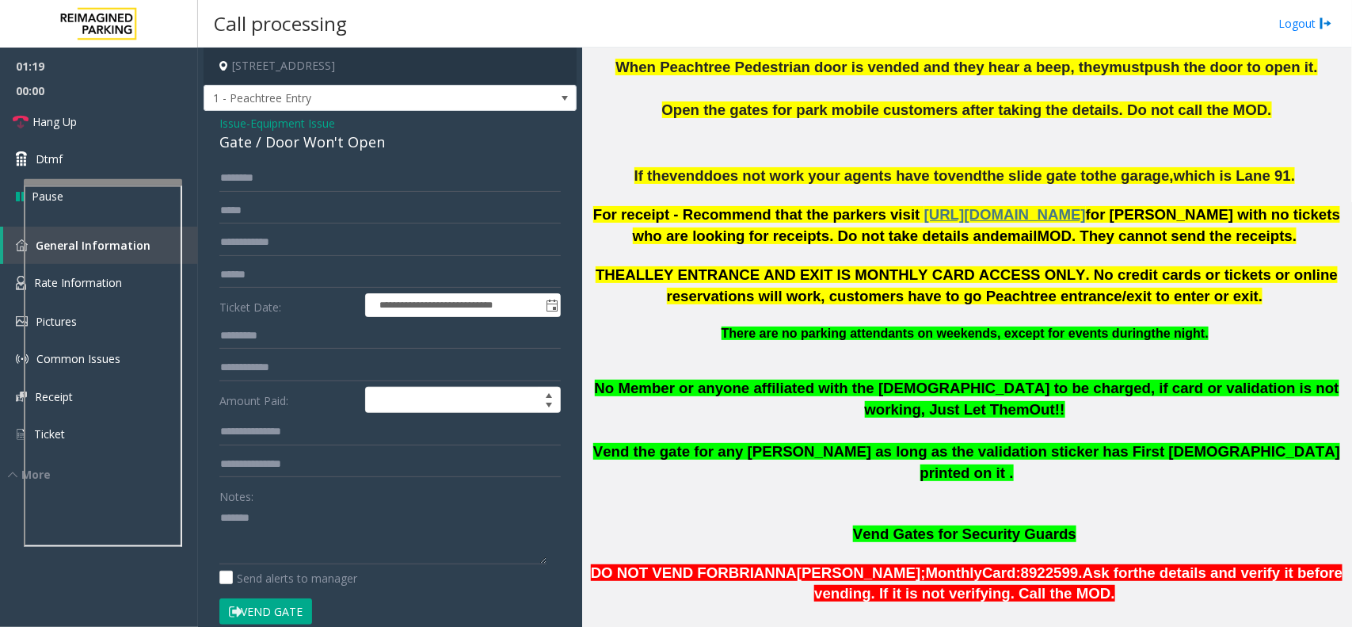
click at [345, 496] on div "Notes:" at bounding box center [389, 523] width 341 height 82
click at [346, 517] on textarea at bounding box center [382, 534] width 327 height 59
paste textarea "**********"
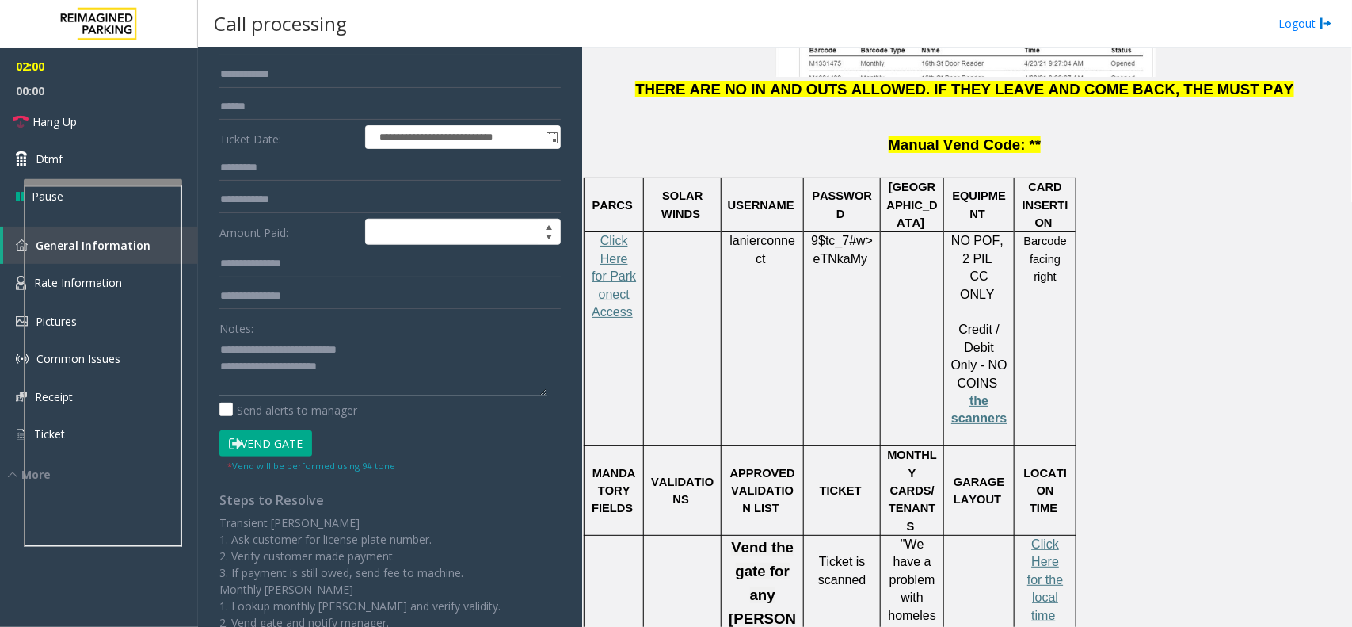
scroll to position [0, 0]
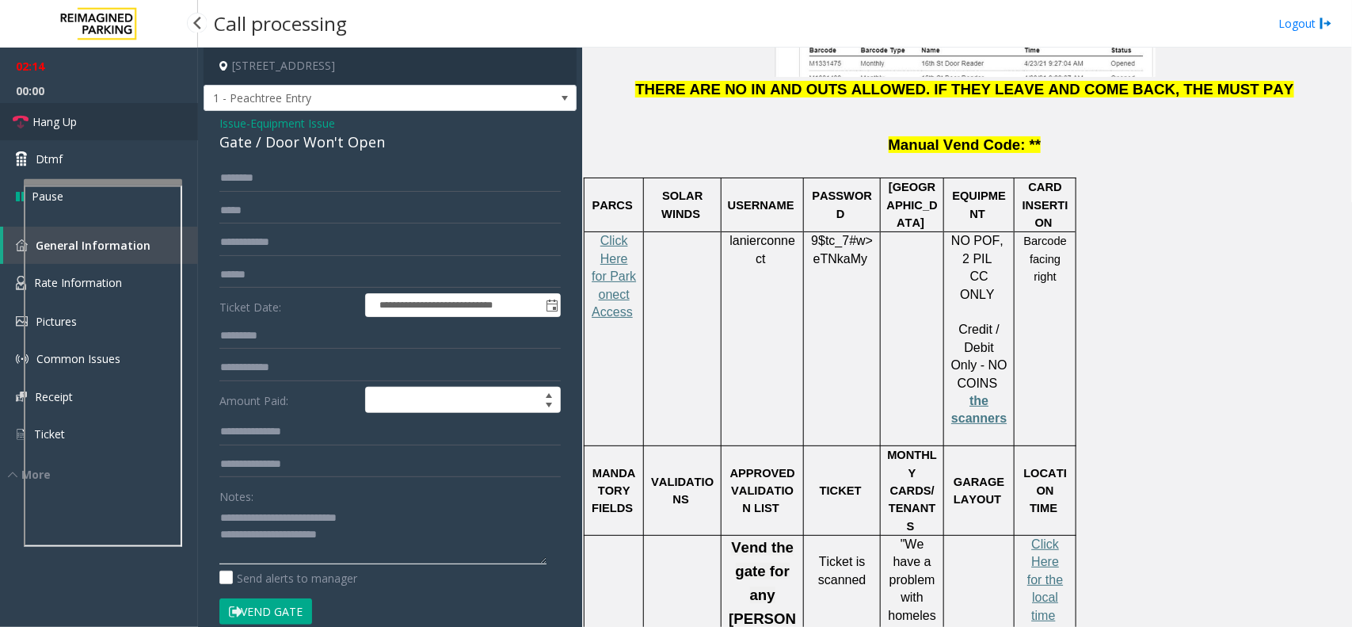
type textarea "**********"
click at [100, 128] on link "Hang Up" at bounding box center [99, 121] width 198 height 37
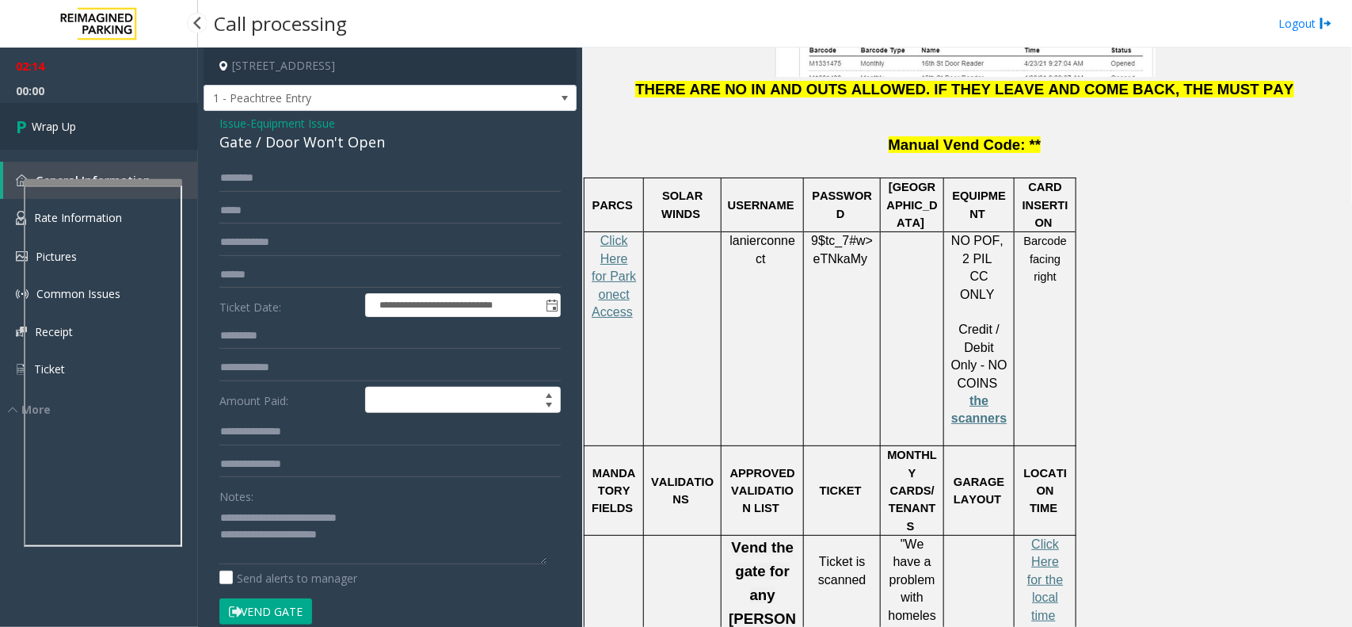
click at [100, 128] on link "Wrap Up" at bounding box center [99, 126] width 198 height 47
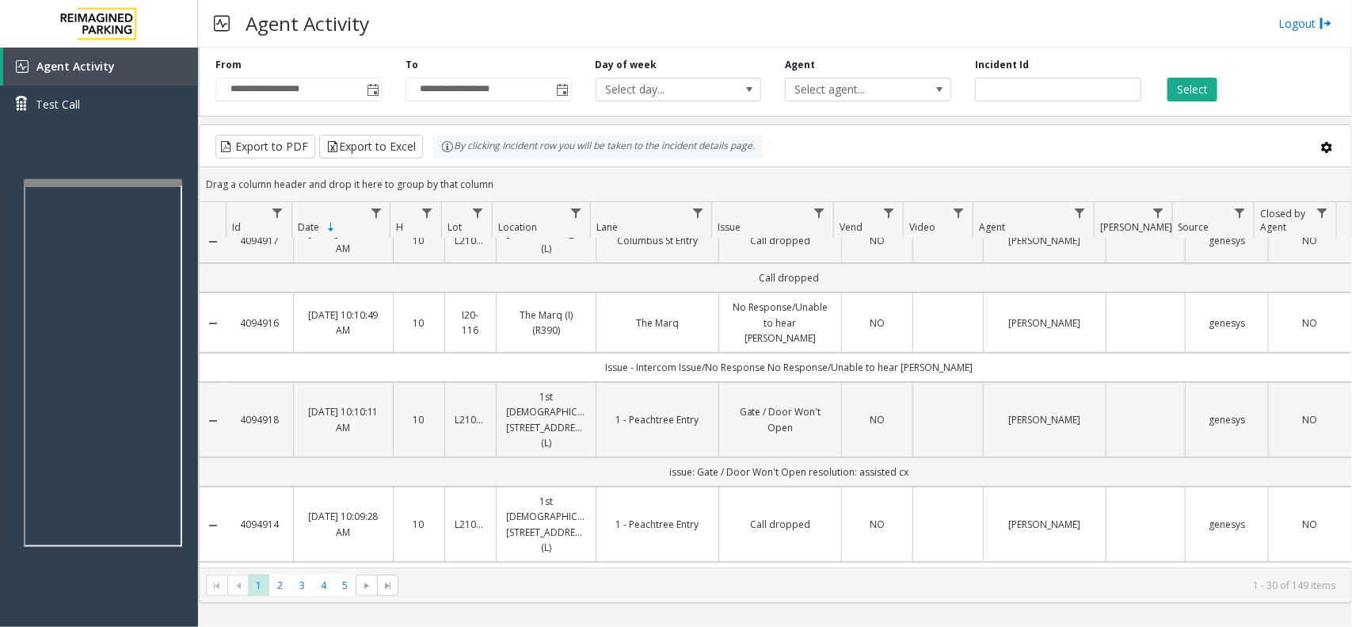
scroll to position [198, 0]
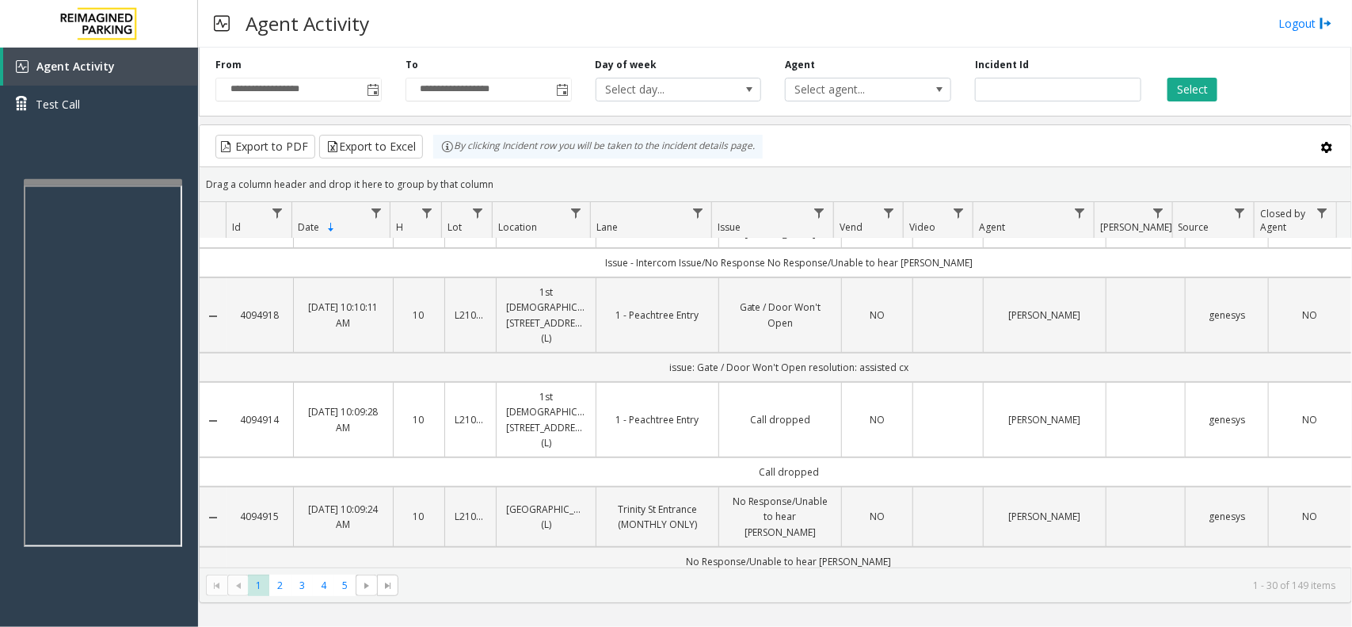
drag, startPoint x: 646, startPoint y: 342, endPoint x: 931, endPoint y: 345, distance: 284.4
click at [931, 352] on td "issue: Gate / Door Won't Open resolution: assisted cx" at bounding box center [789, 366] width 1125 height 29
click at [936, 352] on td "issue: Gate / Door Won't Open resolution: assisted cx" at bounding box center [789, 366] width 1125 height 29
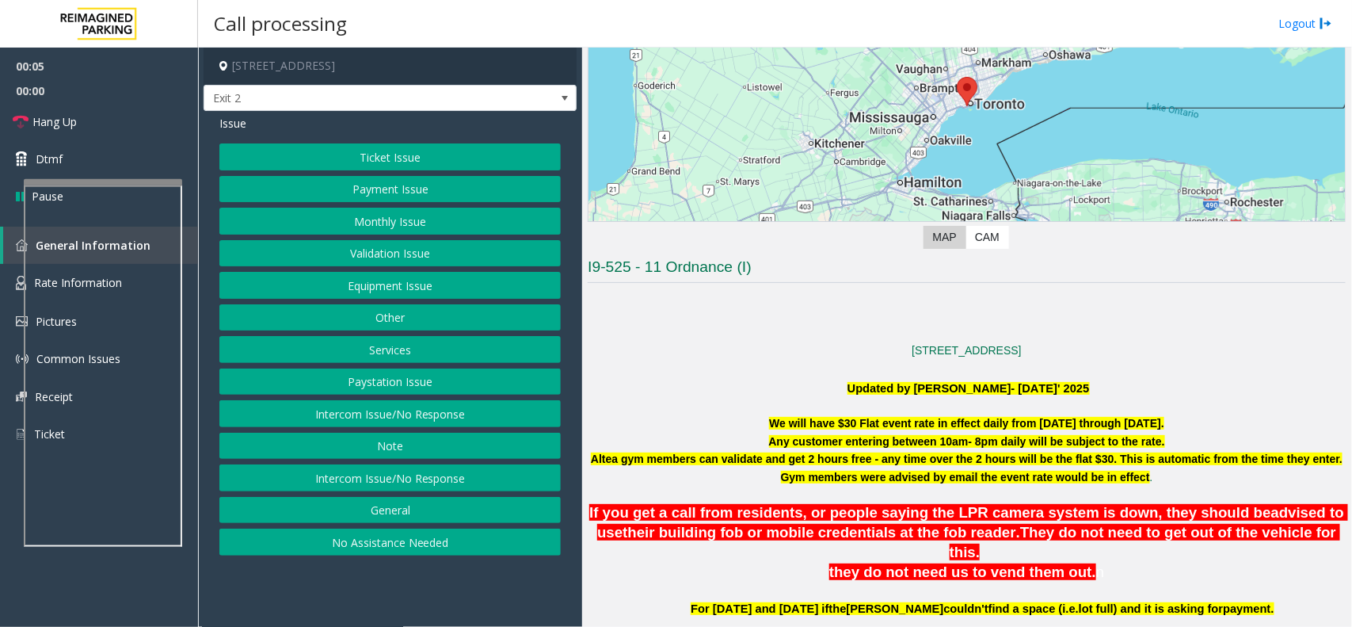
scroll to position [396, 0]
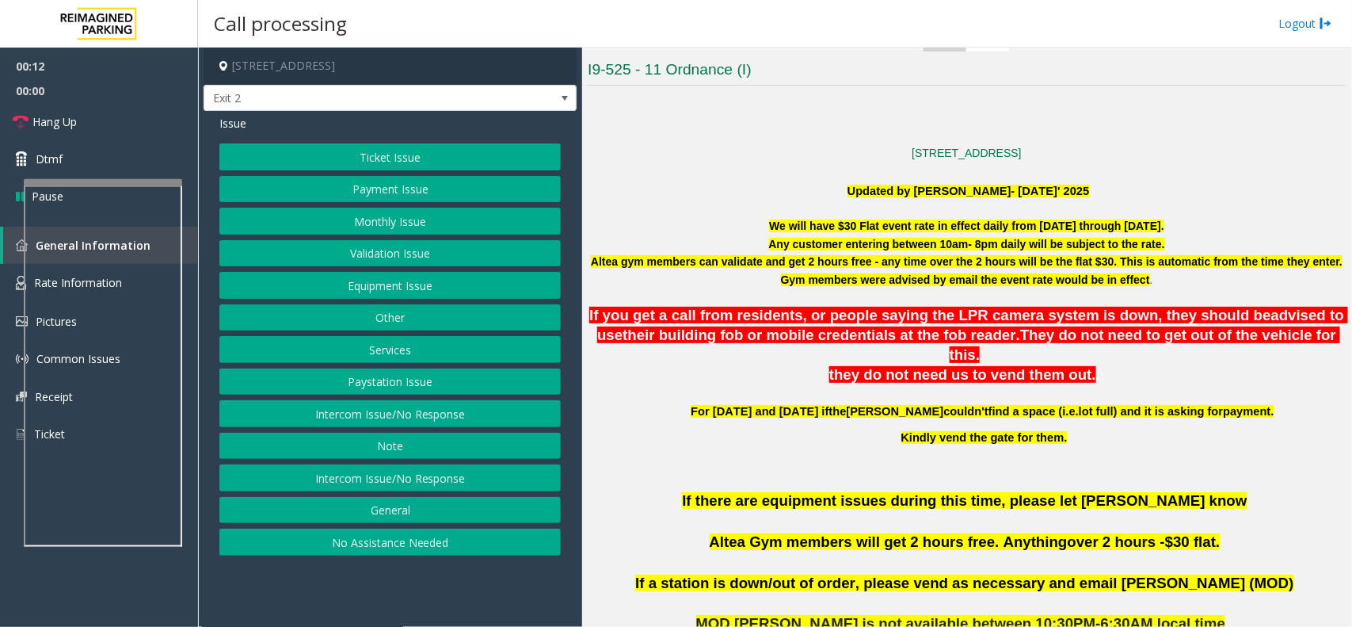
click at [366, 254] on button "Validation Issue" at bounding box center [389, 253] width 341 height 27
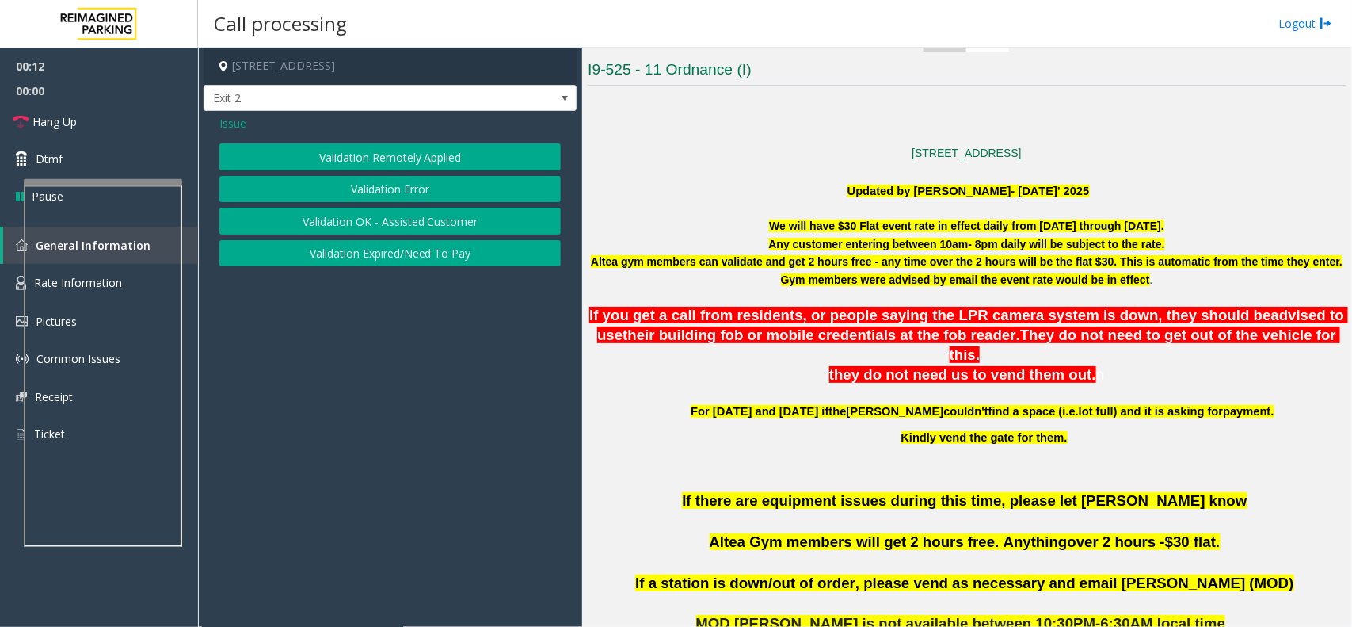
click at [391, 191] on button "Validation Error" at bounding box center [389, 189] width 341 height 27
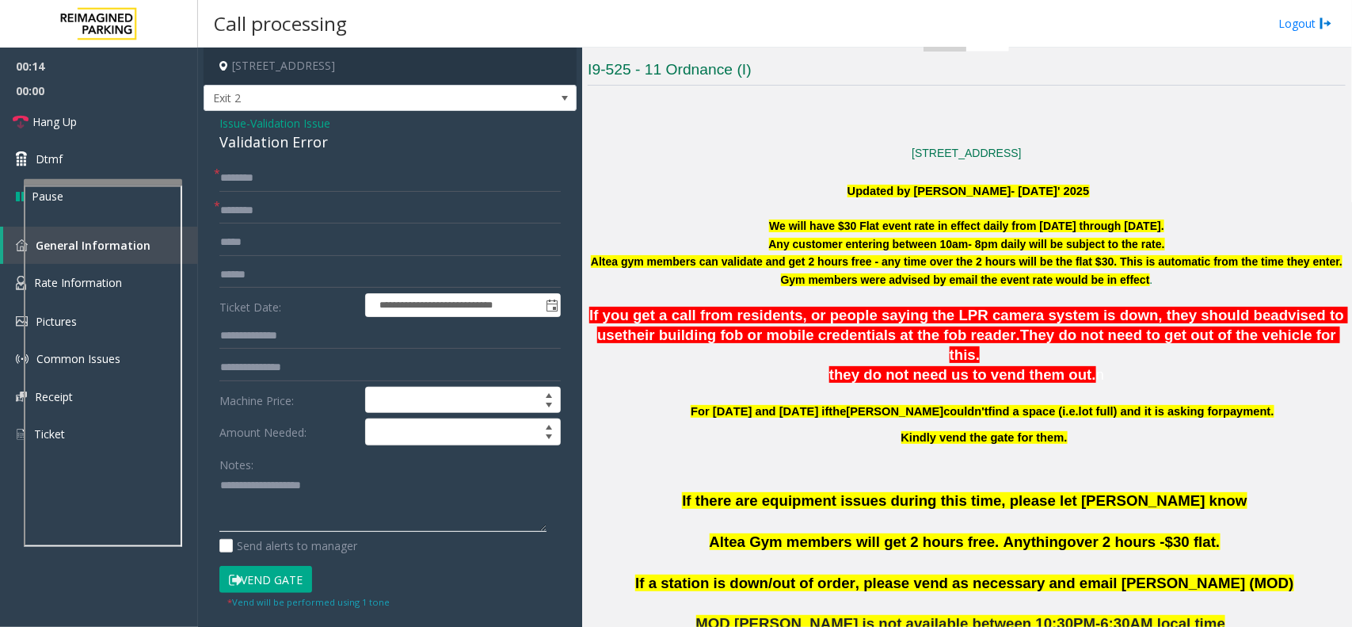
click at [386, 486] on textarea at bounding box center [382, 502] width 327 height 59
type textarea "******"
copy span "Altea Gym"
drag, startPoint x: 791, startPoint y: 524, endPoint x: 730, endPoint y: 531, distance: 60.5
click at [730, 533] on span "Altea Gym members will get 2 hours free. Anything" at bounding box center [889, 541] width 358 height 17
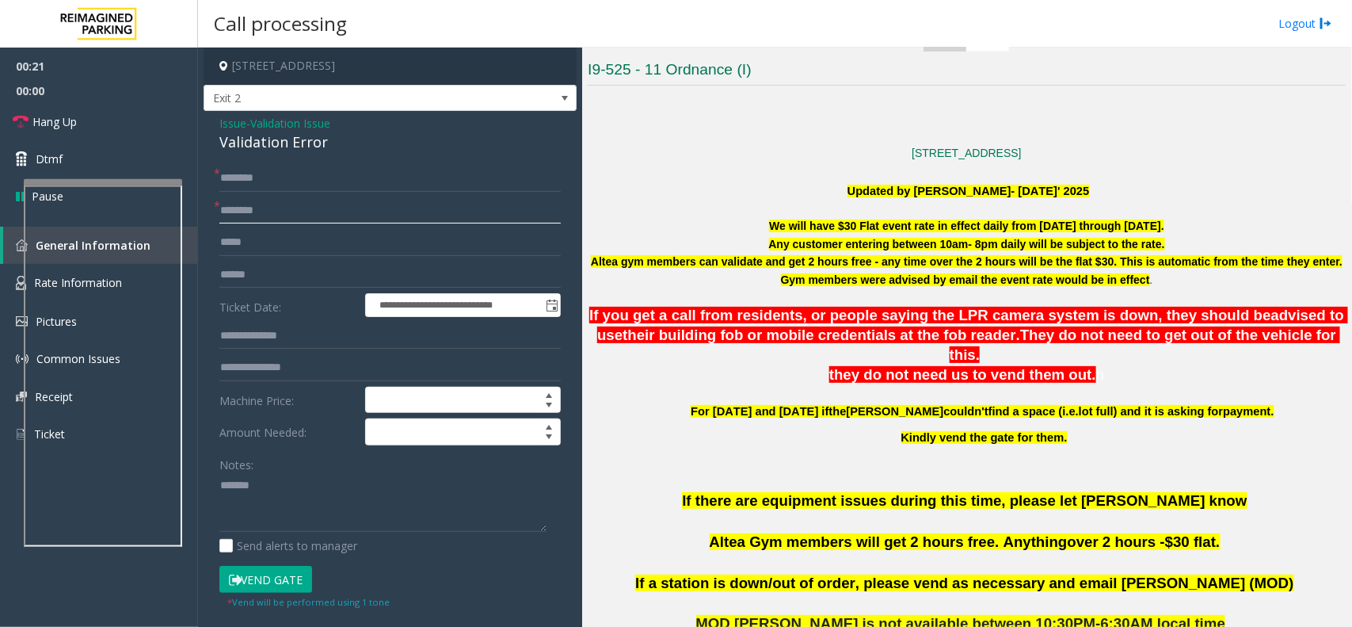
click at [273, 220] on input "text" at bounding box center [389, 210] width 341 height 27
paste input "*********"
type input "*********"
click at [288, 503] on textarea at bounding box center [382, 502] width 327 height 59
click at [287, 139] on div "Validation Error" at bounding box center [389, 141] width 341 height 21
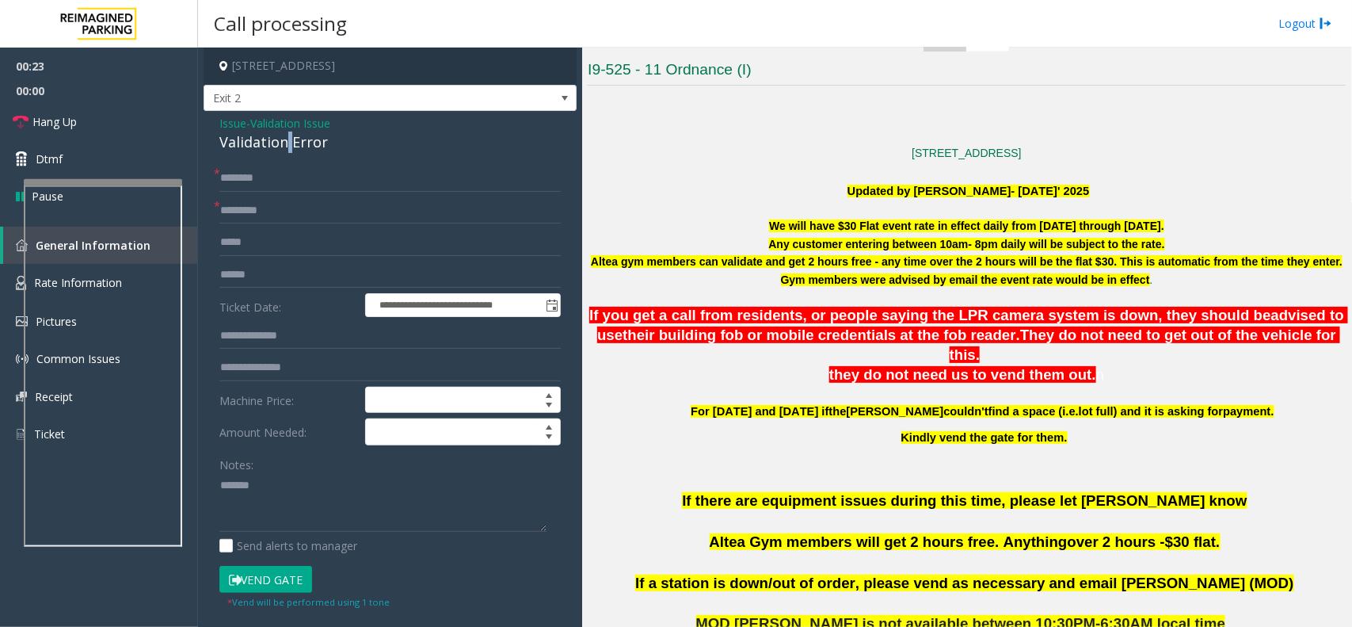
click at [287, 139] on div "Validation Error" at bounding box center [389, 141] width 341 height 21
copy div "Validation Error"
click at [309, 501] on textarea at bounding box center [382, 502] width 327 height 59
paste textarea "**********"
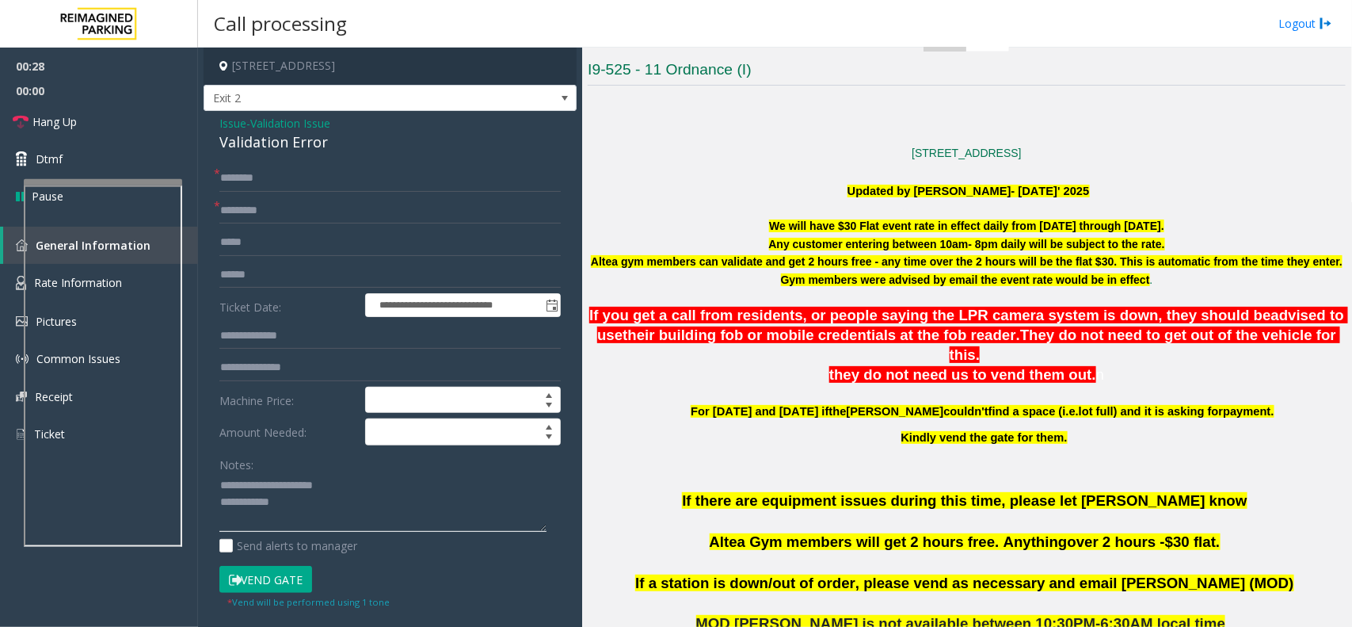
type textarea "**********"
click at [258, 284] on input "text" at bounding box center [389, 274] width 341 height 27
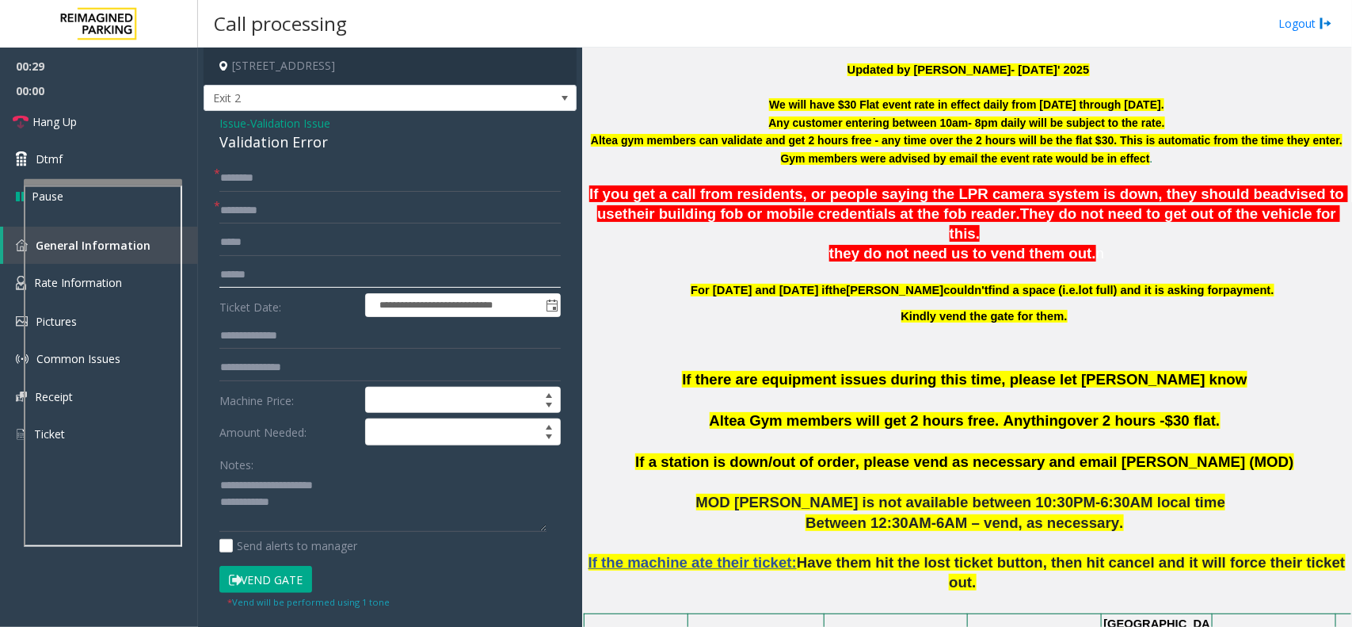
scroll to position [693, 0]
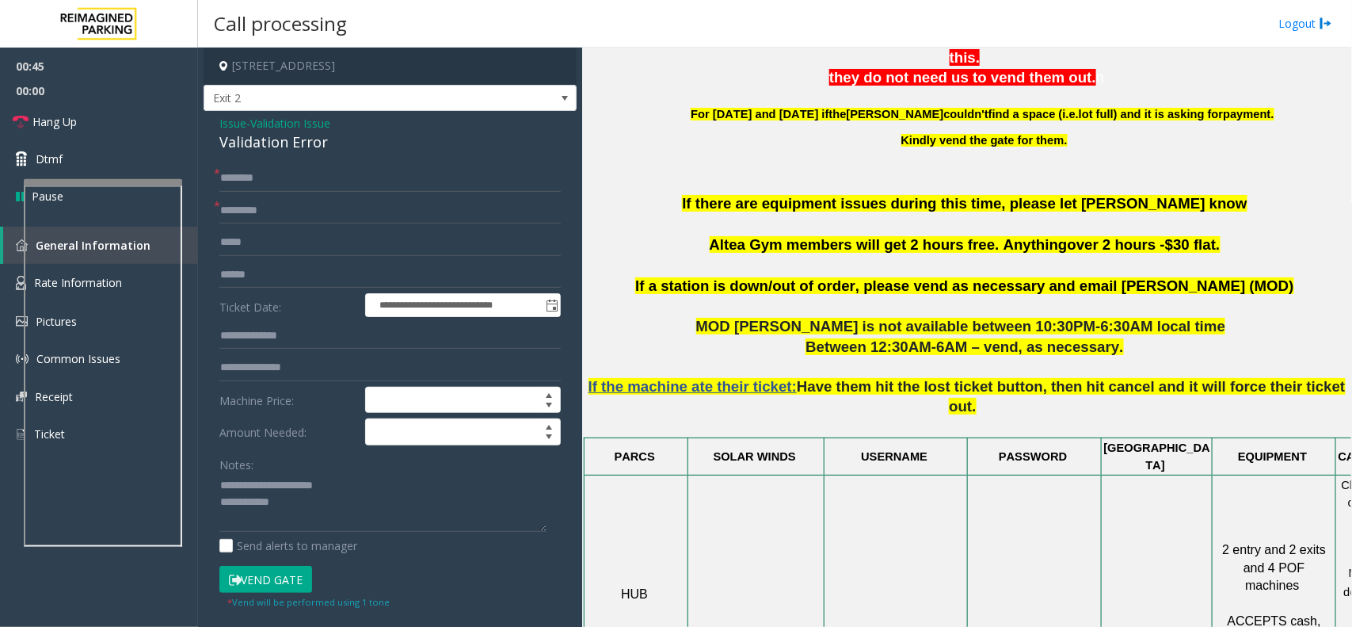
click at [232, 120] on span "Issue" at bounding box center [232, 123] width 27 height 17
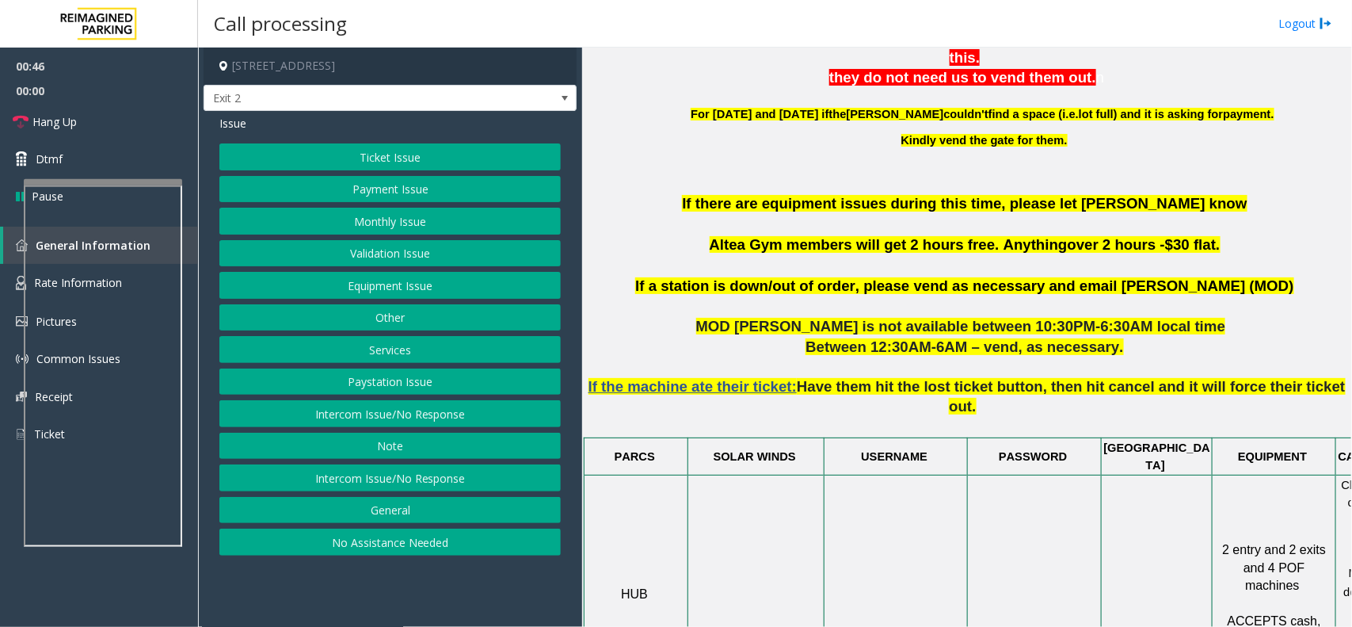
click at [445, 159] on button "Ticket Issue" at bounding box center [389, 156] width 341 height 27
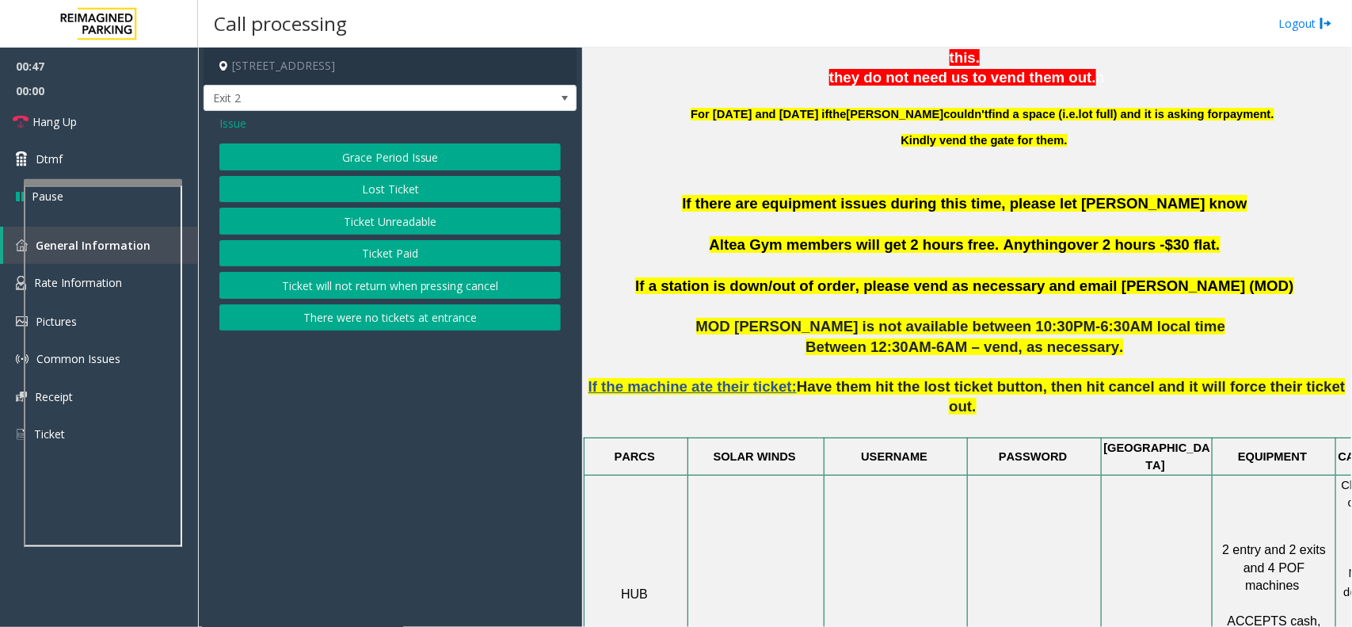
click at [440, 195] on button "Lost Ticket" at bounding box center [389, 189] width 341 height 27
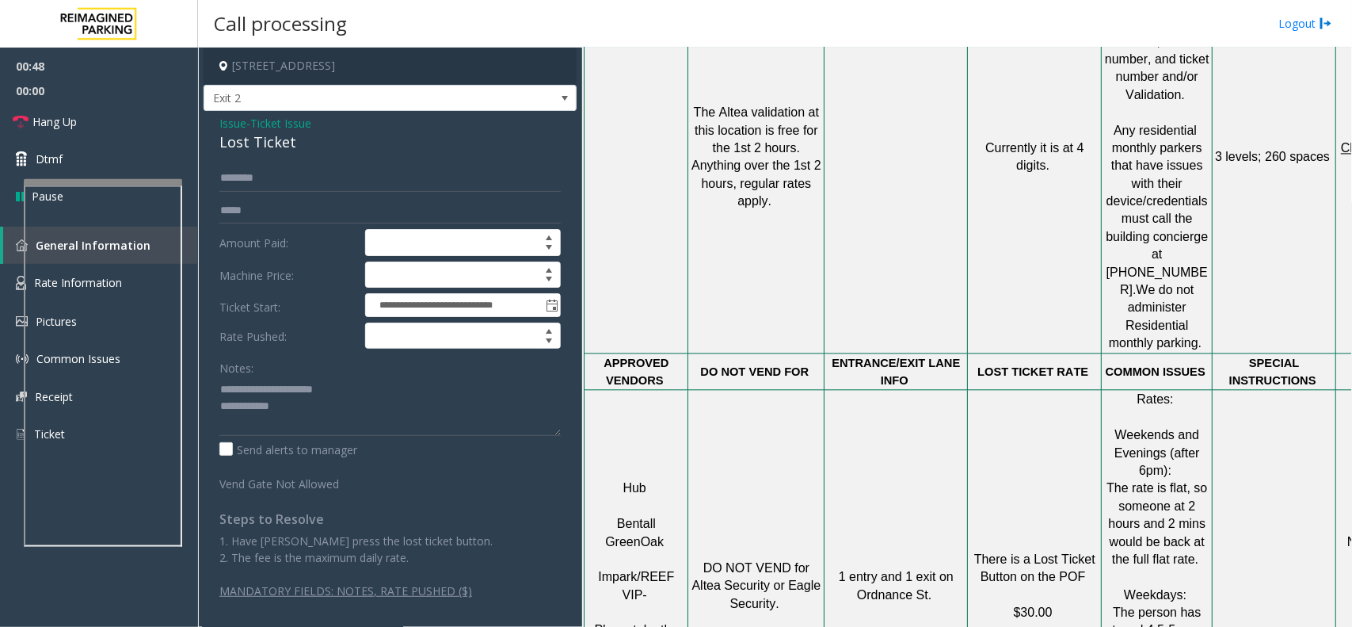
scroll to position [1485, 0]
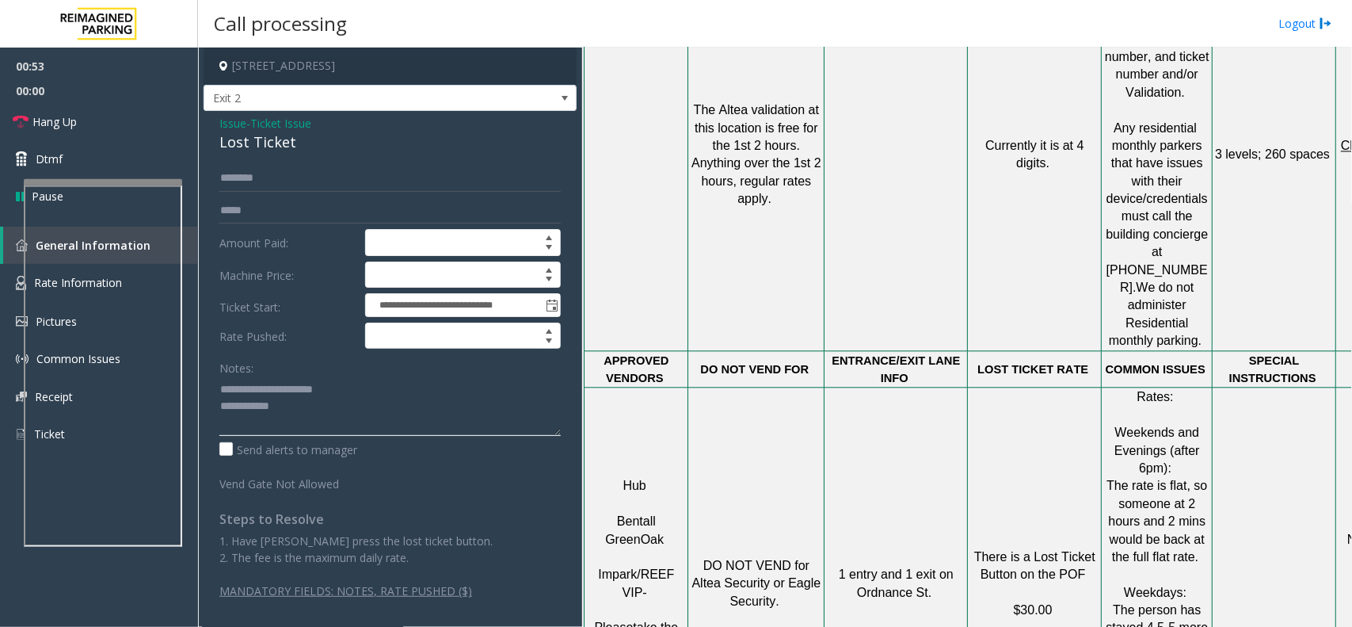
drag, startPoint x: 251, startPoint y: 388, endPoint x: 383, endPoint y: 394, distance: 131.6
click at [383, 394] on textarea at bounding box center [389, 405] width 341 height 59
click at [269, 147] on div "Lost Ticket" at bounding box center [389, 141] width 341 height 21
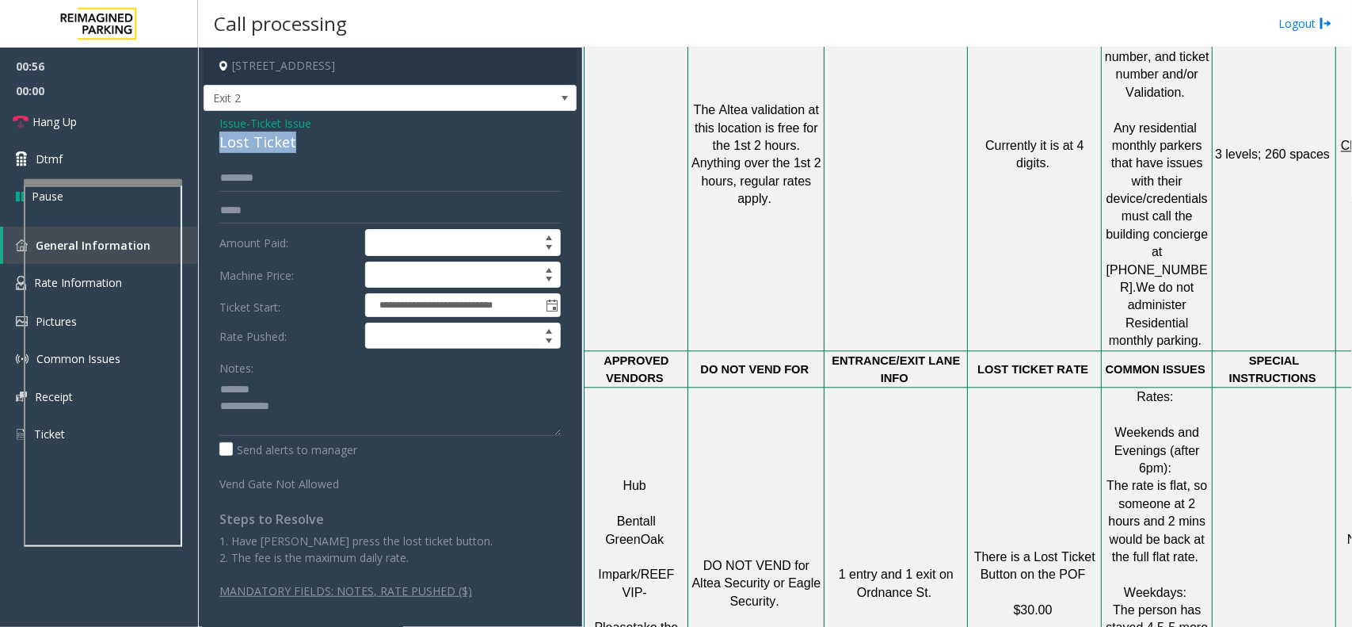
copy div "Lost Ticket"
click at [315, 388] on textarea at bounding box center [389, 405] width 341 height 59
drag, startPoint x: 317, startPoint y: 400, endPoint x: 282, endPoint y: 391, distance: 36.1
click at [282, 391] on textarea at bounding box center [389, 405] width 341 height 59
paste textarea "**********"
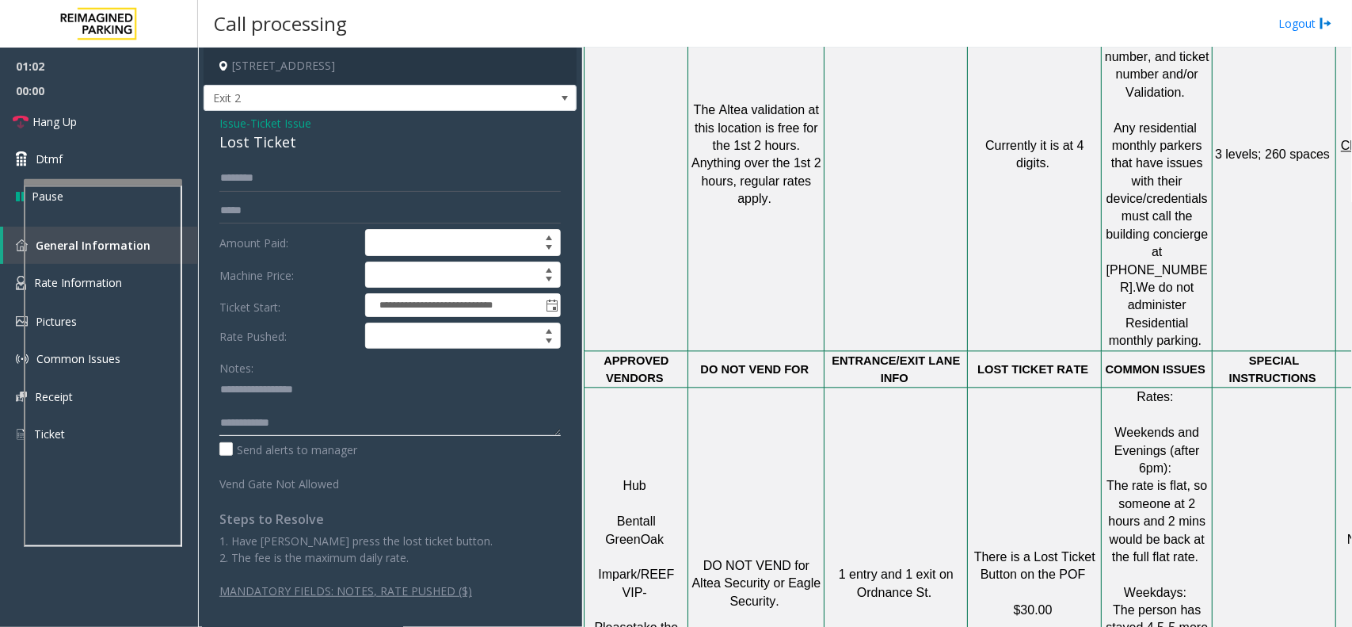
click at [342, 429] on textarea at bounding box center [389, 405] width 341 height 59
type textarea "**********"
drag, startPoint x: 977, startPoint y: 398, endPoint x: 1062, endPoint y: 459, distance: 105.1
click at [1062, 548] on p "There is a Lost Ticket Button on the POF $30.00" at bounding box center [1034, 583] width 131 height 71
click at [1065, 548] on p "There is a Lost Ticket Button on the POF $30.00" at bounding box center [1034, 583] width 131 height 71
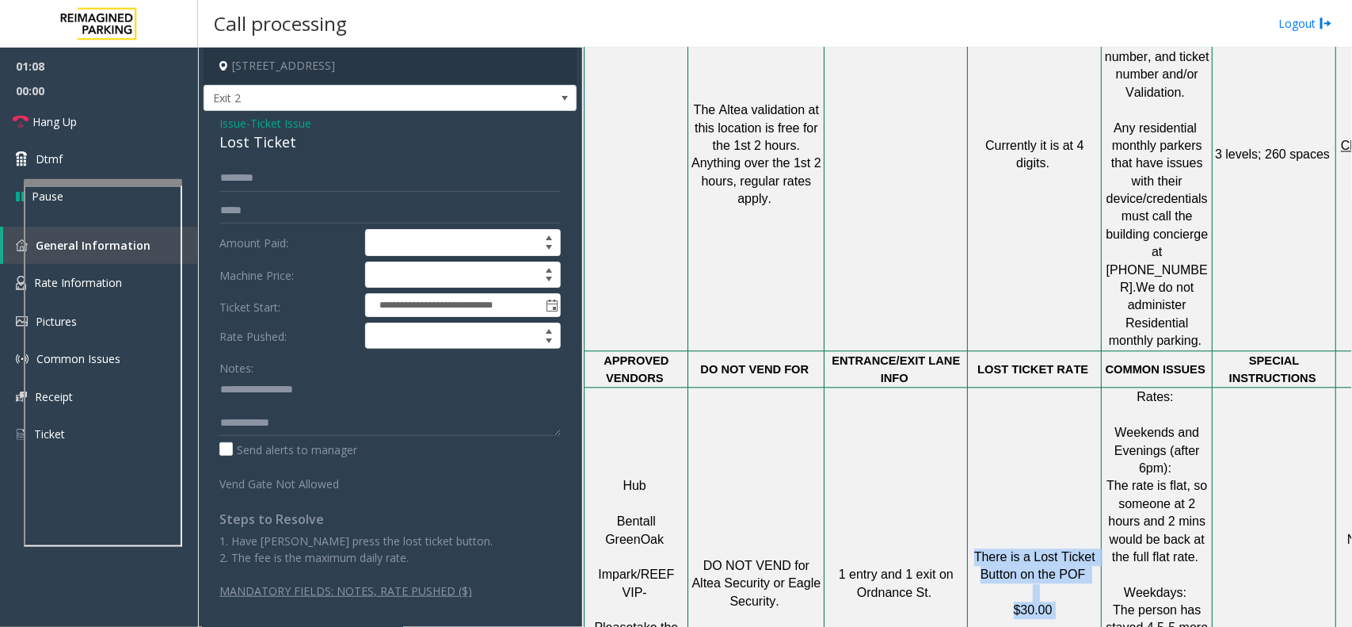
drag, startPoint x: 1061, startPoint y: 466, endPoint x: 979, endPoint y: 378, distance: 120.5
click at [979, 387] on td "There is a Lost Ticket Button on the POF $30.00" at bounding box center [1035, 583] width 134 height 392
click at [1002, 387] on td "There is a Lost Ticket Button on the POF $30.00" at bounding box center [1035, 583] width 134 height 392
click at [352, 426] on textarea at bounding box center [389, 405] width 341 height 59
click at [227, 124] on span "Issue" at bounding box center [232, 123] width 27 height 17
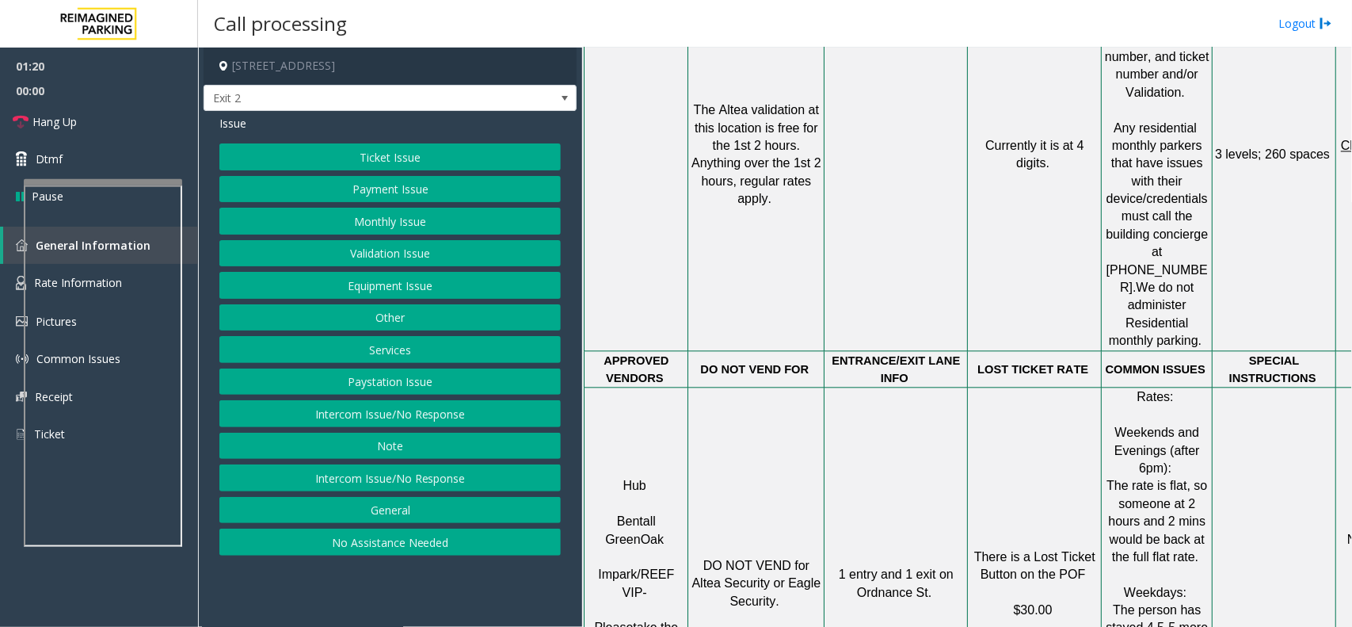
click at [421, 255] on button "Validation Issue" at bounding box center [389, 253] width 341 height 27
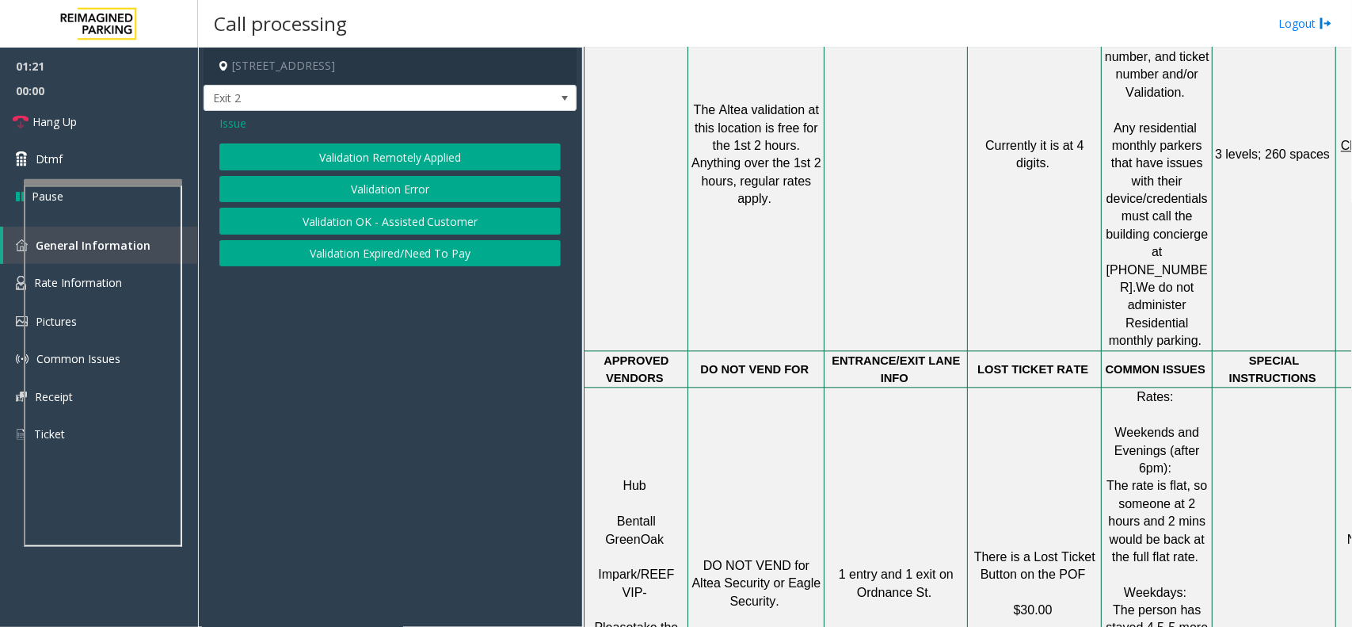
click at [409, 189] on button "Validation Error" at bounding box center [389, 189] width 341 height 27
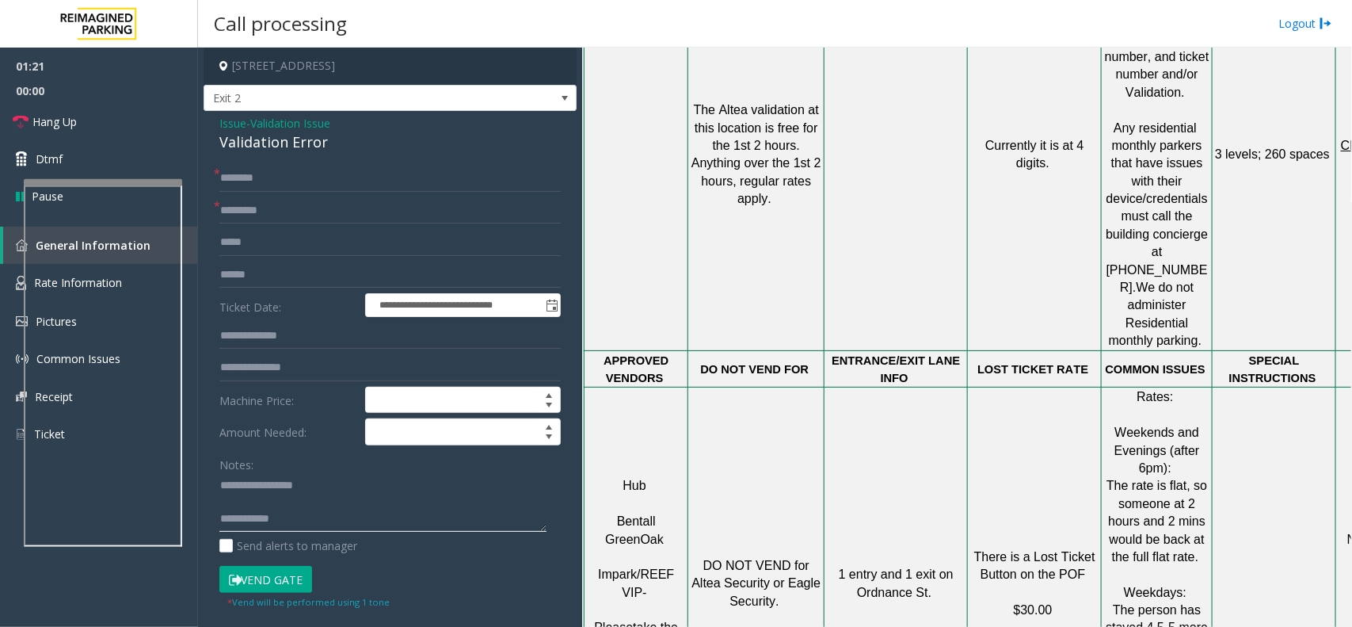
click at [334, 521] on textarea at bounding box center [382, 502] width 327 height 59
drag, startPoint x: 252, startPoint y: 490, endPoint x: 347, endPoint y: 490, distance: 95.1
click at [347, 490] on textarea at bounding box center [382, 502] width 327 height 59
click at [283, 261] on input "text" at bounding box center [389, 274] width 341 height 27
click at [297, 144] on div "Validation Error" at bounding box center [389, 141] width 341 height 21
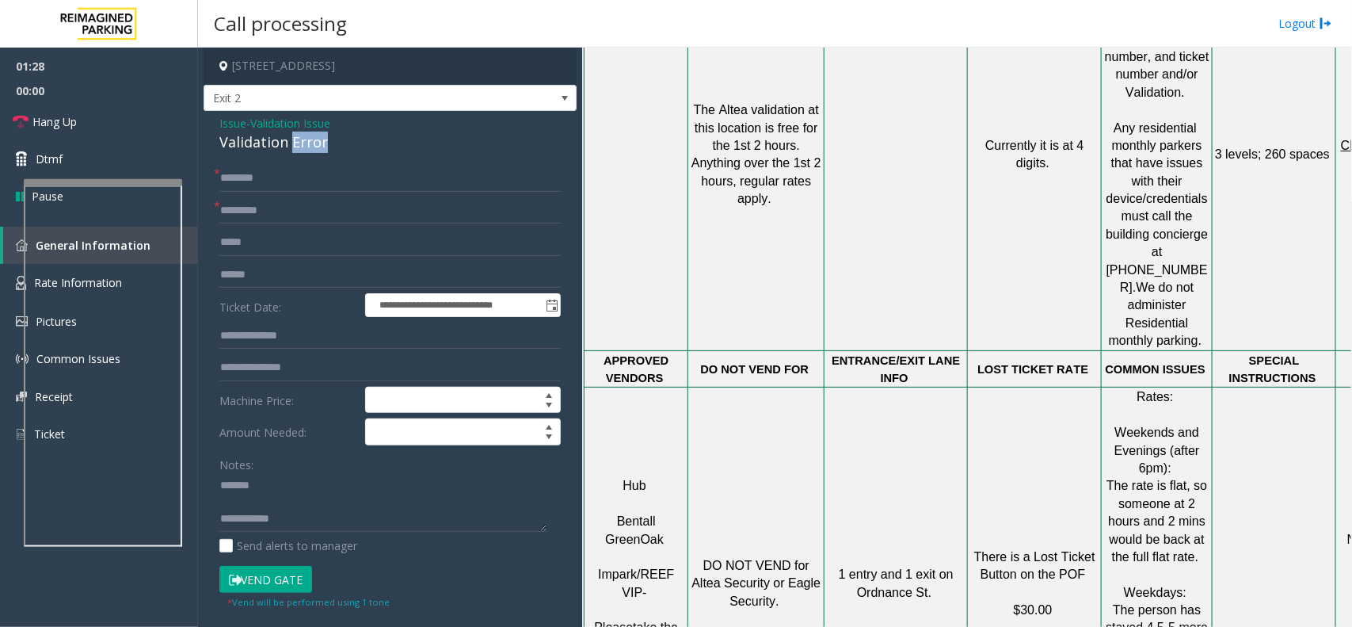
click at [297, 144] on div "Validation Error" at bounding box center [389, 141] width 341 height 21
copy div "Validation Error"
click at [298, 491] on textarea at bounding box center [382, 502] width 327 height 59
paste textarea "**********"
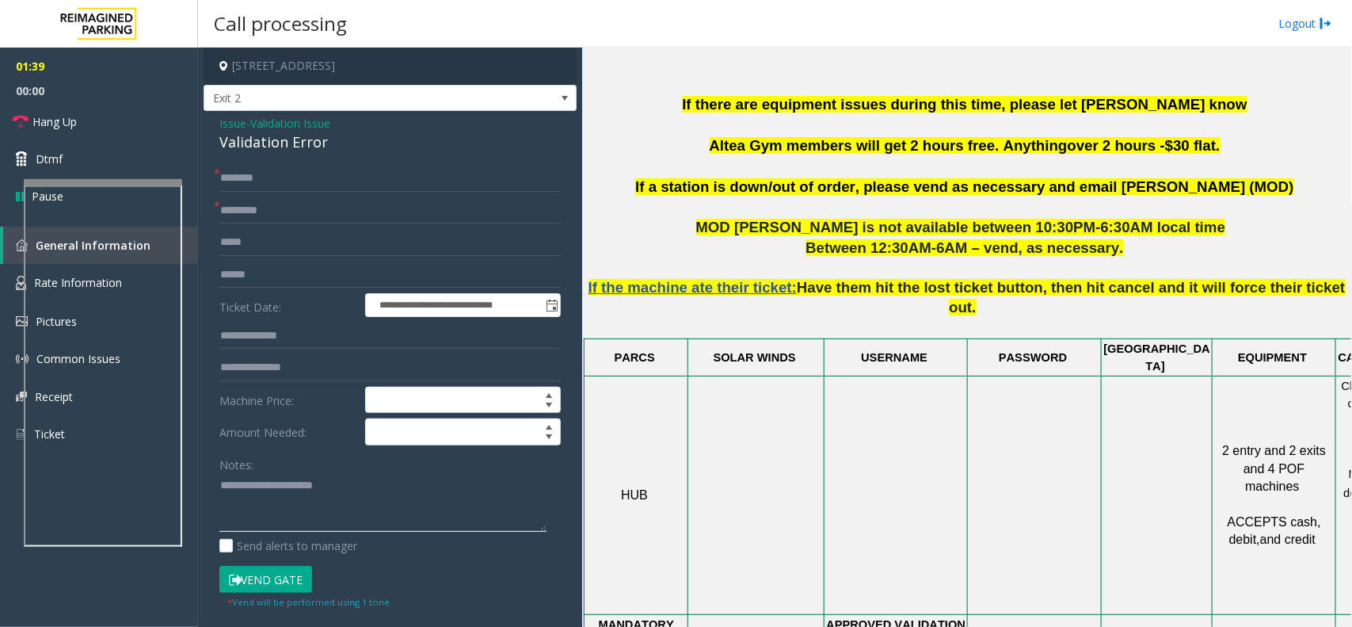
scroll to position [1188, 0]
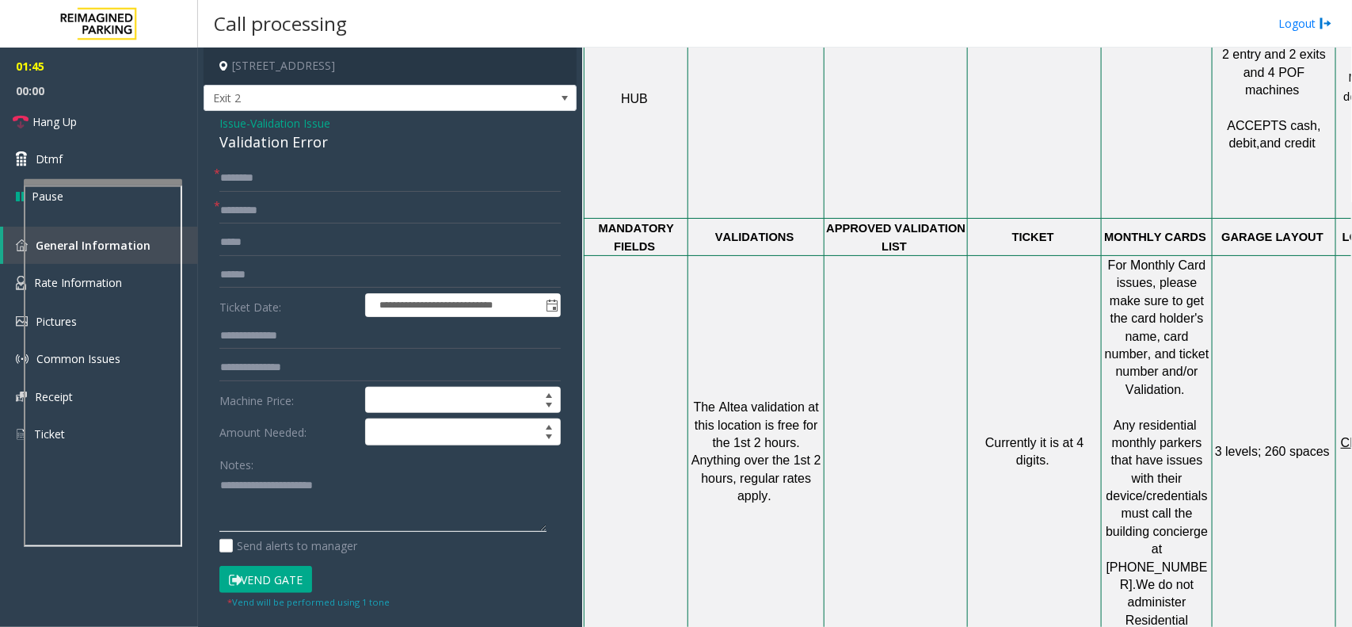
type textarea "**********"
drag, startPoint x: 977, startPoint y: 325, endPoint x: 1078, endPoint y: 363, distance: 108.3
click at [1078, 363] on td "Currently it is at 4 digits." at bounding box center [1035, 452] width 134 height 392
drag, startPoint x: 1078, startPoint y: 363, endPoint x: 983, endPoint y: 318, distance: 104.9
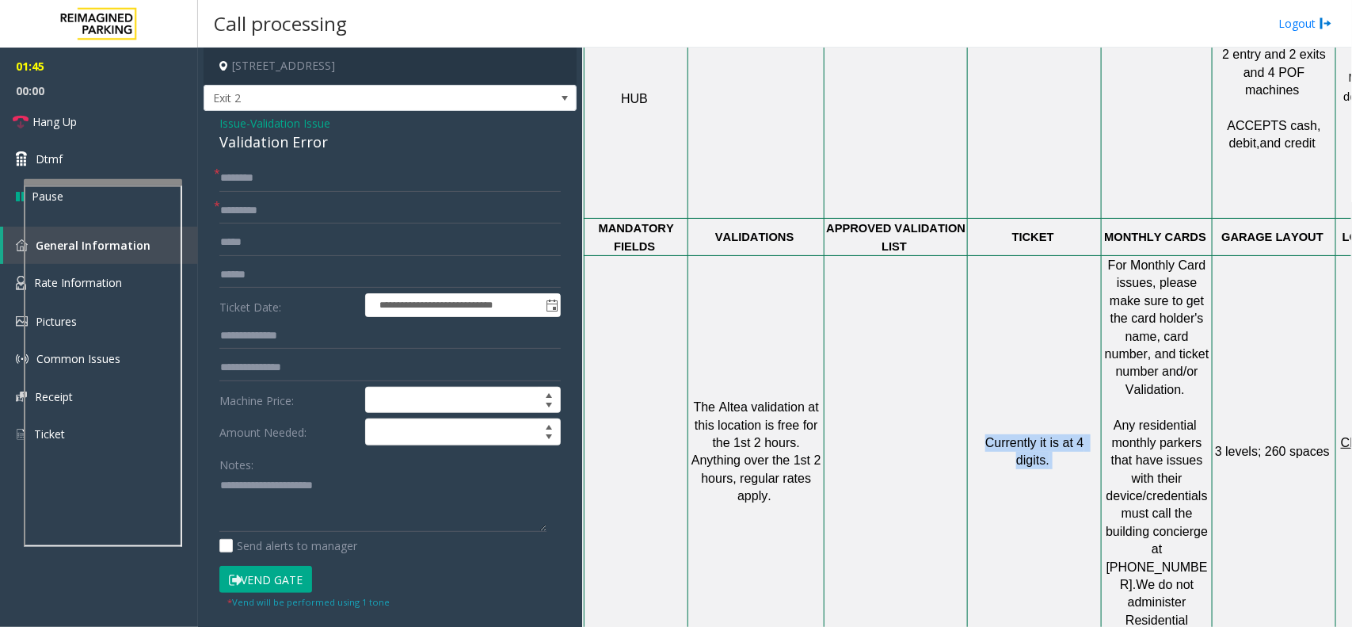
click at [983, 318] on td "Currently it is at 4 digits." at bounding box center [1035, 452] width 134 height 392
click at [983, 434] on p "Currently it is at 4 digits." at bounding box center [1034, 452] width 131 height 36
drag, startPoint x: 983, startPoint y: 318, endPoint x: 1060, endPoint y: 359, distance: 86.8
click at [1060, 359] on td "Currently it is at 4 digits." at bounding box center [1035, 452] width 134 height 392
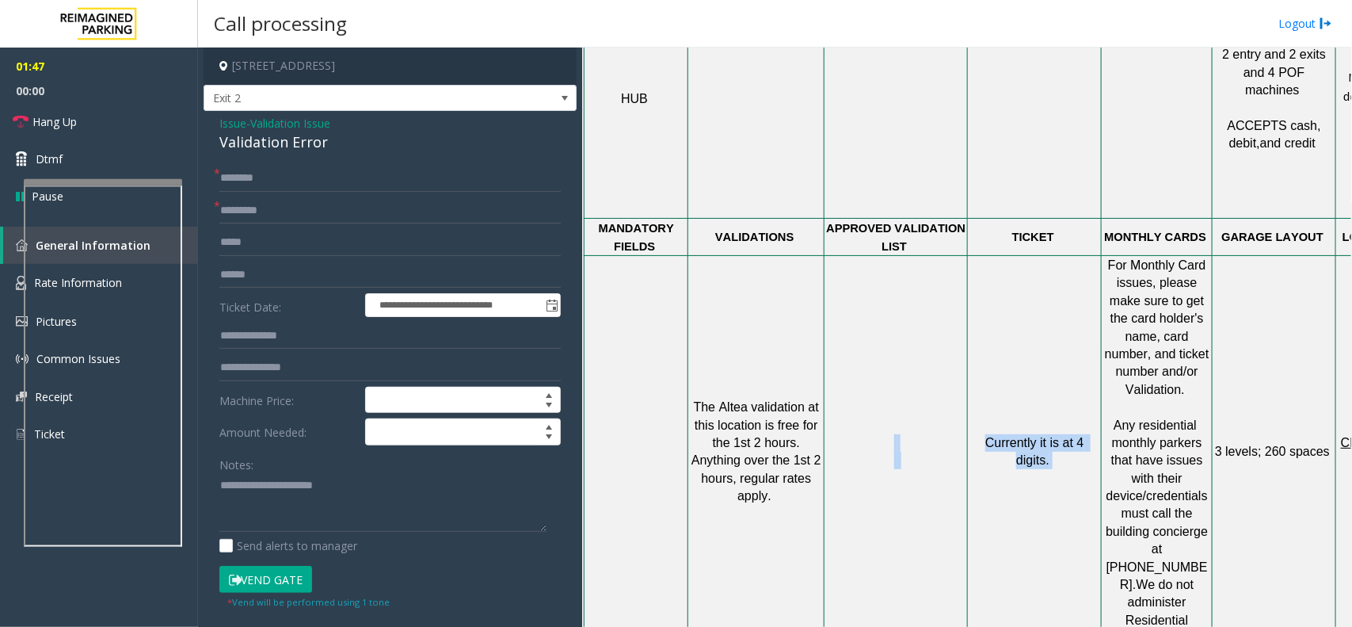
drag, startPoint x: 1060, startPoint y: 359, endPoint x: 959, endPoint y: 311, distance: 111.3
click at [959, 311] on tr "The Altea validation at this location is free for the 1st 2 hours . Anything ov…" at bounding box center [1014, 452] width 859 height 392
click at [985, 434] on p "Currently it is at 4 digits." at bounding box center [1034, 452] width 131 height 36
drag, startPoint x: 987, startPoint y: 319, endPoint x: 1056, endPoint y: 352, distance: 76.5
click at [1056, 352] on td "Currently it is at 4 digits." at bounding box center [1035, 452] width 134 height 392
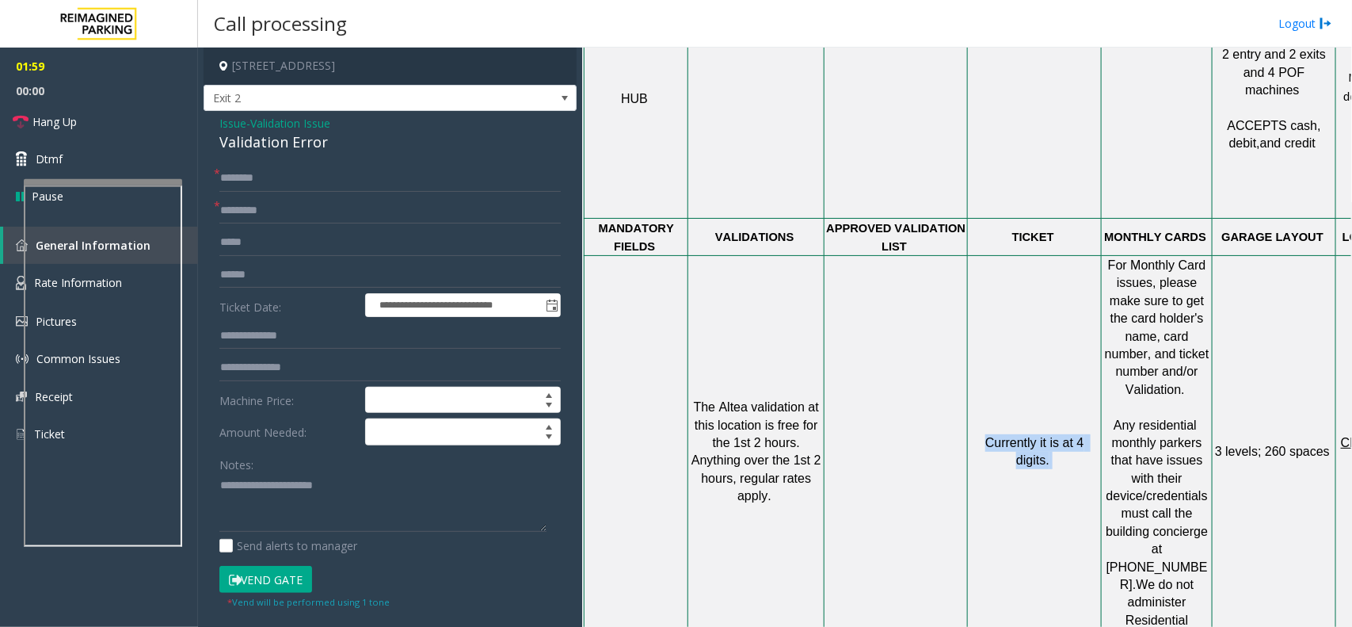
click at [1056, 352] on td "Currently it is at 4 digits." at bounding box center [1035, 452] width 134 height 392
drag, startPoint x: 1056, startPoint y: 352, endPoint x: 959, endPoint y: 293, distance: 113.4
click at [959, 293] on tr "The Altea validation at this location is free for the 1st 2 hours . Anything ov…" at bounding box center [1014, 452] width 859 height 392
click at [978, 434] on p "Currently it is at 4 digits." at bounding box center [1034, 452] width 131 height 36
drag, startPoint x: 986, startPoint y: 318, endPoint x: 1044, endPoint y: 349, distance: 65.9
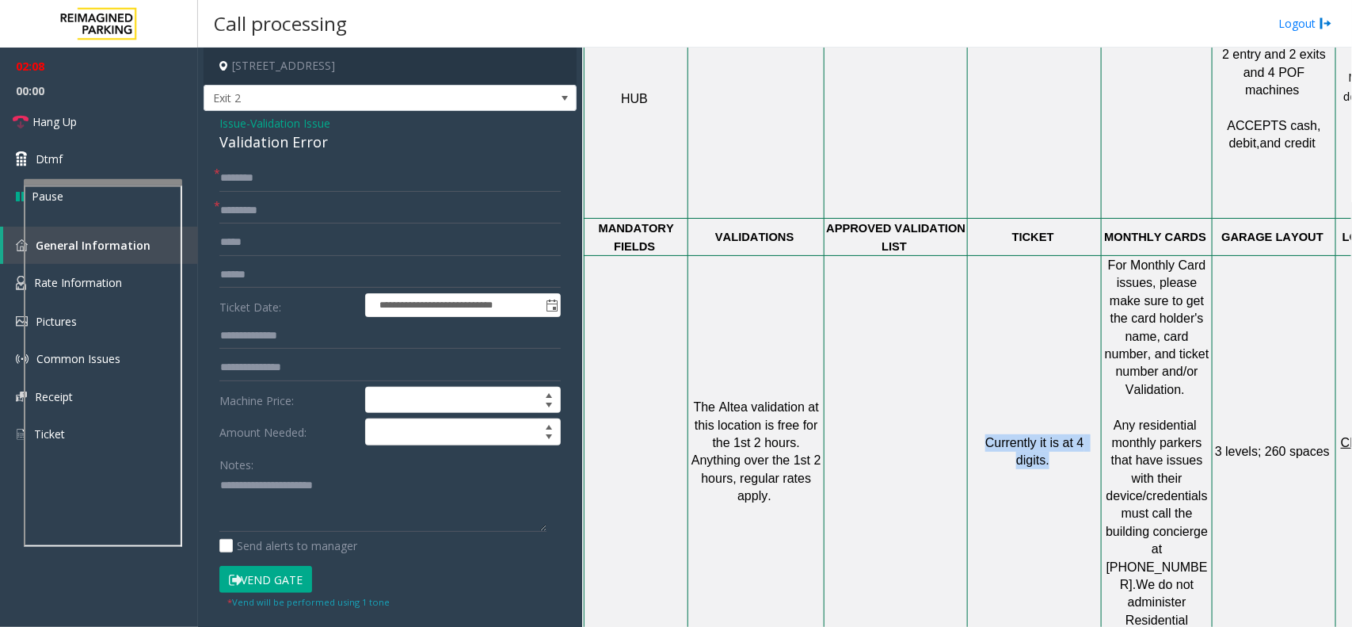
click at [1044, 349] on td "Currently it is at 4 digits." at bounding box center [1035, 452] width 134 height 392
click at [1047, 349] on td "Currently it is at 4 digits." at bounding box center [1035, 452] width 134 height 392
drag, startPoint x: 1048, startPoint y: 349, endPoint x: 968, endPoint y: 322, distance: 84.4
click at [968, 322] on tr "The Altea validation at this location is free for the 1st 2 hours . Anything ov…" at bounding box center [1014, 452] width 859 height 392
click at [998, 436] on span "Currently it is at 4 digits." at bounding box center [1036, 451] width 102 height 31
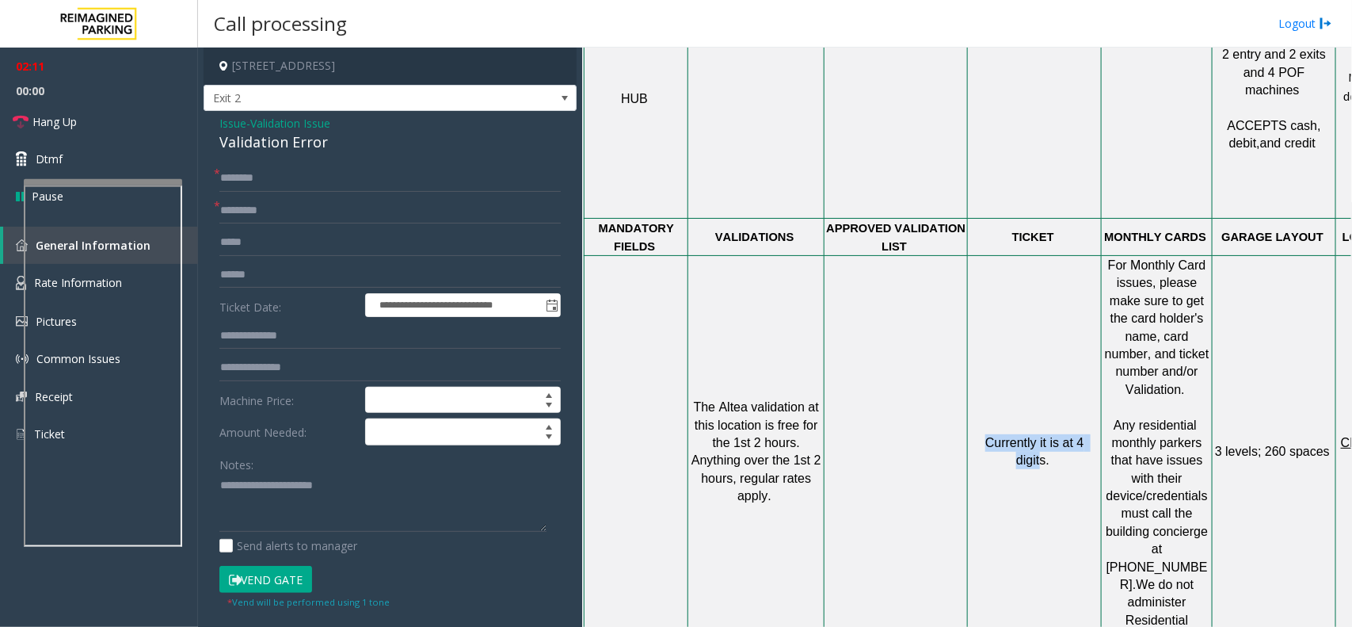
drag, startPoint x: 984, startPoint y: 318, endPoint x: 1034, endPoint y: 343, distance: 56.3
click at [1034, 434] on p "Currently it is at 4 digits." at bounding box center [1034, 452] width 131 height 36
click at [1059, 353] on td "Currently it is at 4 digits." at bounding box center [1035, 452] width 134 height 392
drag, startPoint x: 1059, startPoint y: 353, endPoint x: 994, endPoint y: 329, distance: 69.4
click at [994, 329] on td "Currently it is at 4 digits." at bounding box center [1035, 452] width 134 height 392
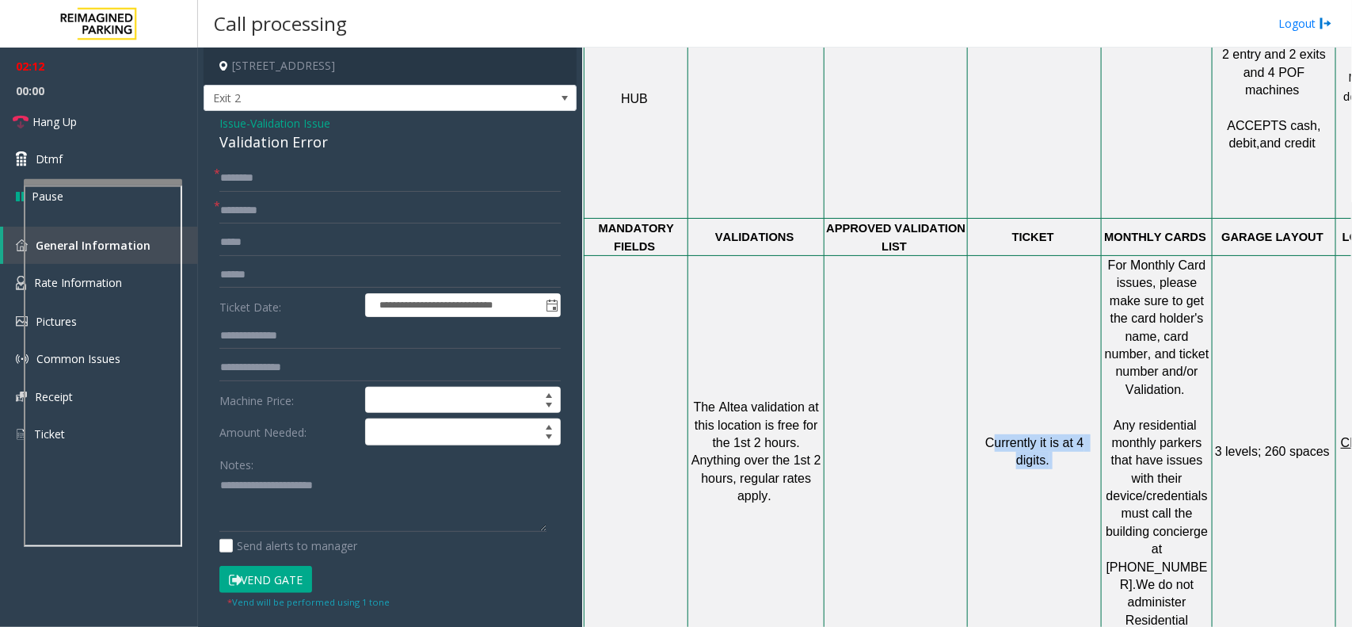
click at [991, 436] on span "Currently it is at 4 digits." at bounding box center [1036, 451] width 102 height 31
click at [345, 187] on input "text" at bounding box center [389, 178] width 341 height 27
type input "**"
click at [286, 509] on textarea at bounding box center [382, 502] width 327 height 59
click at [88, 120] on link "Hang Up" at bounding box center [99, 121] width 198 height 37
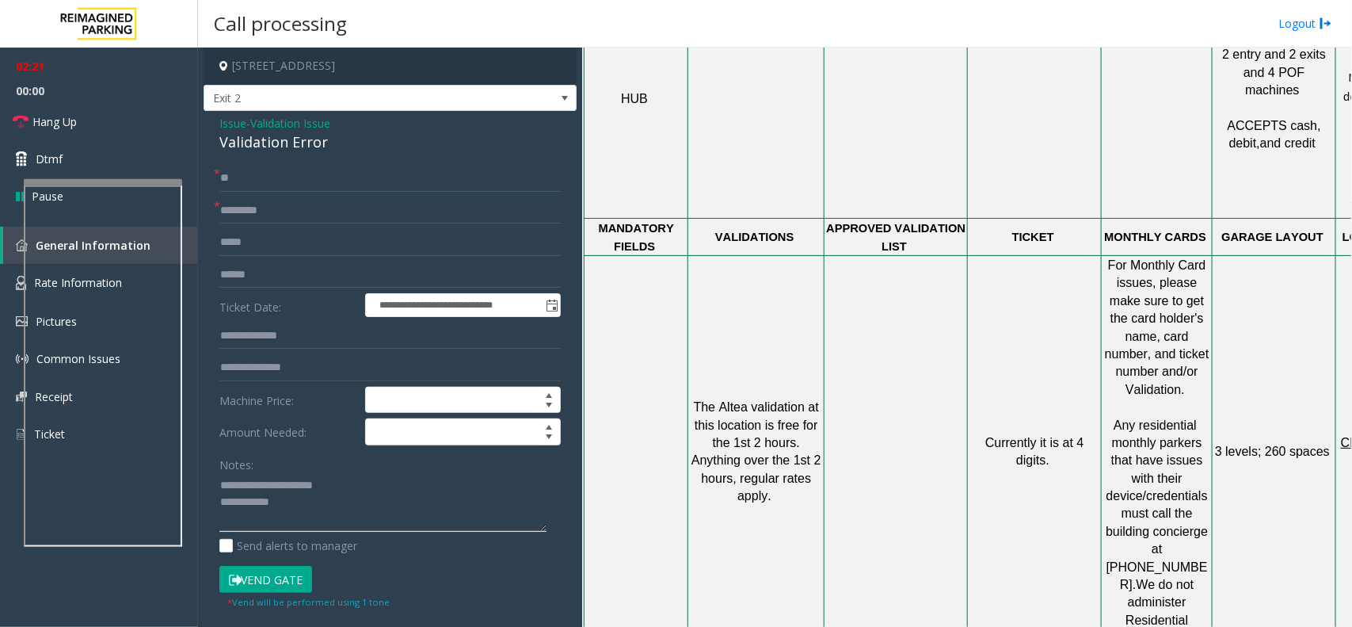
click at [400, 493] on textarea at bounding box center [382, 502] width 327 height 59
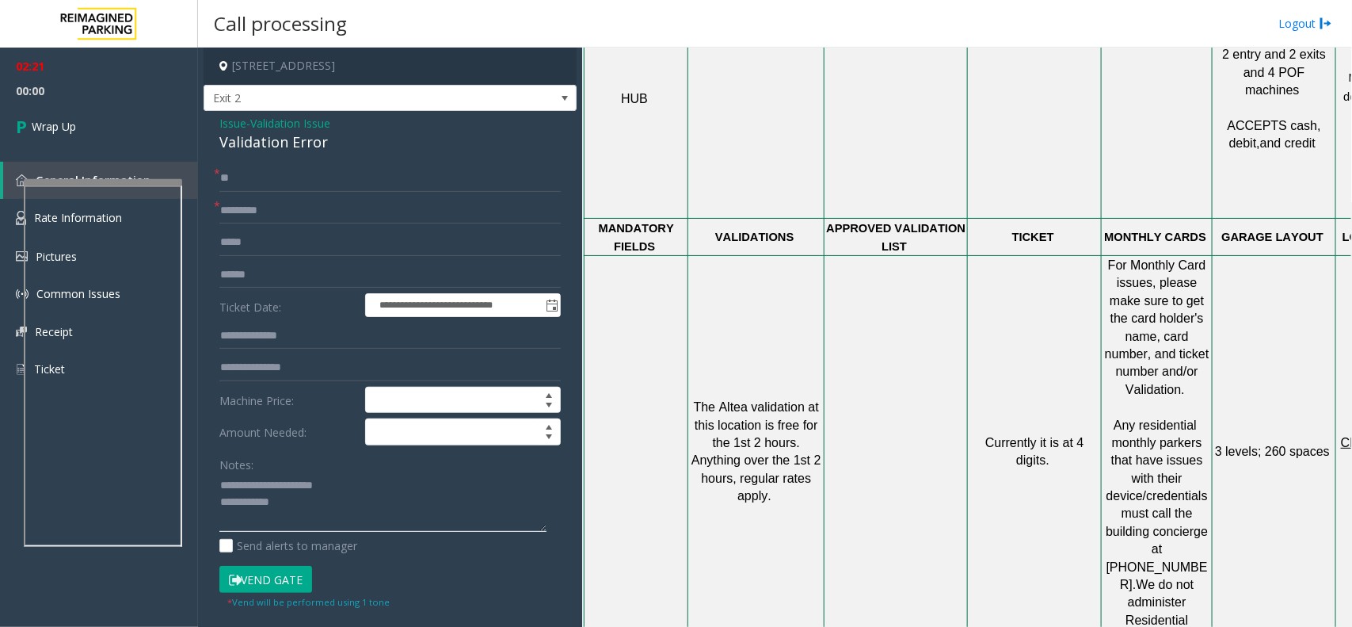
click at [394, 507] on textarea at bounding box center [382, 502] width 327 height 59
type textarea "**********"
click at [85, 145] on link "Wrap Up" at bounding box center [99, 126] width 198 height 47
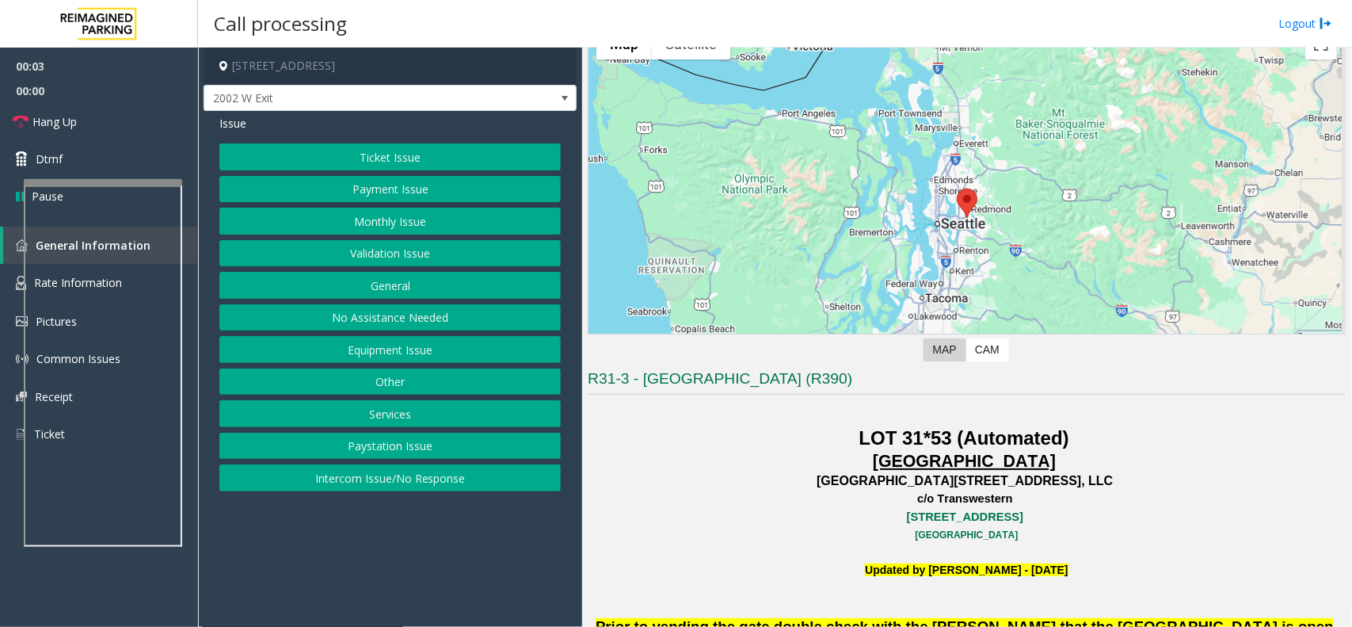
scroll to position [99, 0]
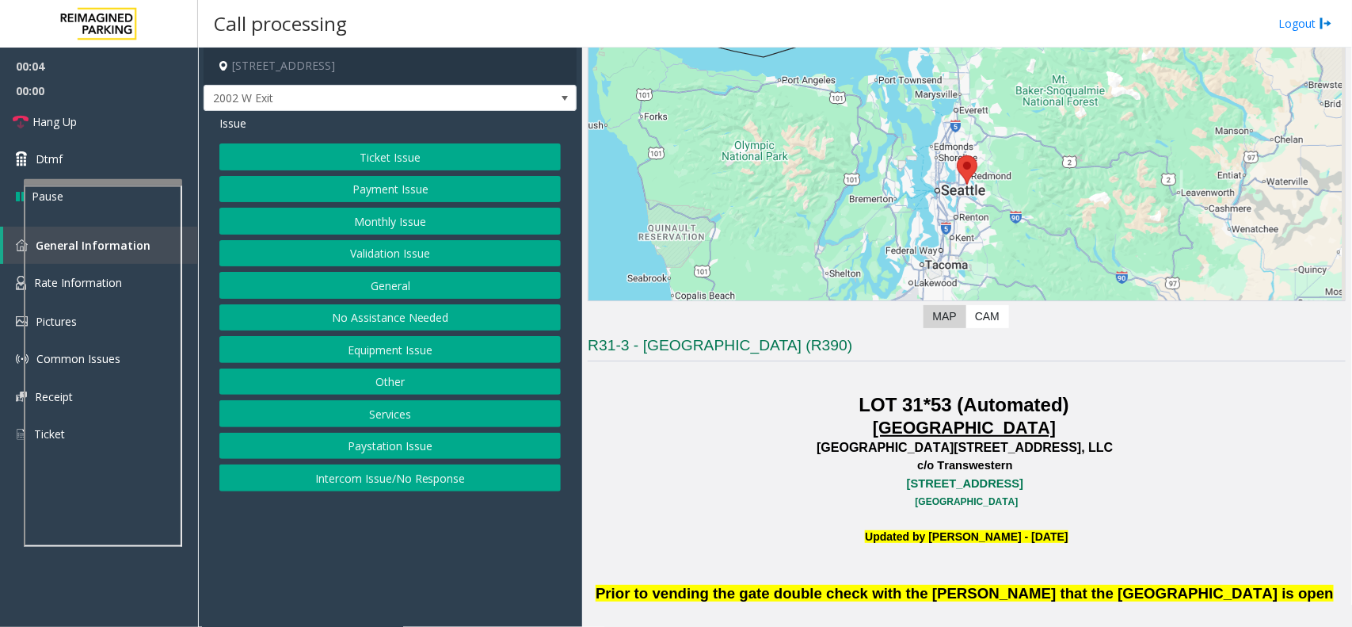
click at [410, 353] on button "Equipment Issue" at bounding box center [389, 349] width 341 height 27
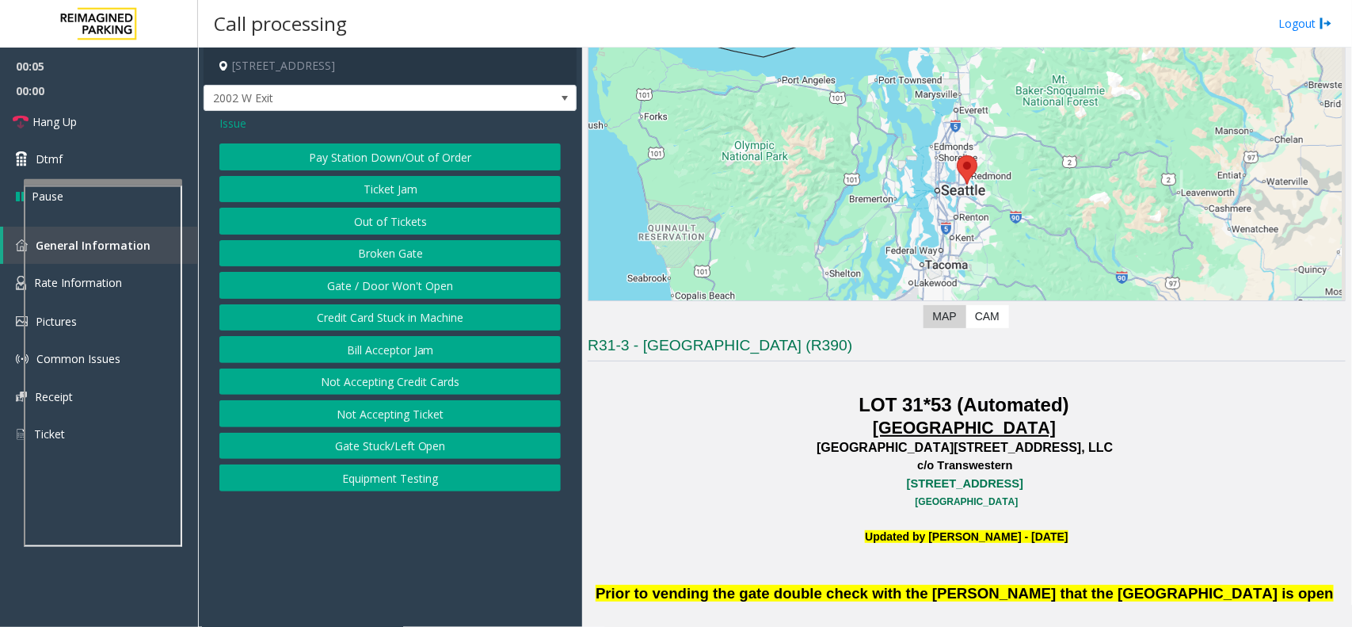
click at [389, 485] on button "Equipment Testing" at bounding box center [389, 477] width 341 height 27
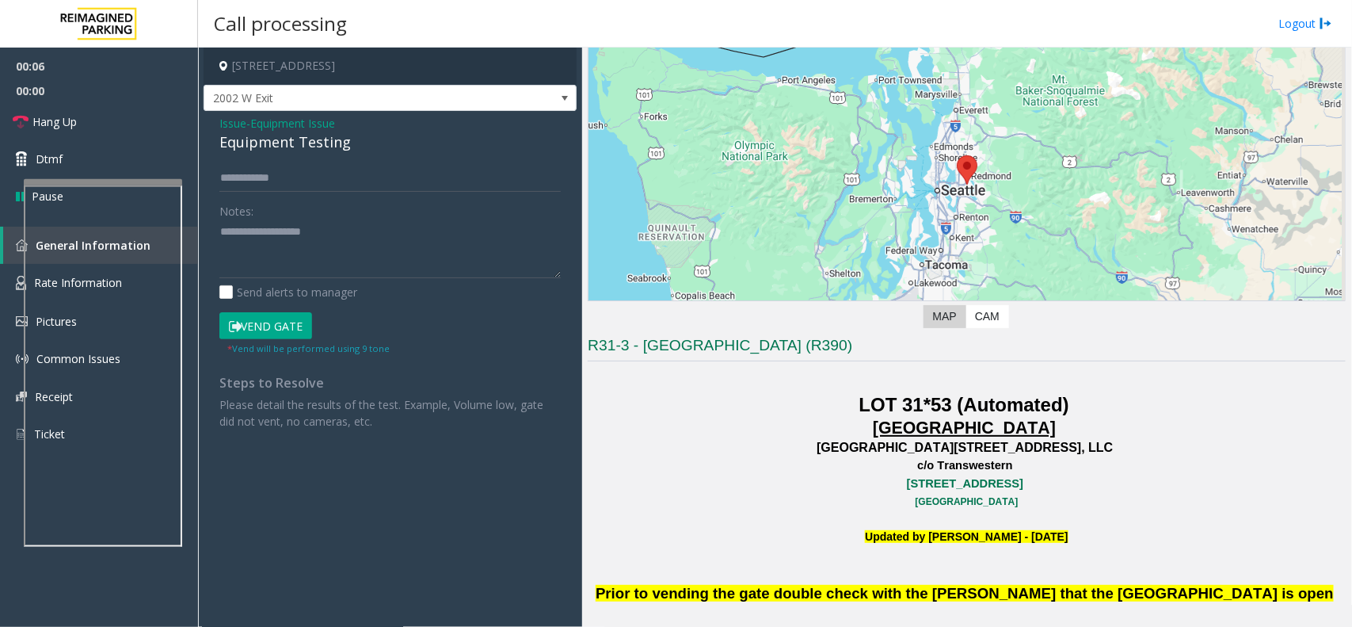
click at [298, 147] on div "Equipment Testing" at bounding box center [389, 141] width 341 height 21
click at [360, 234] on textarea at bounding box center [389, 248] width 341 height 59
type textarea "**********"
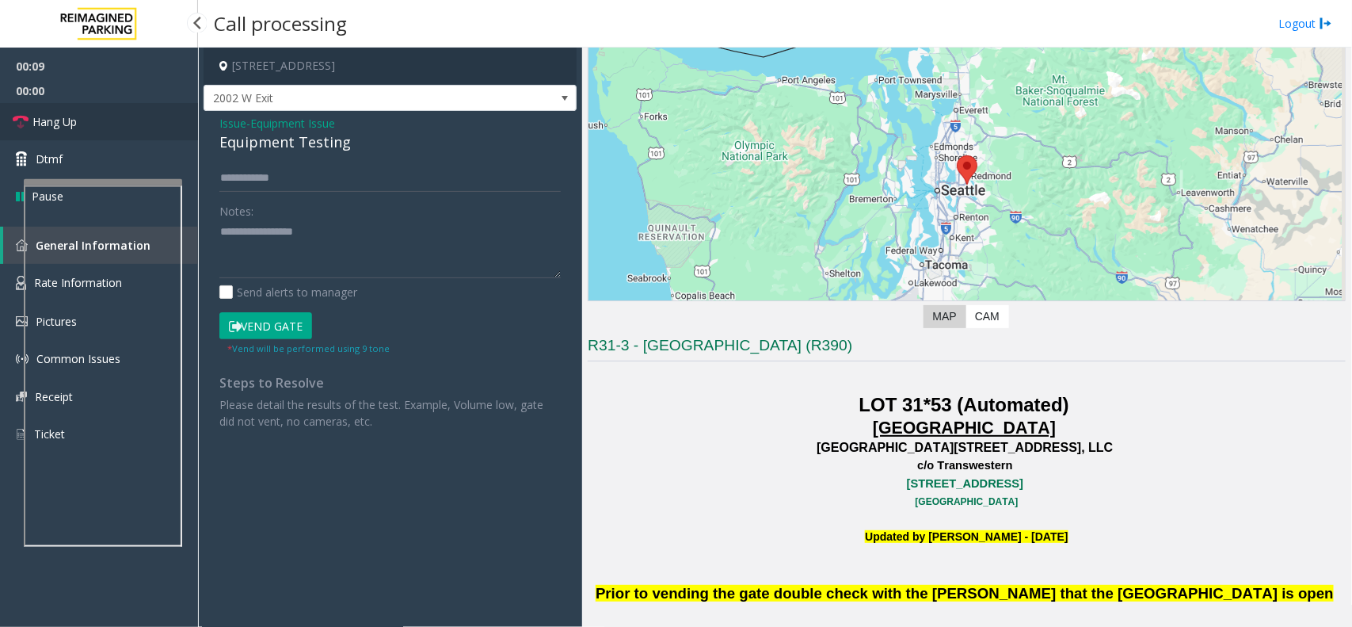
click at [49, 117] on span "Hang Up" at bounding box center [54, 121] width 44 height 17
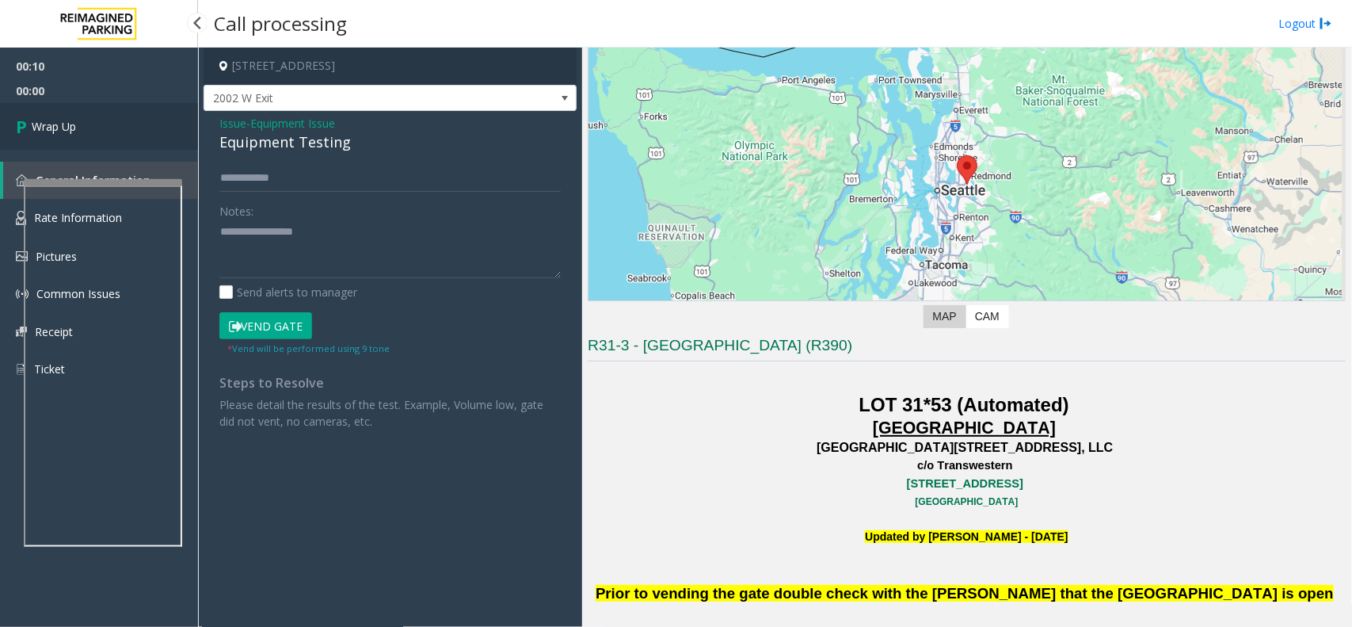
click at [49, 118] on span "Wrap Up" at bounding box center [54, 126] width 44 height 17
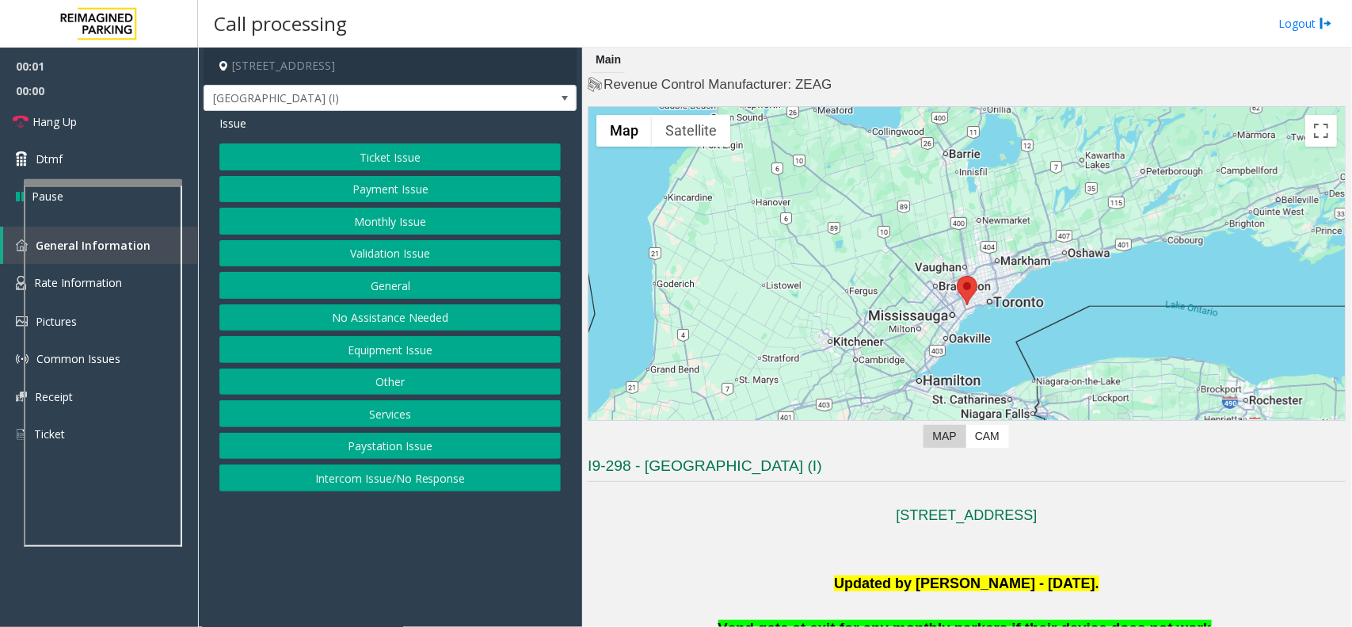
scroll to position [297, 0]
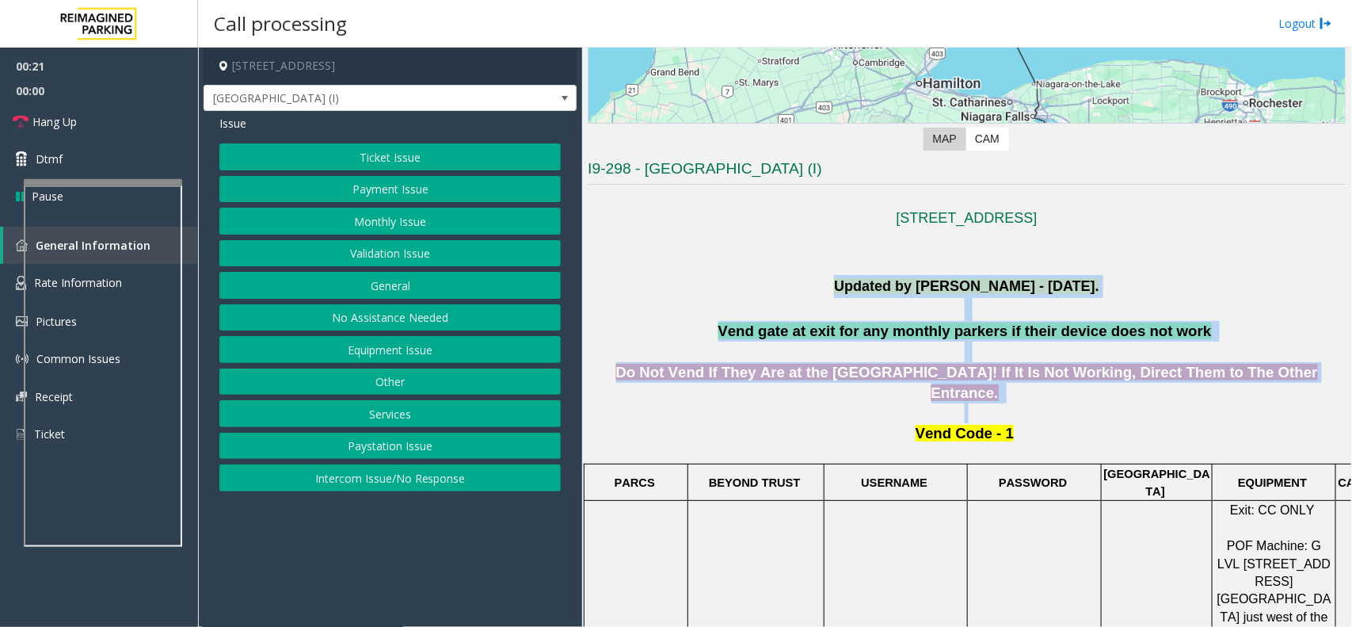
drag, startPoint x: 800, startPoint y: 278, endPoint x: 1080, endPoint y: 392, distance: 302.0
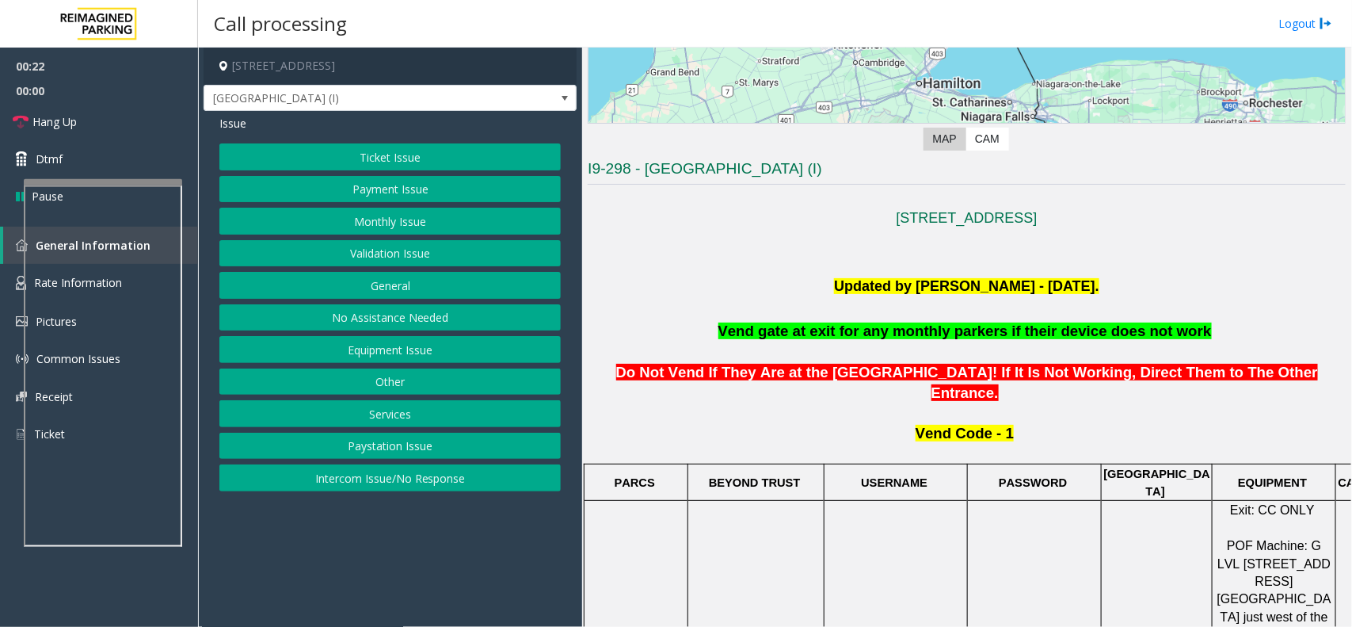
click at [1063, 423] on p "Vend Code - 1" at bounding box center [967, 442] width 758 height 38
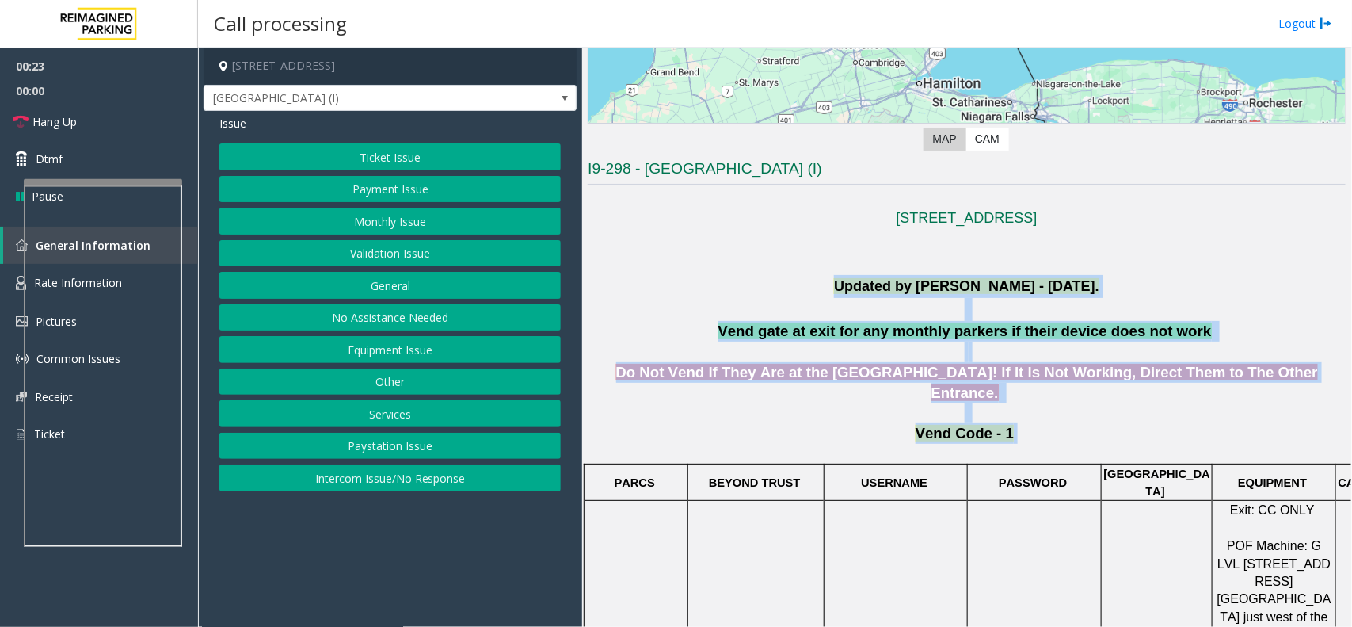
drag, startPoint x: 1046, startPoint y: 417, endPoint x: 771, endPoint y: 289, distance: 303.7
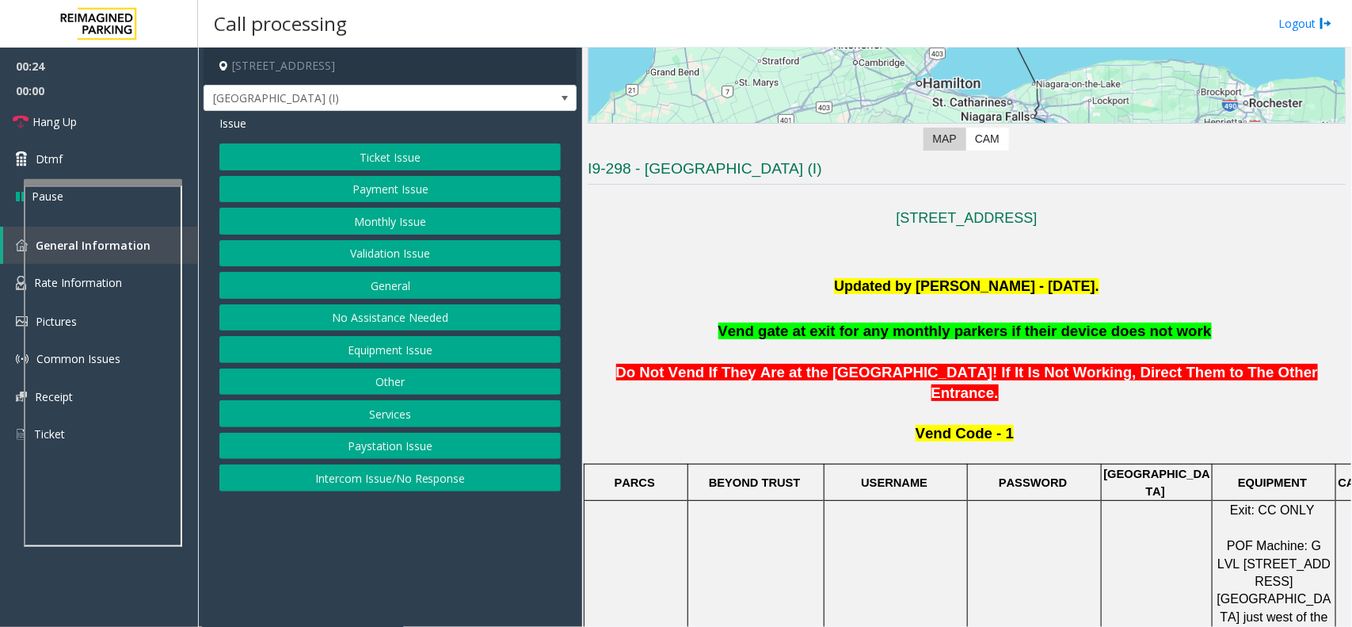
click at [764, 269] on p at bounding box center [967, 253] width 758 height 46
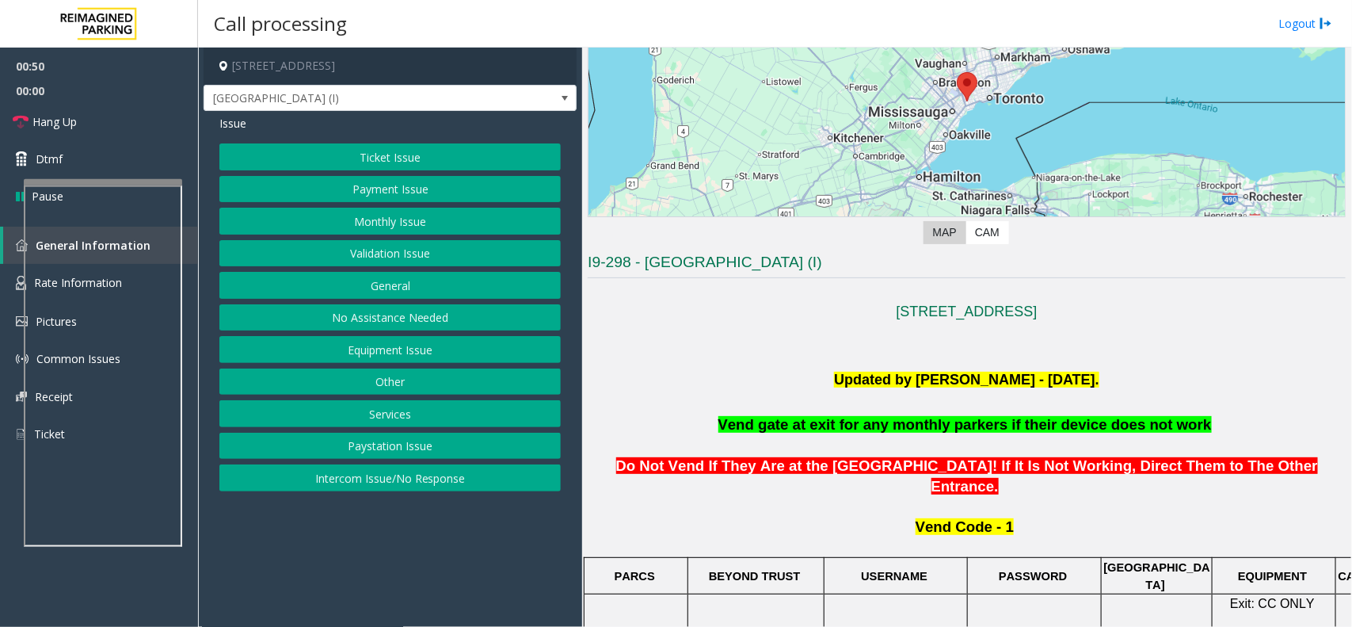
scroll to position [198, 0]
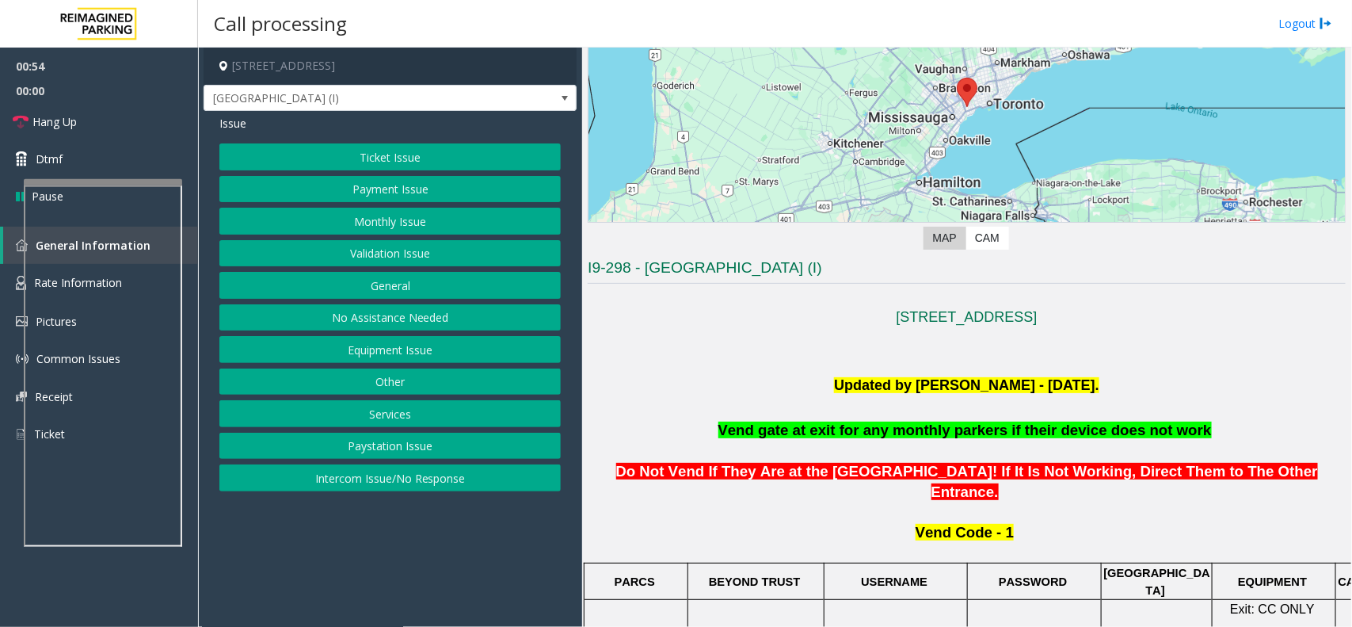
click at [434, 350] on button "Equipment Issue" at bounding box center [389, 349] width 341 height 27
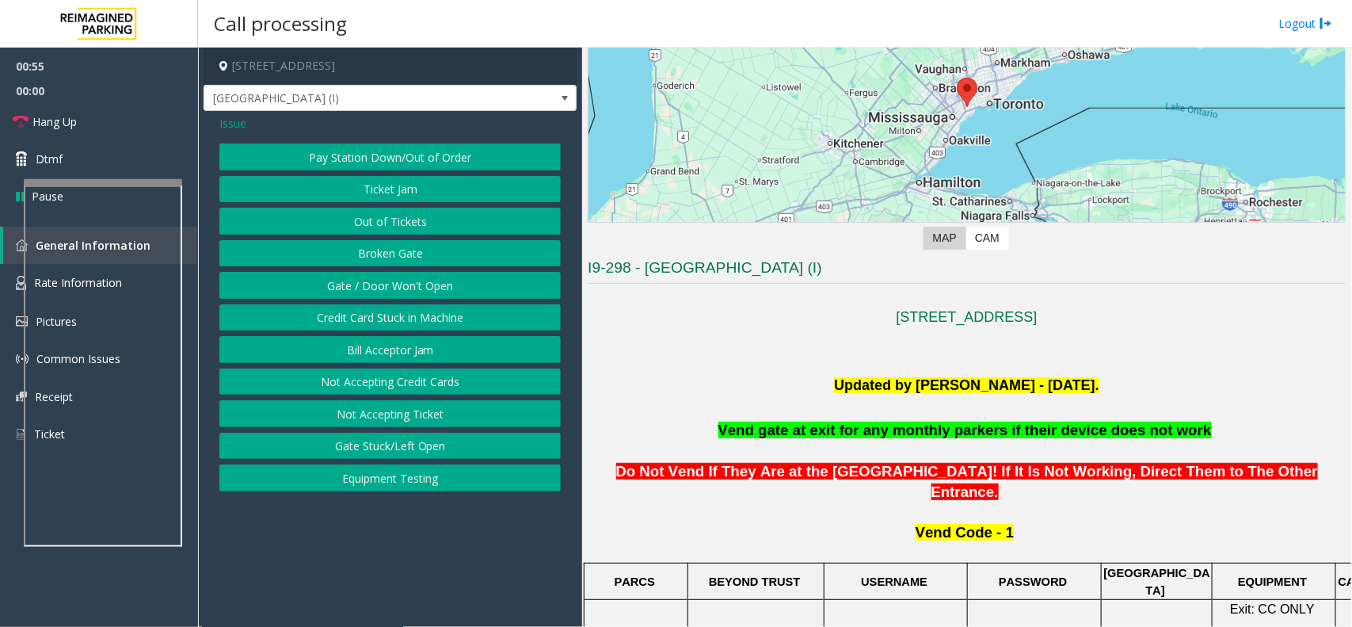
click at [452, 290] on button "Gate / Door Won't Open" at bounding box center [389, 285] width 341 height 27
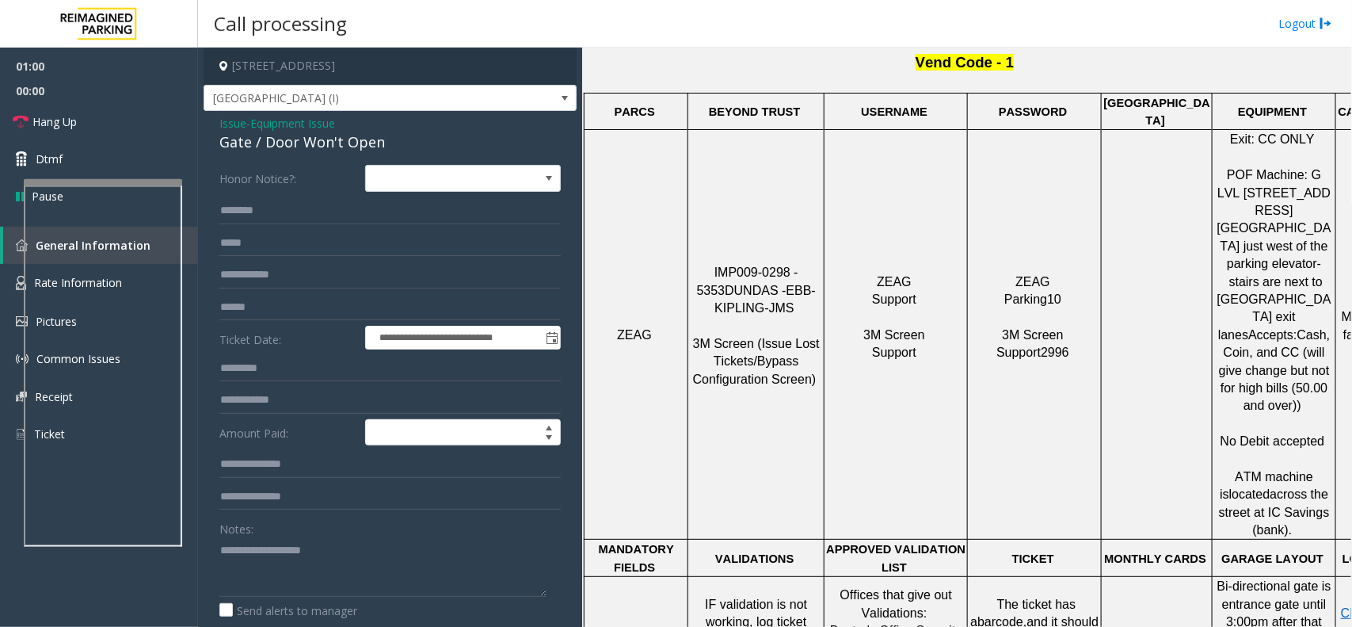
scroll to position [891, 0]
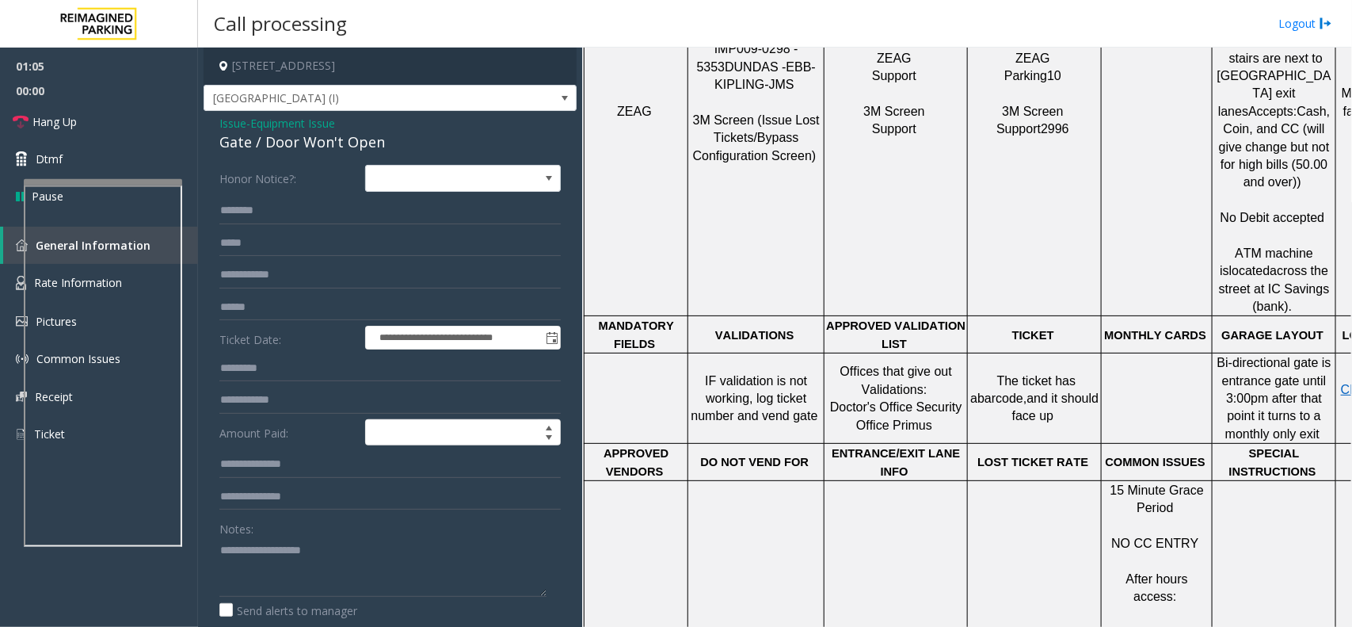
click at [430, 531] on div "Notes:" at bounding box center [389, 556] width 341 height 82
click at [433, 559] on textarea at bounding box center [382, 566] width 327 height 59
click at [322, 148] on div "Gate / Door Won't Open" at bounding box center [389, 141] width 341 height 21
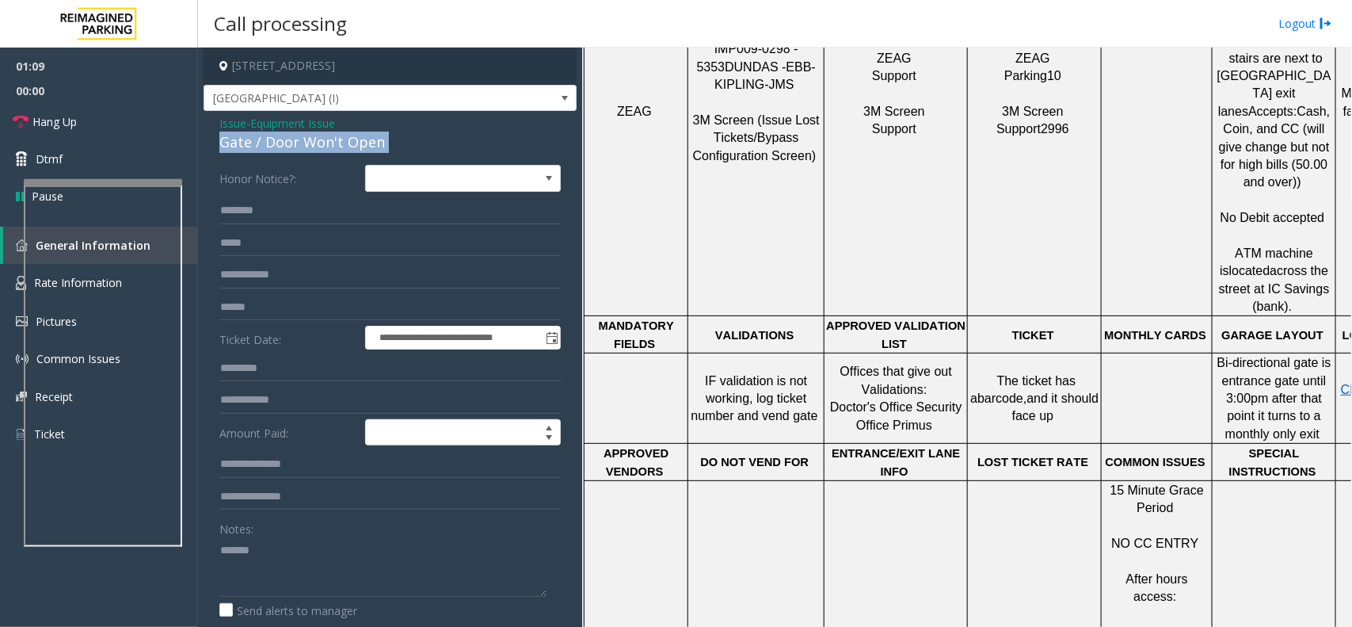
copy div "Gate / Door Won't Open"
click at [358, 552] on textarea at bounding box center [382, 566] width 327 height 59
paste textarea "**********"
type textarea "**********"
click at [317, 313] on input "text" at bounding box center [389, 307] width 341 height 27
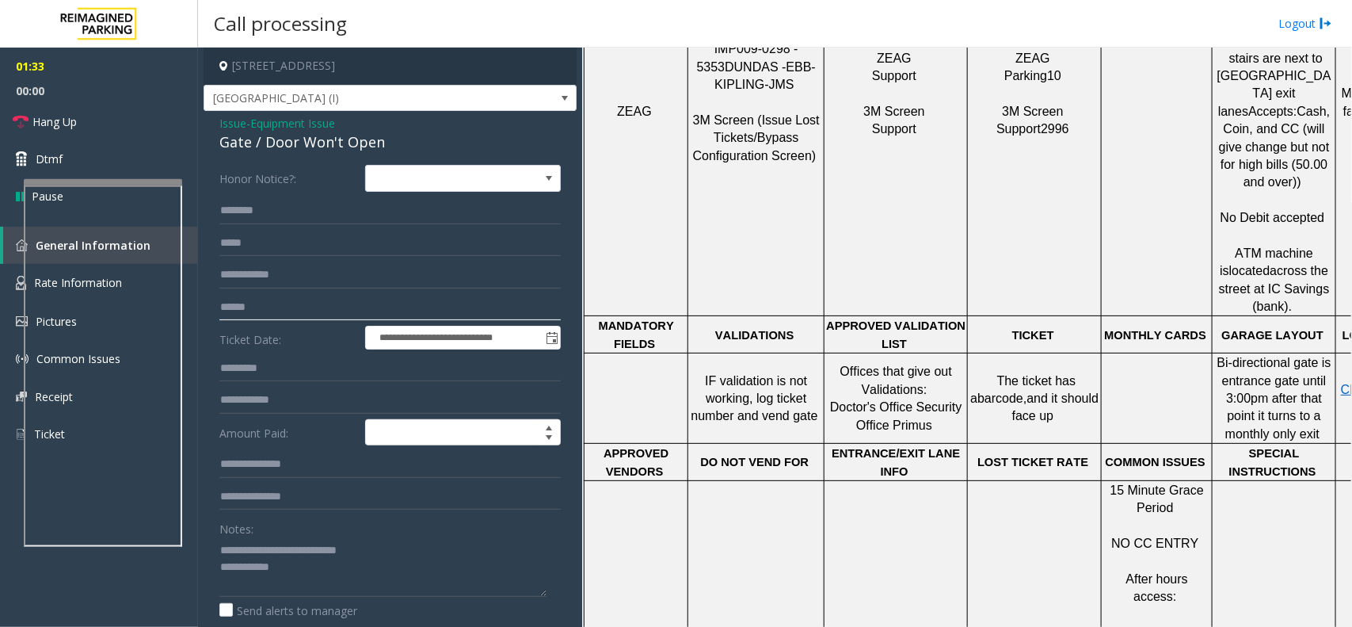
type input "******"
click at [375, 583] on textarea at bounding box center [382, 566] width 327 height 59
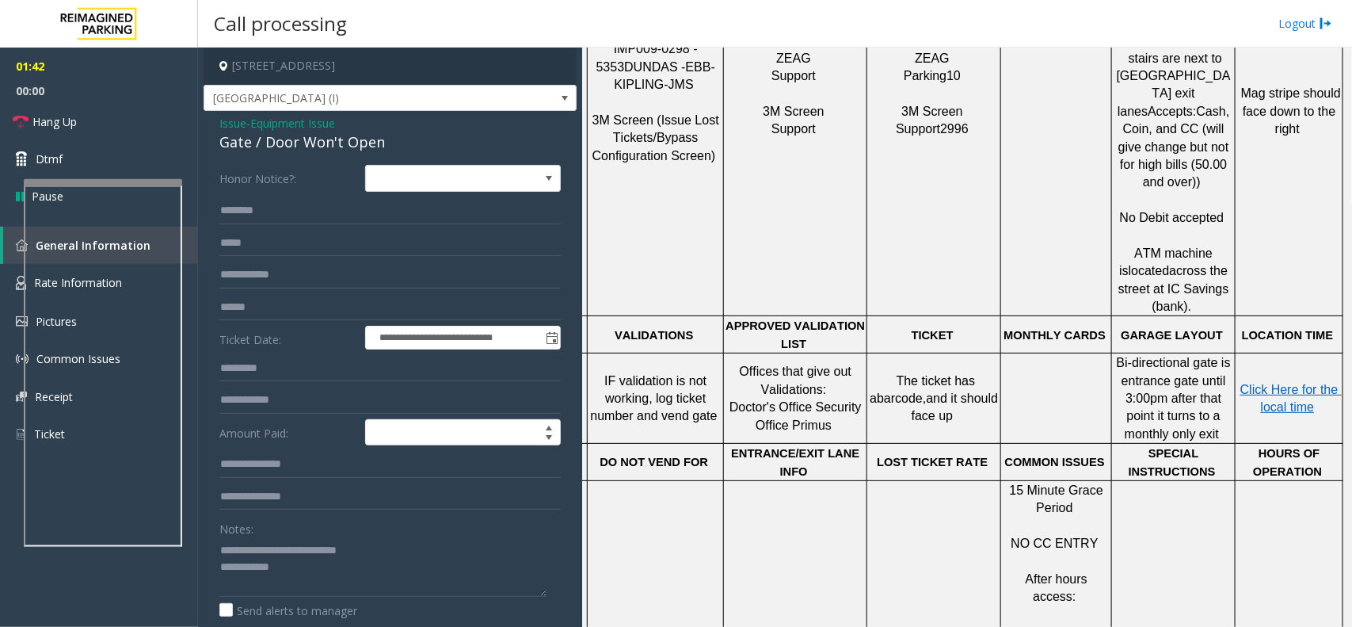
click at [1269, 381] on p "Click Here for the local time" at bounding box center [1288, 399] width 105 height 36
click at [1256, 383] on span "Click Here for the local time" at bounding box center [1290, 398] width 101 height 31
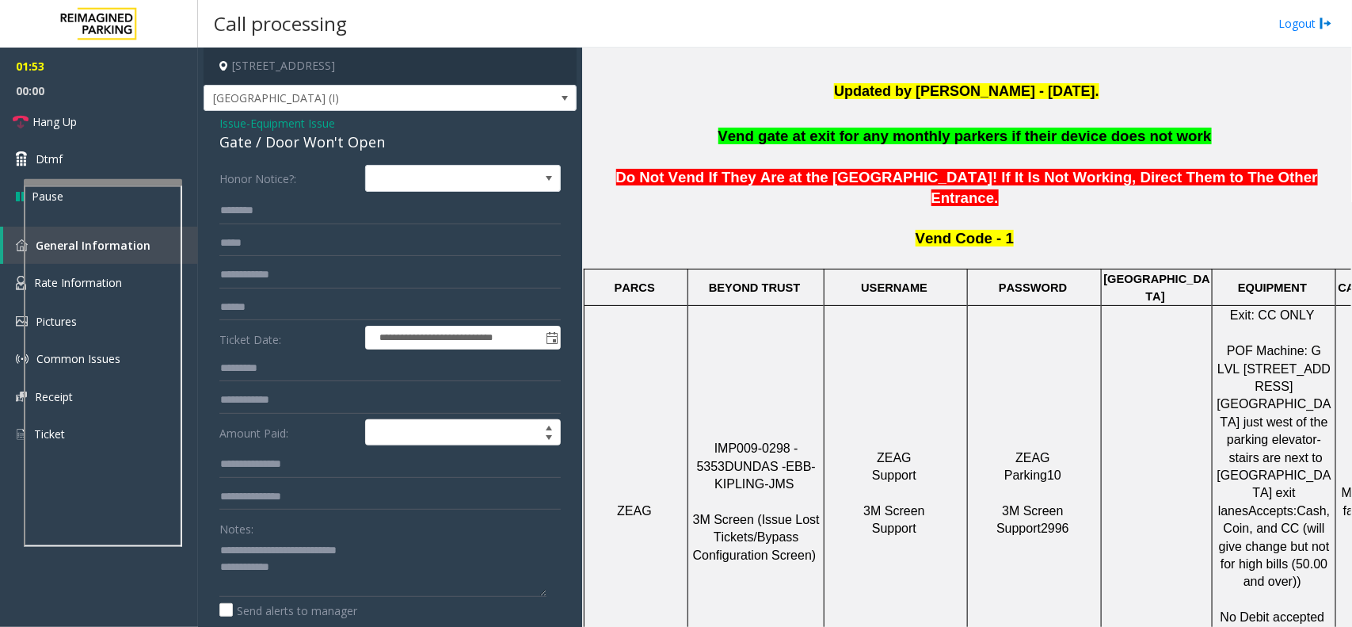
scroll to position [271, 0]
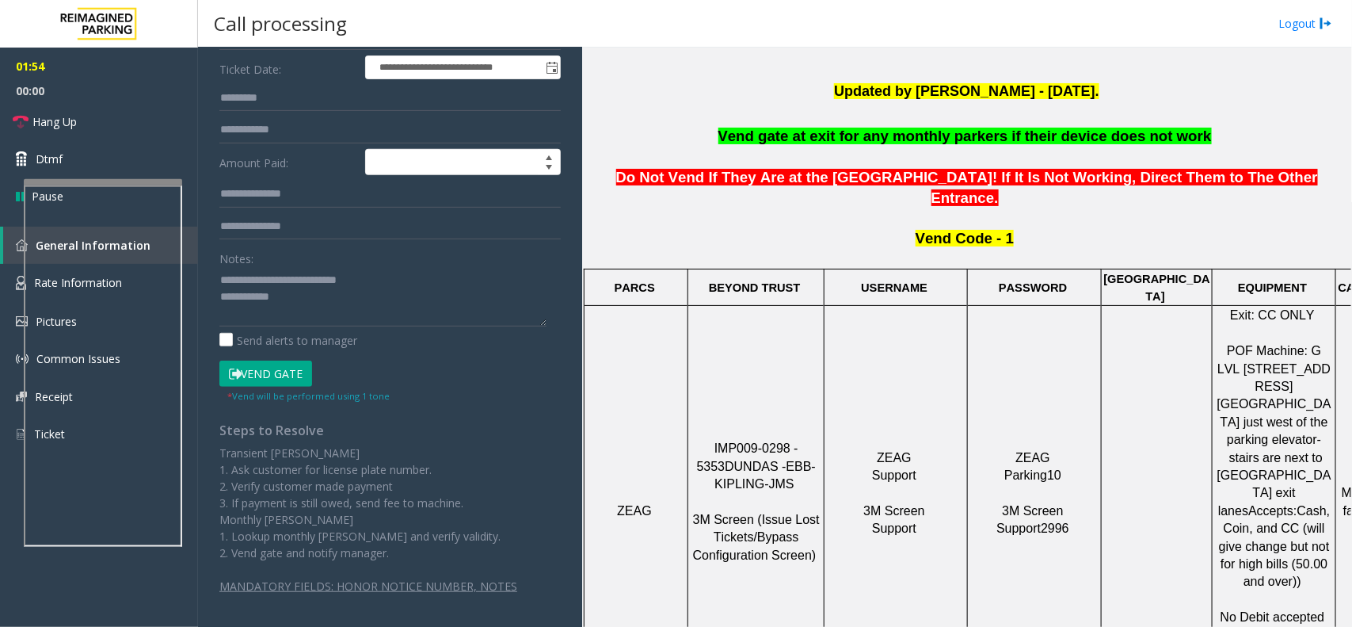
click at [281, 379] on button "Vend Gate" at bounding box center [265, 373] width 93 height 27
click at [333, 302] on textarea at bounding box center [382, 296] width 327 height 59
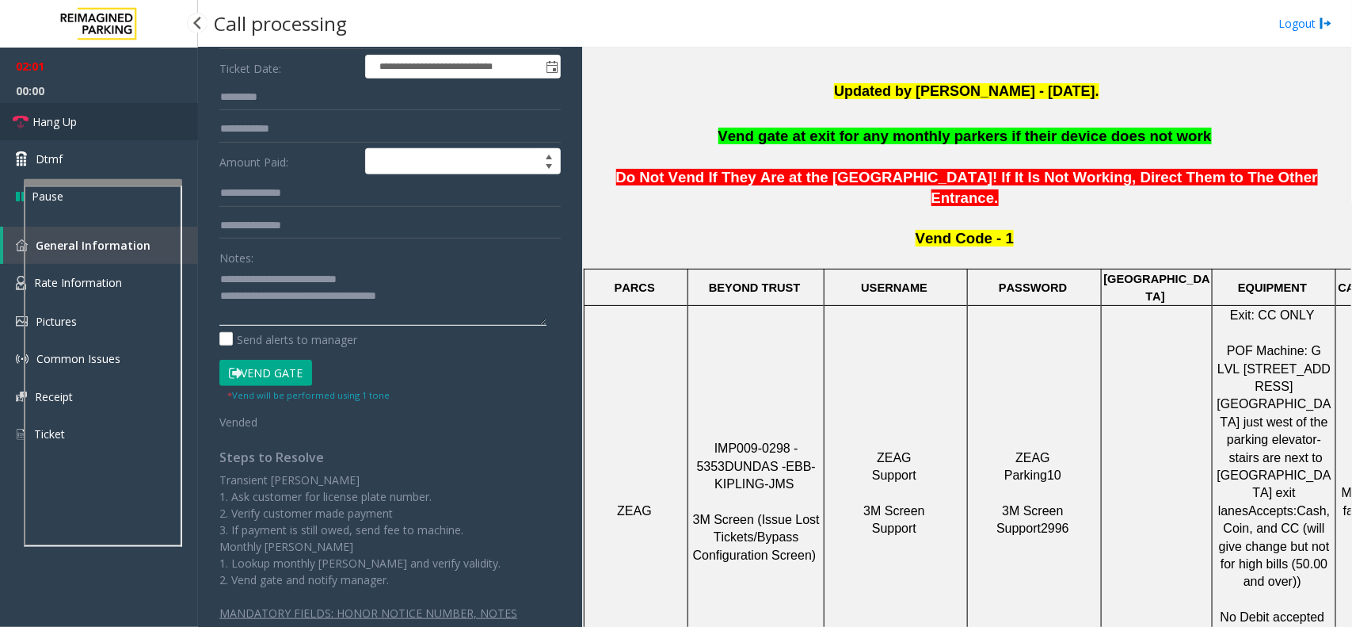
type textarea "**********"
click at [100, 131] on link "Hang Up" at bounding box center [99, 121] width 198 height 37
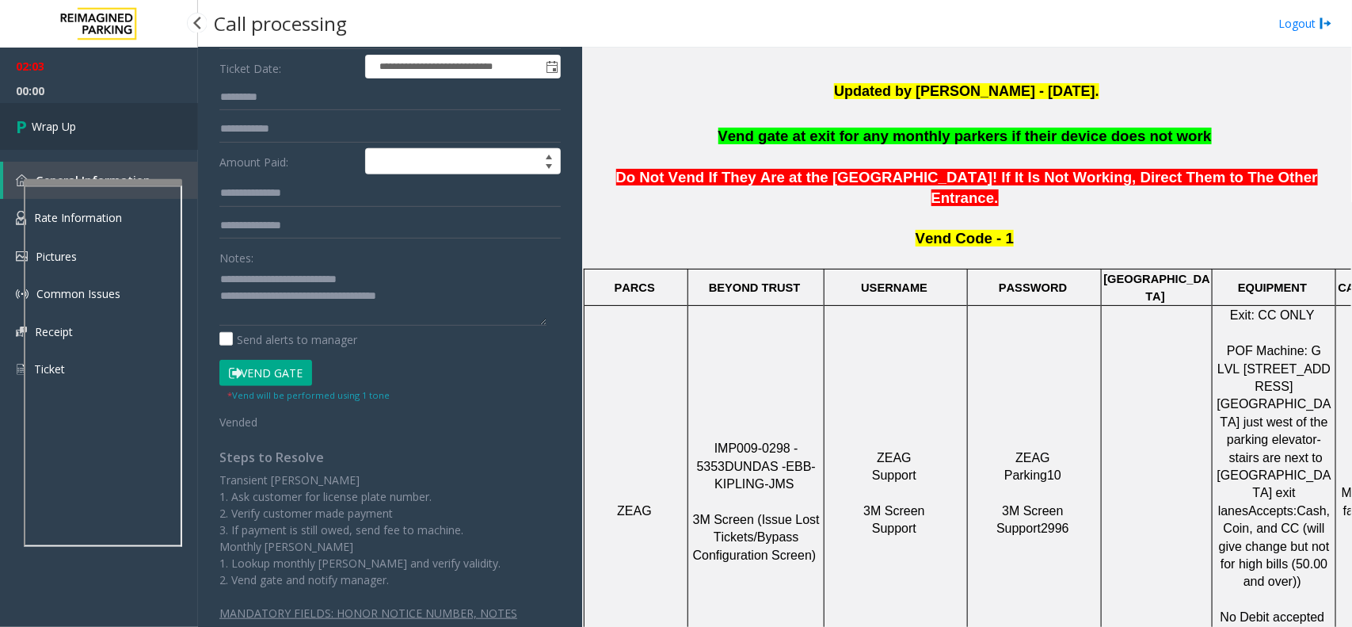
click at [100, 131] on link "Wrap Up" at bounding box center [99, 126] width 198 height 47
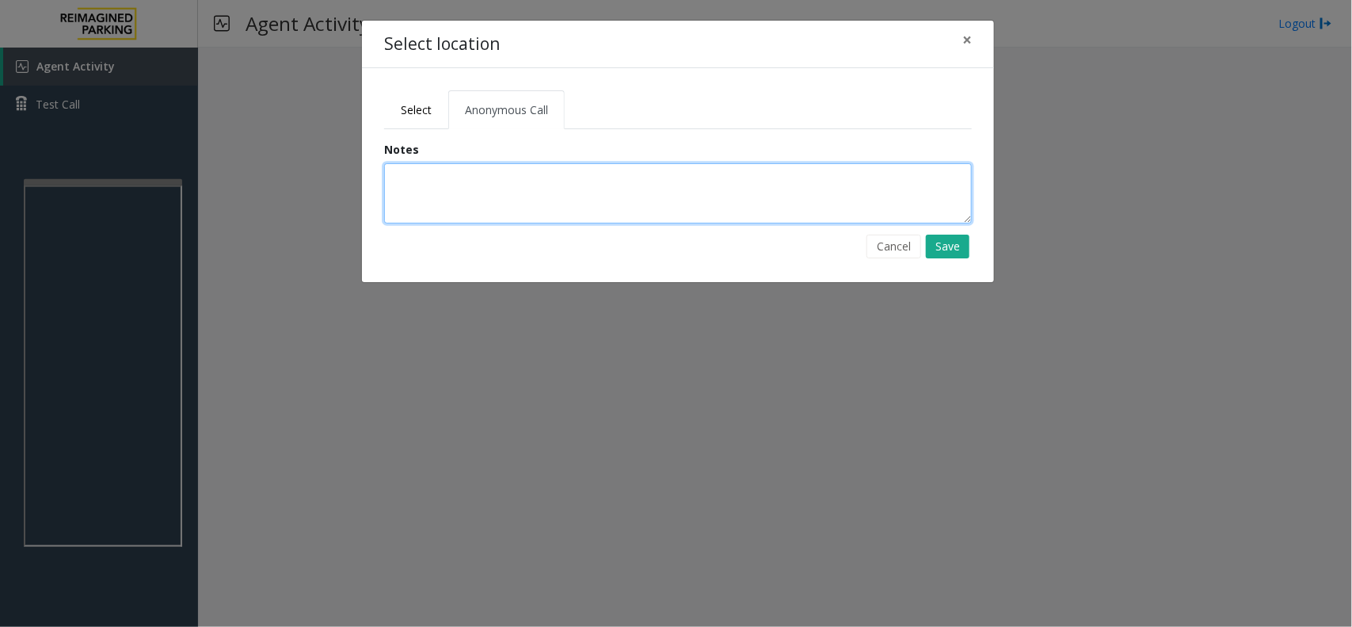
click at [592, 223] on textarea at bounding box center [678, 193] width 588 height 60
type textarea "**********"
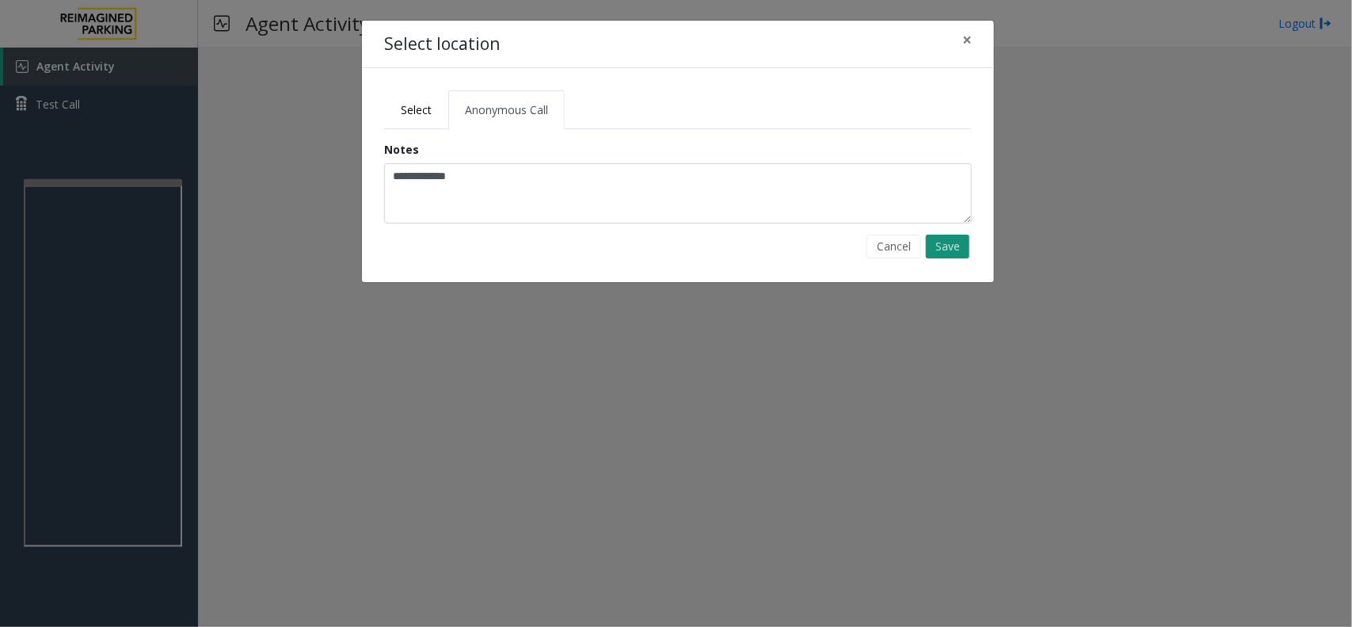
click at [963, 242] on button "Save" at bounding box center [948, 246] width 44 height 24
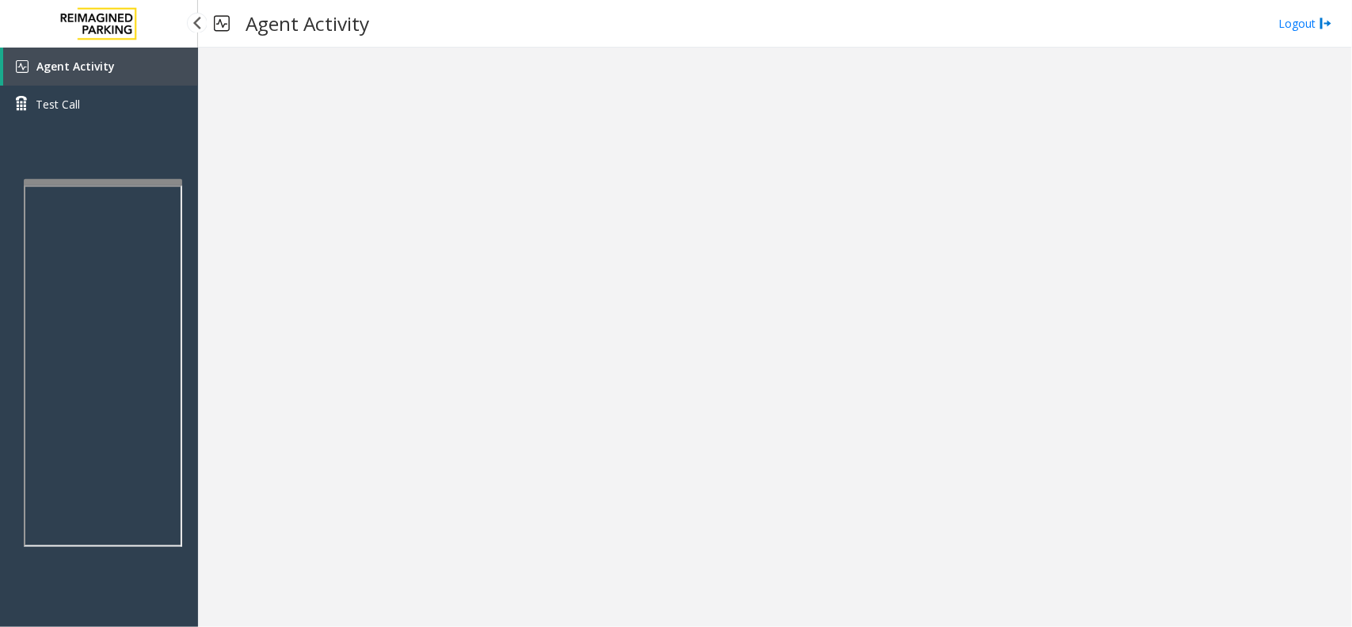
click at [97, 59] on span "Agent Activity" at bounding box center [75, 66] width 78 height 15
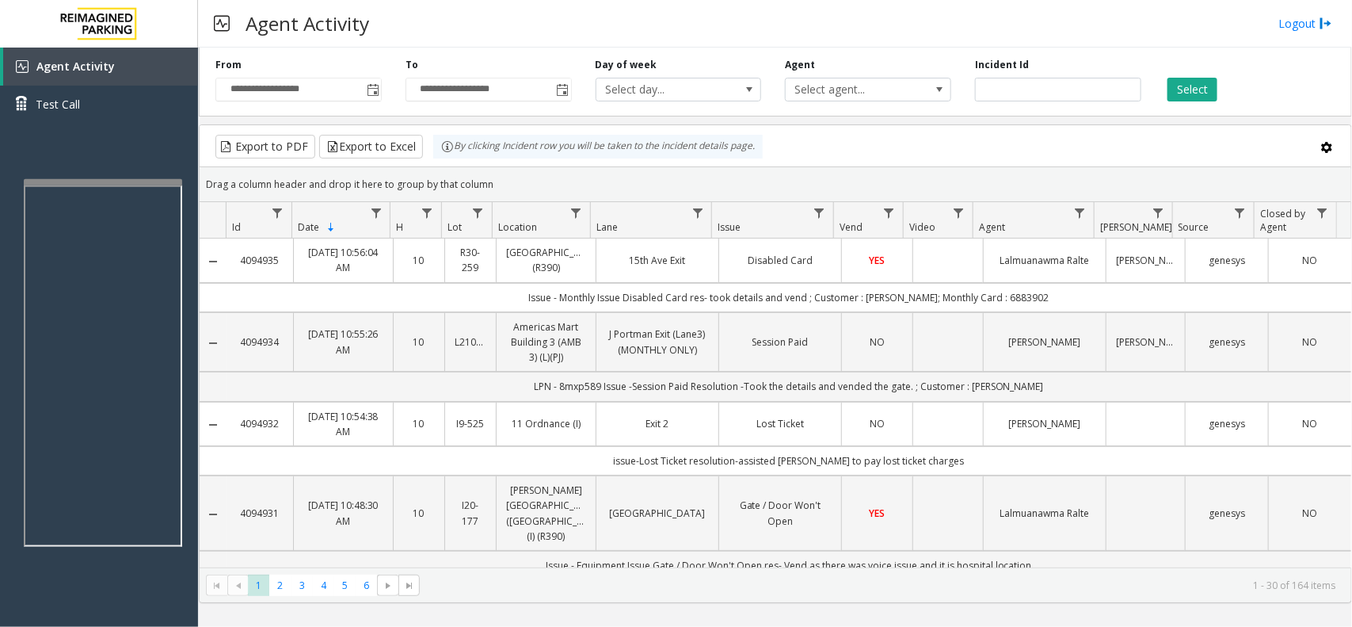
drag, startPoint x: 464, startPoint y: 161, endPoint x: 430, endPoint y: 152, distance: 35.2
click at [430, 152] on kendo-grid "Export to PDF Export to Excel By clicking Incident row you will be taken to the…" at bounding box center [775, 363] width 1153 height 478
click at [499, 173] on div "Drag a column header and drop it here to group by that column" at bounding box center [776, 184] width 1152 height 28
drag, startPoint x: 500, startPoint y: 181, endPoint x: 432, endPoint y: 159, distance: 70.6
click at [432, 159] on kendo-grid "Export to PDF Export to Excel By clicking Incident row you will be taken to the…" at bounding box center [775, 363] width 1153 height 478
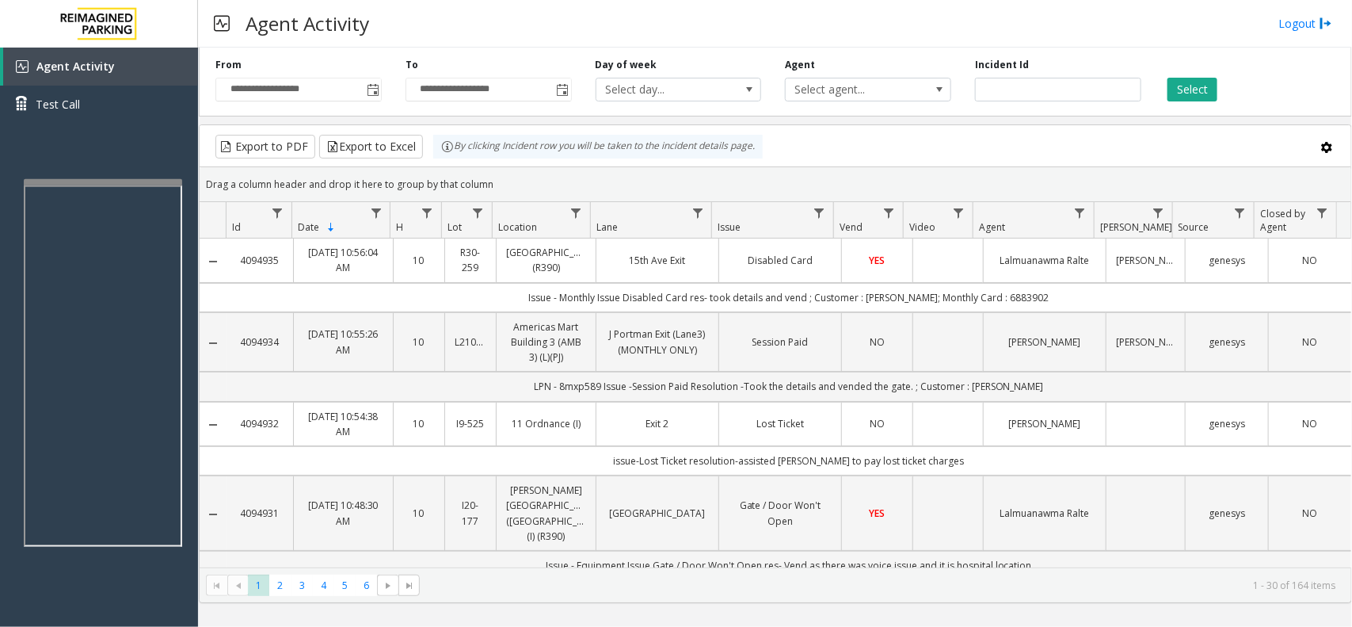
click at [504, 190] on div "Drag a column header and drop it here to group by that column" at bounding box center [776, 184] width 1152 height 28
drag, startPoint x: 504, startPoint y: 188, endPoint x: 438, endPoint y: 166, distance: 69.1
click at [438, 166] on kendo-grid "Export to PDF Export to Excel By clicking Incident row you will be taken to the…" at bounding box center [775, 363] width 1153 height 478
click at [544, 181] on div "Drag a column header and drop it here to group by that column" at bounding box center [776, 184] width 1152 height 28
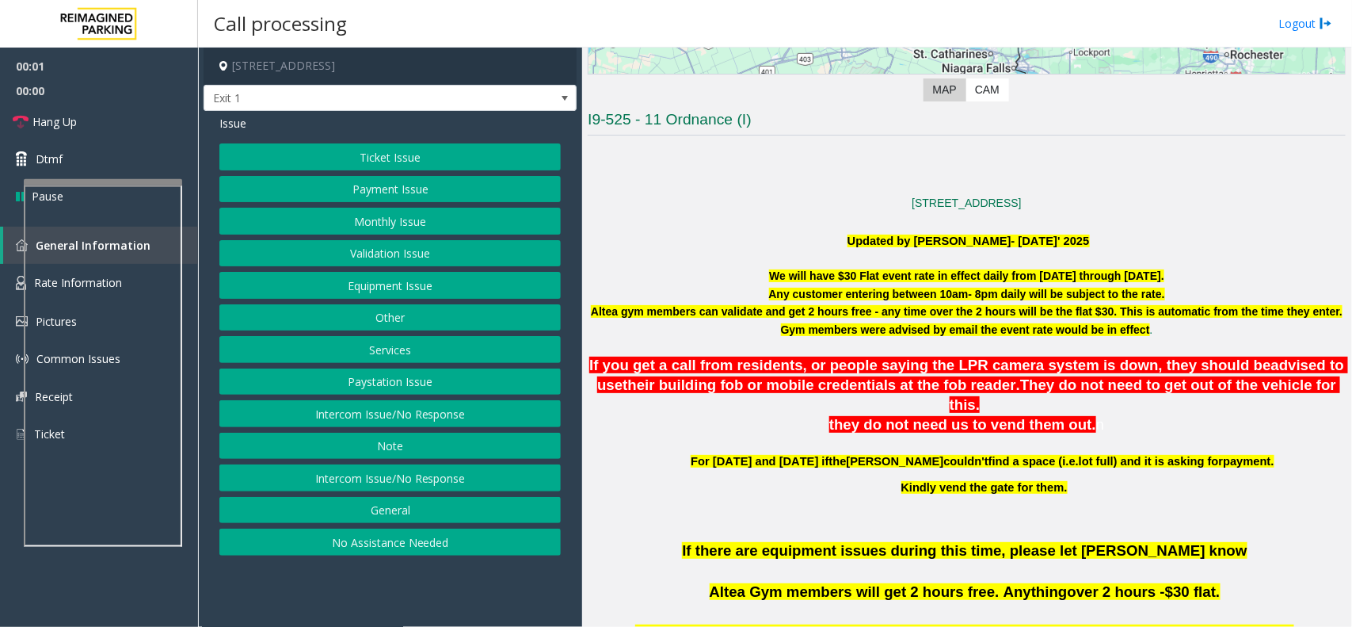
scroll to position [495, 0]
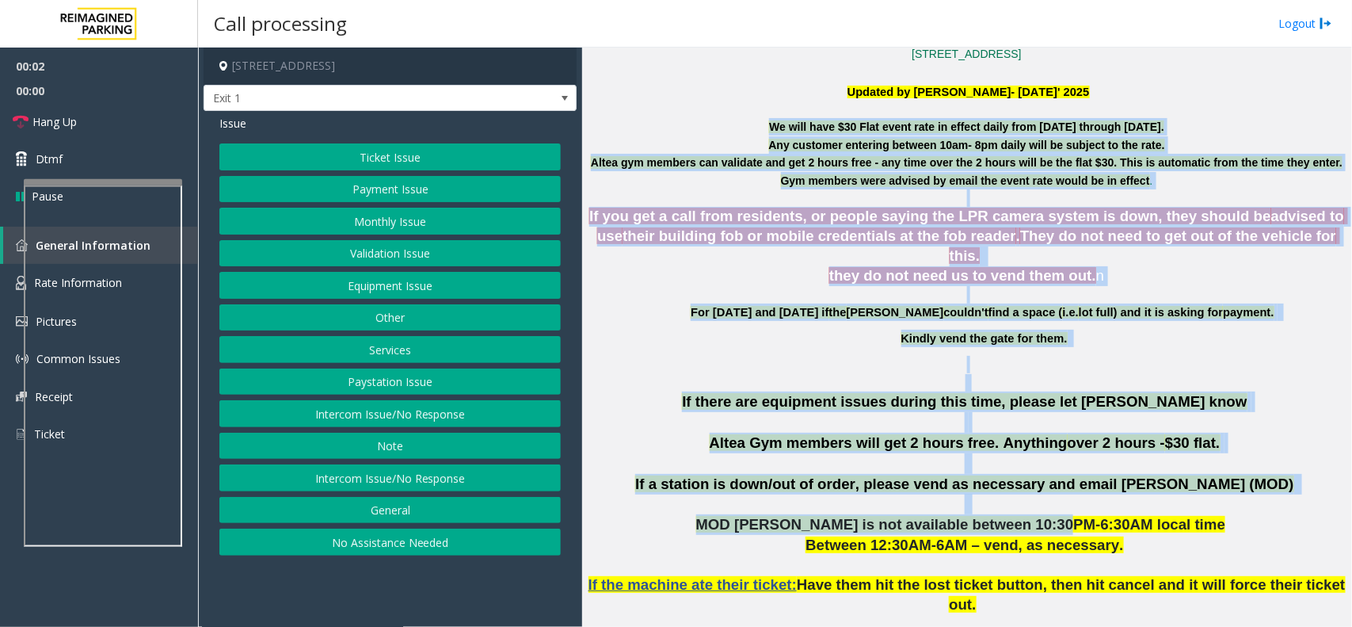
drag, startPoint x: 730, startPoint y: 135, endPoint x: 1086, endPoint y: 509, distance: 516.6
click at [1056, 432] on p "If there are equipment issues during this time, please let OM Vairavan Jegathee…" at bounding box center [967, 432] width 758 height 82
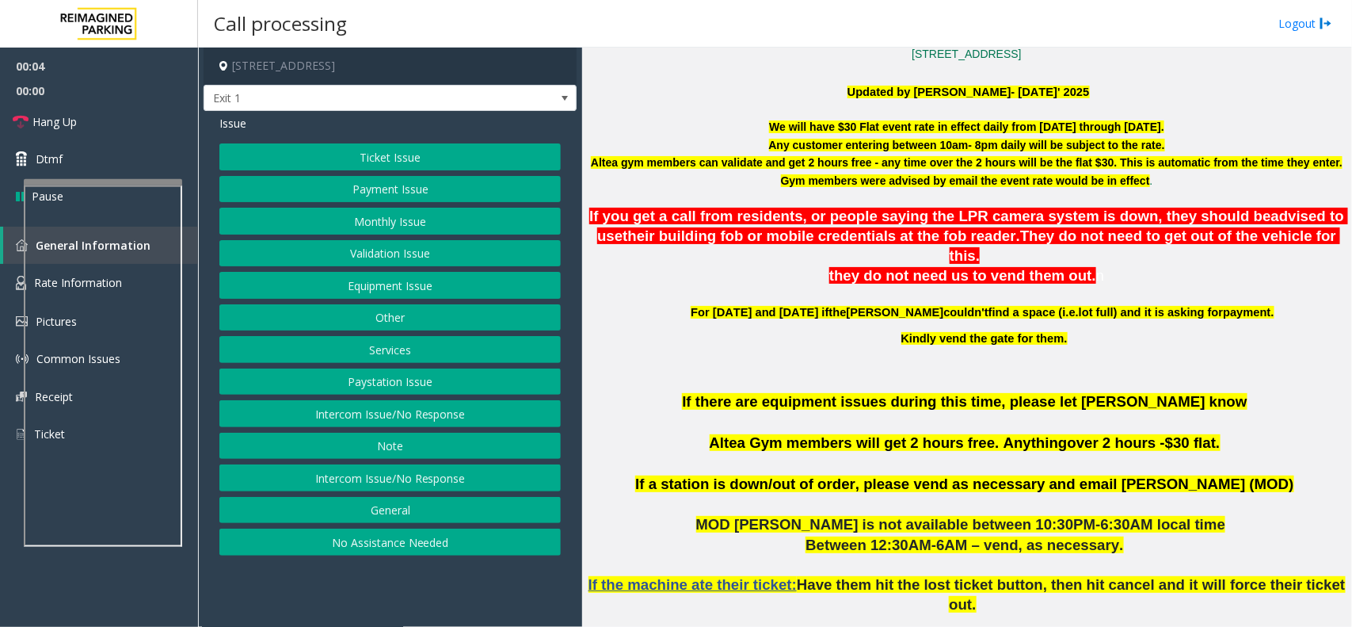
click at [405, 162] on button "Ticket Issue" at bounding box center [389, 156] width 341 height 27
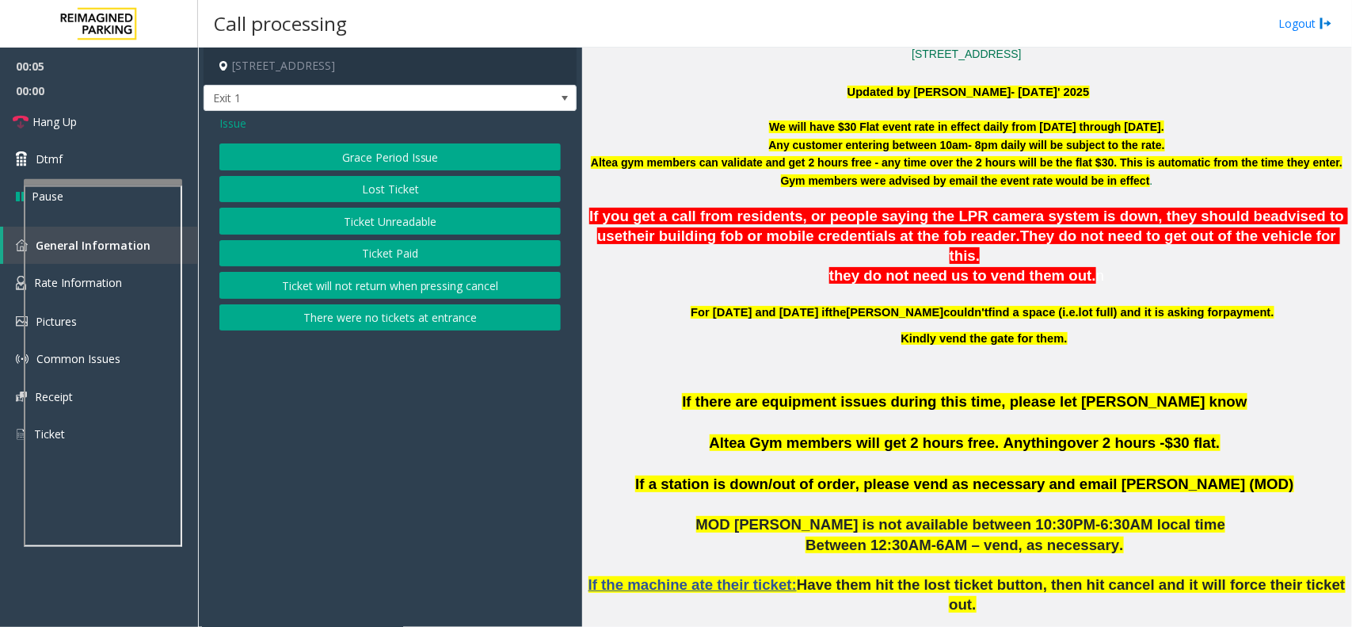
click at [401, 190] on button "Lost Ticket" at bounding box center [389, 189] width 341 height 27
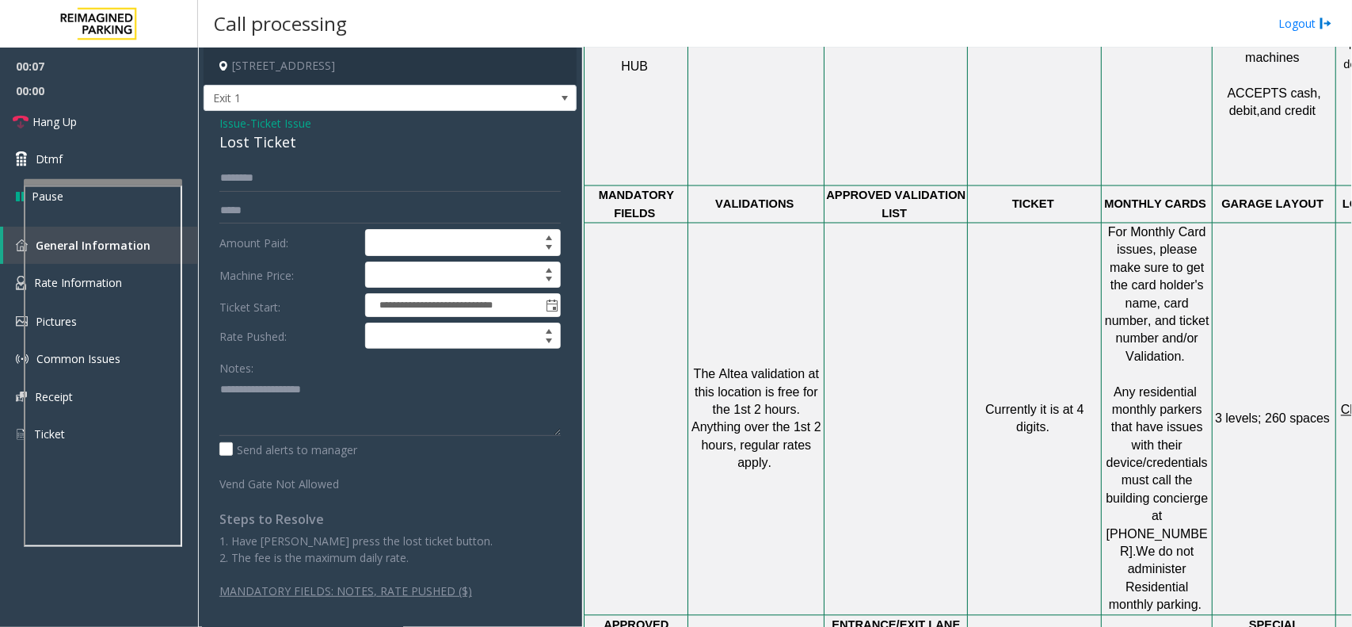
scroll to position [1584, 0]
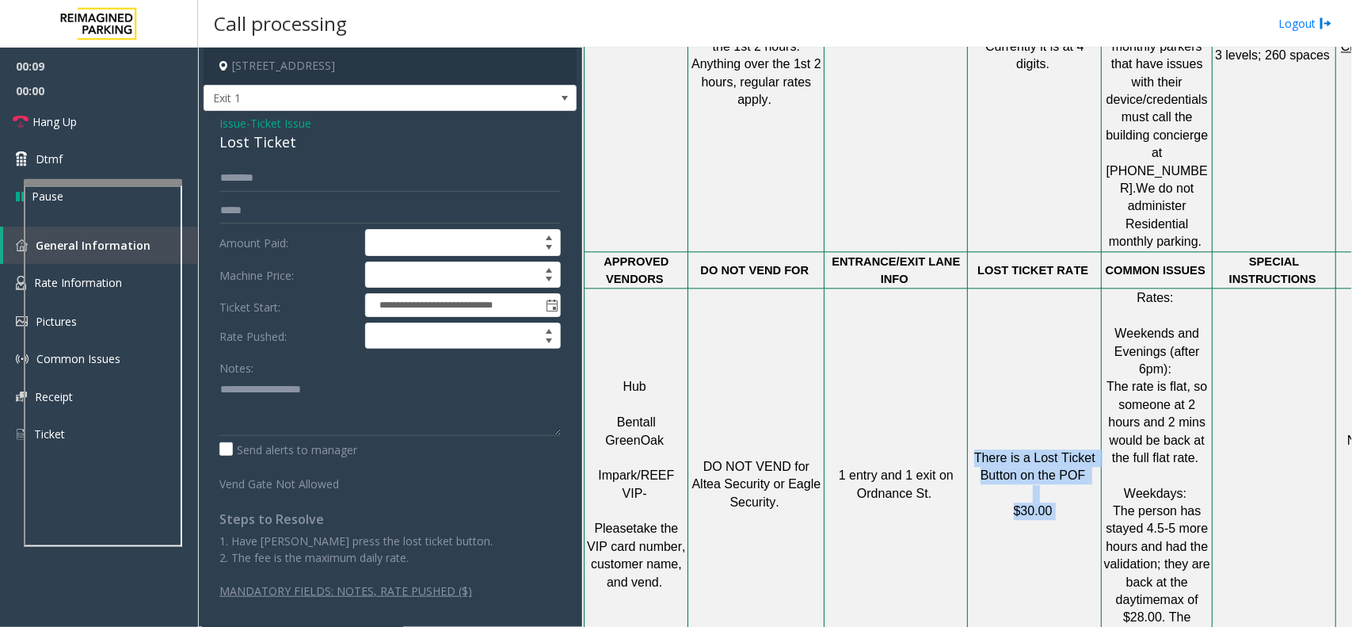
drag, startPoint x: 983, startPoint y: 299, endPoint x: 1057, endPoint y: 347, distance: 88.3
click at [1057, 449] on p "There is a Lost Ticket Button on the POF $30.00" at bounding box center [1034, 484] width 131 height 71
click at [1062, 375] on td "There is a Lost Ticket Button on the POF $30.00" at bounding box center [1035, 484] width 134 height 392
drag, startPoint x: 1062, startPoint y: 373, endPoint x: 960, endPoint y: 269, distance: 145.6
click at [960, 288] on tr "Hub Bentall GreenOak Impark/REEF VIP- Please take the VIP card number, customer…" at bounding box center [1014, 484] width 859 height 392
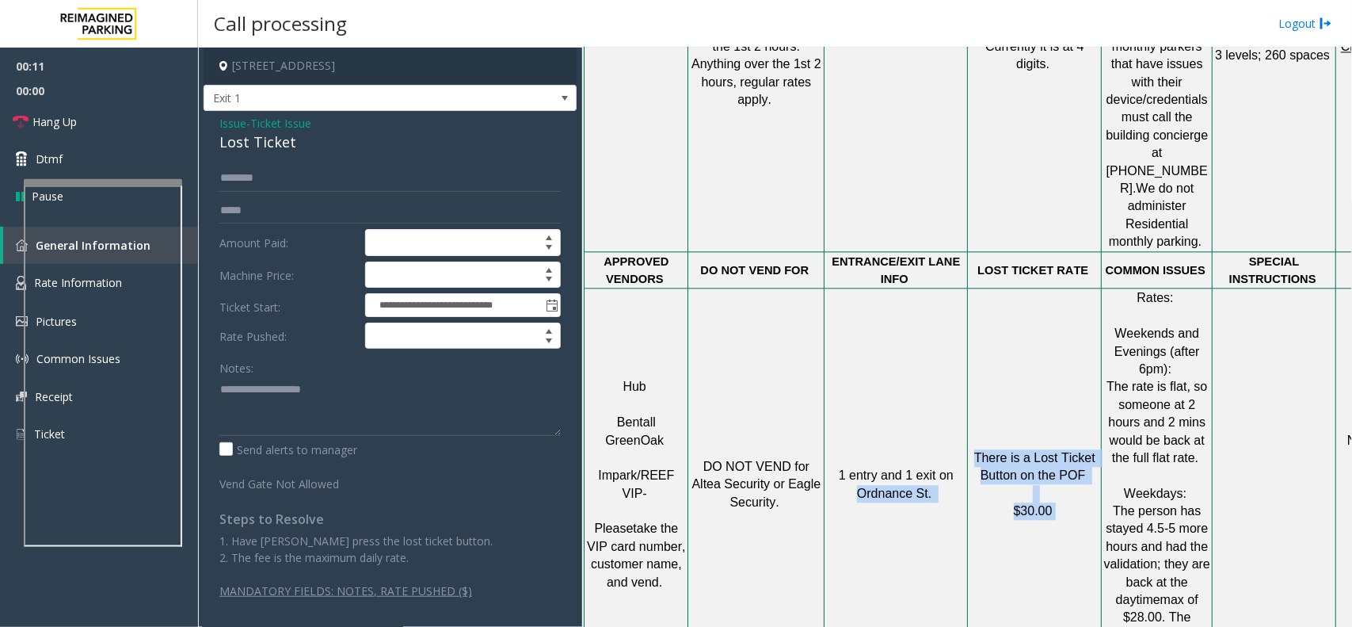
click at [988, 449] on p "There is a Lost Ticket Button on the POF $30.00" at bounding box center [1034, 484] width 131 height 71
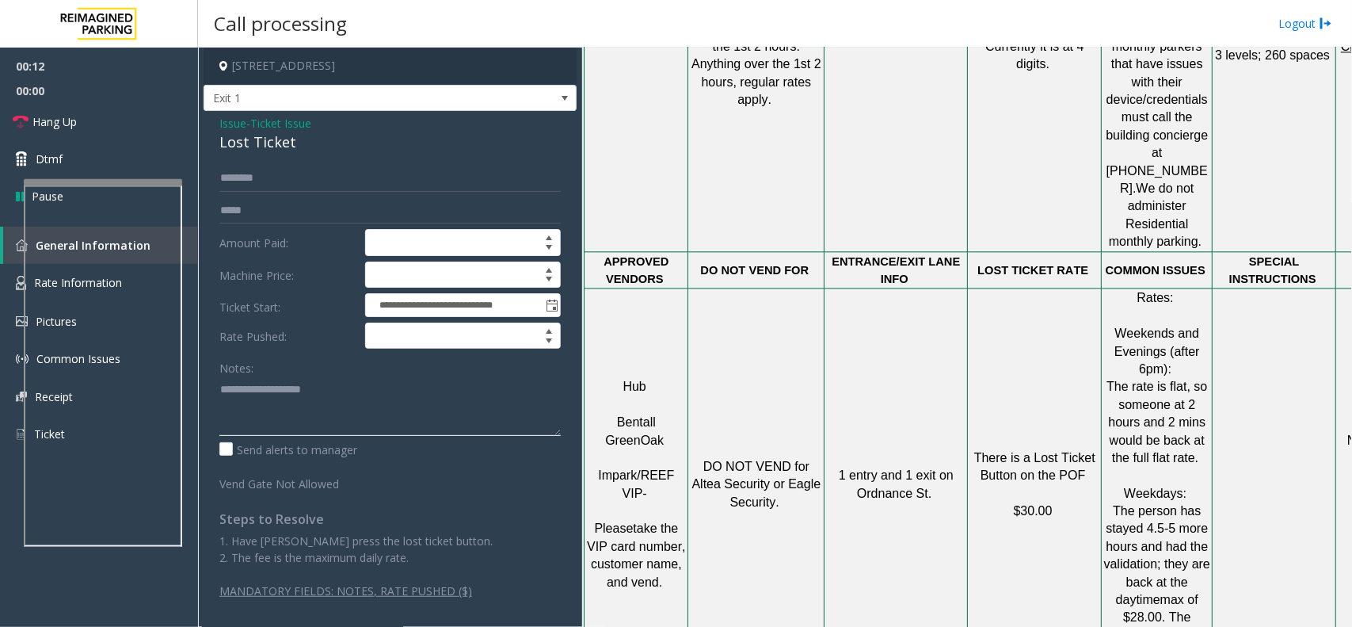
click at [311, 397] on textarea at bounding box center [389, 405] width 341 height 59
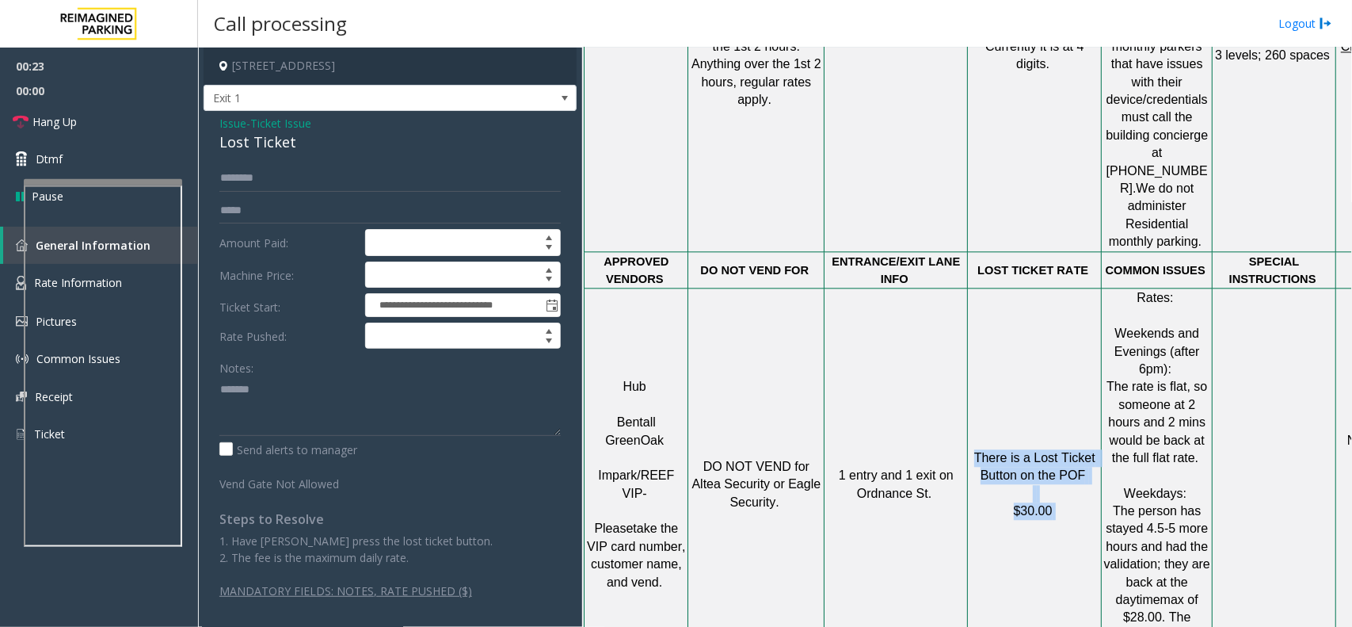
drag, startPoint x: 979, startPoint y: 301, endPoint x: 1067, endPoint y: 349, distance: 99.9
click at [1067, 449] on p "There is a Lost Ticket Button on the POF $30.00" at bounding box center [1034, 484] width 131 height 71
click at [1063, 449] on p "There is a Lost Ticket Button on the POF $30.00" at bounding box center [1034, 484] width 131 height 71
click at [299, 406] on textarea at bounding box center [389, 405] width 341 height 59
click at [268, 145] on div "Lost Ticket" at bounding box center [389, 141] width 341 height 21
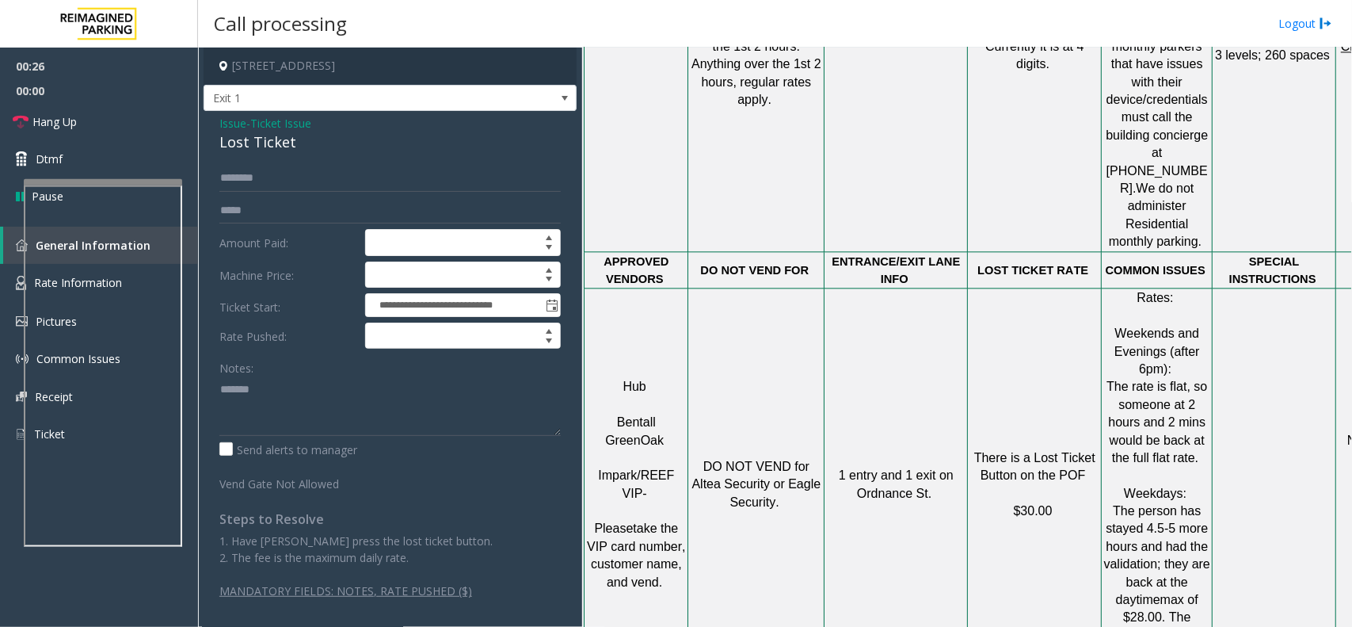
click at [268, 145] on div "Lost Ticket" at bounding box center [389, 141] width 341 height 21
copy div "Lost Ticket"
click at [314, 386] on textarea at bounding box center [389, 405] width 341 height 59
paste textarea "**********"
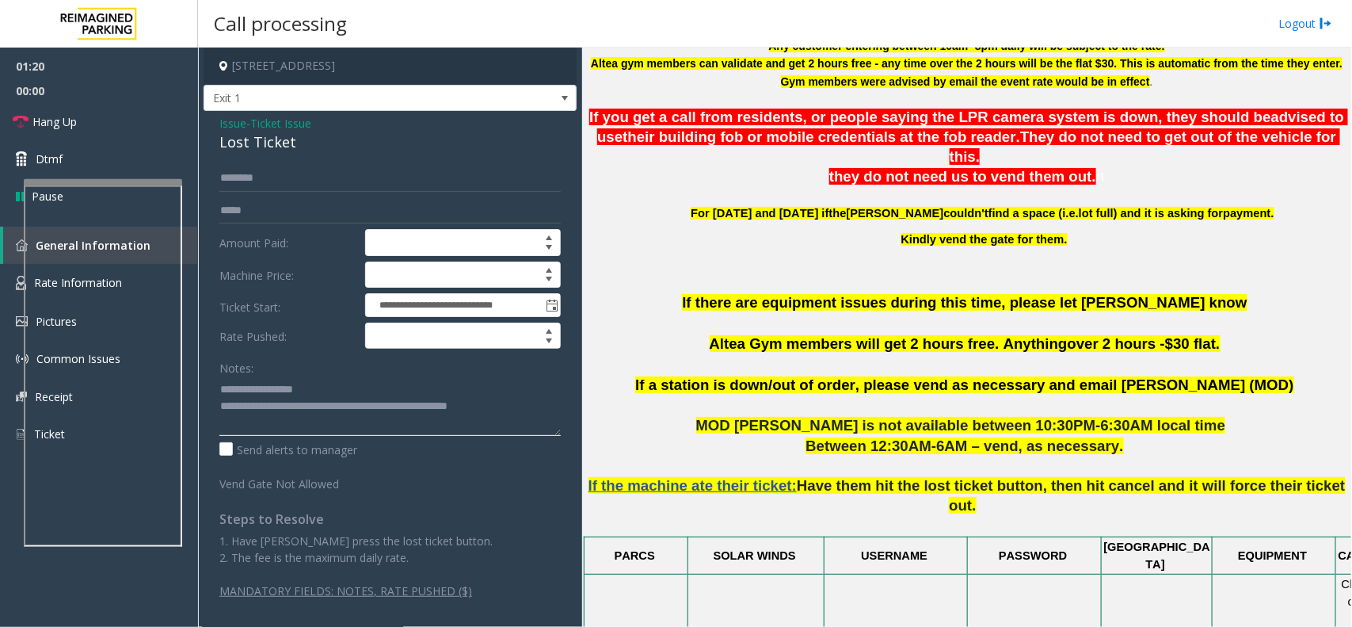
scroll to position [495, 0]
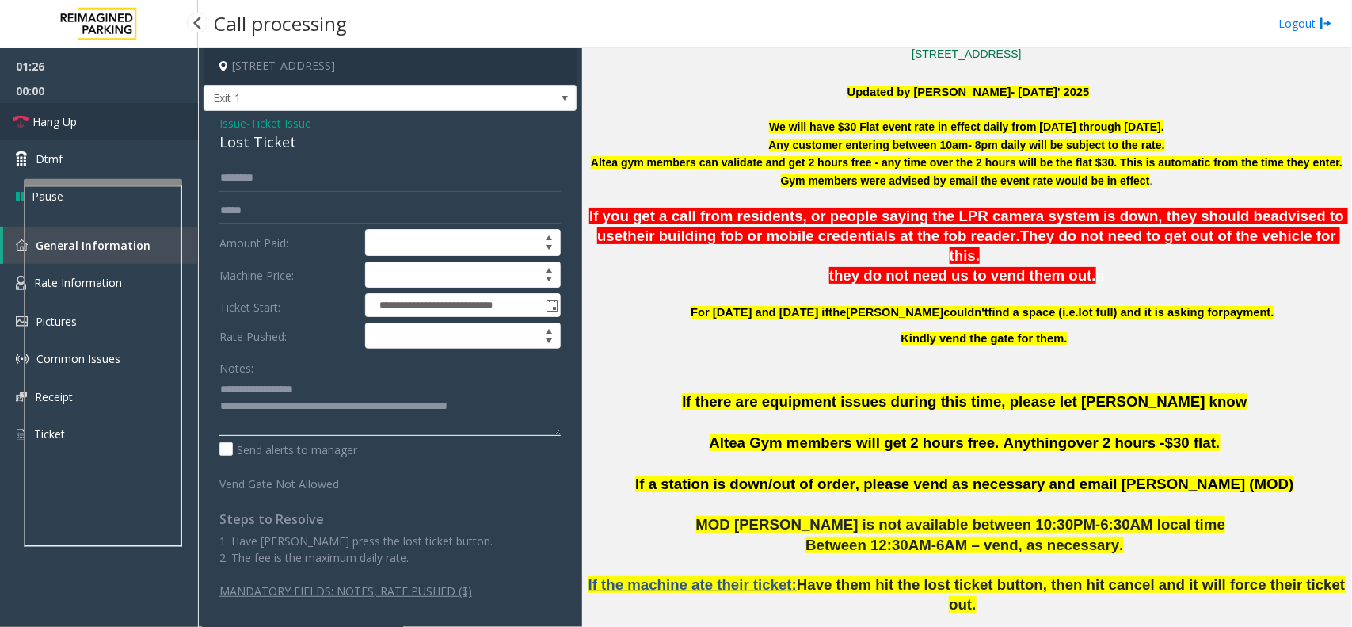
type textarea "**********"
click at [91, 116] on link "Hang Up" at bounding box center [99, 121] width 198 height 37
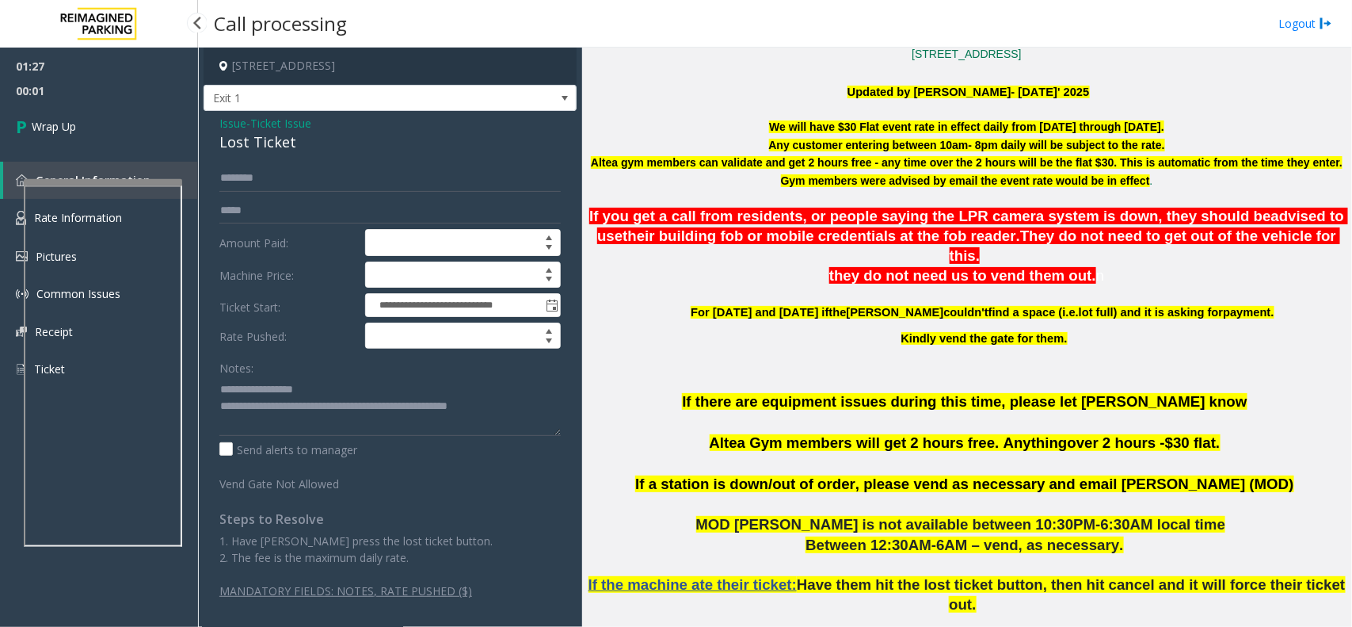
click at [75, 82] on span "00:01" at bounding box center [99, 90] width 198 height 25
click at [90, 124] on link "Wrap Up" at bounding box center [99, 126] width 198 height 47
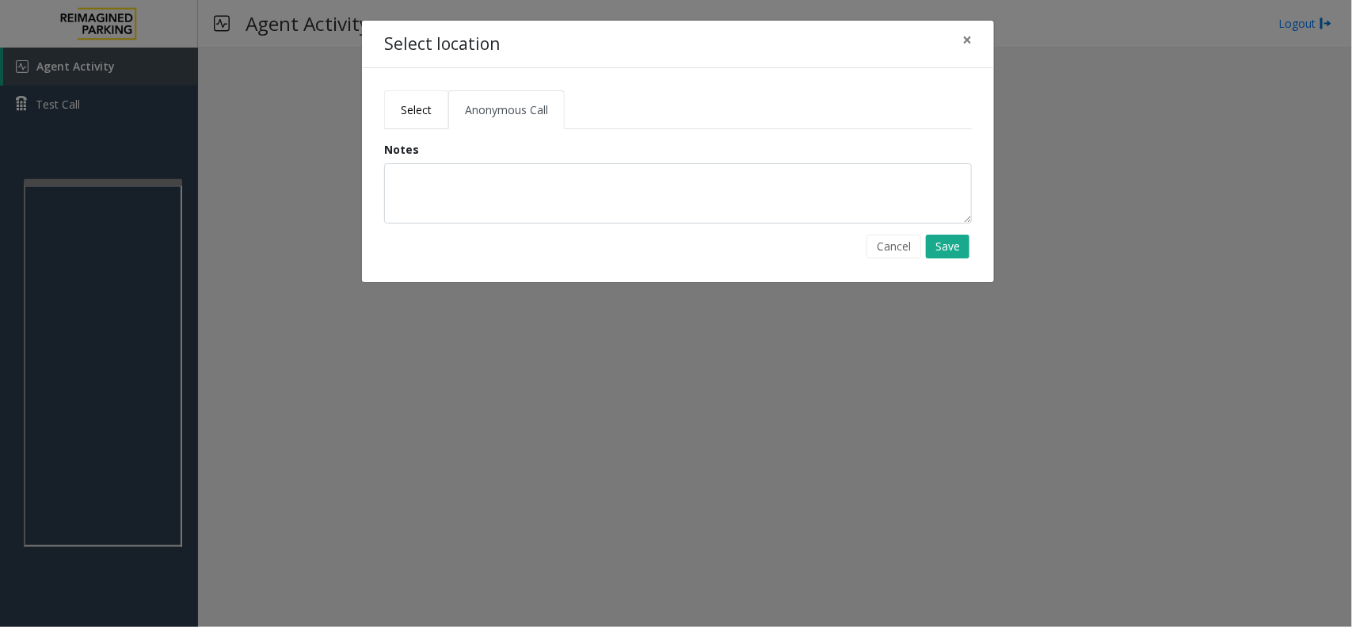
click at [406, 108] on span "Select" at bounding box center [416, 109] width 31 height 15
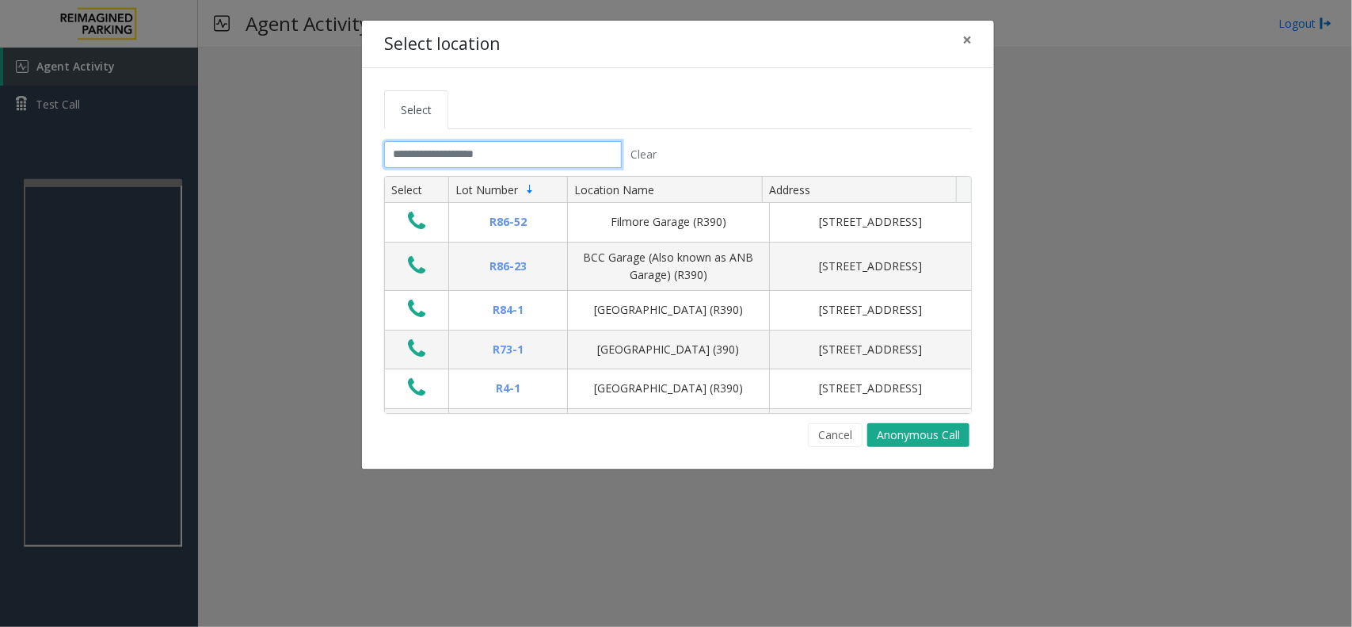
click at [460, 158] on input "text" at bounding box center [503, 154] width 238 height 27
click at [966, 34] on span "×" at bounding box center [967, 40] width 10 height 22
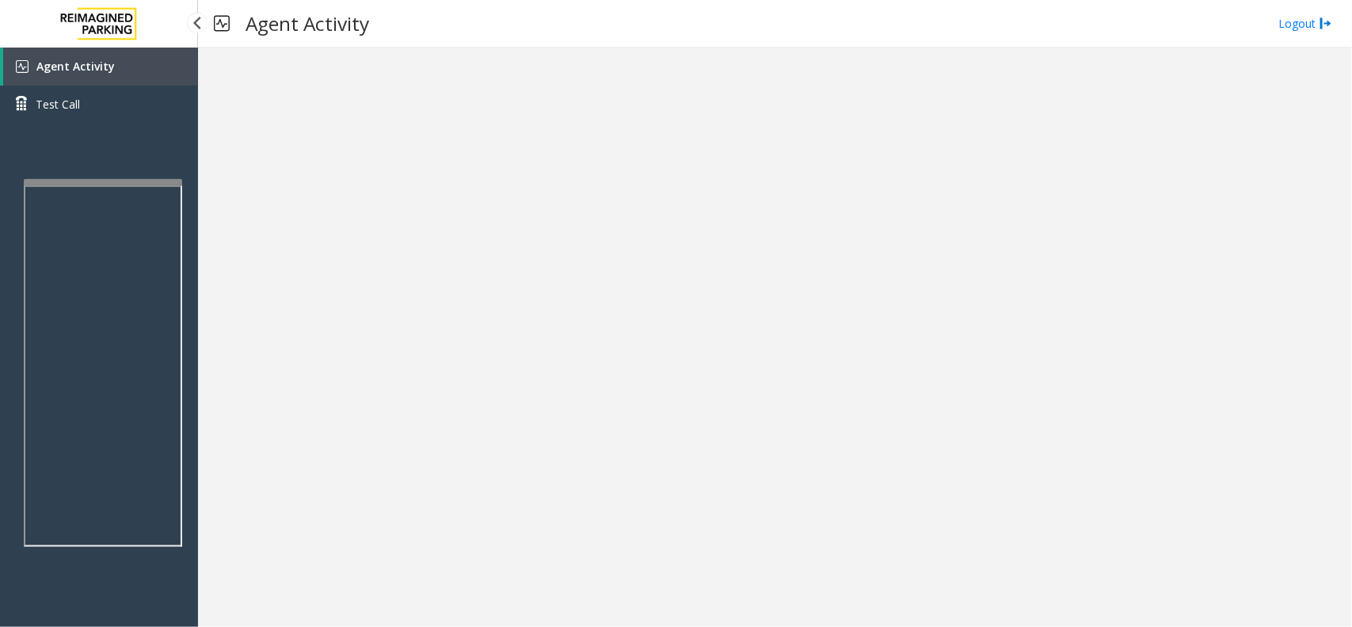
click at [140, 75] on link "Agent Activity" at bounding box center [100, 67] width 195 height 38
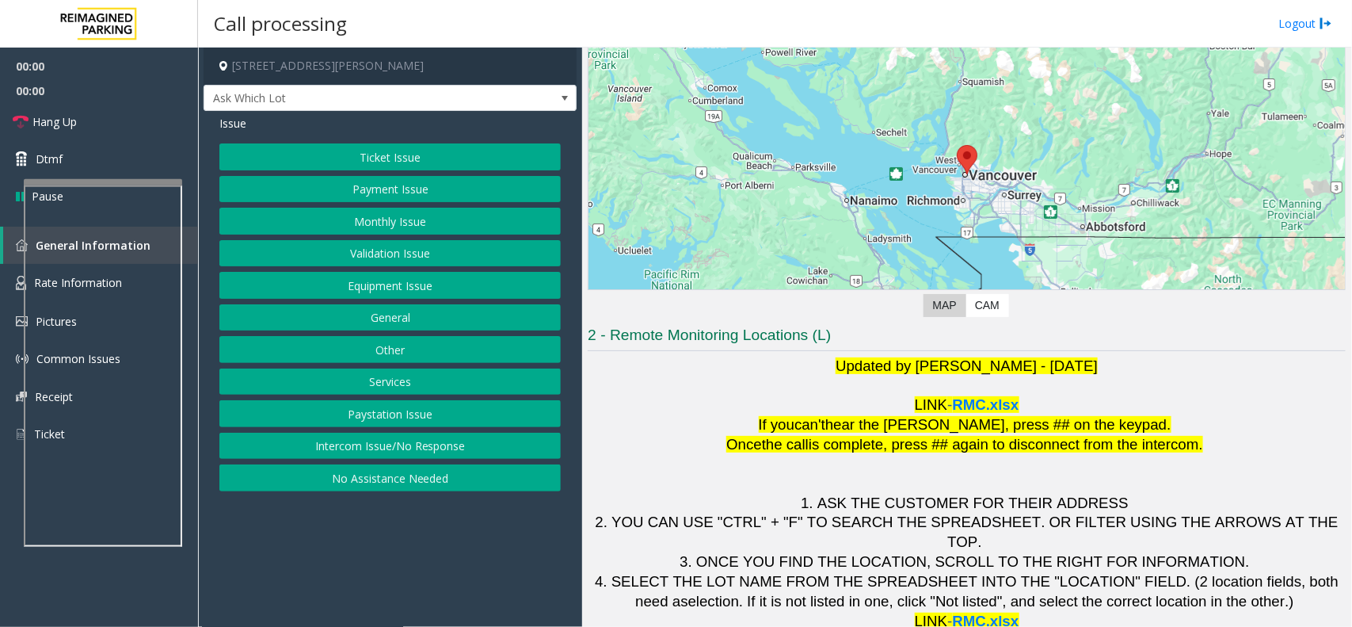
scroll to position [131, 0]
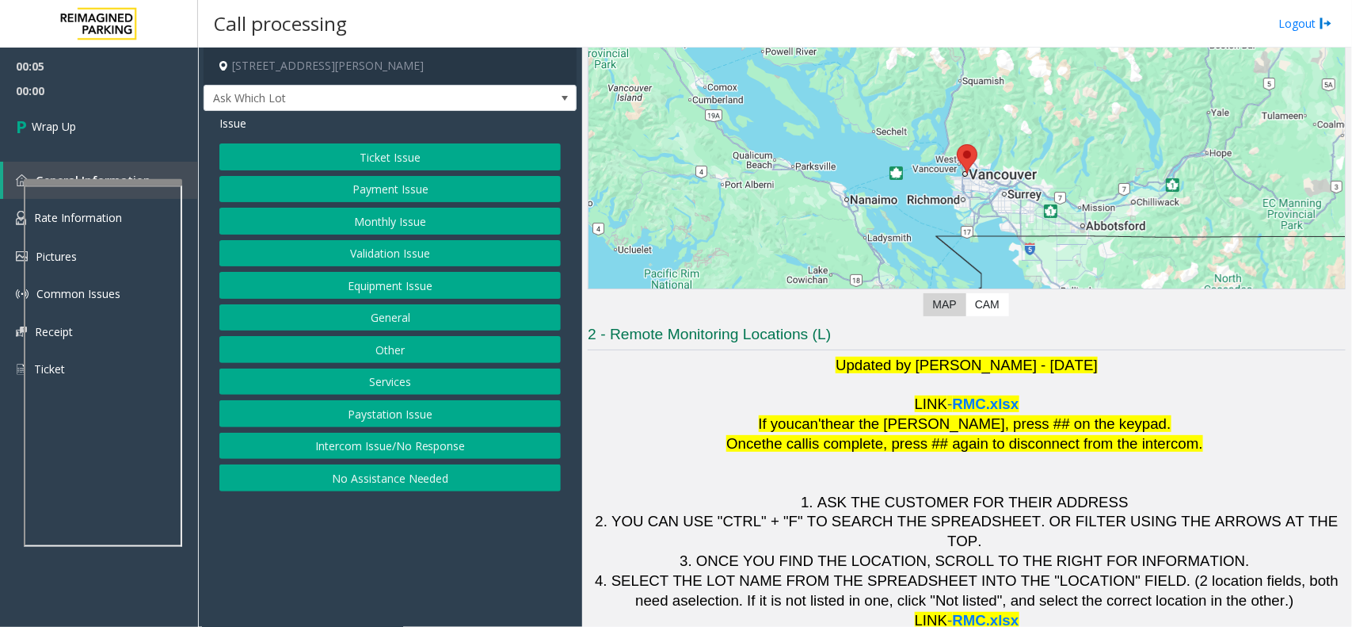
click at [505, 472] on button "No Assistance Needed" at bounding box center [389, 477] width 341 height 27
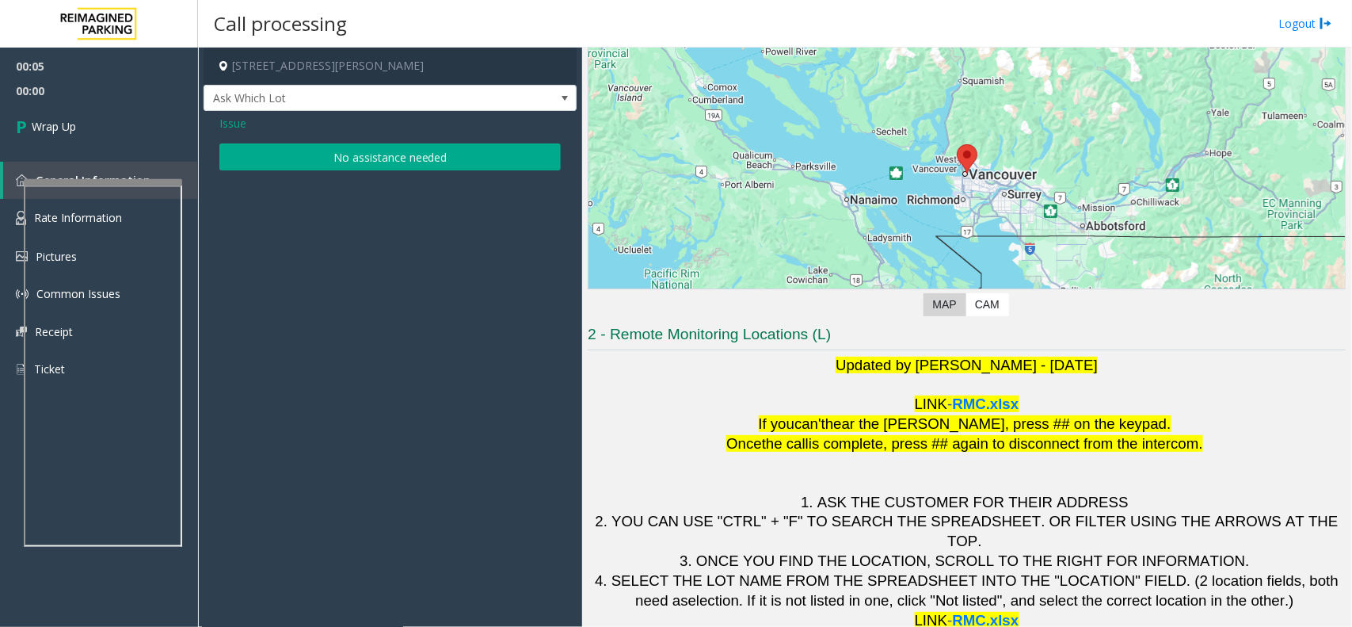
click at [240, 117] on span "Issue" at bounding box center [232, 123] width 27 height 17
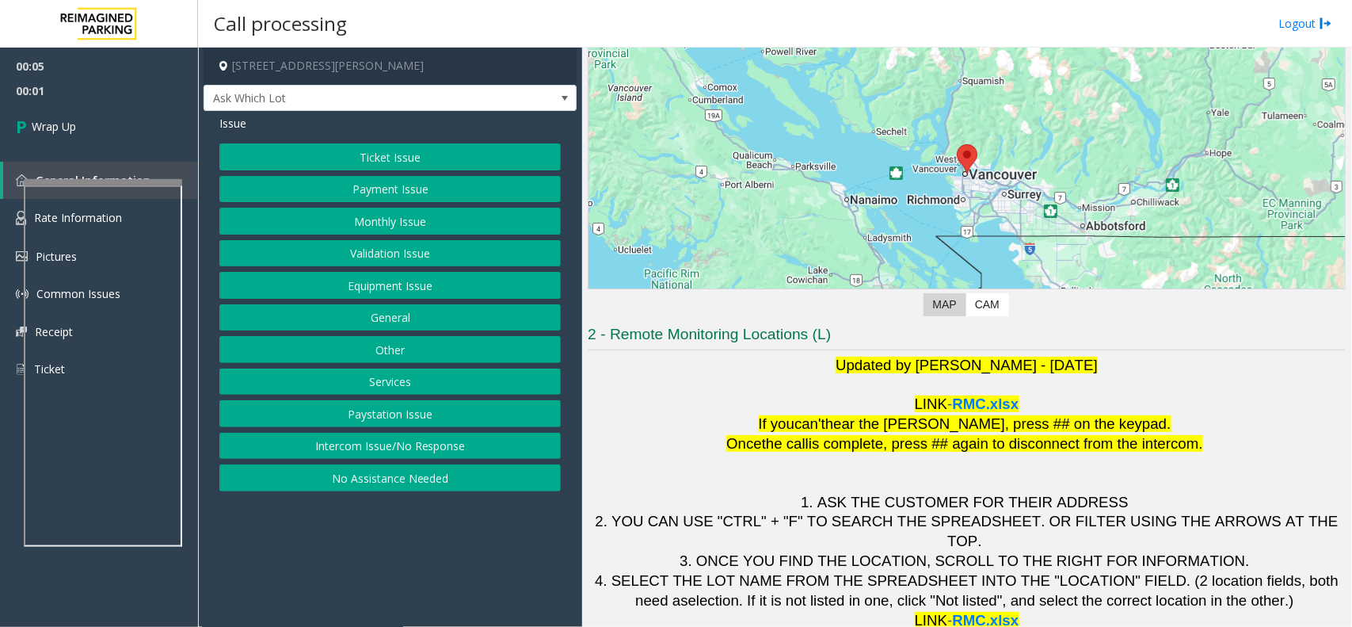
click at [390, 438] on button "Intercom Issue/No Response" at bounding box center [389, 445] width 341 height 27
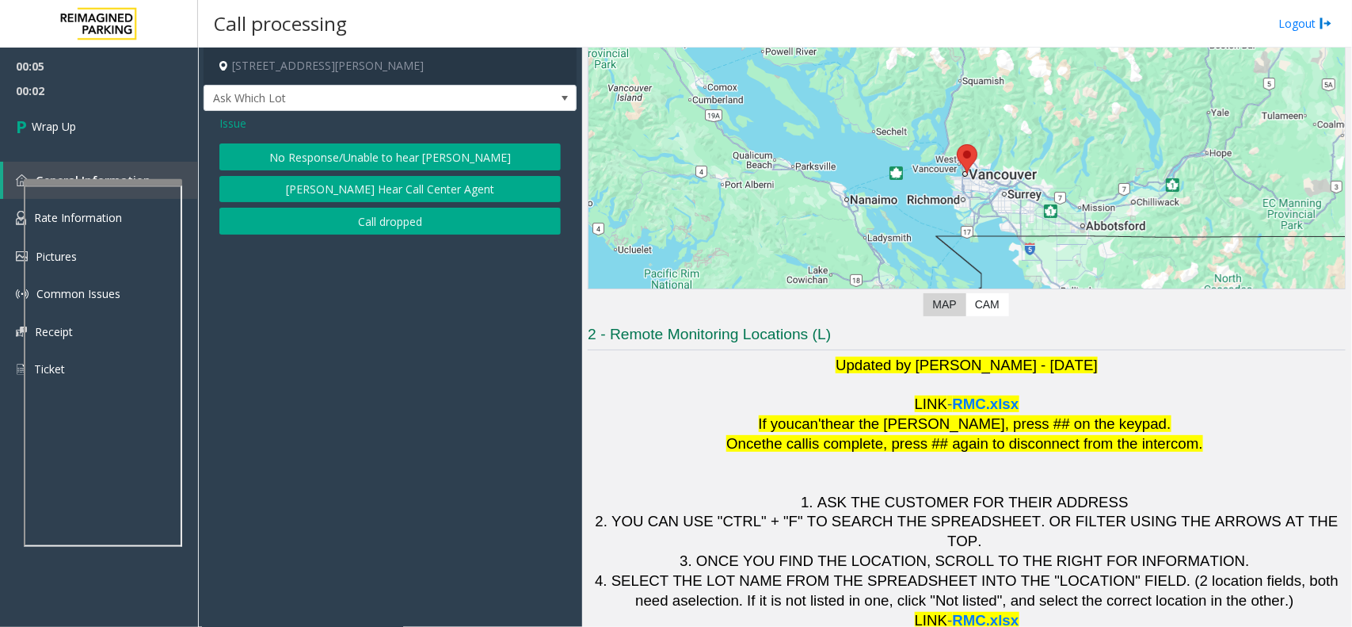
click at [352, 223] on button "Call dropped" at bounding box center [389, 221] width 341 height 27
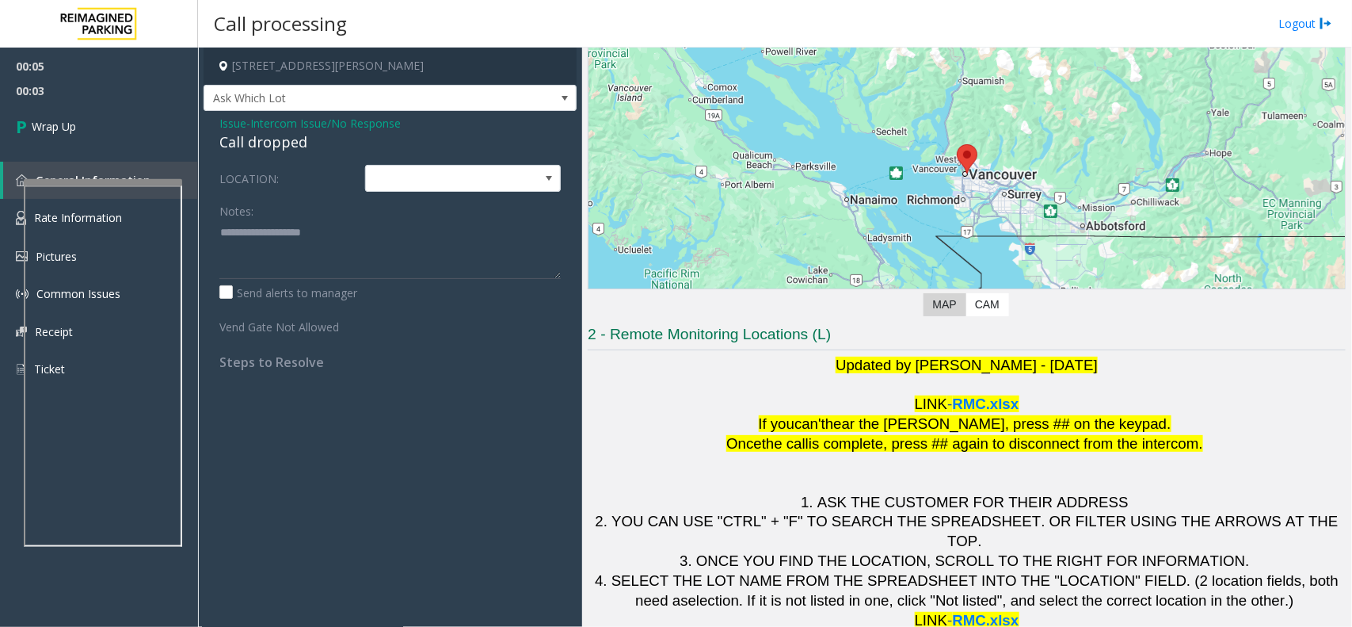
click at [270, 148] on div "Call dropped" at bounding box center [389, 141] width 341 height 21
type textarea "**********"
click at [128, 143] on link "Wrap Up" at bounding box center [99, 126] width 198 height 47
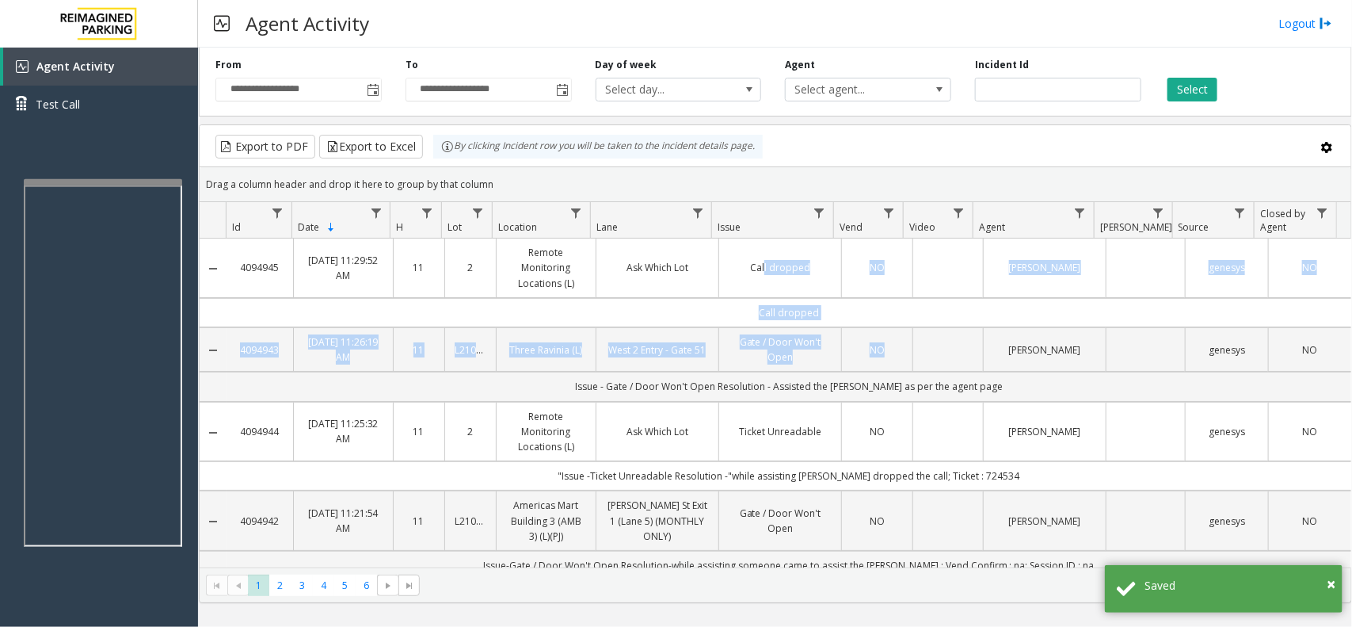
drag, startPoint x: 925, startPoint y: 331, endPoint x: 755, endPoint y: 285, distance: 176.4
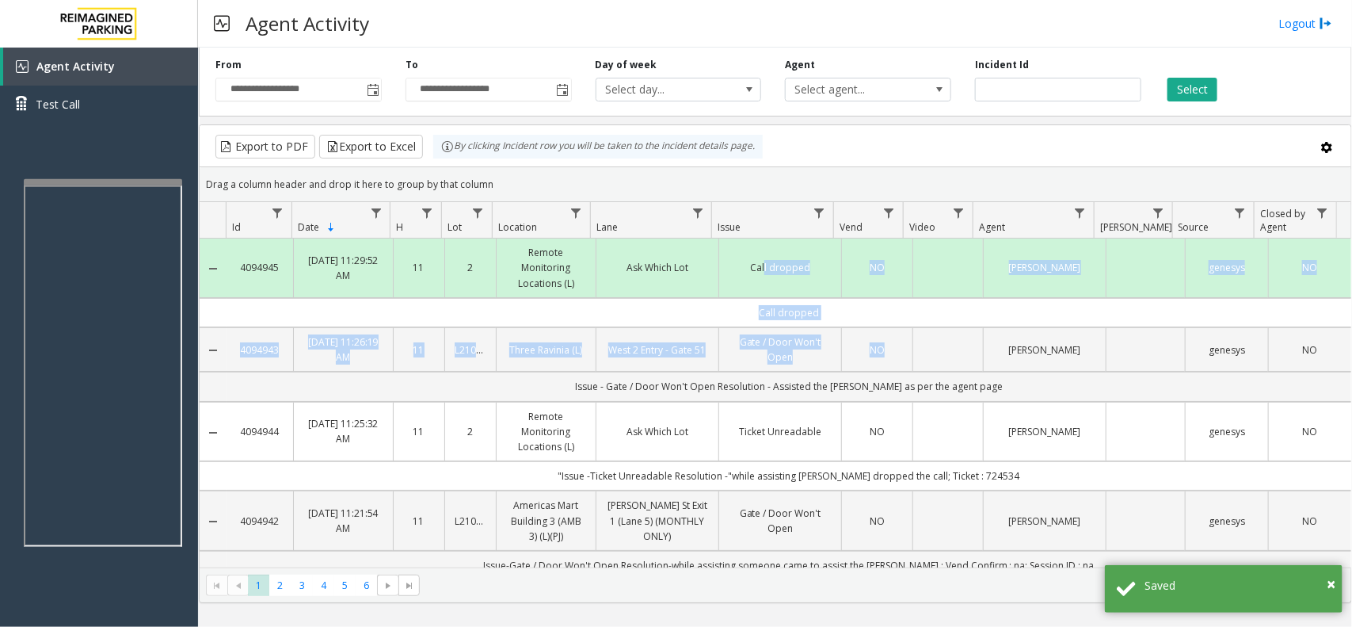
click at [695, 303] on td "Call dropped" at bounding box center [789, 312] width 1125 height 29
drag, startPoint x: 666, startPoint y: 314, endPoint x: 947, endPoint y: 333, distance: 281.1
click at [943, 325] on td "Call dropped" at bounding box center [789, 312] width 1125 height 29
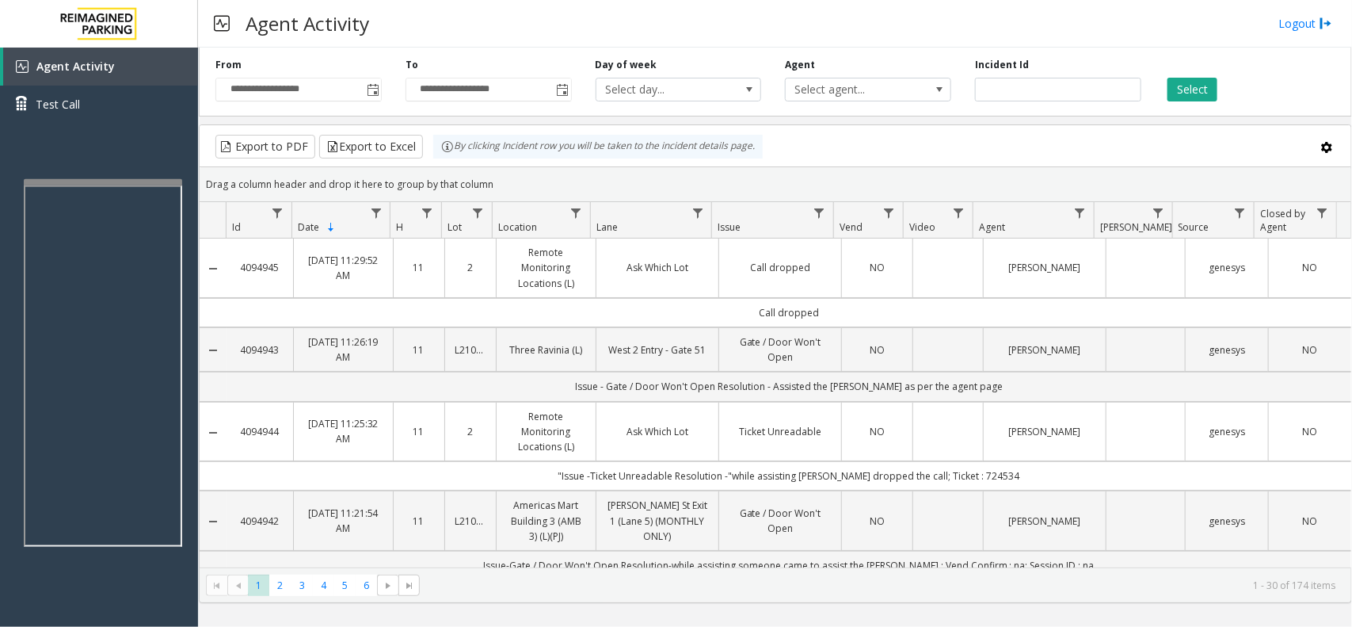
drag, startPoint x: 953, startPoint y: 314, endPoint x: 679, endPoint y: 314, distance: 274.1
click at [679, 314] on td "Call dropped" at bounding box center [789, 312] width 1125 height 29
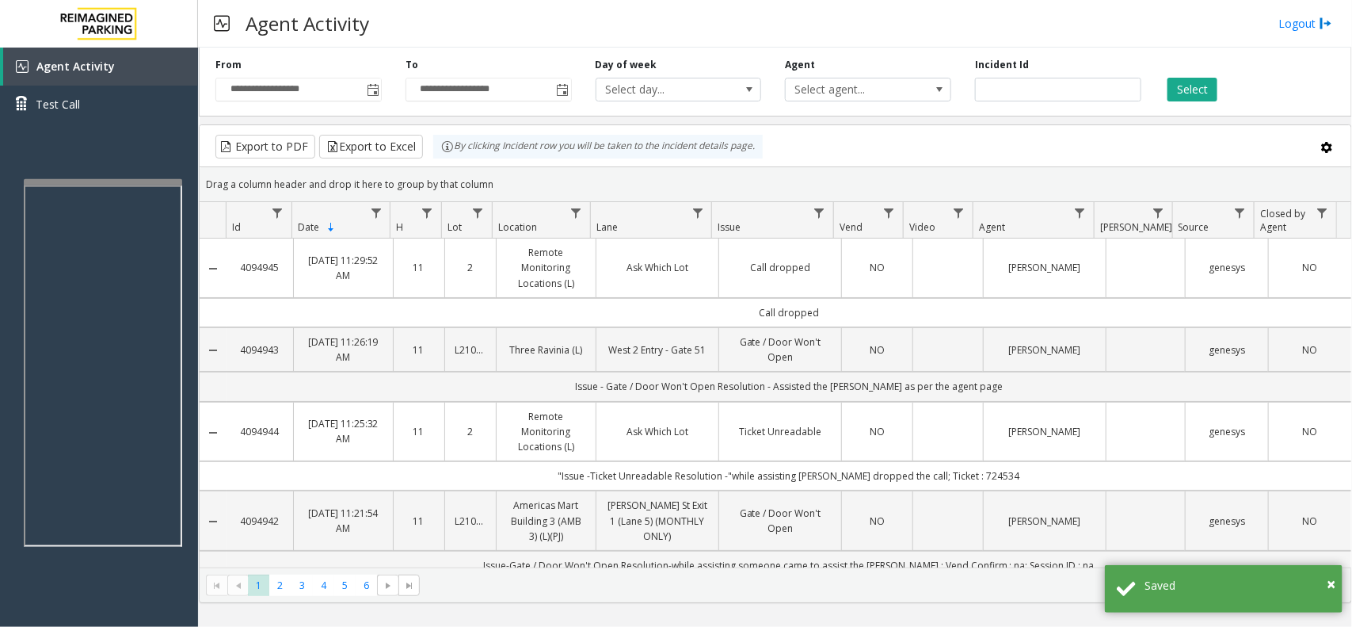
click at [679, 314] on td "Call dropped" at bounding box center [789, 312] width 1125 height 29
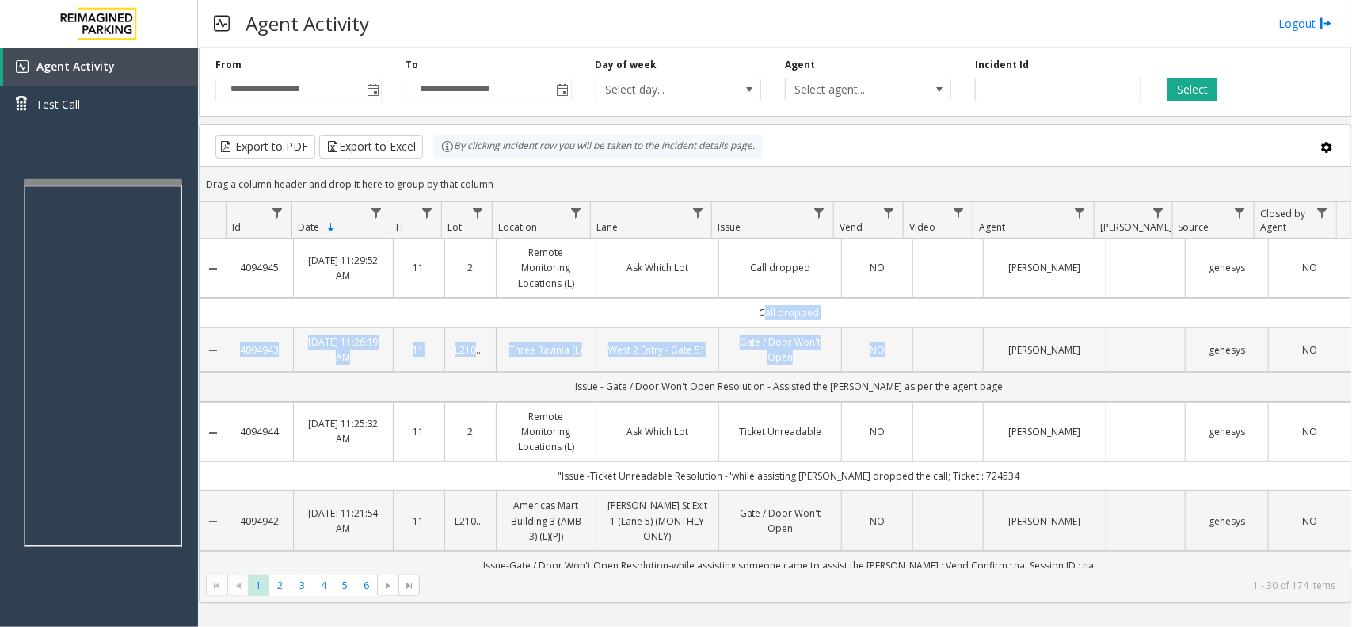
drag, startPoint x: 618, startPoint y: 305, endPoint x: 939, endPoint y: 341, distance: 323.6
click at [885, 313] on td "Call dropped" at bounding box center [789, 312] width 1125 height 29
drag, startPoint x: 885, startPoint y: 313, endPoint x: 429, endPoint y: 264, distance: 458.9
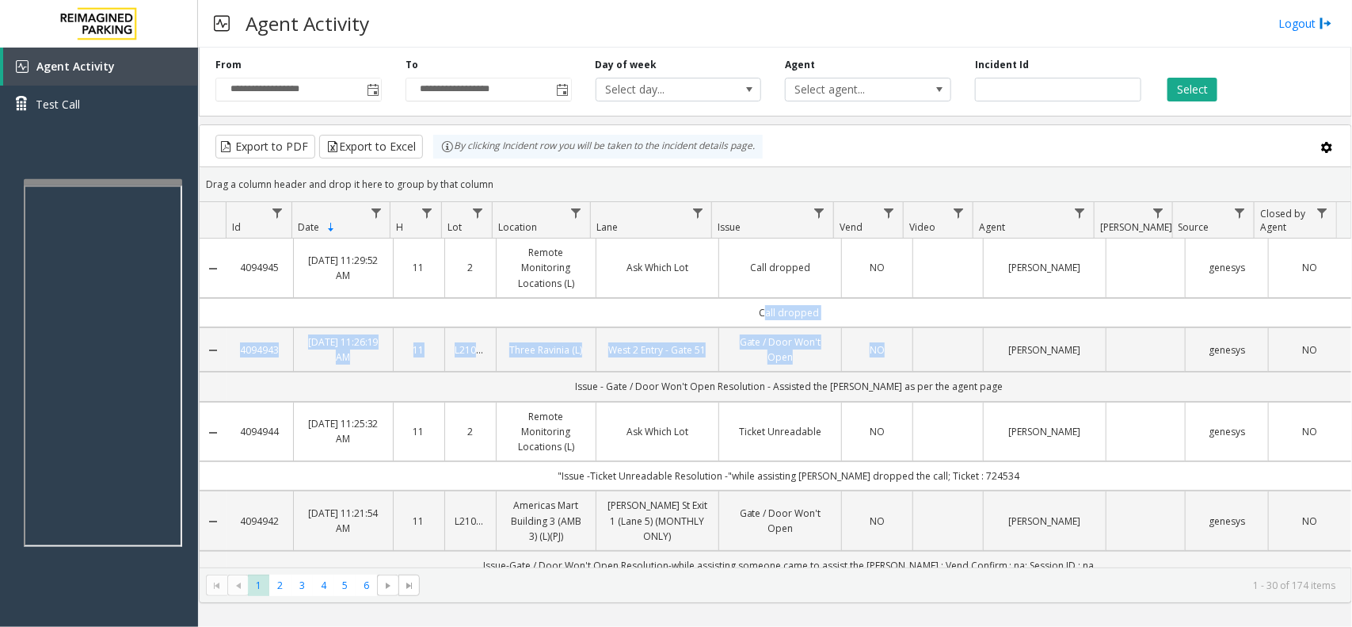
click at [677, 311] on td "Call dropped" at bounding box center [789, 312] width 1125 height 29
drag, startPoint x: 677, startPoint y: 311, endPoint x: 813, endPoint y: 311, distance: 136.2
click at [813, 311] on td "Call dropped" at bounding box center [789, 312] width 1125 height 29
click at [830, 311] on td "Call dropped" at bounding box center [789, 312] width 1125 height 29
drag, startPoint x: 830, startPoint y: 311, endPoint x: 620, endPoint y: 311, distance: 209.9
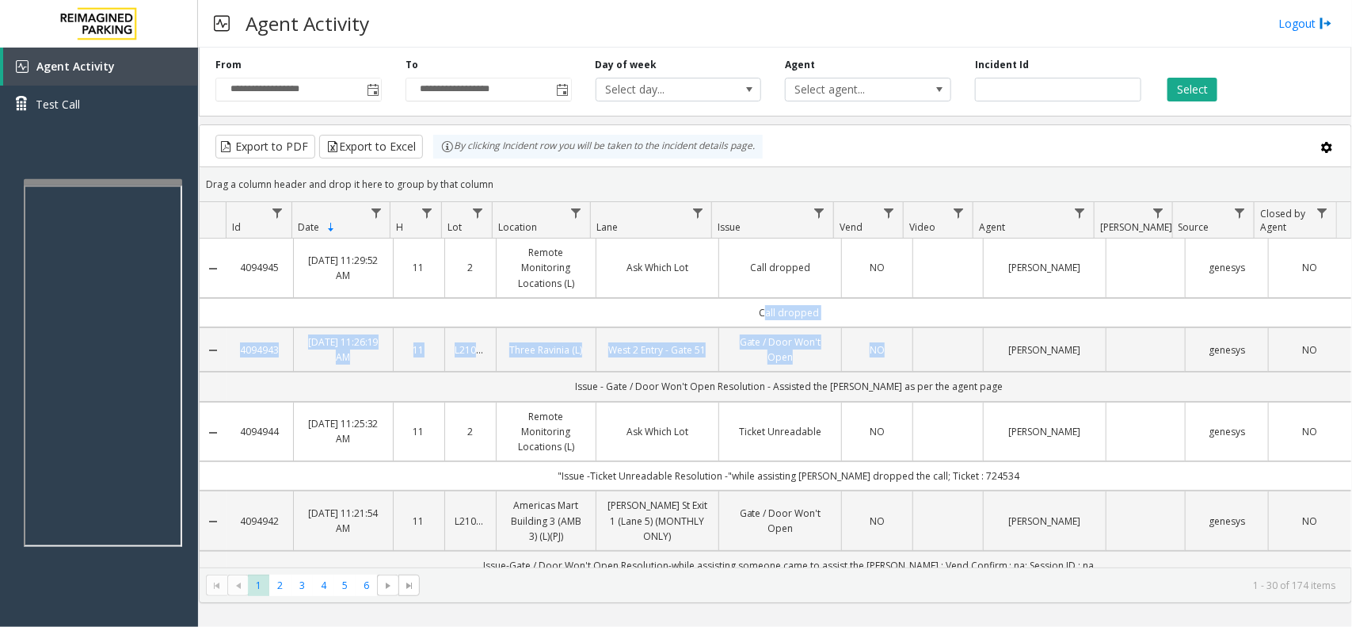
click at [620, 311] on td "Call dropped" at bounding box center [789, 312] width 1125 height 29
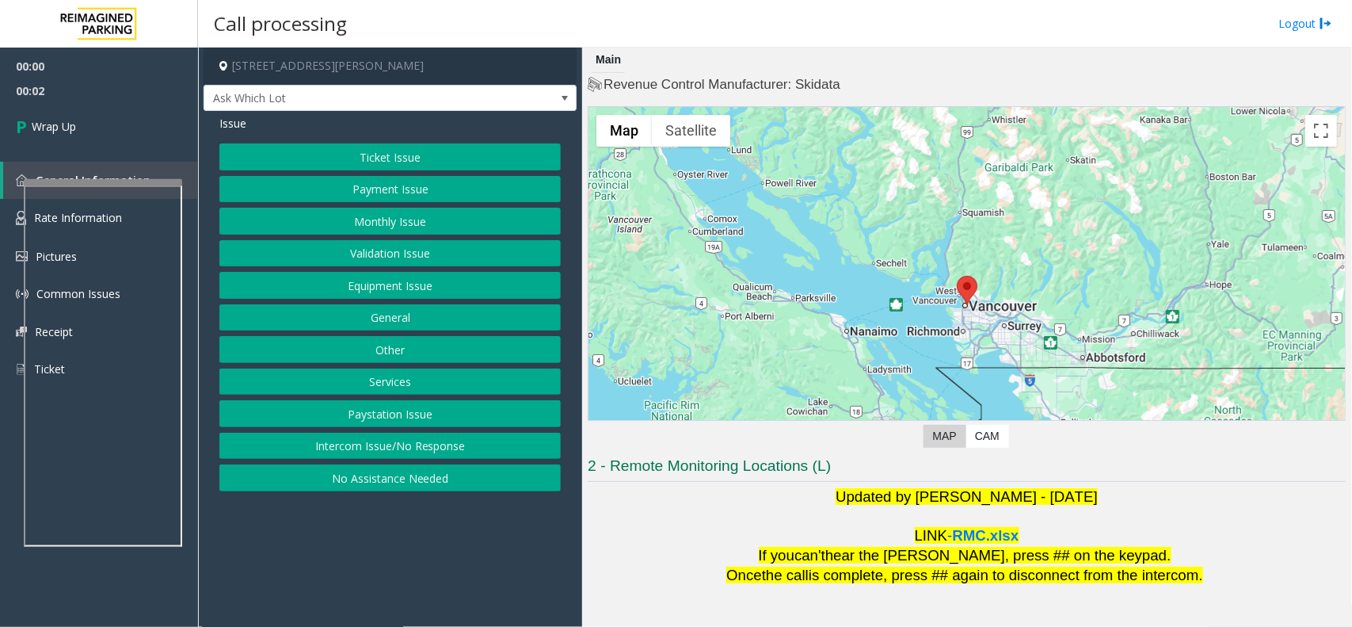
click at [459, 453] on button "Intercom Issue/No Response" at bounding box center [389, 445] width 341 height 27
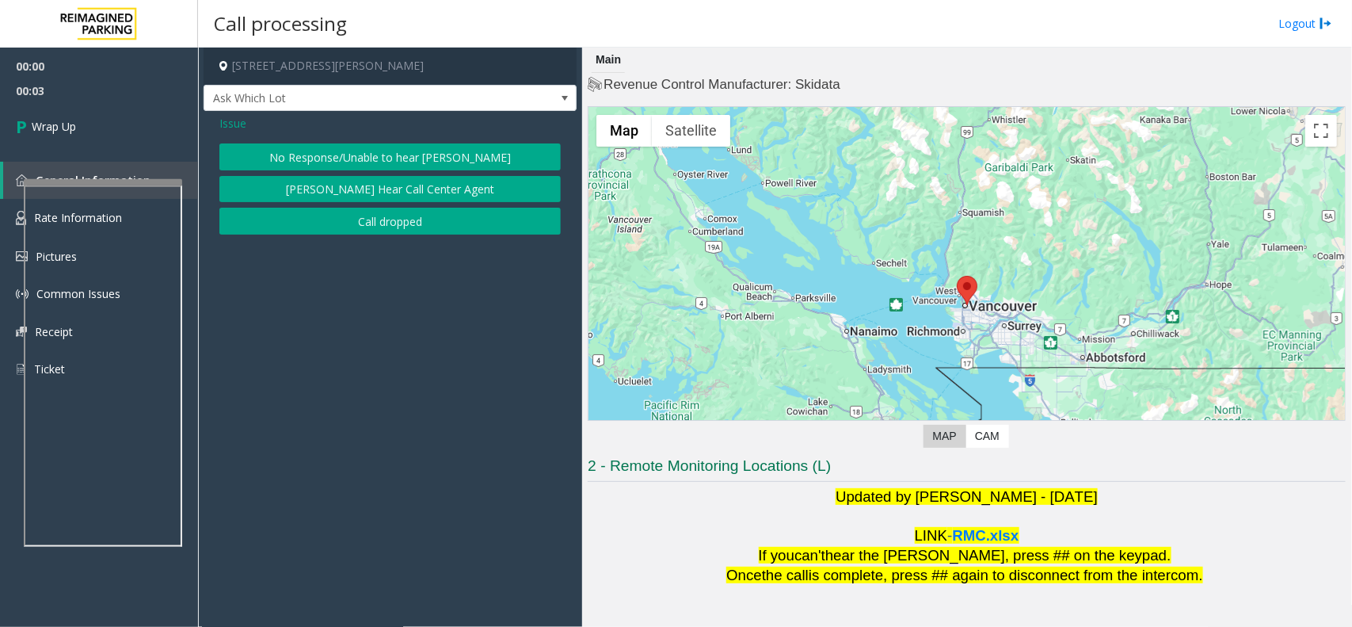
click at [379, 238] on div "Issue No Response/Unable to hear parker Parker Cannot Hear Call Center Agent Ca…" at bounding box center [390, 176] width 373 height 131
click at [330, 227] on button "Call dropped" at bounding box center [389, 221] width 341 height 27
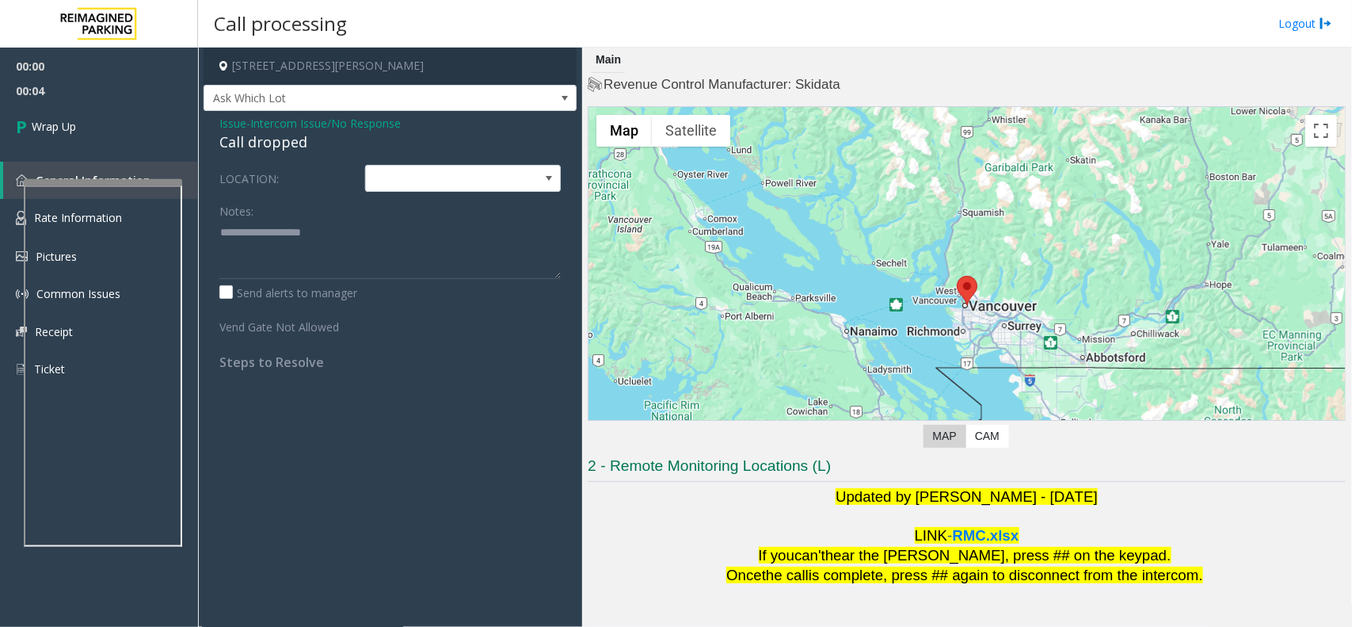
click at [272, 147] on div "Call dropped" at bounding box center [389, 141] width 341 height 21
type textarea "**********"
click at [191, 139] on link "Wrap Up" at bounding box center [99, 126] width 198 height 47
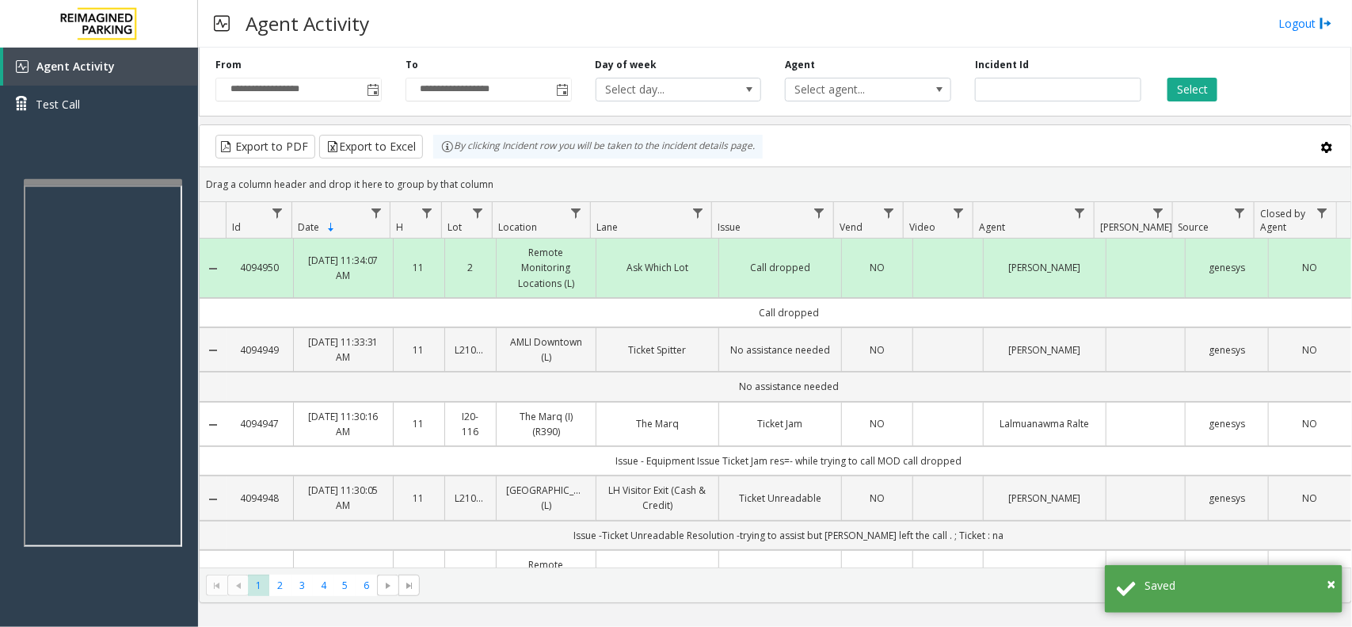
drag, startPoint x: 891, startPoint y: 315, endPoint x: 666, endPoint y: 322, distance: 225.0
click at [666, 322] on td "Call dropped" at bounding box center [789, 312] width 1125 height 29
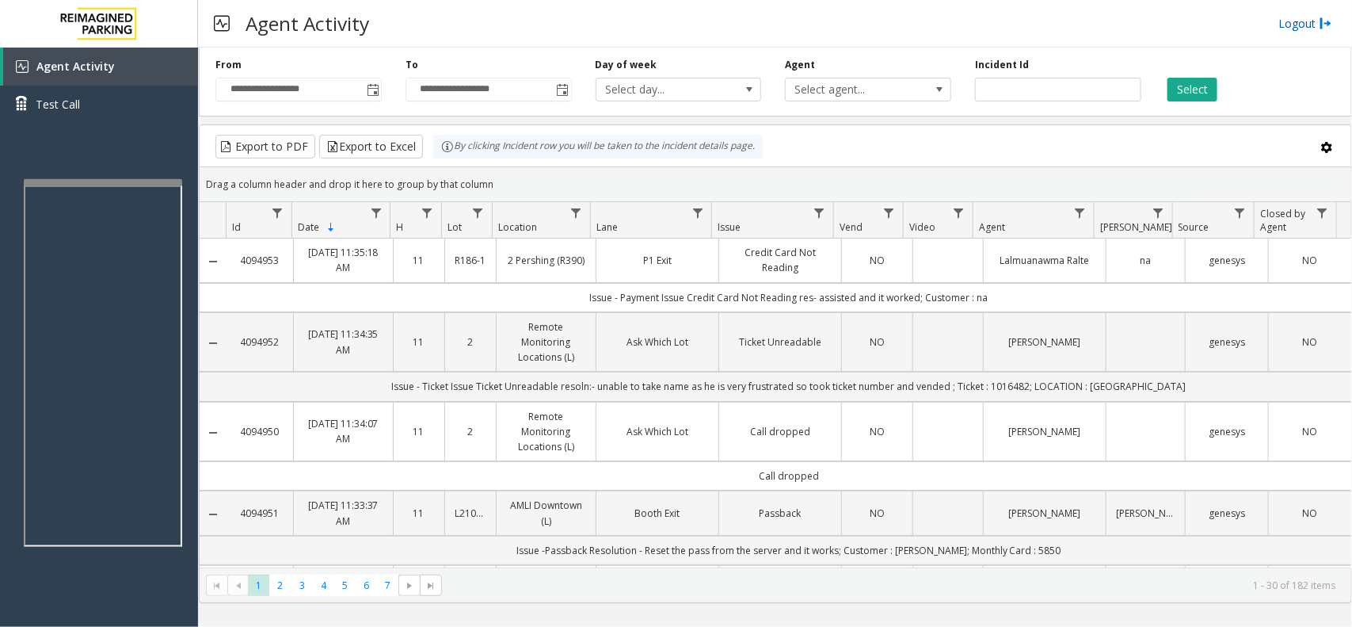
click at [1292, 24] on link "Logout" at bounding box center [1305, 23] width 54 height 17
